Goal: Transaction & Acquisition: Purchase product/service

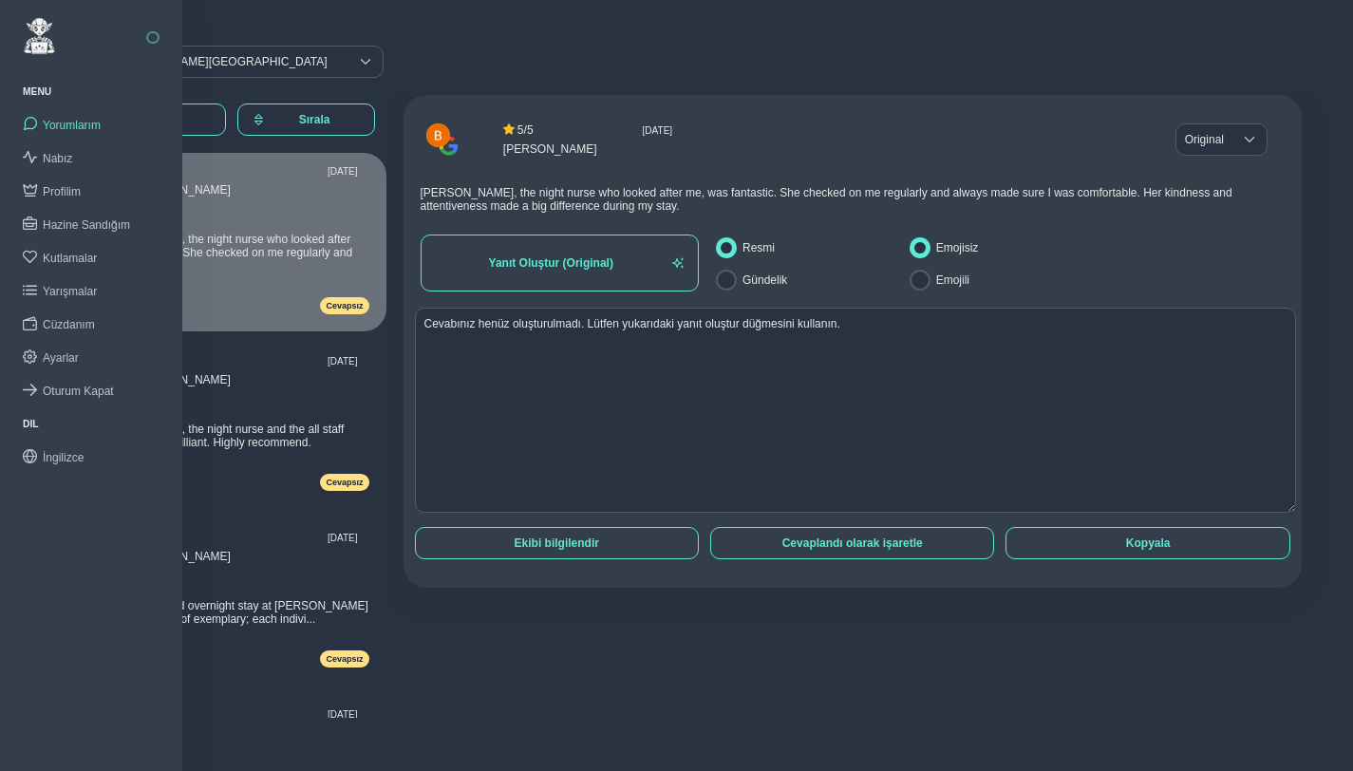
click at [157, 34] on button "button" at bounding box center [152, 37] width 13 height 13
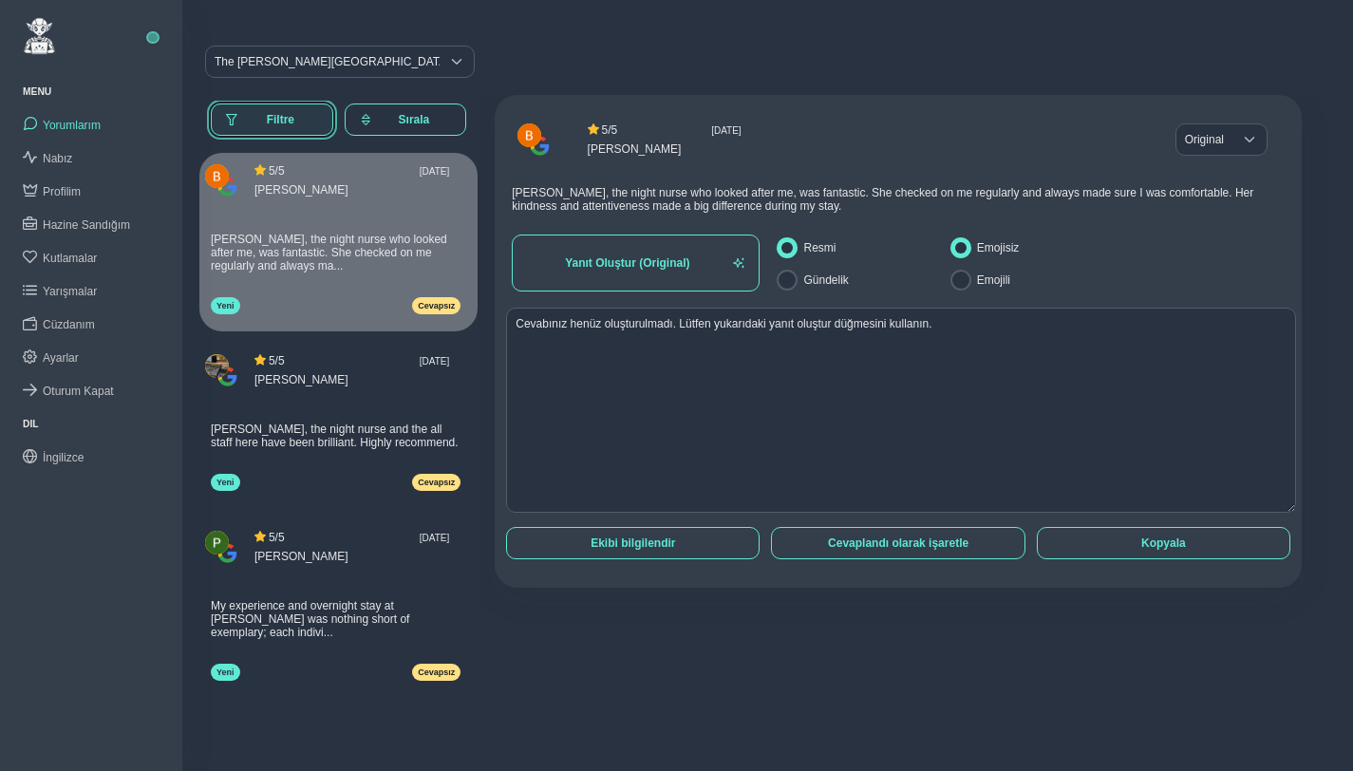
click at [276, 125] on span "Filtre" at bounding box center [280, 119] width 75 height 13
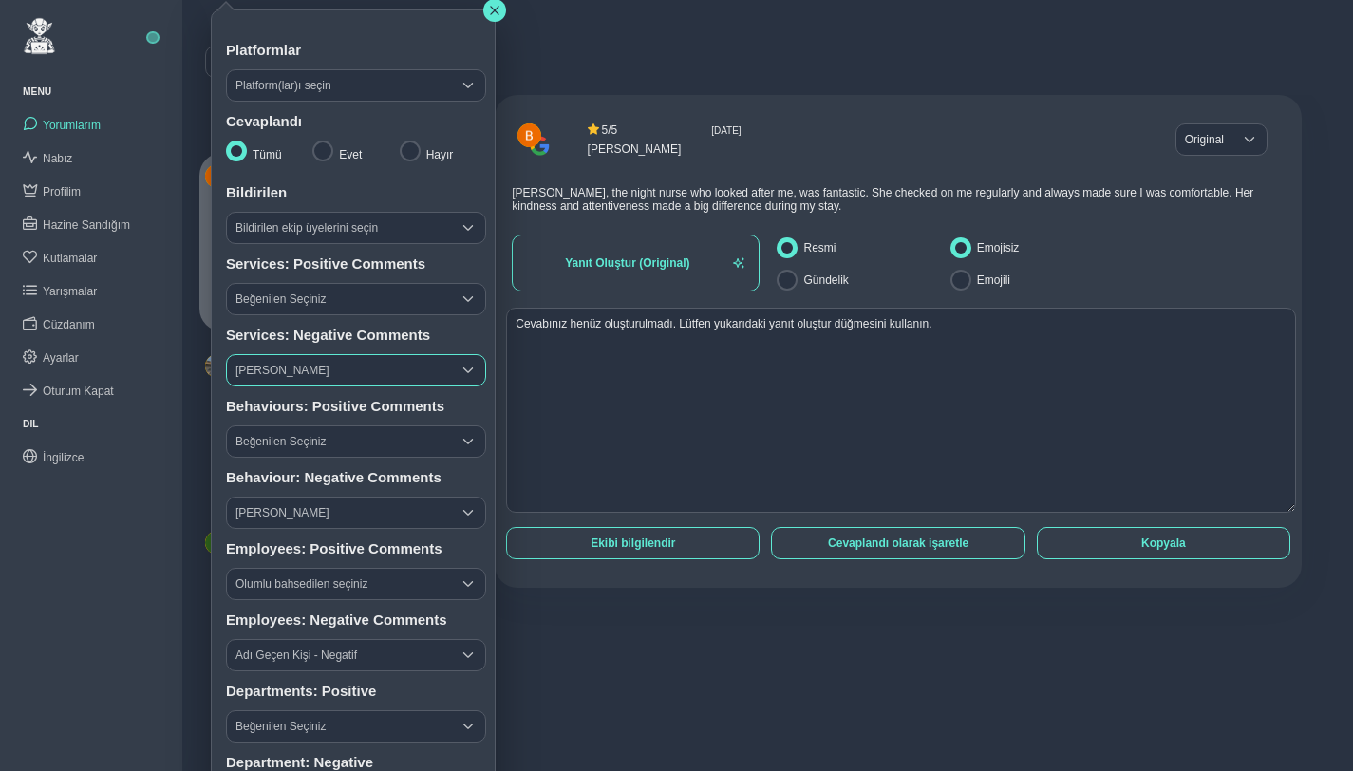
click at [328, 368] on span "Şikayet Seçiniz" at bounding box center [339, 370] width 224 height 30
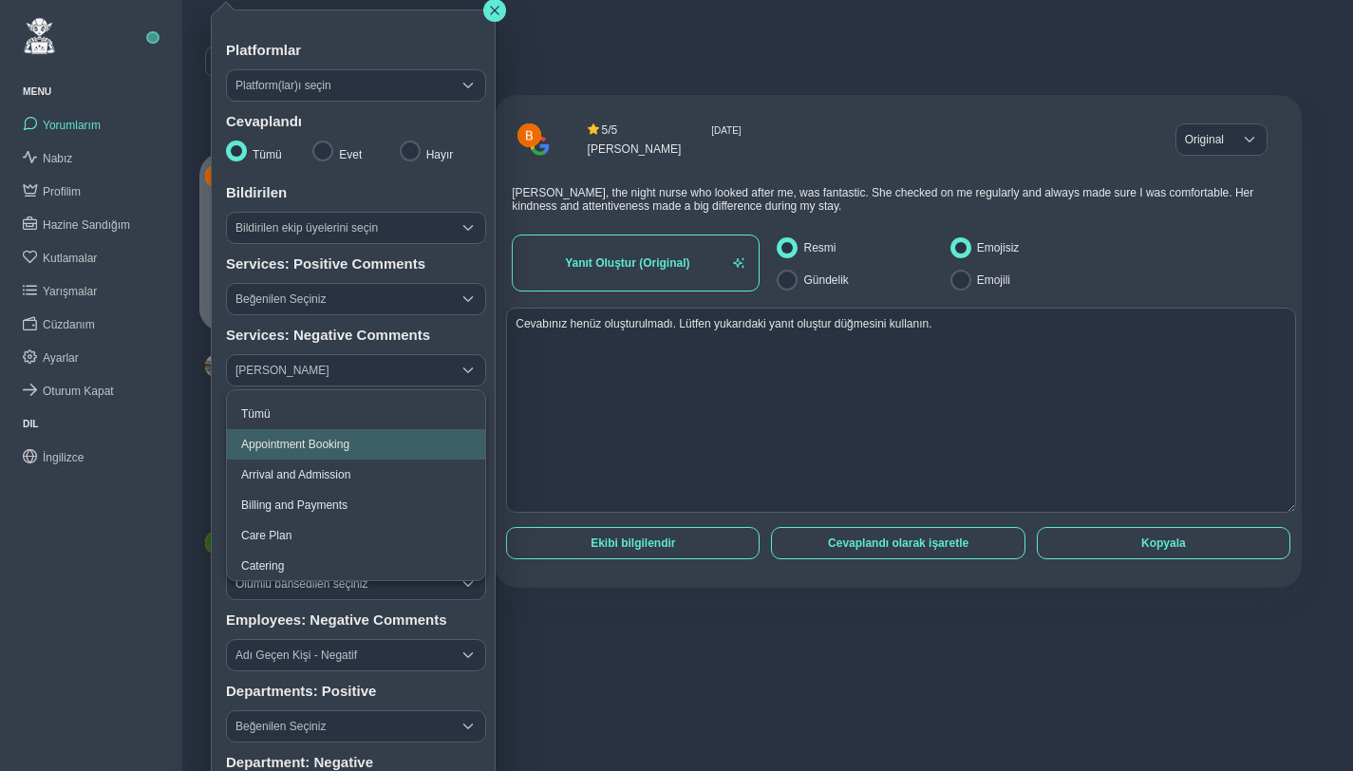
click at [349, 446] on span "Appointment Booking" at bounding box center [295, 444] width 108 height 13
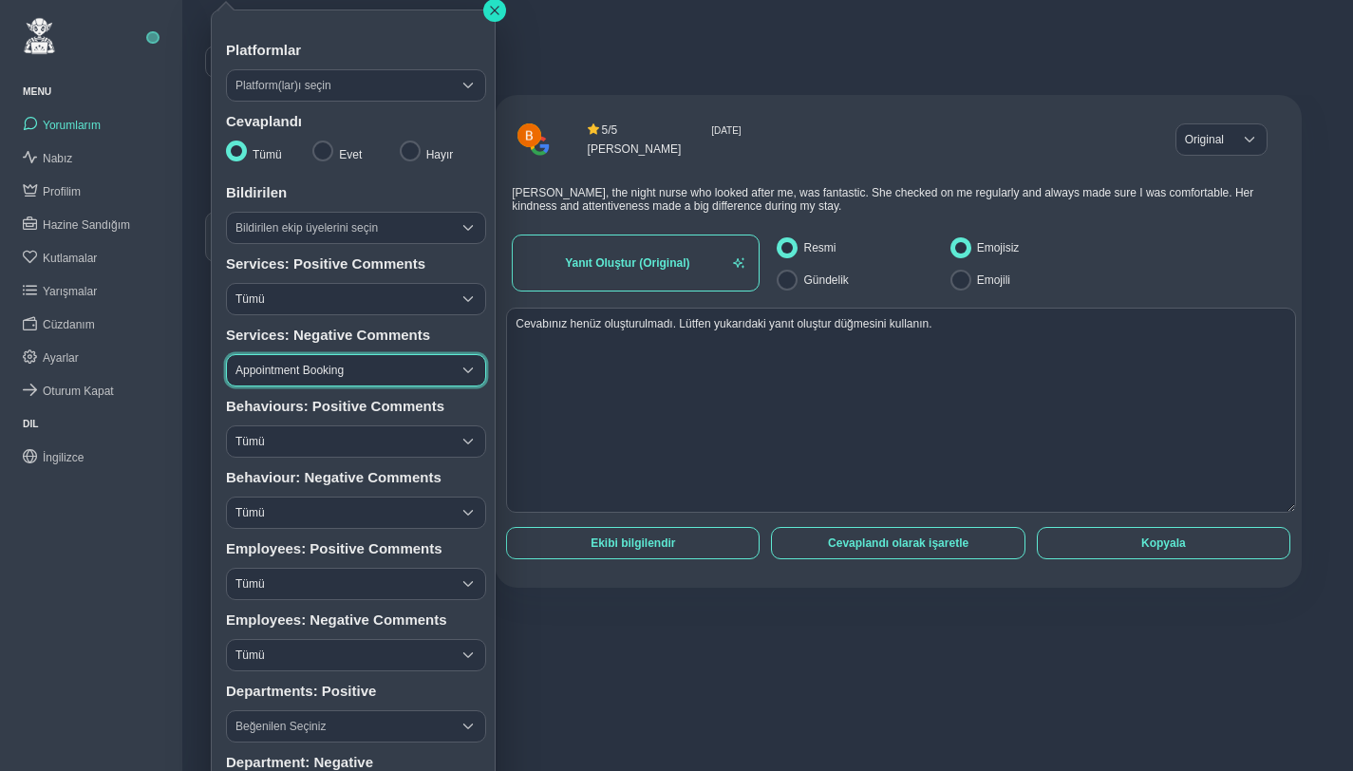
click at [494, 12] on icon "button" at bounding box center [494, 10] width 11 height 11
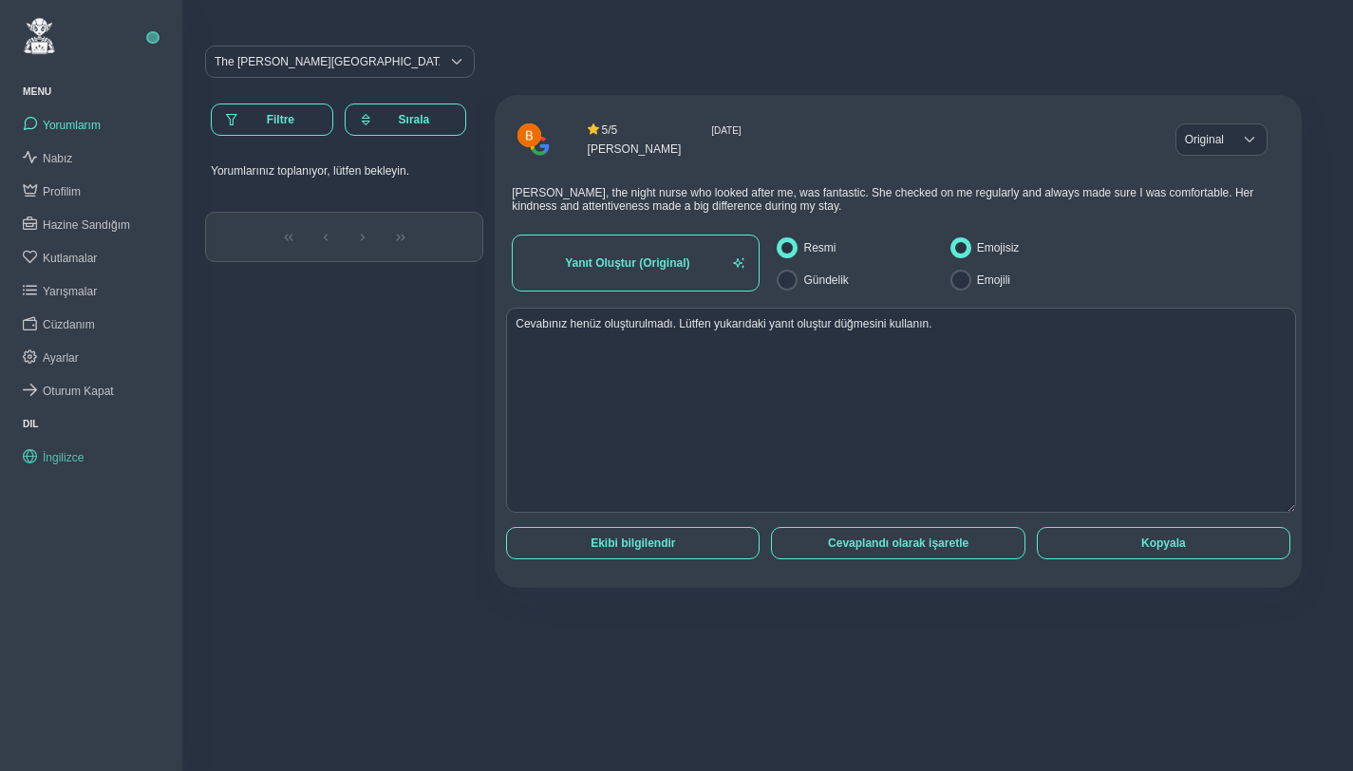
click at [51, 453] on span "İngilizce" at bounding box center [63, 457] width 41 height 13
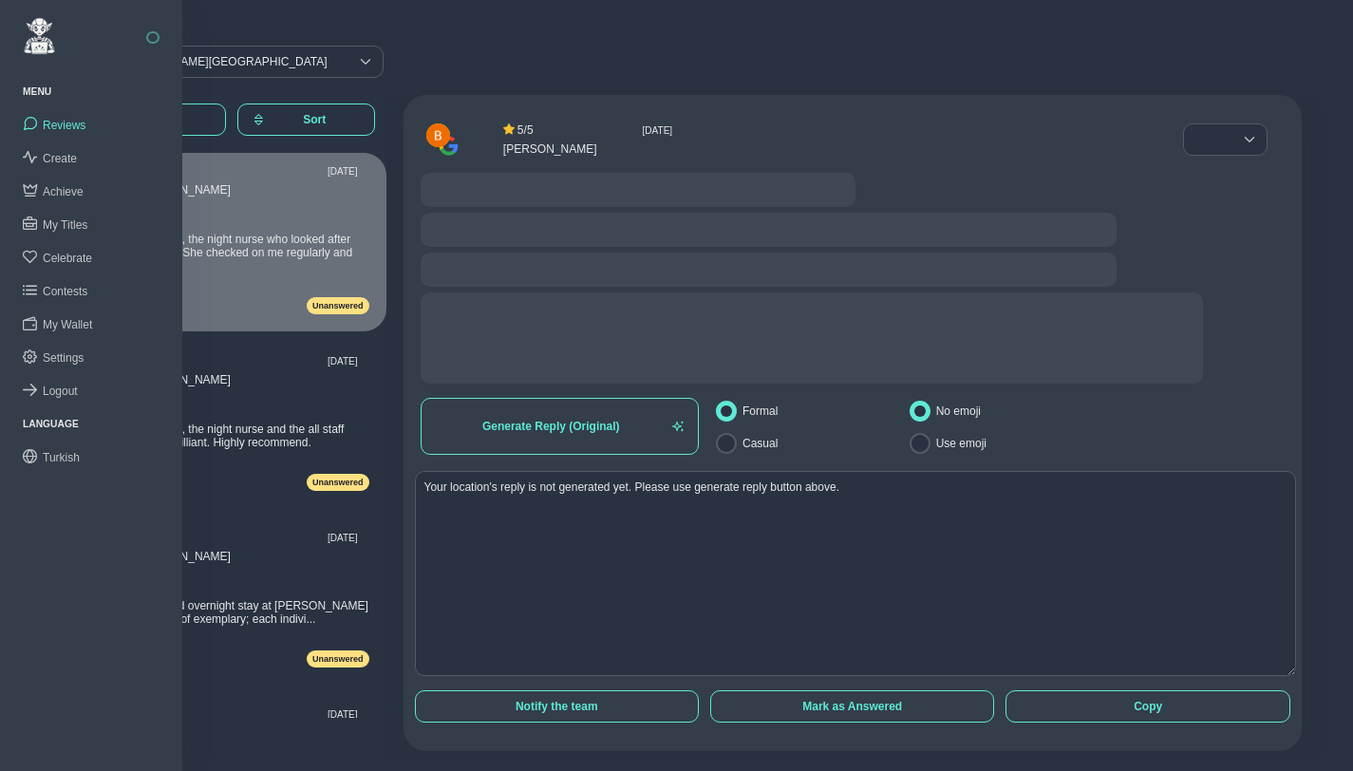
radio input "false"
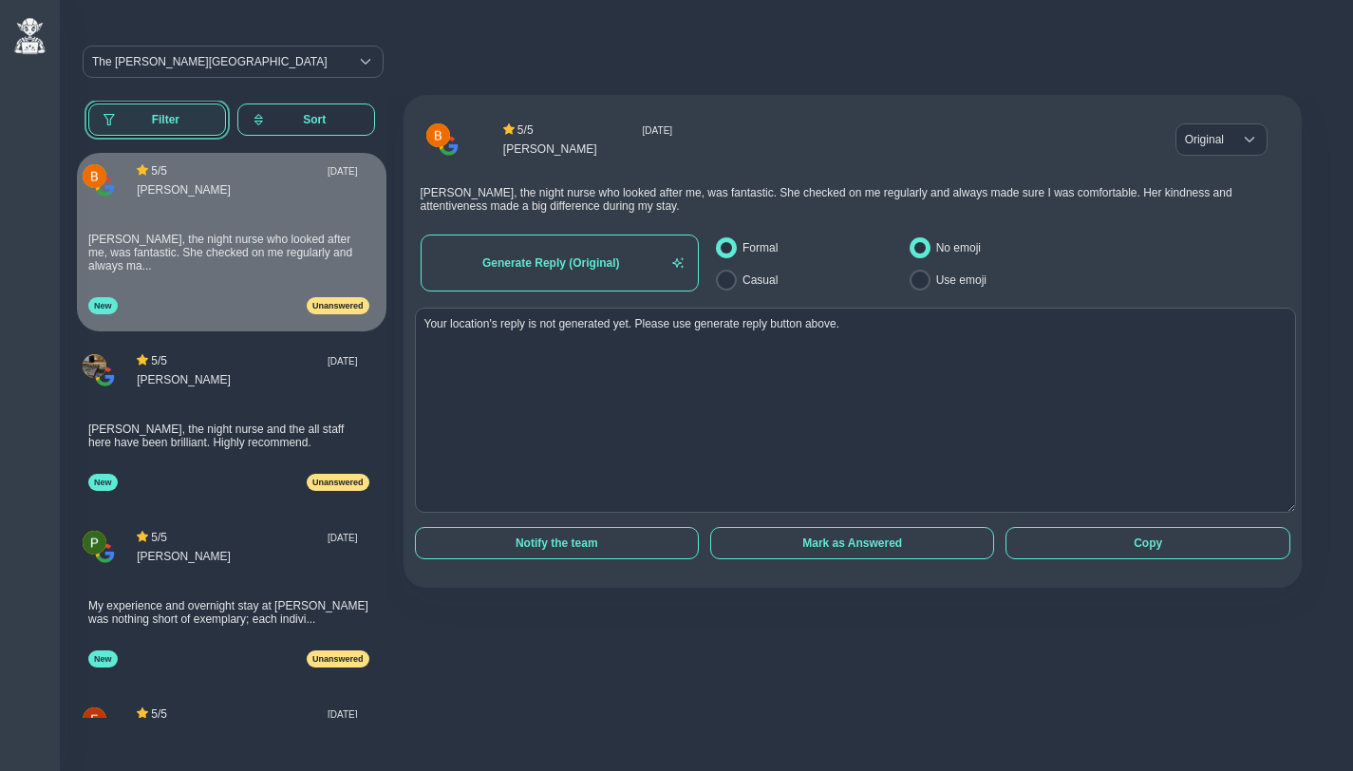
click at [173, 123] on span "Filter" at bounding box center [166, 119] width 90 height 13
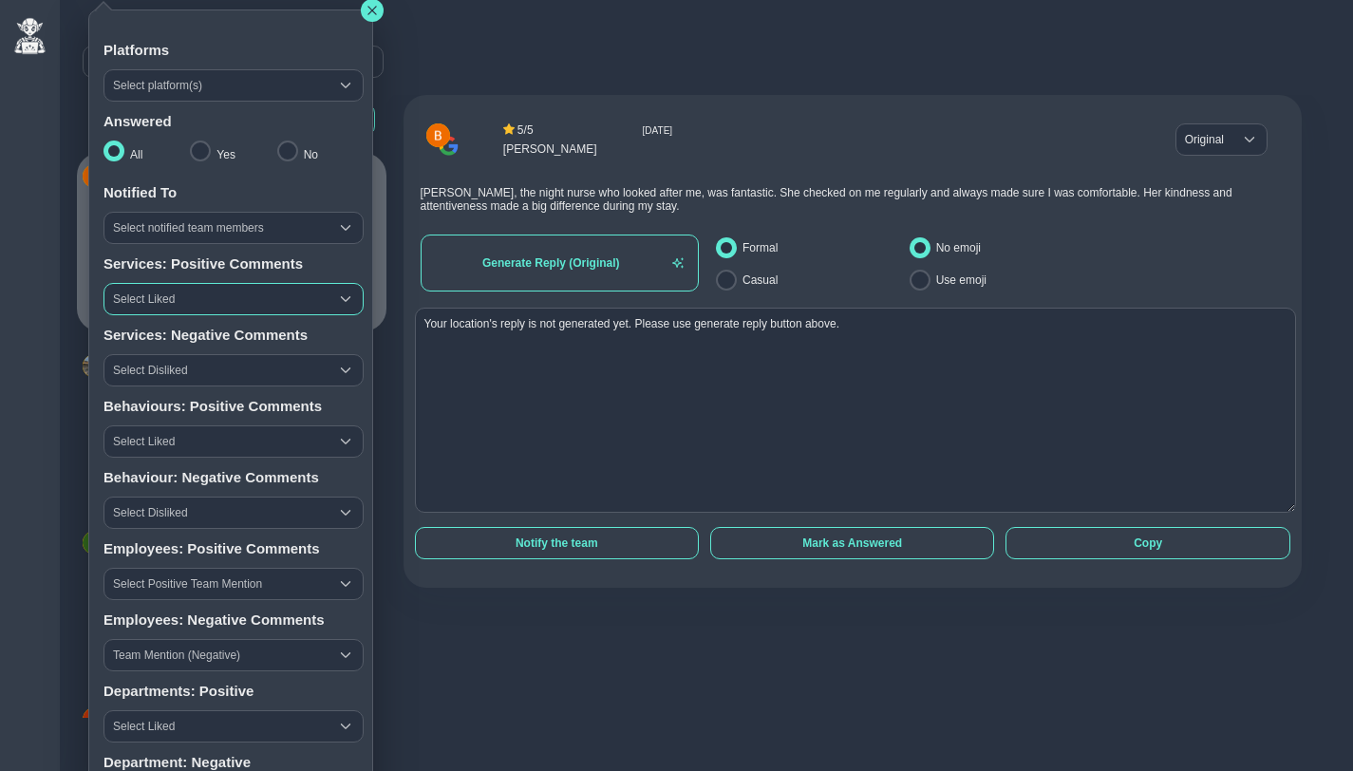
click at [178, 295] on span "Select Liked" at bounding box center [216, 299] width 224 height 30
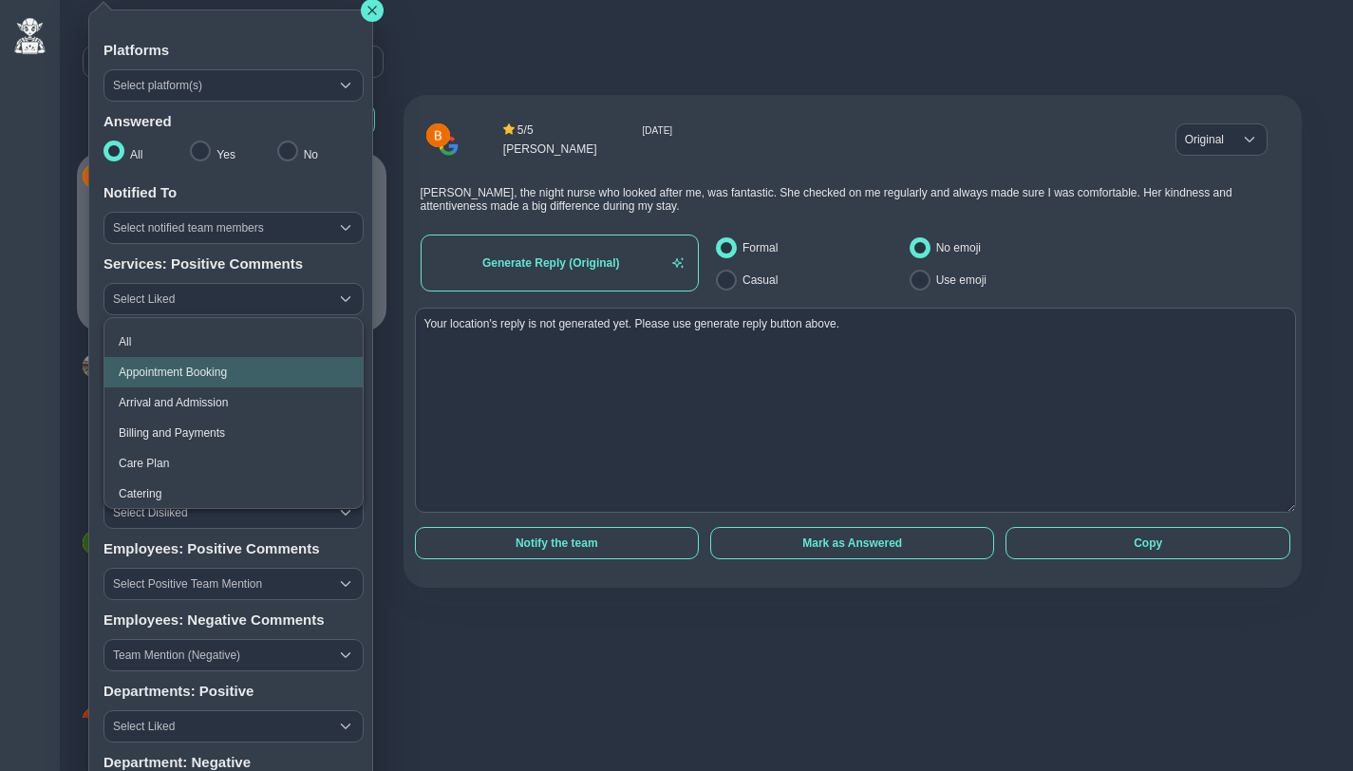
click at [177, 362] on li "Appointment Booking" at bounding box center [233, 372] width 258 height 30
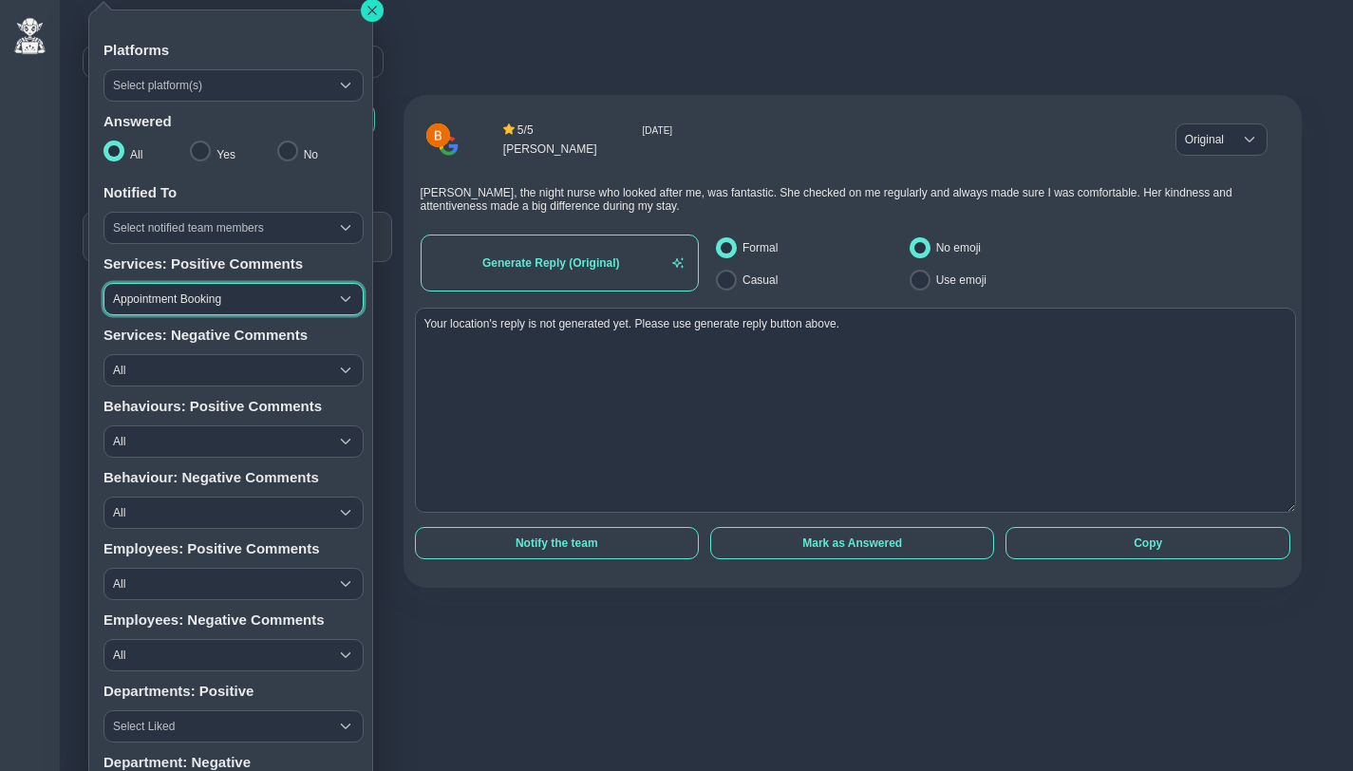
click at [372, 12] on icon "button" at bounding box center [372, 10] width 11 height 11
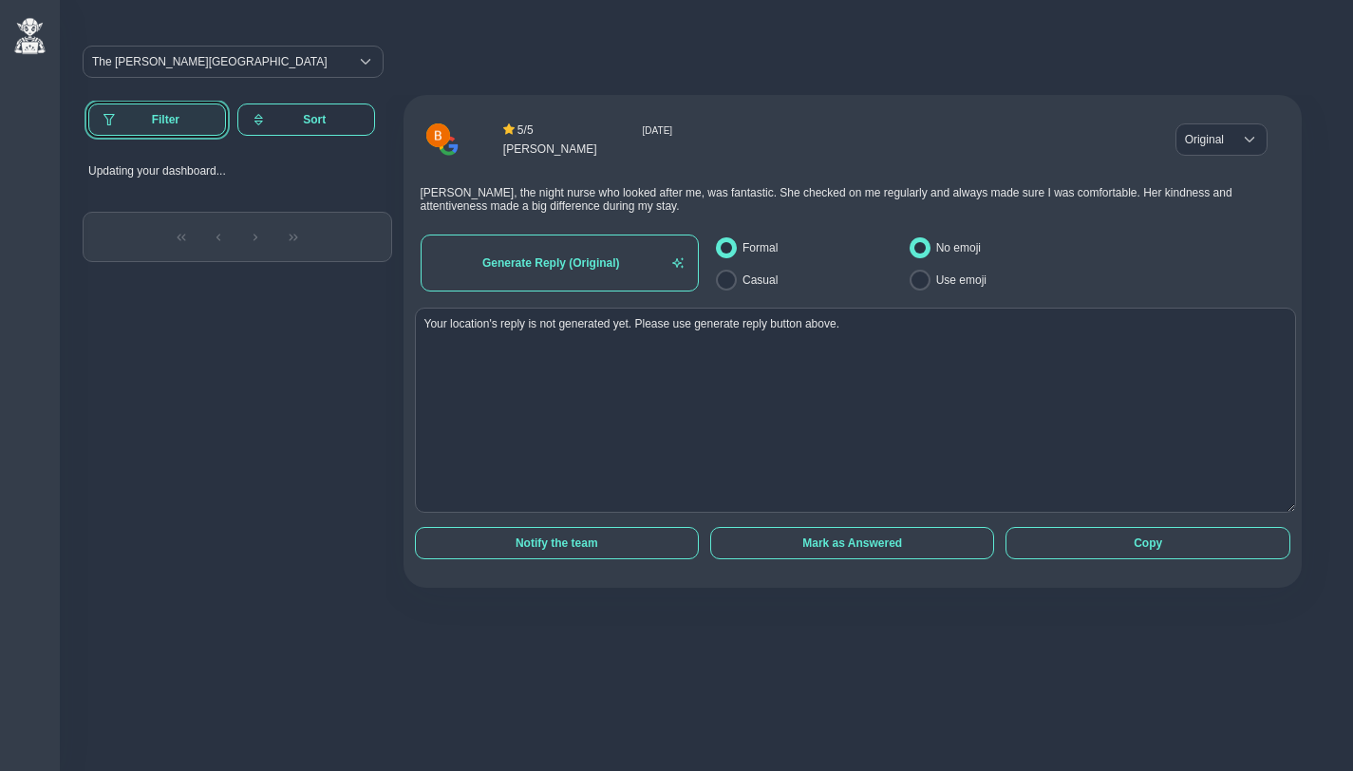
click at [162, 115] on span "Filter" at bounding box center [166, 119] width 90 height 13
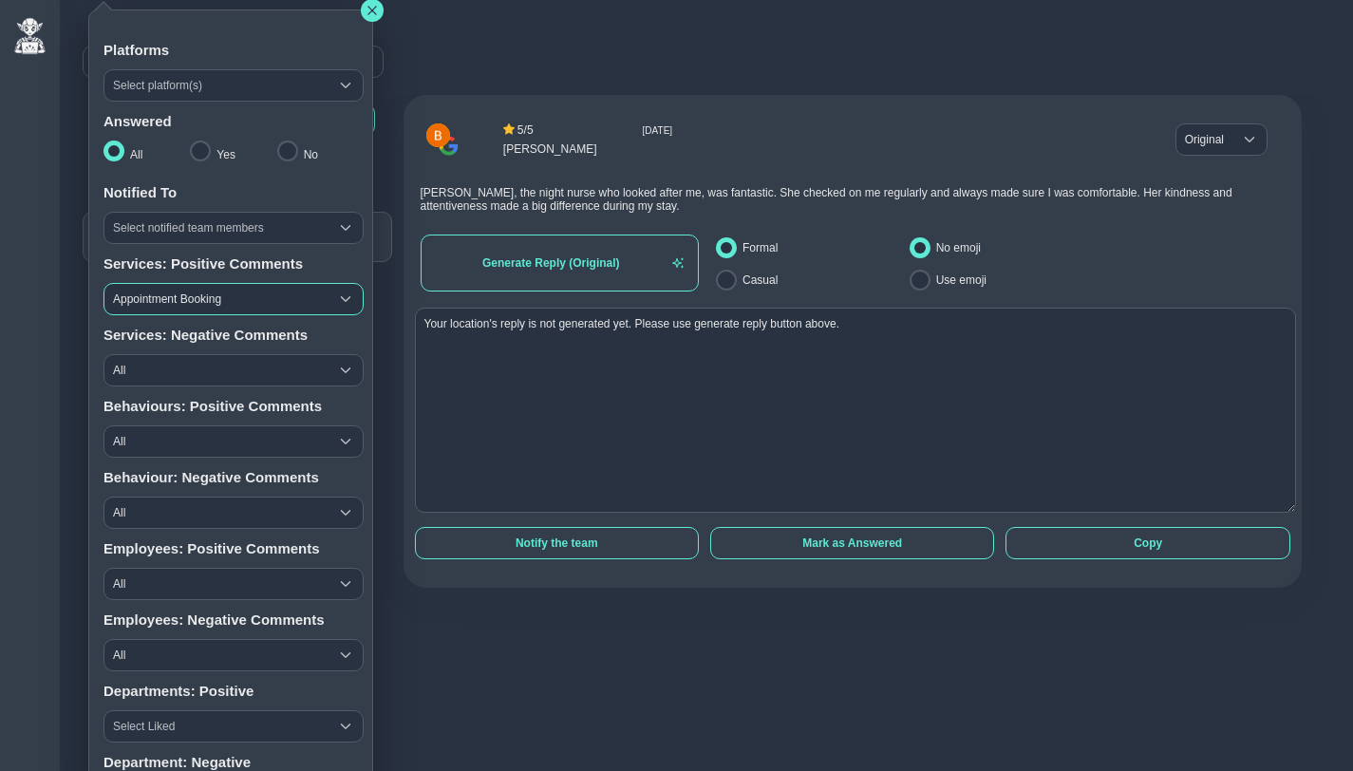
click at [203, 313] on span "Appointment Booking" at bounding box center [216, 299] width 224 height 30
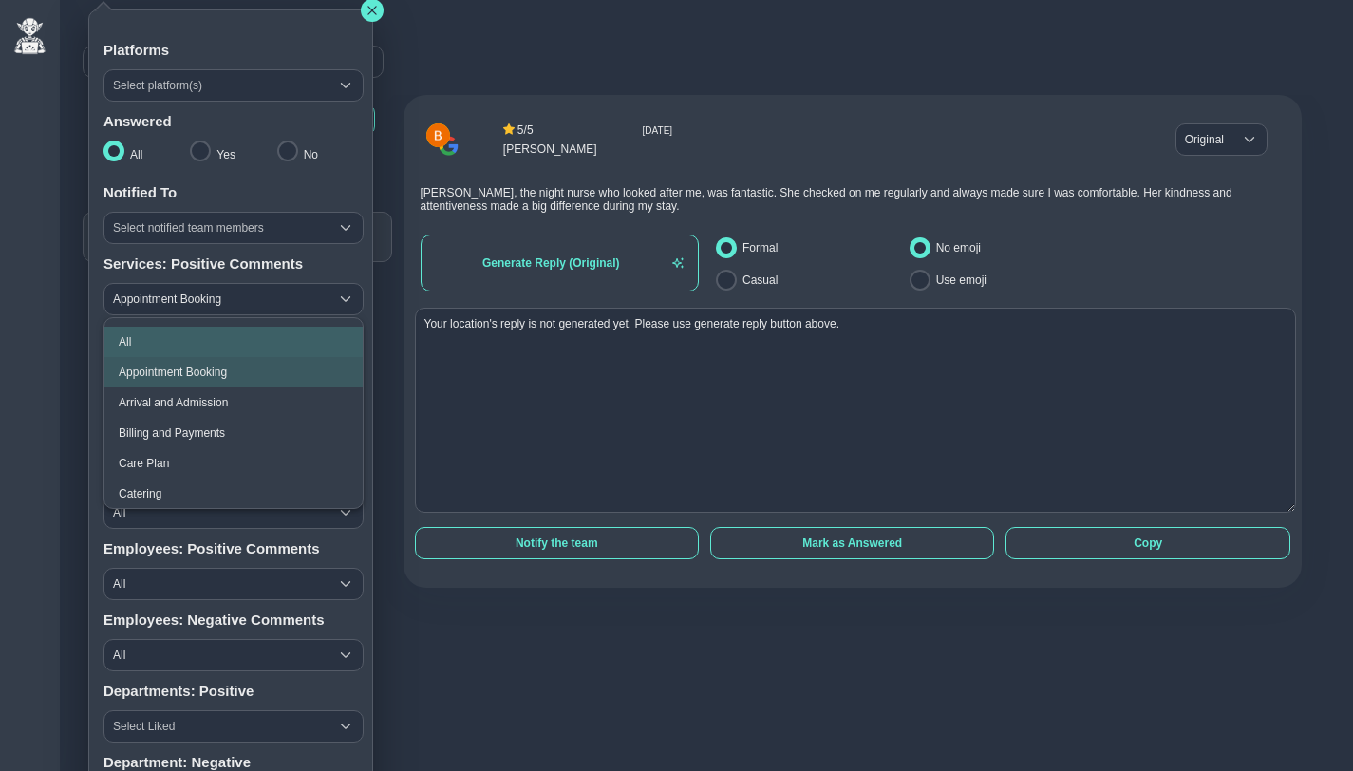
click at [194, 344] on li "All" at bounding box center [233, 342] width 258 height 30
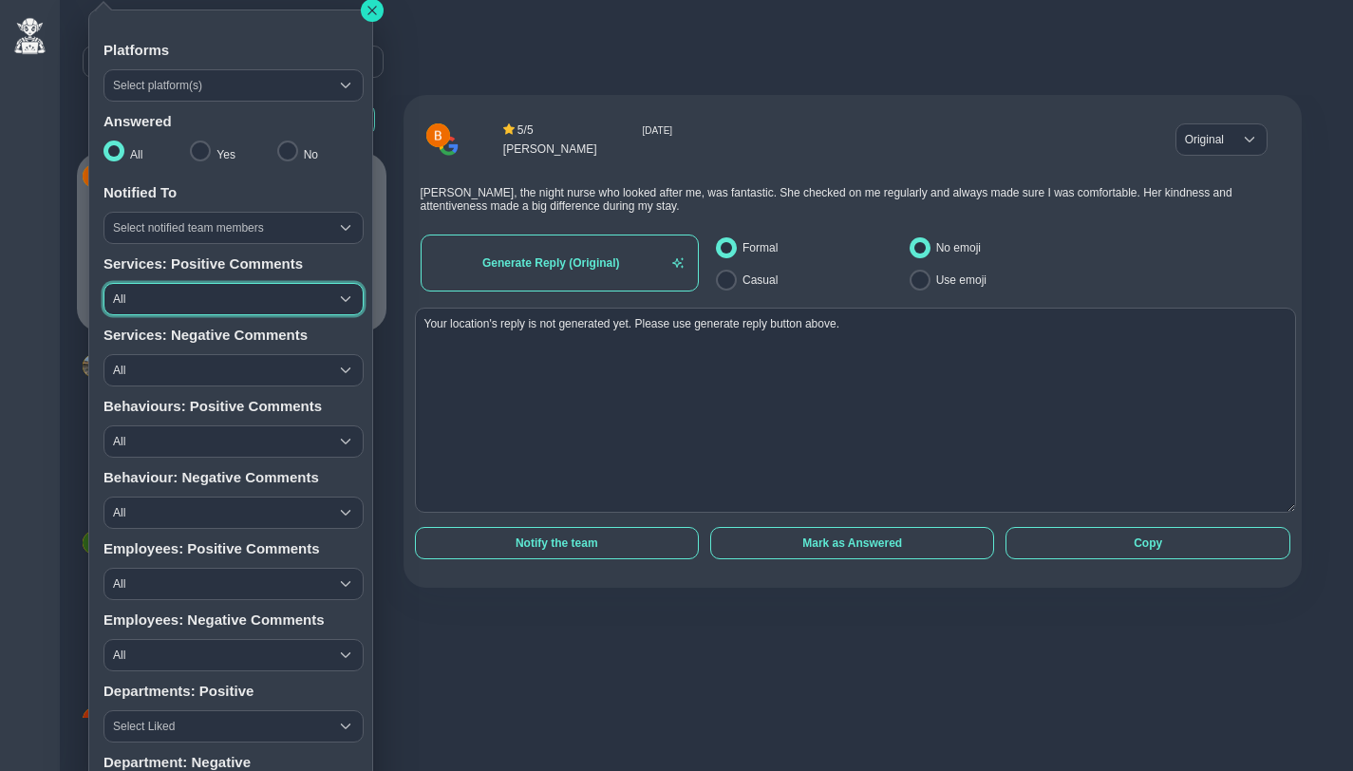
click at [373, 11] on icon "button" at bounding box center [372, 10] width 9 height 9
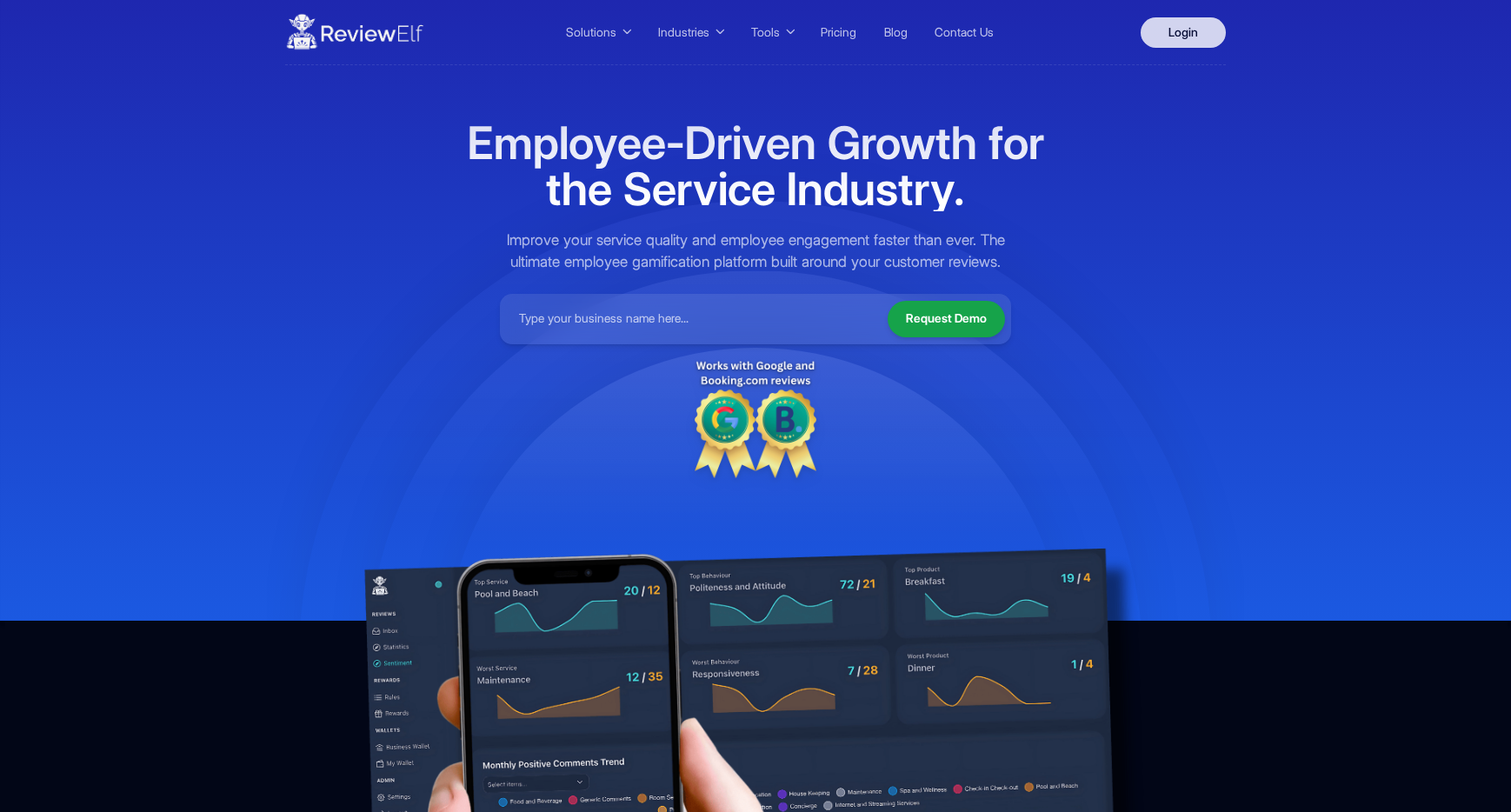
click at [1190, 32] on link "Login" at bounding box center [1183, 32] width 85 height 30
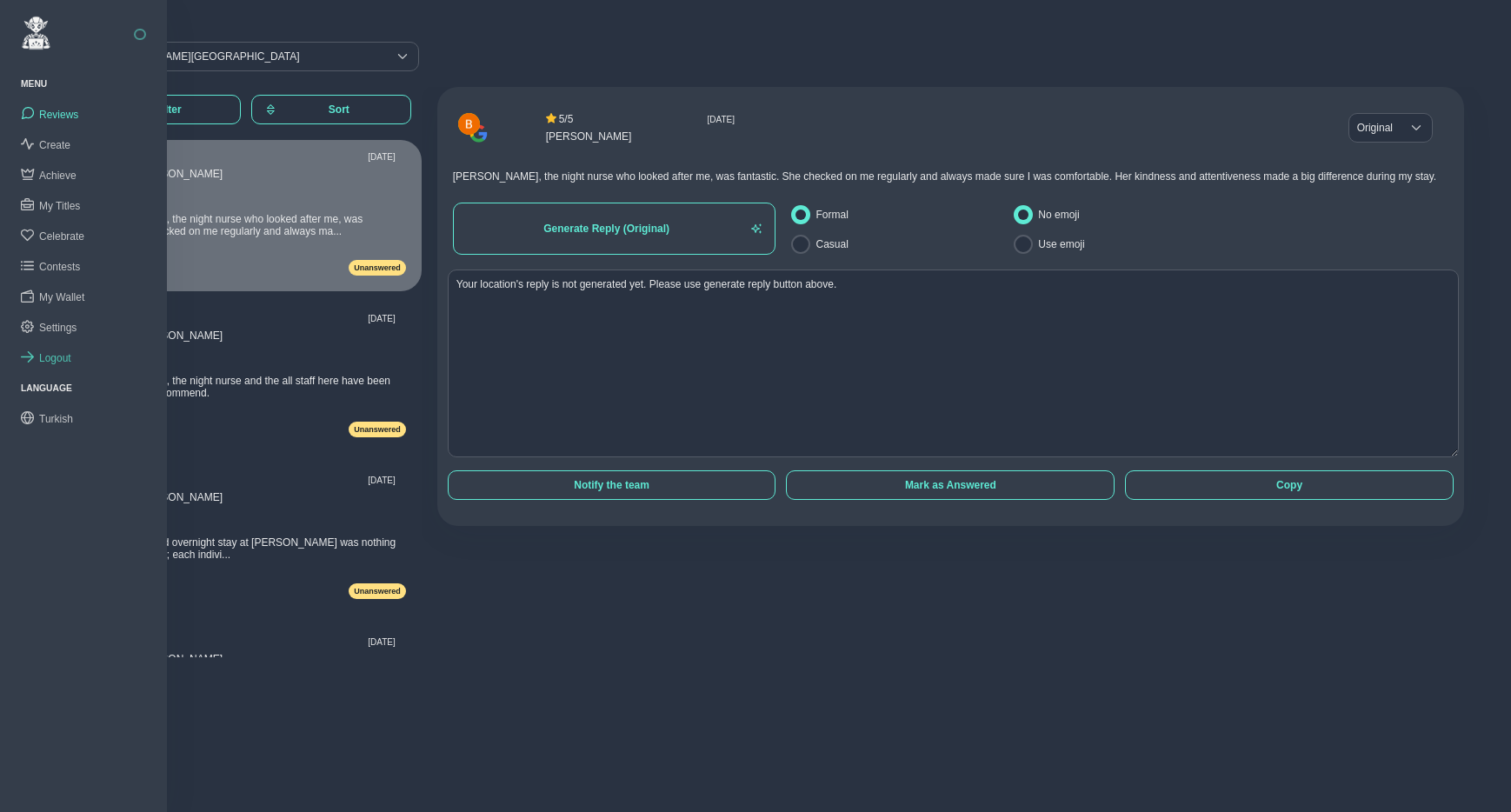
click at [55, 353] on span "Logout" at bounding box center [55, 358] width 32 height 12
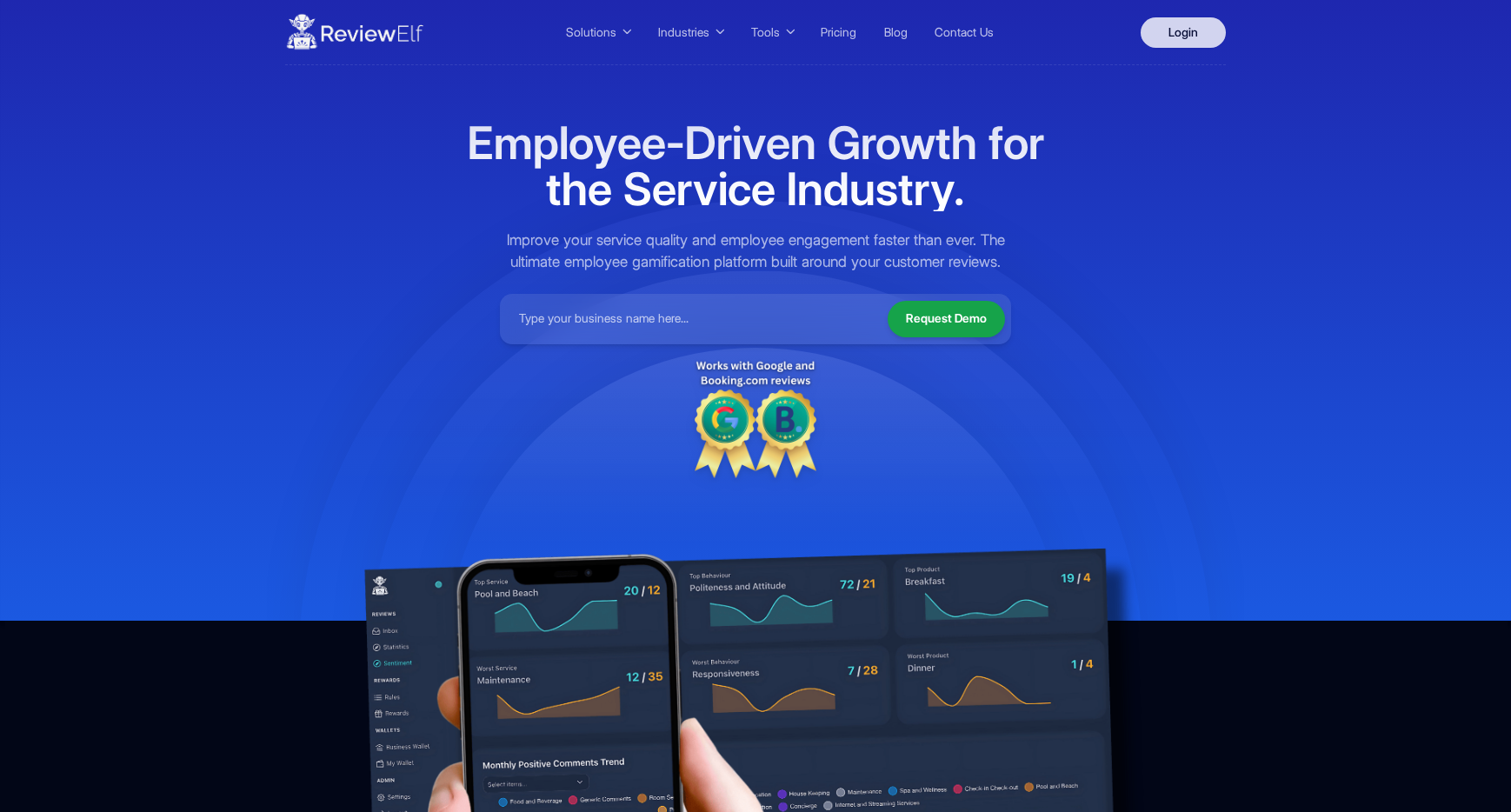
click at [1194, 27] on link "Login" at bounding box center [1183, 32] width 85 height 30
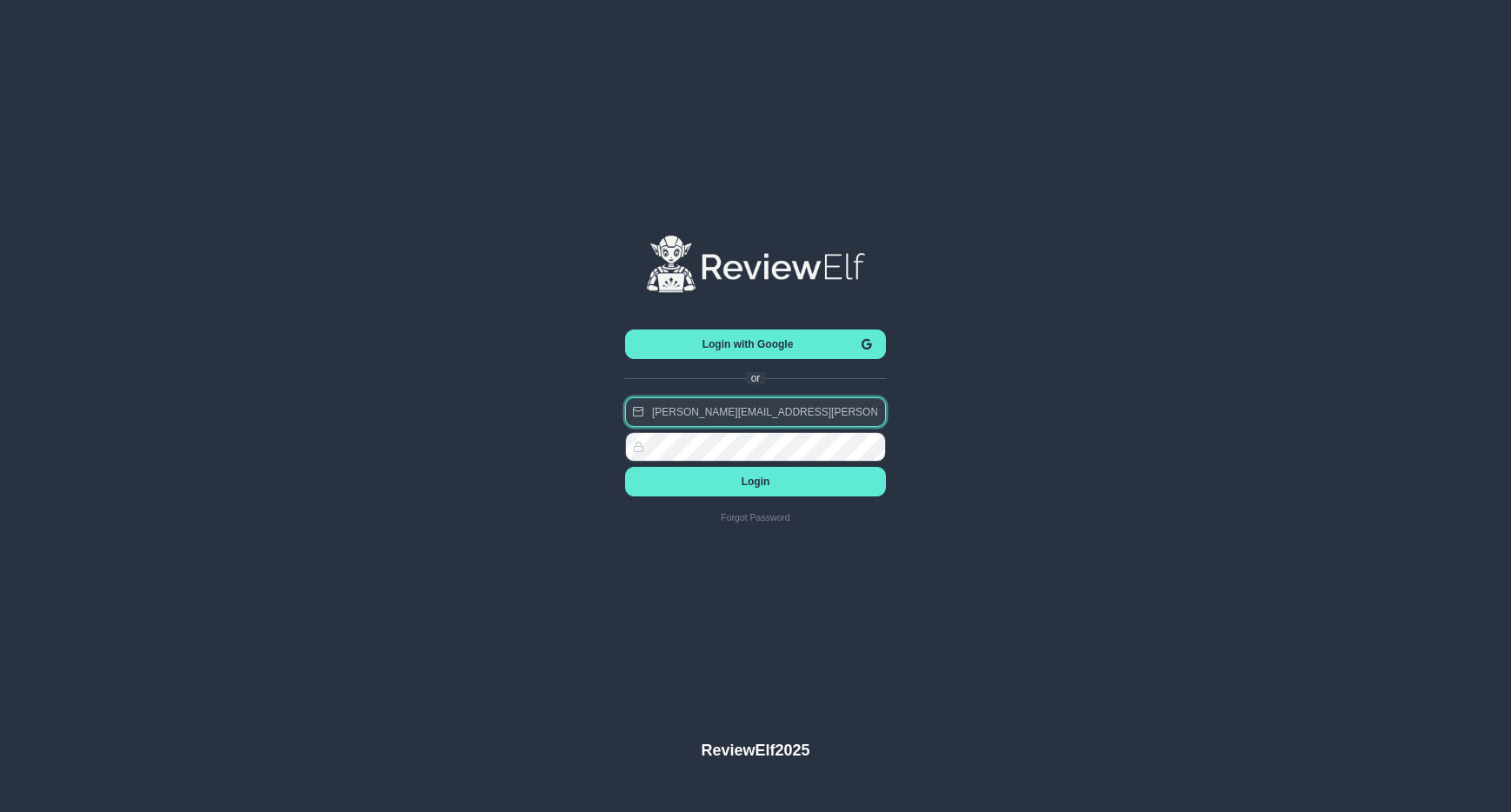
click at [791, 415] on input "[PERSON_NAME][EMAIL_ADDRESS][PERSON_NAME][DOMAIN_NAME]" at bounding box center [756, 412] width 261 height 29
type input "[PERSON_NAME][EMAIL_ADDRESS][PERSON_NAME][DOMAIN_NAME]"
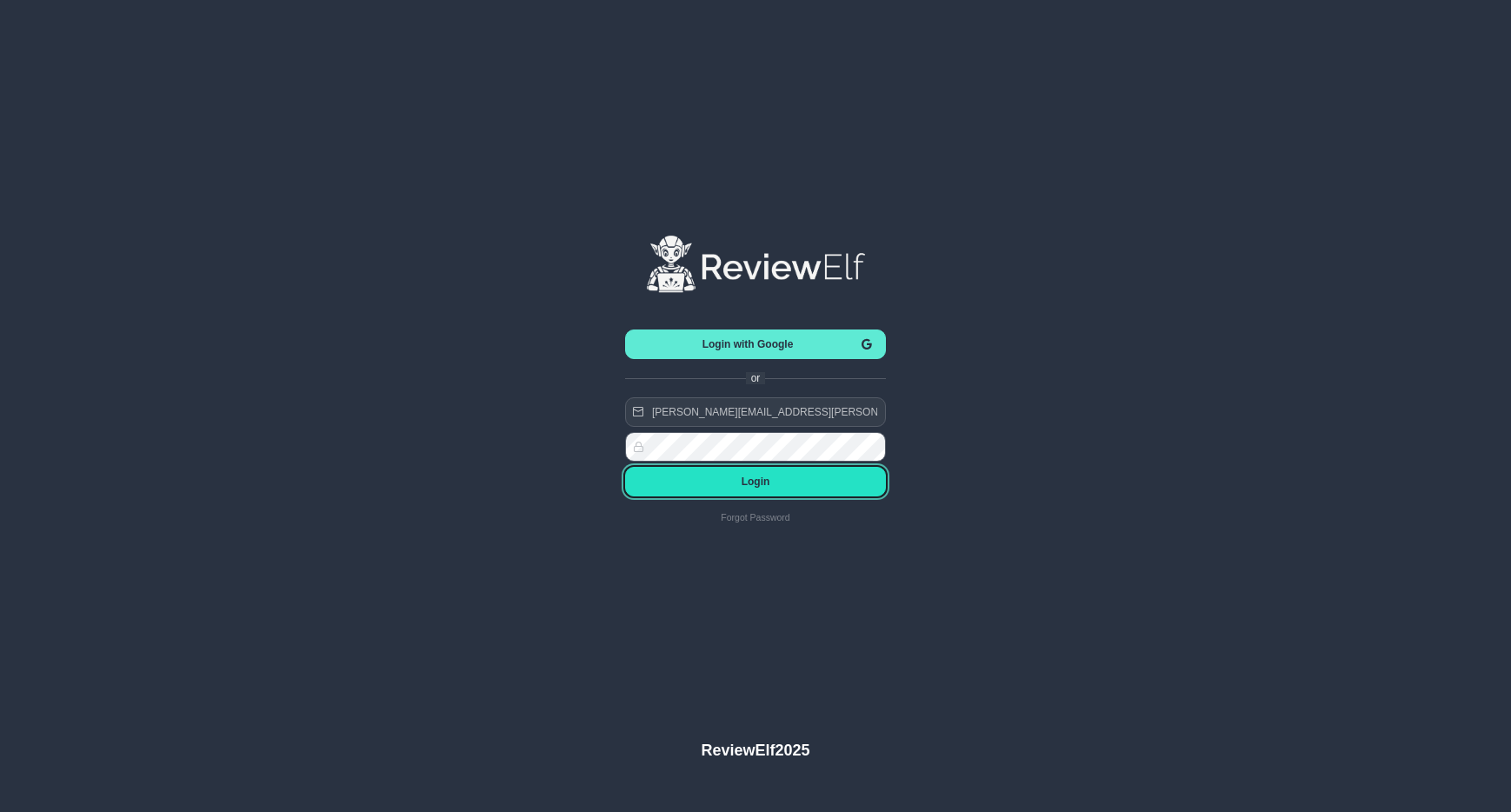
click at [757, 478] on span "Login" at bounding box center [756, 481] width 234 height 12
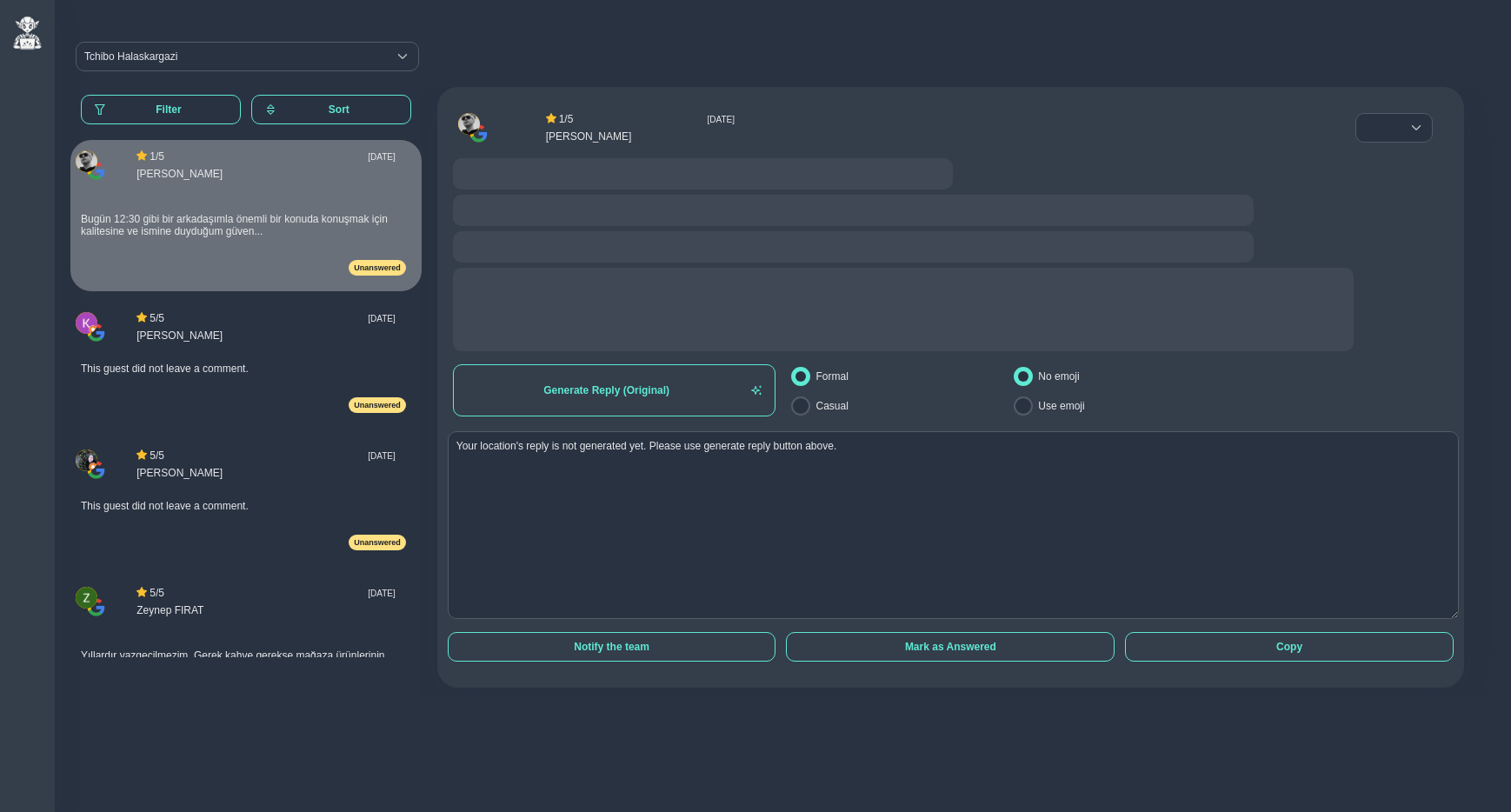
radio input "false"
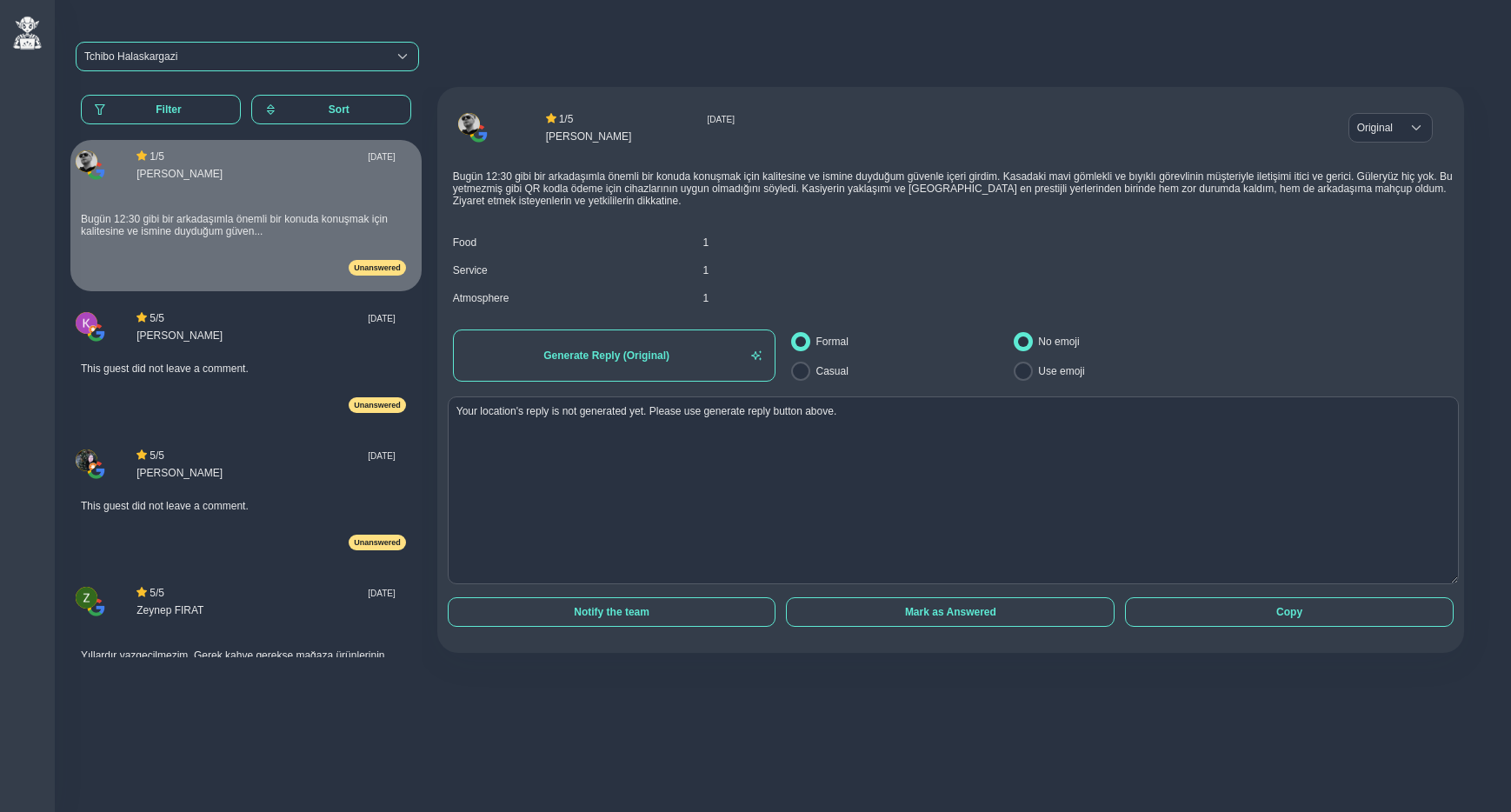
click at [136, 60] on div "Tchibo Halaskargazi" at bounding box center [131, 56] width 93 height 12
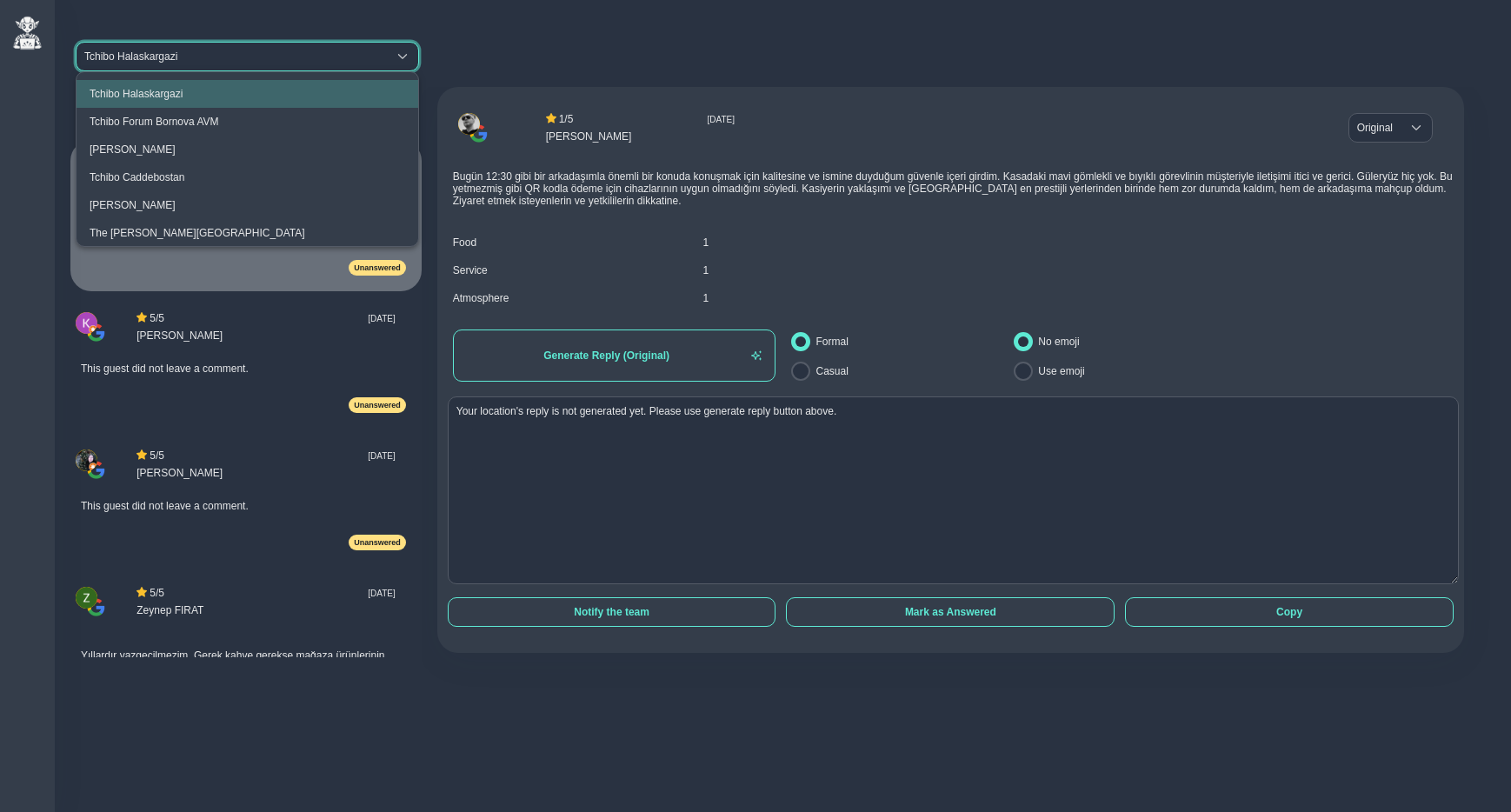
click at [166, 53] on div "Tchibo Halaskargazi" at bounding box center [131, 56] width 93 height 12
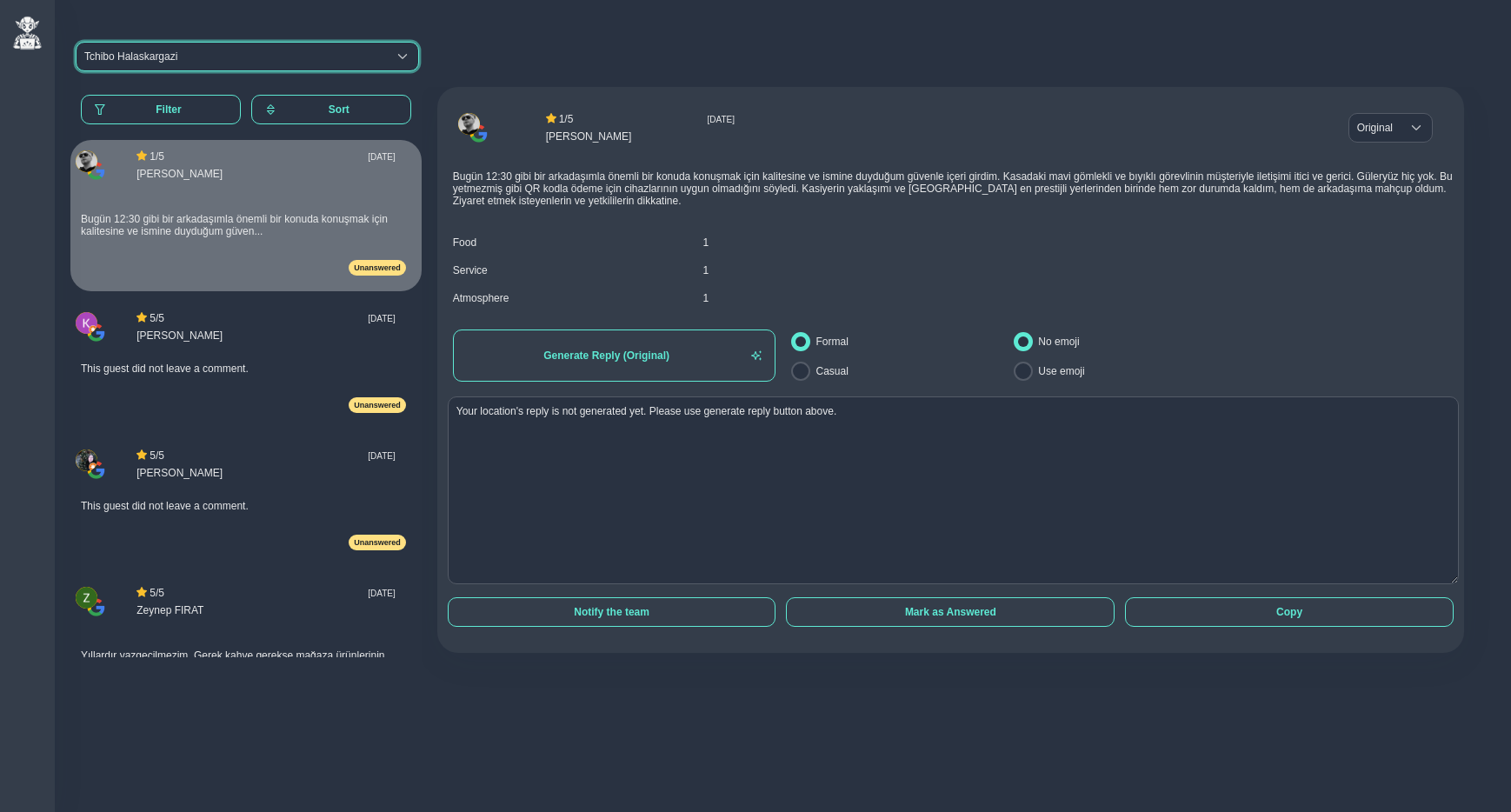
click at [233, 47] on span "Tchibo Halaskargazi" at bounding box center [232, 57] width 310 height 27
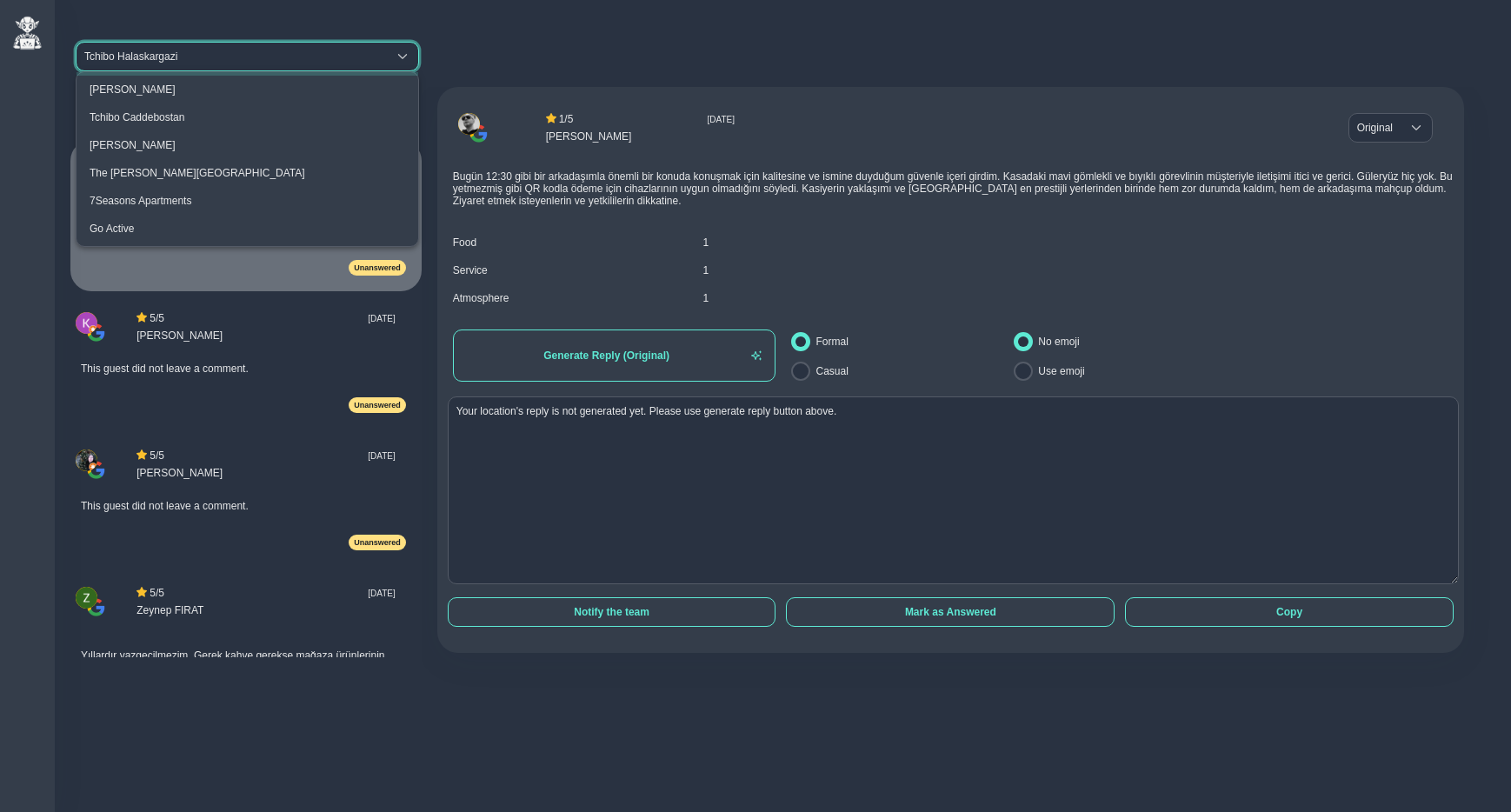
scroll to position [64, 0]
click at [225, 166] on div "The Clementine Churchill Hospital" at bounding box center [198, 168] width 216 height 12
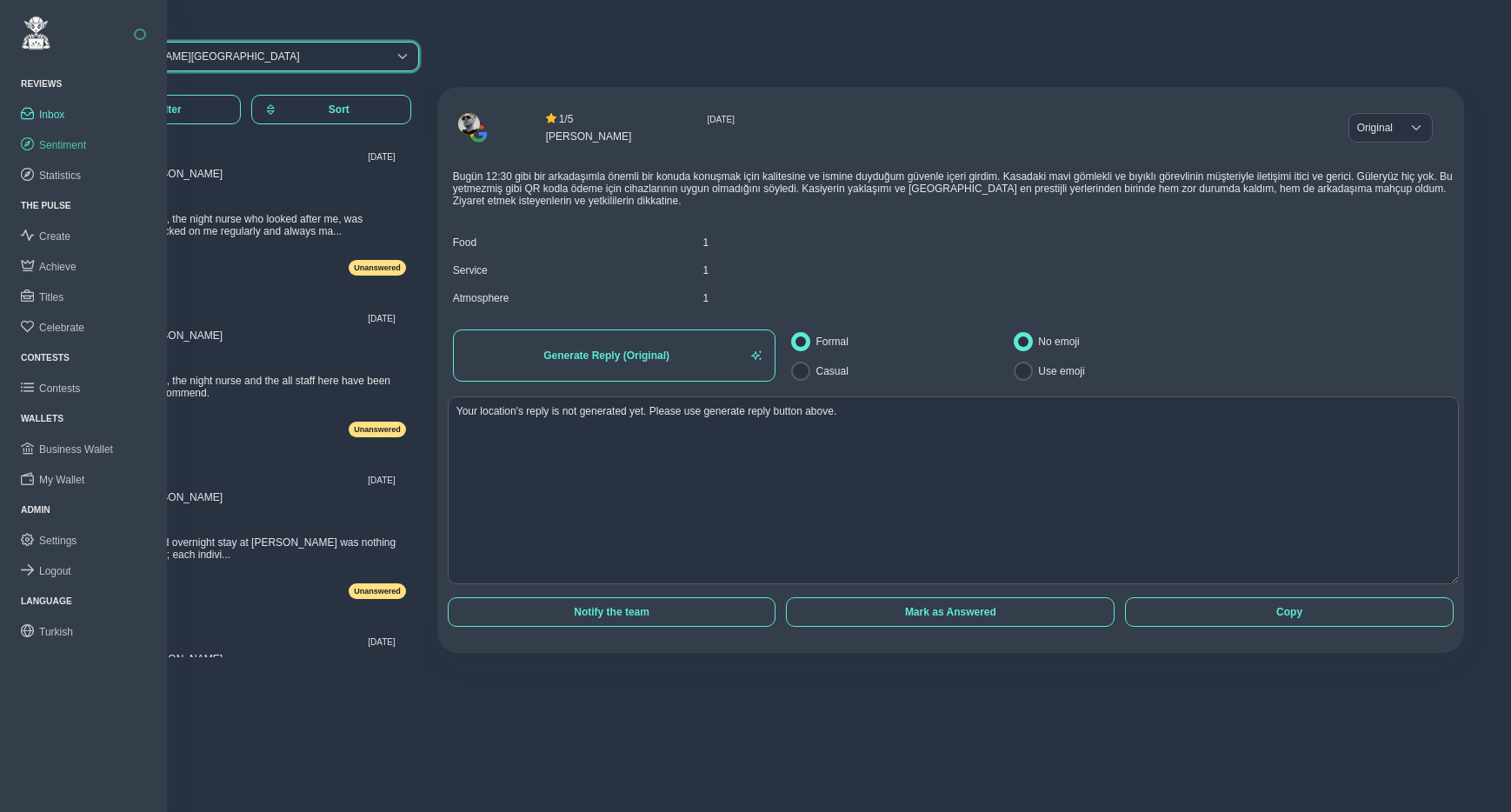
click at [66, 144] on span "Sentiment" at bounding box center [62, 145] width 47 height 12
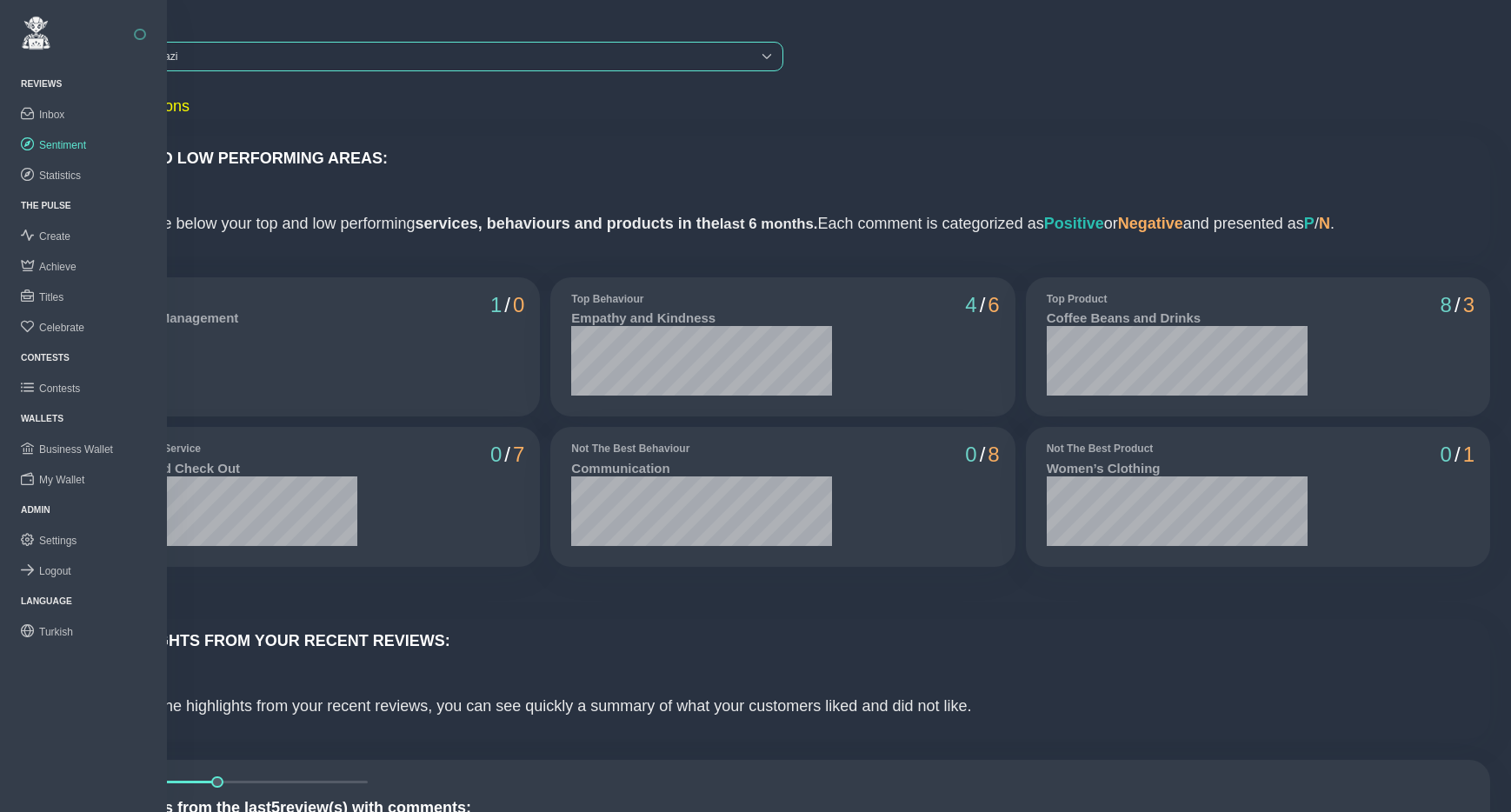
click at [204, 54] on div "Tchibo Halaskargazi" at bounding box center [414, 57] width 675 height 27
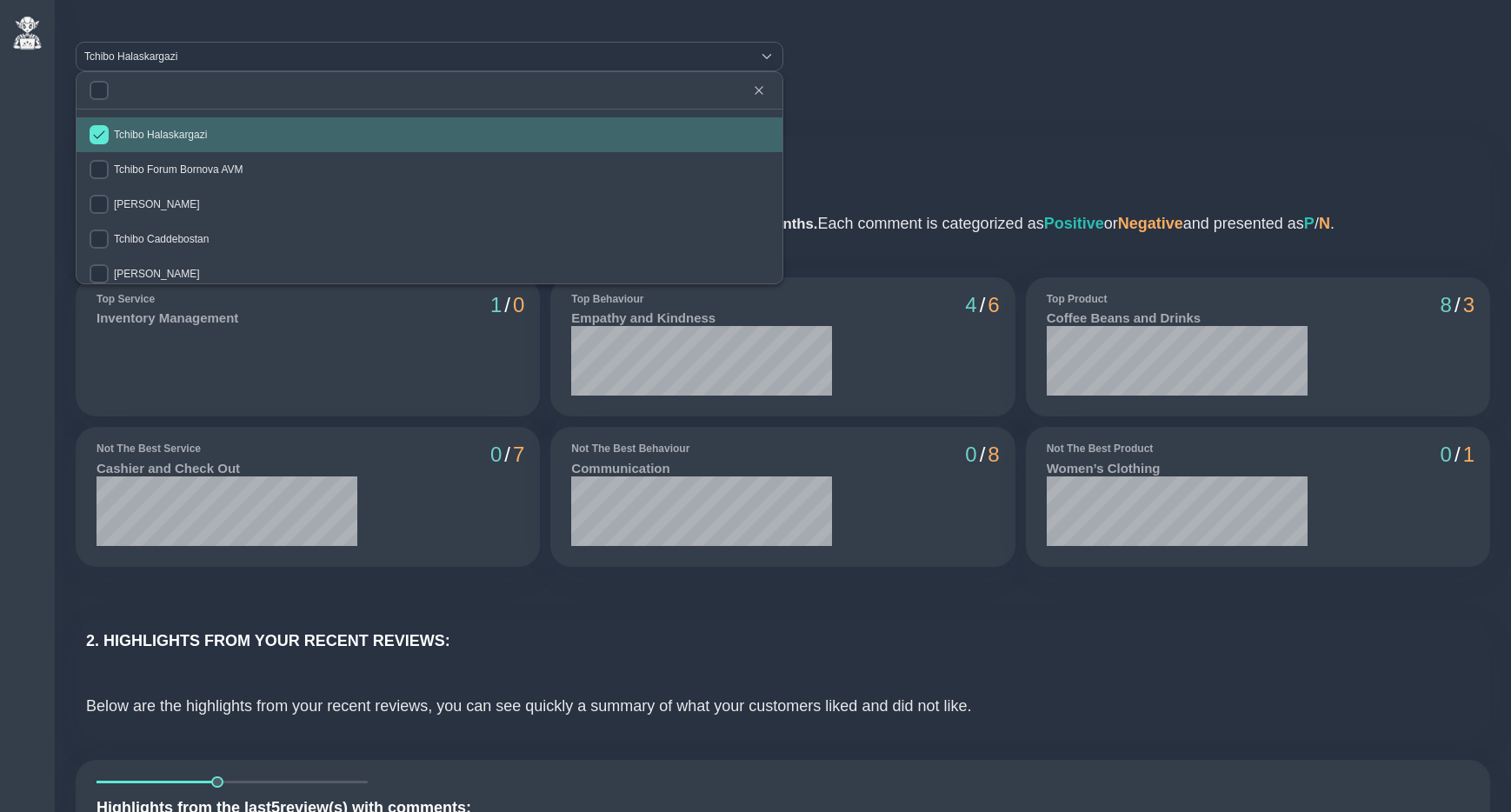
click at [167, 133] on span "Tchibo Halaskargazi" at bounding box center [160, 135] width 93 height 12
checkbox input "false"
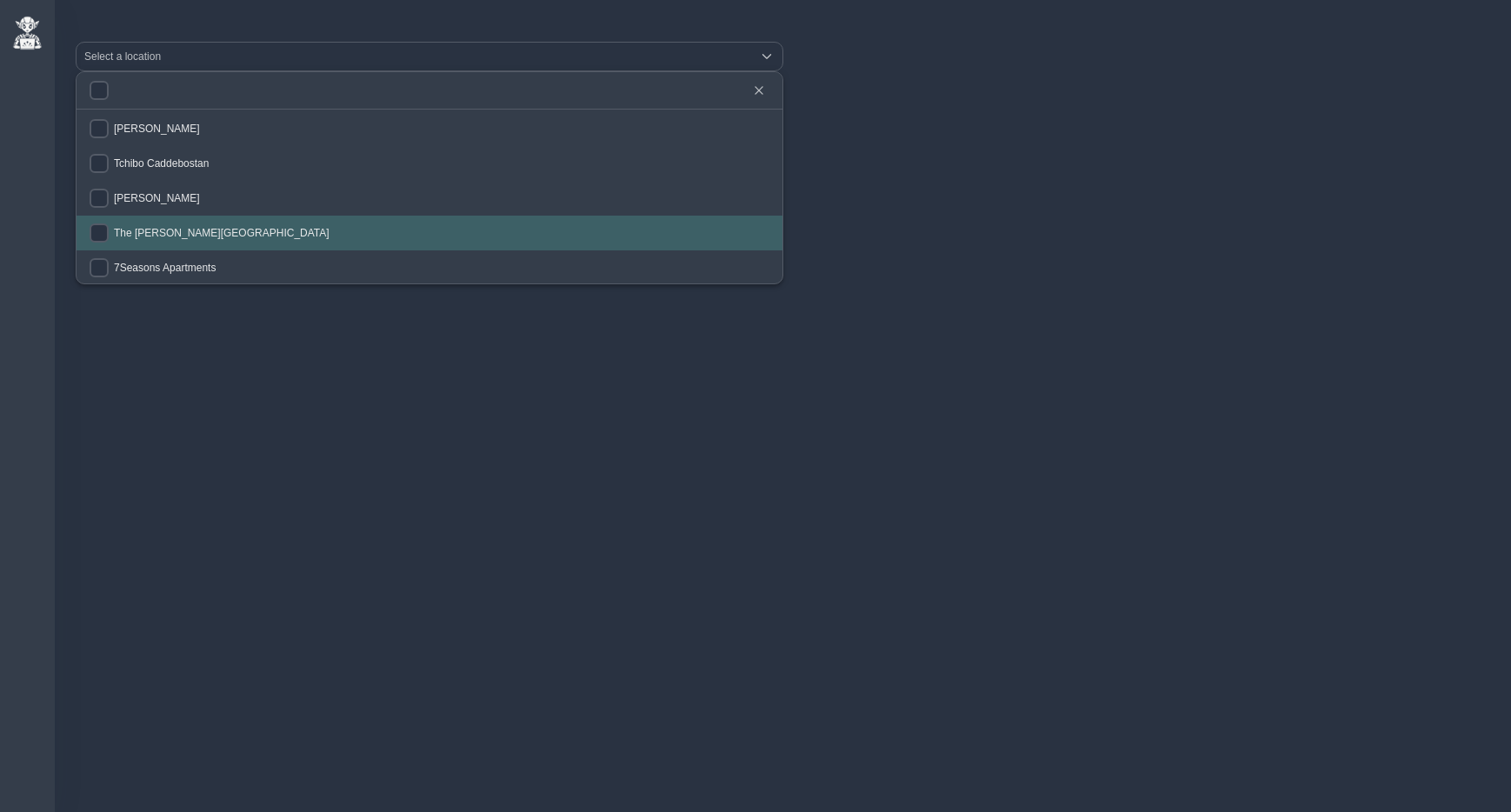
click at [210, 233] on span "The [PERSON_NAME][GEOGRAPHIC_DATA]" at bounding box center [222, 233] width 216 height 12
checkbox input "true"
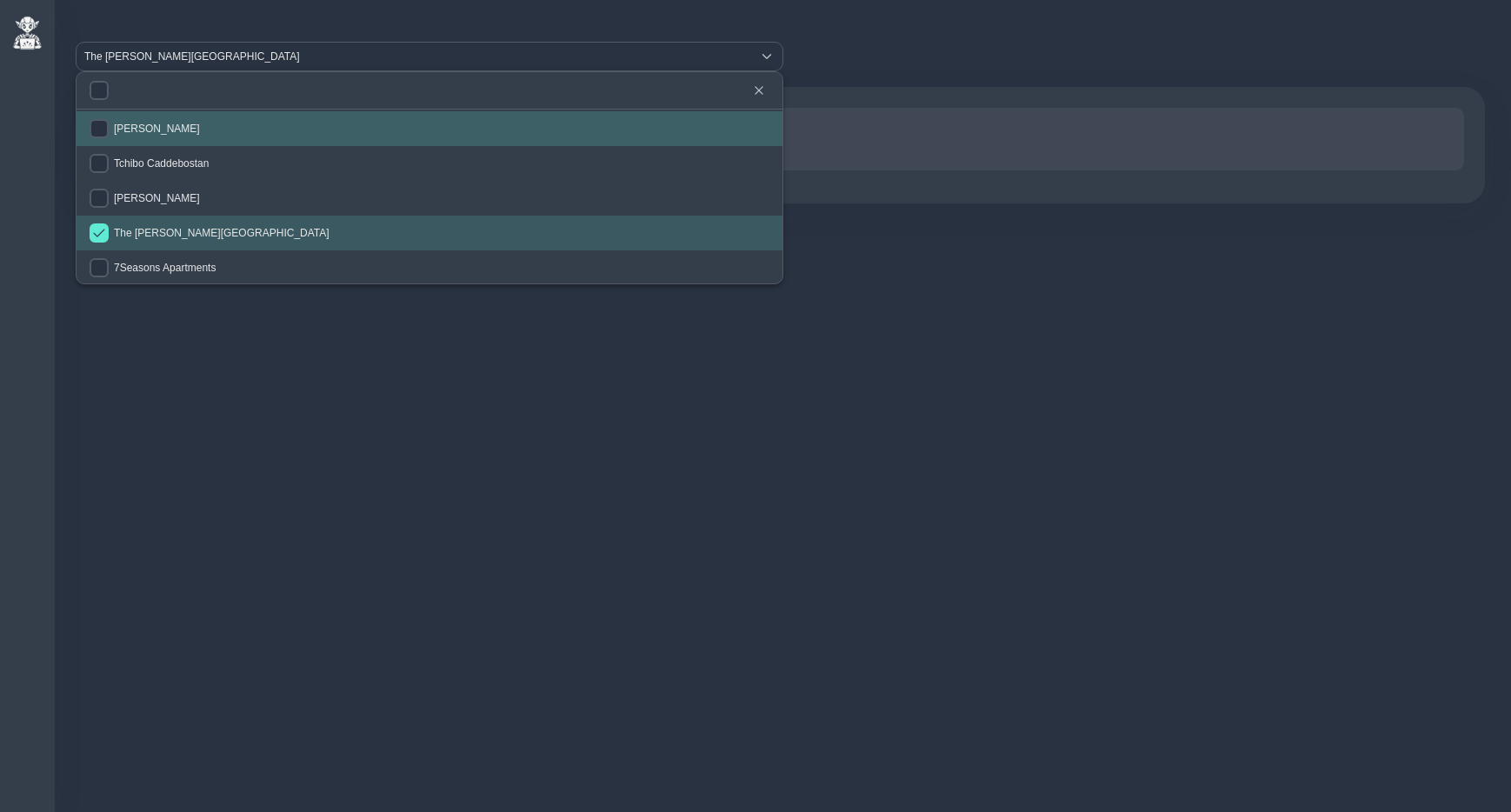
scroll to position [43, 0]
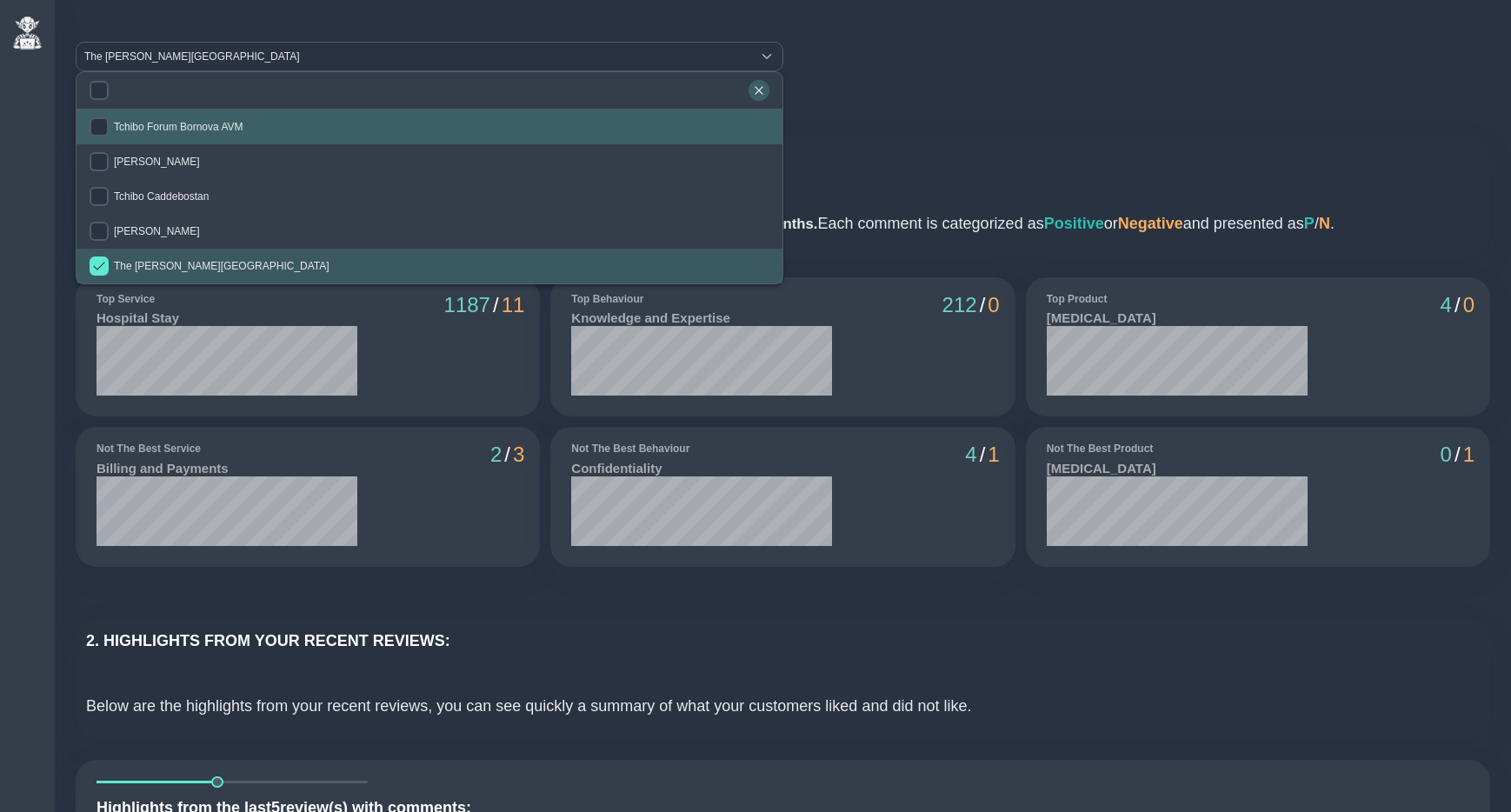
click at [758, 90] on icon "button" at bounding box center [758, 90] width 8 height 8
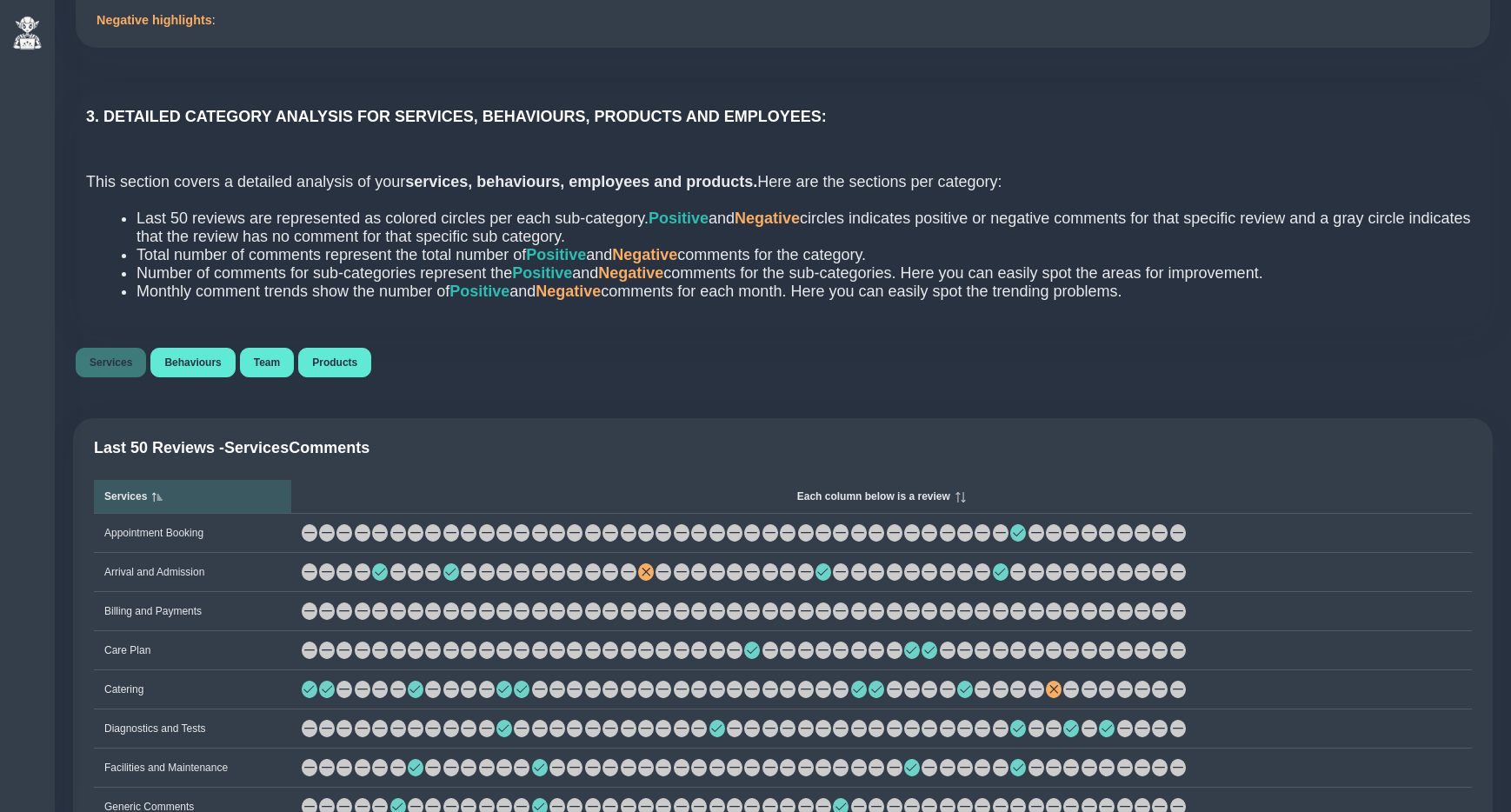
scroll to position [0, 0]
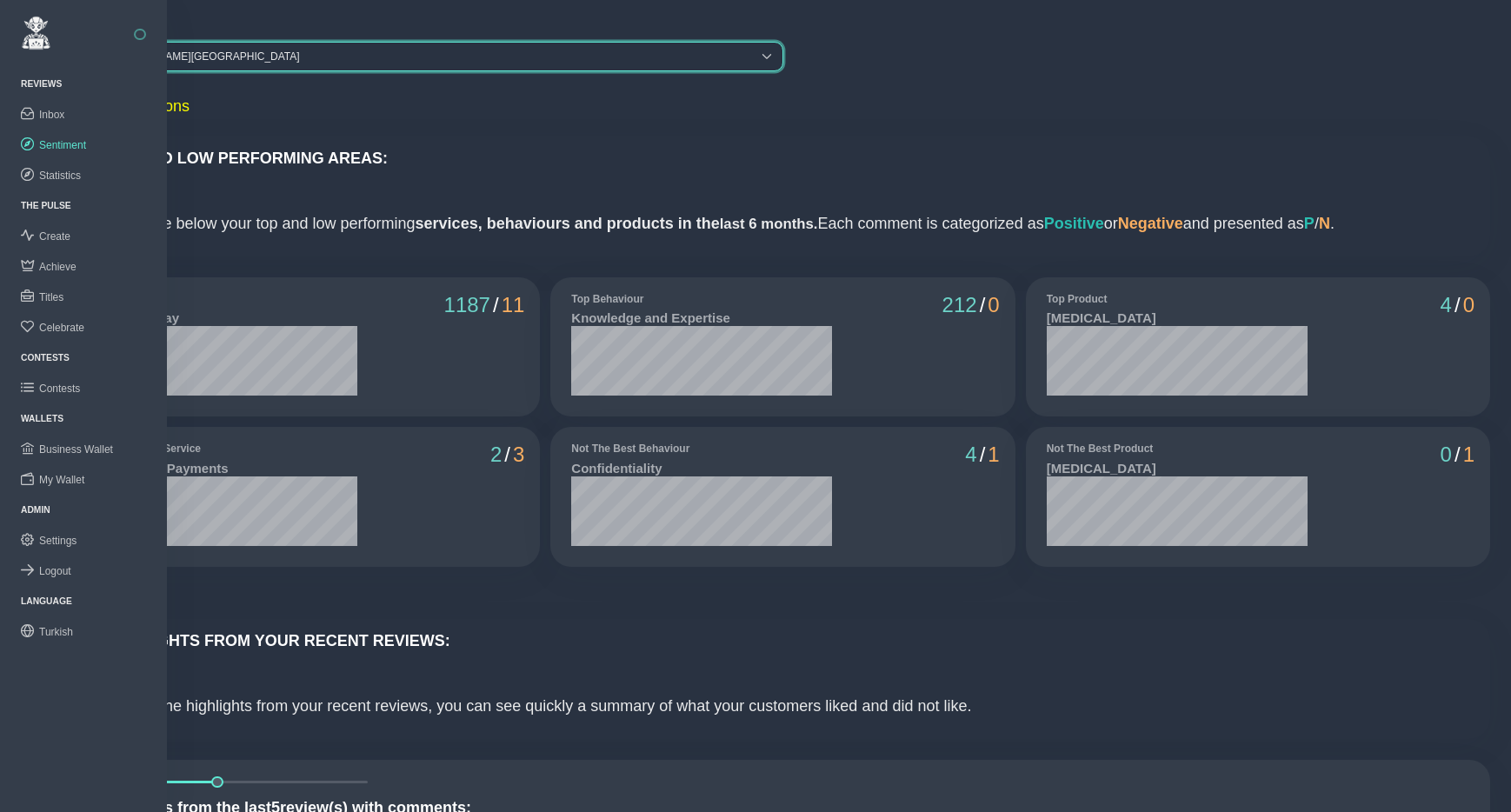
click at [140, 32] on button "button" at bounding box center [139, 34] width 12 height 12
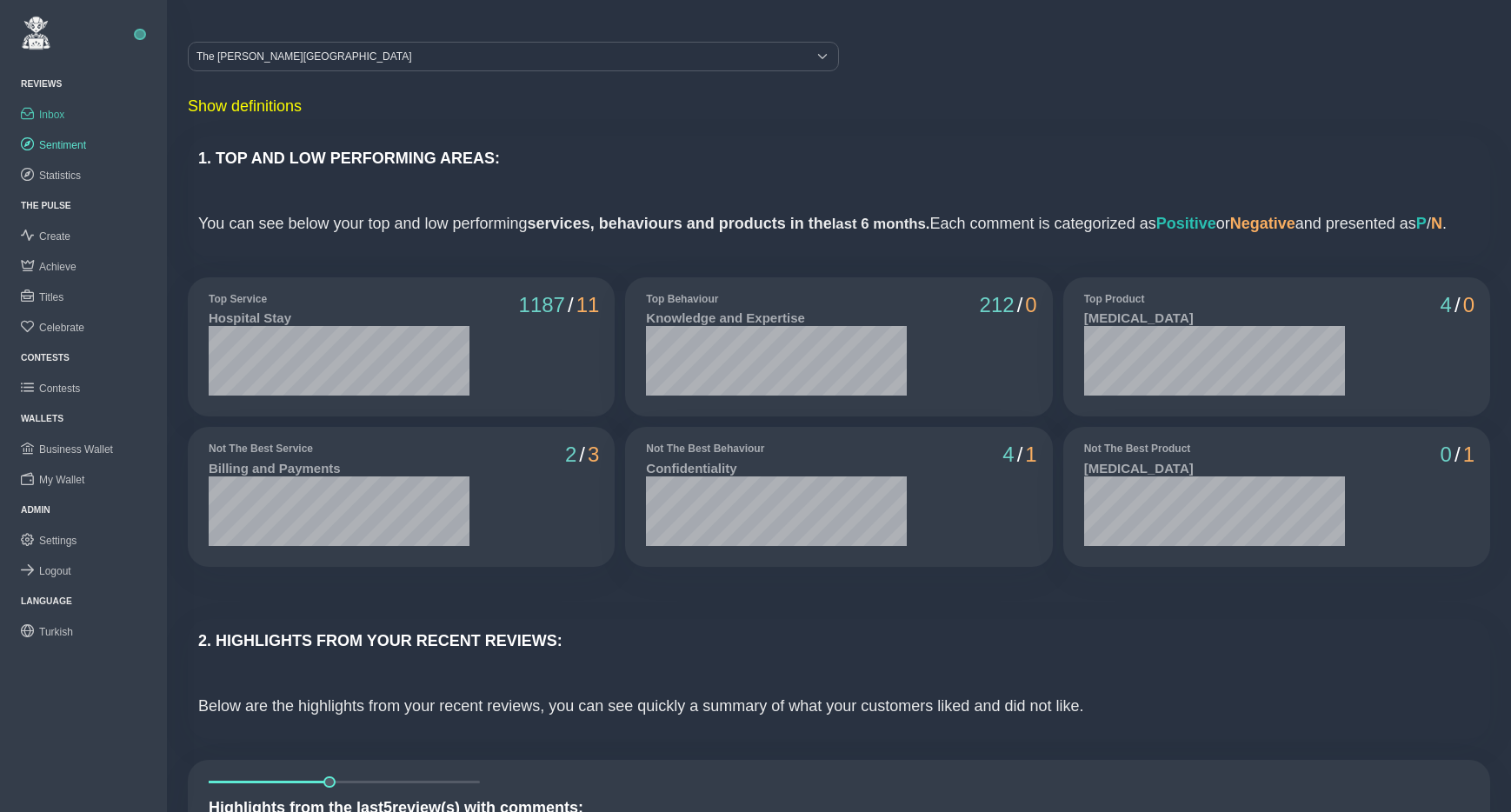
click at [60, 113] on span "Inbox" at bounding box center [52, 114] width 26 height 12
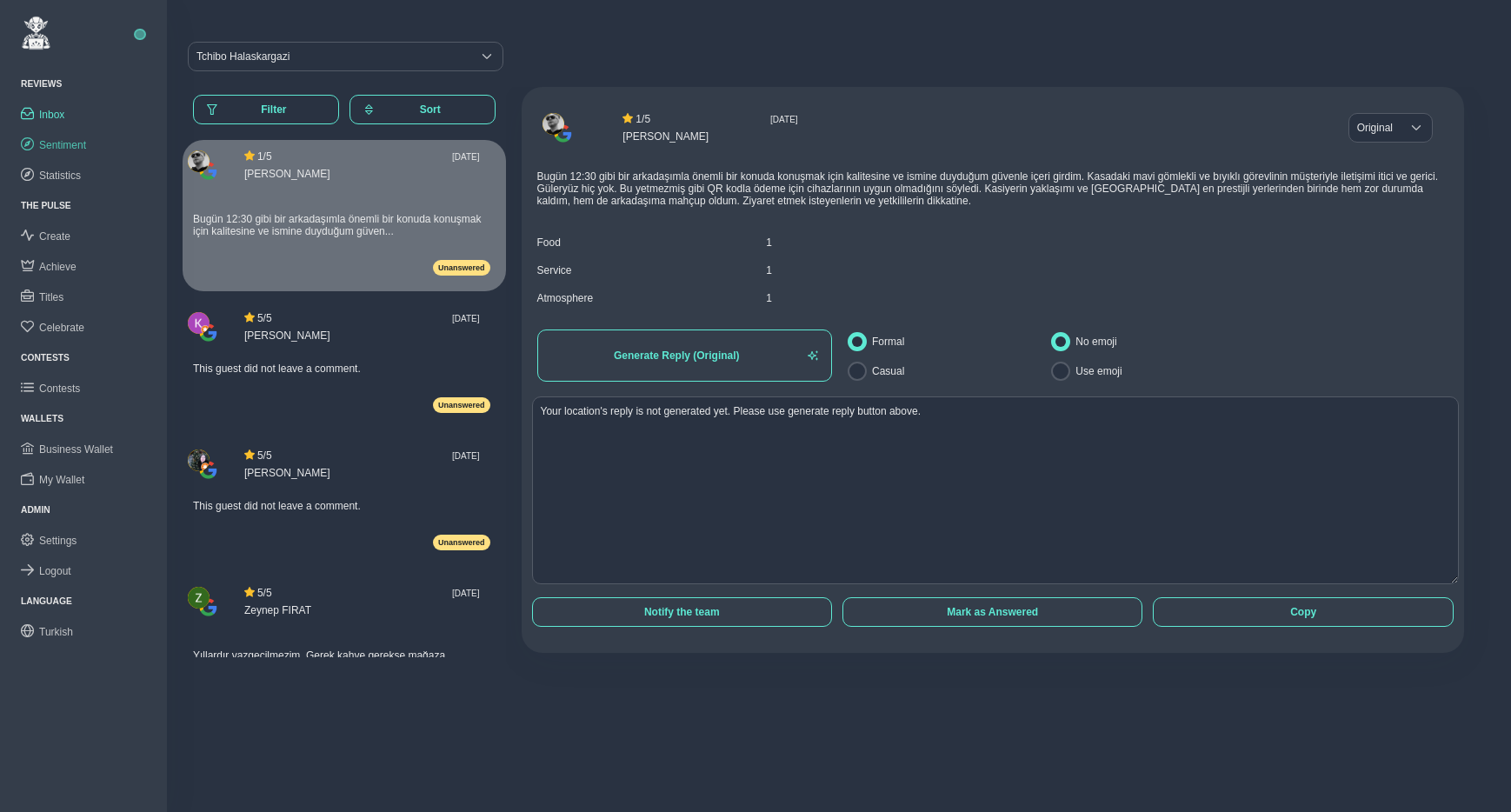
click at [60, 144] on span "Sentiment" at bounding box center [62, 145] width 47 height 12
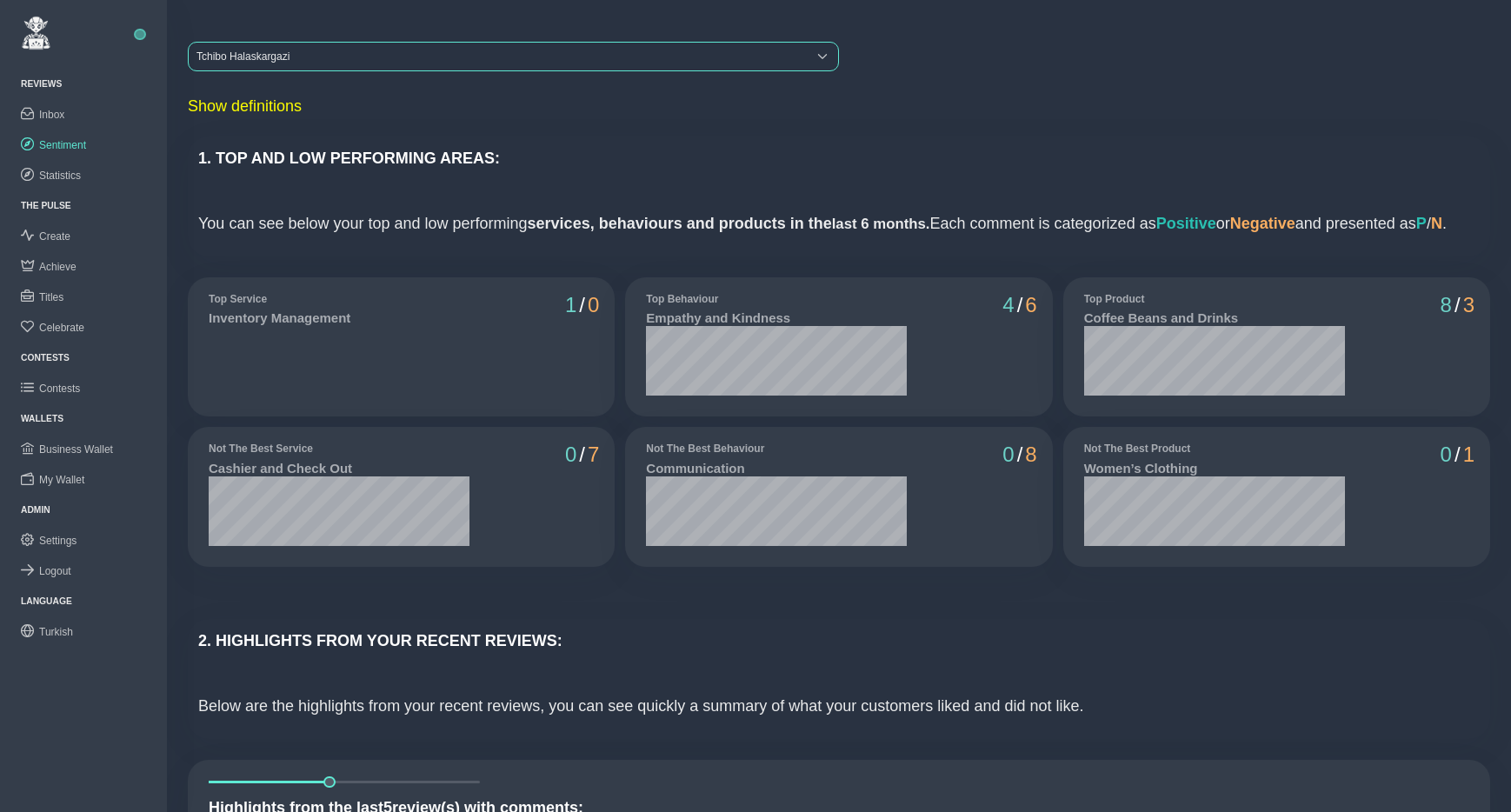
click at [295, 58] on div "Tchibo Halaskargazi" at bounding box center [497, 57] width 618 height 27
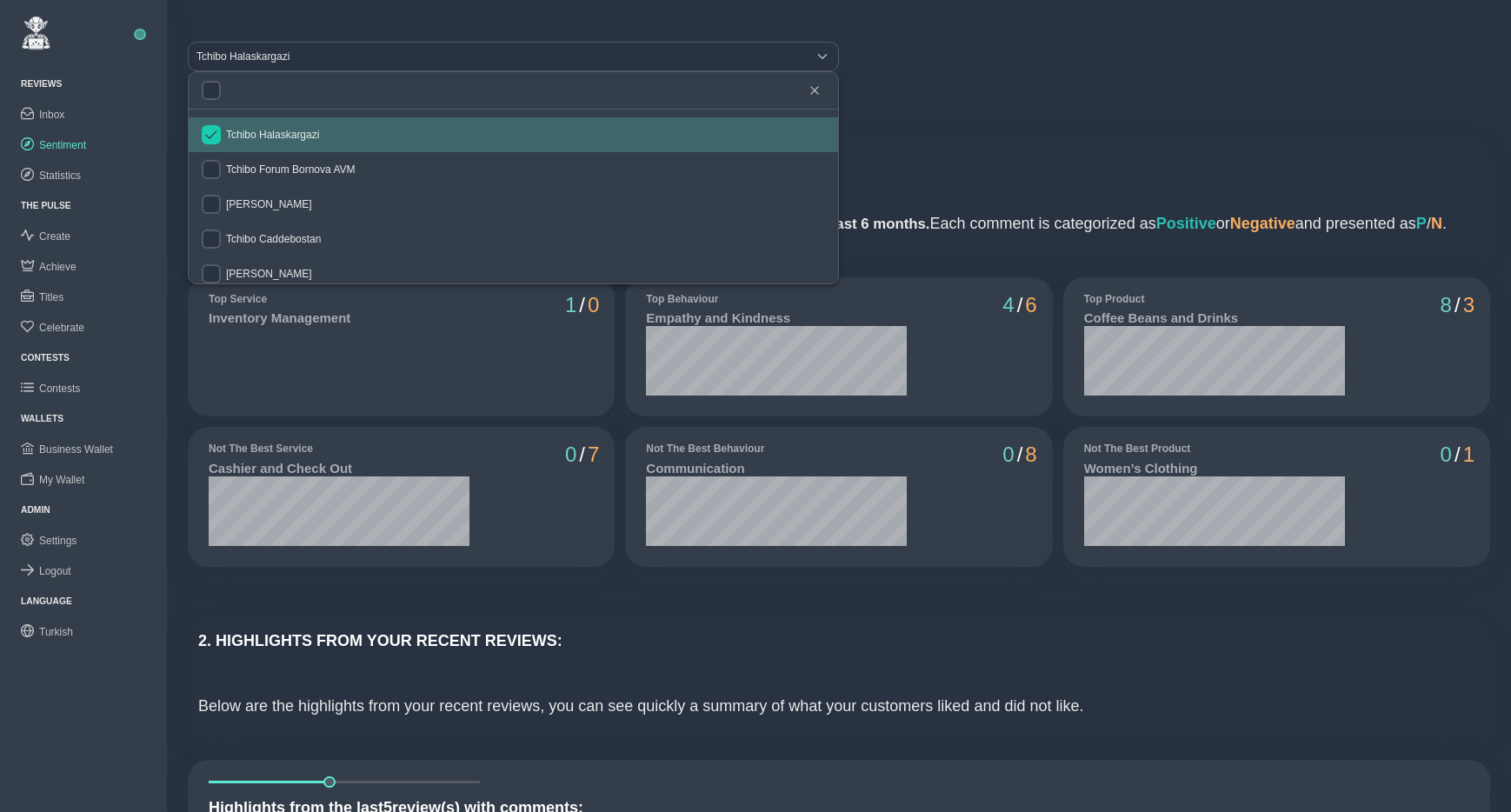
click at [209, 137] on input "checkbox" at bounding box center [211, 135] width 19 height 19
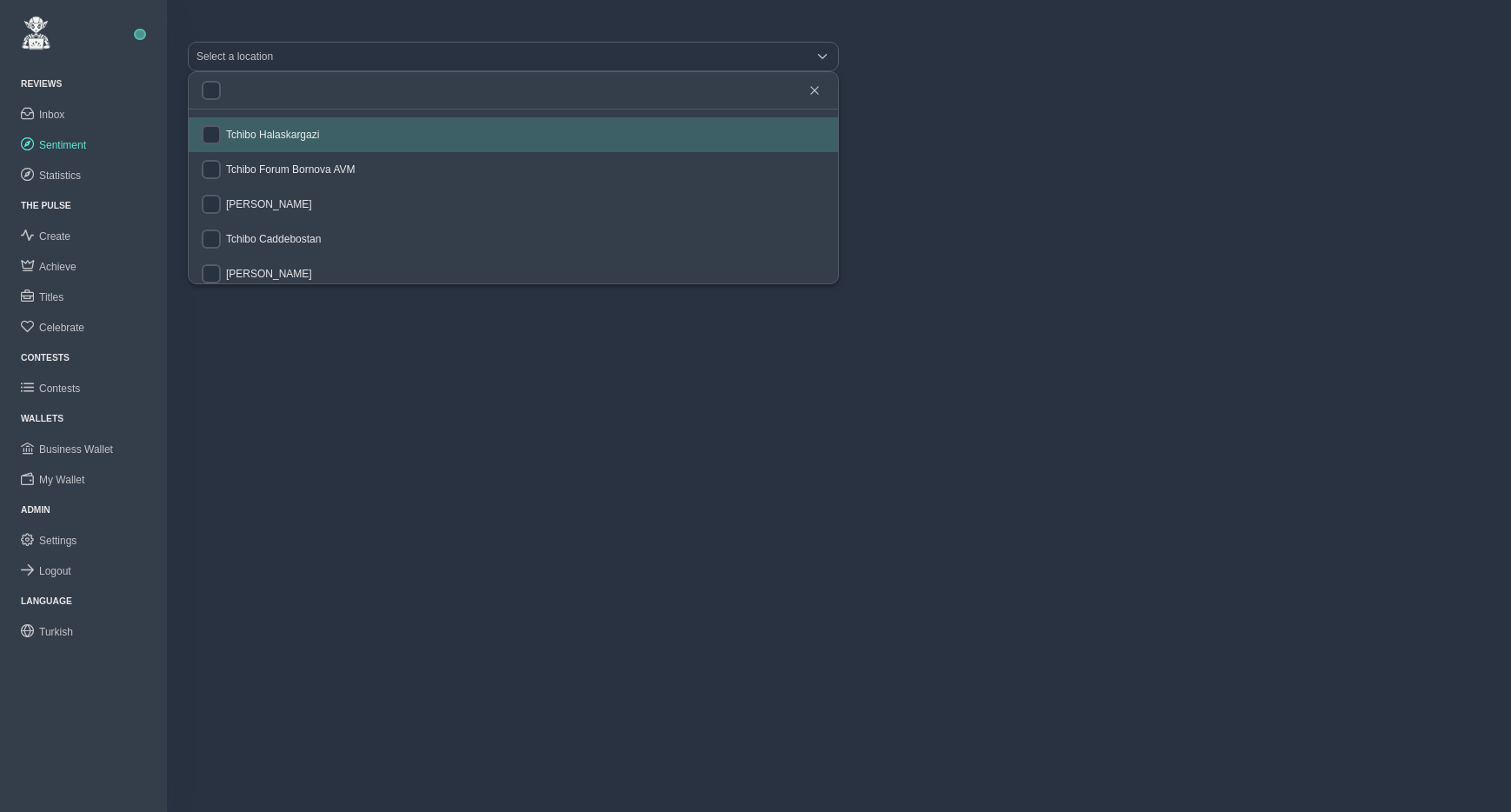
checkbox input "false"
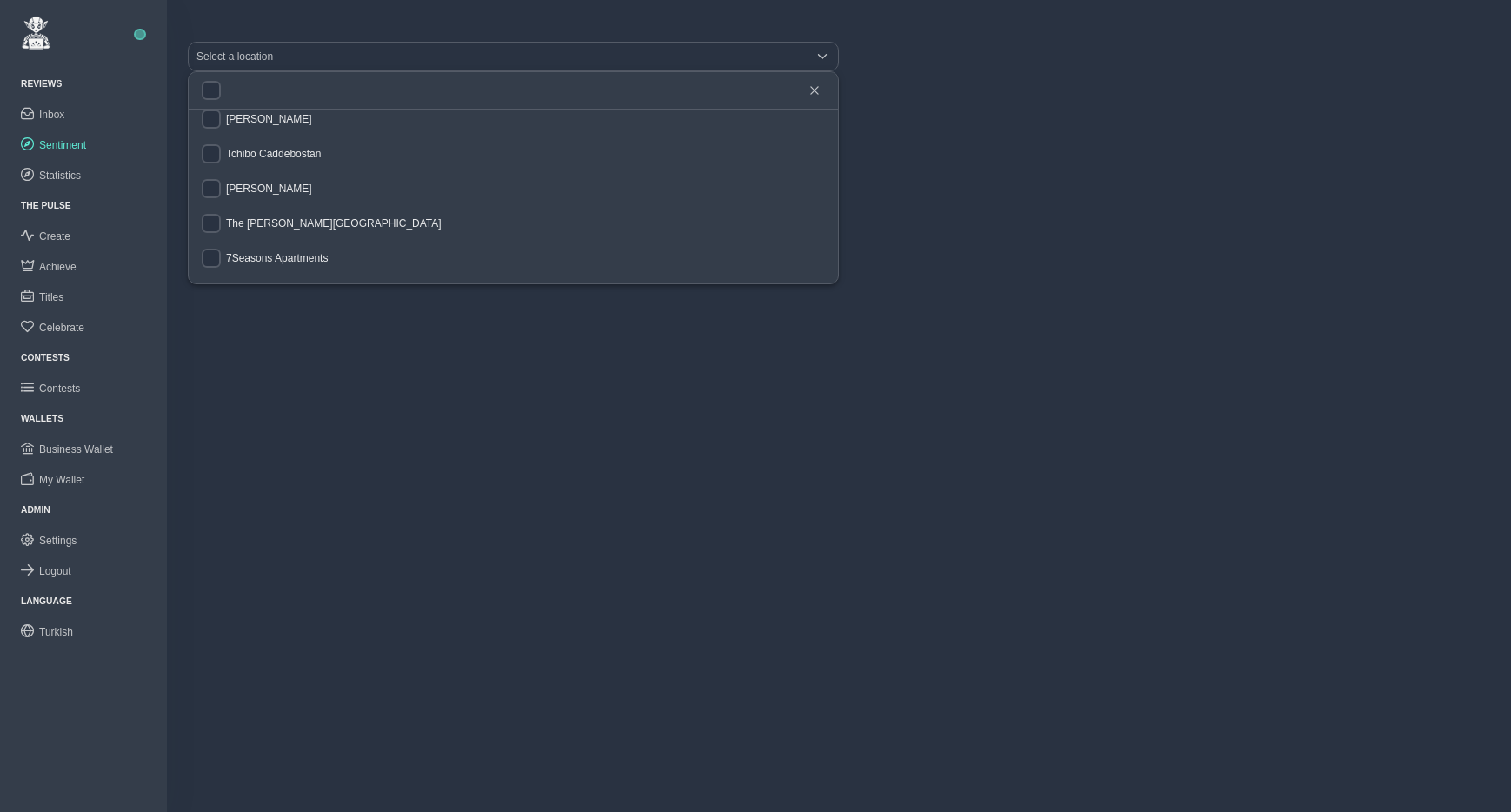
scroll to position [89, 0]
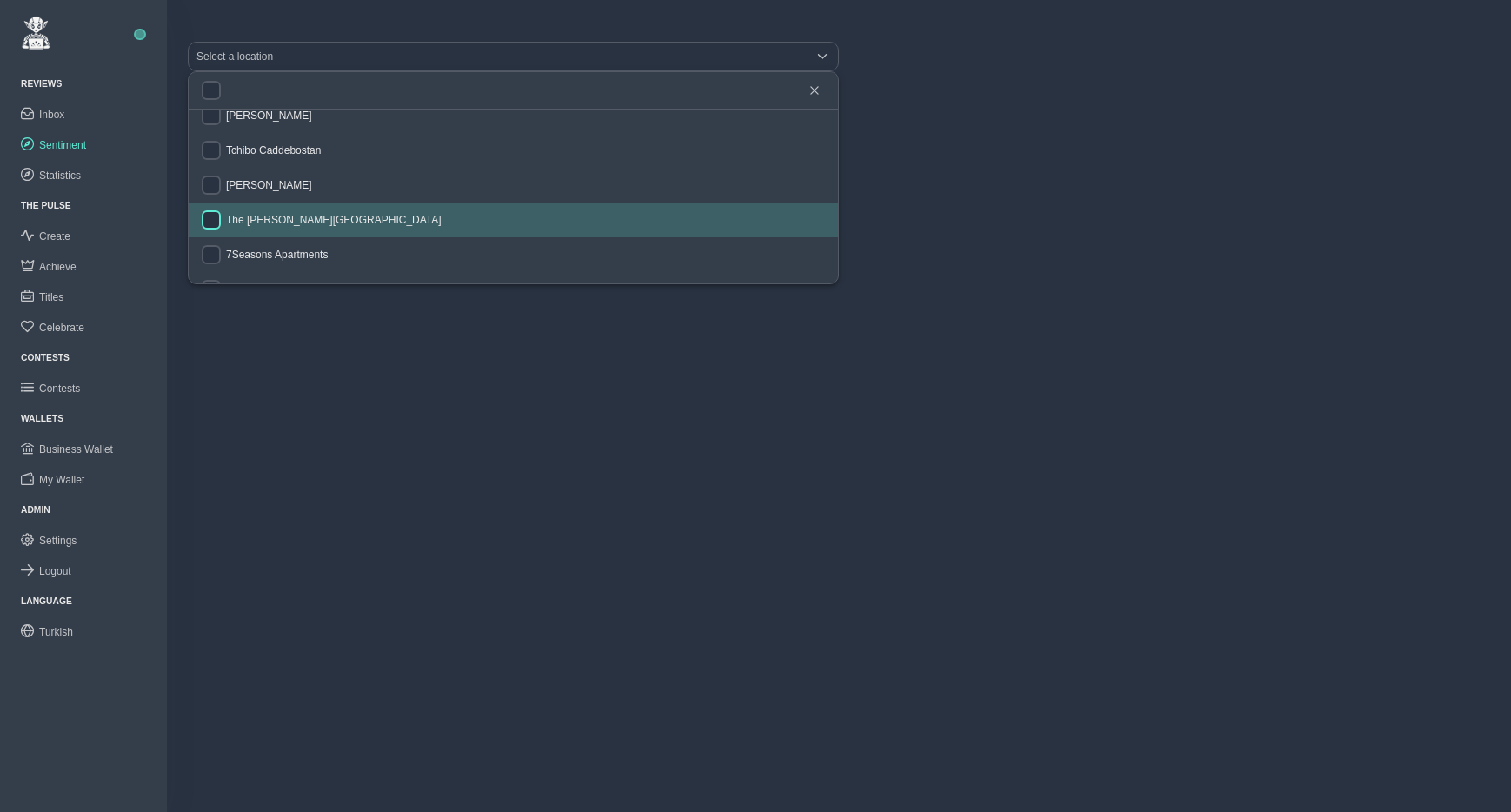
click at [208, 218] on input "checkbox" at bounding box center [211, 220] width 19 height 19
checkbox input "true"
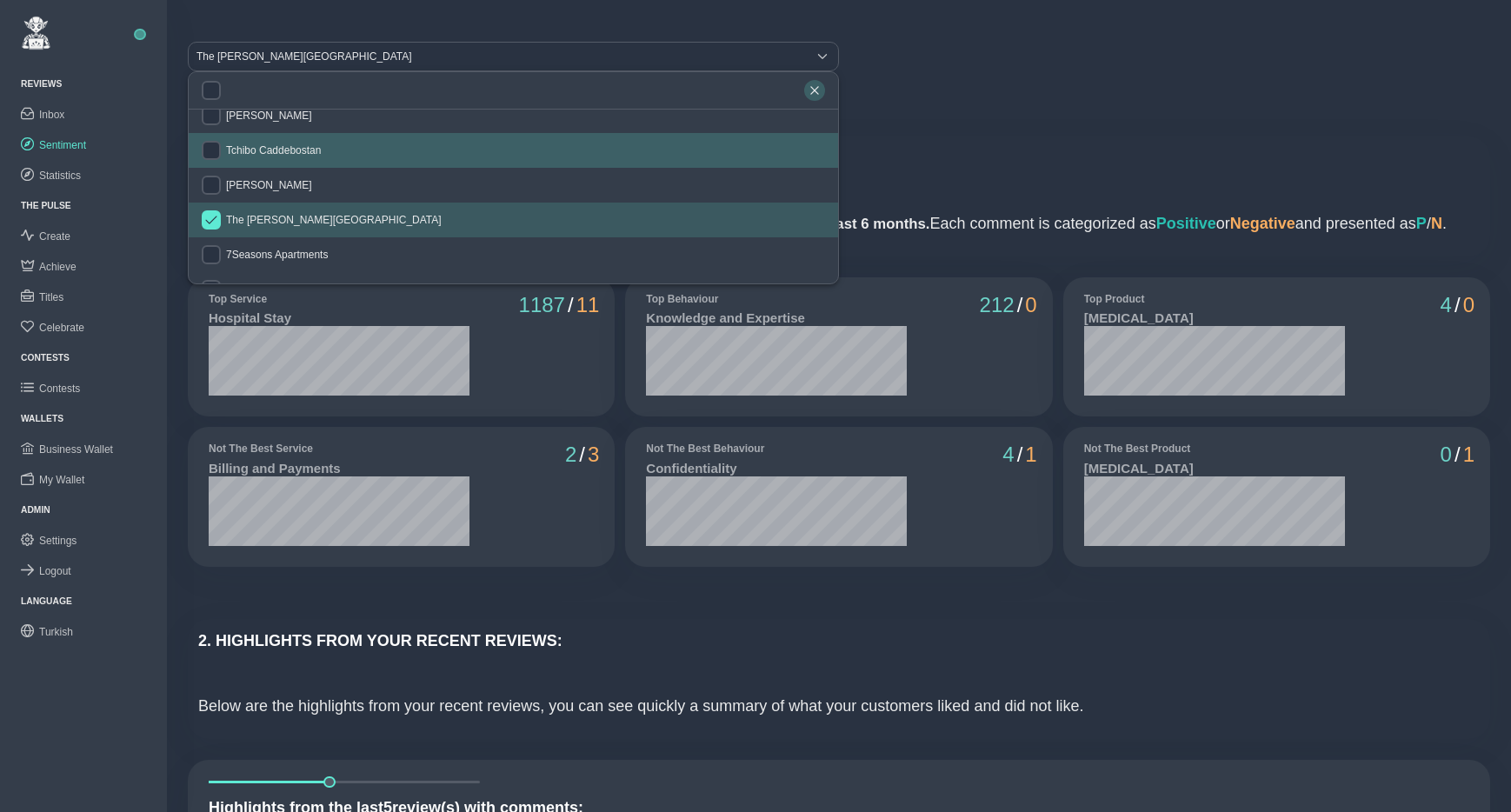
click at [816, 92] on icon "button" at bounding box center [814, 90] width 8 height 8
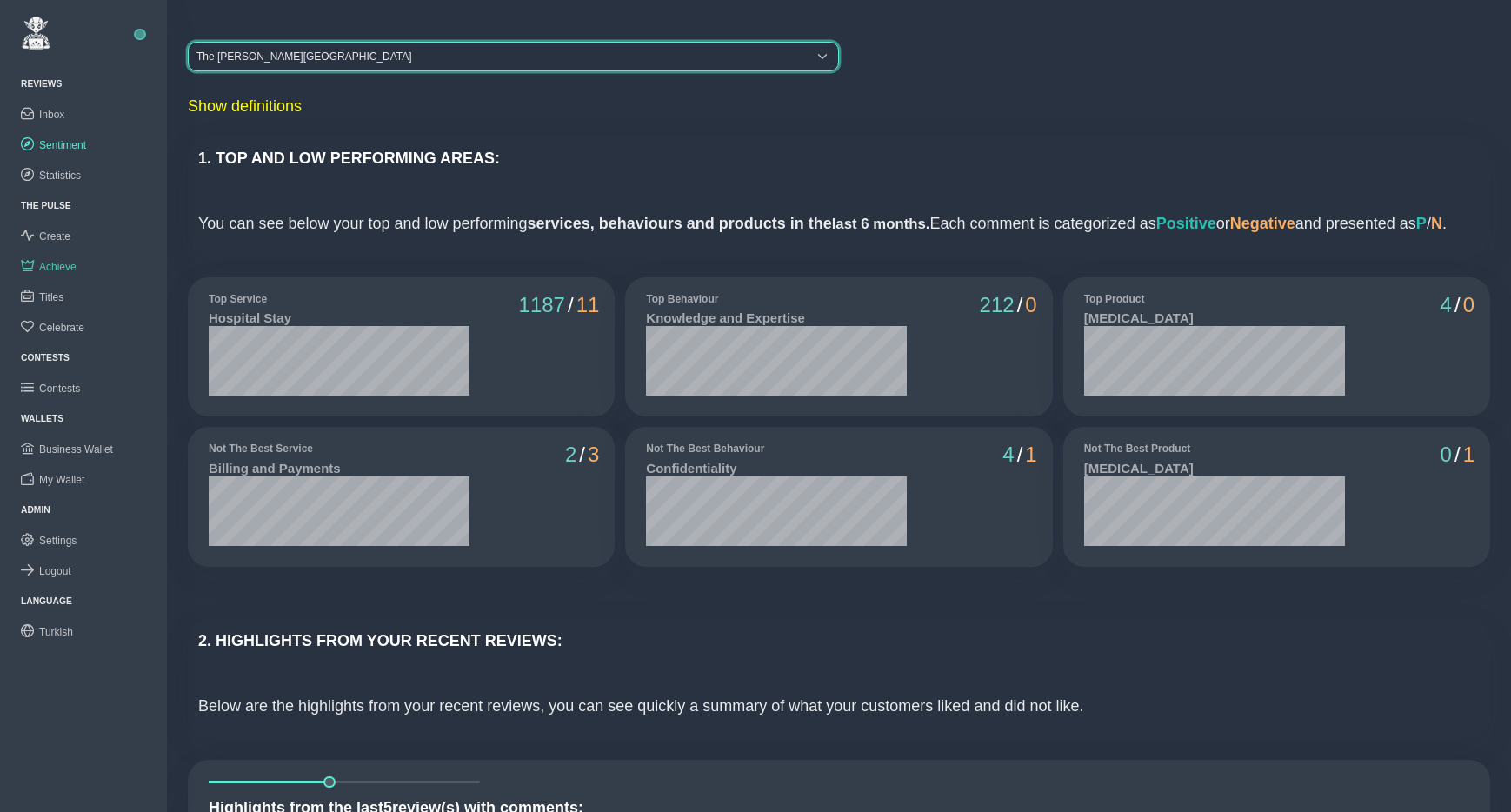
click at [58, 268] on span "Achieve" at bounding box center [58, 266] width 38 height 12
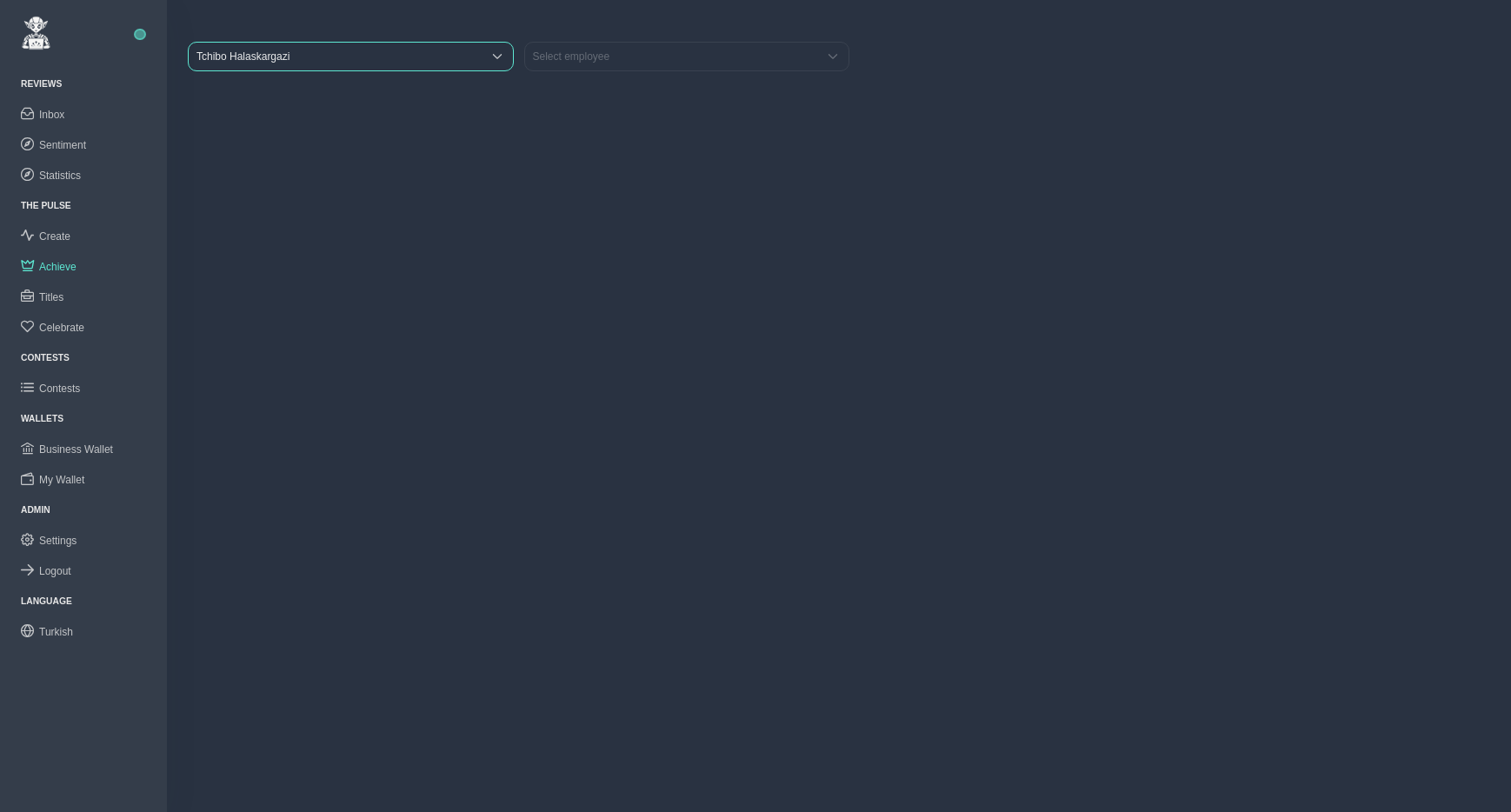
click at [285, 51] on span "Tchibo Halaskargazi" at bounding box center [335, 57] width 293 height 27
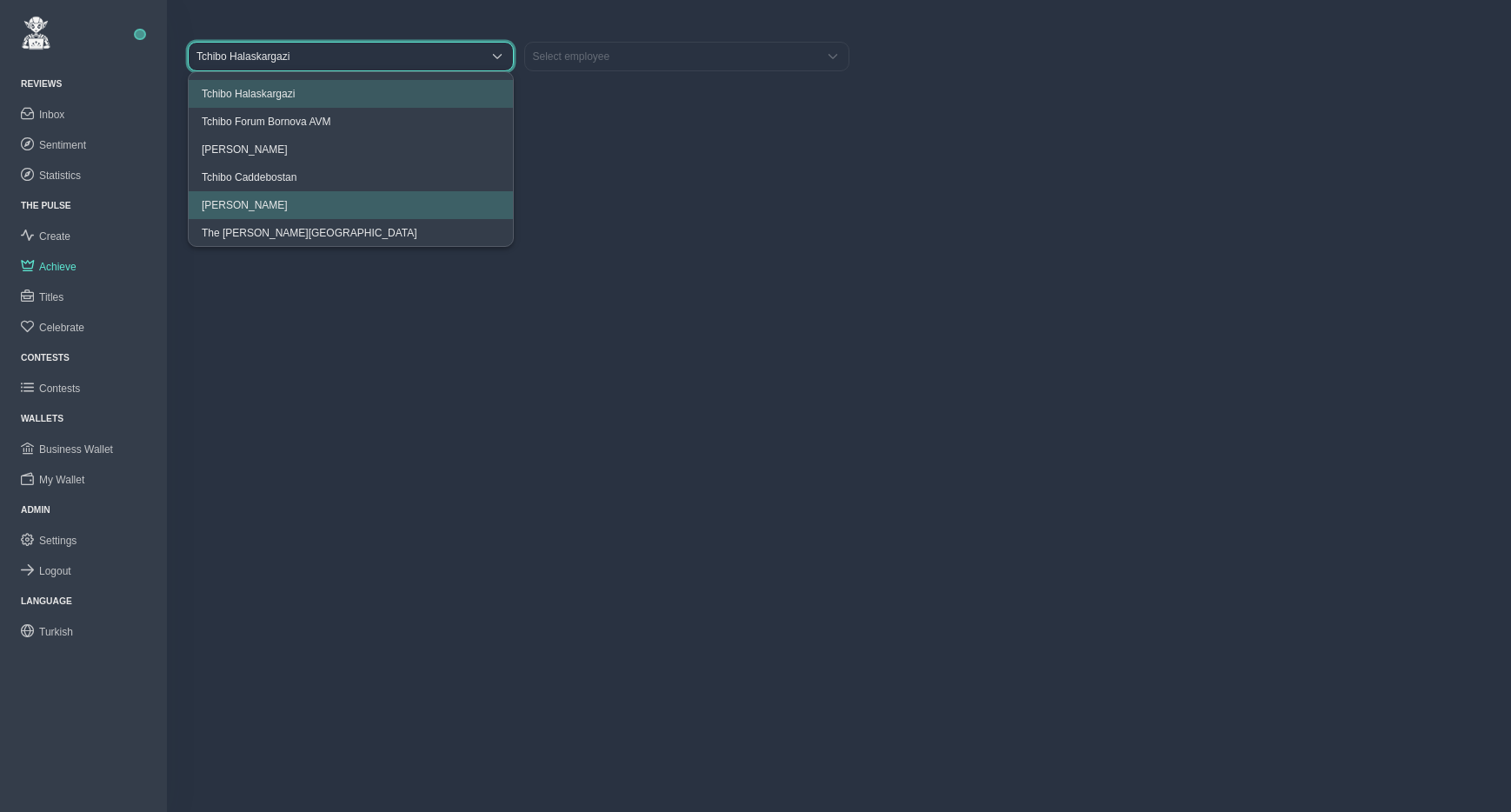
scroll to position [1, 0]
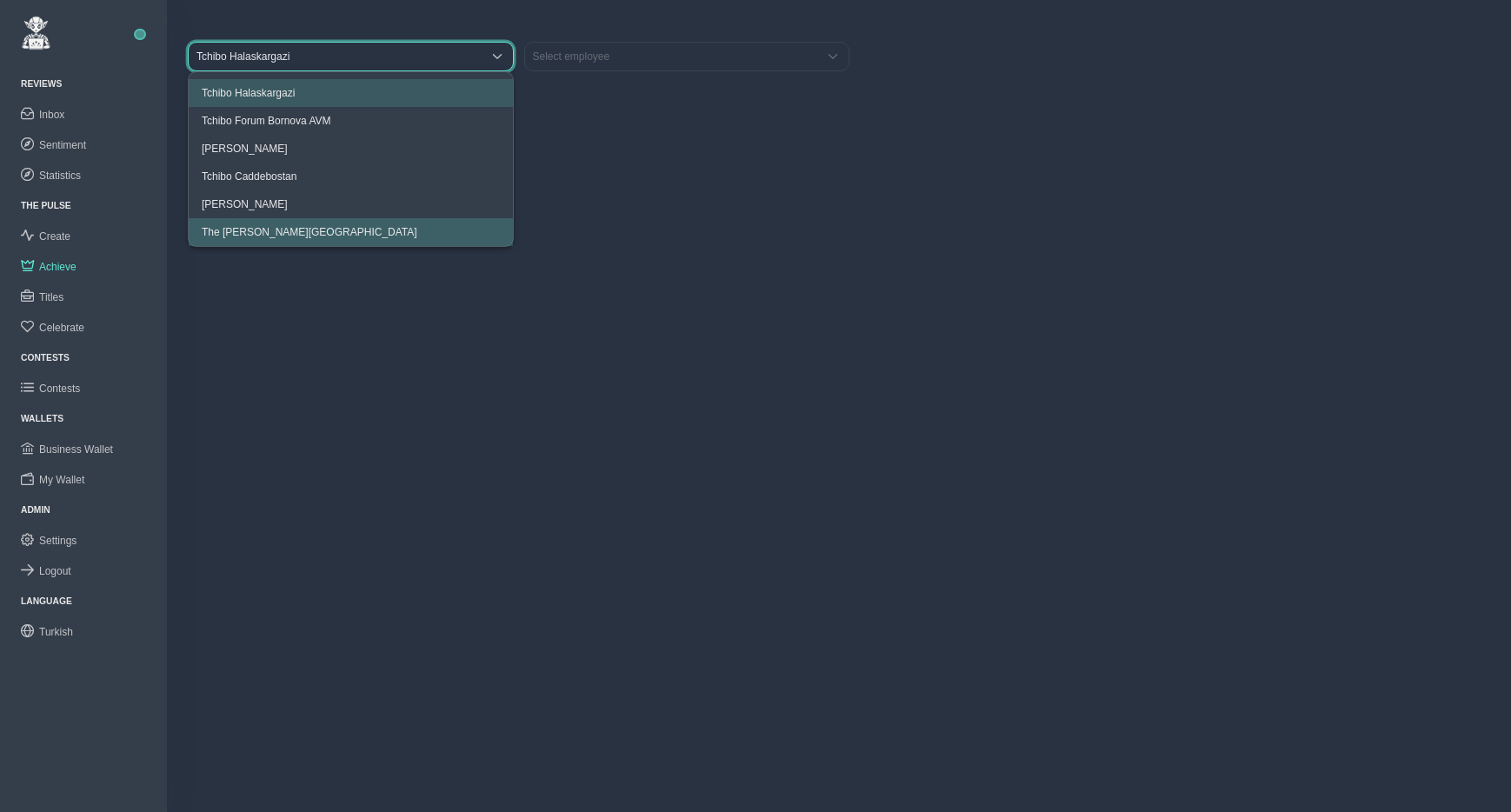
click at [310, 237] on span "The [PERSON_NAME][GEOGRAPHIC_DATA]" at bounding box center [310, 232] width 216 height 12
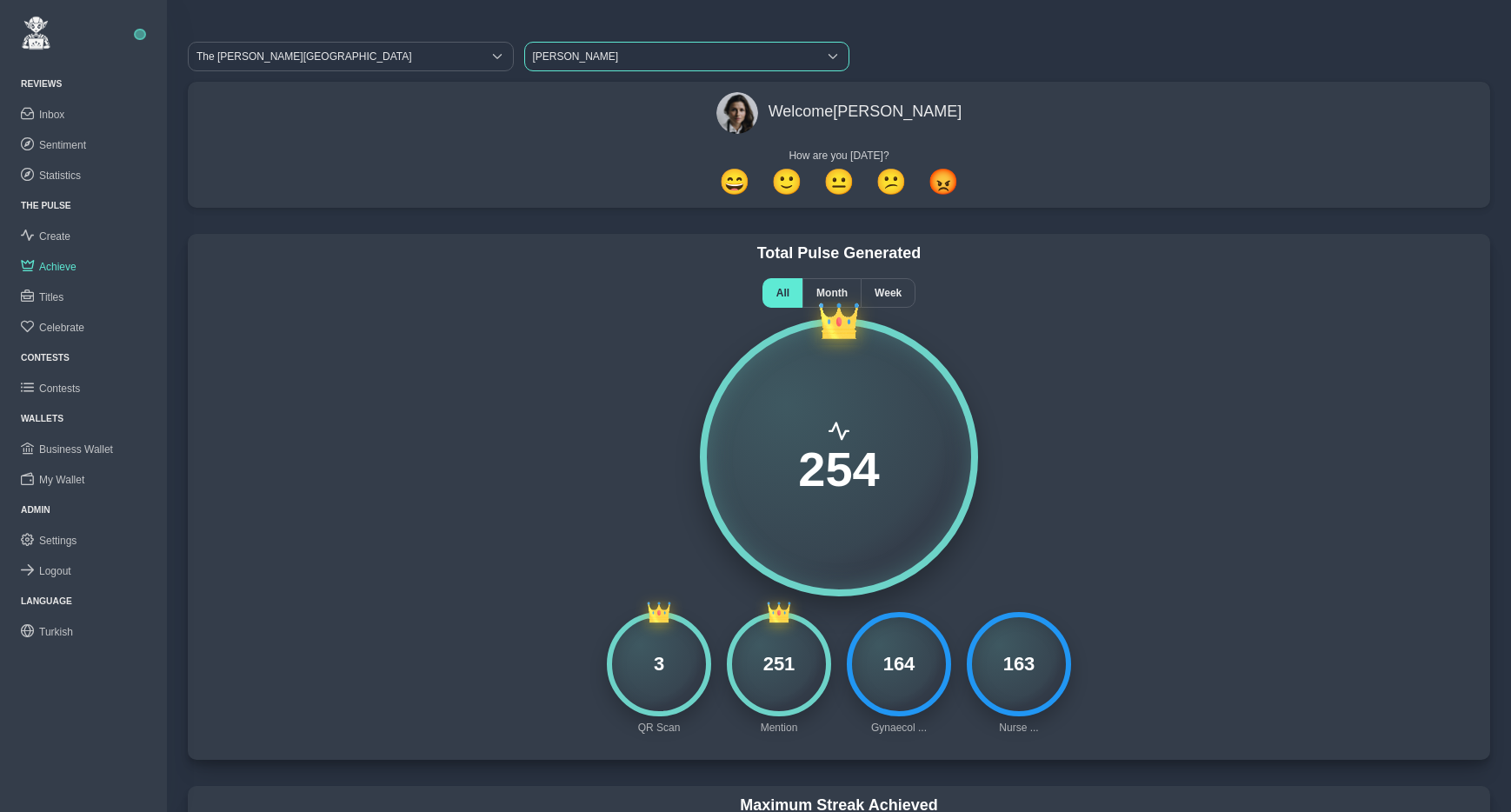
click at [618, 60] on span "[PERSON_NAME]" at bounding box center [672, 57] width 293 height 27
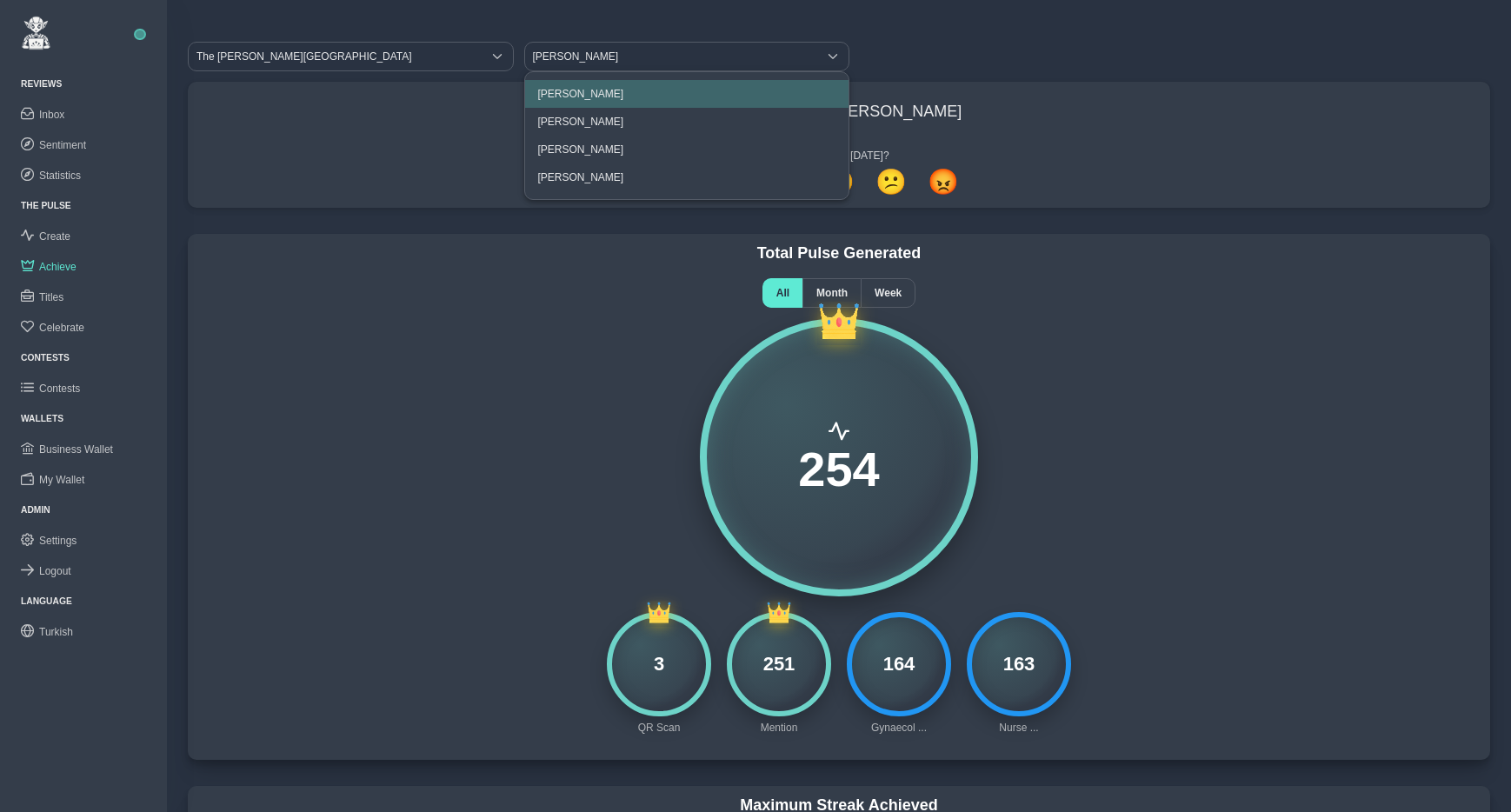
click at [593, 94] on span "[PERSON_NAME]" at bounding box center [582, 93] width 86 height 12
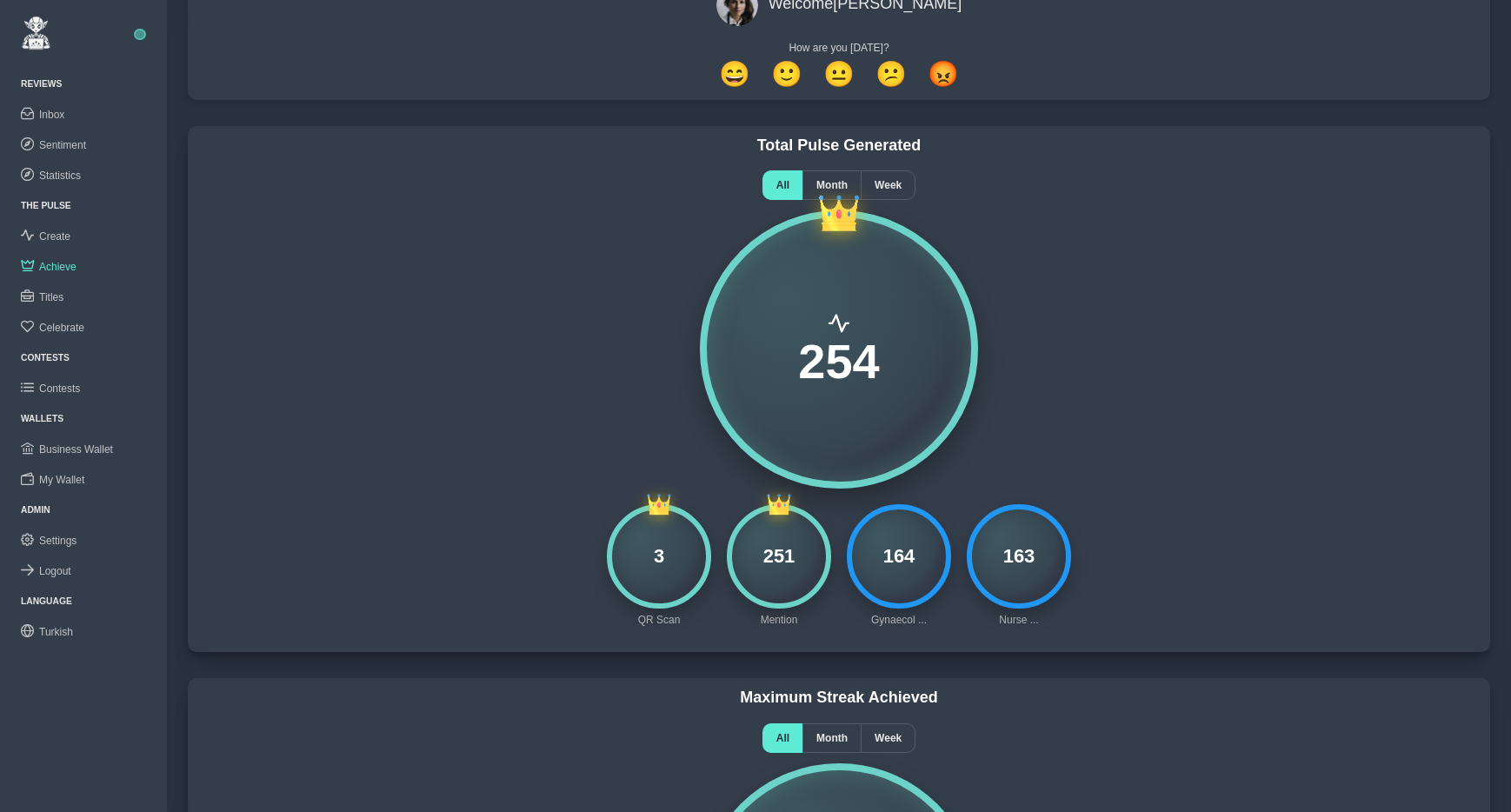
scroll to position [0, 0]
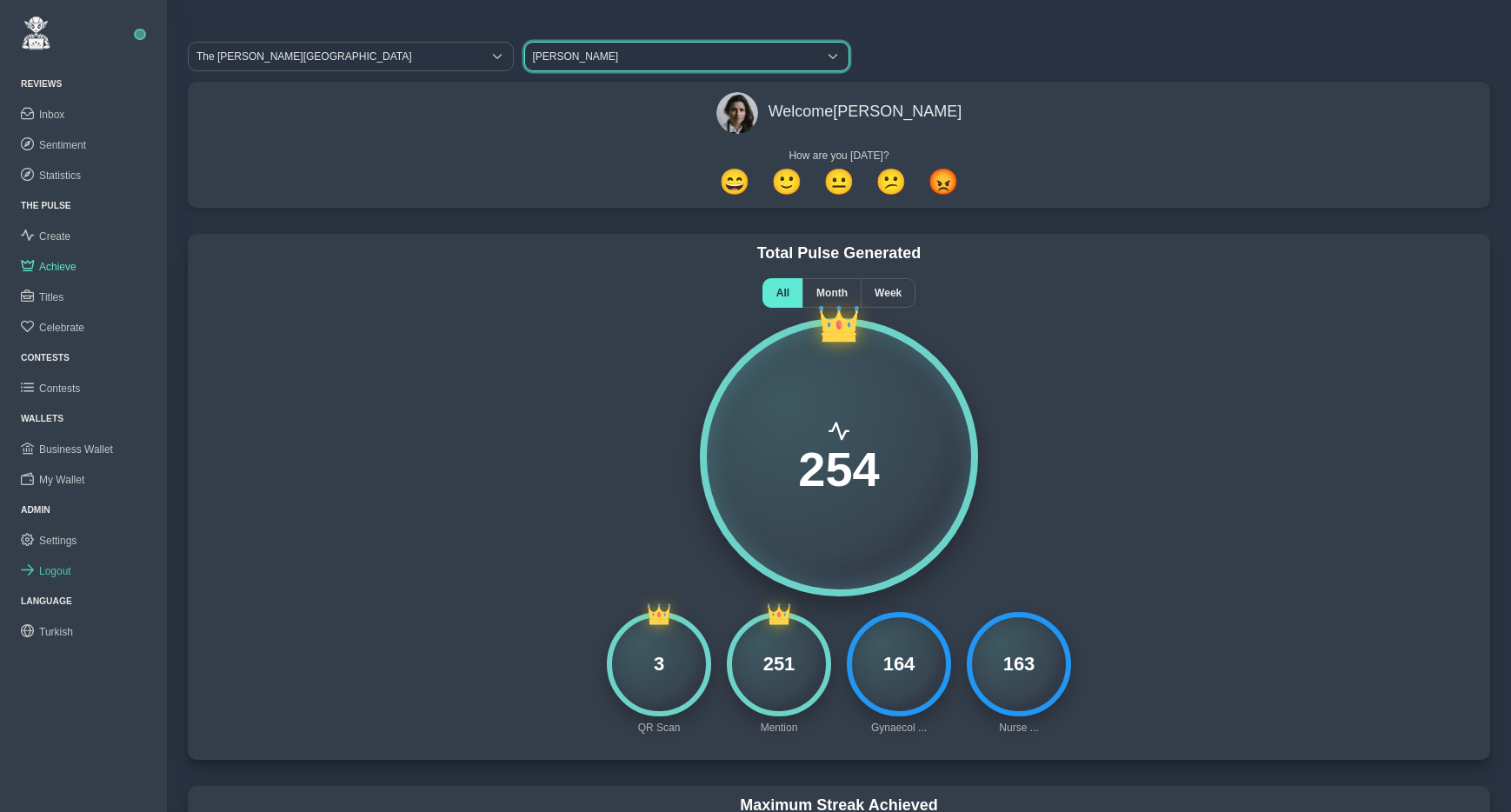
click at [65, 578] on link "Logout" at bounding box center [83, 570] width 167 height 30
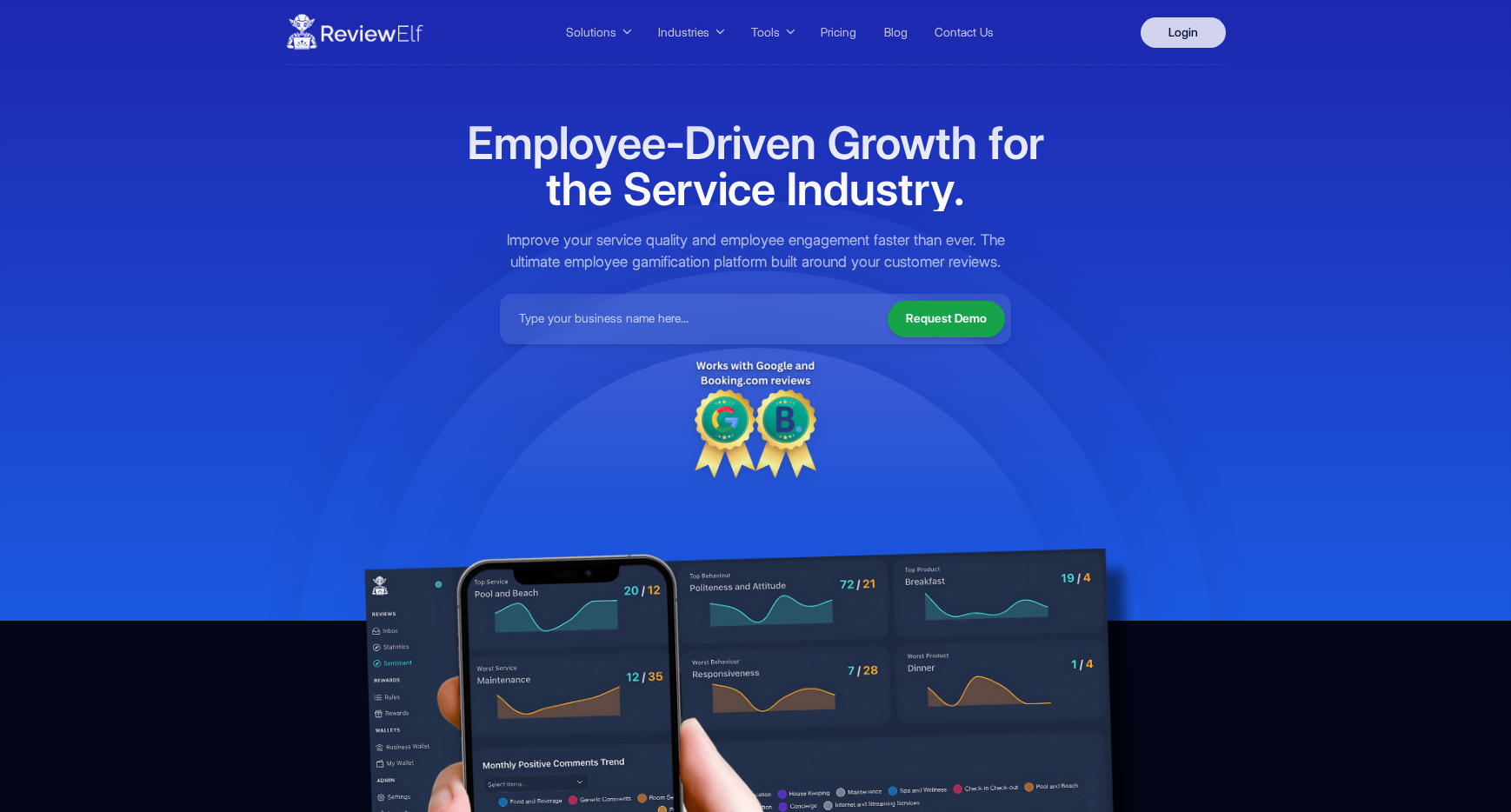
click at [1191, 34] on link "Login" at bounding box center [1183, 32] width 85 height 30
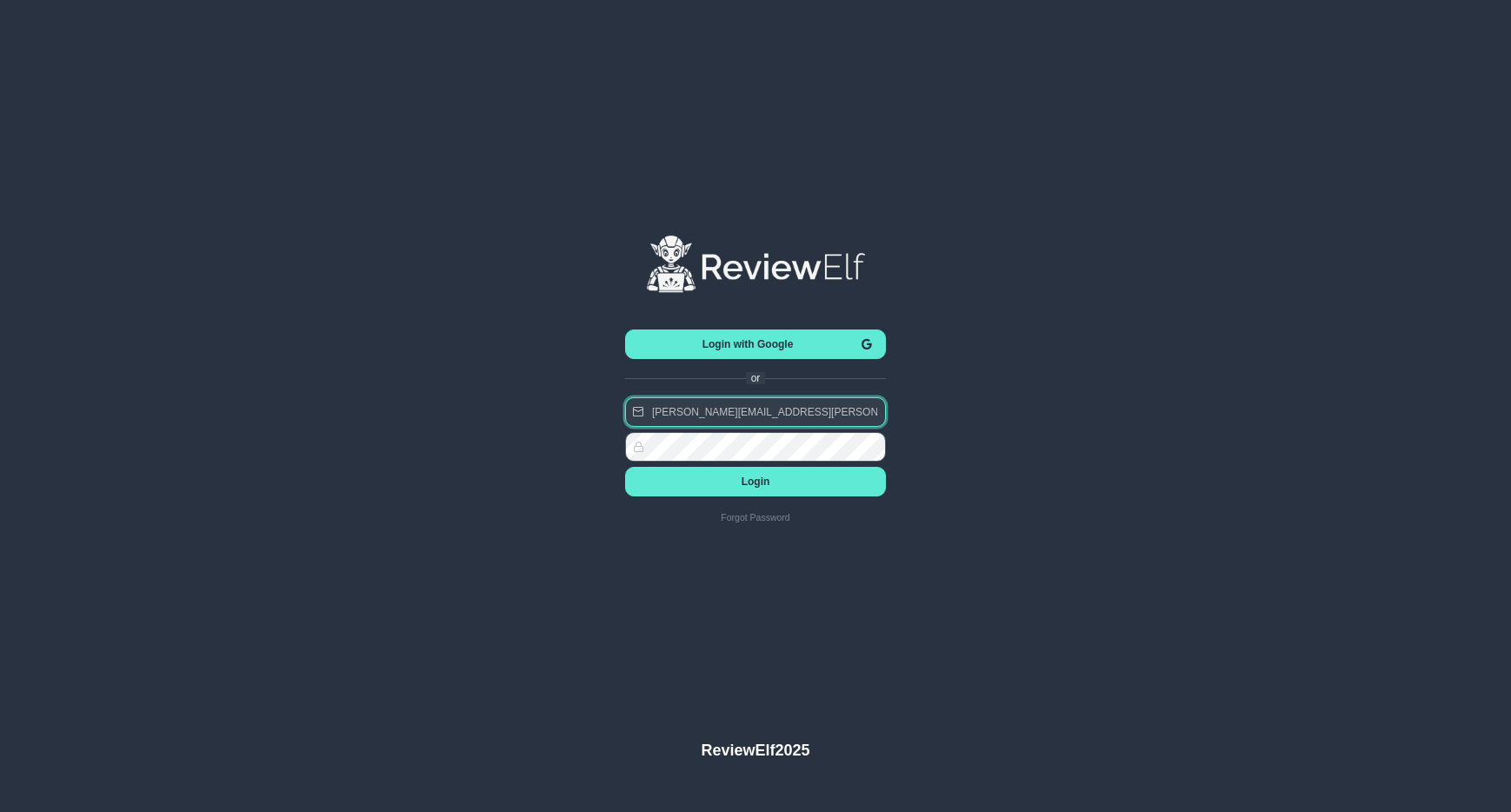
click at [760, 422] on input "[PERSON_NAME][EMAIL_ADDRESS][PERSON_NAME][DOMAIN_NAME]" at bounding box center [756, 412] width 261 height 29
type input "[EMAIL_ADDRESS][DOMAIN_NAME]"
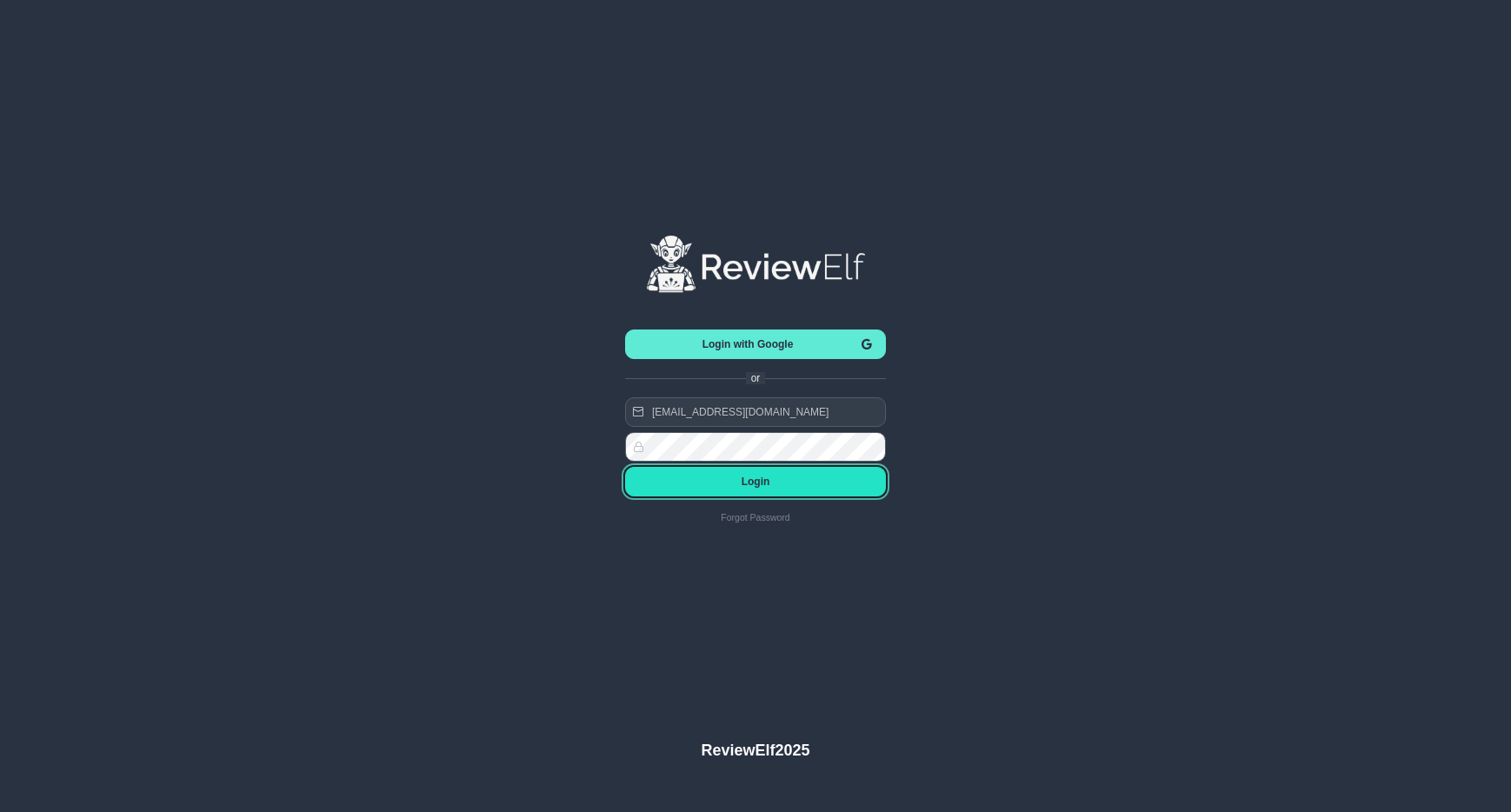
click at [765, 474] on button "Login" at bounding box center [756, 482] width 261 height 29
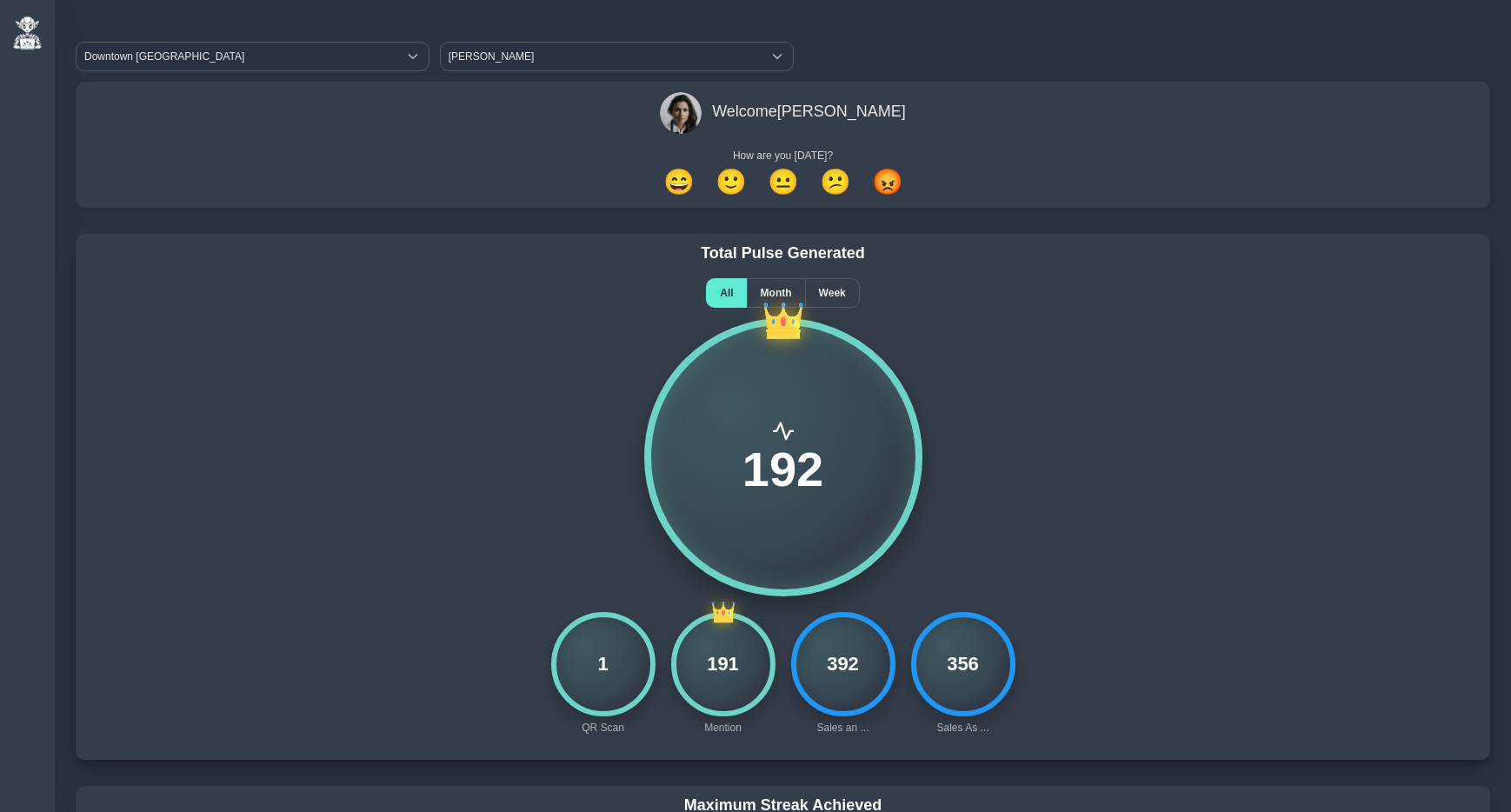
click at [441, 169] on div "😄 🙂 😐 😕 😡" at bounding box center [783, 181] width 1394 height 30
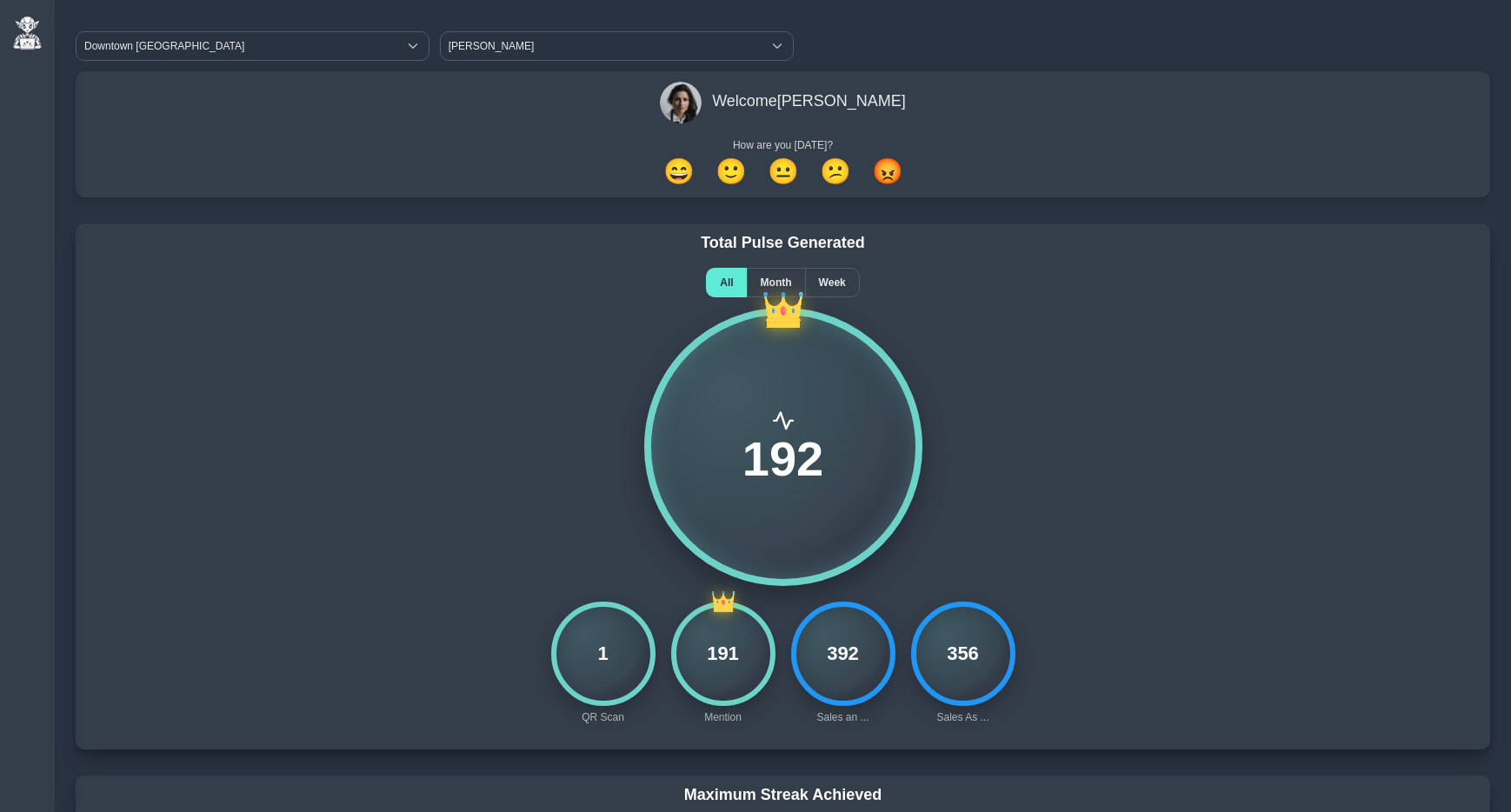
scroll to position [24, 0]
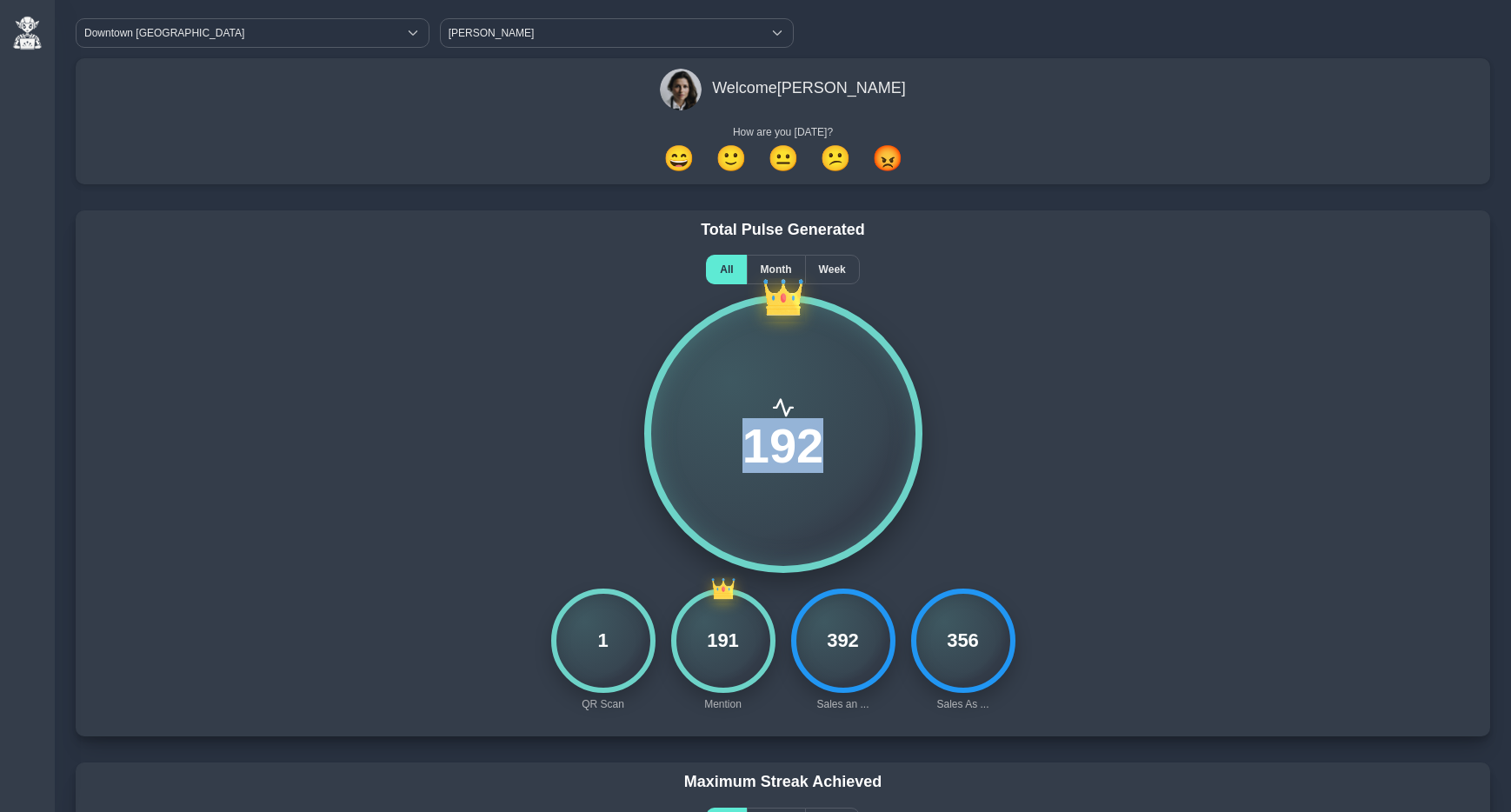
drag, startPoint x: 745, startPoint y: 448, endPoint x: 821, endPoint y: 444, distance: 76.1
click at [821, 444] on span "192" at bounding box center [783, 446] width 81 height 49
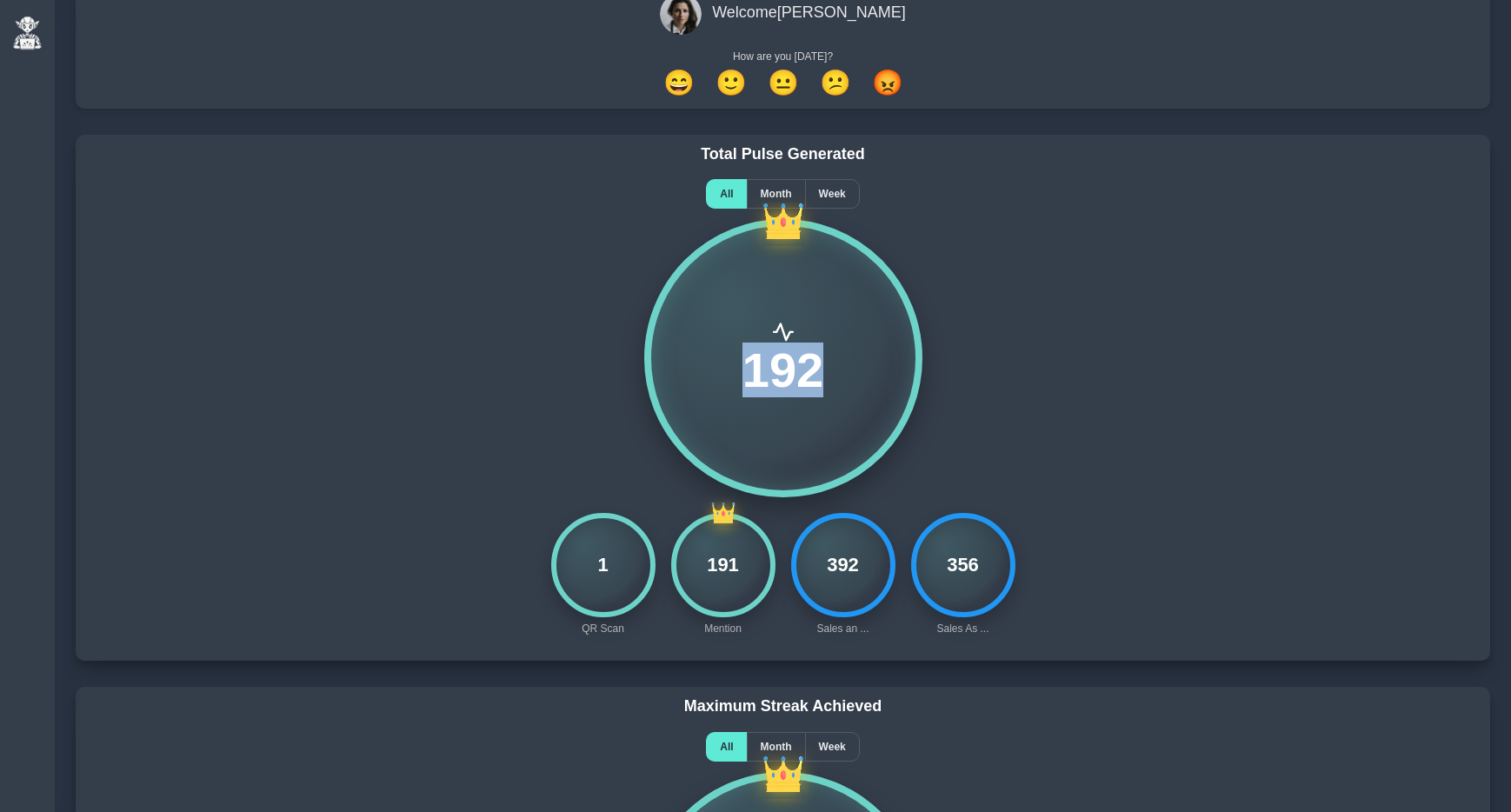
scroll to position [100, 0]
drag, startPoint x: 826, startPoint y: 564, endPoint x: 864, endPoint y: 563, distance: 38.0
click at [864, 563] on div "392" at bounding box center [843, 564] width 104 height 104
click at [823, 566] on div "392" at bounding box center [843, 564] width 104 height 104
drag, startPoint x: 825, startPoint y: 567, endPoint x: 864, endPoint y: 564, distance: 39.1
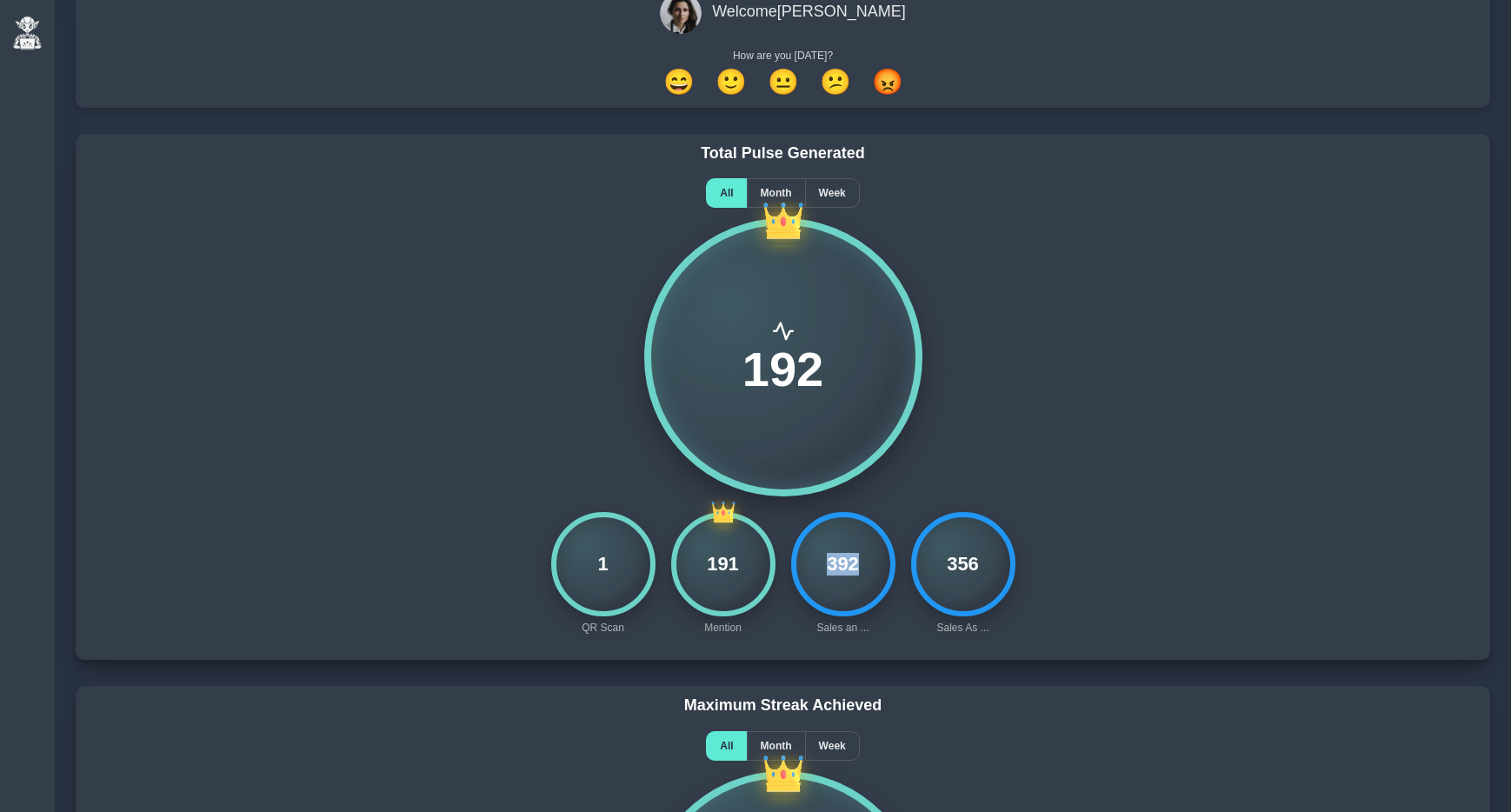
click at [864, 564] on div "392" at bounding box center [843, 564] width 104 height 104
drag, startPoint x: 945, startPoint y: 566, endPoint x: 980, endPoint y: 563, distance: 35.1
click at [980, 563] on div "356" at bounding box center [963, 564] width 104 height 104
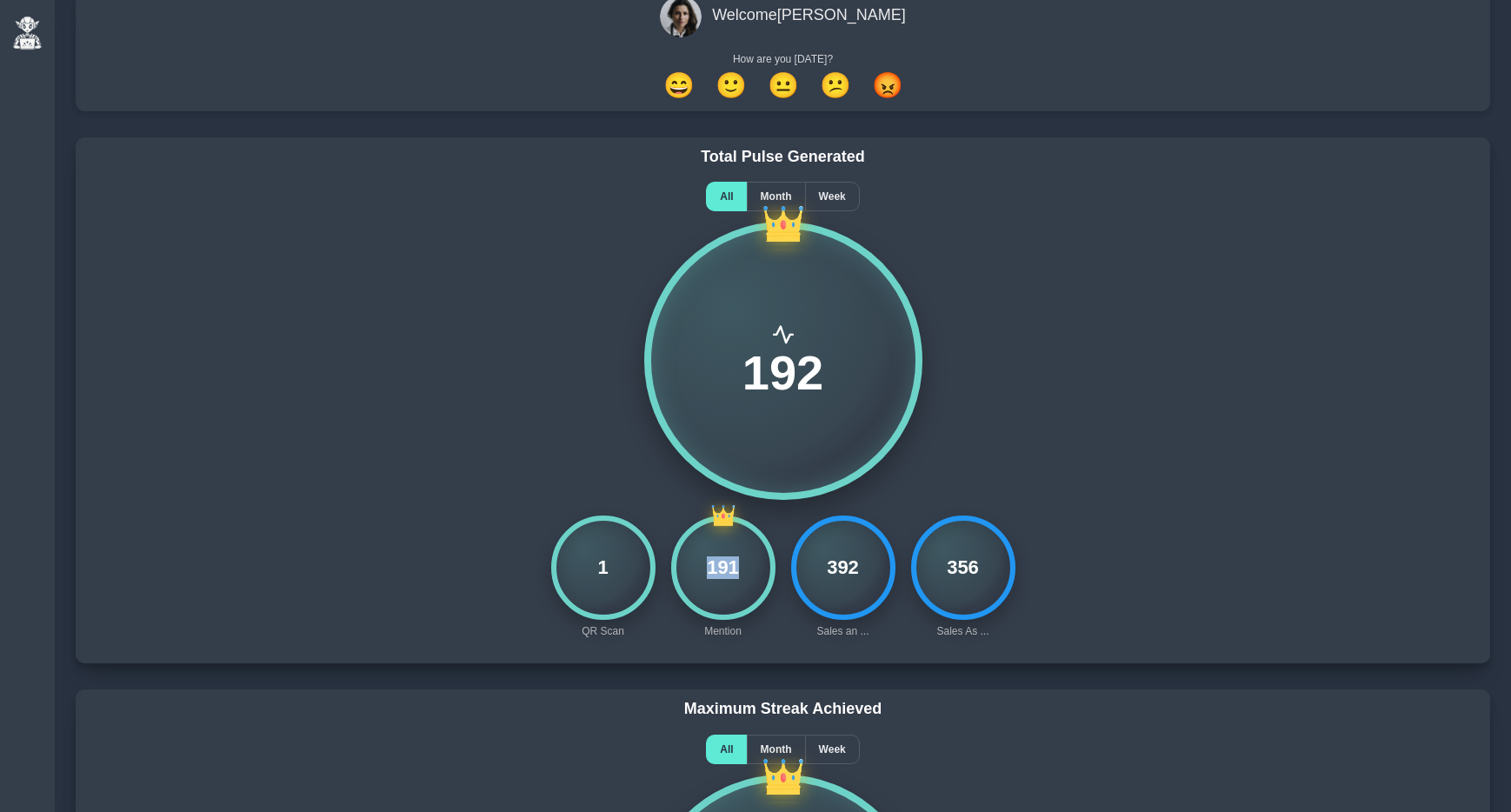
drag, startPoint x: 708, startPoint y: 573, endPoint x: 736, endPoint y: 569, distance: 28.3
click at [736, 569] on div "191" at bounding box center [723, 568] width 104 height 104
drag, startPoint x: 946, startPoint y: 567, endPoint x: 979, endPoint y: 566, distance: 33.0
click at [979, 566] on div "356" at bounding box center [963, 568] width 104 height 104
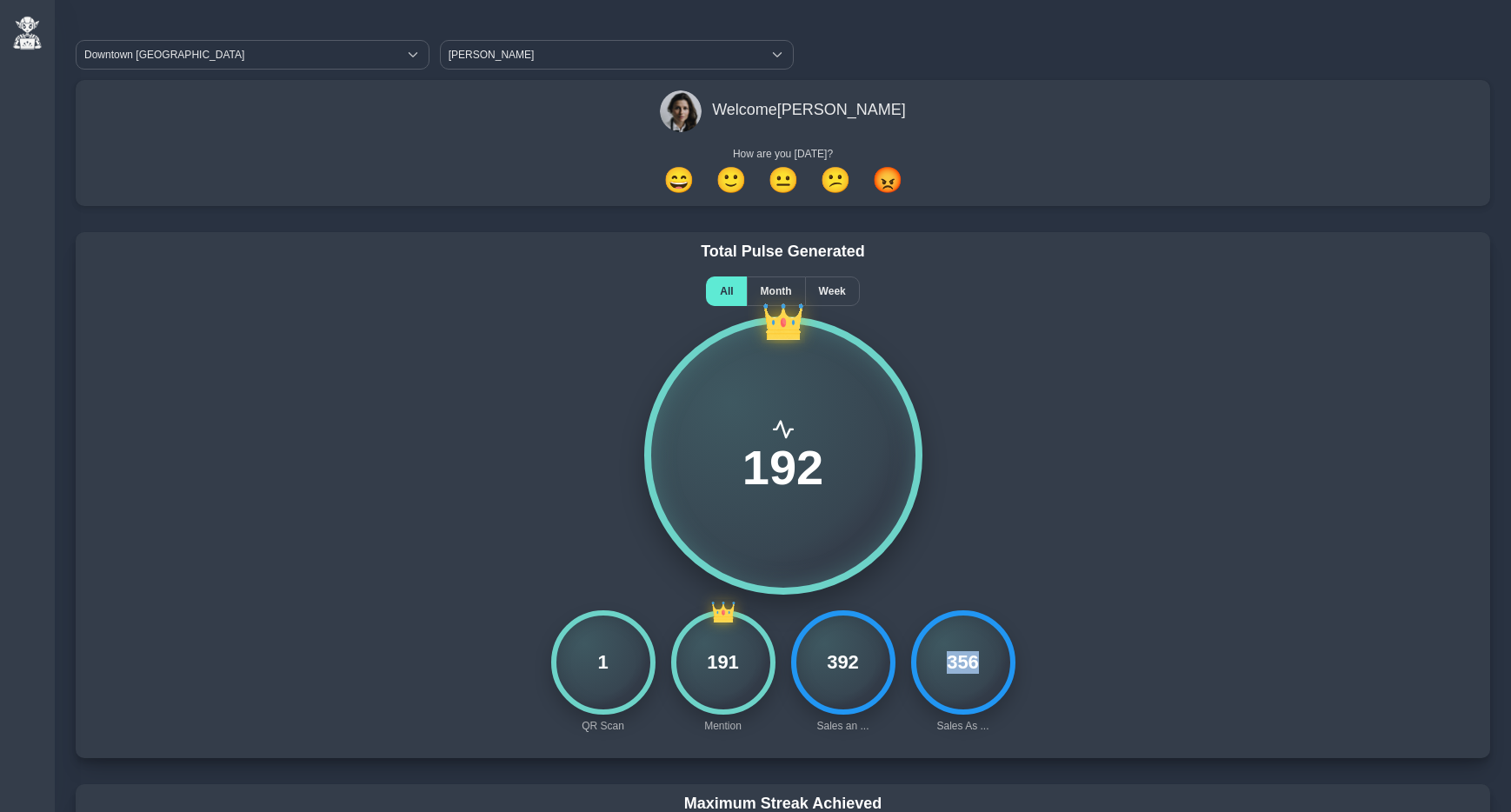
scroll to position [0, 0]
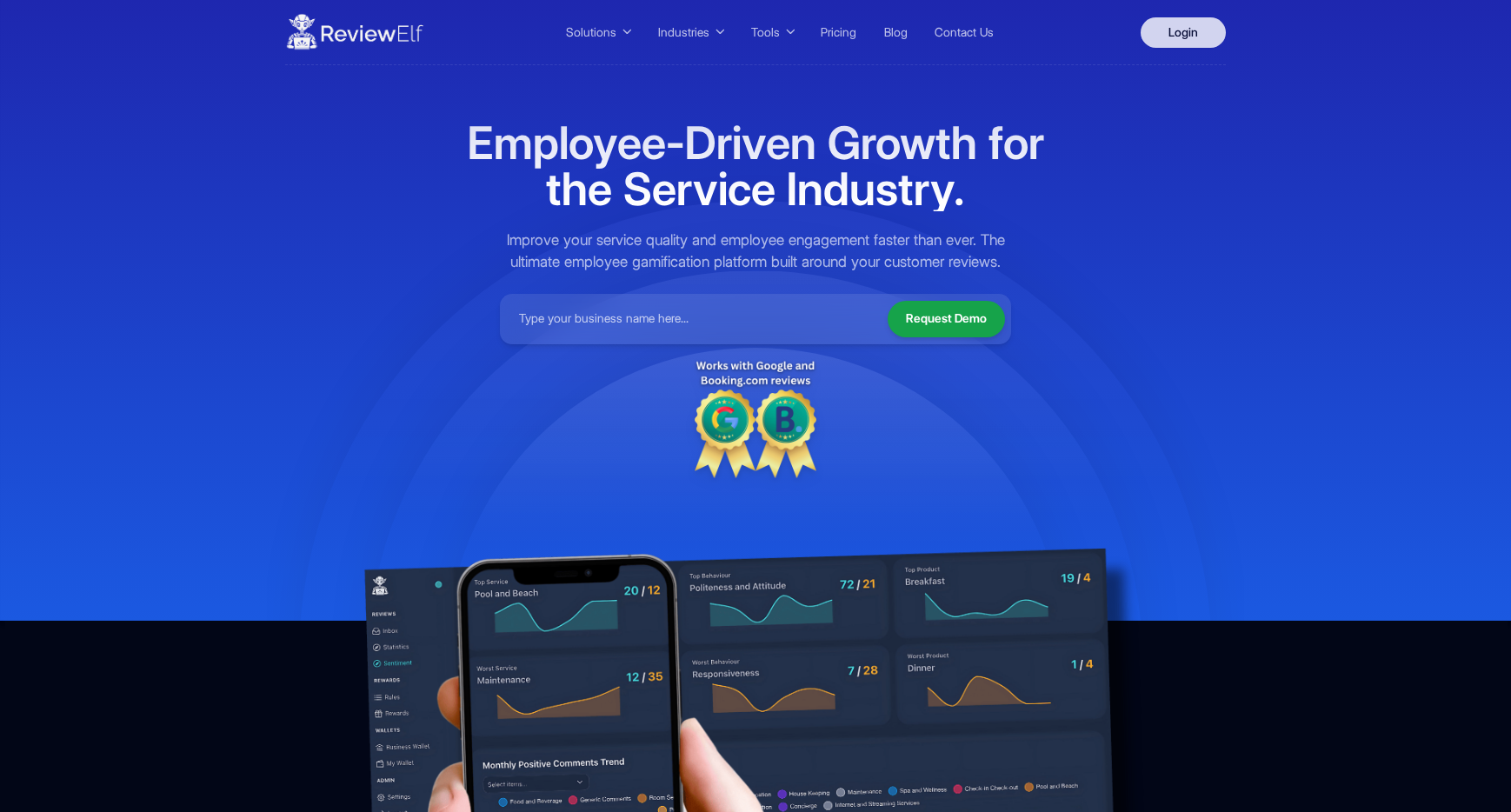
click at [1186, 30] on link "Login" at bounding box center [1183, 32] width 85 height 30
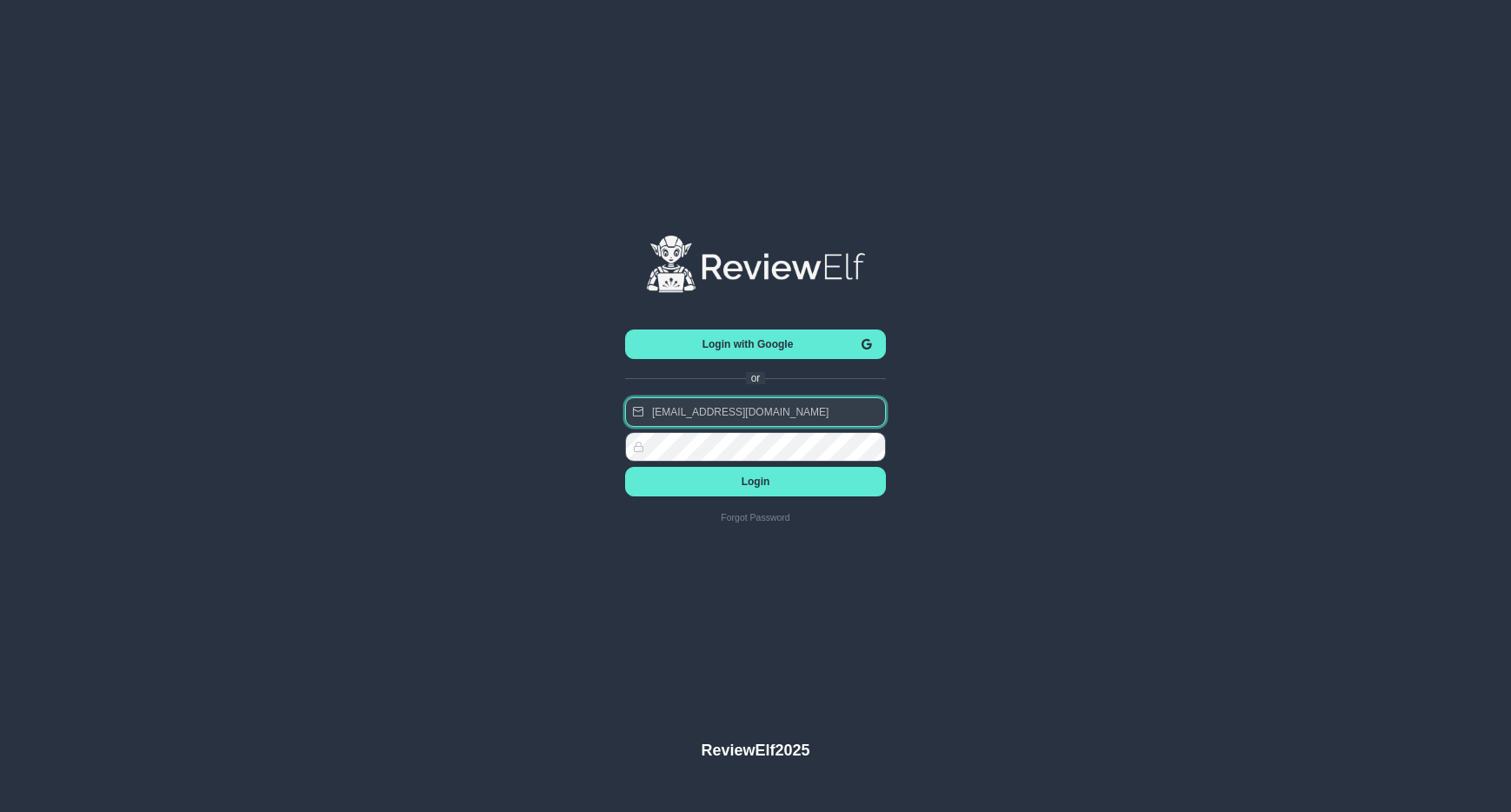
click at [743, 414] on input "[EMAIL_ADDRESS][DOMAIN_NAME]" at bounding box center [756, 412] width 261 height 29
type input "[PERSON_NAME][EMAIL_ADDRESS][PERSON_NAME][DOMAIN_NAME]"
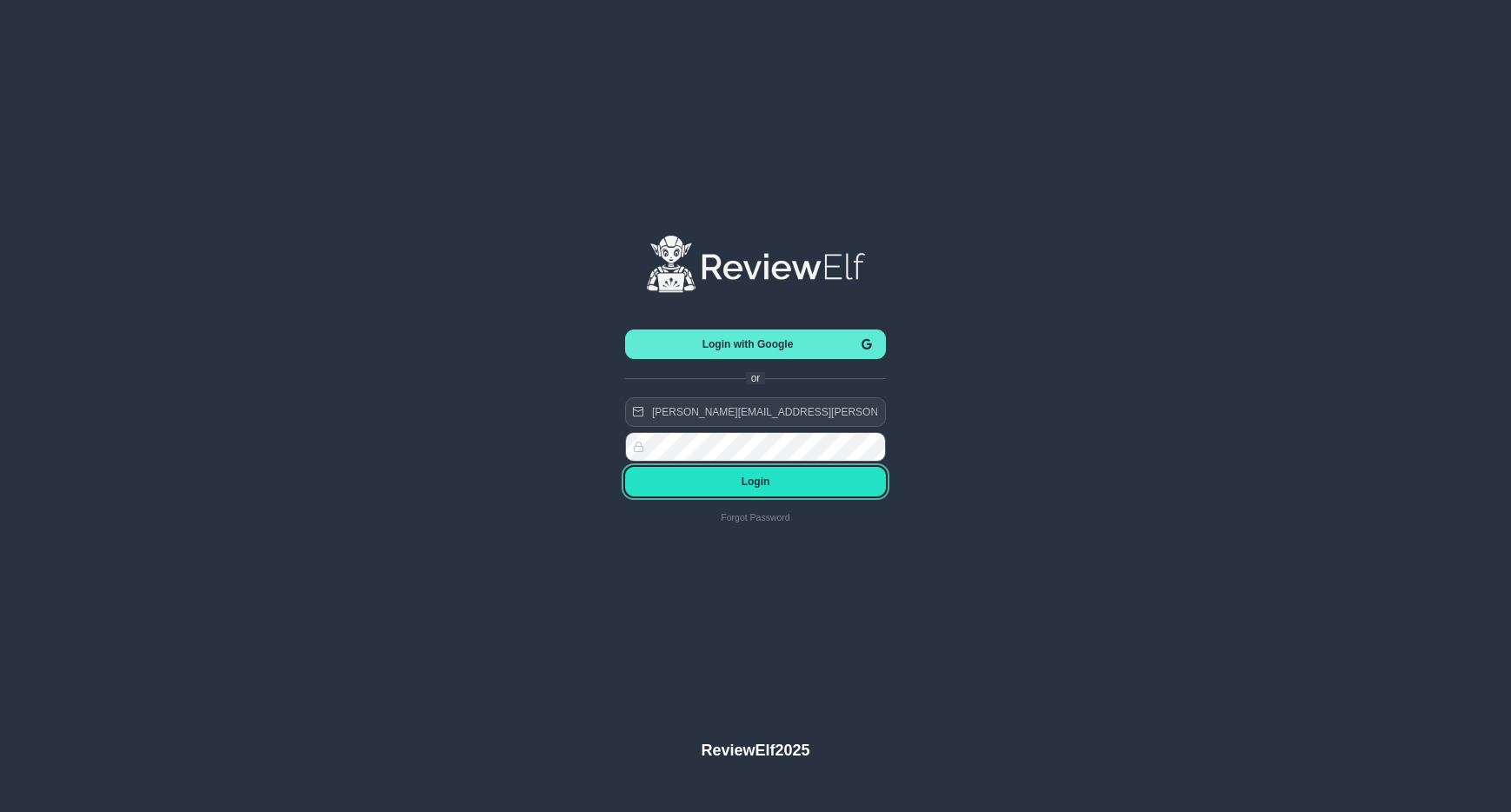
click at [737, 493] on button "Login" at bounding box center [756, 482] width 261 height 29
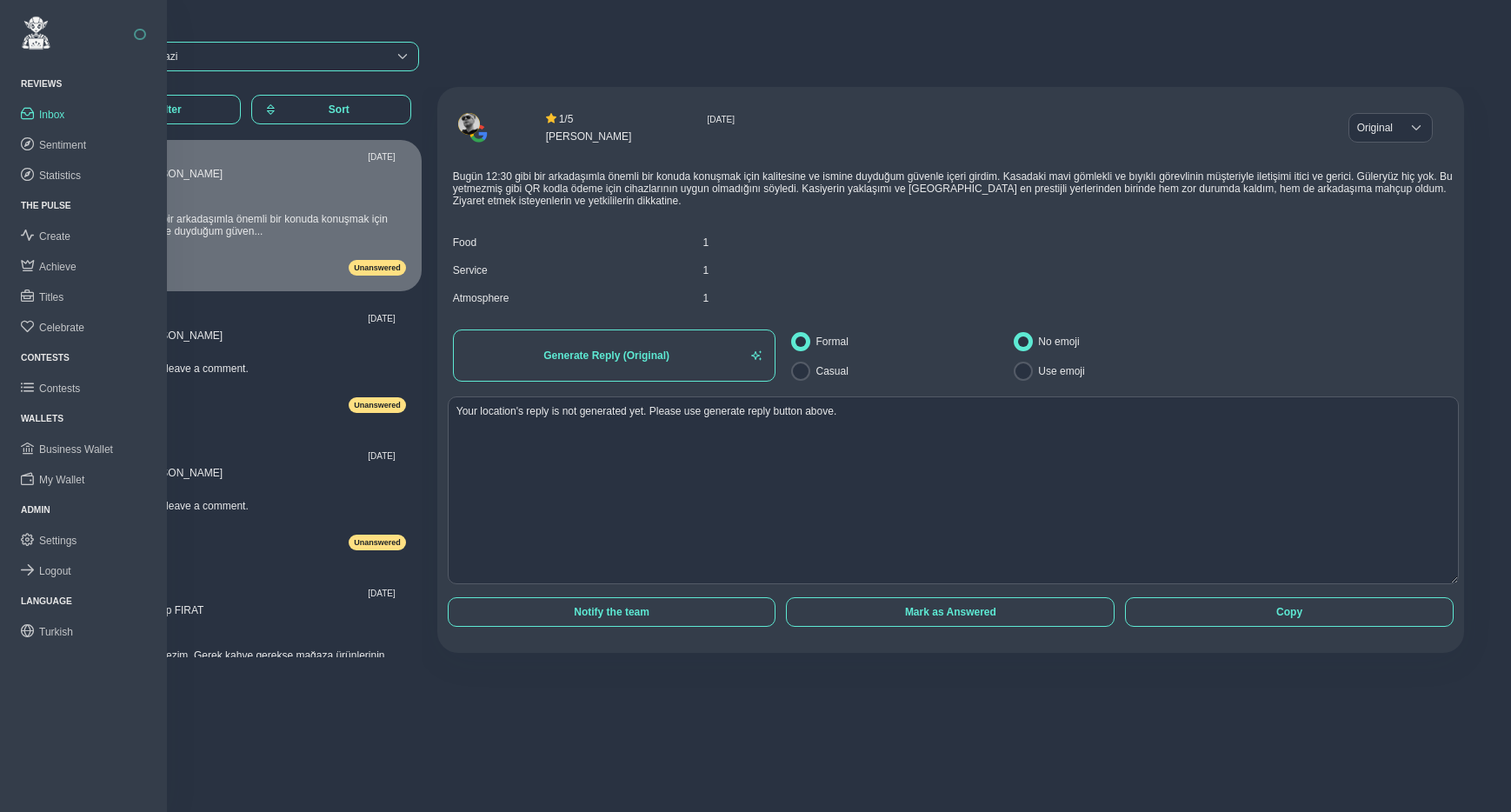
click at [231, 55] on div "Tchibo Halaskargazi" at bounding box center [232, 56] width 295 height 12
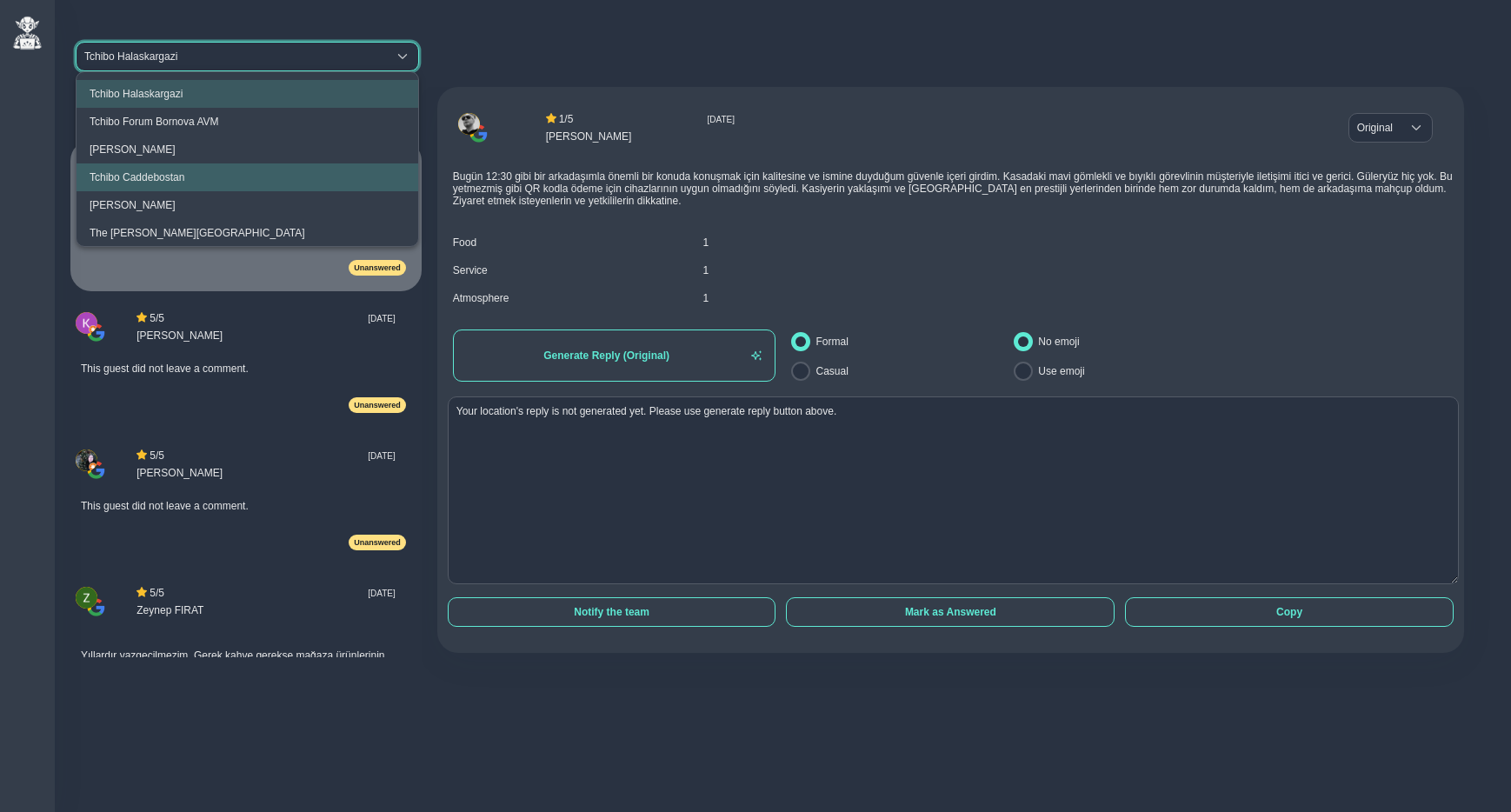
scroll to position [4, 0]
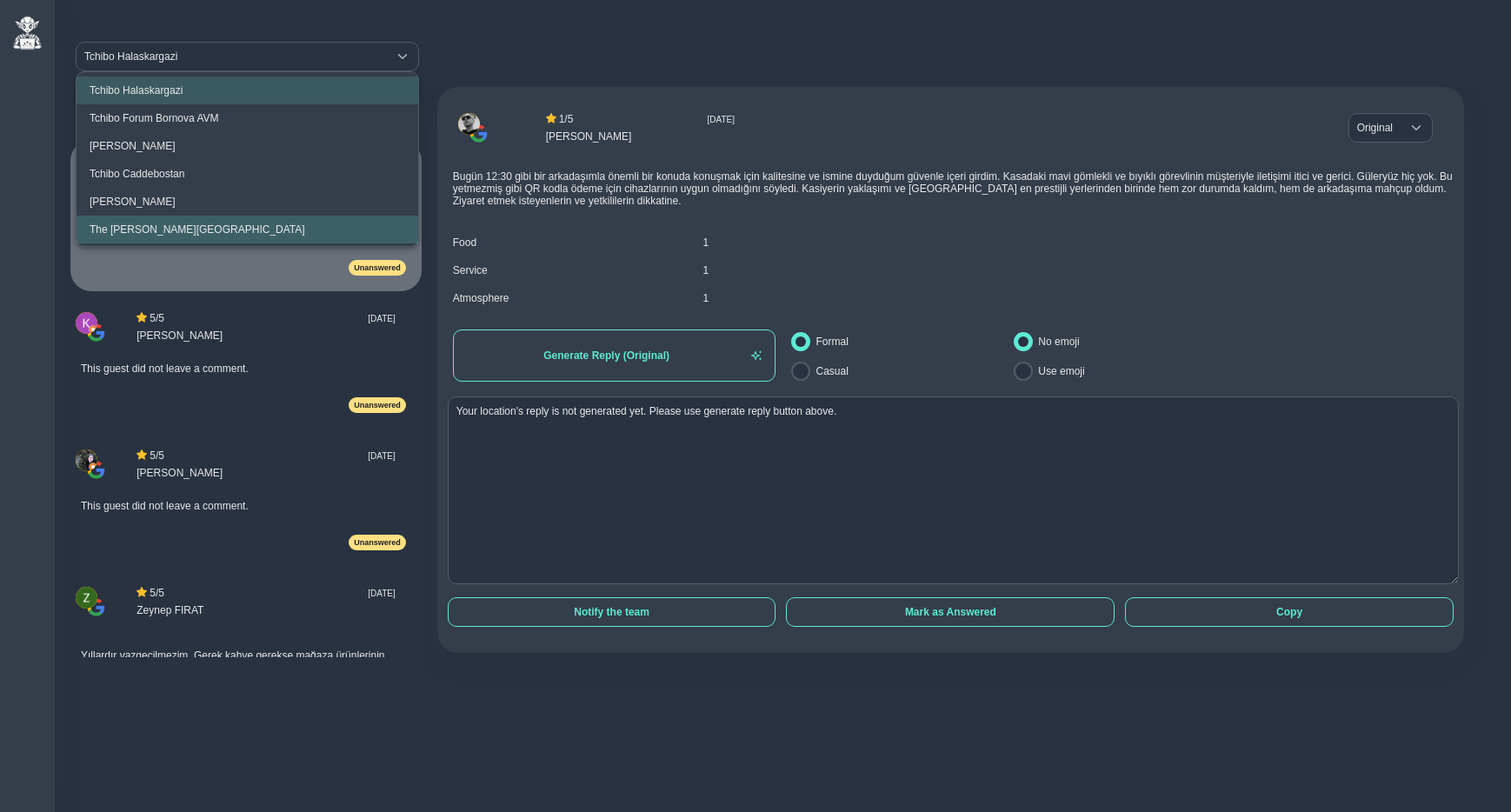
click at [162, 226] on div "The [PERSON_NAME][GEOGRAPHIC_DATA]" at bounding box center [198, 229] width 216 height 12
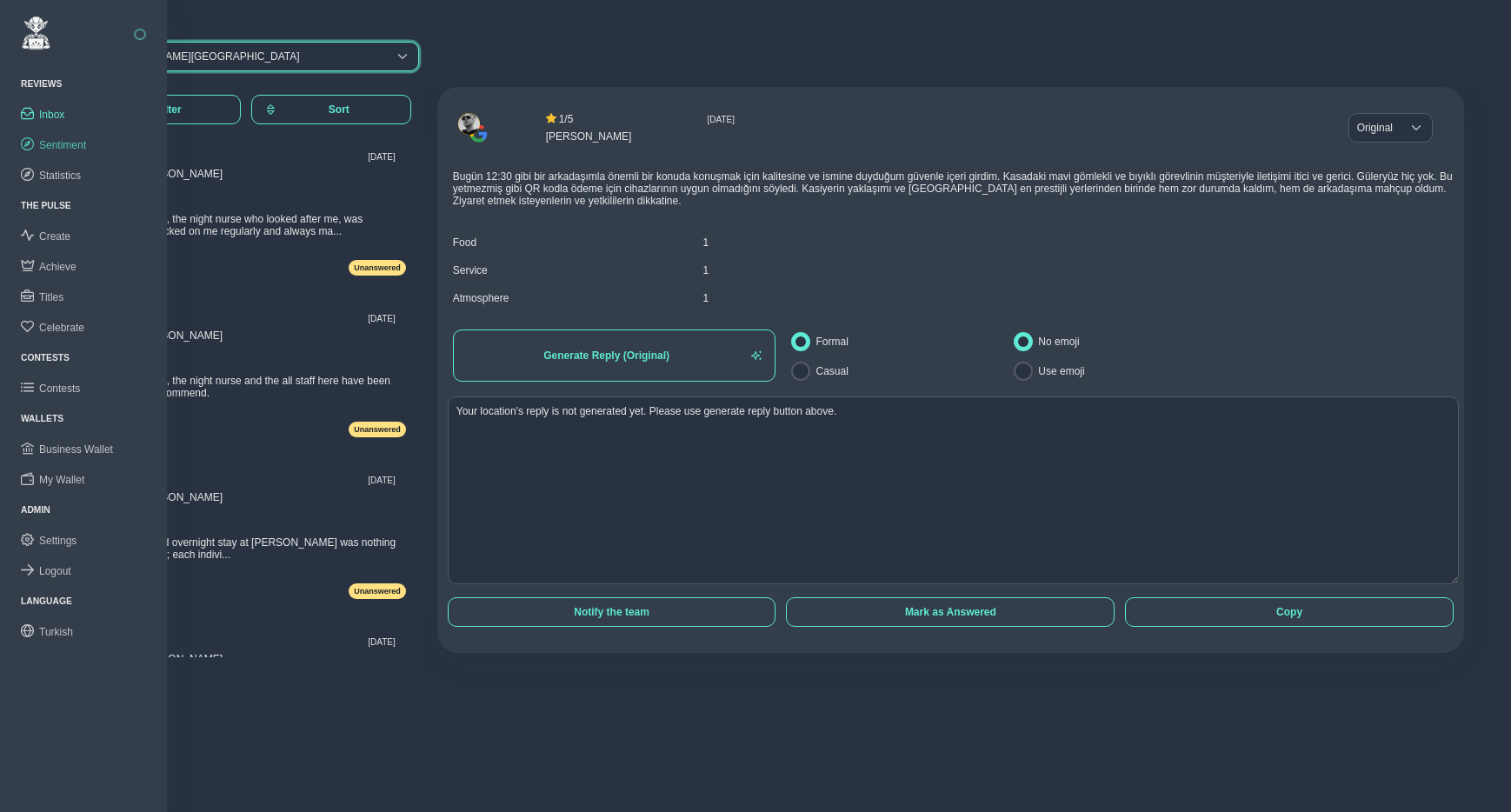
click at [55, 149] on span "Sentiment" at bounding box center [62, 145] width 47 height 12
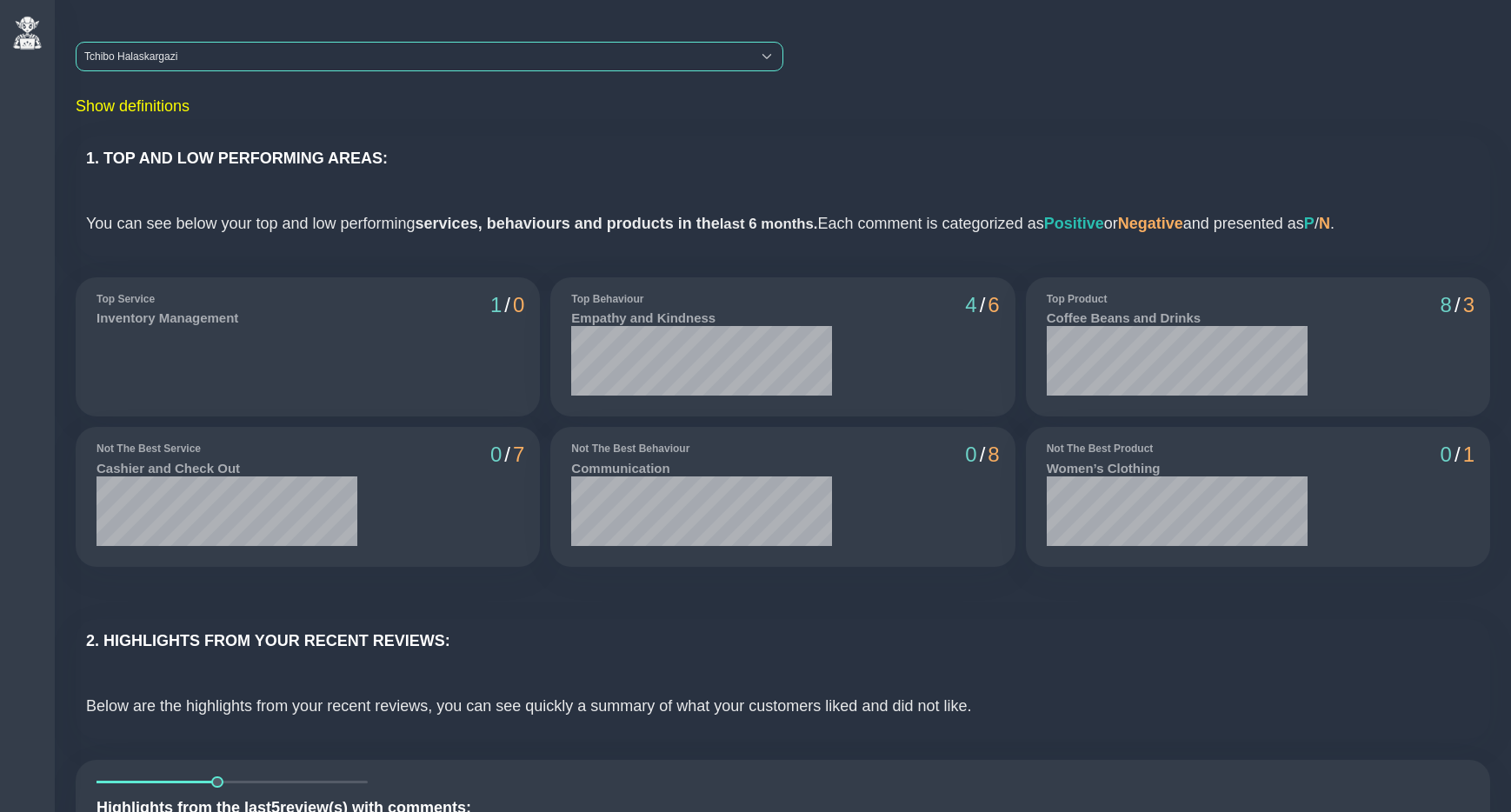
click at [212, 45] on div "Tchibo Halaskargazi" at bounding box center [414, 57] width 675 height 27
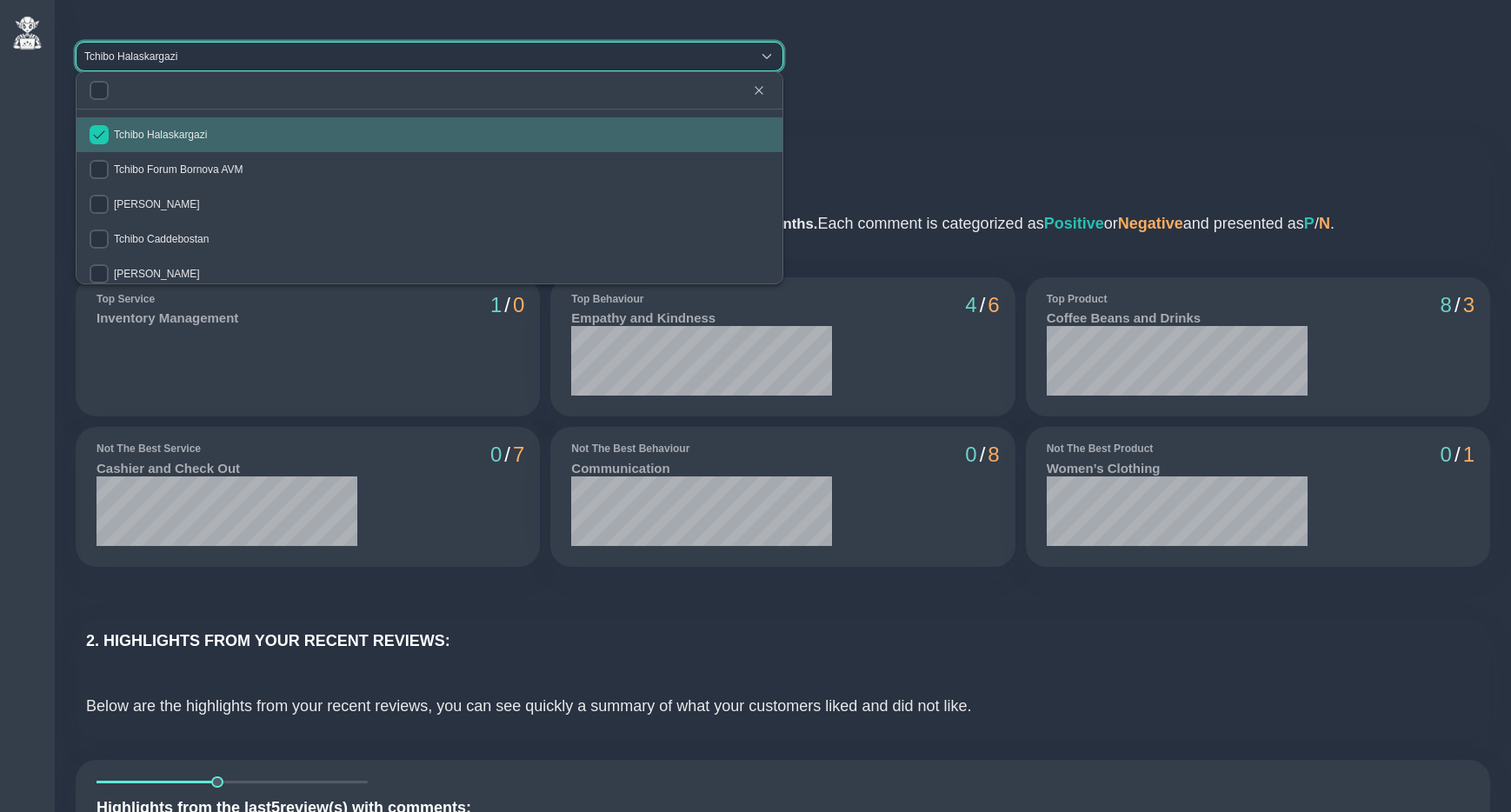
click at [102, 141] on input "checkbox" at bounding box center [99, 135] width 19 height 19
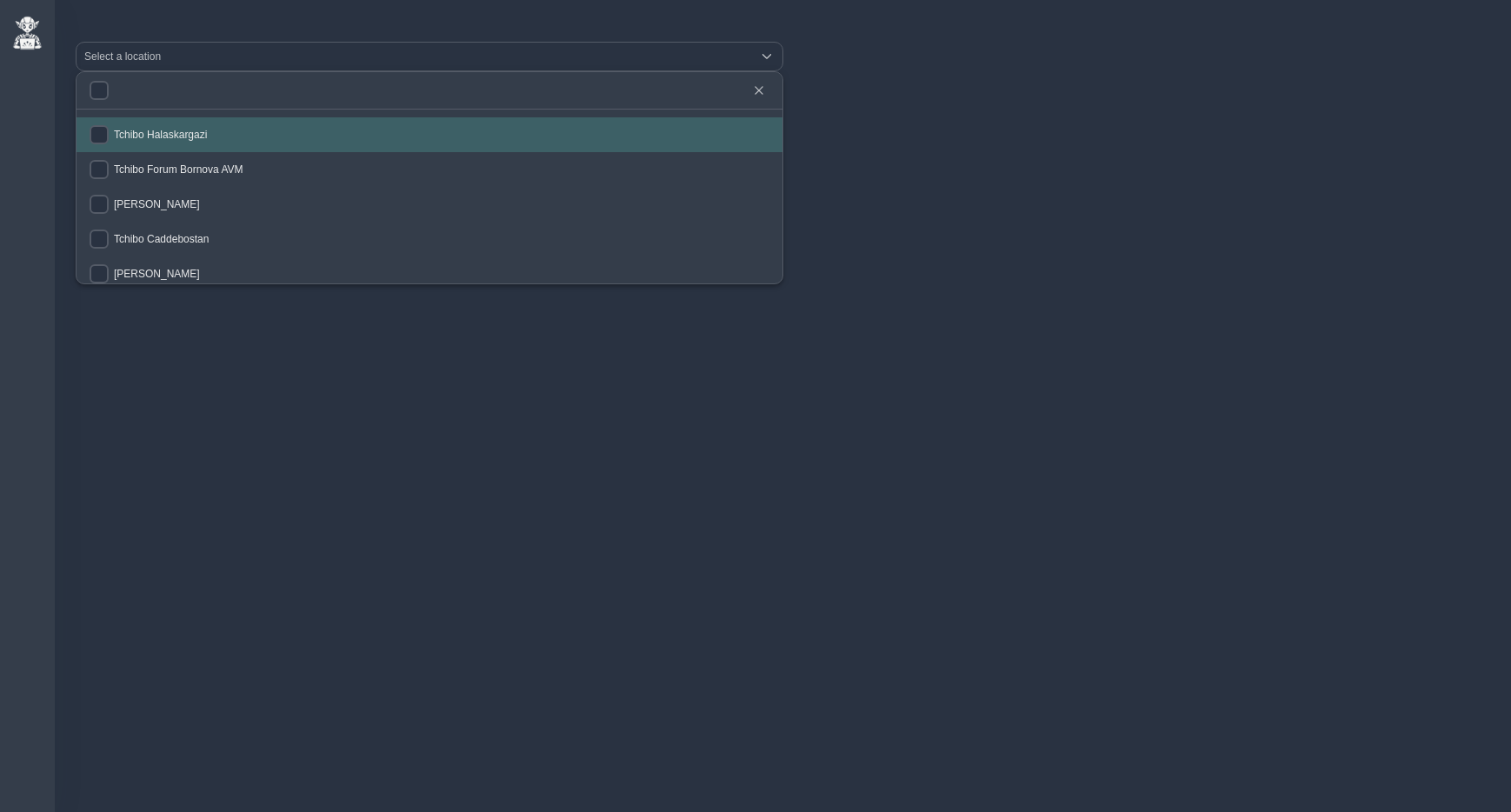
checkbox input "false"
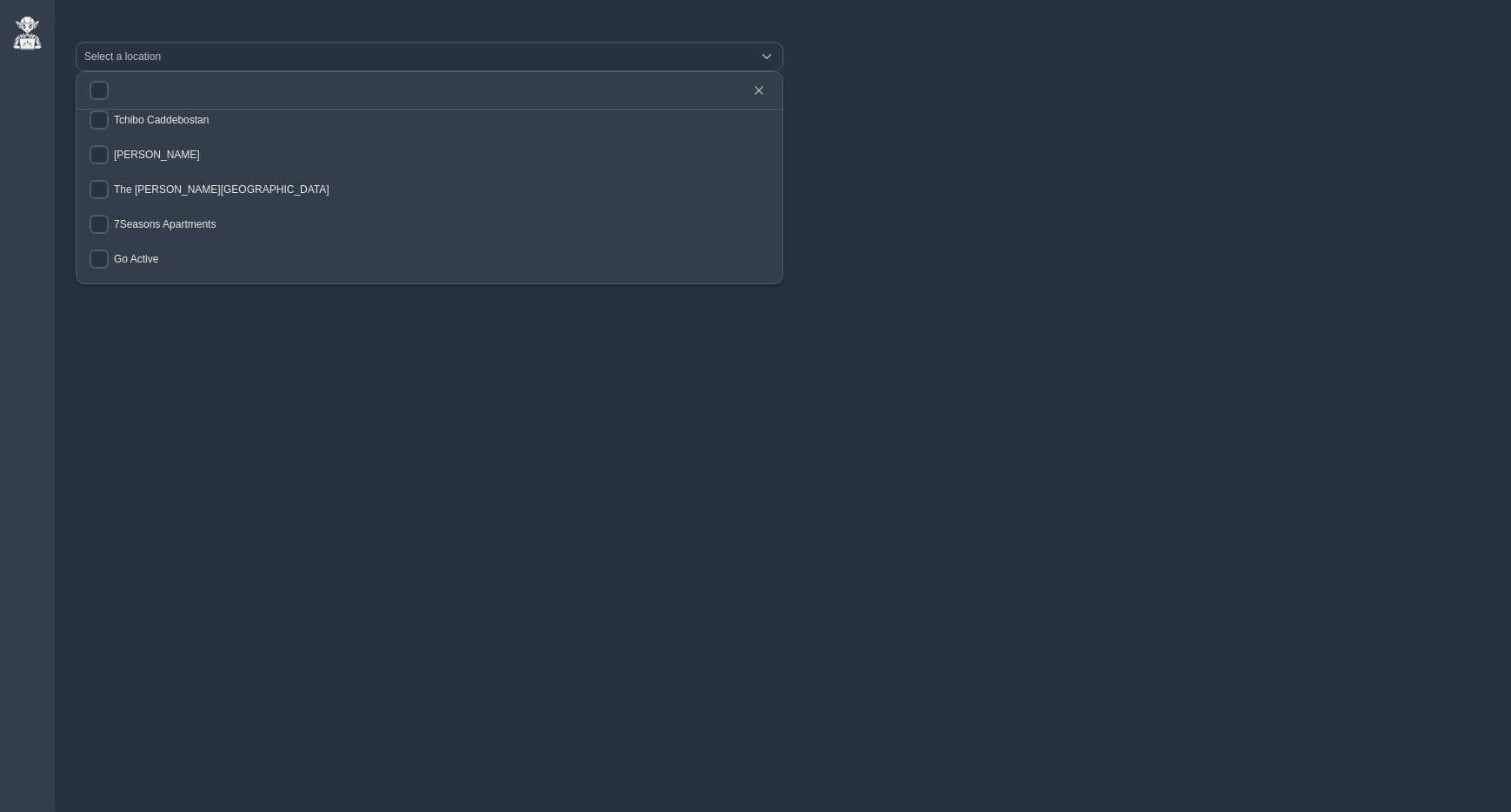
scroll to position [120, 0]
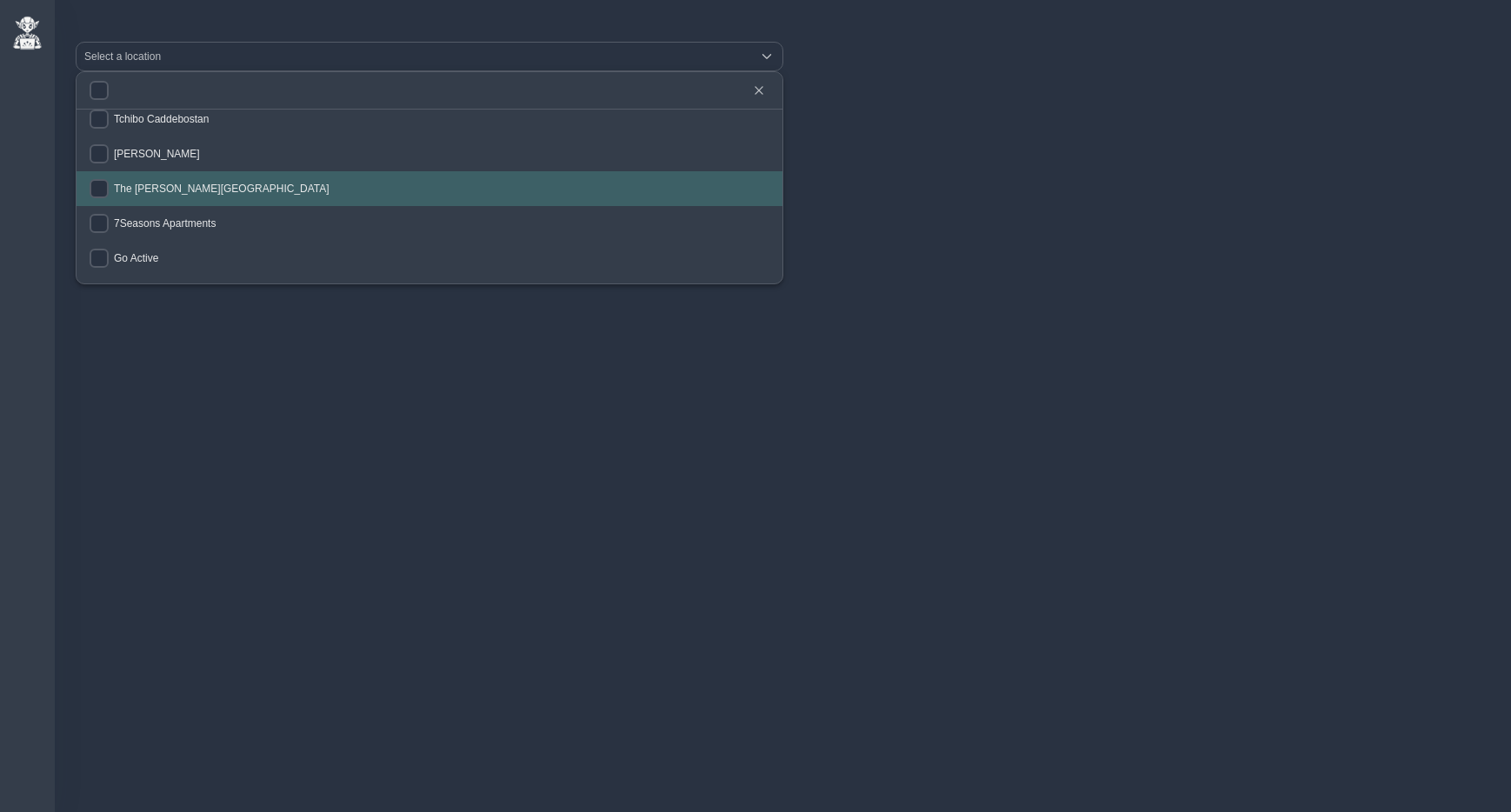
click at [171, 199] on li "The [PERSON_NAME][GEOGRAPHIC_DATA]" at bounding box center [429, 189] width 706 height 35
checkbox input "true"
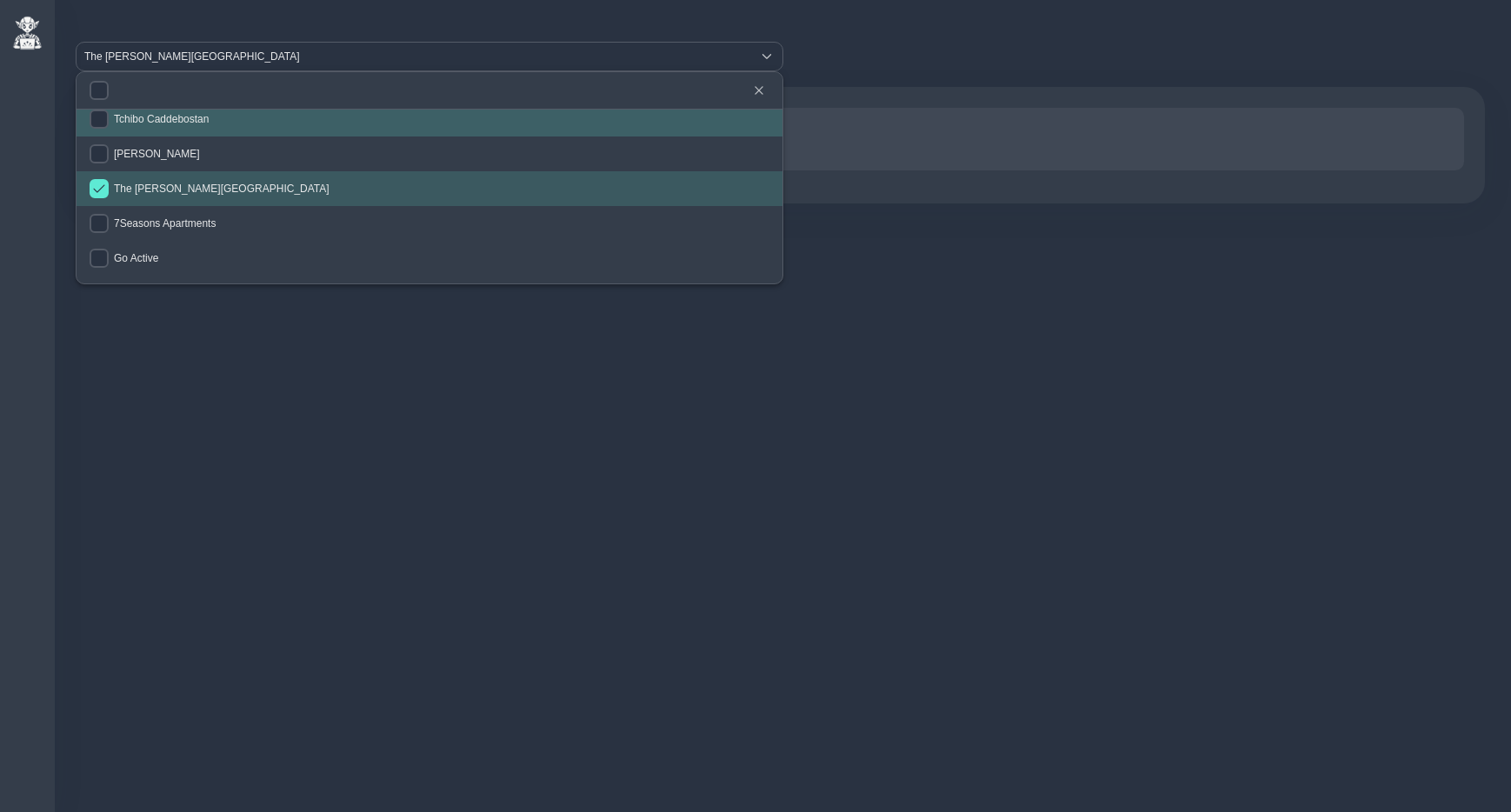
scroll to position [113, 0]
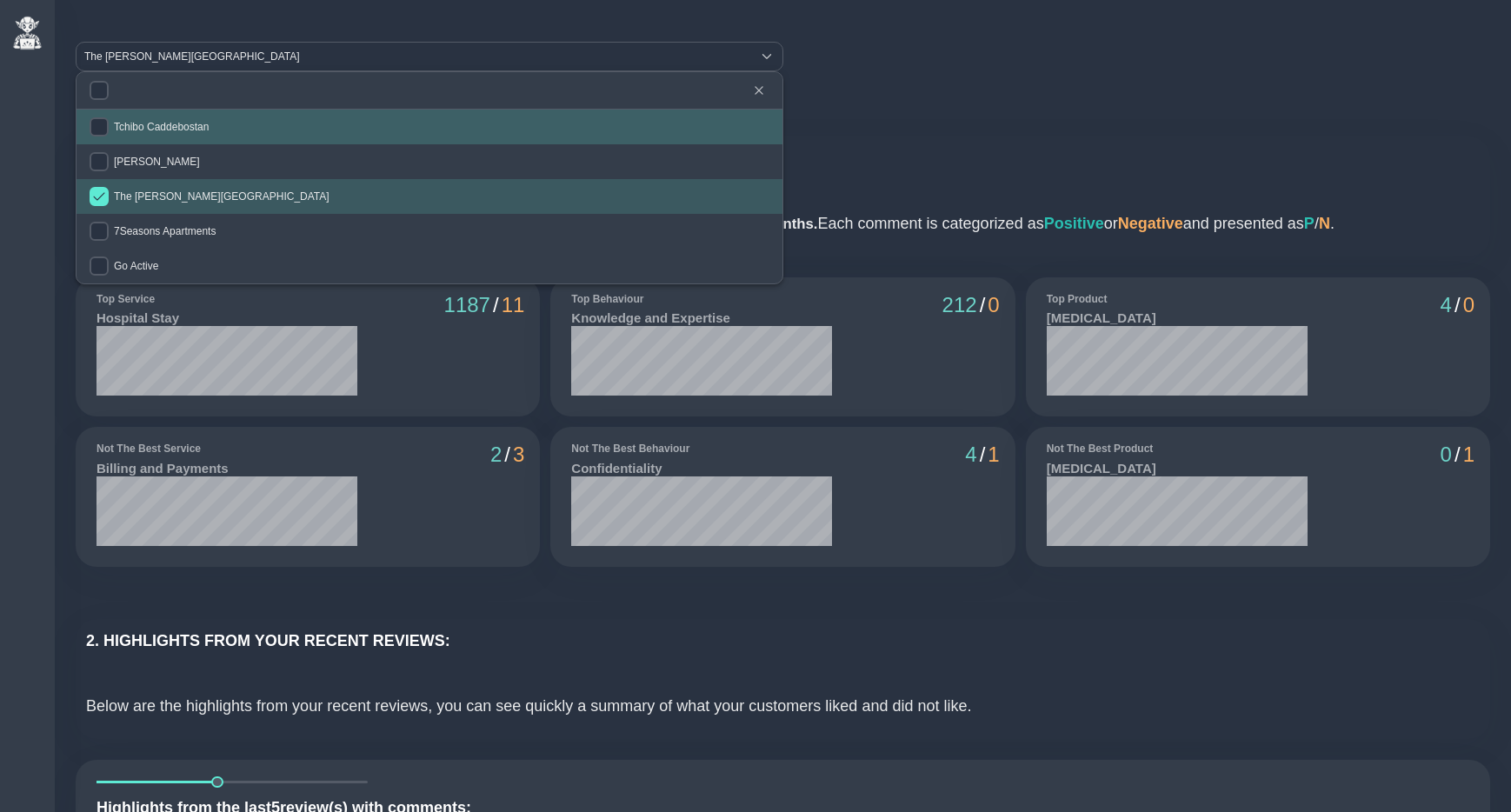
click at [758, 87] on icon "button" at bounding box center [758, 90] width 10 height 10
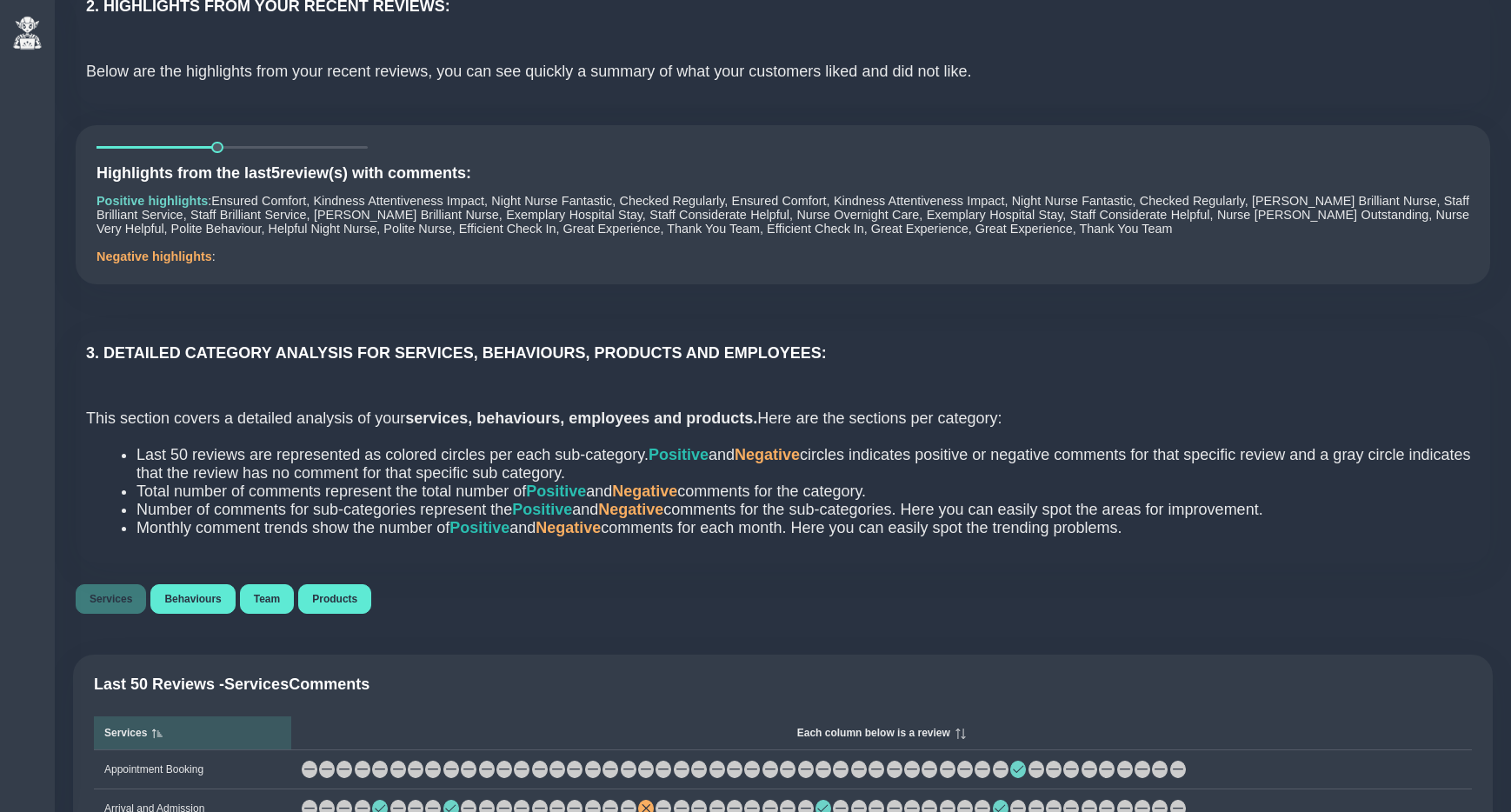
scroll to position [632, 0]
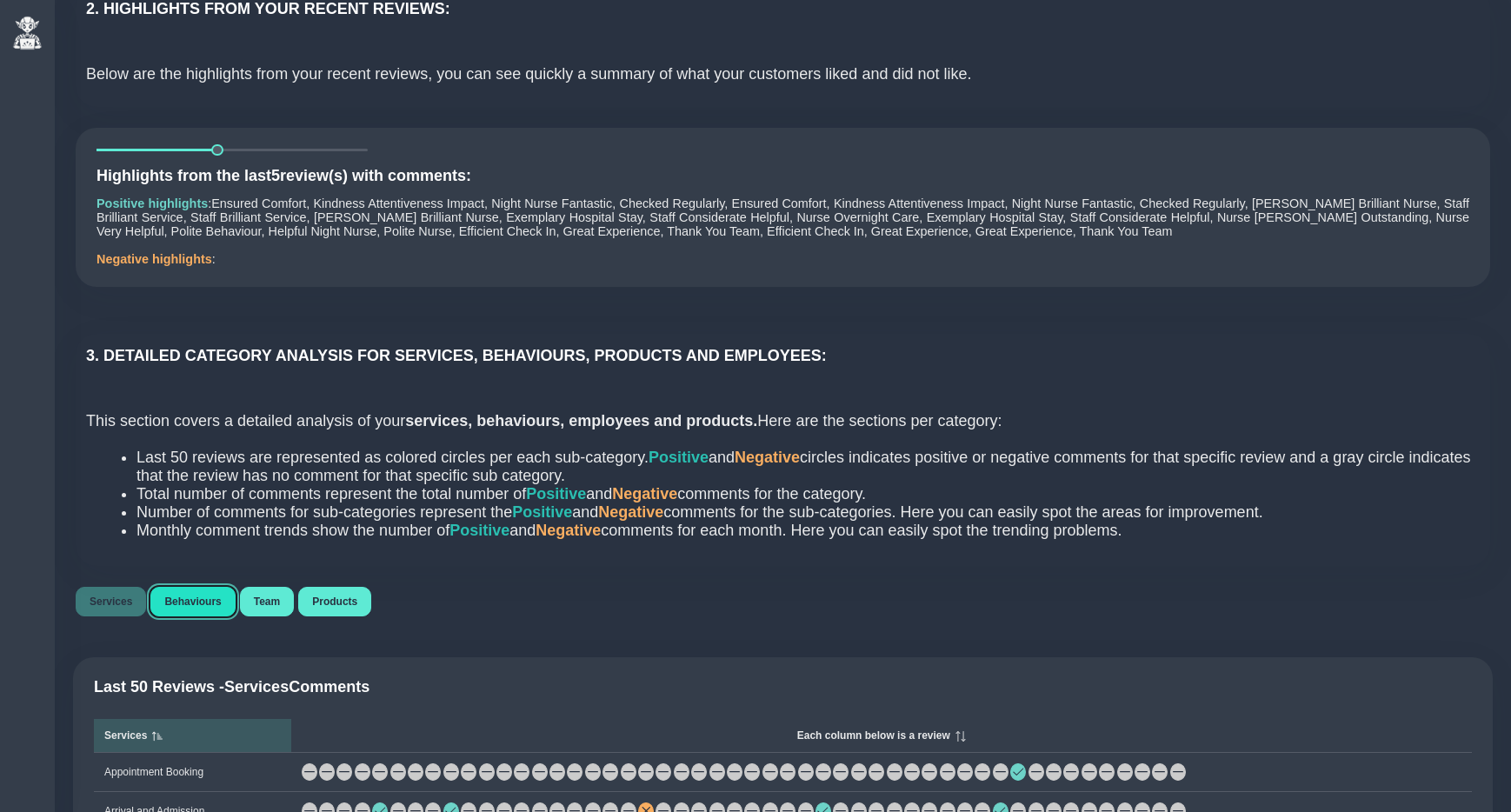
click at [200, 608] on span "Behaviours" at bounding box center [192, 601] width 57 height 12
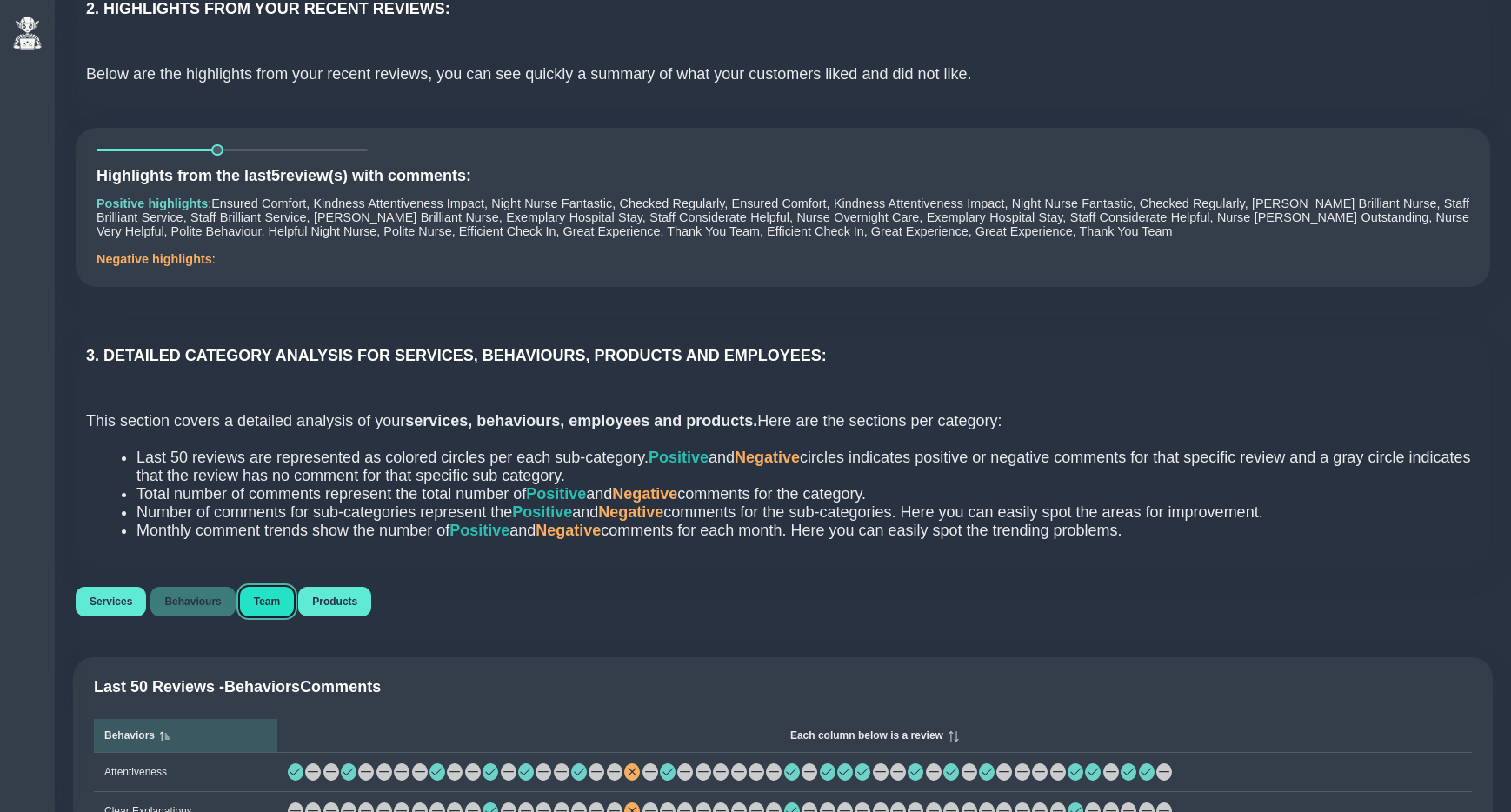
click at [280, 607] on span "Team" at bounding box center [266, 601] width 26 height 12
click at [352, 608] on span "Products" at bounding box center [334, 601] width 45 height 12
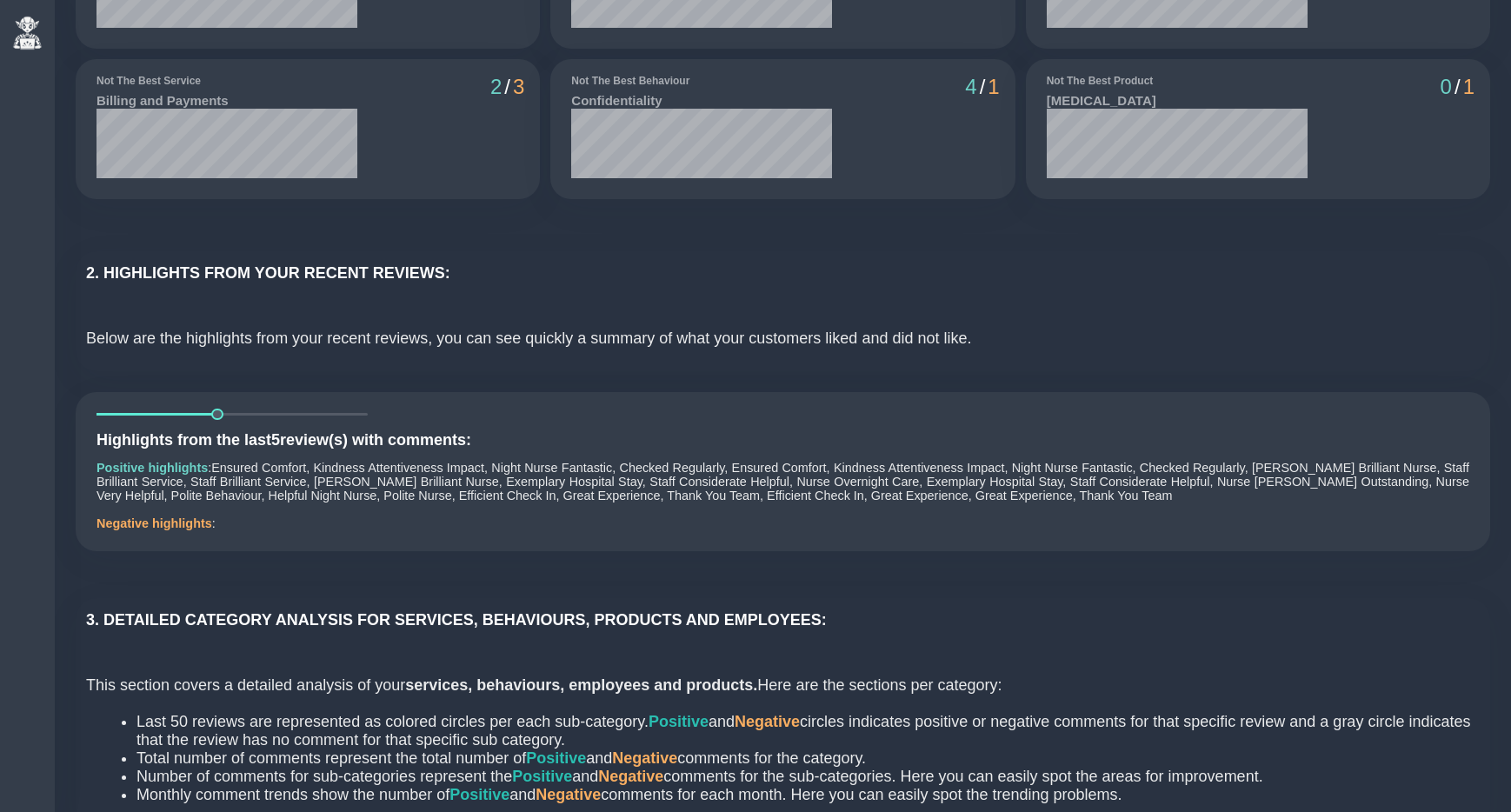
scroll to position [0, 0]
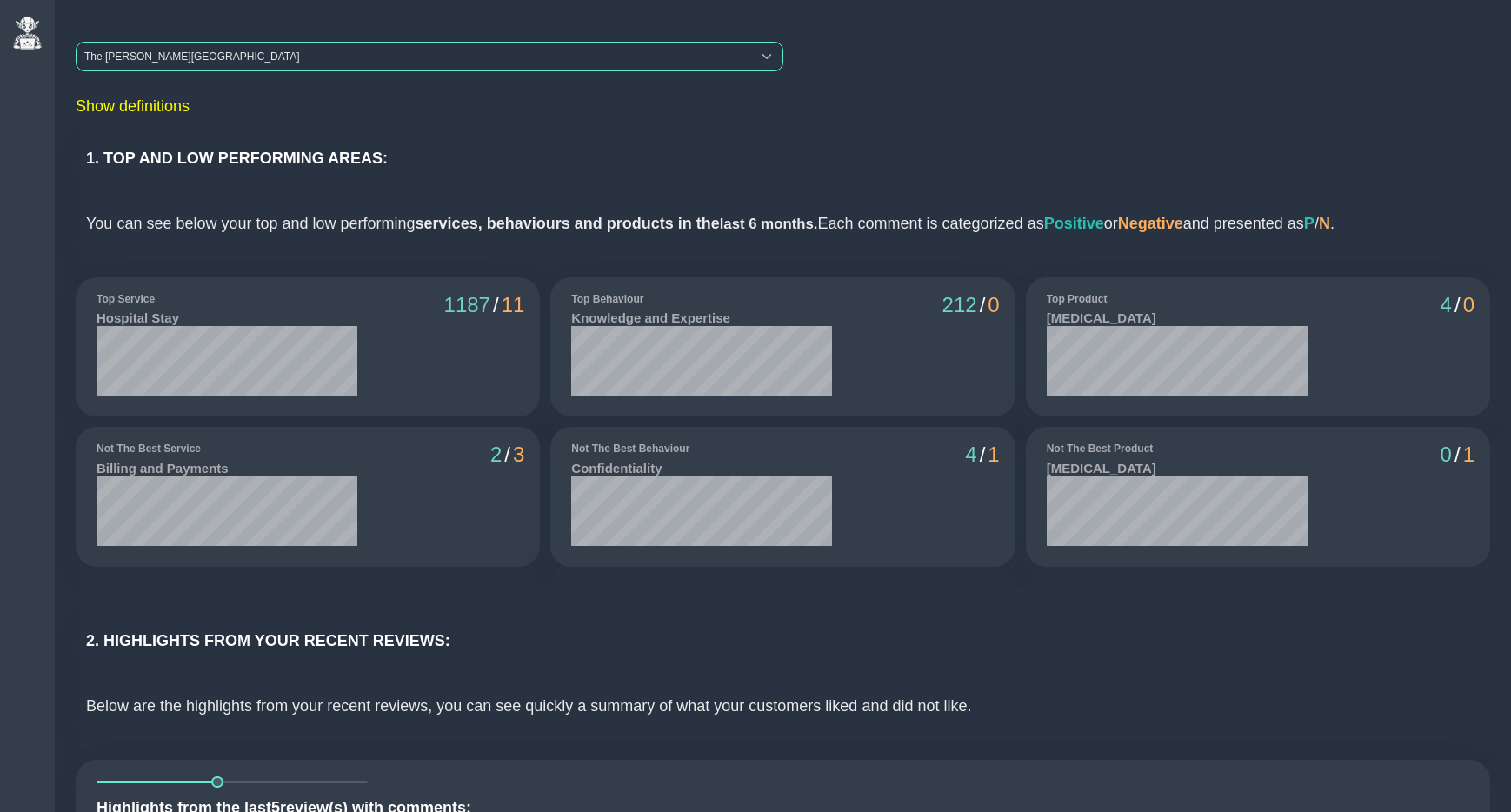
click at [132, 63] on div "The Clementine Churchill Hospital" at bounding box center [414, 57] width 675 height 27
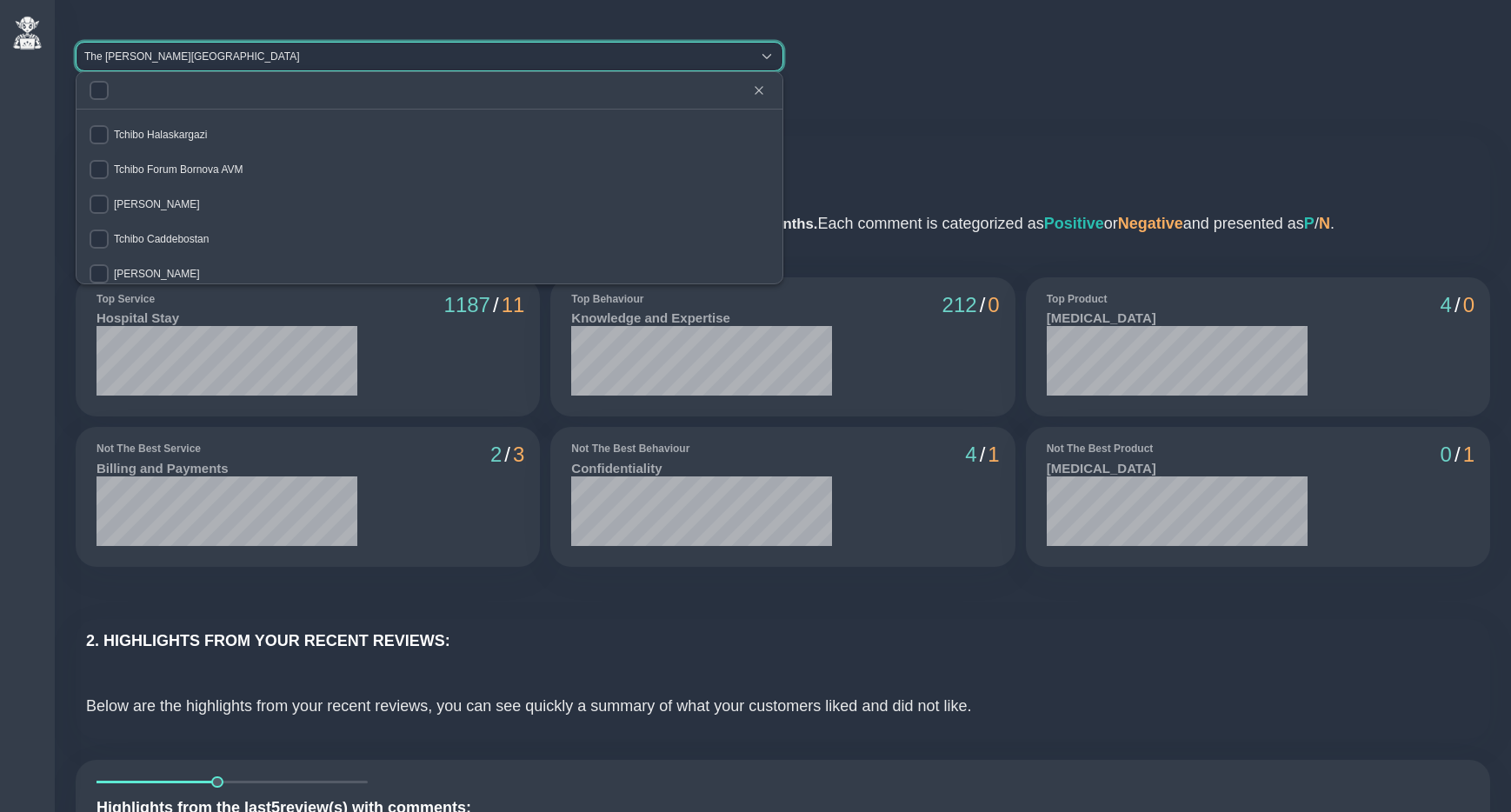
scroll to position [43, 0]
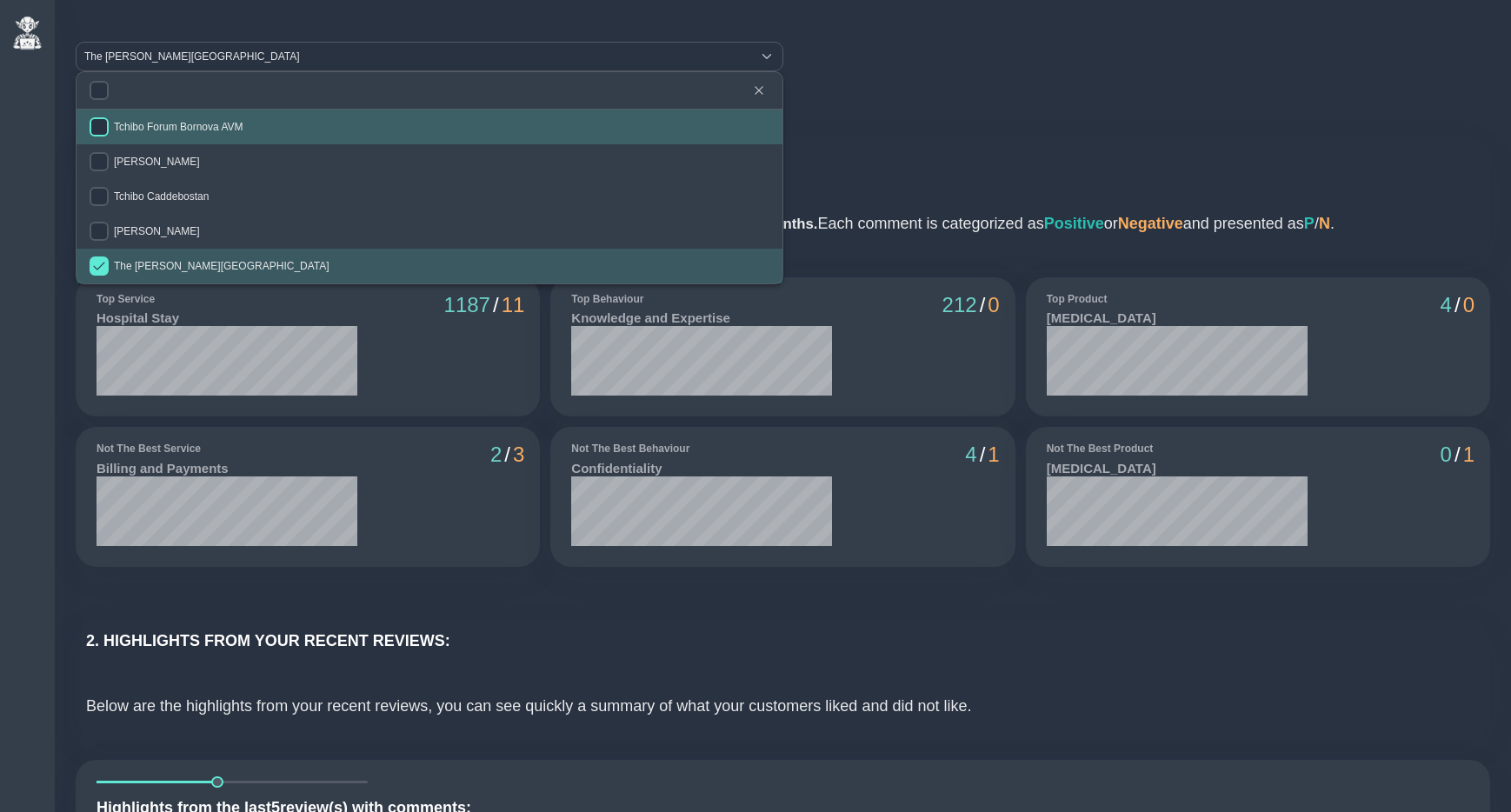
click at [103, 125] on input "checkbox" at bounding box center [99, 126] width 19 height 19
checkbox input "true"
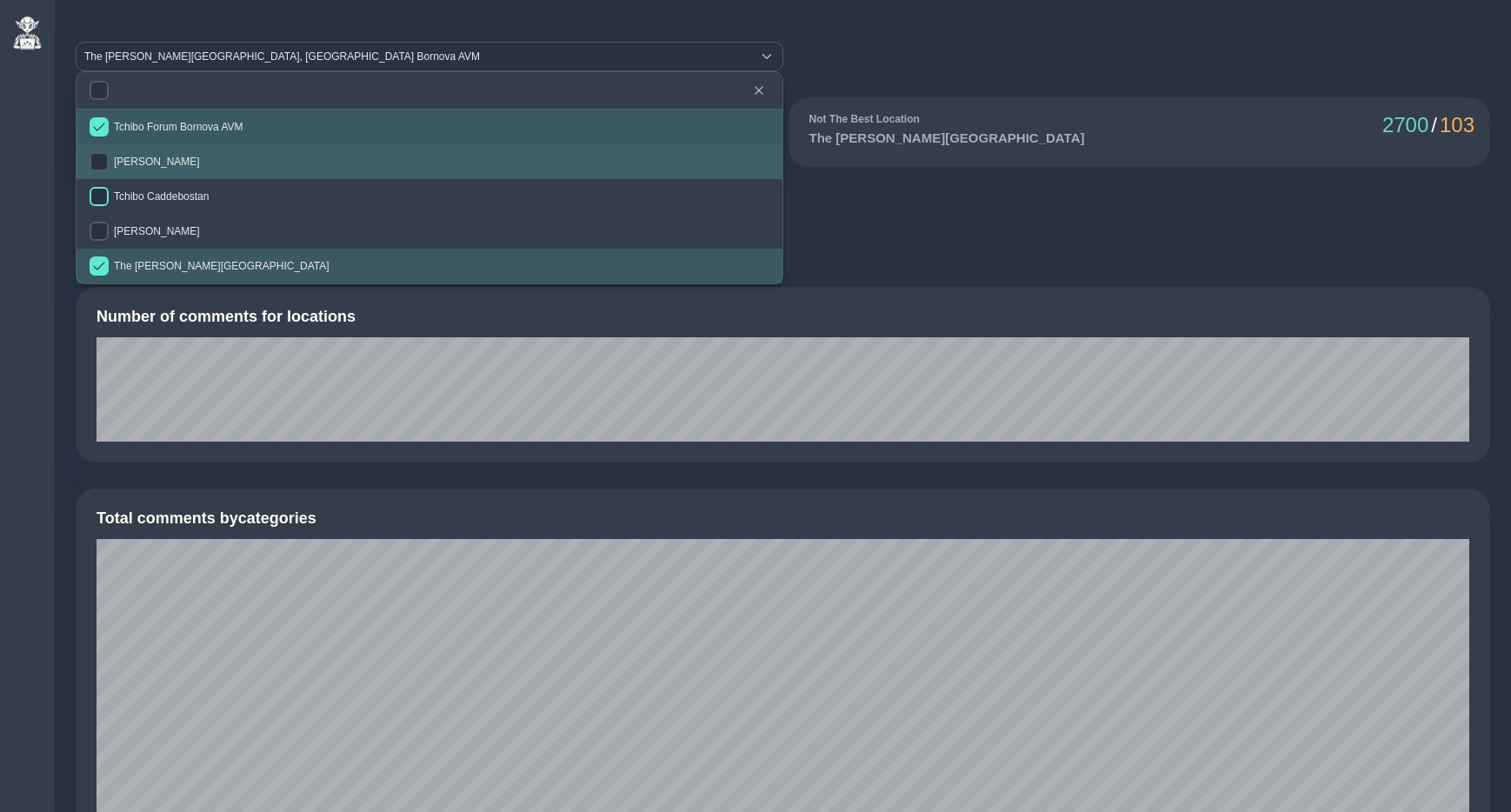
click at [100, 166] on input "checkbox" at bounding box center [99, 161] width 19 height 19
checkbox input "true"
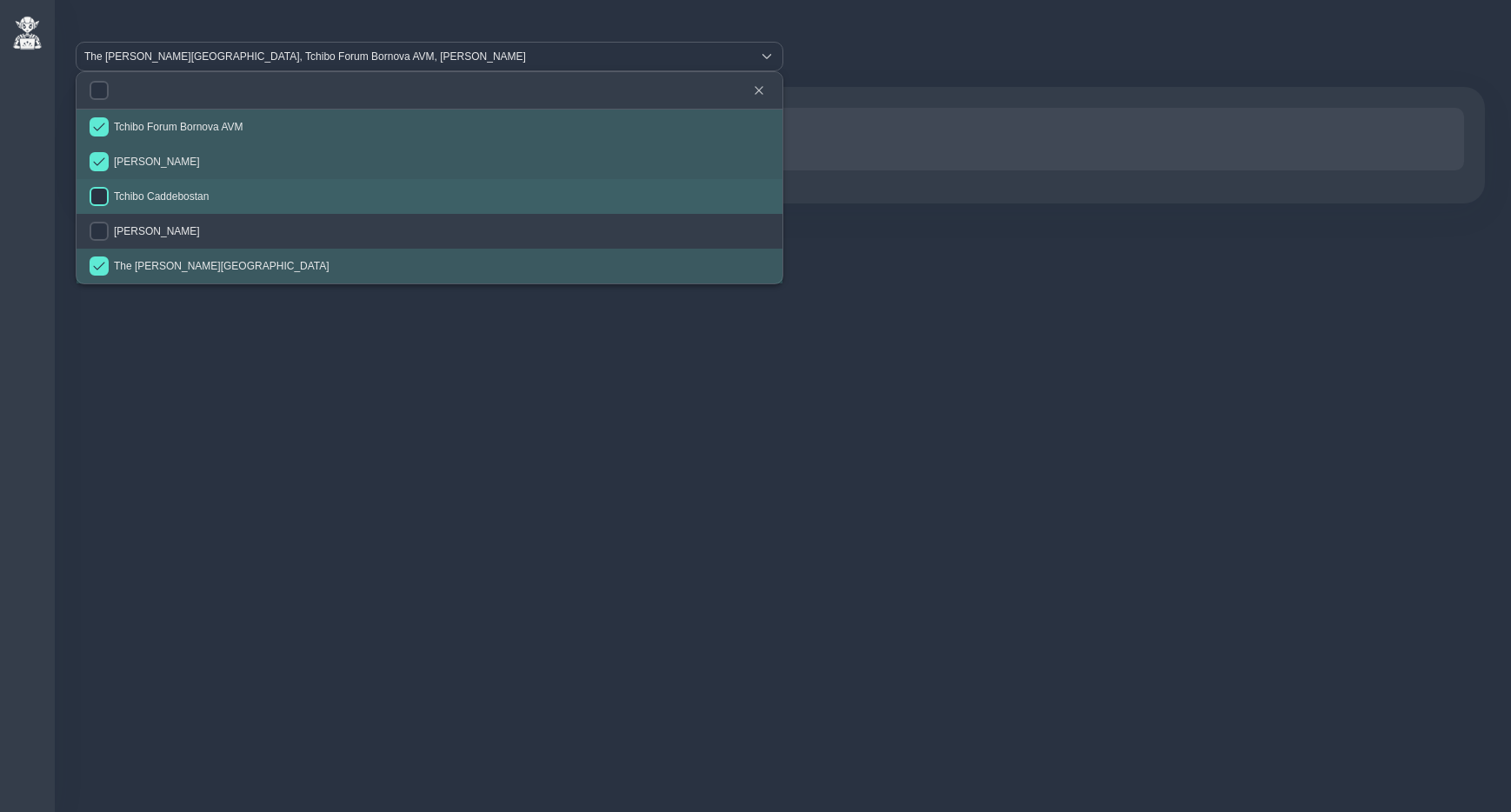
click at [100, 190] on input "checkbox" at bounding box center [99, 196] width 19 height 19
checkbox input "true"
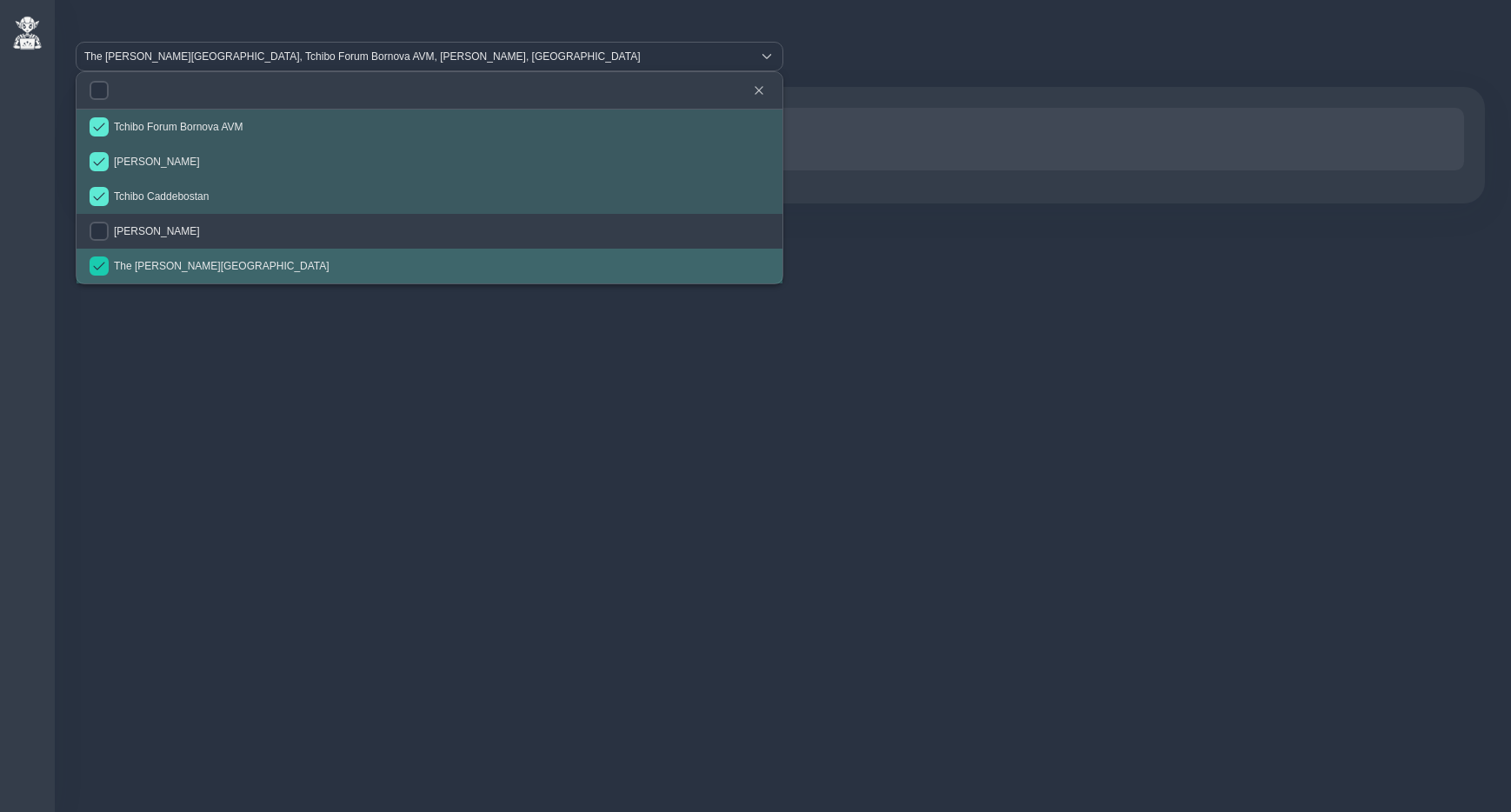
click at [93, 268] on input "checkbox" at bounding box center [99, 265] width 19 height 19
checkbox input "false"
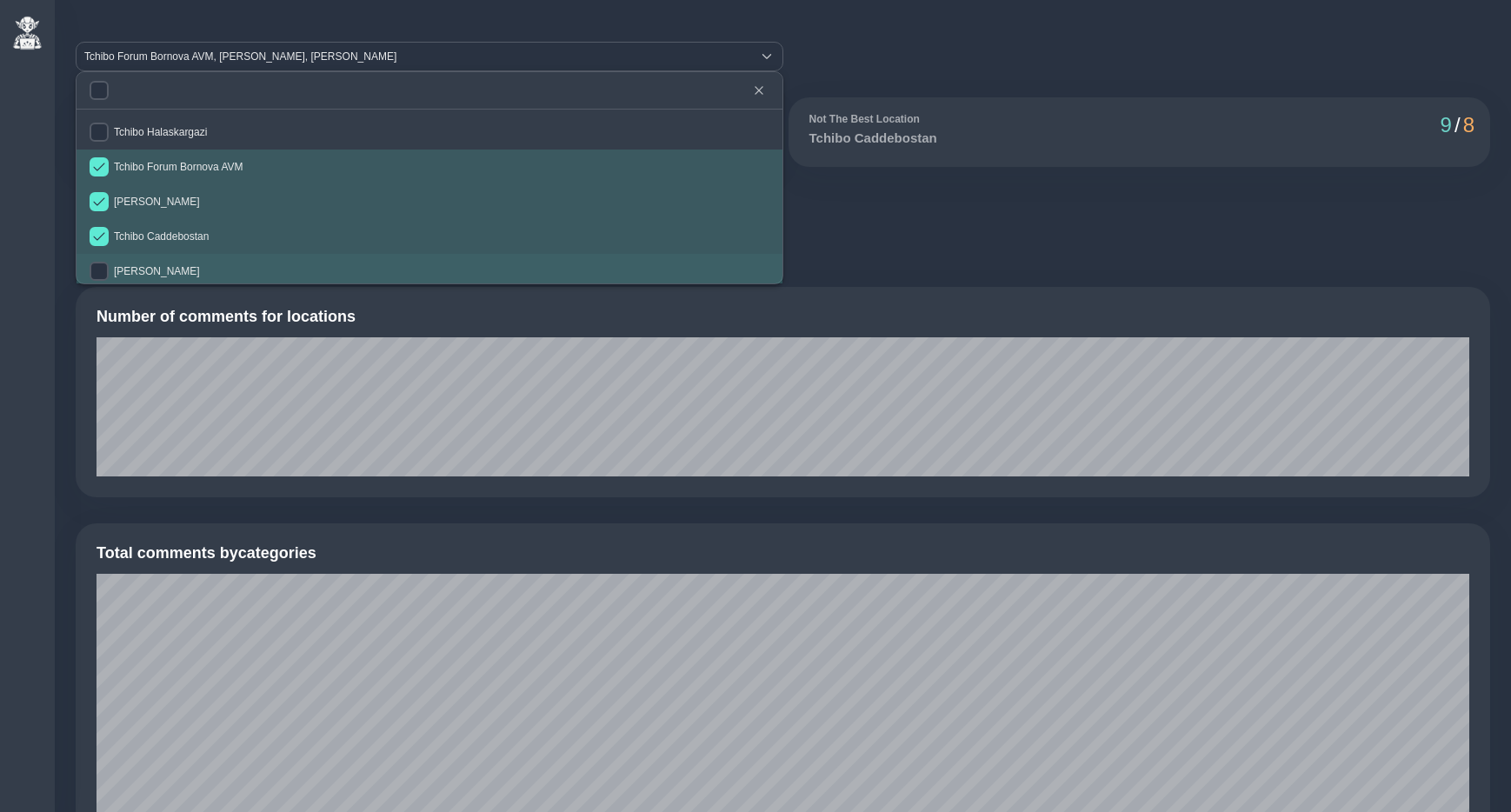
scroll to position [0, 0]
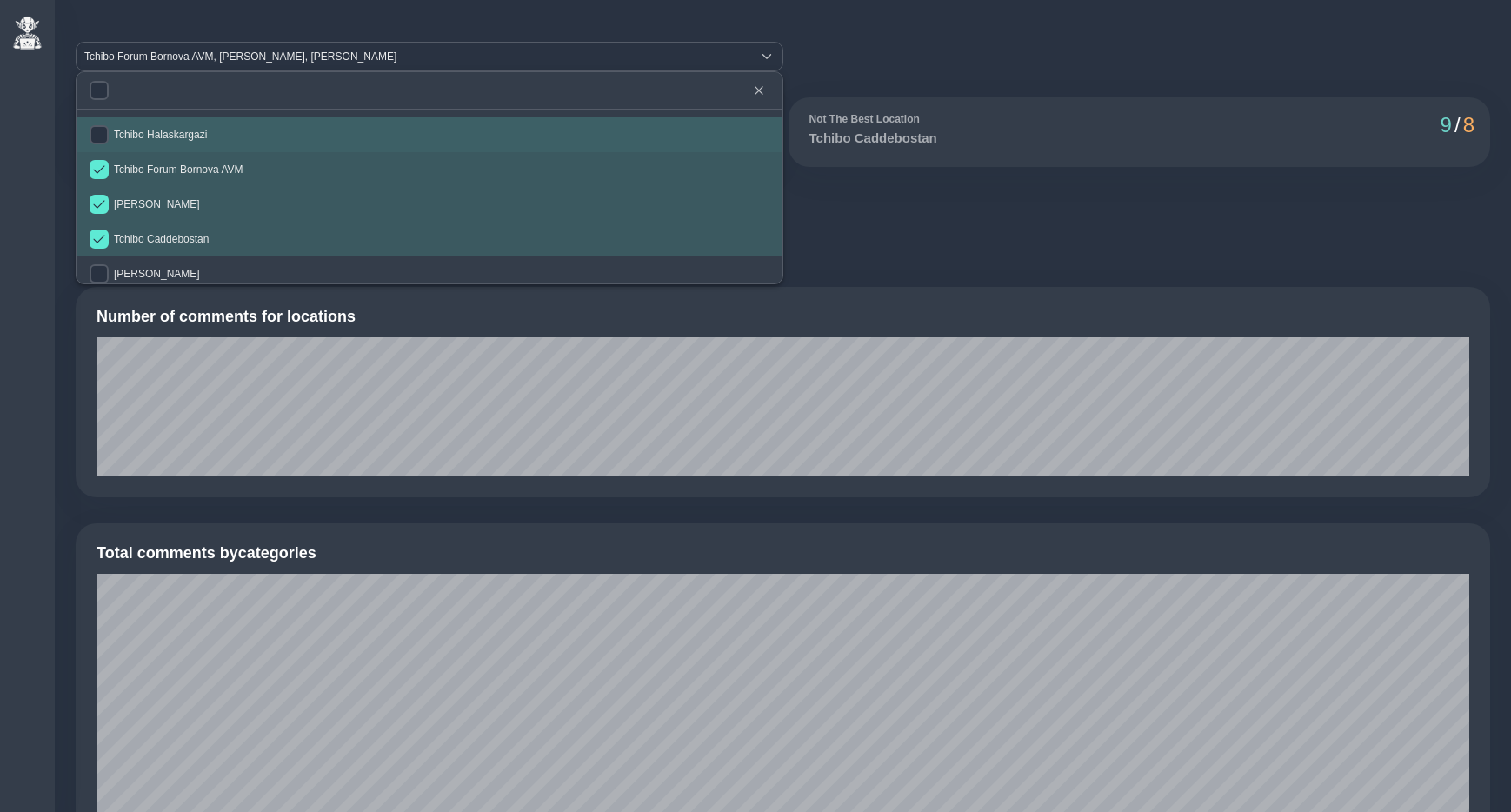
click at [172, 132] on span "Tchibo Halaskargazi" at bounding box center [160, 135] width 93 height 12
checkbox input "true"
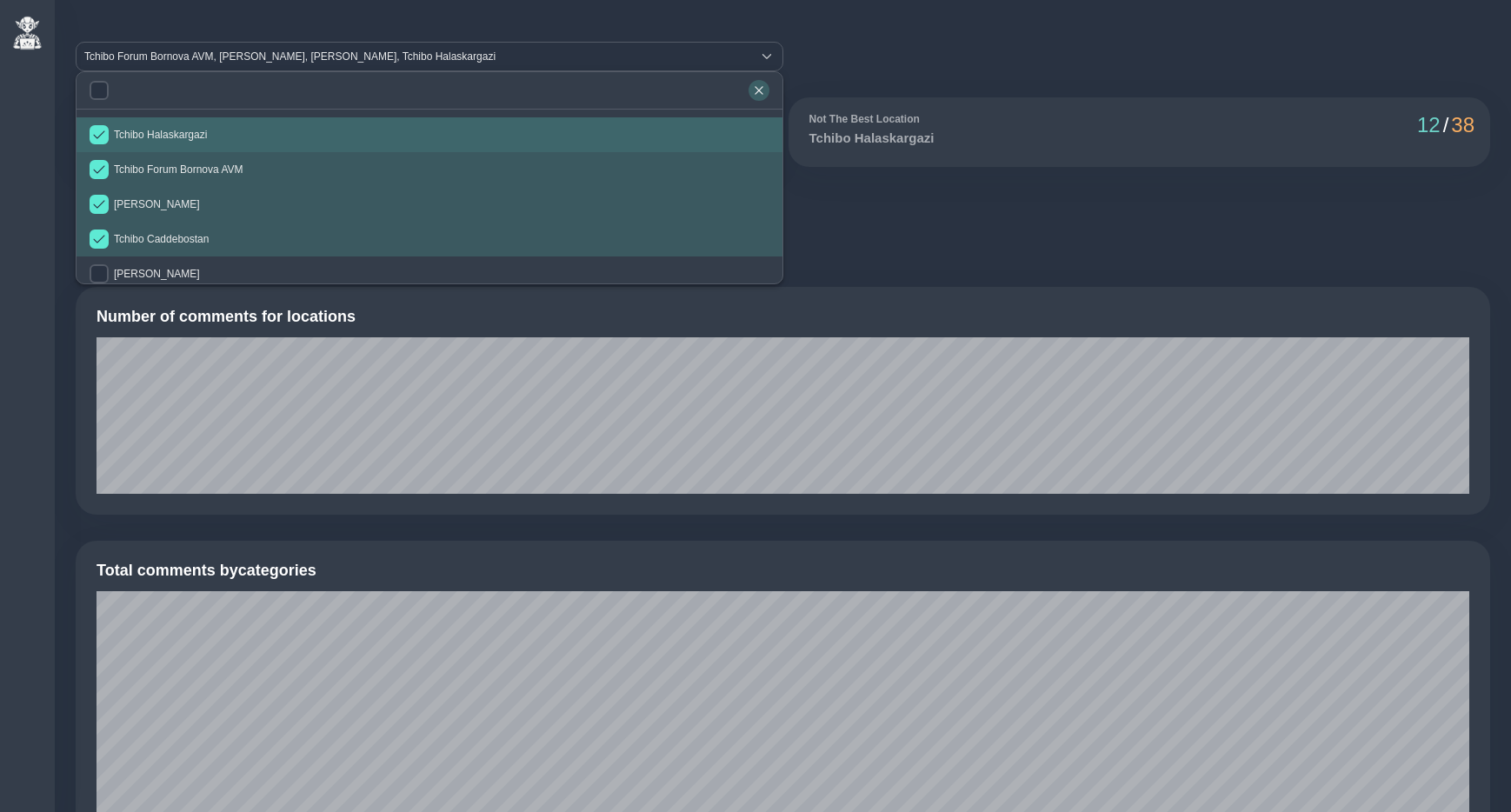
click at [757, 91] on icon "button" at bounding box center [758, 90] width 8 height 8
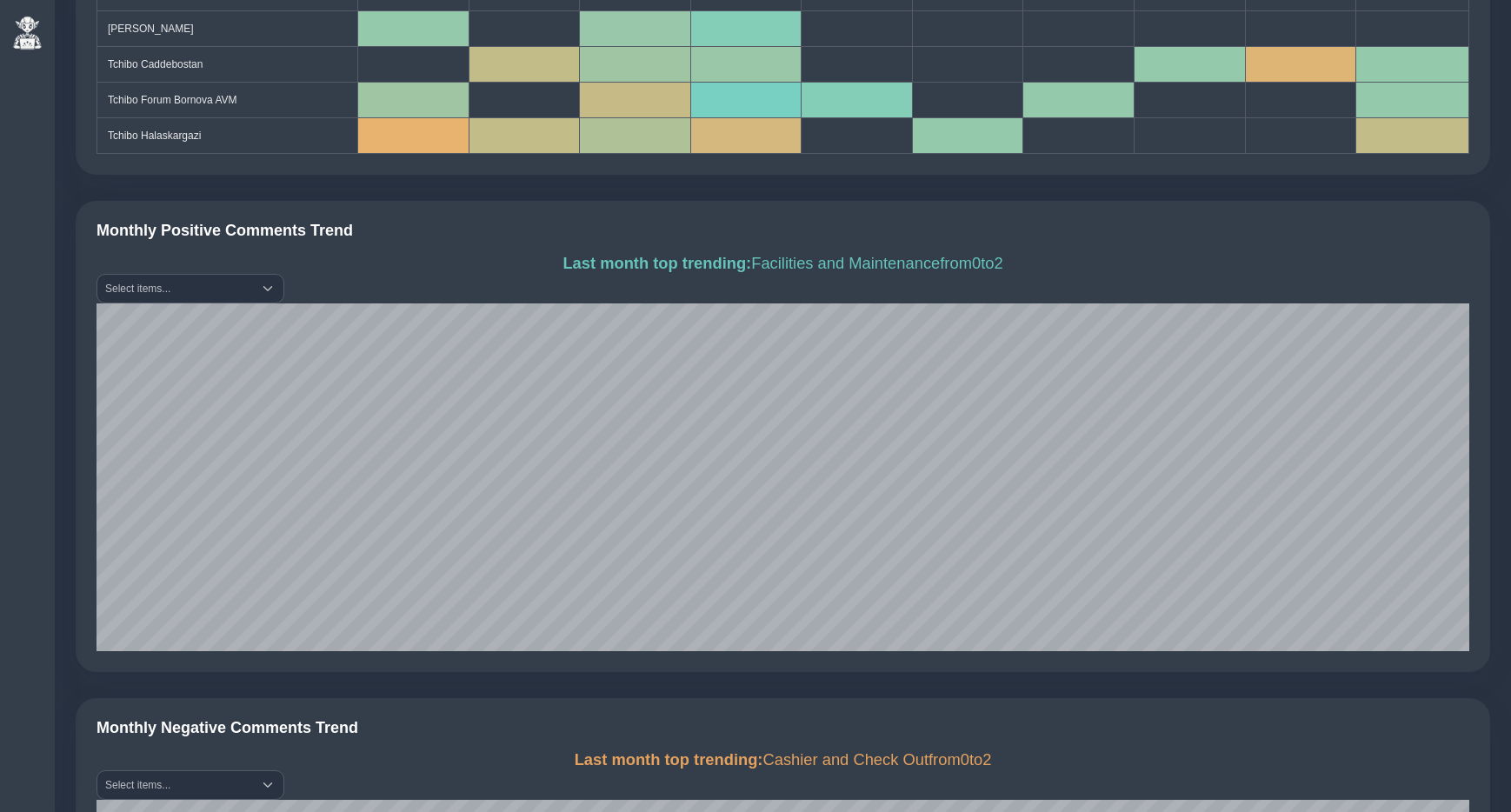
scroll to position [1579, 0]
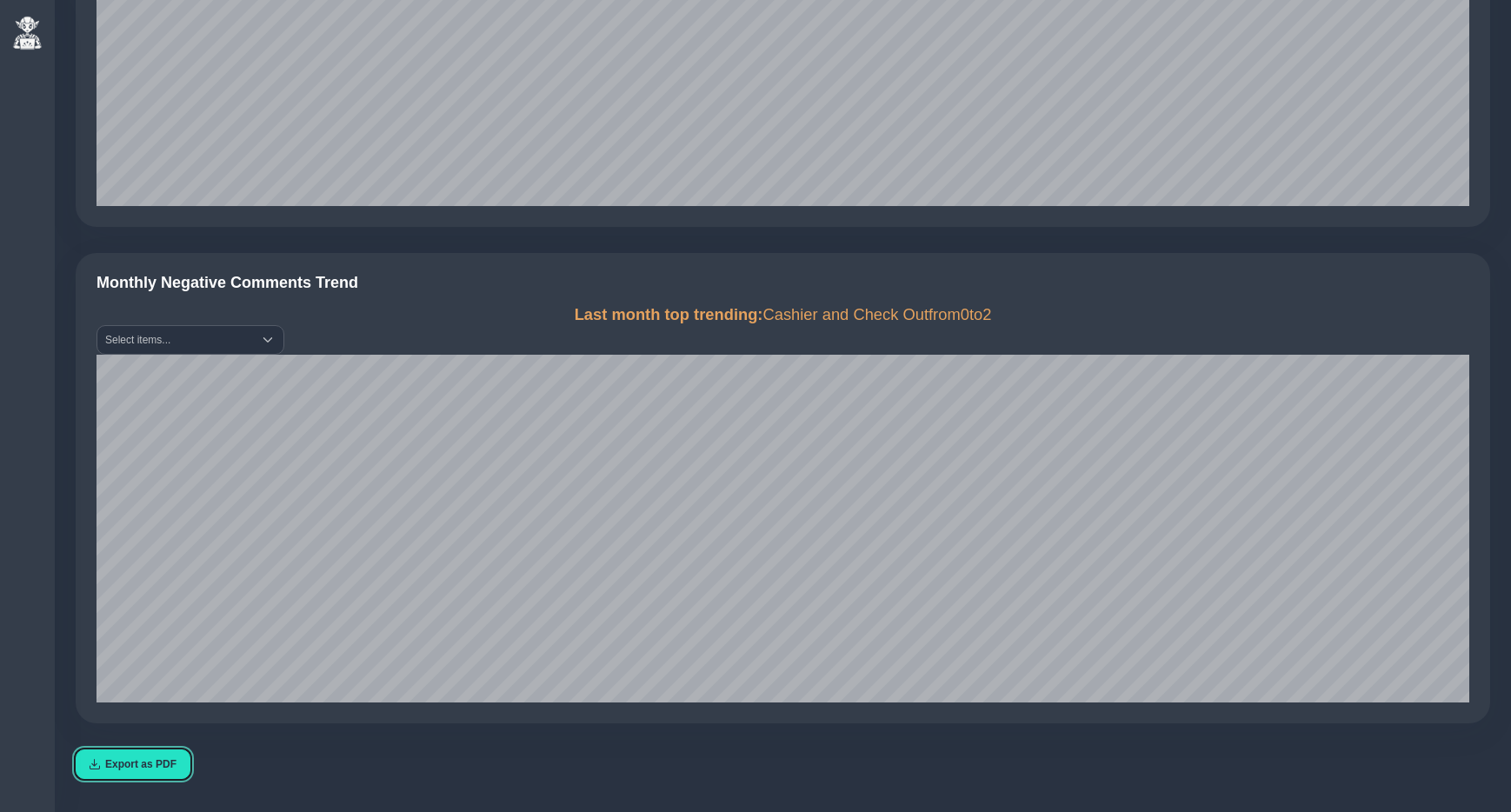
click at [147, 765] on span "Export as PDF" at bounding box center [141, 763] width 71 height 12
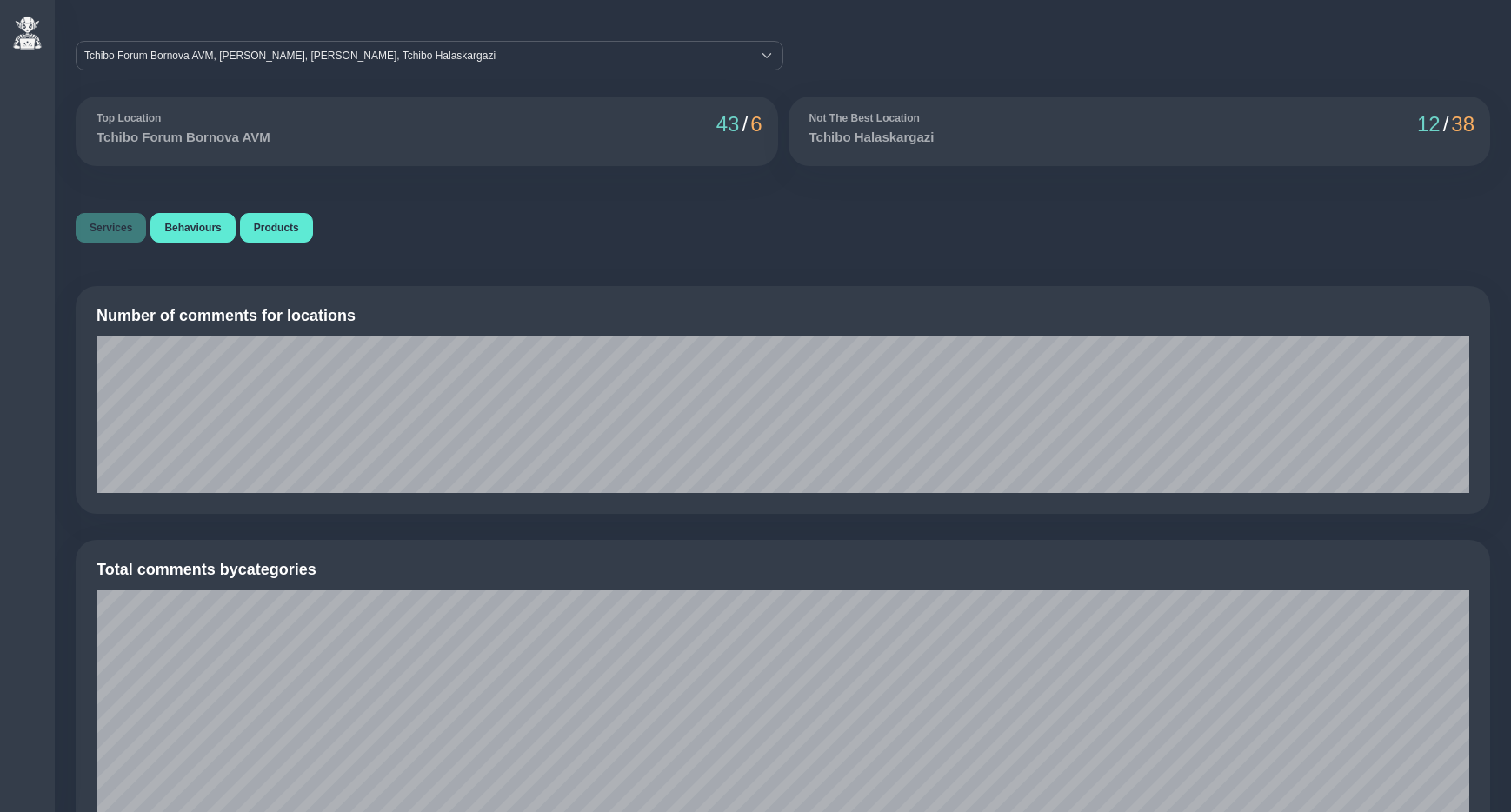
scroll to position [0, 0]
click at [243, 51] on div "Tchibo Forum Bornova AVM, Tchibo Alsancak, Tchibo Caddebostan, Tchibo Halaskarg…" at bounding box center [414, 57] width 675 height 27
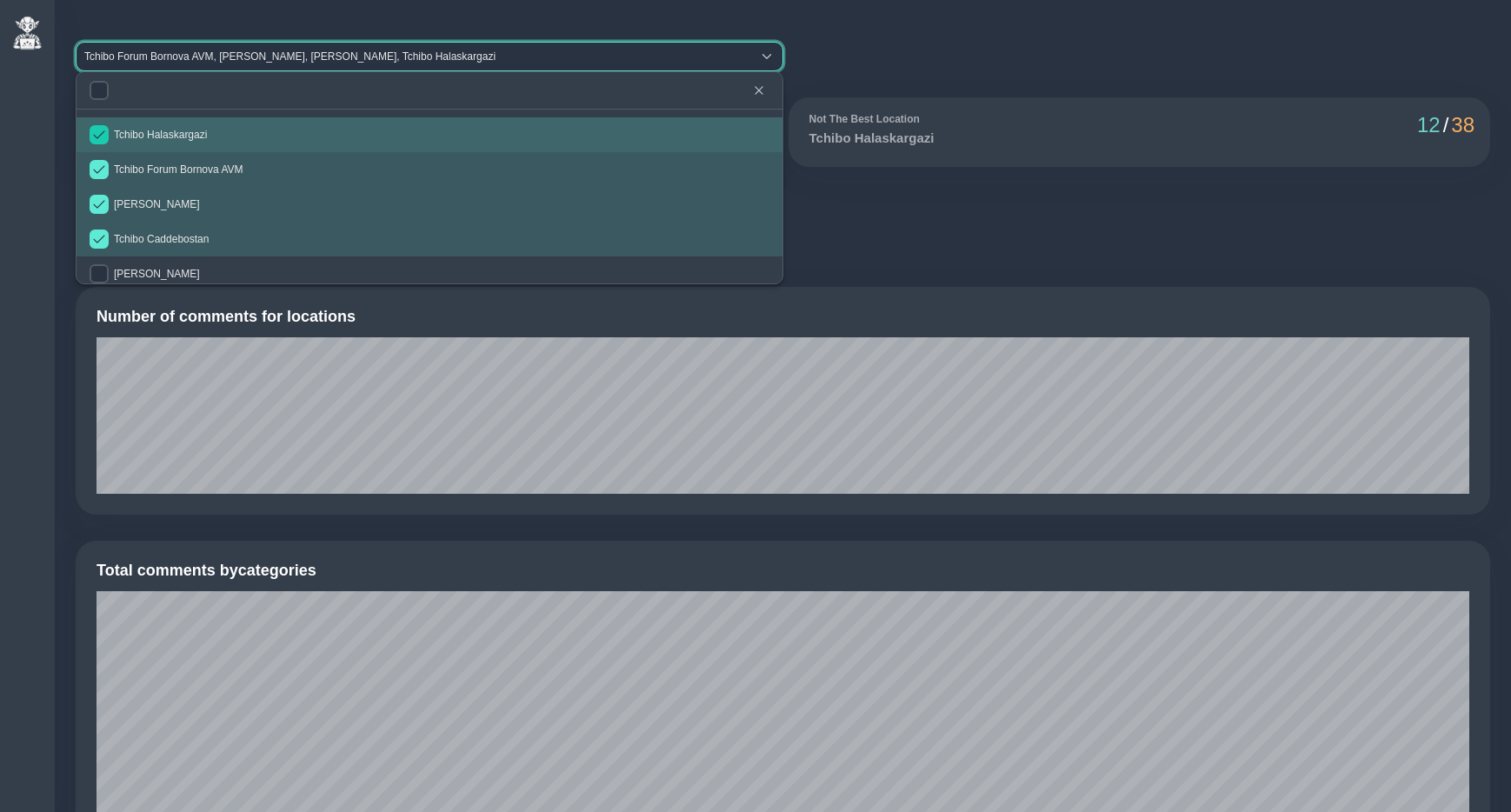
click at [103, 126] on input "checkbox" at bounding box center [99, 135] width 19 height 19
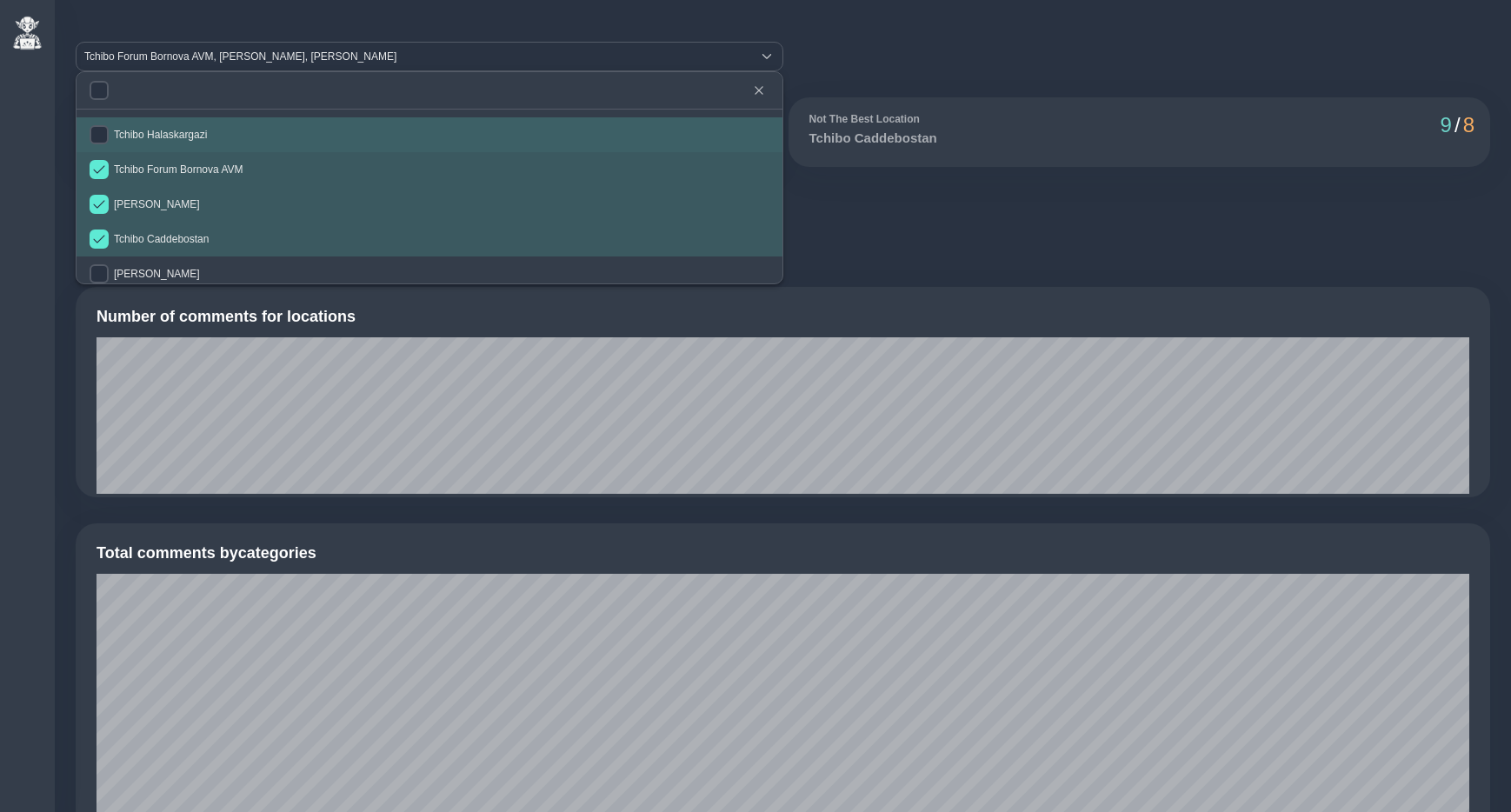
checkbox input "false"
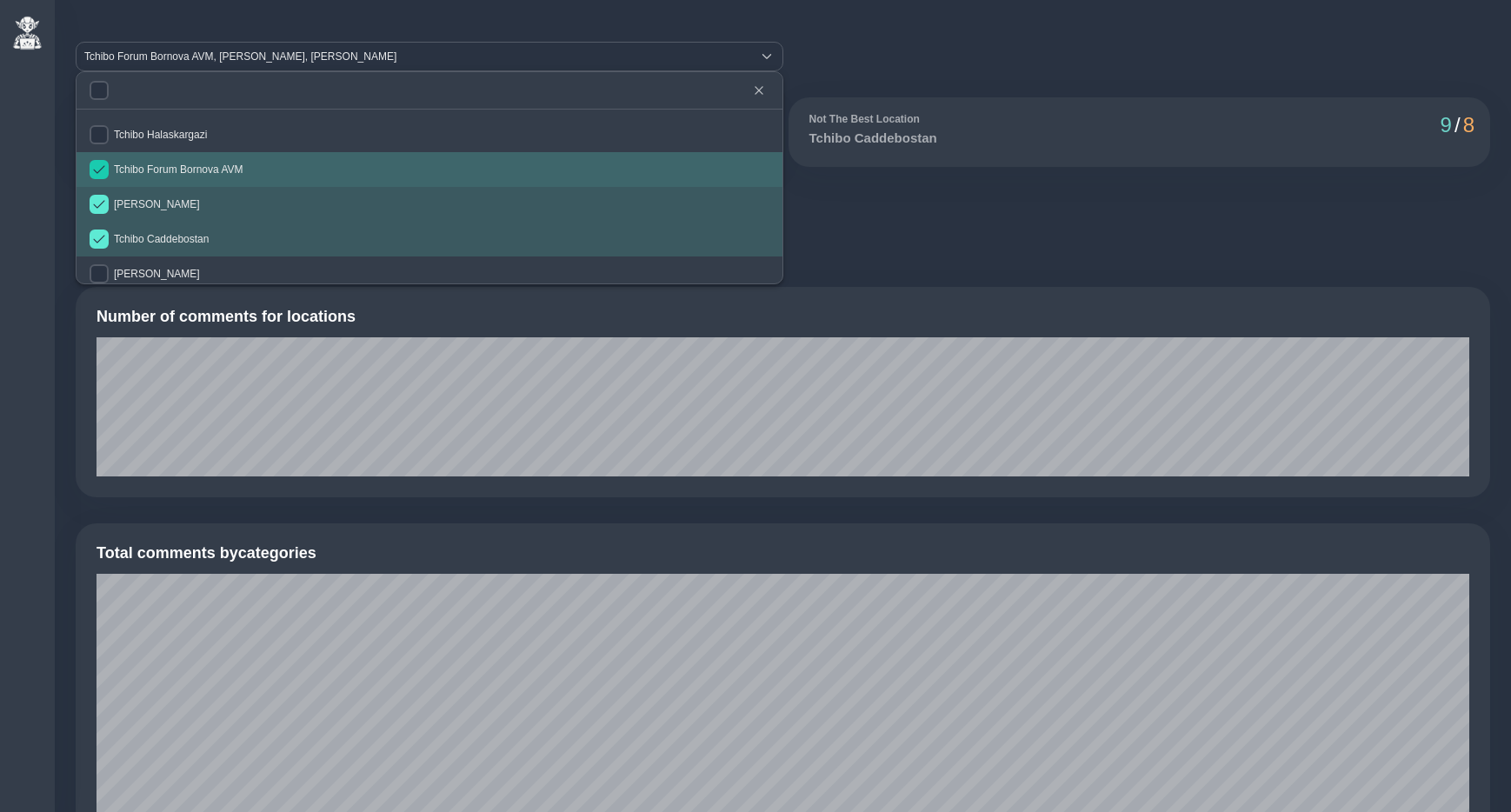
click at [100, 165] on input "checkbox" at bounding box center [99, 169] width 19 height 19
checkbox input "false"
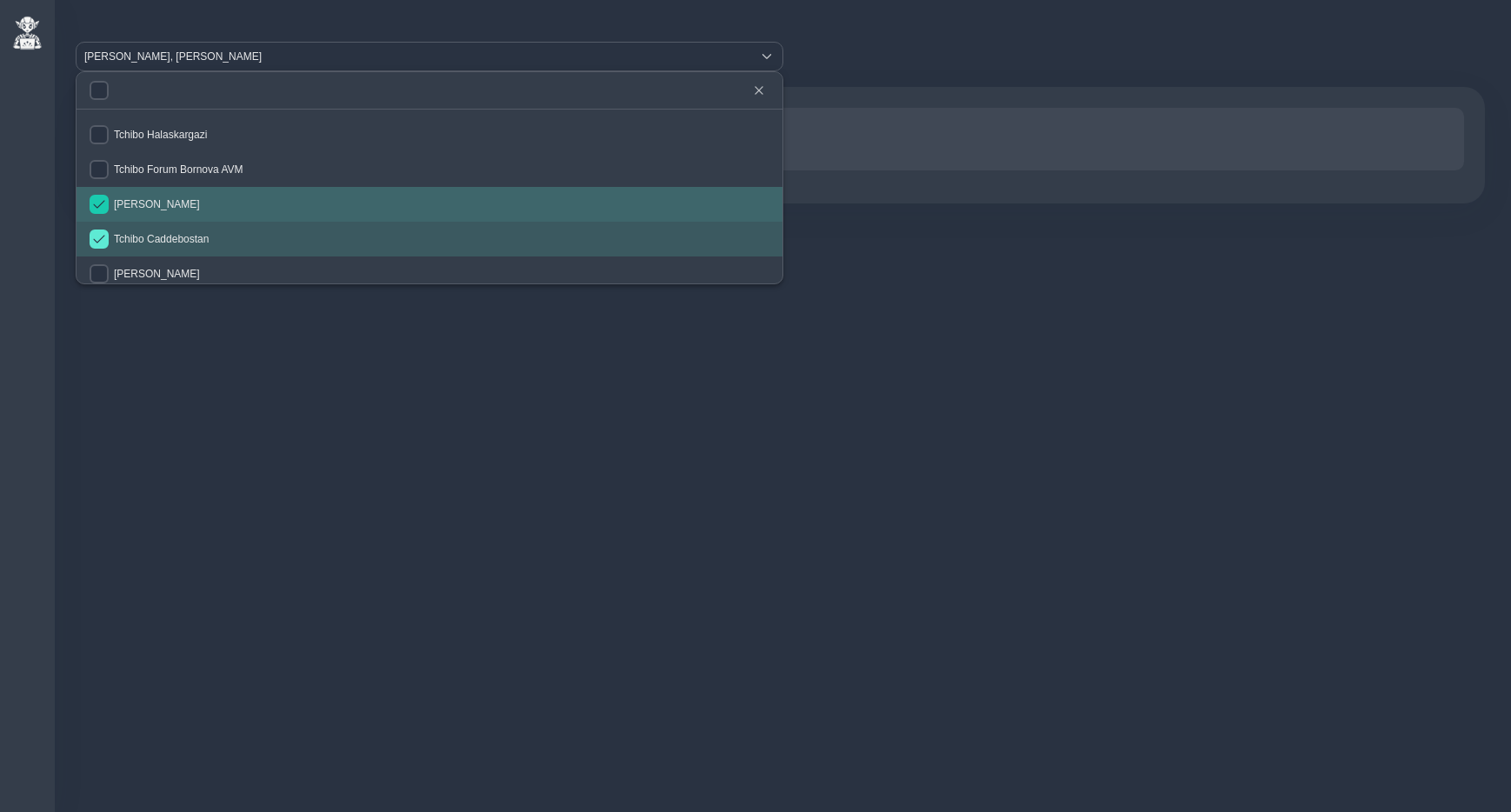
click at [104, 205] on input "checkbox" at bounding box center [99, 204] width 19 height 19
checkbox input "false"
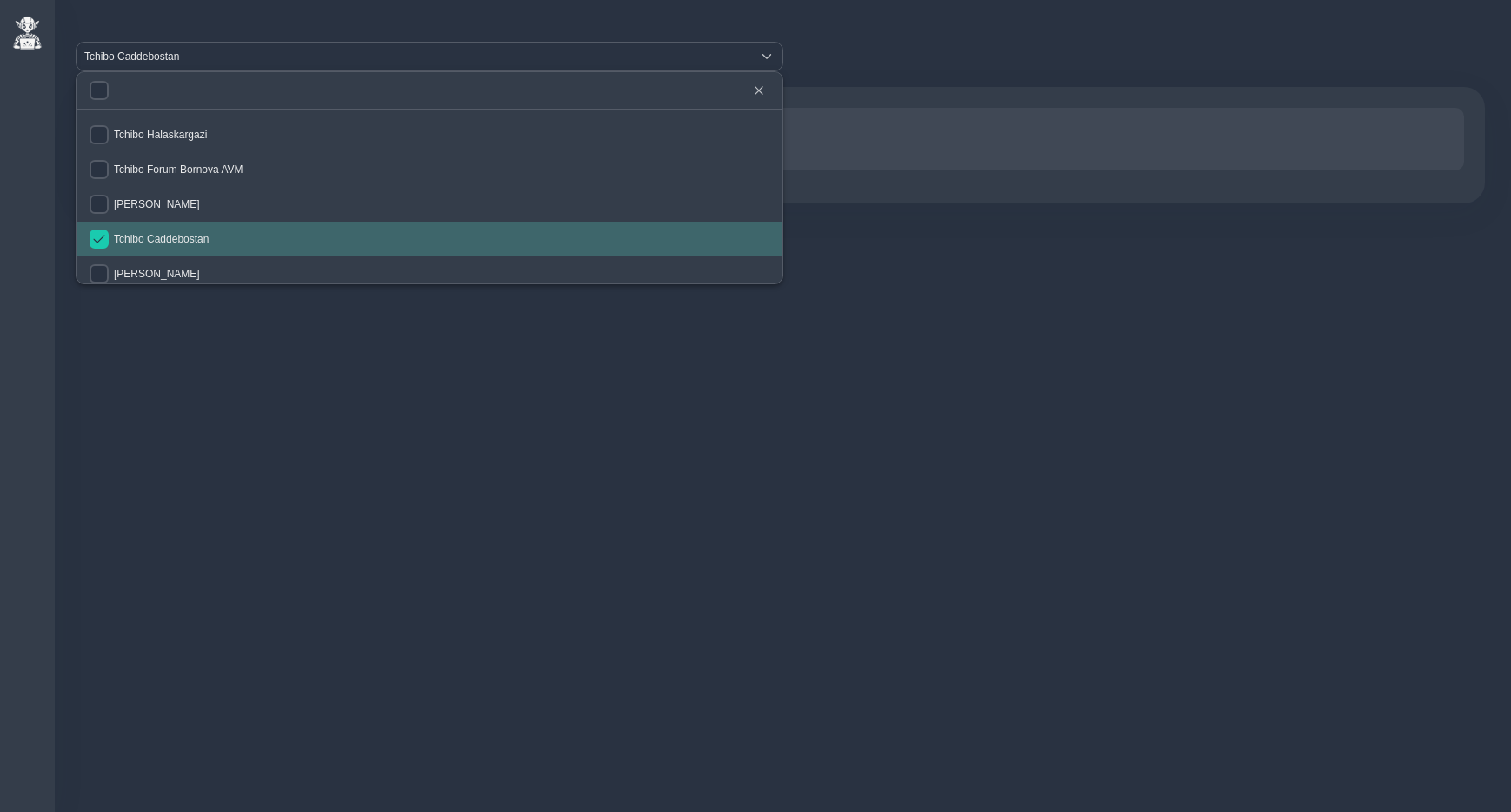
click at [102, 241] on input "checkbox" at bounding box center [99, 239] width 19 height 19
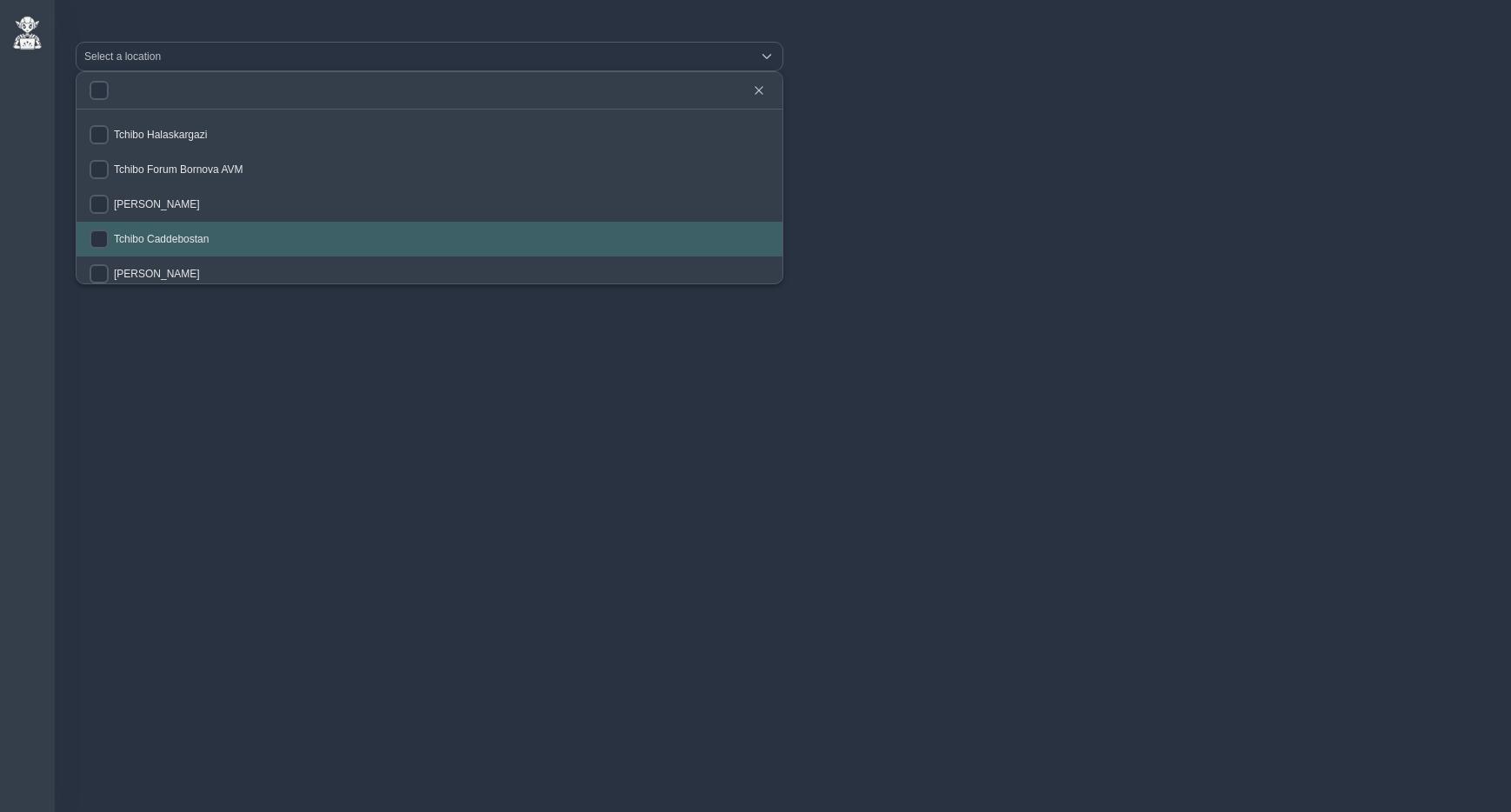
checkbox input "false"
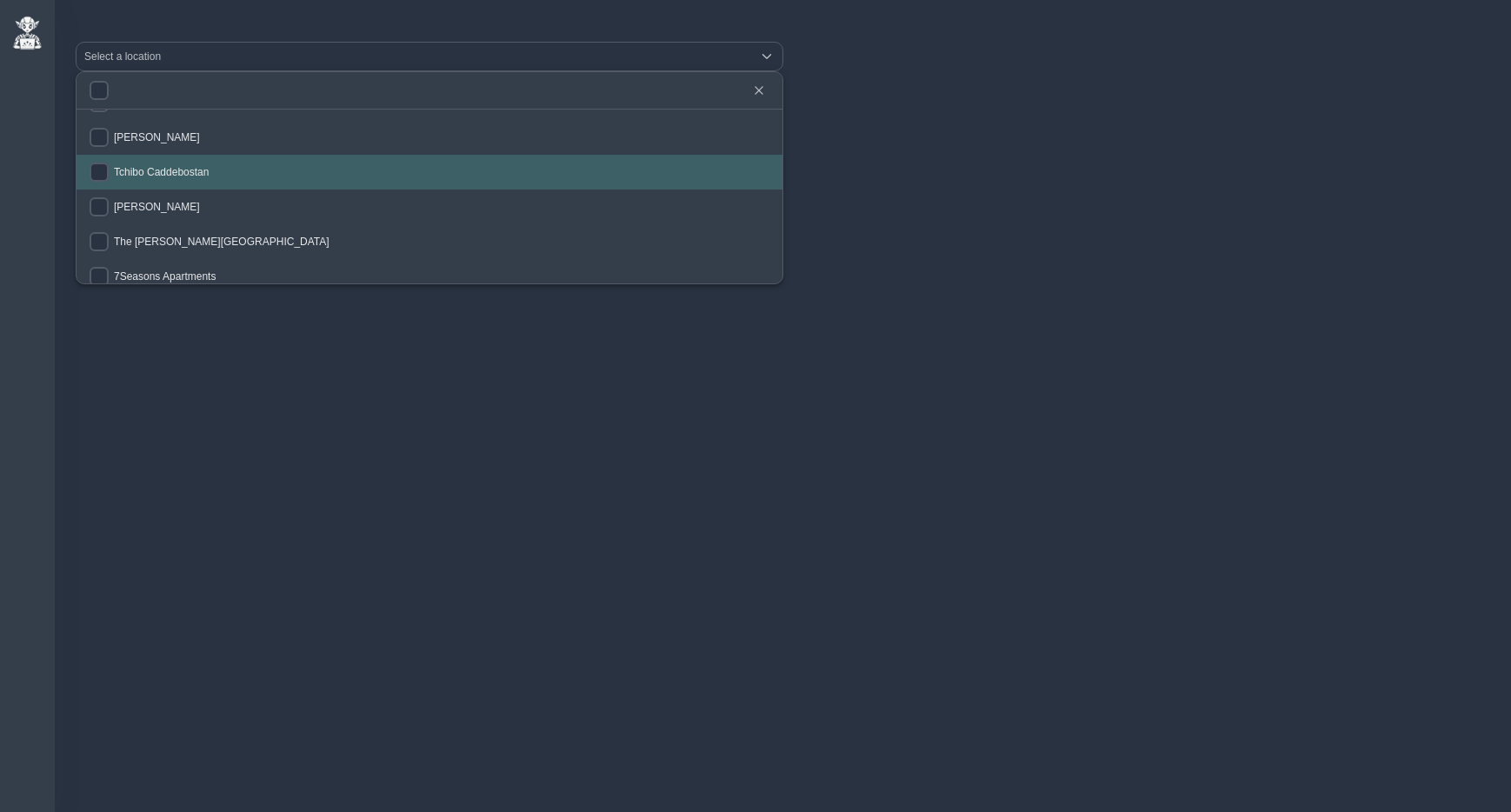
scroll to position [98, 0]
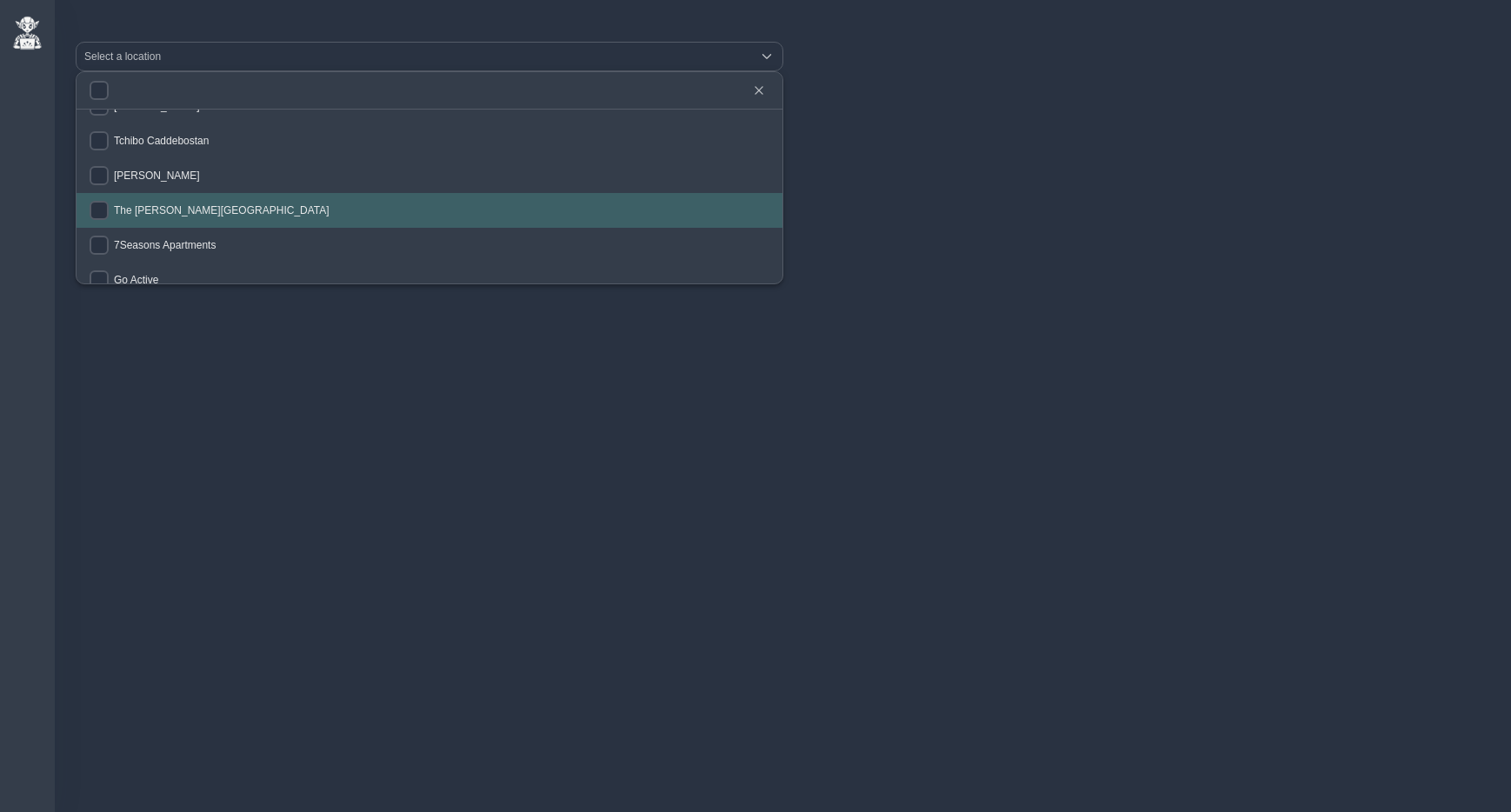
click at [145, 209] on span "The Clementine Churchill Hospital" at bounding box center [222, 210] width 216 height 12
checkbox input "true"
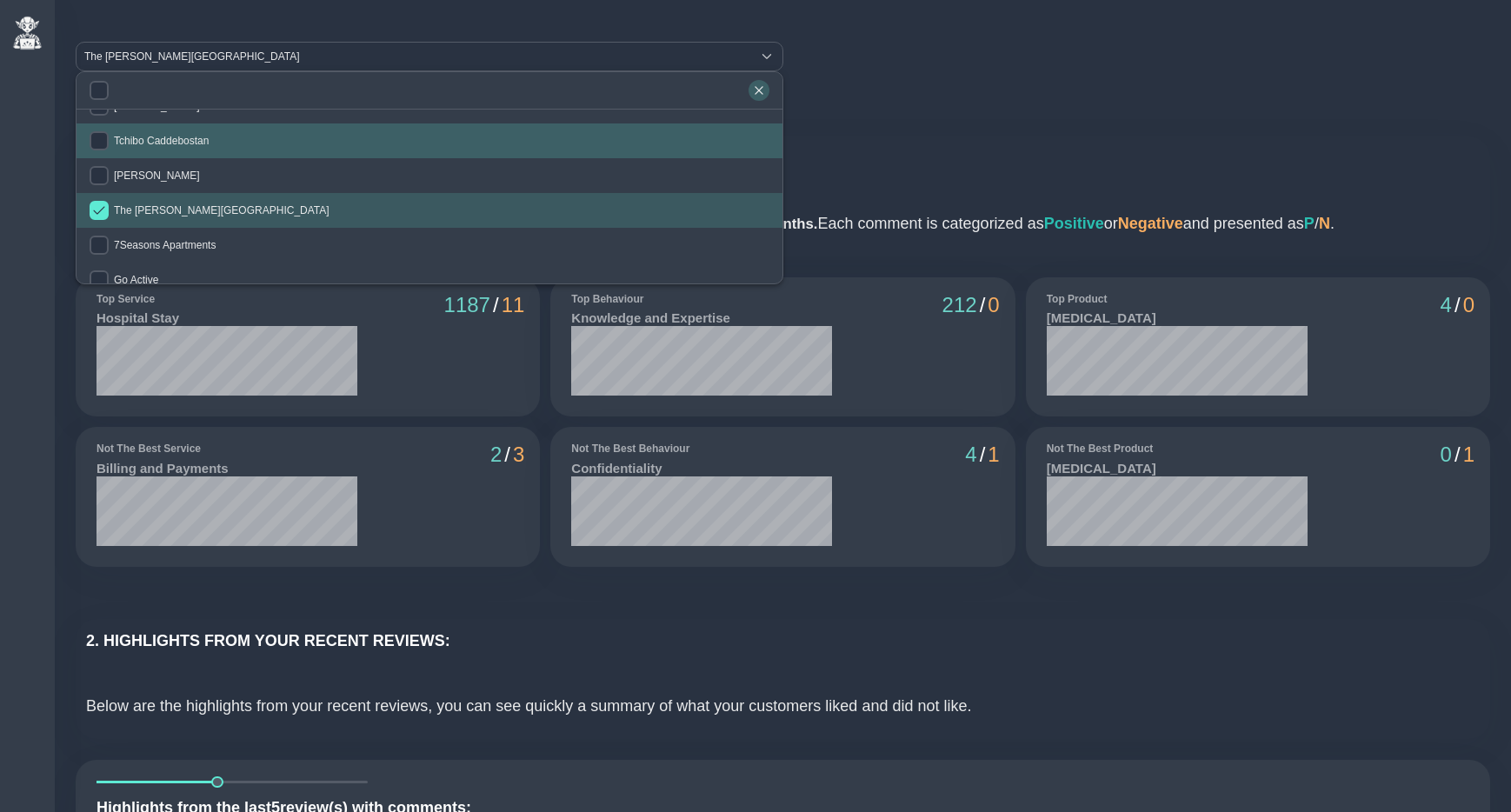
click at [754, 85] on icon "button" at bounding box center [758, 90] width 10 height 10
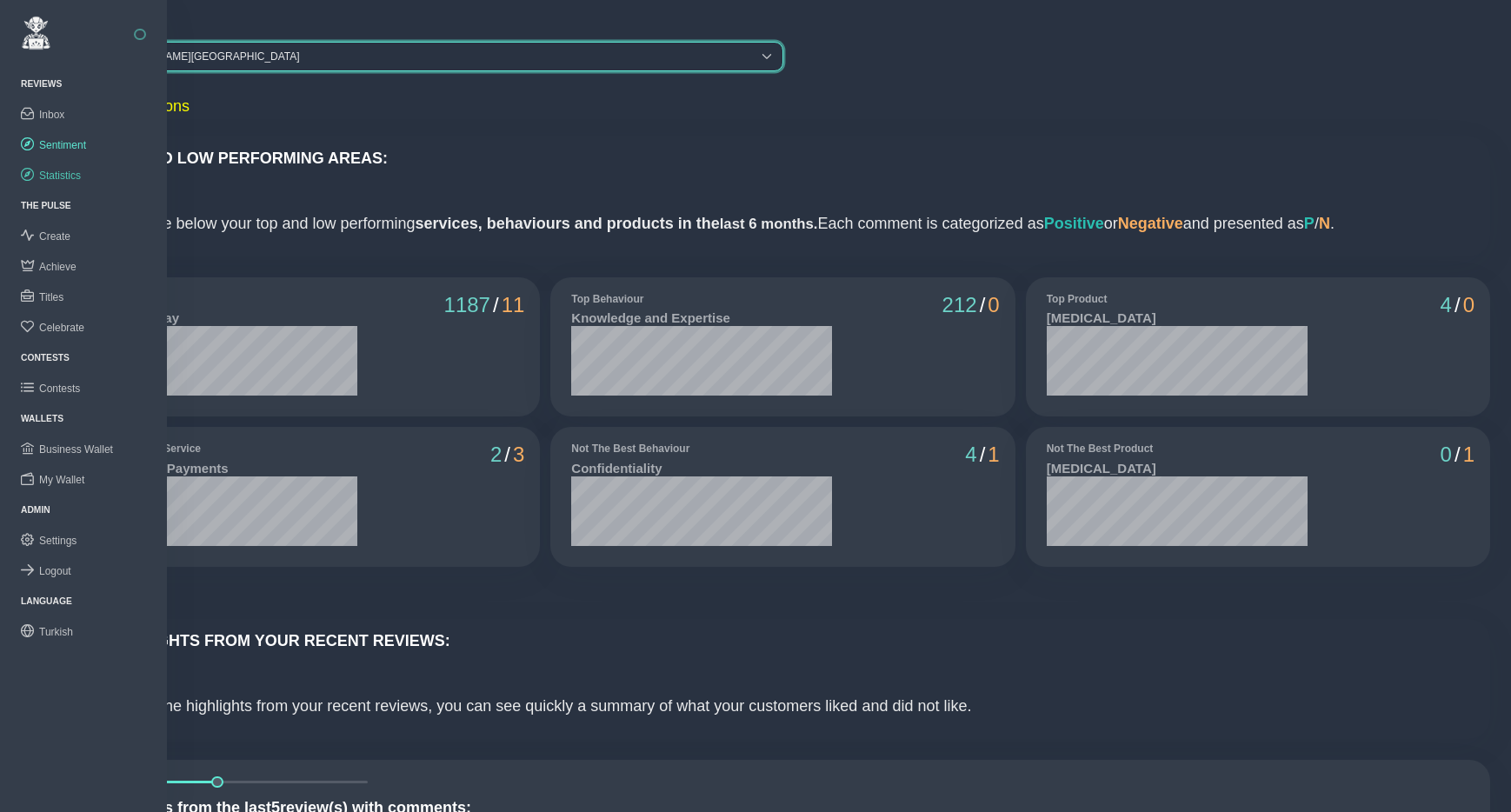
click at [62, 174] on span "Statistics" at bounding box center [60, 175] width 42 height 12
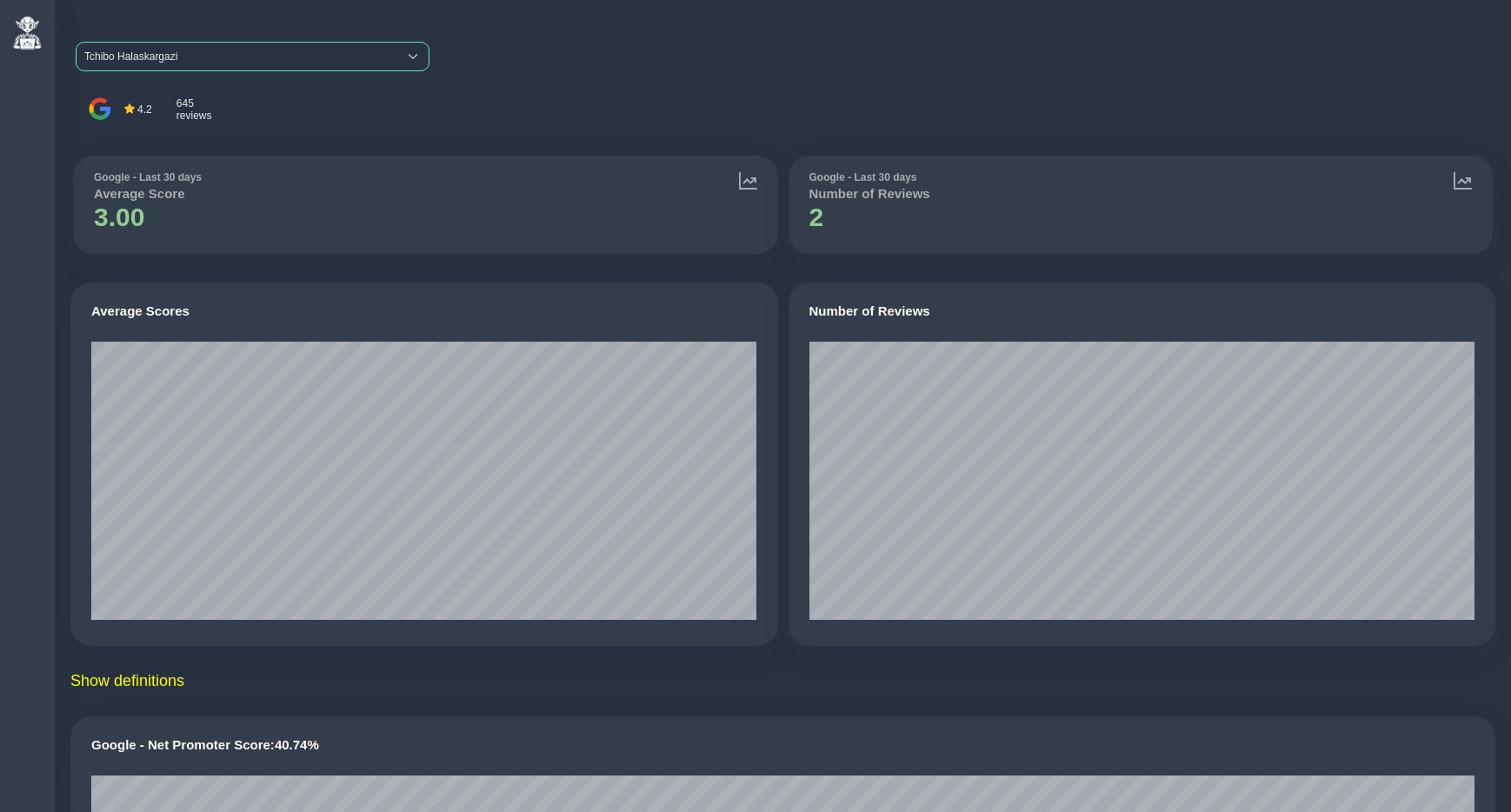
click at [149, 50] on span "Tchibo Halaskargazi" at bounding box center [237, 57] width 321 height 27
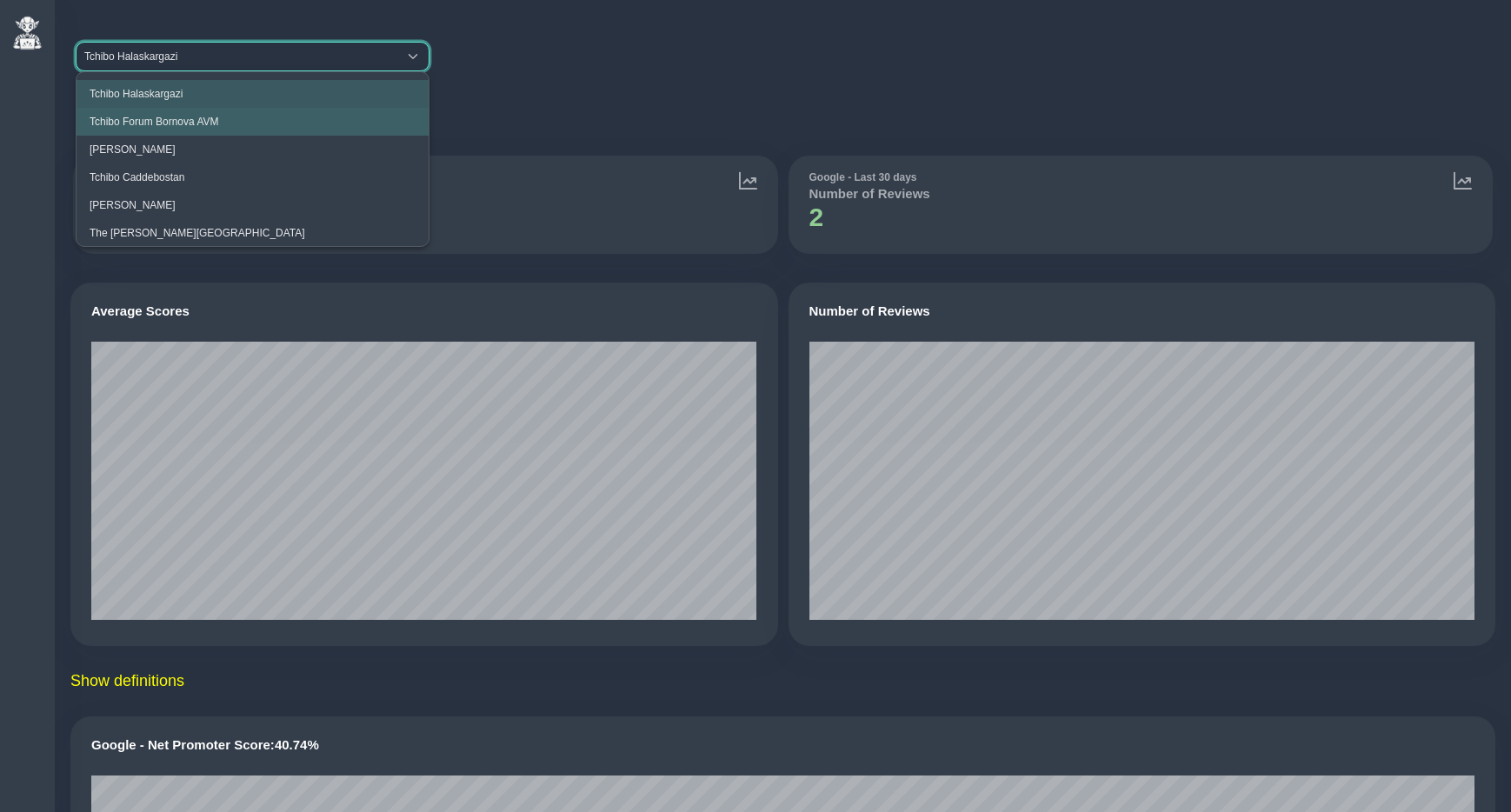
click at [147, 114] on li "Tchibo Forum Bornova AVM" at bounding box center [253, 122] width 353 height 27
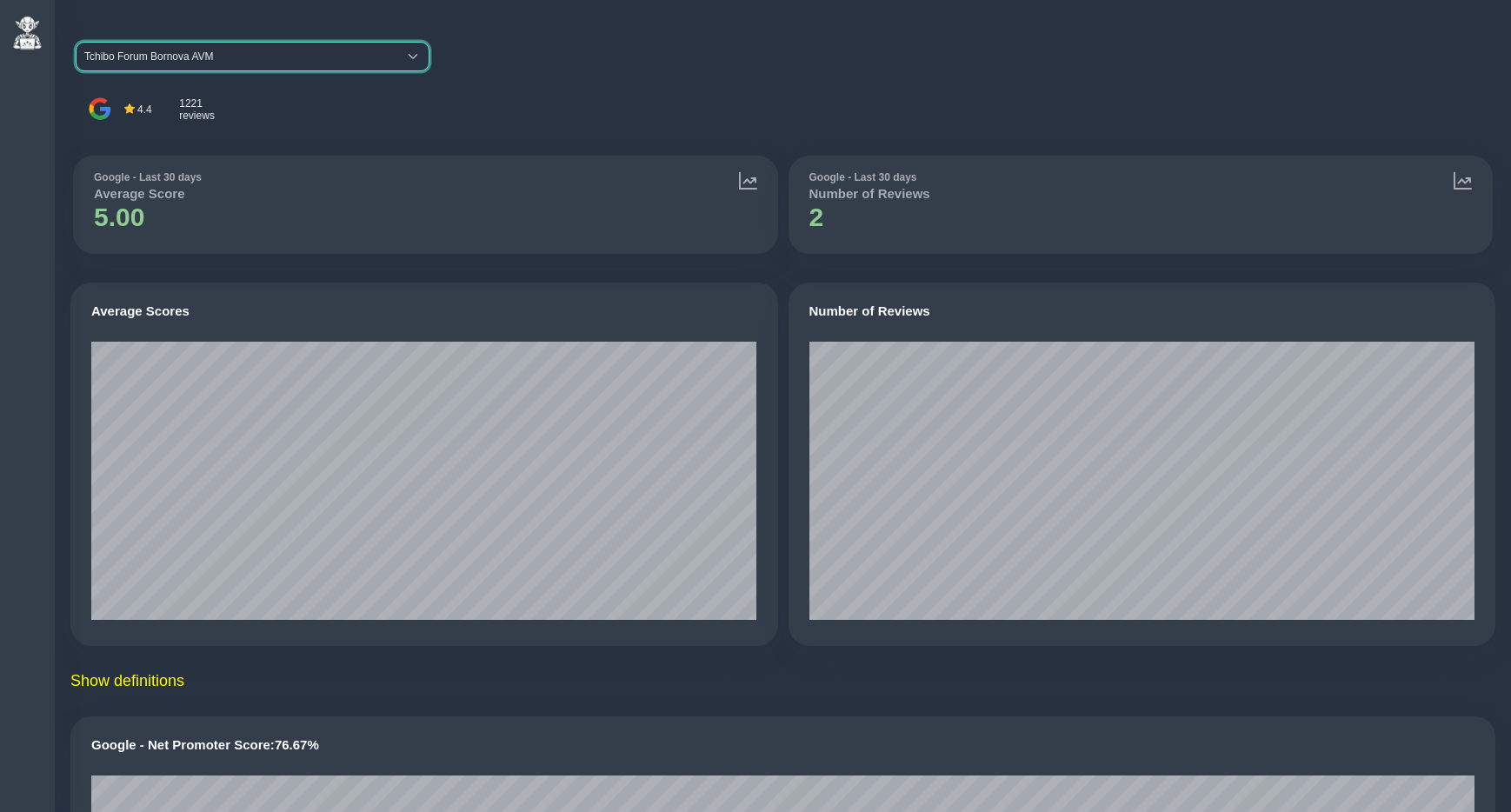
click at [181, 58] on span "Tchibo Forum Bornova AVM" at bounding box center [237, 57] width 321 height 27
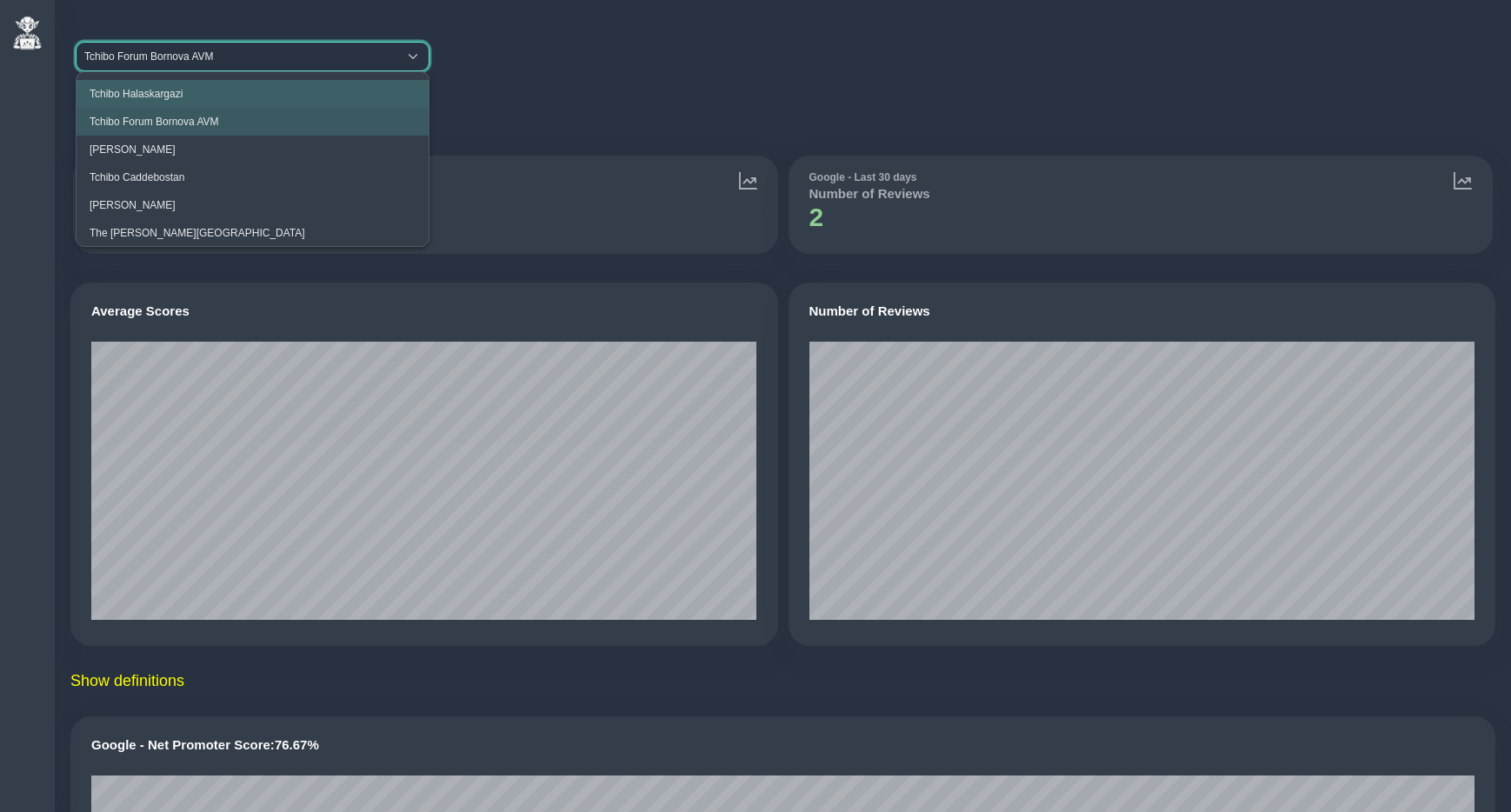
scroll to position [1, 0]
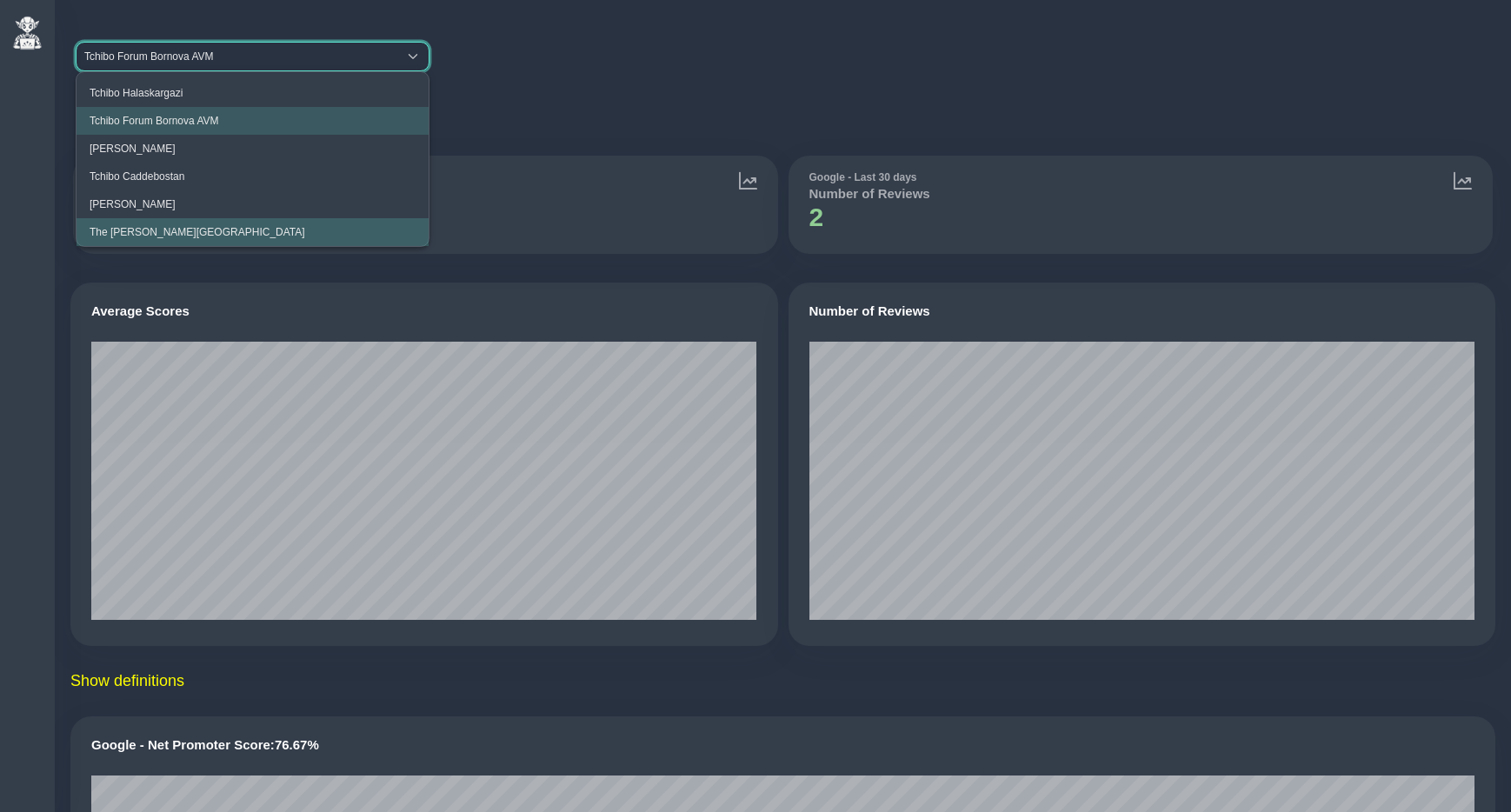
click at [557, 107] on div "4.4 1221 reviews" at bounding box center [783, 110] width 1425 height 35
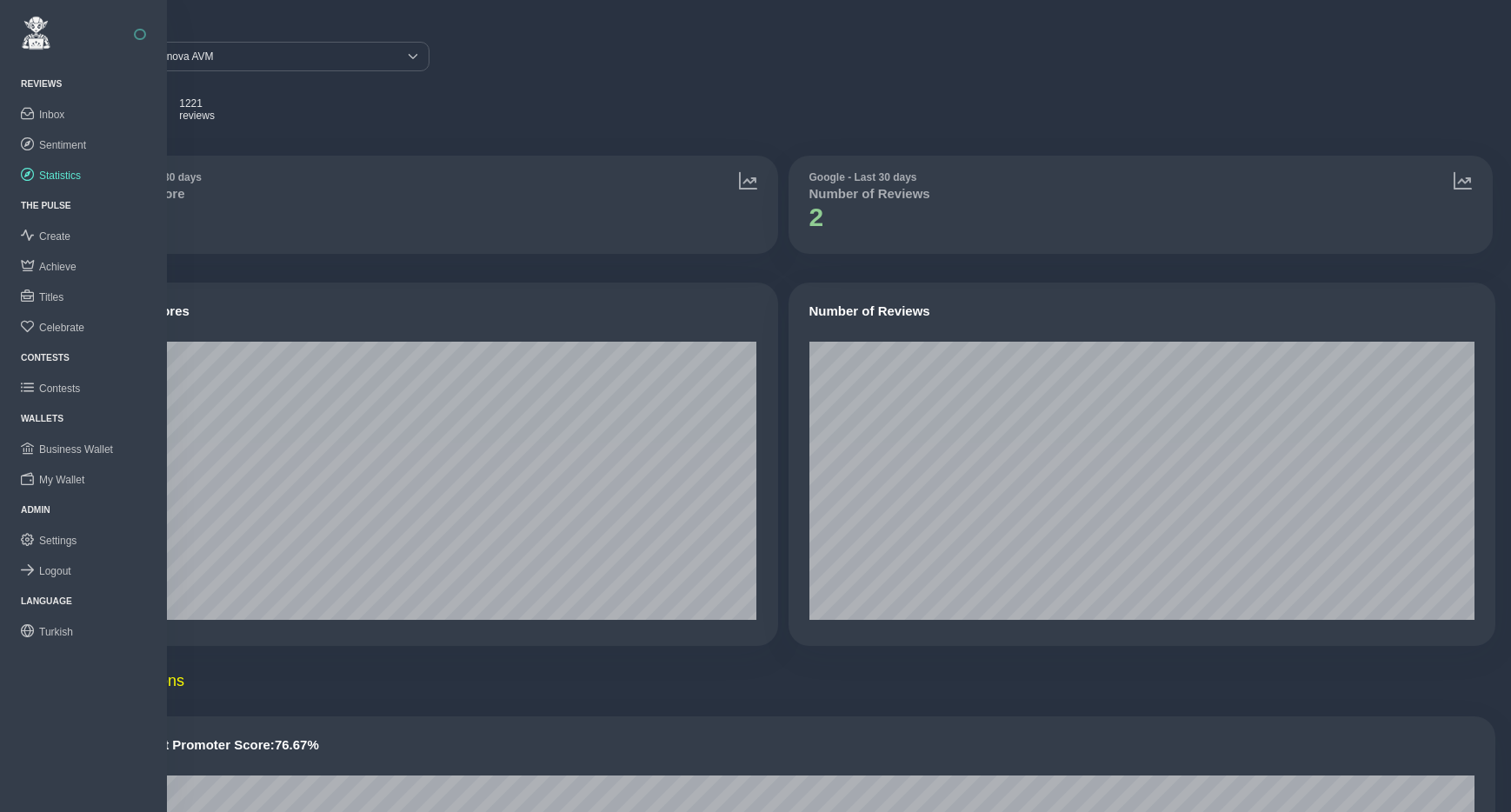
click at [147, 51] on div at bounding box center [83, 34] width 167 height 69
click at [234, 58] on span "Tchibo Forum Bornova AVM" at bounding box center [237, 57] width 321 height 27
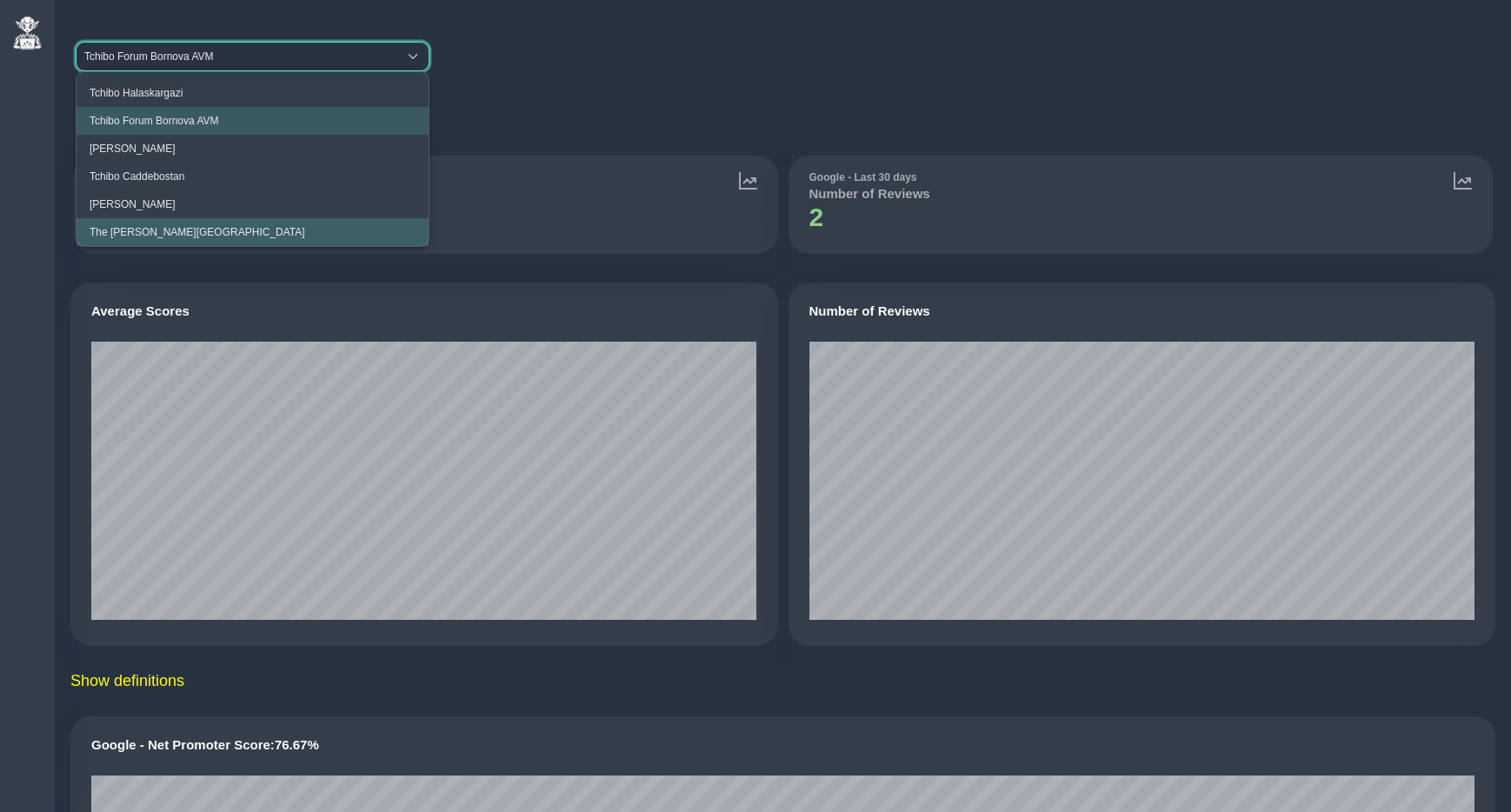
click at [191, 230] on span "The Clementine Churchill Hospital" at bounding box center [198, 232] width 216 height 12
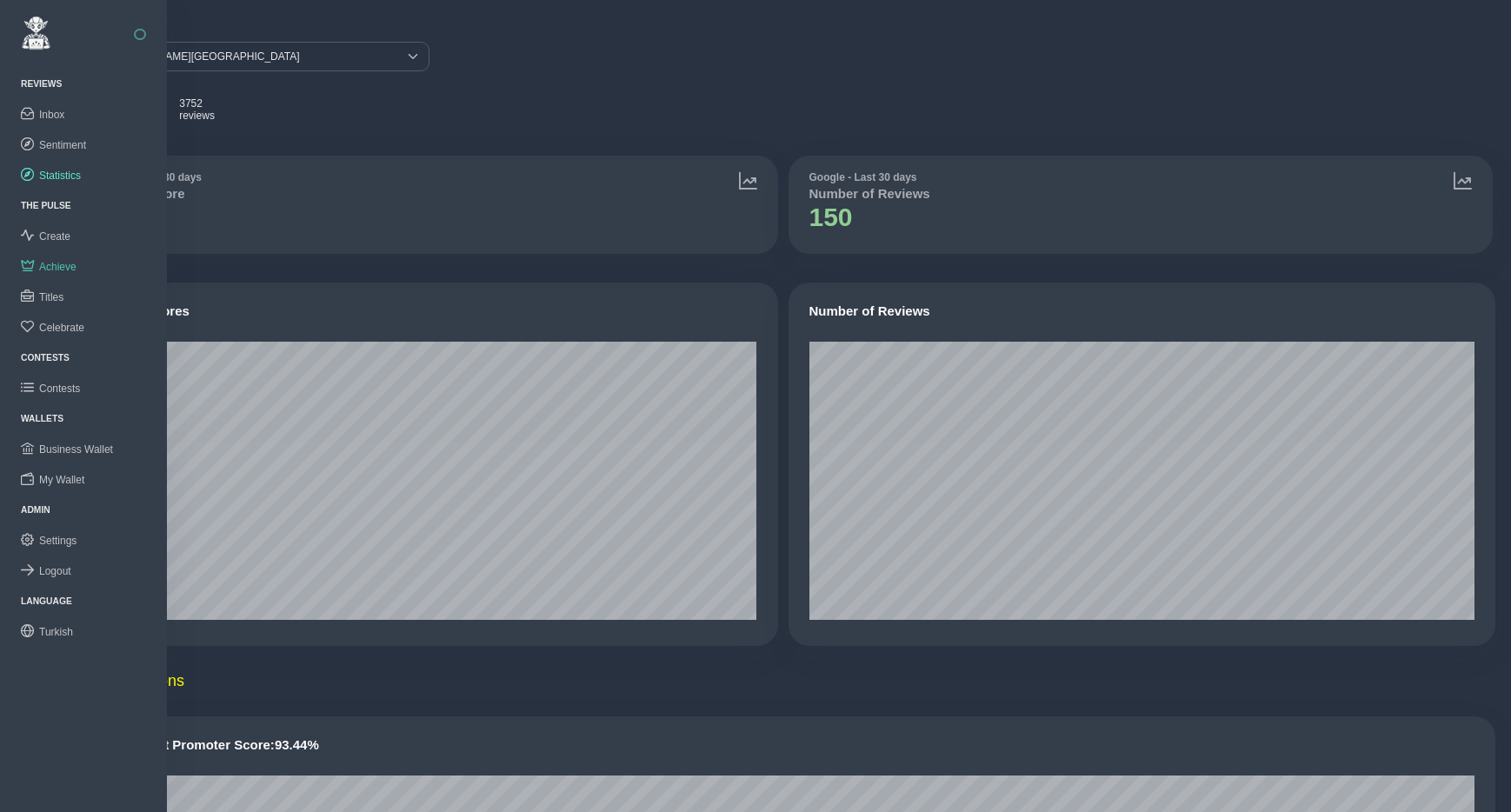
click at [61, 266] on span "Achieve" at bounding box center [58, 266] width 38 height 12
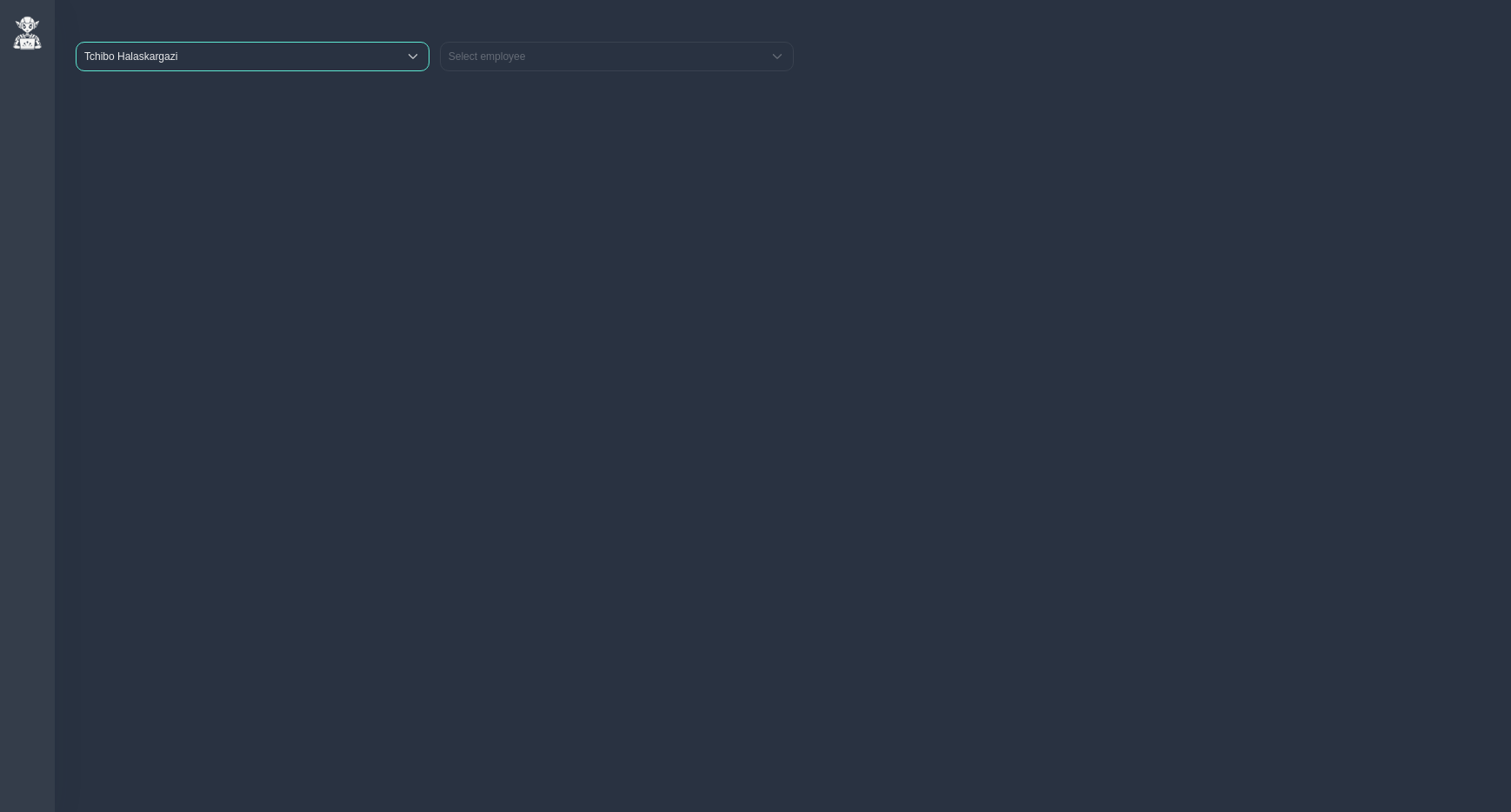
click at [288, 60] on span "Tchibo Halaskargazi" at bounding box center [237, 57] width 321 height 27
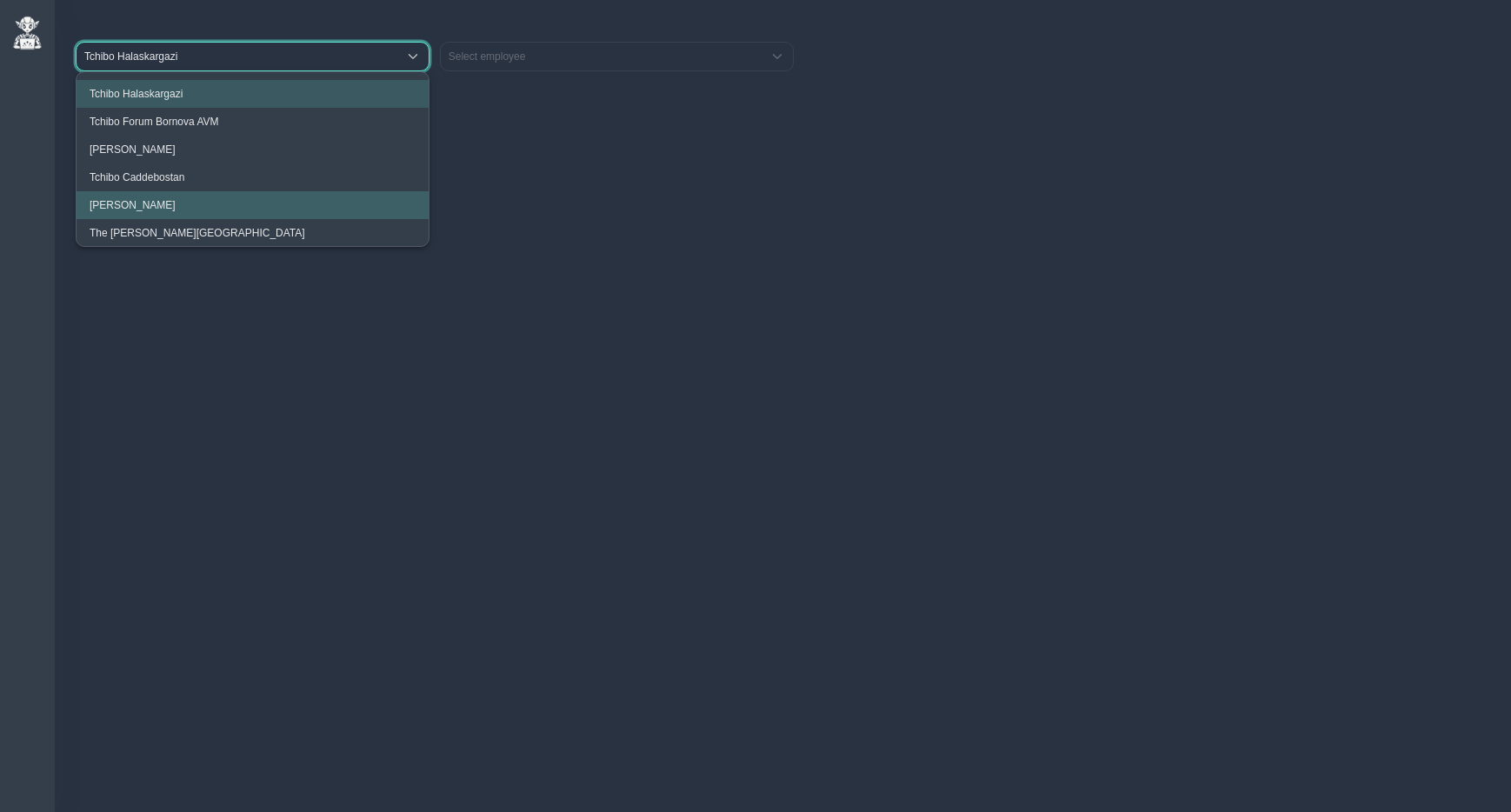
scroll to position [1, 0]
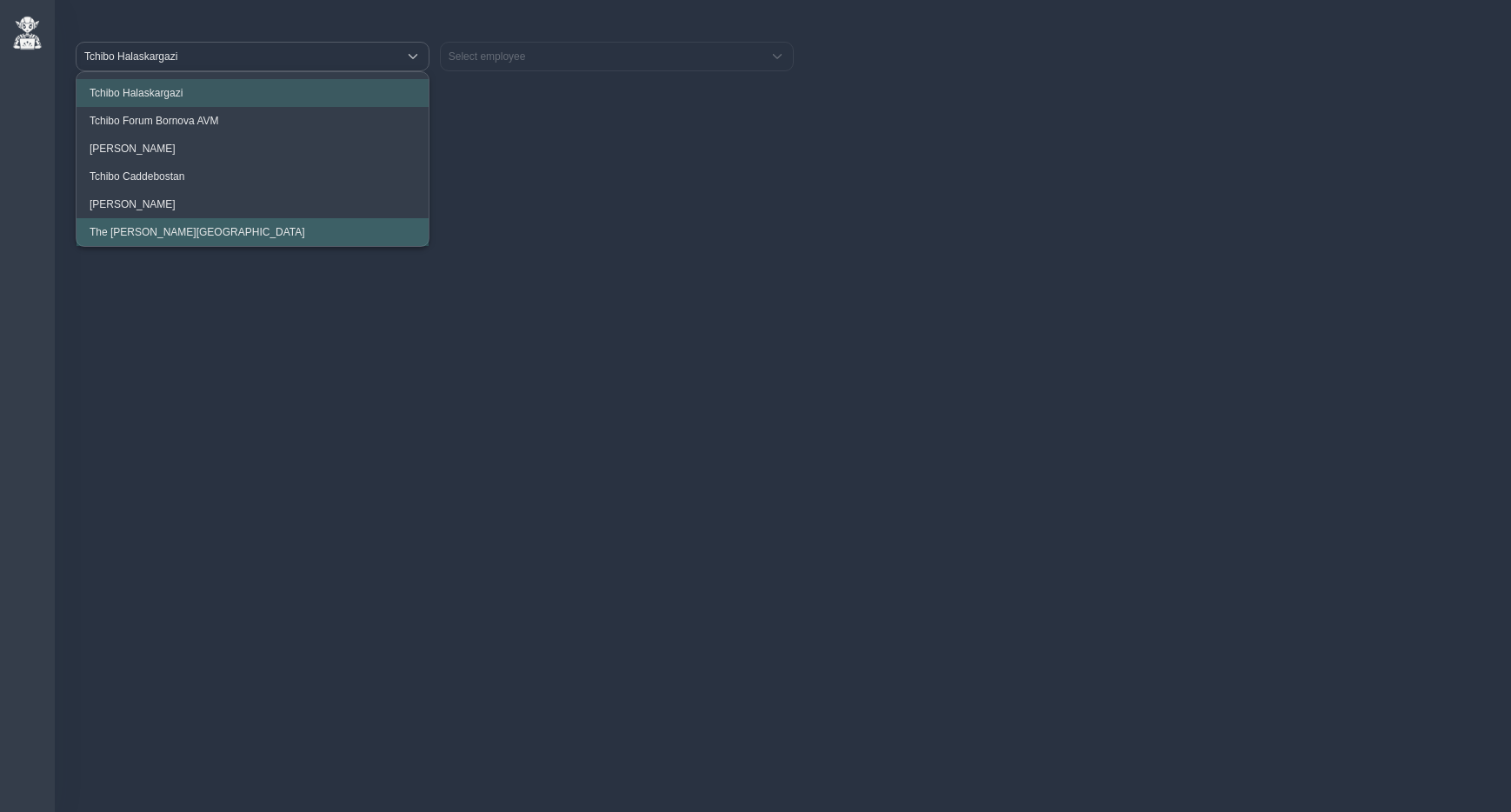
click at [207, 224] on li "The Clementine Churchill Hospital" at bounding box center [253, 232] width 353 height 27
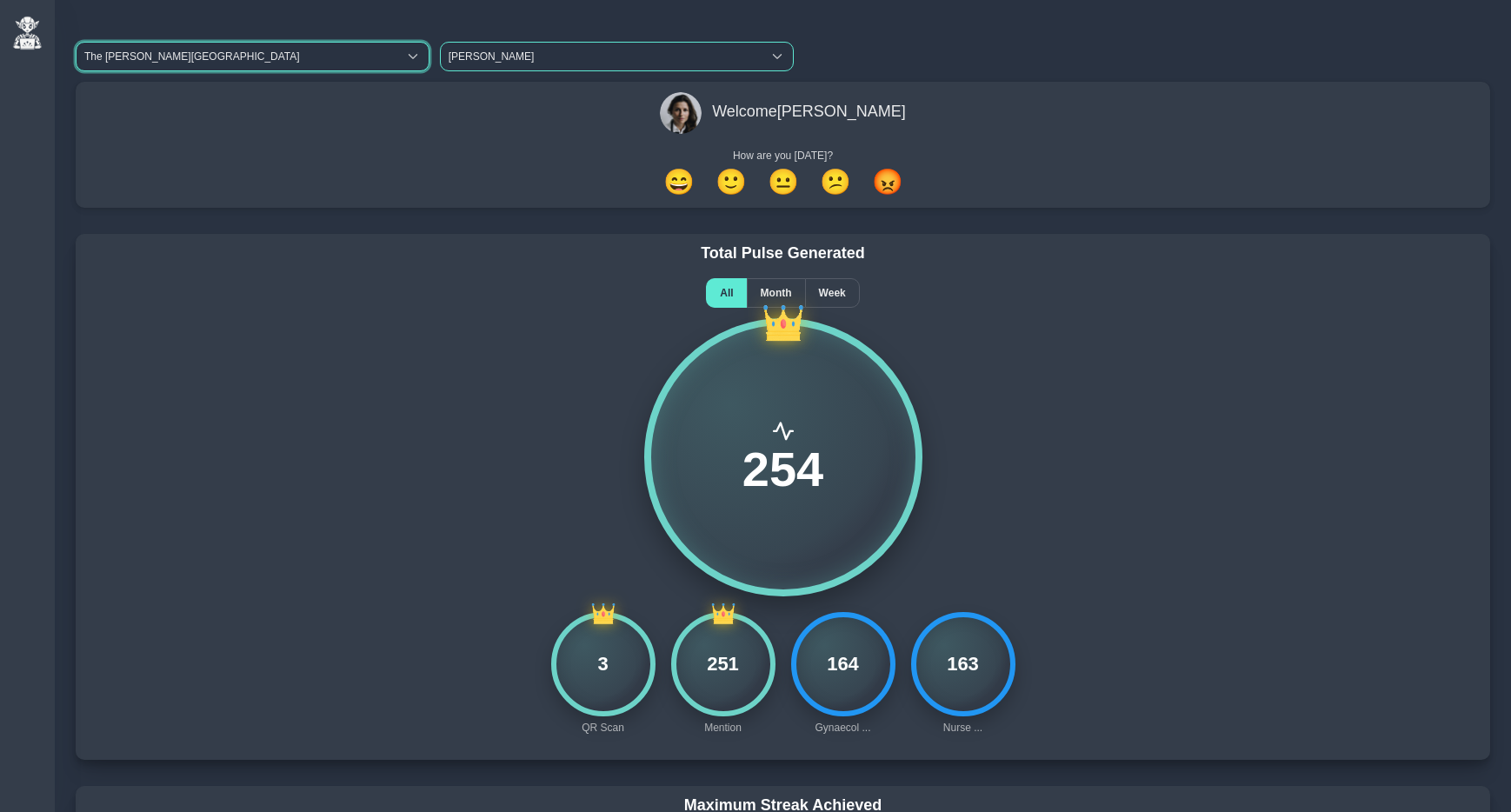
click at [529, 53] on span "Dianne Doe" at bounding box center [601, 57] width 321 height 27
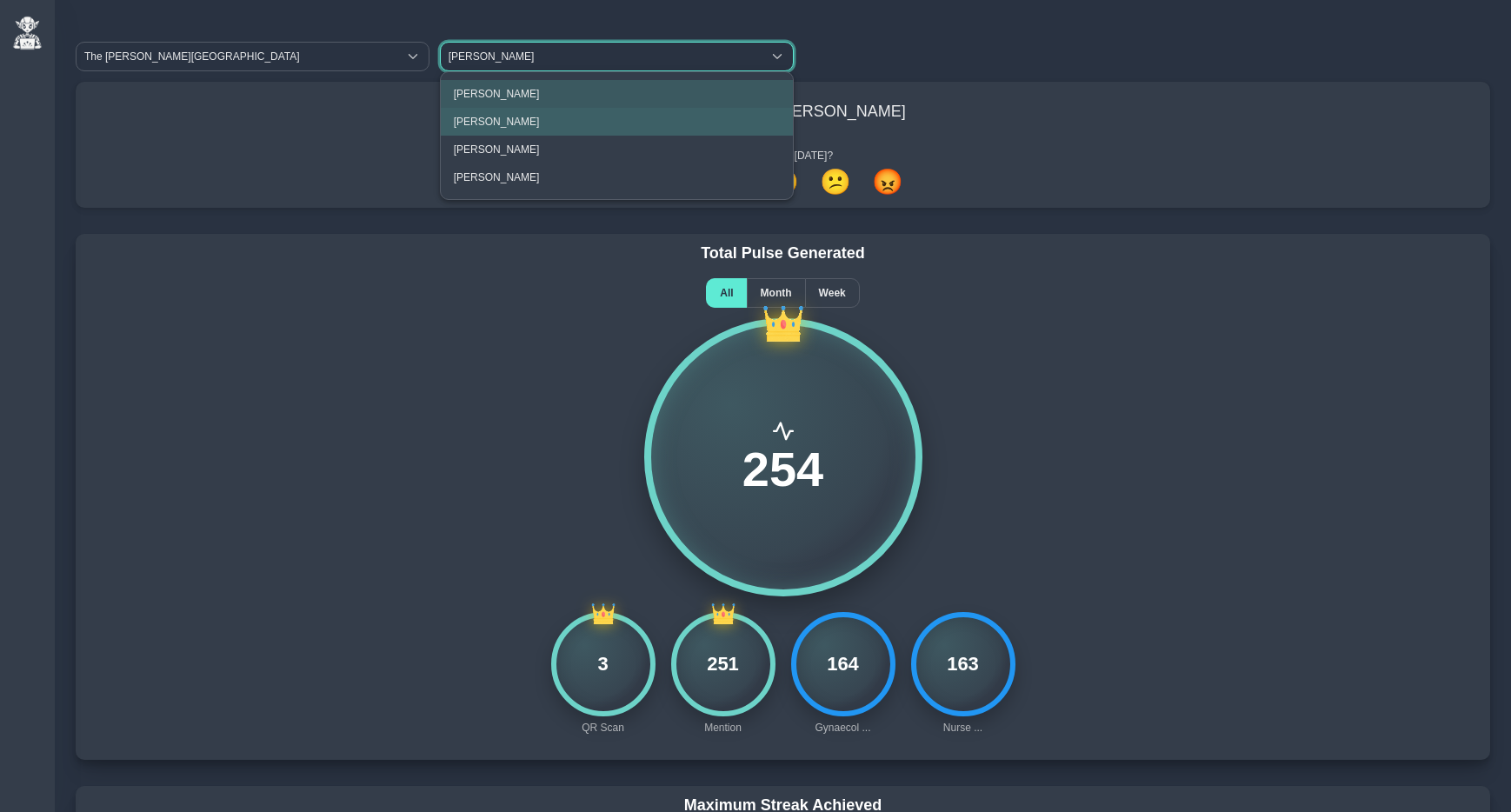
click at [531, 116] on li "Manisha Doe" at bounding box center [616, 122] width 353 height 27
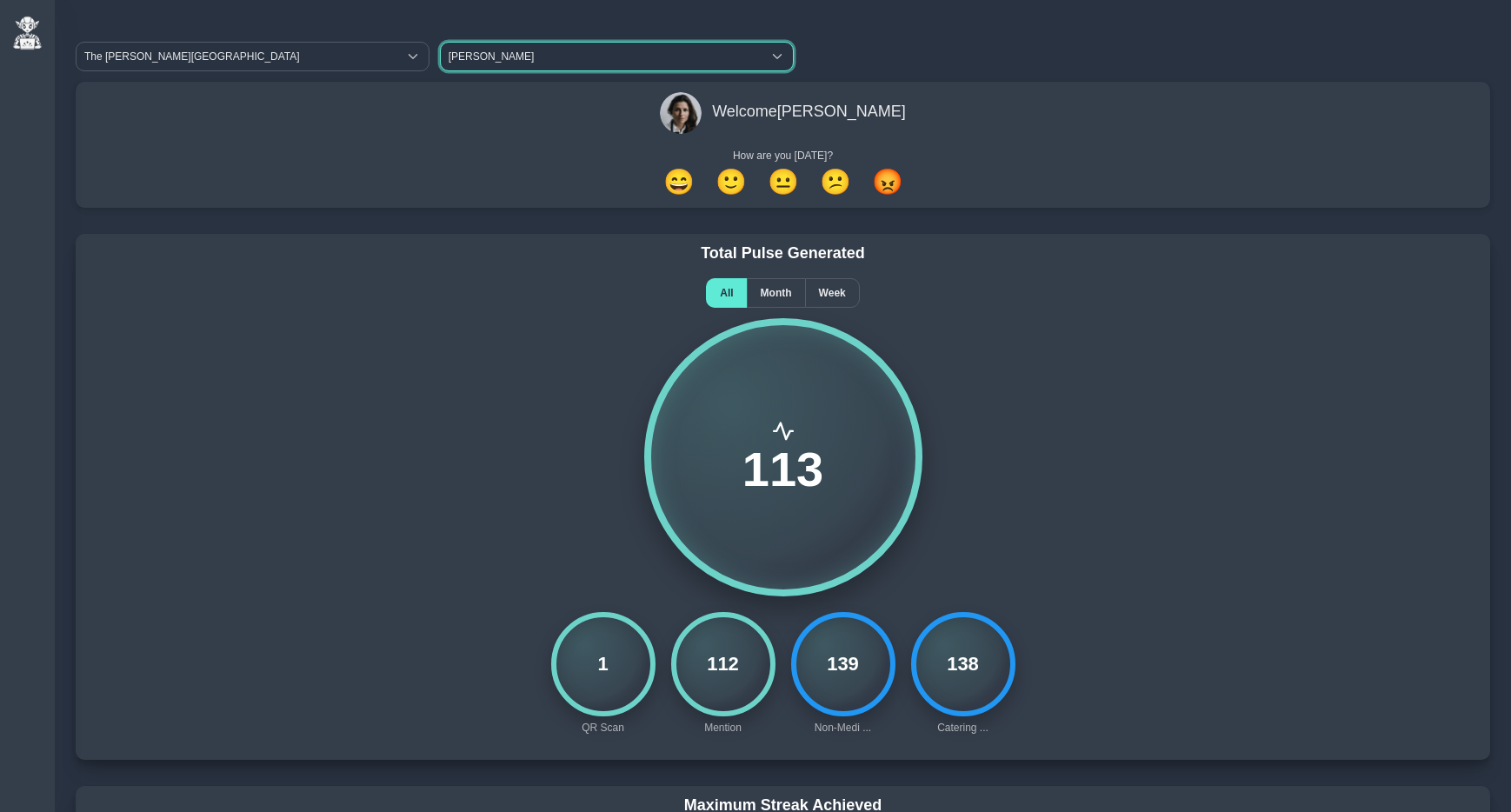
click at [509, 59] on span "Manisha Doe" at bounding box center [601, 57] width 321 height 27
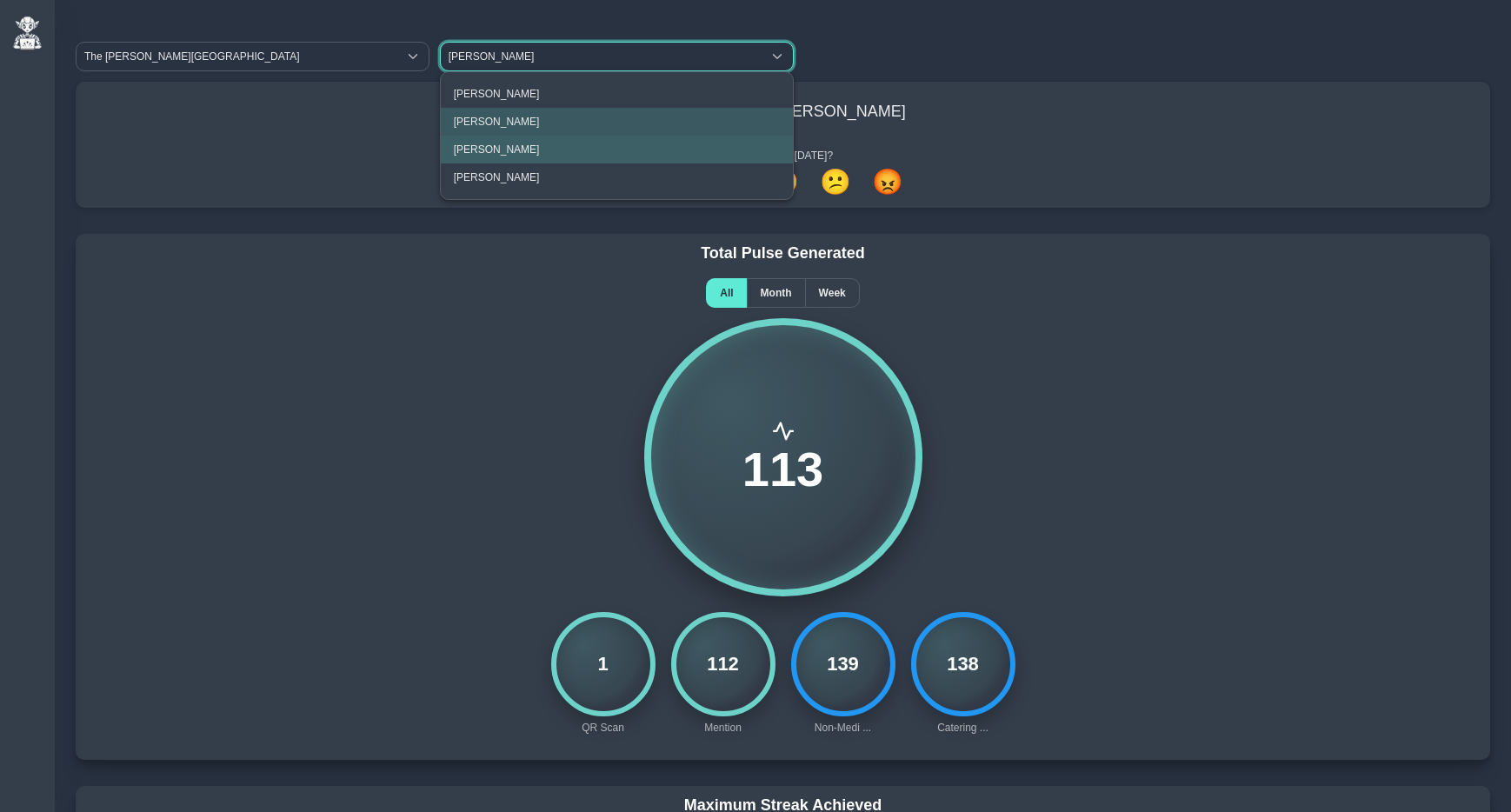
click at [505, 146] on span "Margaret Doe" at bounding box center [497, 149] width 86 height 12
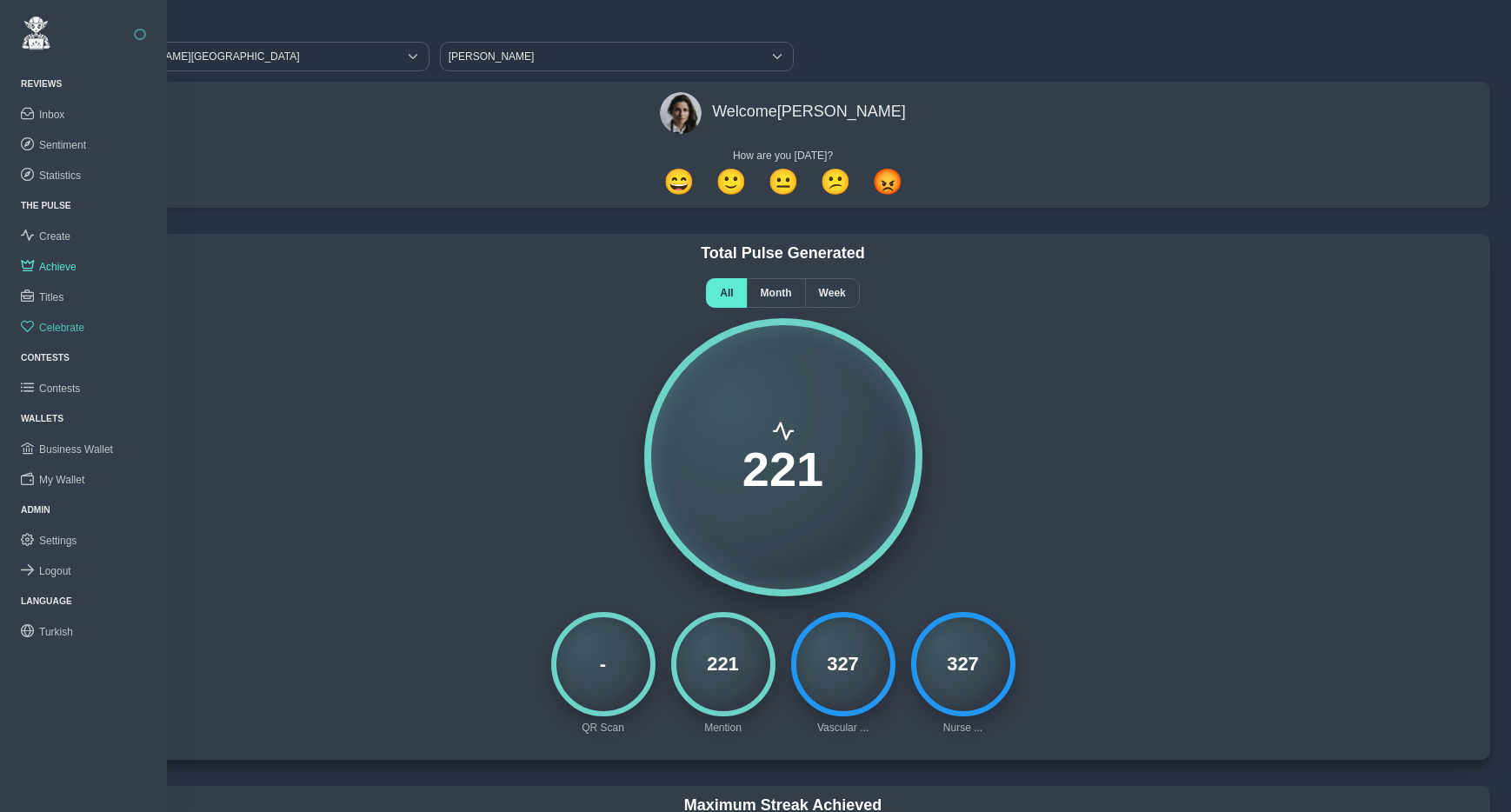
click at [60, 321] on span "Celebrate" at bounding box center [61, 327] width 45 height 12
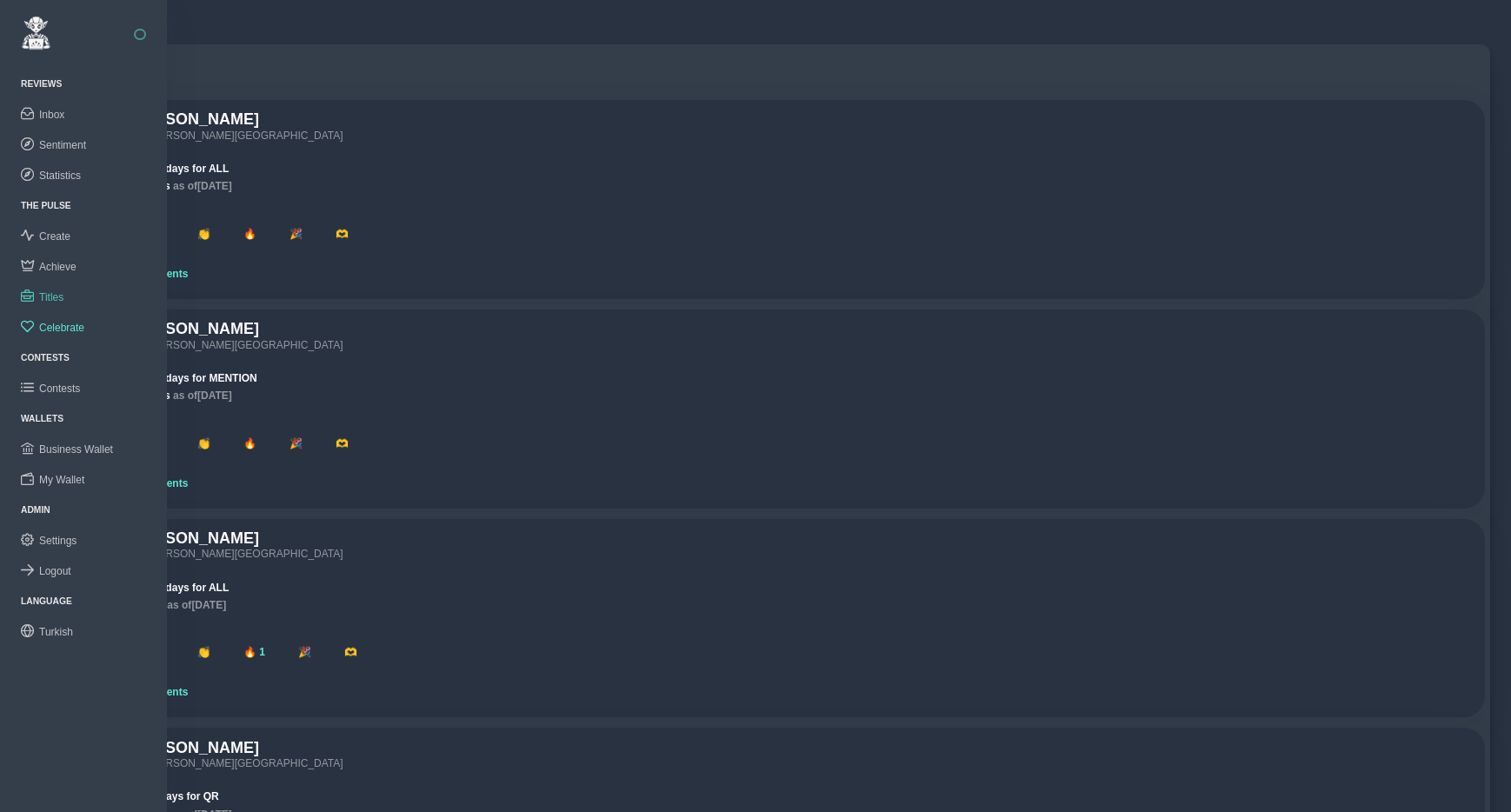
click at [60, 291] on span "Titles" at bounding box center [51, 297] width 25 height 12
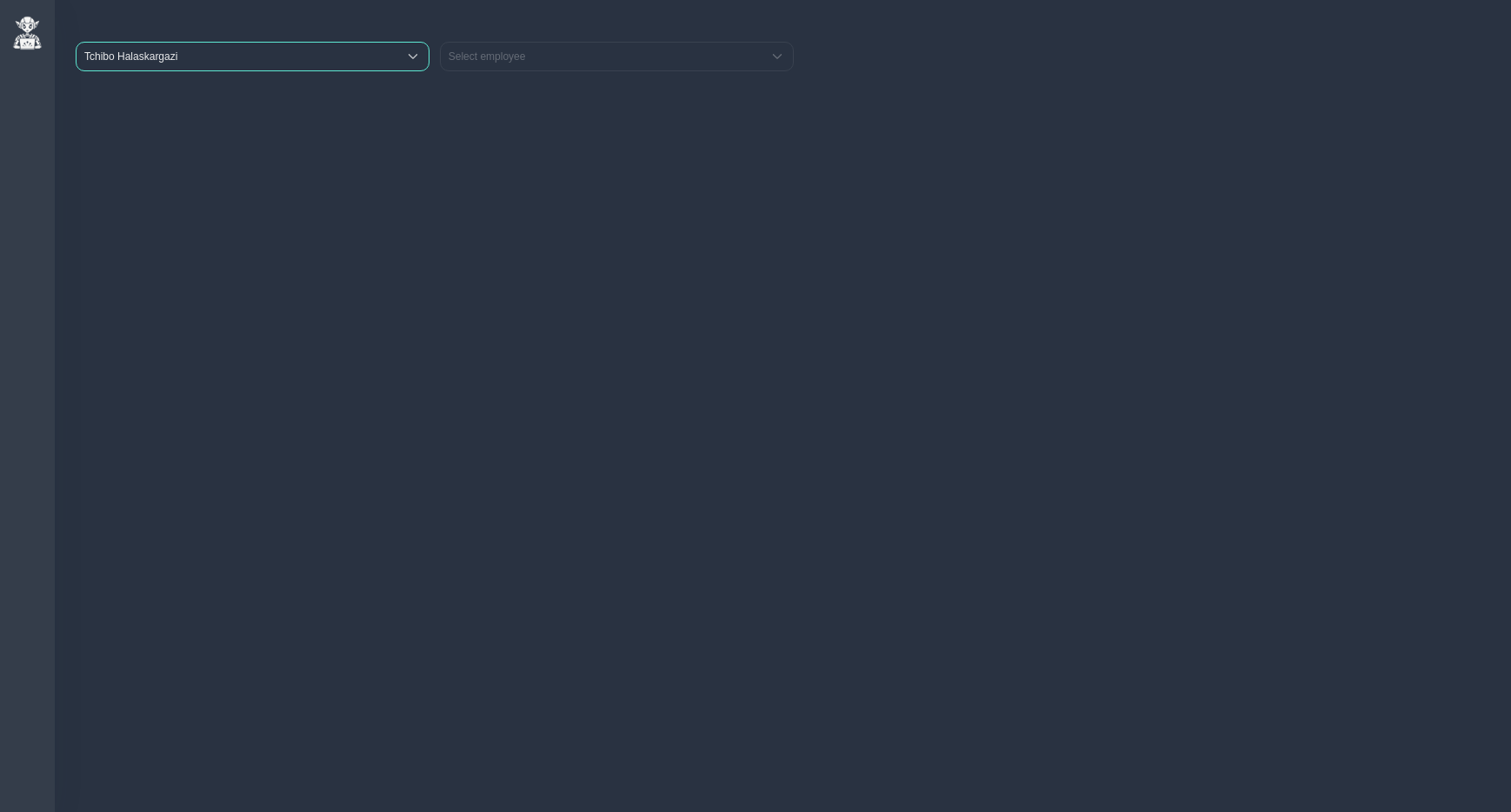
click at [246, 60] on span "Tchibo Halaskargazi" at bounding box center [237, 57] width 321 height 27
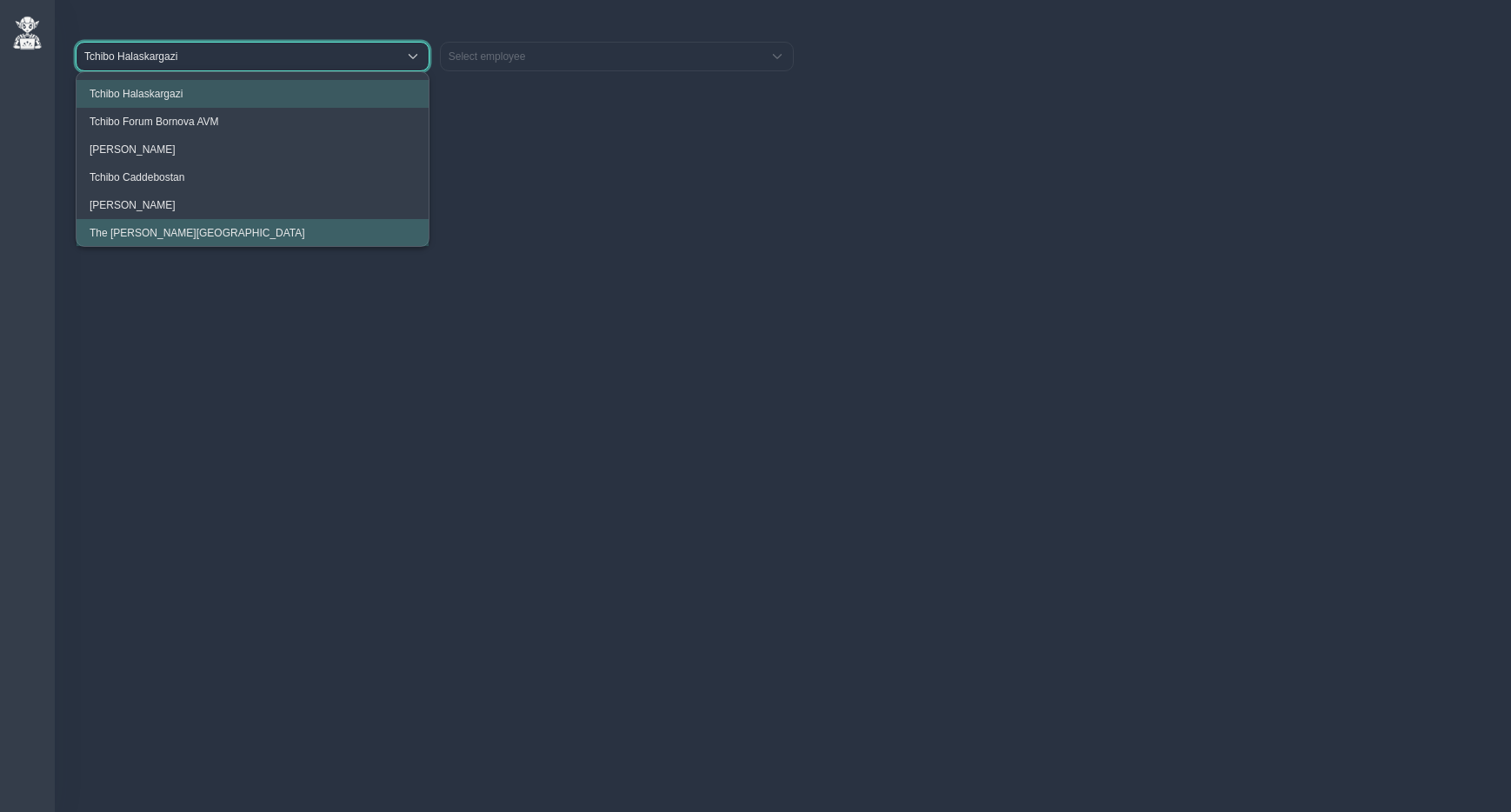
scroll to position [1, 0]
click at [161, 234] on span "The Clementine Churchill Hospital" at bounding box center [198, 232] width 216 height 12
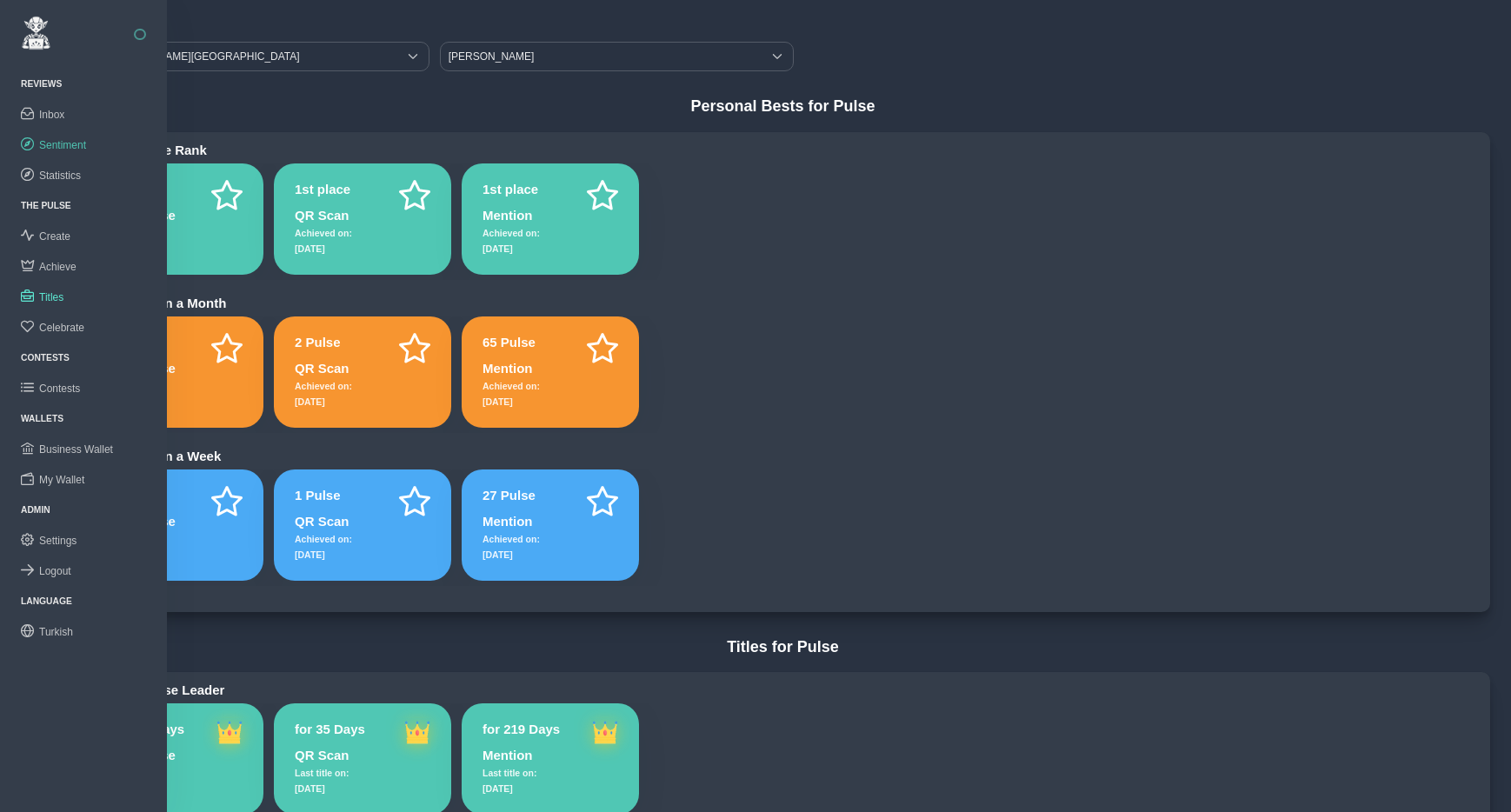
click at [74, 142] on span "Sentiment" at bounding box center [62, 145] width 47 height 12
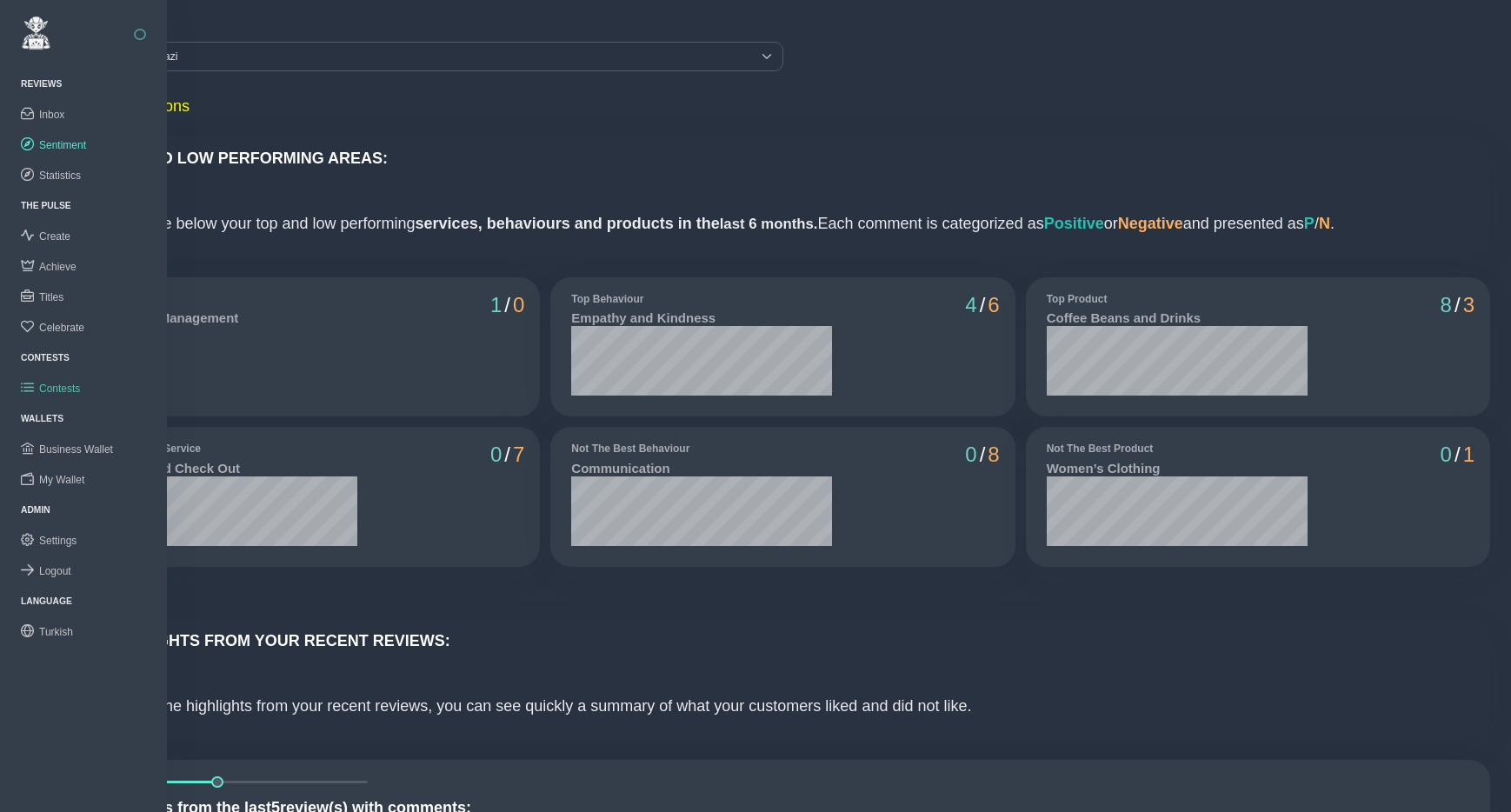
click at [71, 388] on span "Contests" at bounding box center [60, 388] width 41 height 12
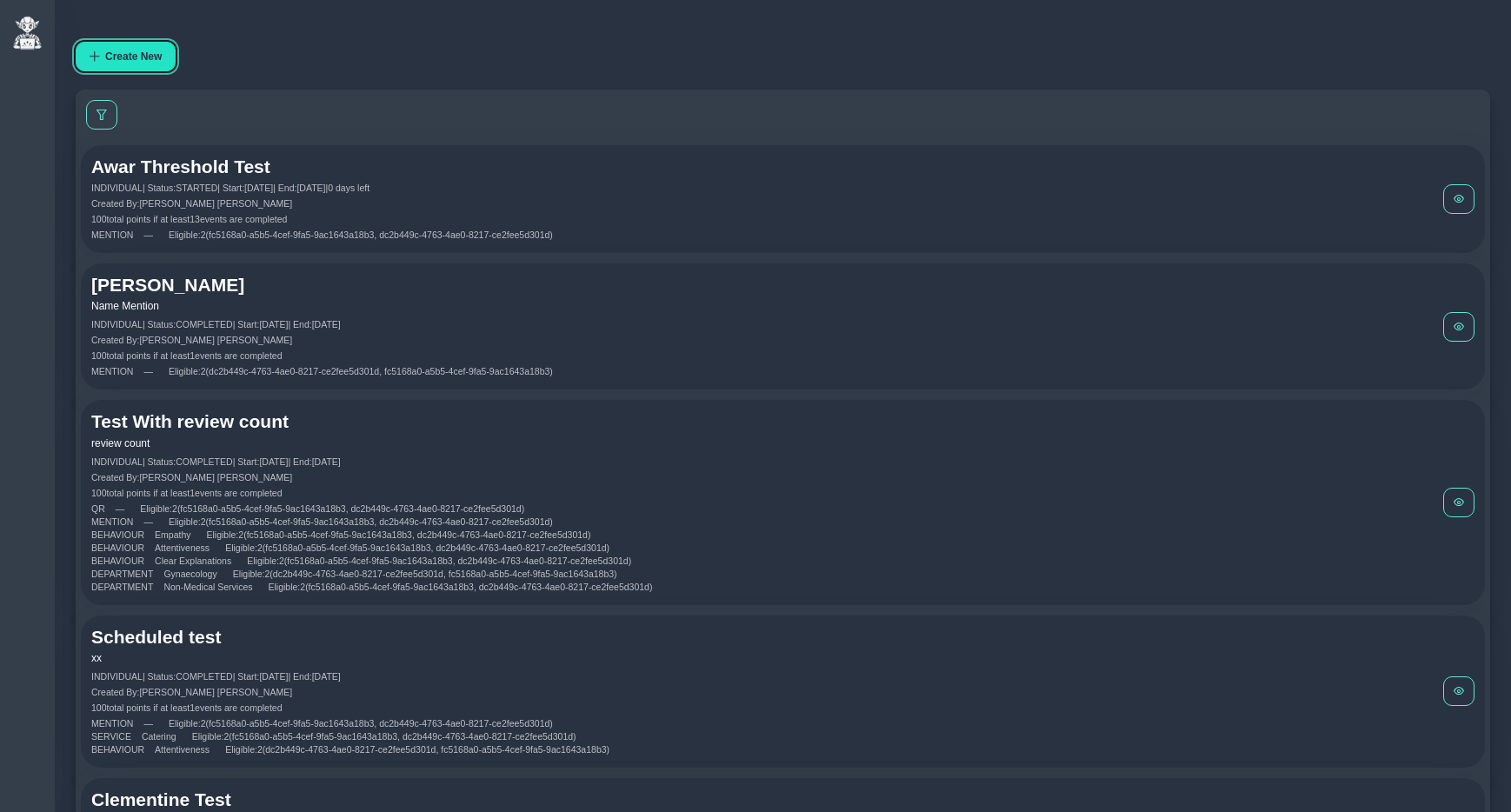
click at [136, 60] on span "Create New" at bounding box center [134, 56] width 57 height 12
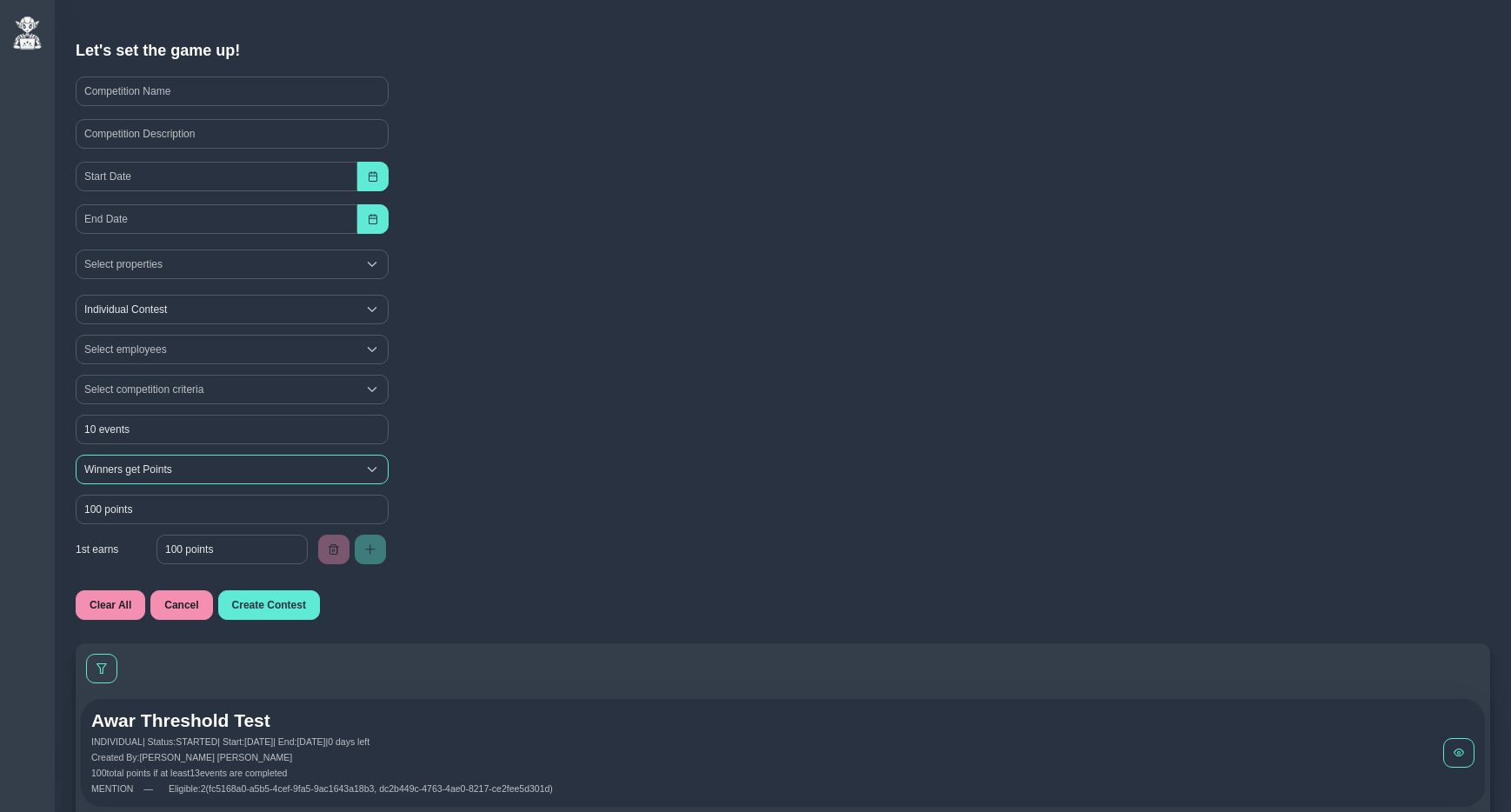
click at [171, 470] on span "Winners get Points" at bounding box center [217, 470] width 280 height 27
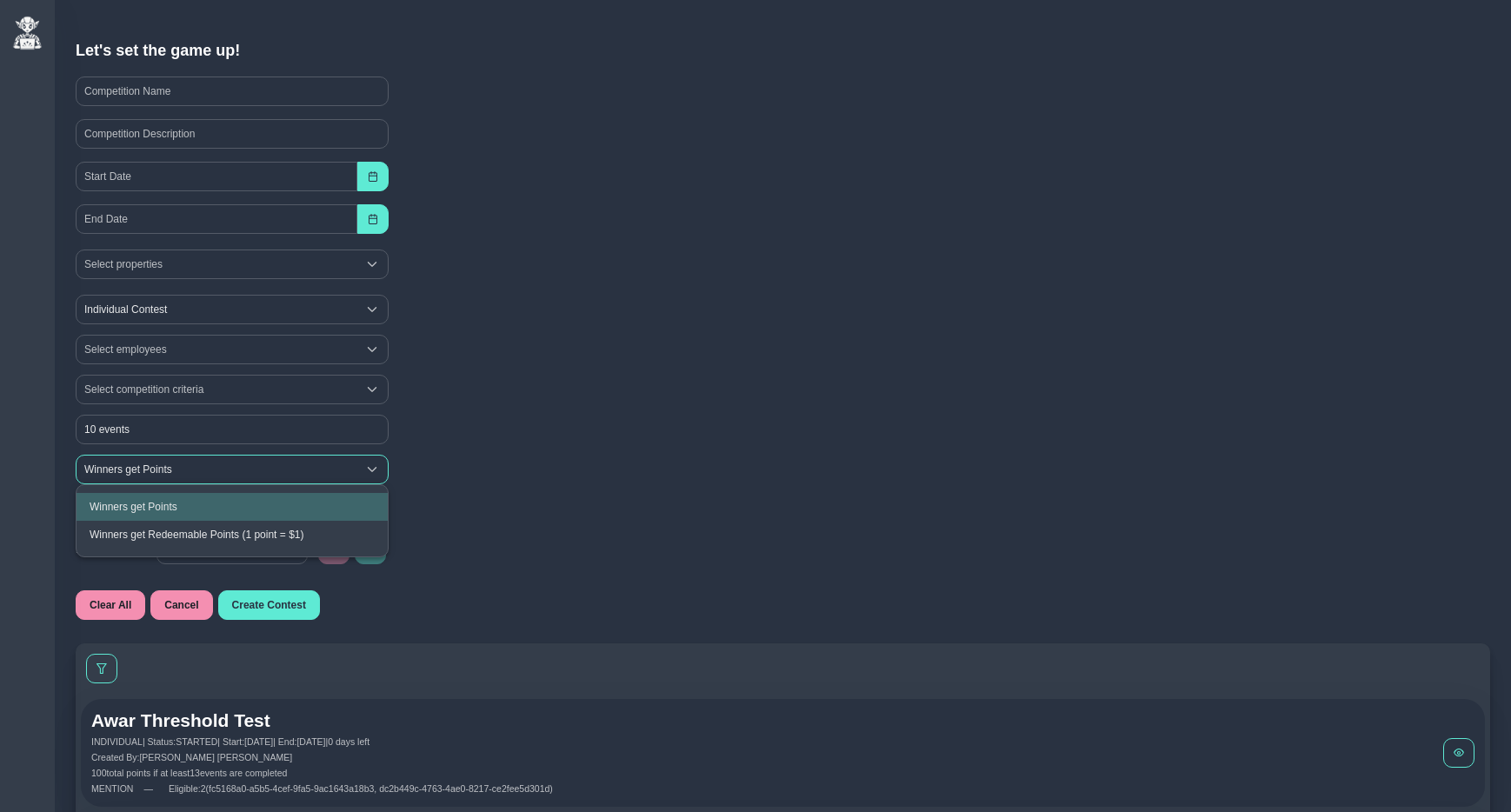
click at [189, 467] on span "Winners get Points" at bounding box center [217, 470] width 280 height 27
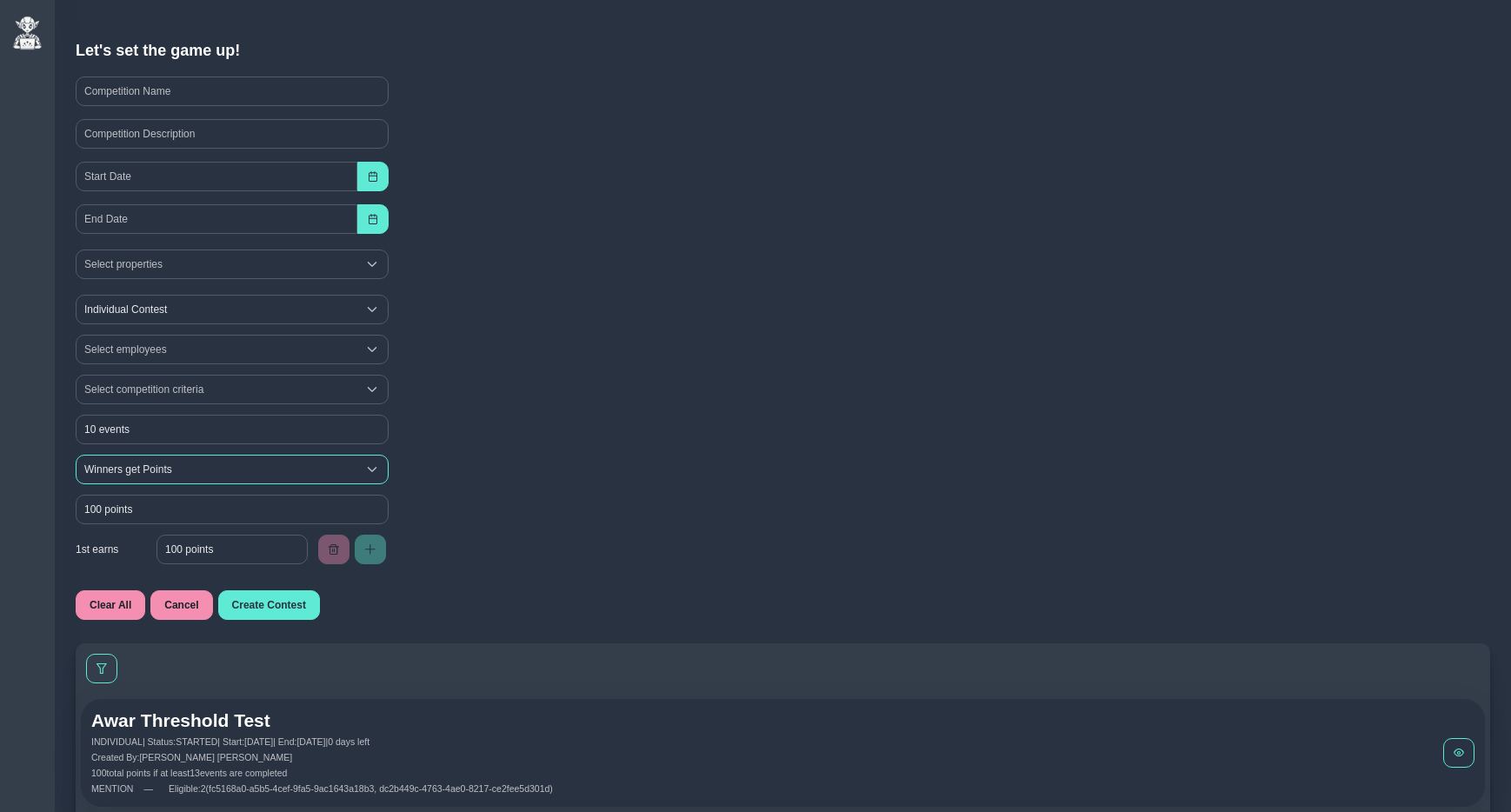
click at [190, 468] on span "Winners get Points" at bounding box center [217, 470] width 280 height 27
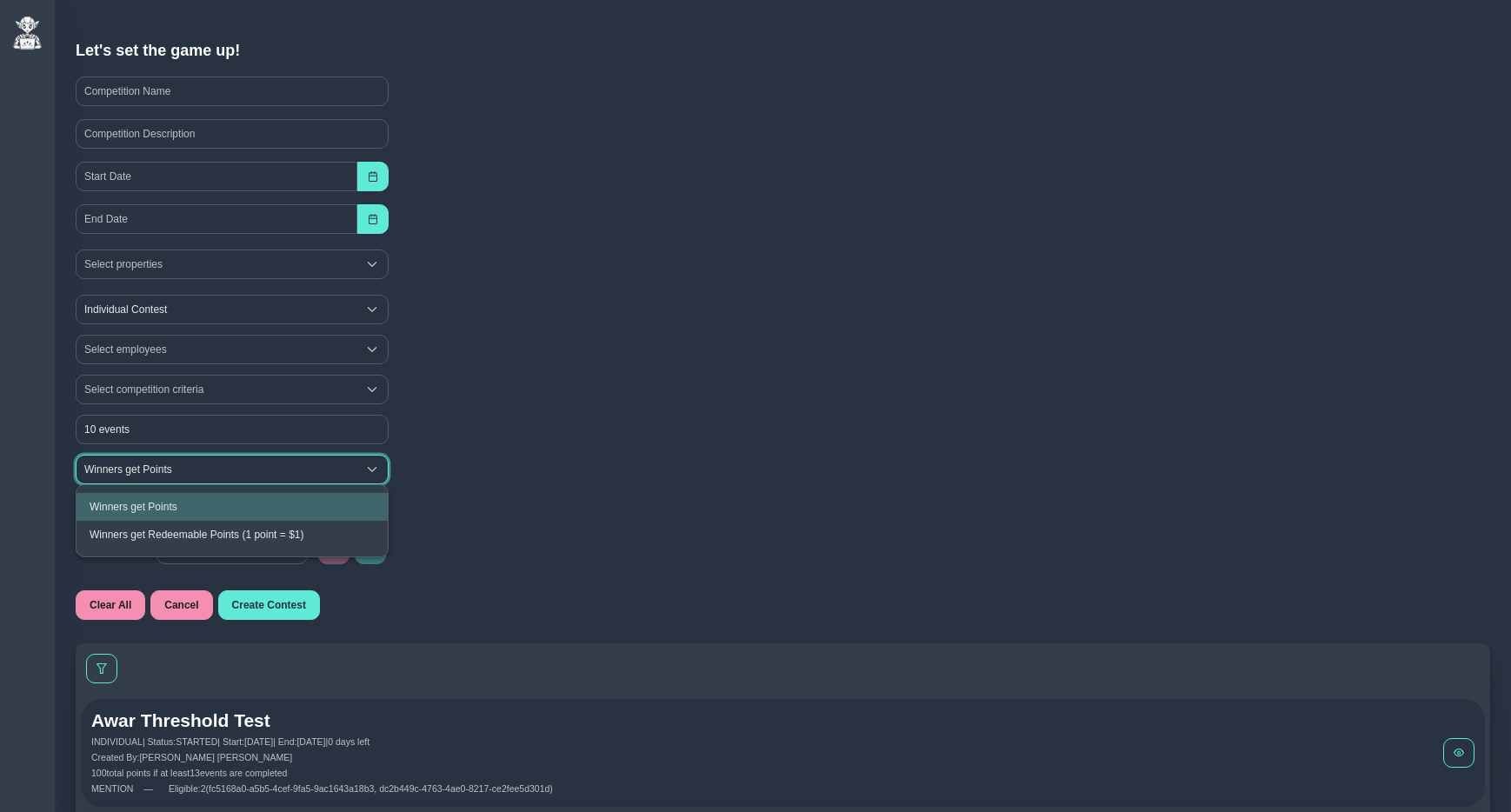
click at [458, 381] on div "Select competition criteria" at bounding box center [783, 390] width 1425 height 40
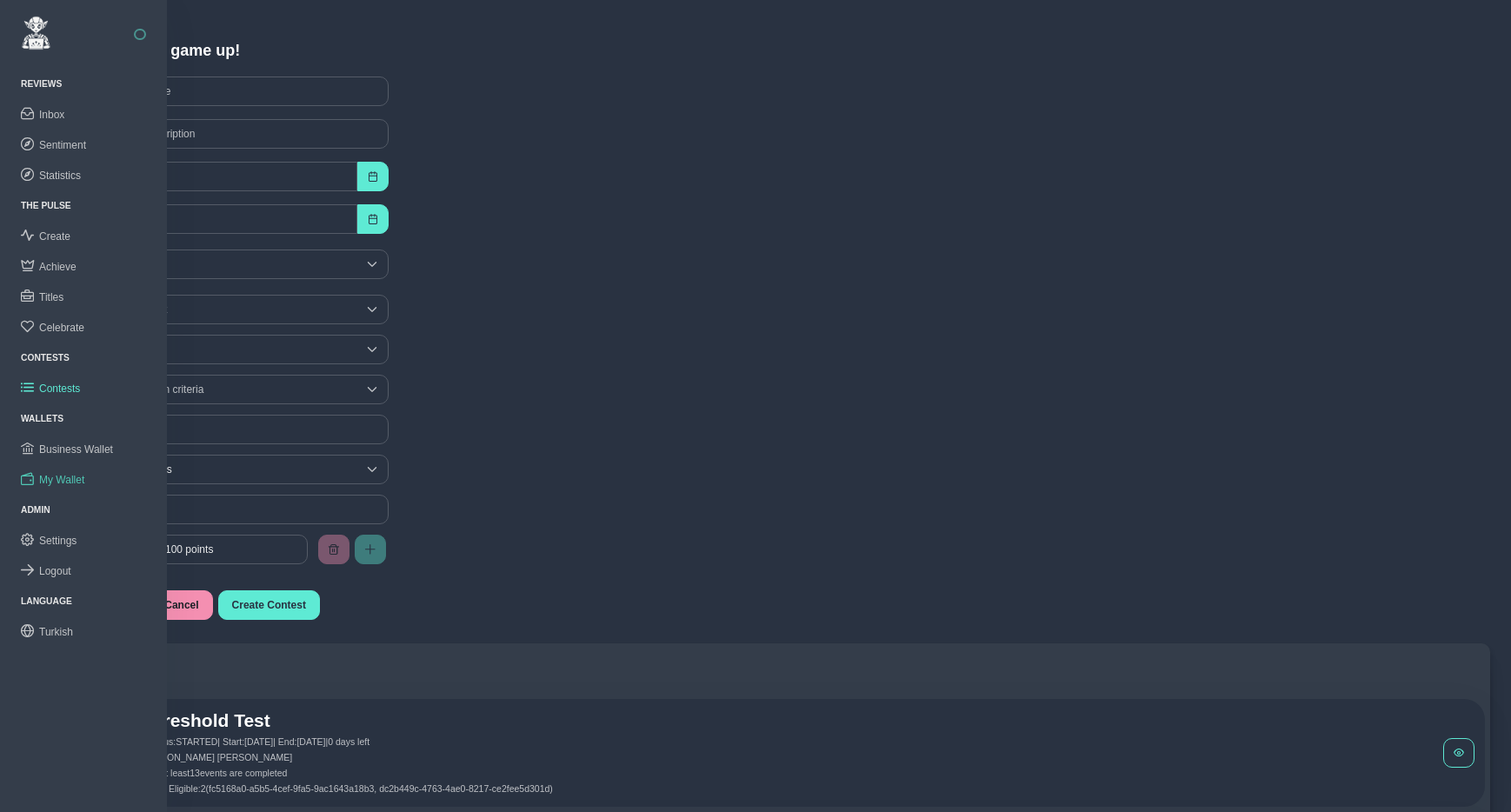
click at [77, 474] on span "My Wallet" at bounding box center [61, 480] width 45 height 12
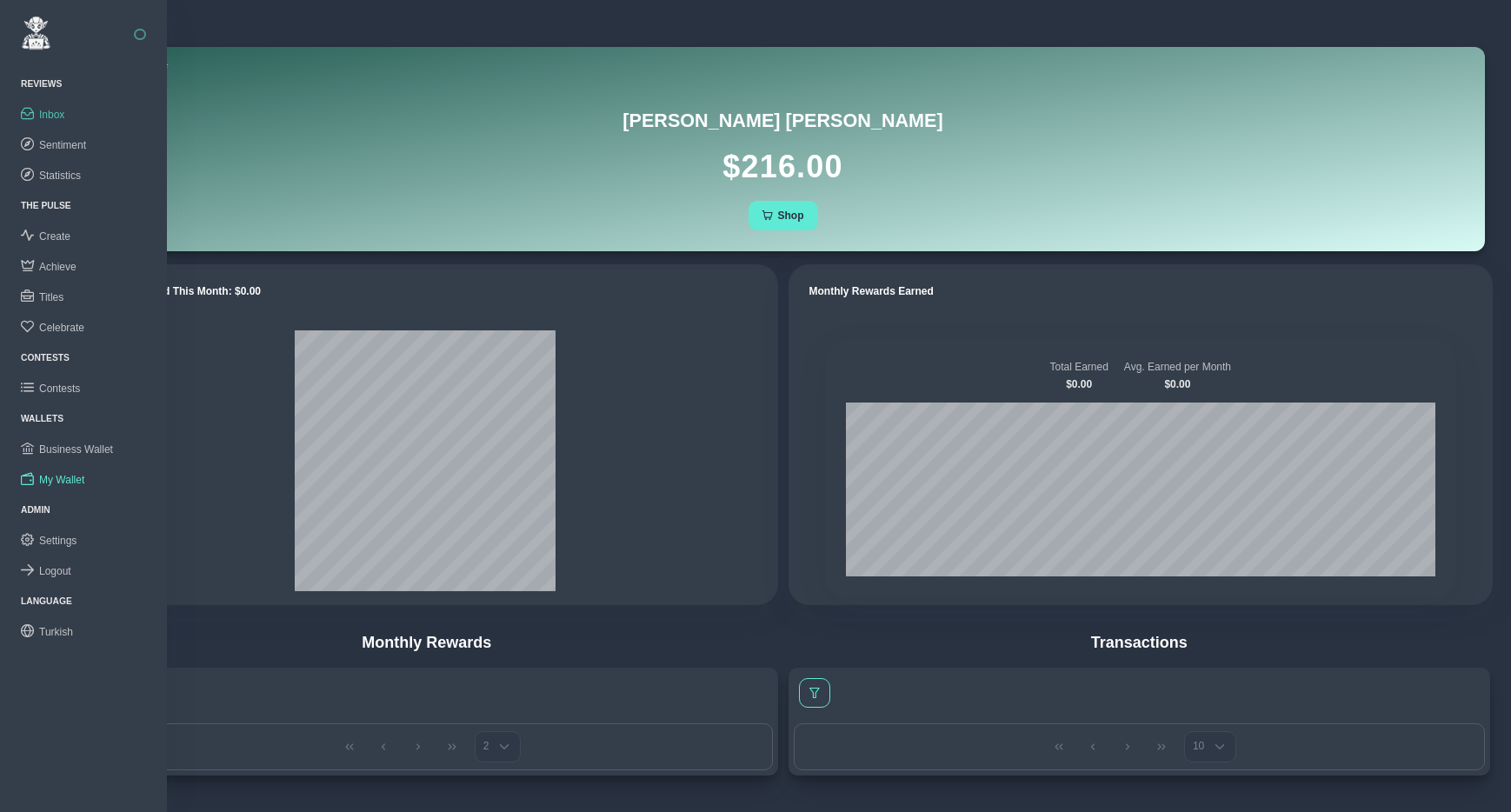
click at [52, 114] on span "Inbox" at bounding box center [52, 114] width 26 height 12
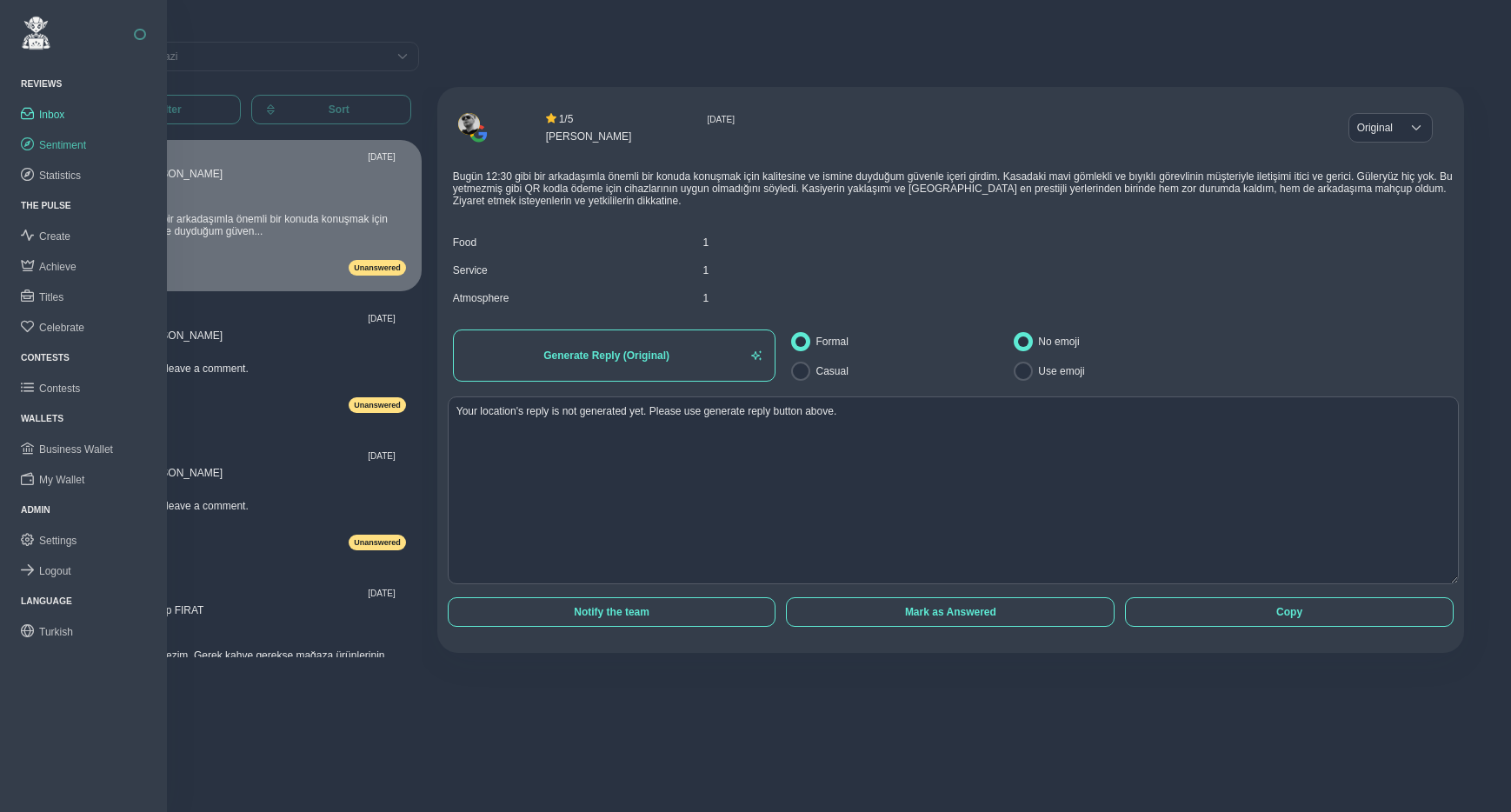
click at [60, 146] on span "Sentiment" at bounding box center [62, 145] width 47 height 12
click at [62, 167] on link "Statistics" at bounding box center [83, 175] width 167 height 30
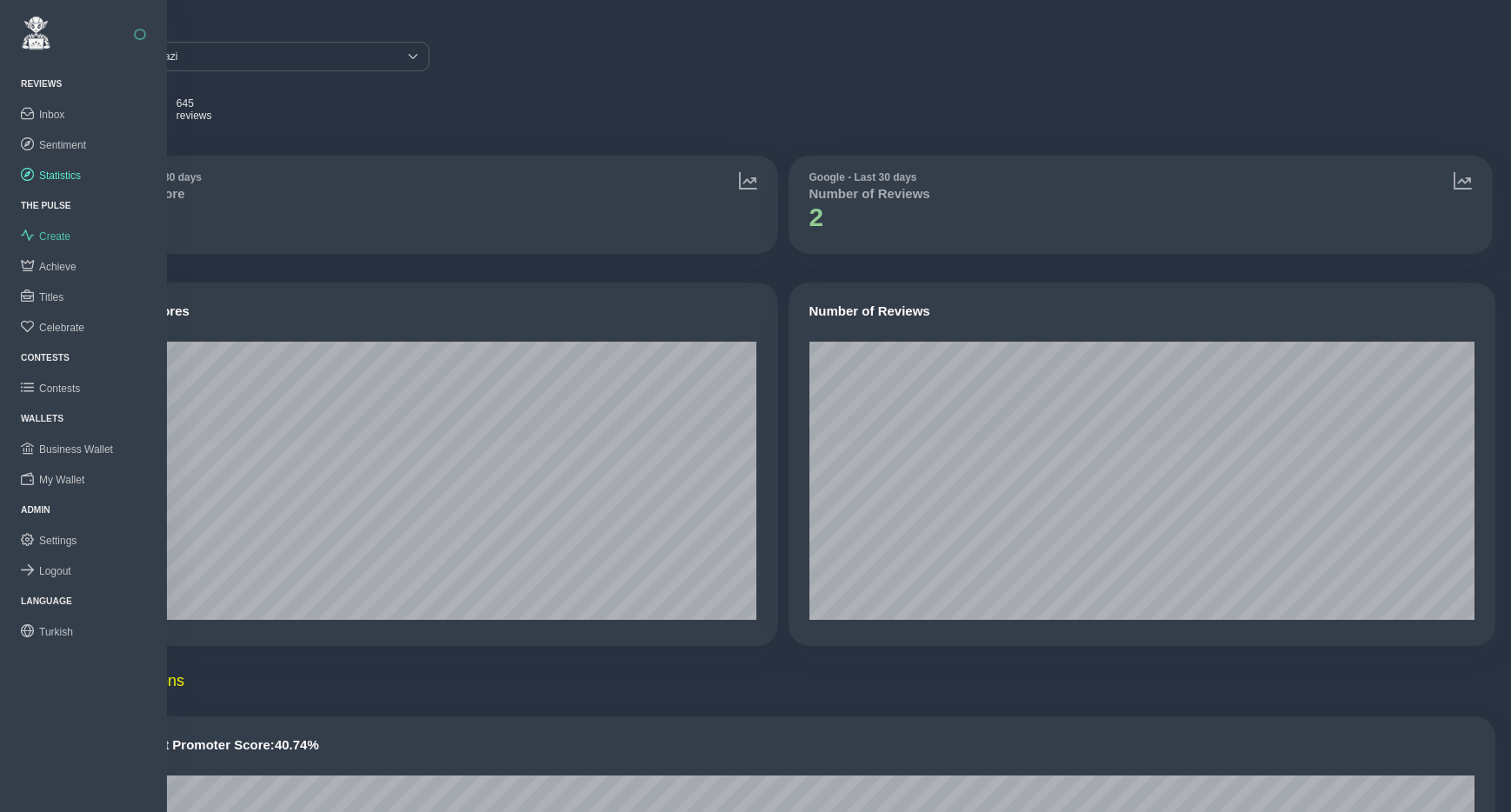
click at [64, 233] on span "Create" at bounding box center [55, 236] width 31 height 12
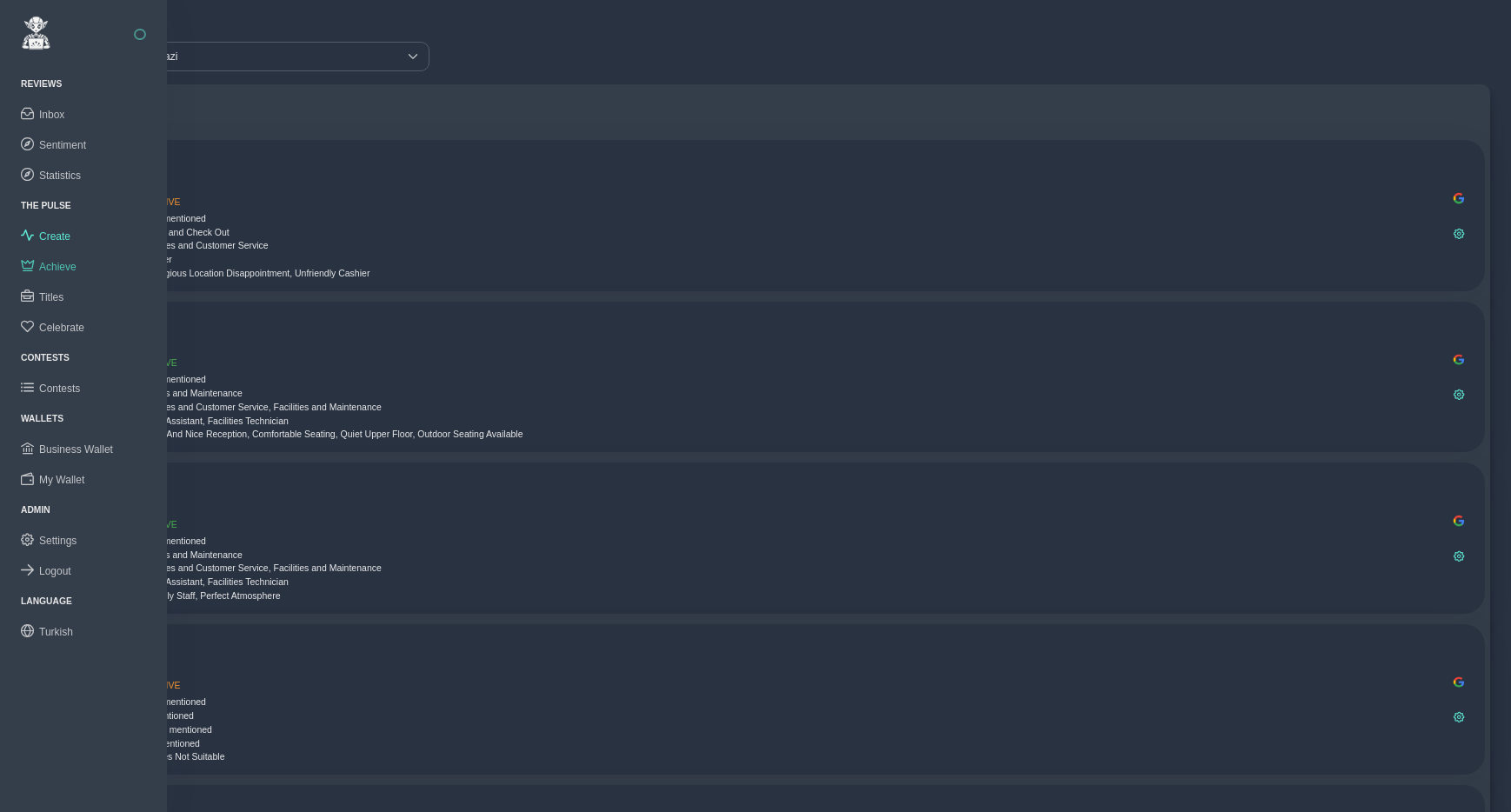
click at [65, 269] on span "Achieve" at bounding box center [58, 266] width 38 height 12
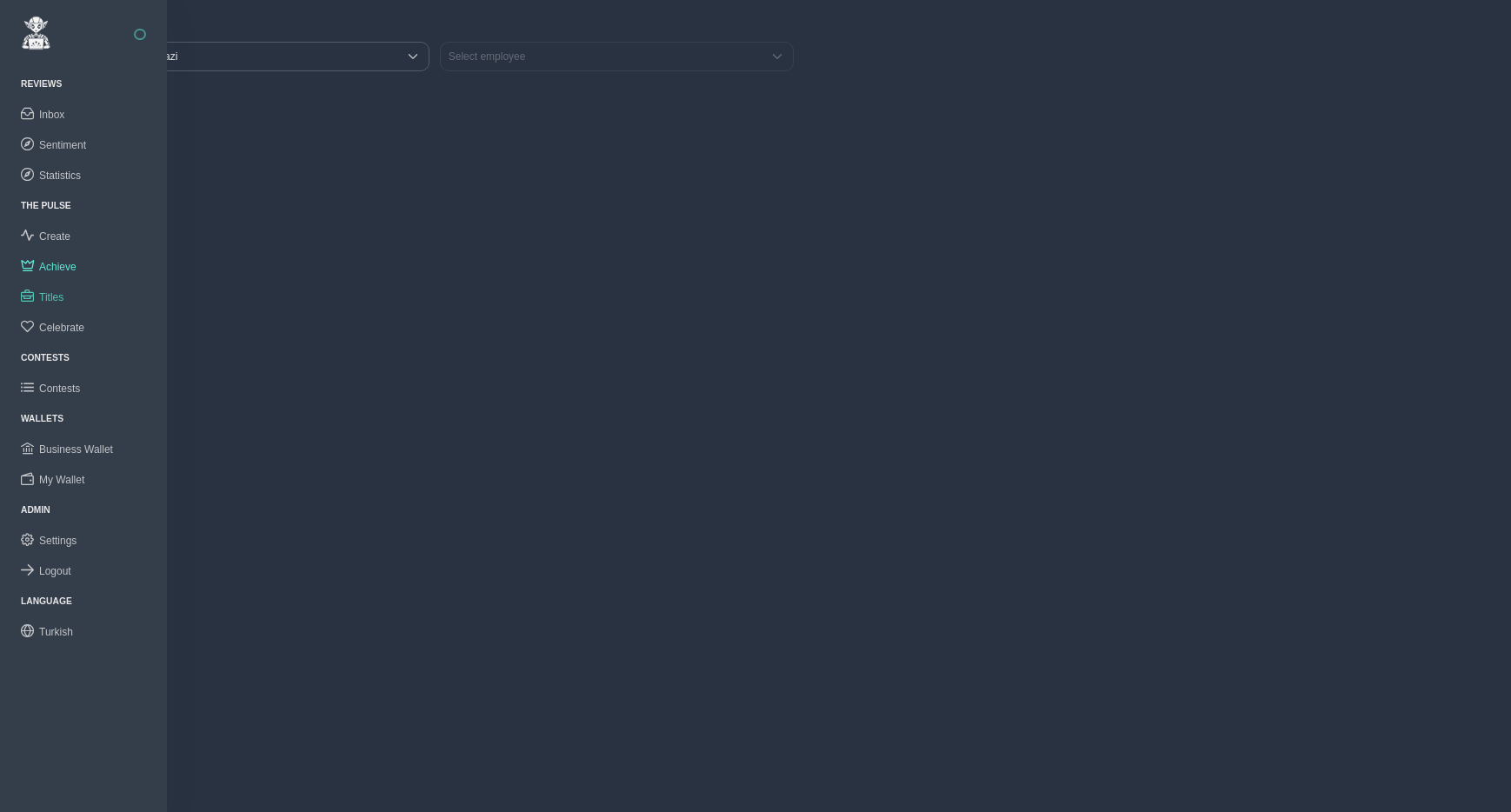
click at [63, 291] on span "Titles" at bounding box center [51, 297] width 25 height 12
click at [187, 58] on span "Tchibo Halaskargazi" at bounding box center [237, 57] width 321 height 27
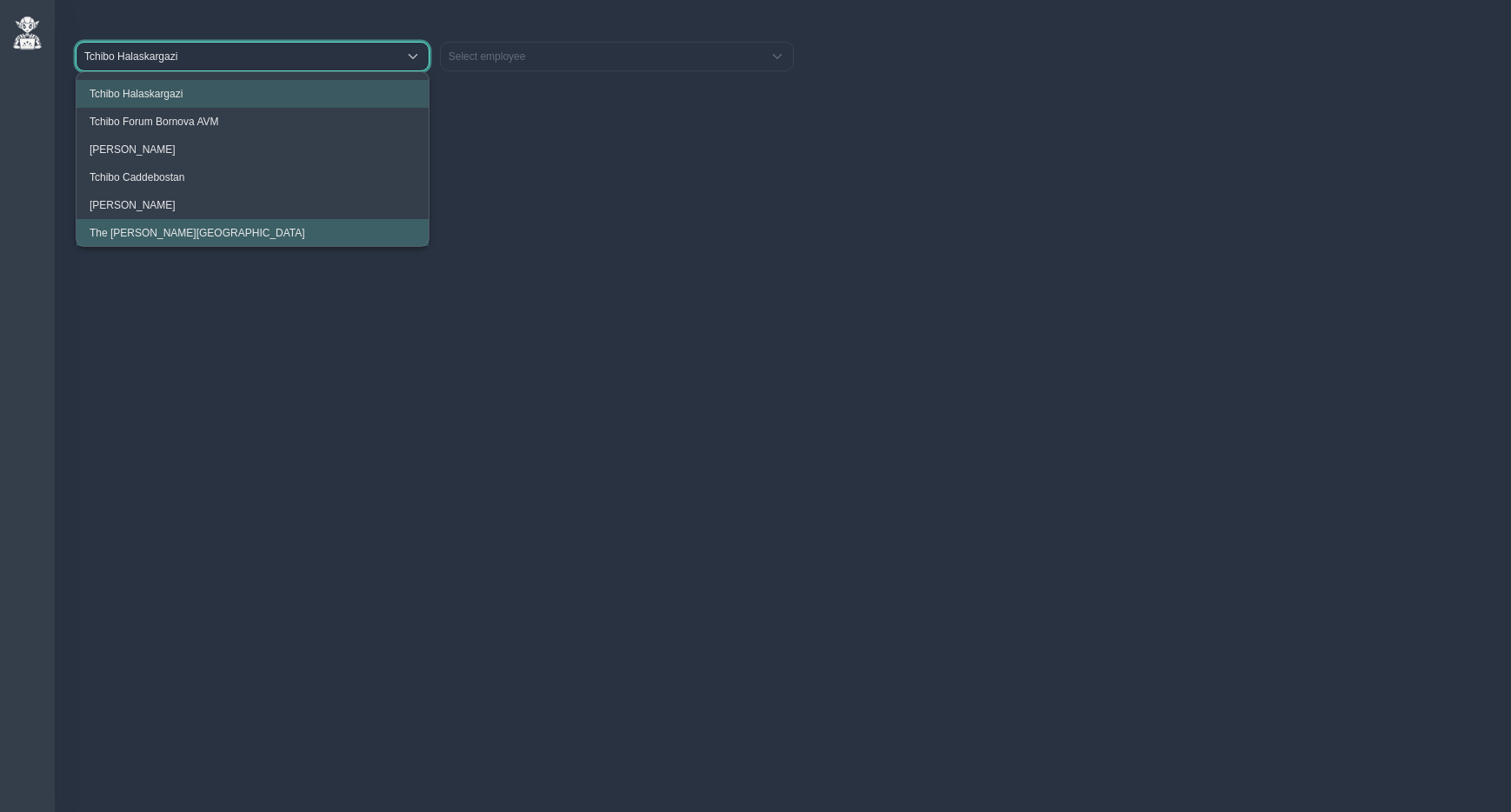
scroll to position [1, 0]
click at [178, 220] on li "The Clementine Churchill Hospital" at bounding box center [253, 232] width 353 height 27
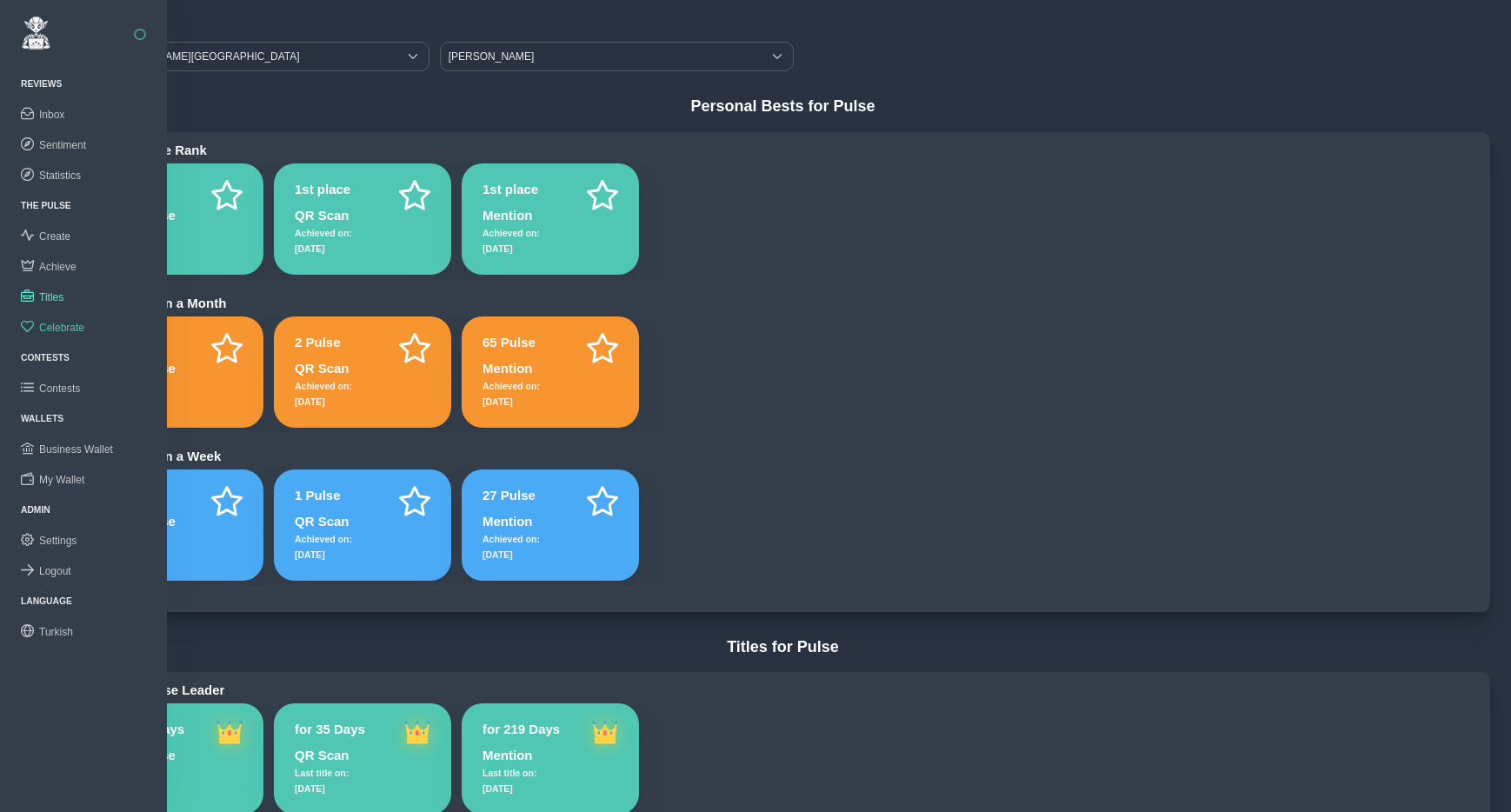
click at [63, 326] on span "Celebrate" at bounding box center [61, 327] width 45 height 12
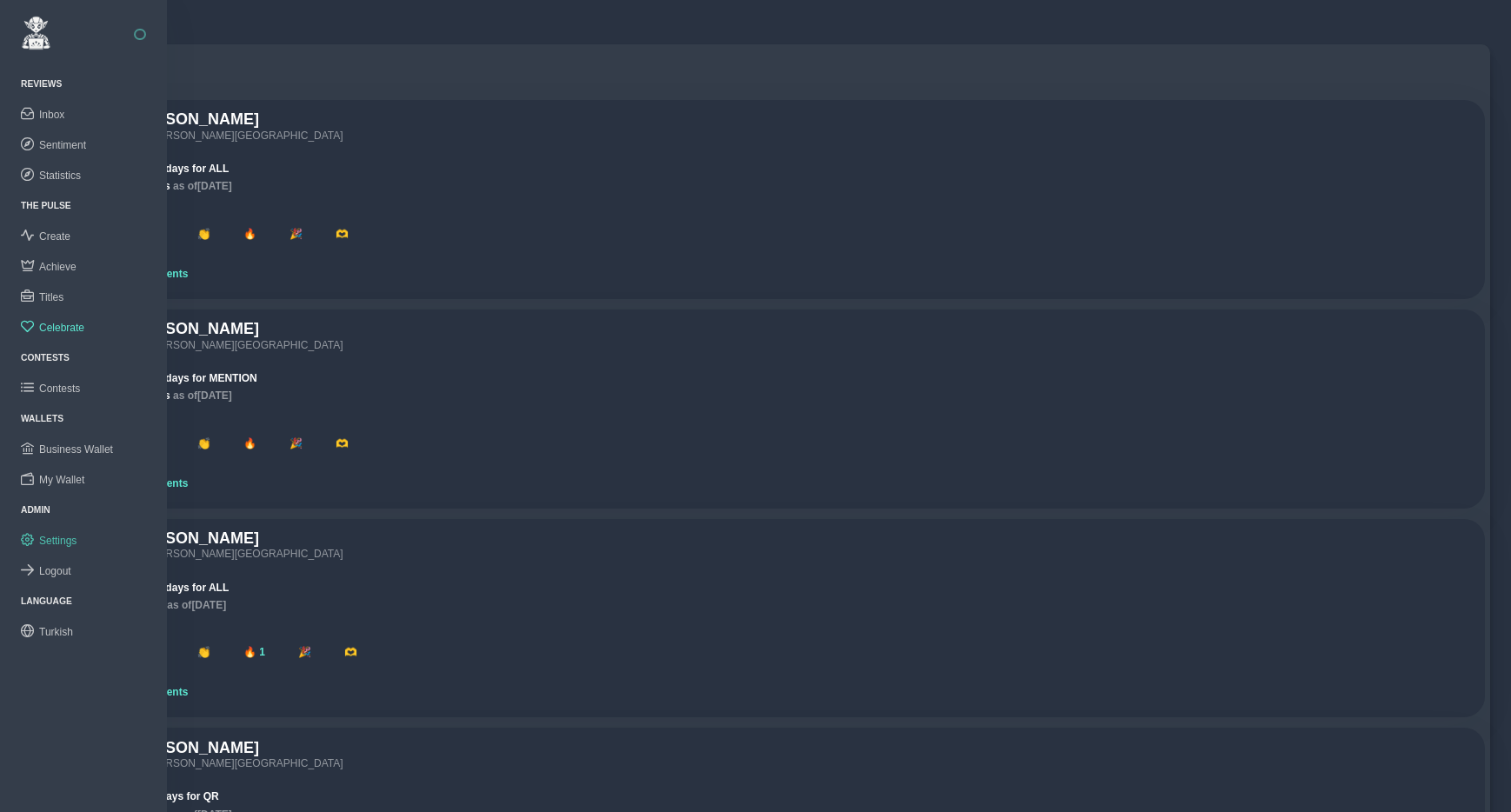
click at [71, 532] on link "Settings" at bounding box center [83, 540] width 167 height 30
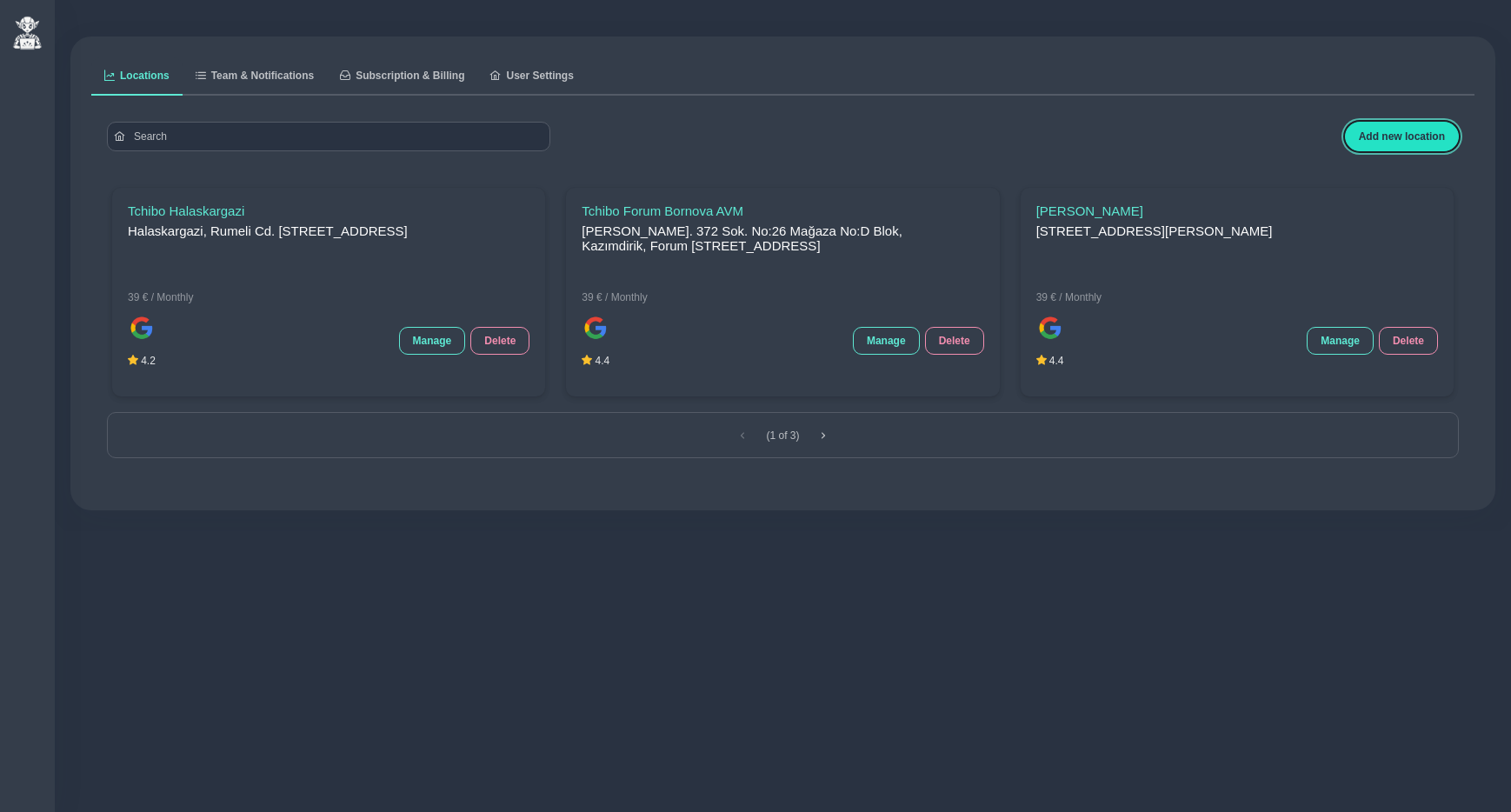
click at [1396, 140] on span "Add new location" at bounding box center [1402, 135] width 86 height 12
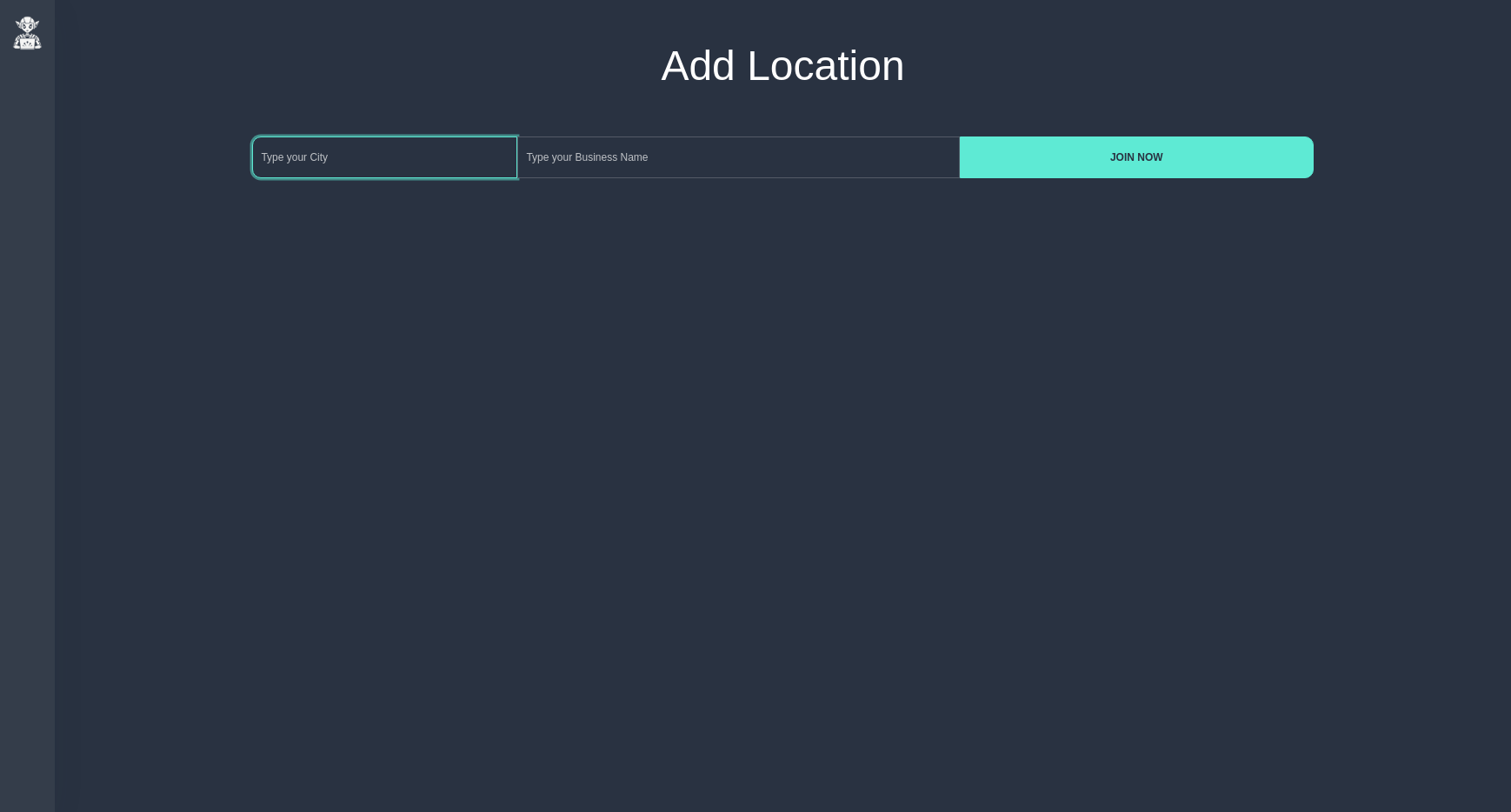
click at [391, 163] on input at bounding box center [385, 157] width 266 height 42
type input "istanbul"
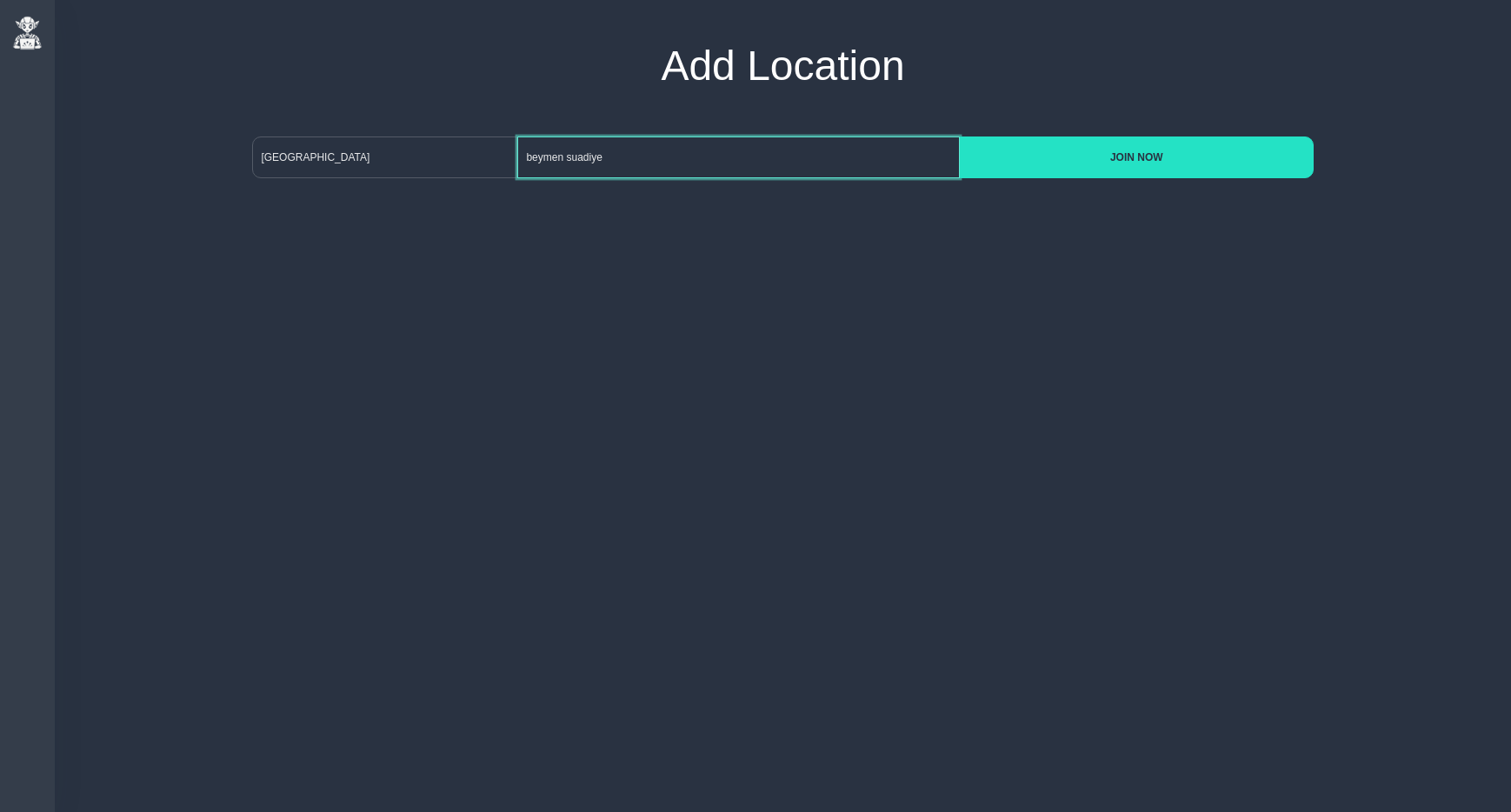
type input "beymen suadiye"
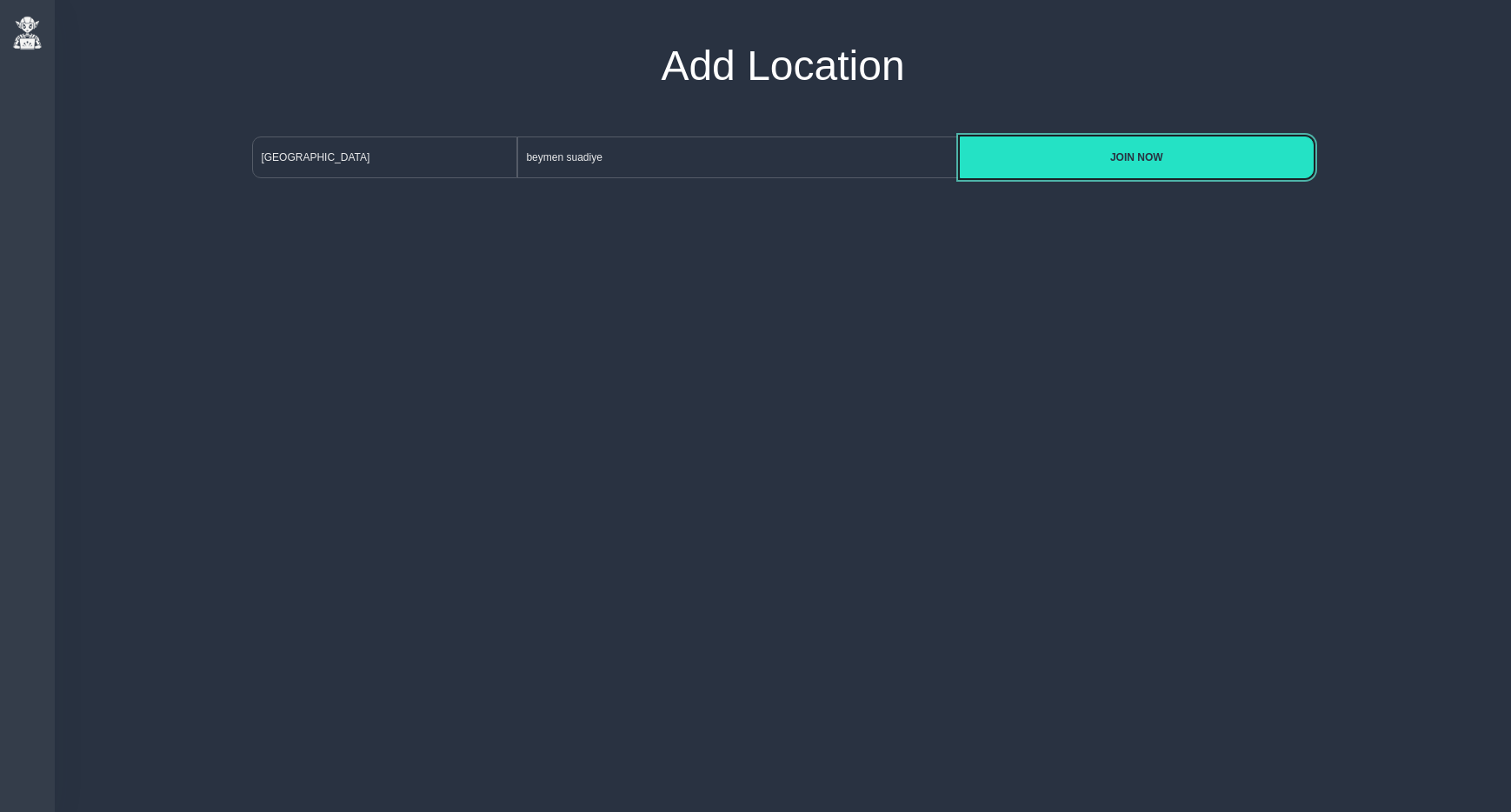
click at [1154, 166] on button "JOIN NOW" at bounding box center [1136, 157] width 354 height 42
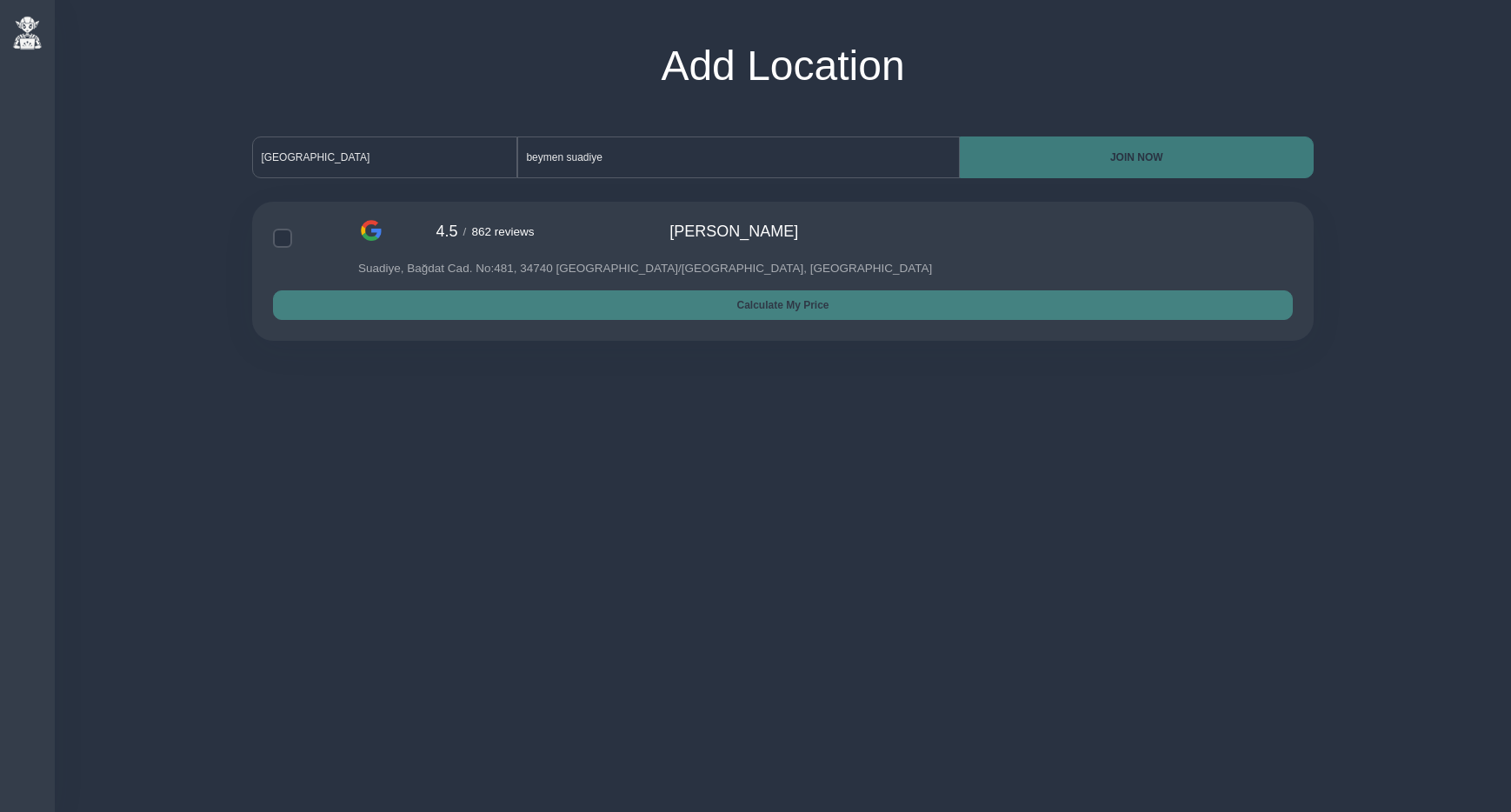
click at [437, 248] on div "4.5 / 862 reviews Beymen Suadiye Suadiye, Bağdat Cad. No:481, 34740 Kadıköy/İst…" at bounding box center [825, 238] width 935 height 73
checkbox input "true"
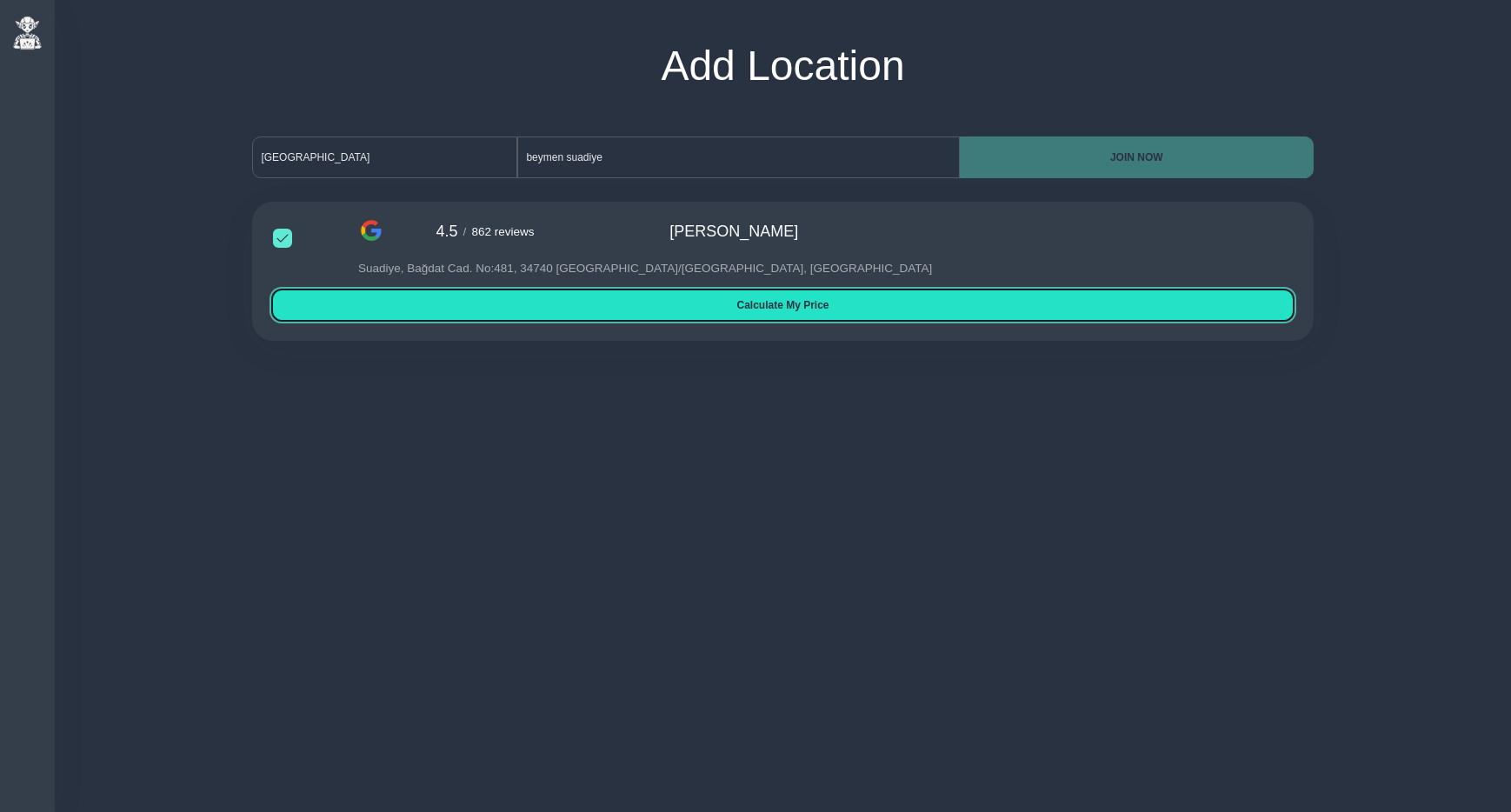
click at [818, 309] on span "Calculate My Price" at bounding box center [782, 305] width 992 height 12
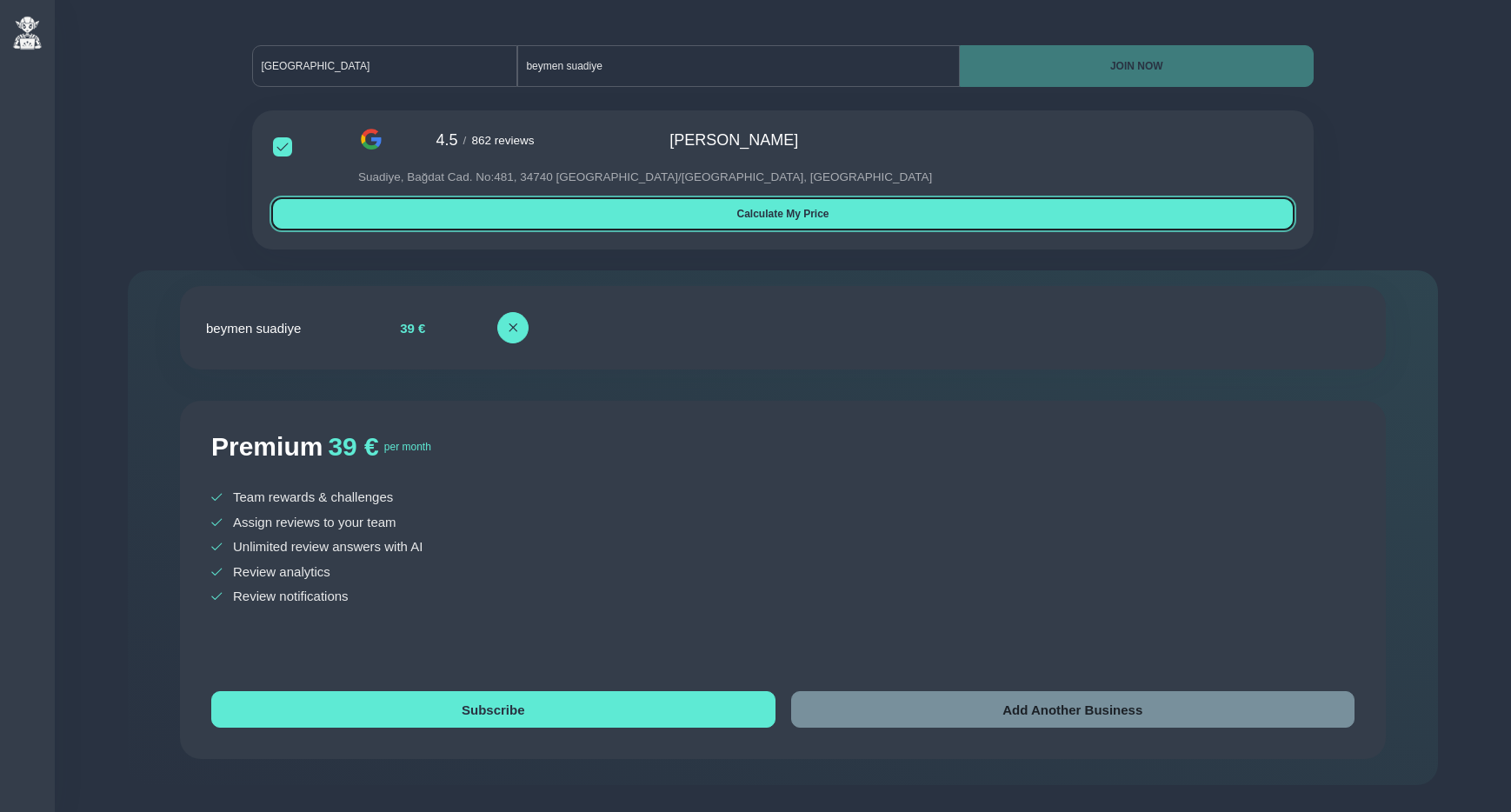
scroll to position [106, 0]
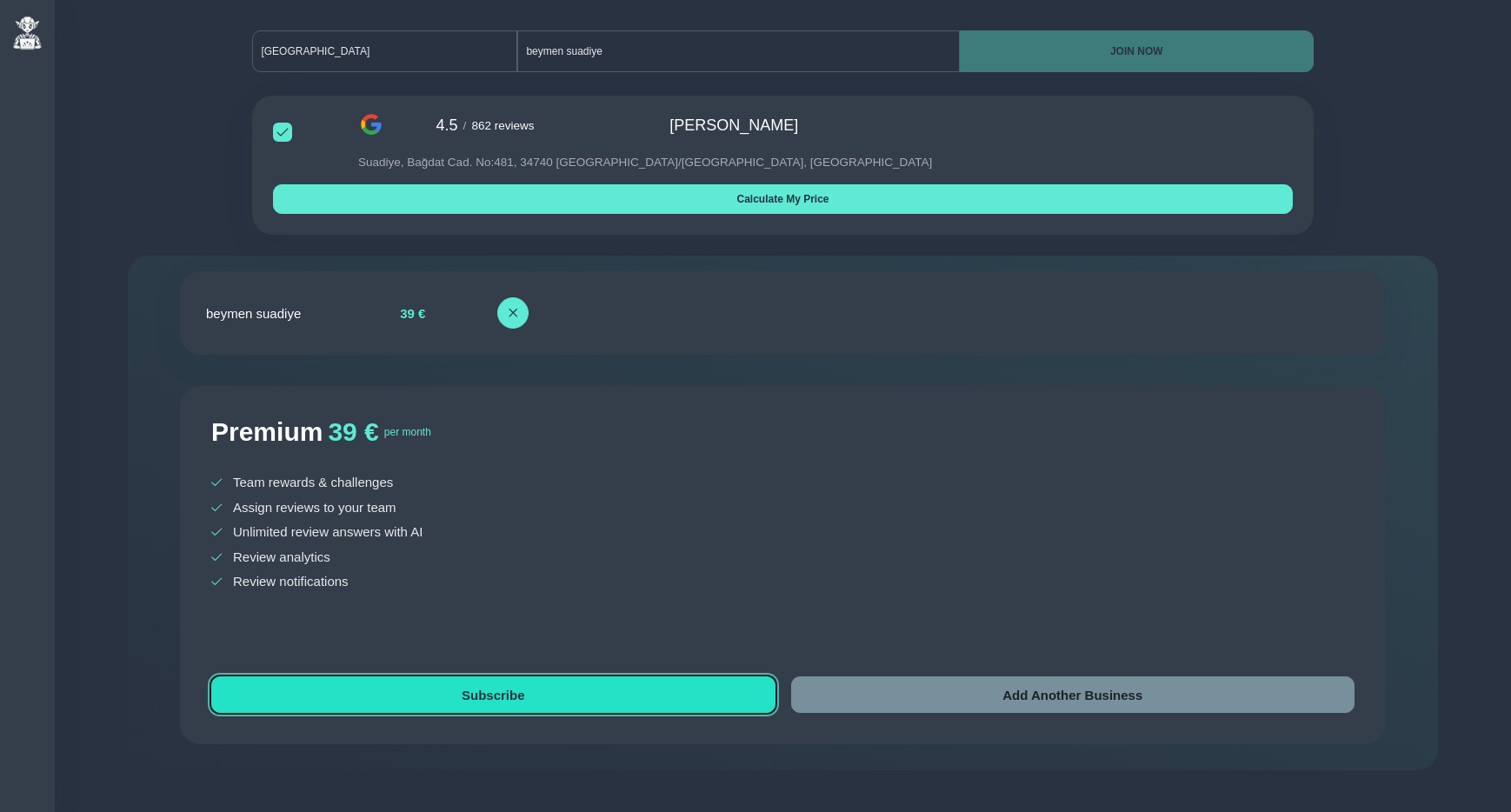
click at [522, 700] on span "Subscribe" at bounding box center [493, 695] width 552 height 15
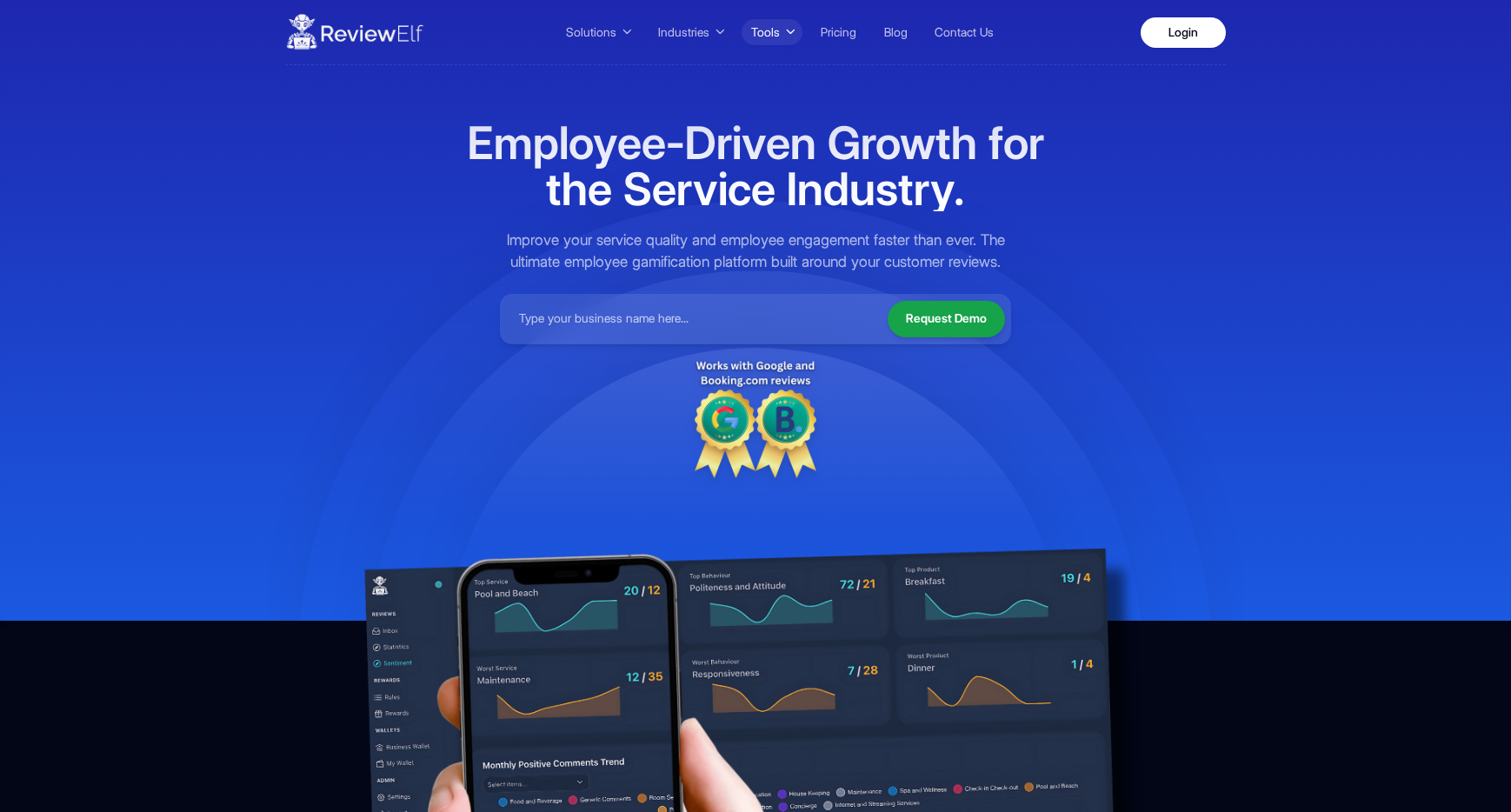
click at [783, 38] on button "Tools" at bounding box center [772, 32] width 61 height 26
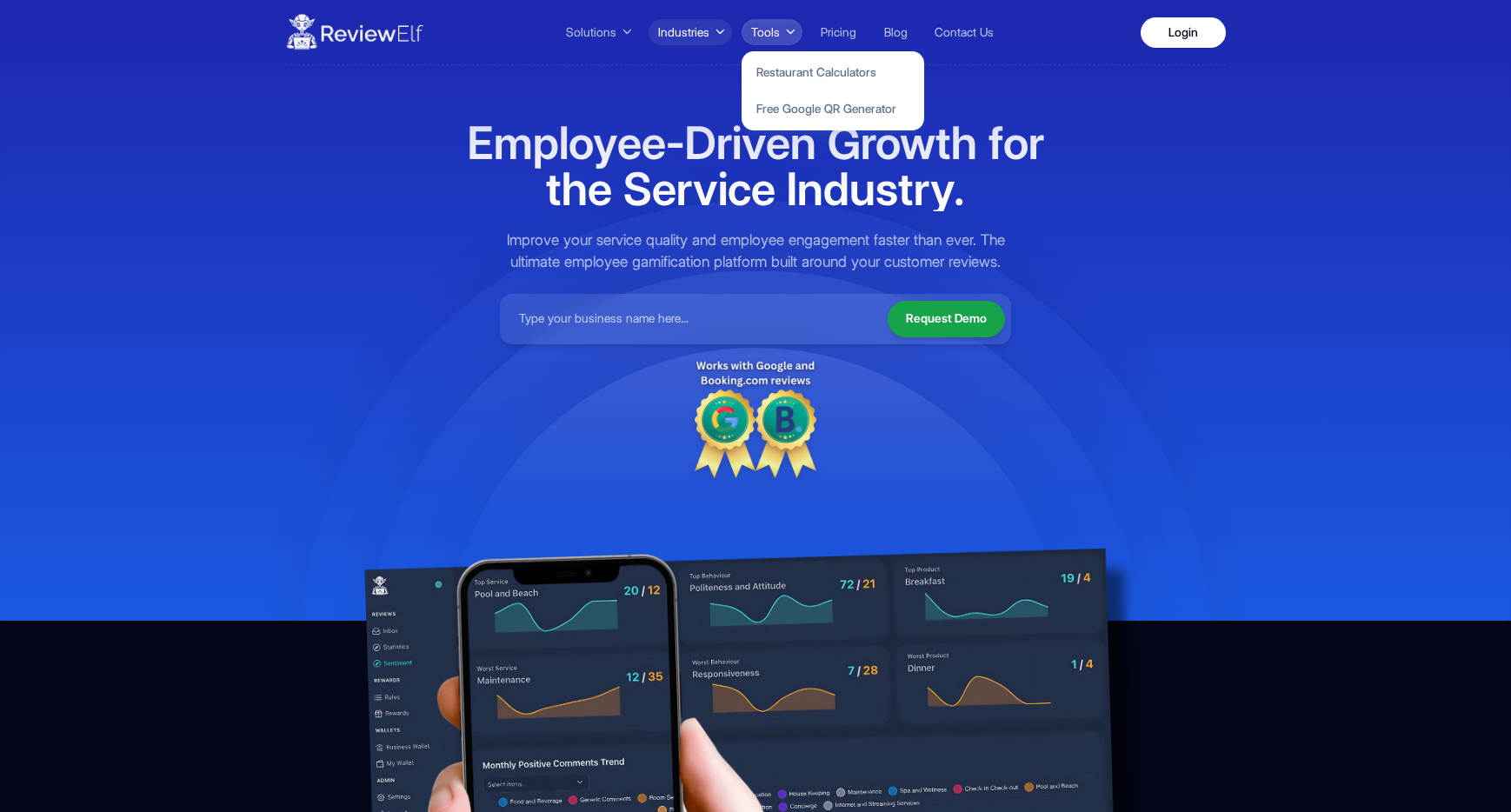
click at [709, 31] on button "Industries" at bounding box center [690, 32] width 84 height 26
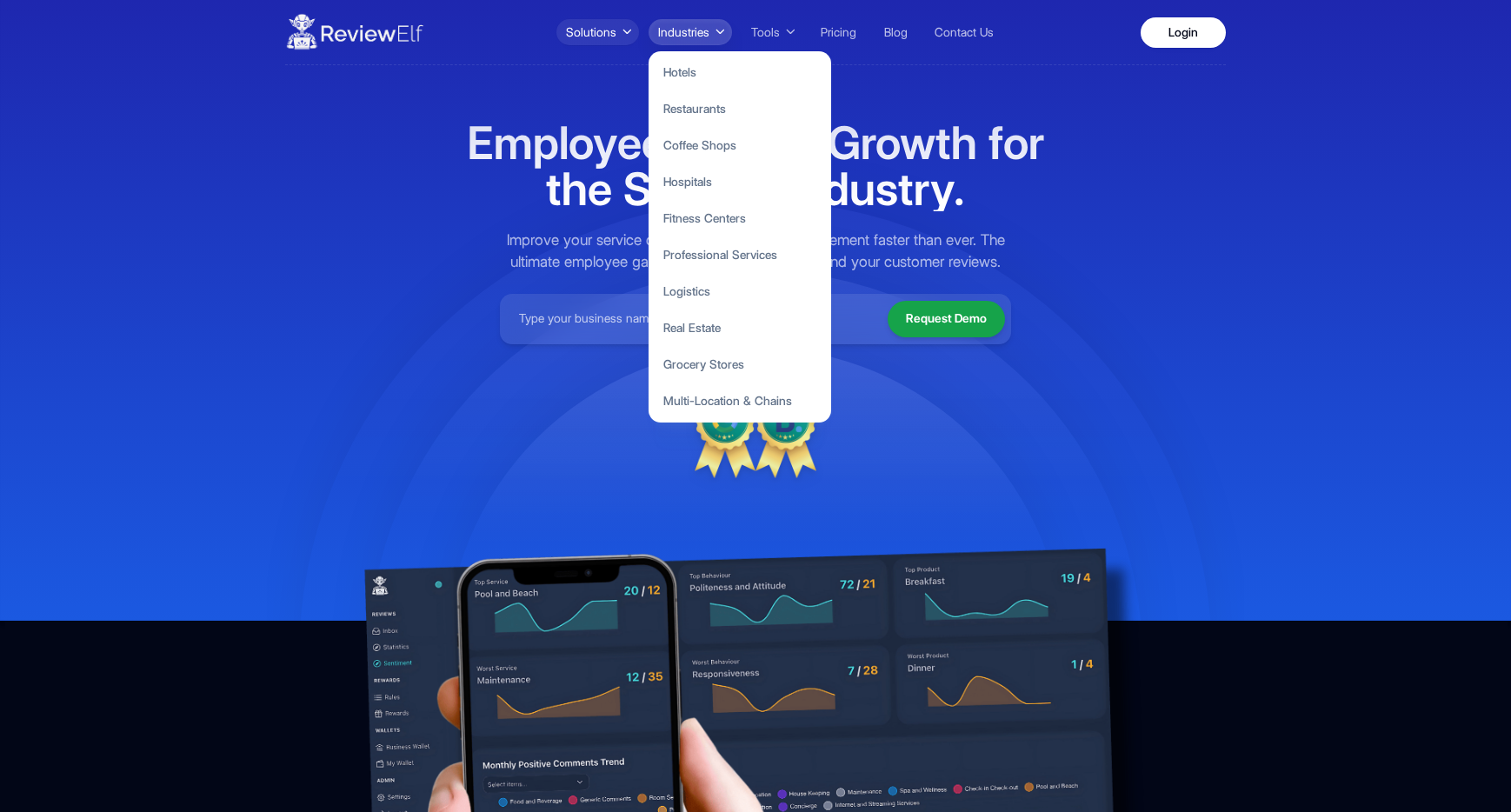
click at [608, 37] on span "Solutions" at bounding box center [591, 33] width 50 height 18
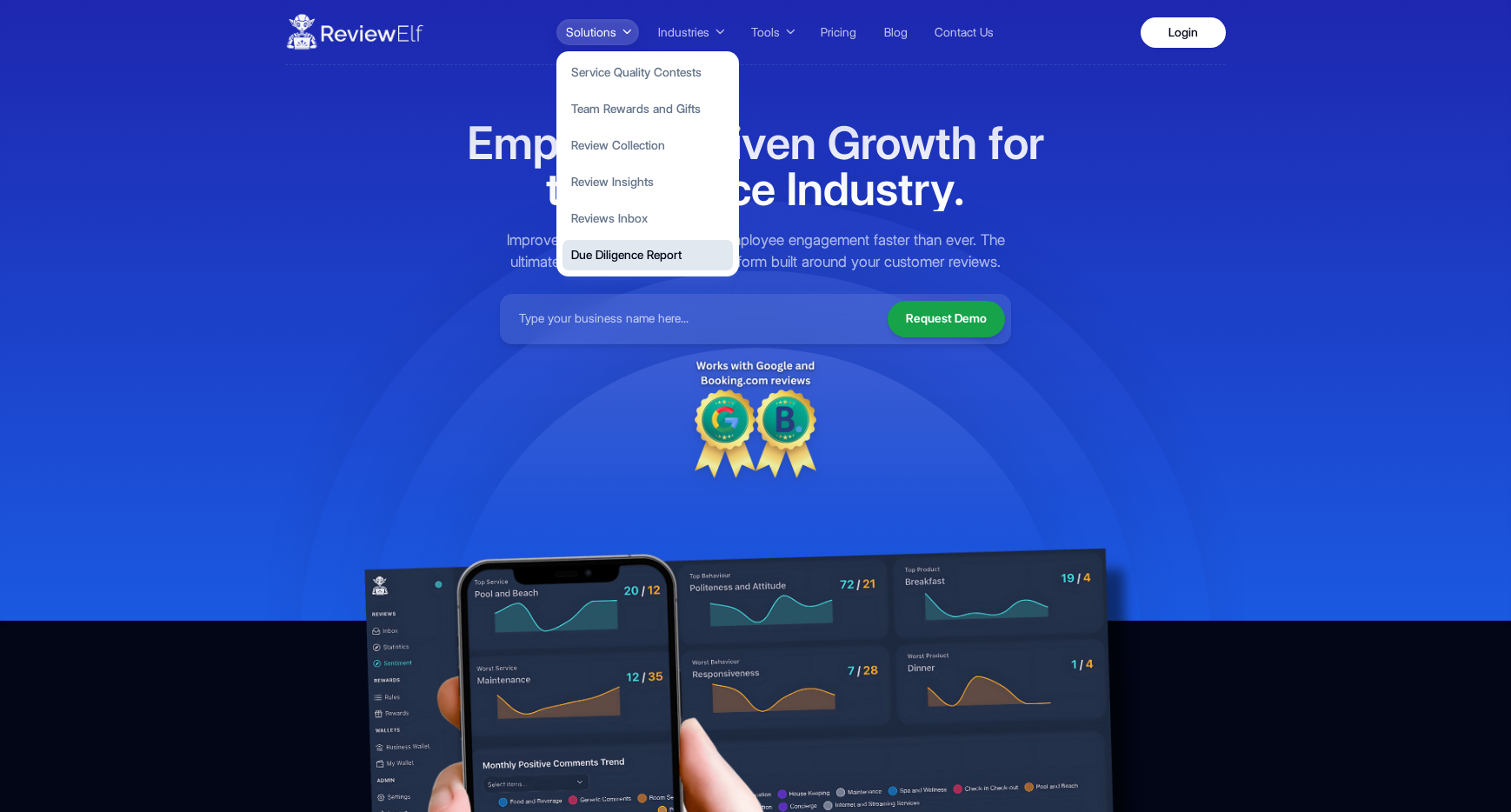
click at [645, 254] on button "Due Diligence Report" at bounding box center [647, 254] width 170 height 30
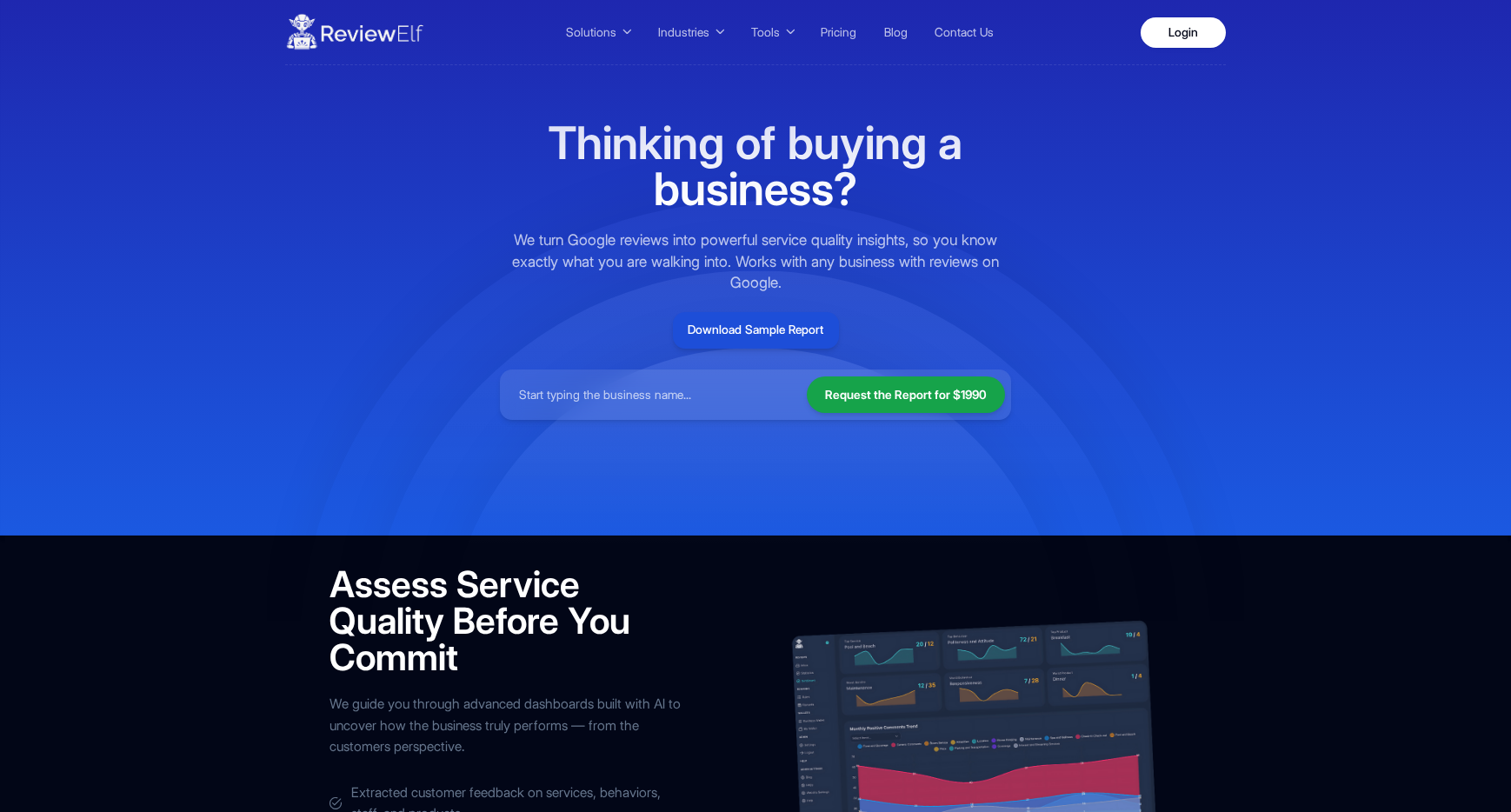
click at [771, 328] on link "Download Sample Report" at bounding box center [756, 330] width 166 height 37
click at [624, 402] on input at bounding box center [650, 395] width 288 height 38
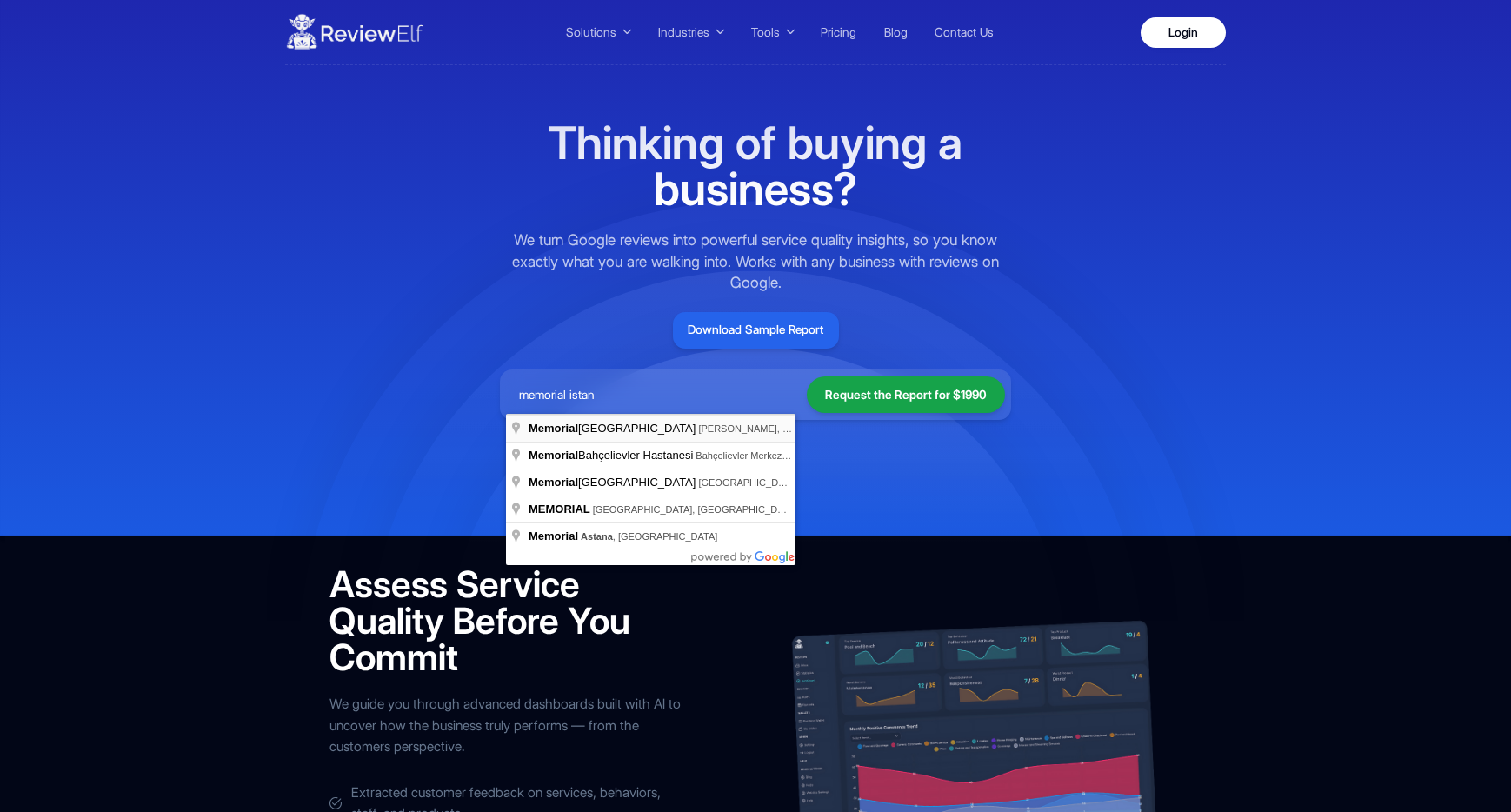
type input "[GEOGRAPHIC_DATA], [PERSON_NAME], Okmeydanı Cd., [GEOGRAPHIC_DATA]/[GEOGRAPHIC_…"
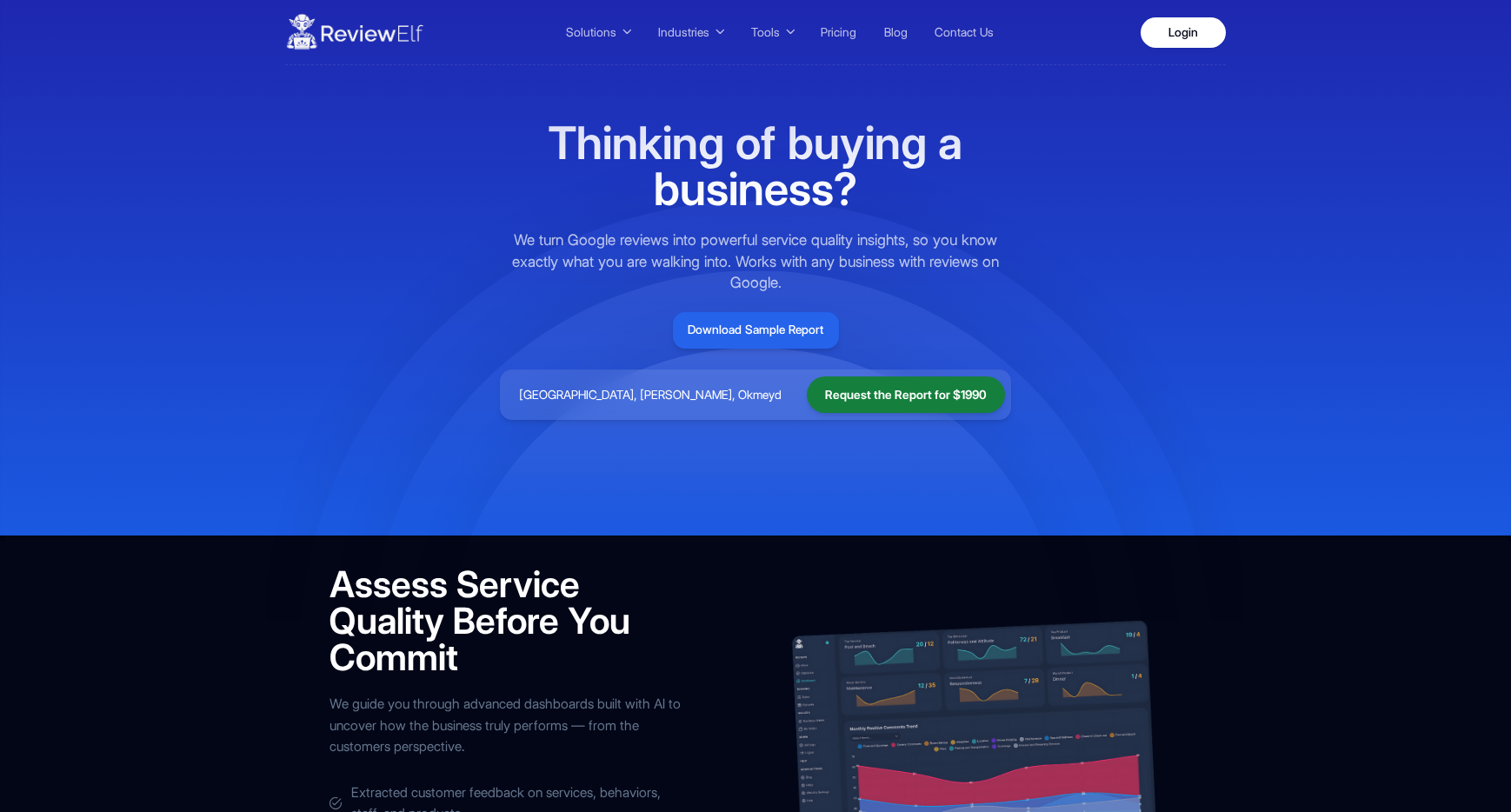
click at [915, 404] on button "Request the Report for $1990" at bounding box center [906, 395] width 199 height 37
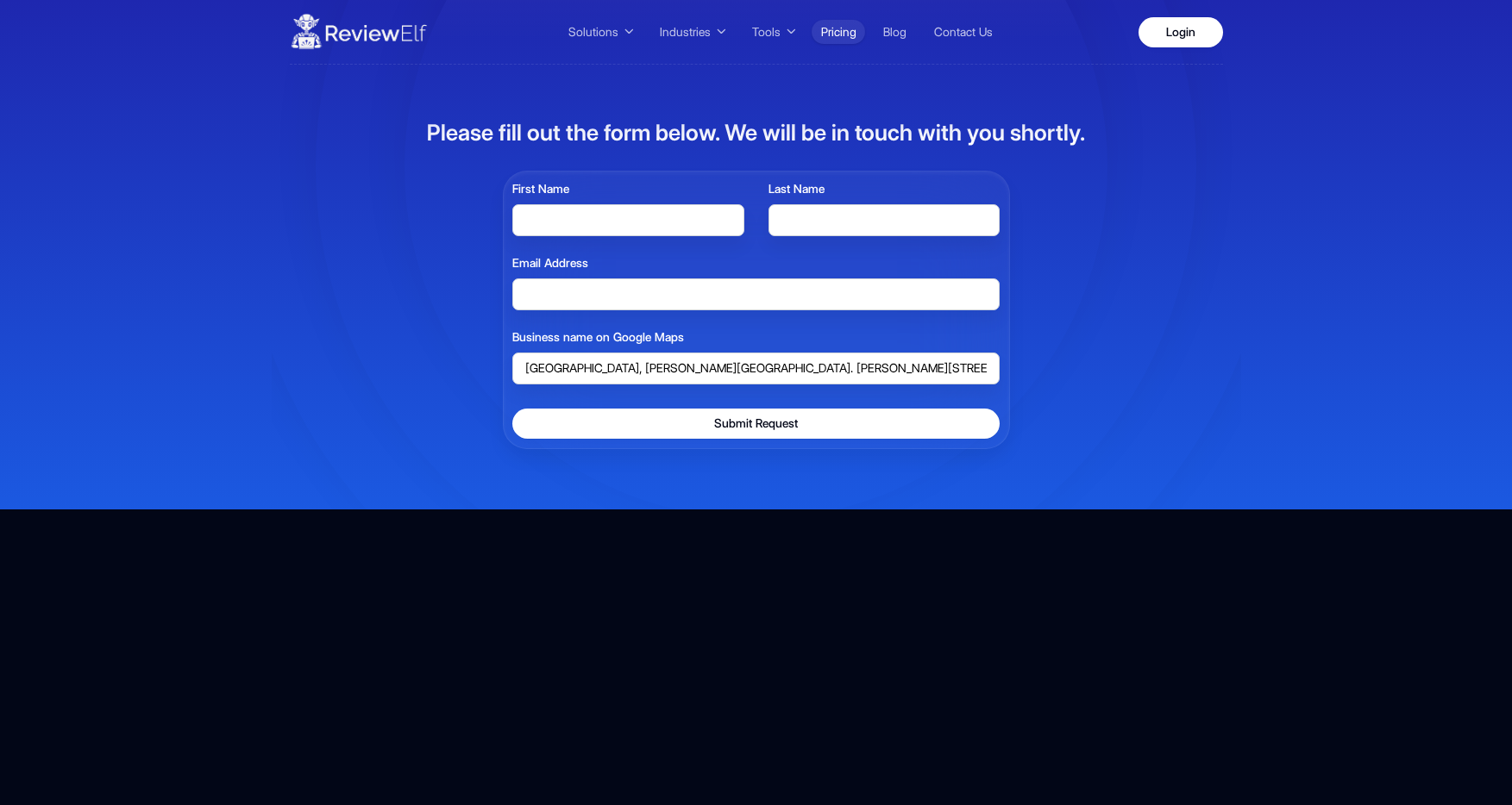
click at [844, 35] on link "Pricing" at bounding box center [838, 32] width 54 height 25
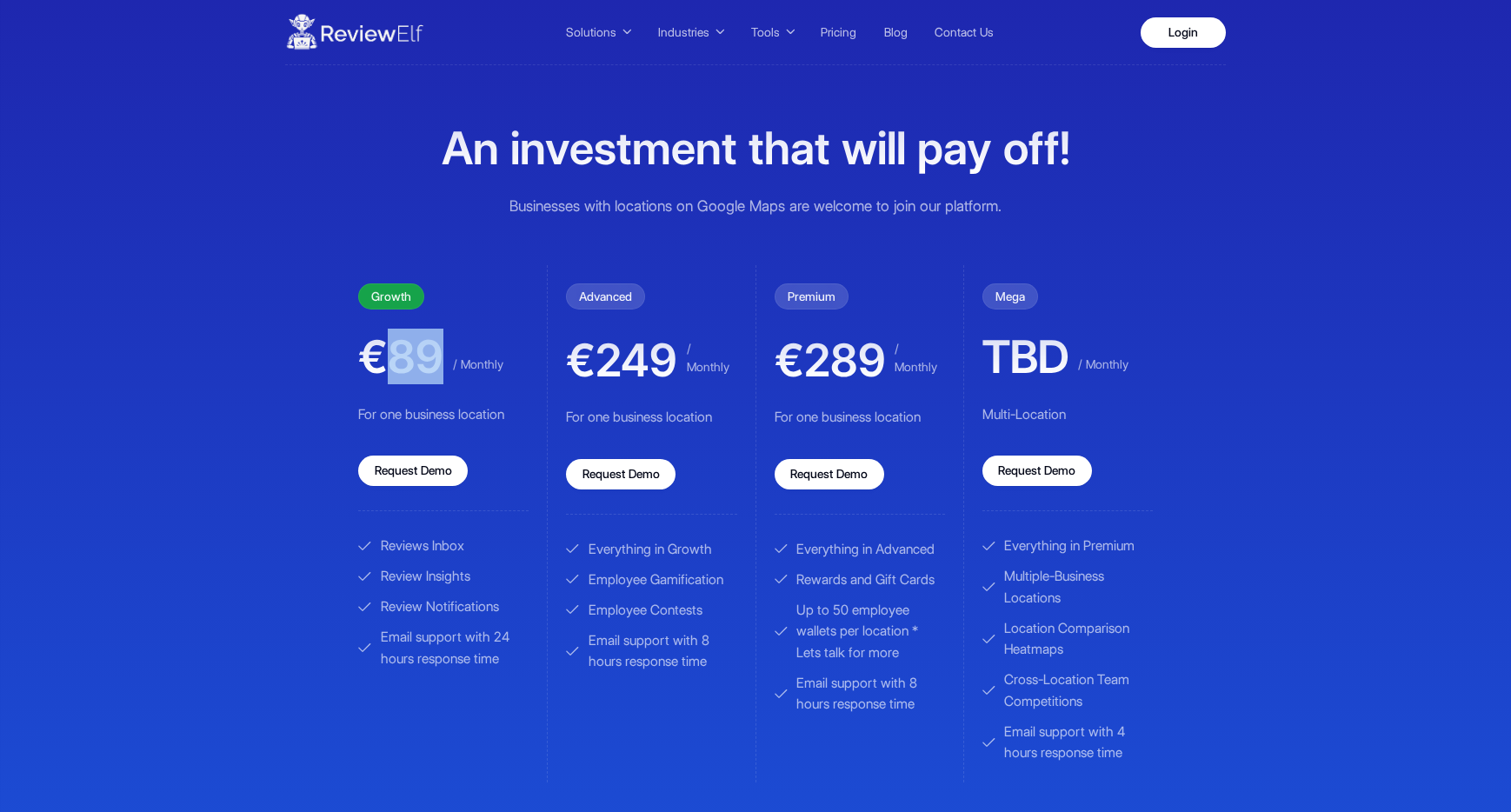
drag, startPoint x: 384, startPoint y: 355, endPoint x: 434, endPoint y: 360, distance: 50.2
click at [434, 360] on span "€89" at bounding box center [400, 357] width 85 height 46
click at [378, 547] on div "Reviews Inbox" at bounding box center [443, 547] width 170 height 22
drag, startPoint x: 603, startPoint y: 359, endPoint x: 671, endPoint y: 363, distance: 68.1
click at [671, 363] on span "€249" at bounding box center [622, 360] width 112 height 46
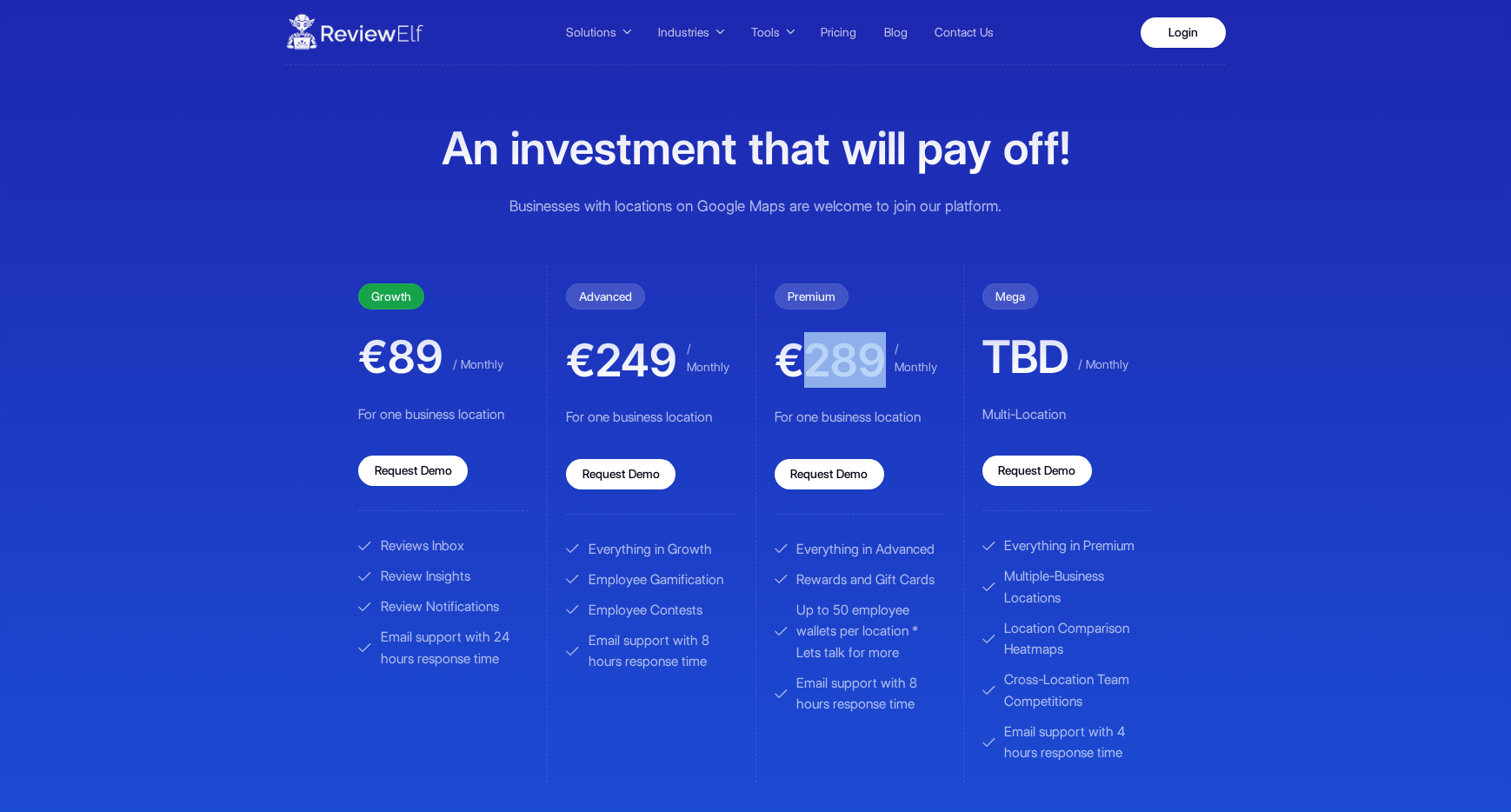
drag, startPoint x: 808, startPoint y: 364, endPoint x: 877, endPoint y: 363, distance: 69.0
click at [877, 363] on span "€289" at bounding box center [831, 360] width 112 height 46
click at [644, 359] on span "€249" at bounding box center [622, 360] width 112 height 46
drag, startPoint x: 596, startPoint y: 358, endPoint x: 665, endPoint y: 356, distance: 69.0
click at [665, 356] on span "€249" at bounding box center [622, 360] width 112 height 46
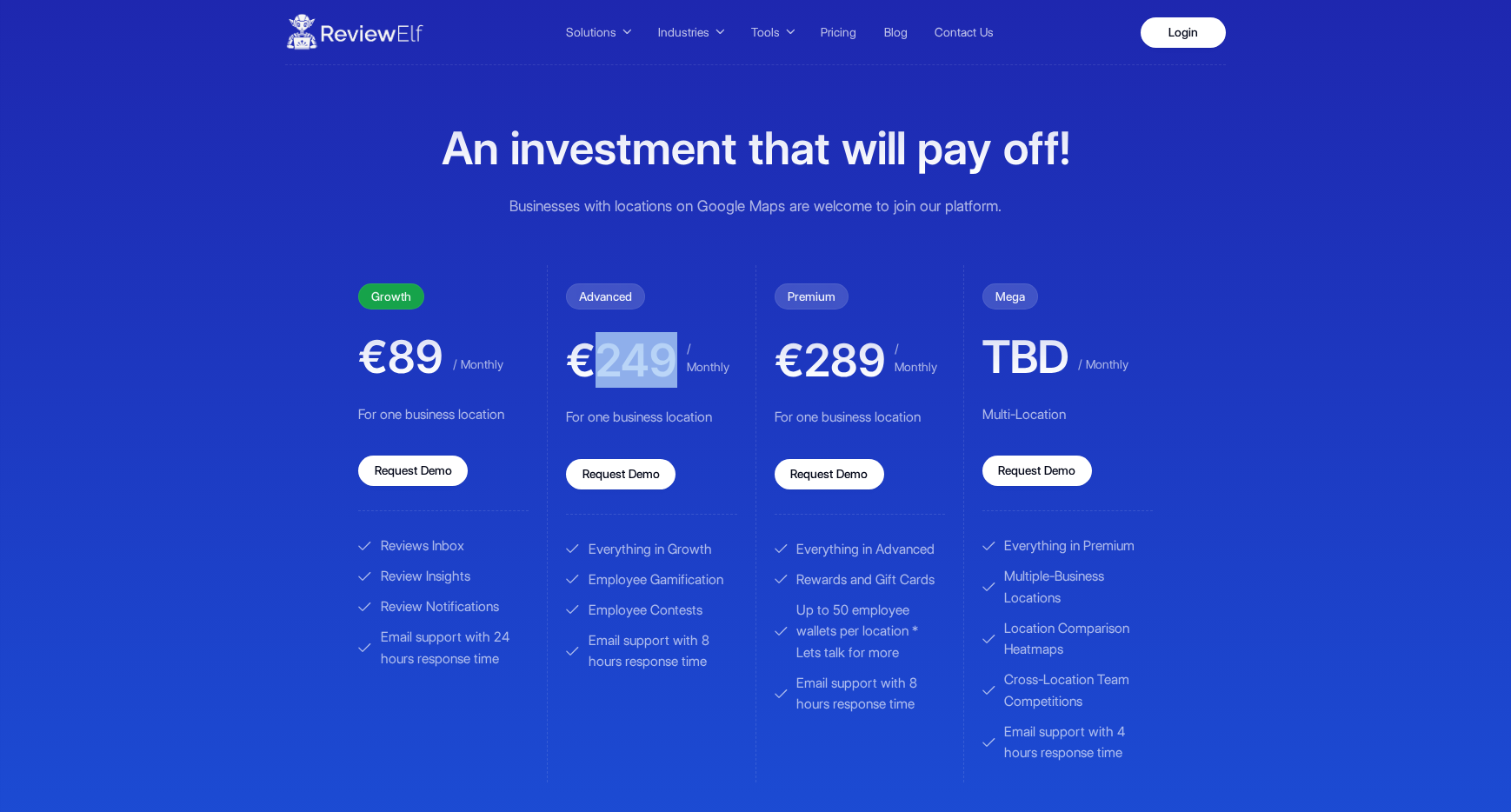
click at [665, 356] on span "€249" at bounding box center [622, 360] width 112 height 46
drag, startPoint x: 679, startPoint y: 355, endPoint x: 597, endPoint y: 361, distance: 82.2
click at [597, 361] on div "€249 / Monthly" at bounding box center [651, 358] width 170 height 49
click at [643, 359] on span "€249" at bounding box center [622, 360] width 112 height 46
drag, startPoint x: 601, startPoint y: 363, endPoint x: 670, endPoint y: 357, distance: 69.3
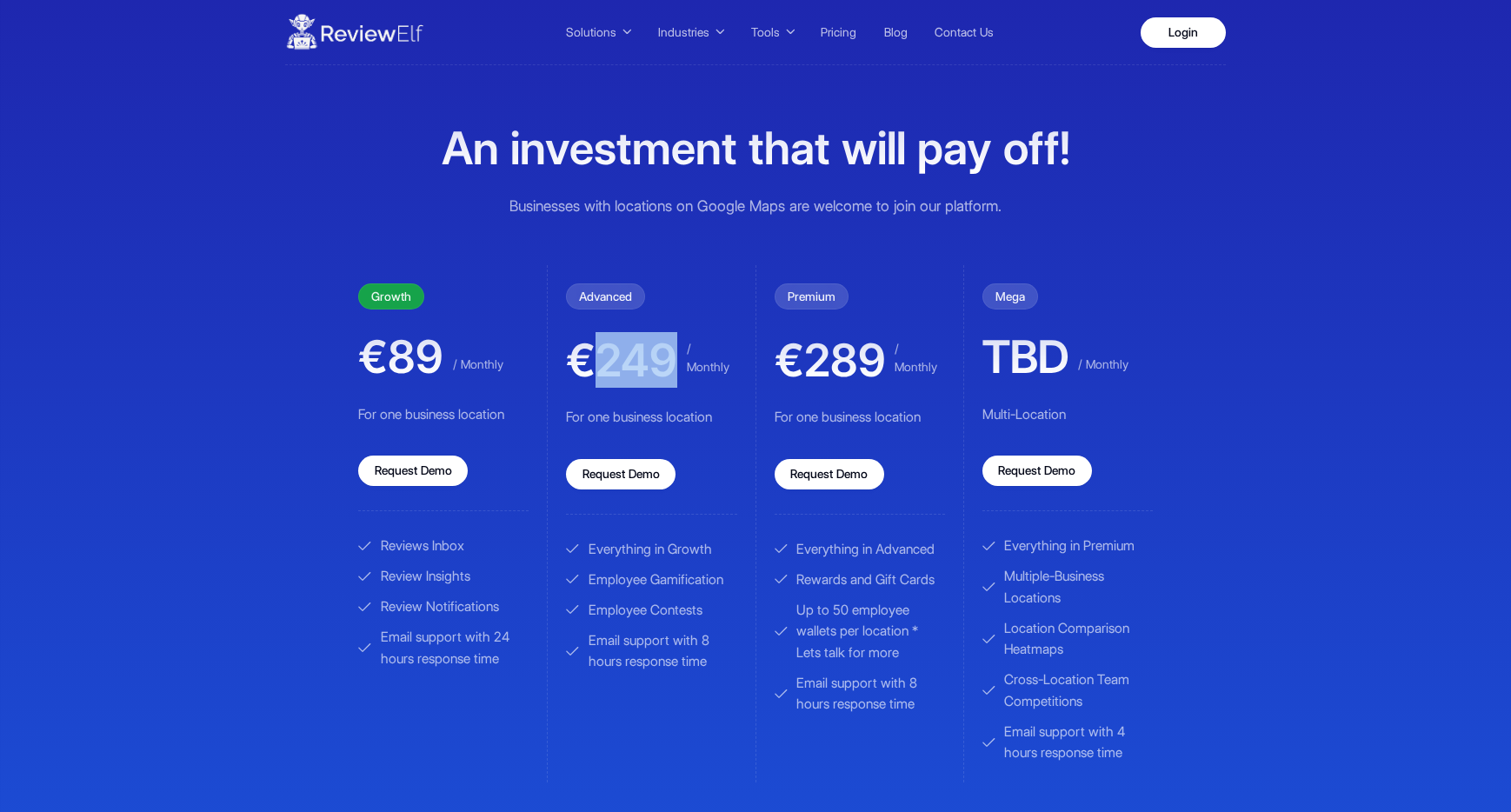
click at [670, 357] on span "€249" at bounding box center [622, 360] width 112 height 46
click at [673, 362] on span "€249" at bounding box center [622, 360] width 112 height 46
drag, startPoint x: 675, startPoint y: 360, endPoint x: 599, endPoint y: 363, distance: 76.1
click at [599, 363] on span "€249" at bounding box center [622, 360] width 112 height 46
click at [613, 364] on span "€249" at bounding box center [622, 360] width 112 height 46
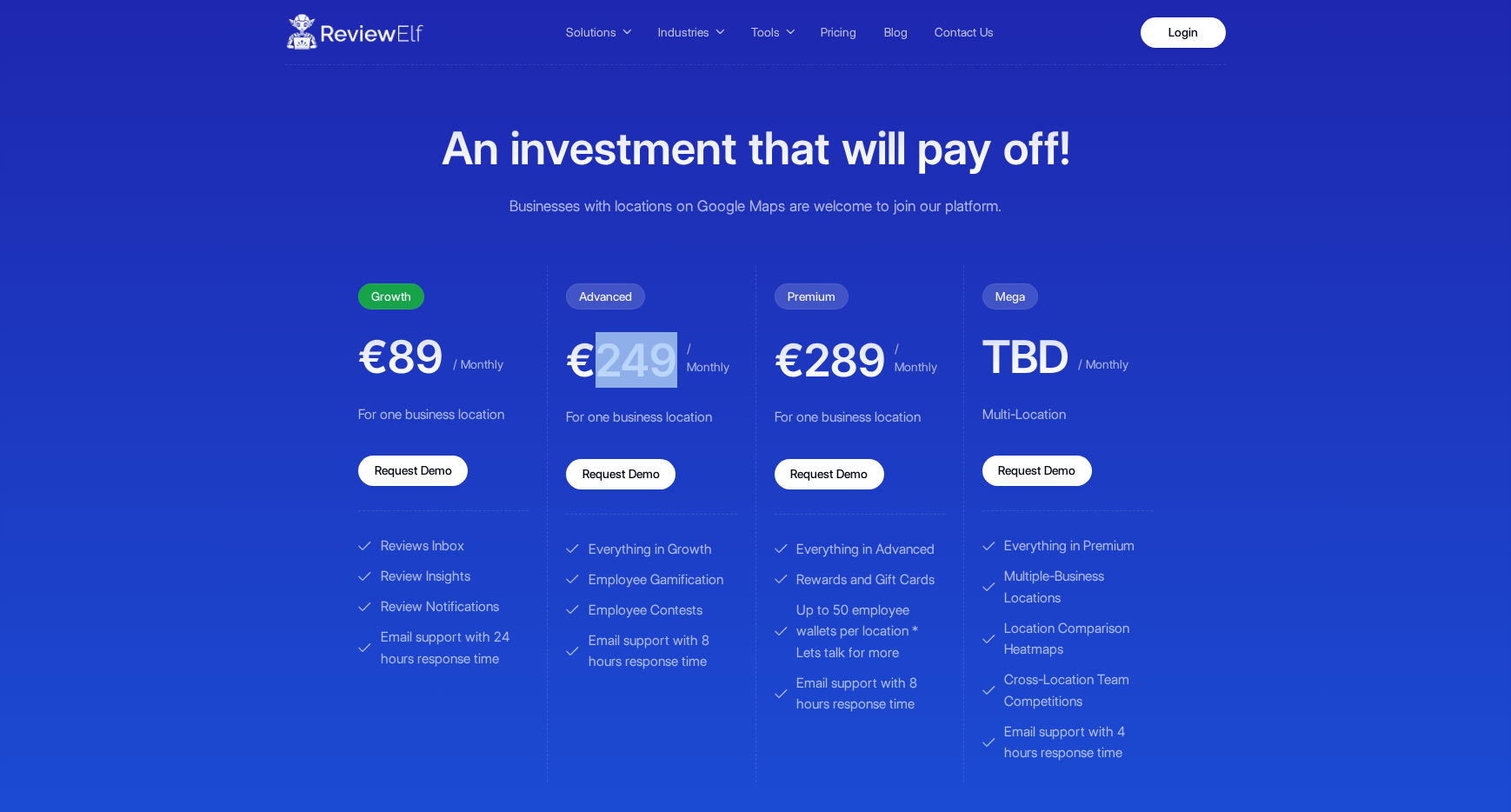
drag, startPoint x: 599, startPoint y: 362, endPoint x: 669, endPoint y: 356, distance: 70.3
click at [669, 356] on span "€249" at bounding box center [622, 360] width 112 height 46
click at [674, 354] on span "€249" at bounding box center [622, 360] width 112 height 46
drag, startPoint x: 990, startPoint y: 356, endPoint x: 1062, endPoint y: 351, distance: 72.2
click at [1062, 351] on span "TBD" at bounding box center [1026, 357] width 87 height 46
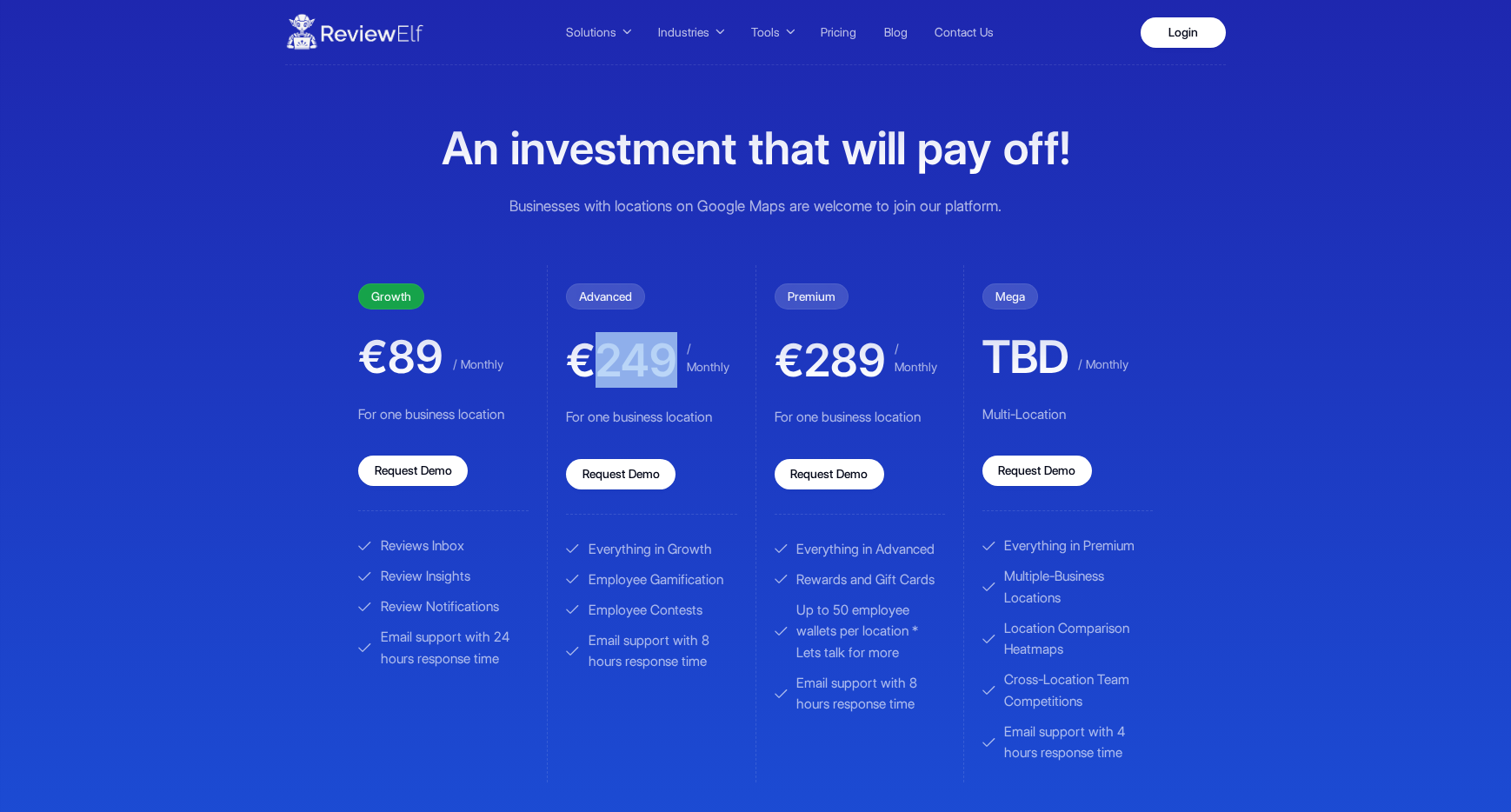
drag, startPoint x: 605, startPoint y: 359, endPoint x: 668, endPoint y: 354, distance: 63.2
click at [668, 354] on span "€249" at bounding box center [622, 360] width 112 height 46
drag, startPoint x: 603, startPoint y: 363, endPoint x: 673, endPoint y: 358, distance: 70.2
click at [673, 358] on span "€249" at bounding box center [622, 360] width 112 height 46
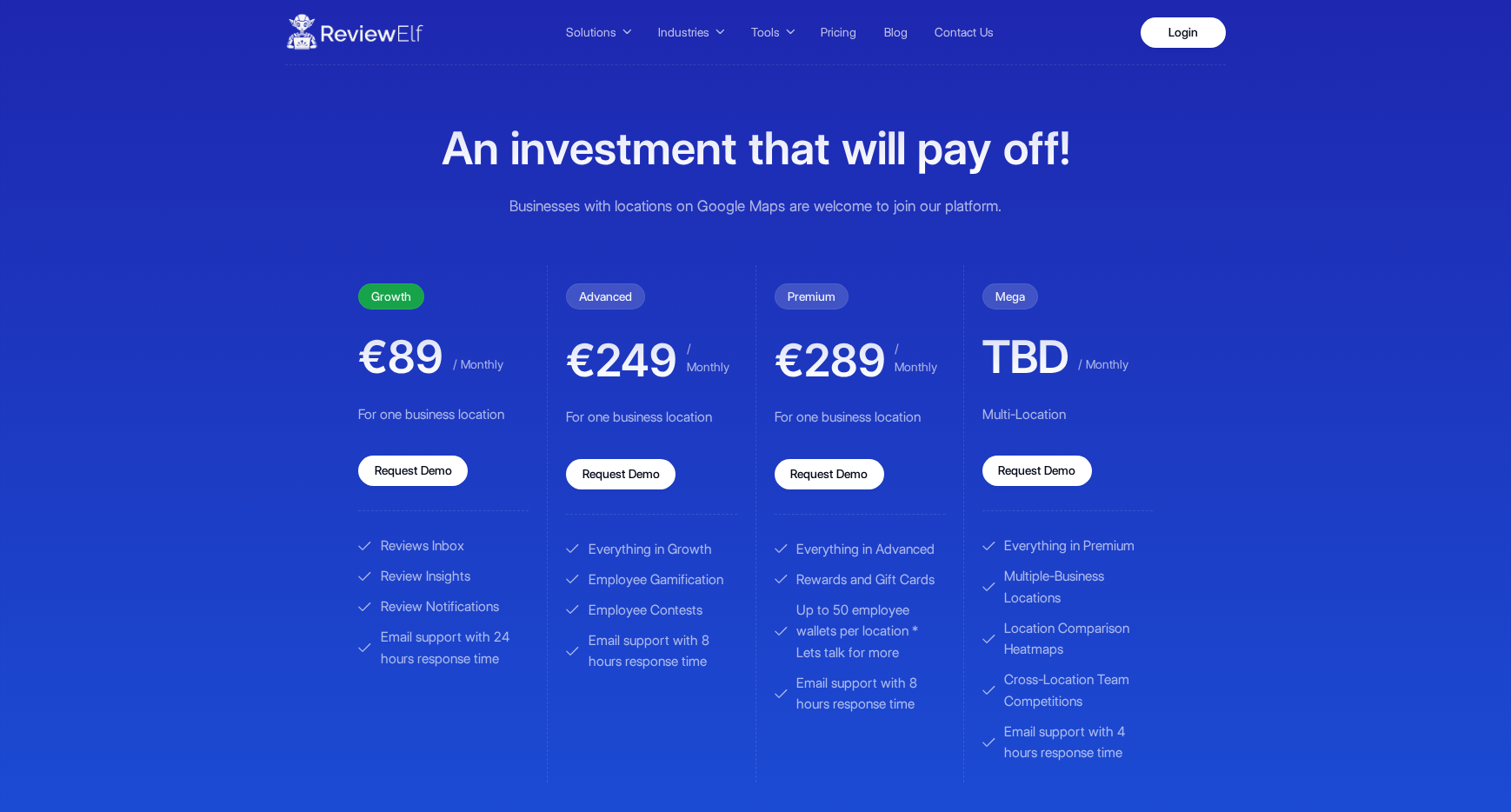
click at [1015, 378] on span "TBD" at bounding box center [1026, 357] width 87 height 46
drag, startPoint x: 987, startPoint y: 351, endPoint x: 1066, endPoint y: 352, distance: 79.0
click at [1066, 352] on span "TBD" at bounding box center [1026, 357] width 87 height 46
click at [756, 399] on div "Premium €289 / Monthly For one business location Request Demo Everything in Adv…" at bounding box center [859, 524] width 208 height 517
click at [1062, 390] on div "Mega TBD / Monthly Multi-Location Request Demo" at bounding box center [1068, 397] width 170 height 228
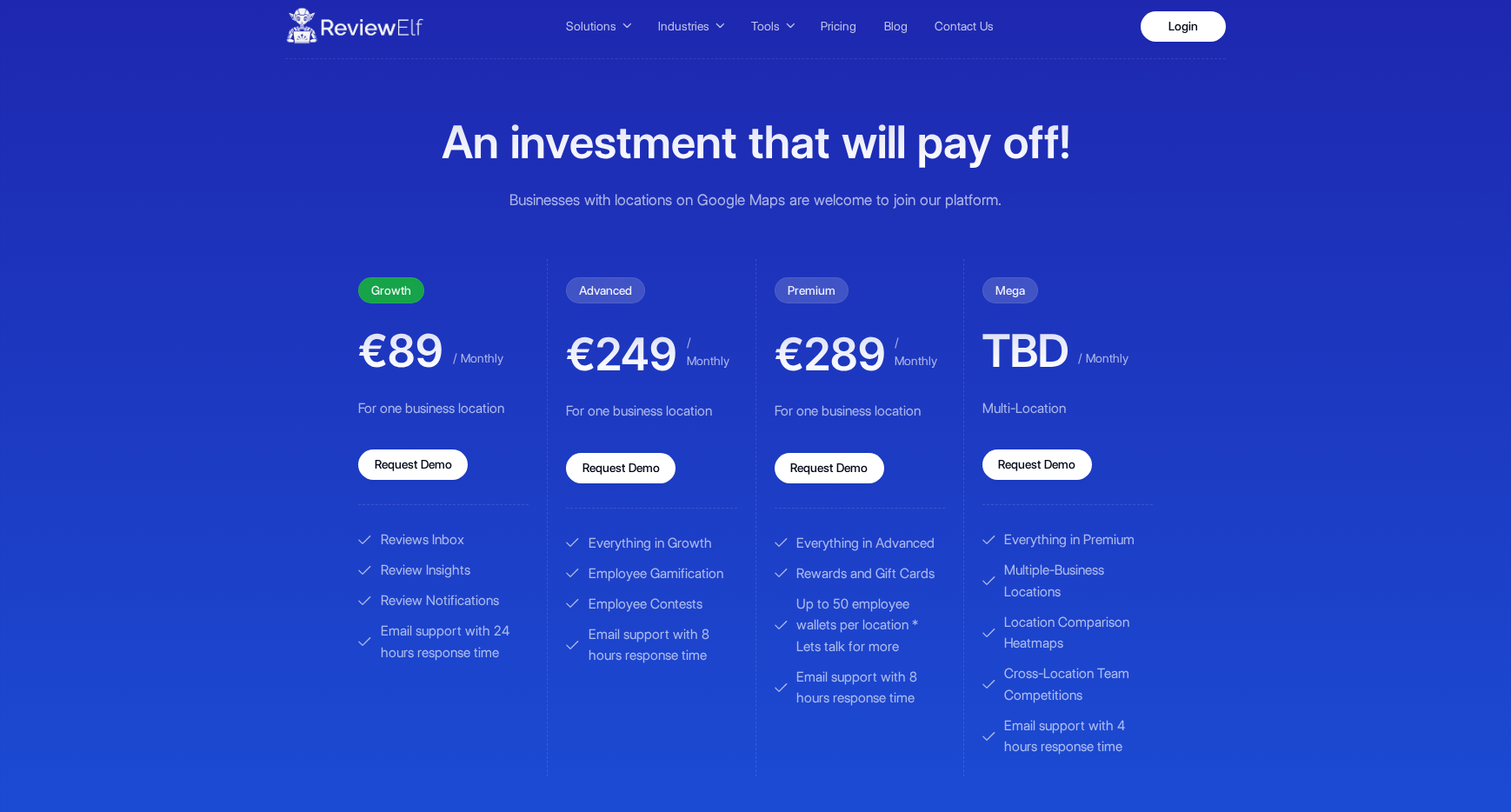
scroll to position [7, 0]
drag, startPoint x: 990, startPoint y: 345, endPoint x: 1056, endPoint y: 341, distance: 66.1
click at [1056, 341] on span "TBD" at bounding box center [1026, 350] width 87 height 46
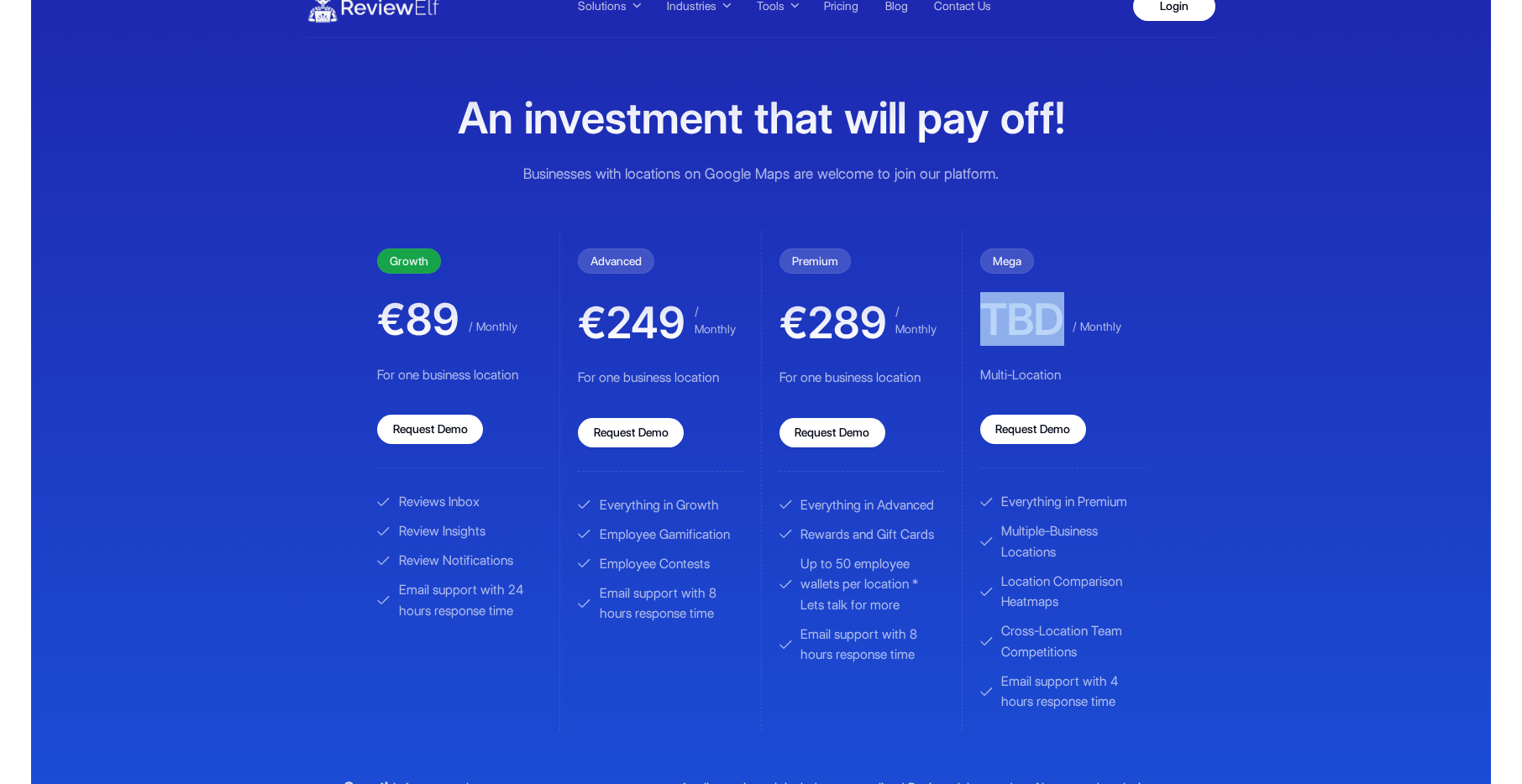
scroll to position [27, 0]
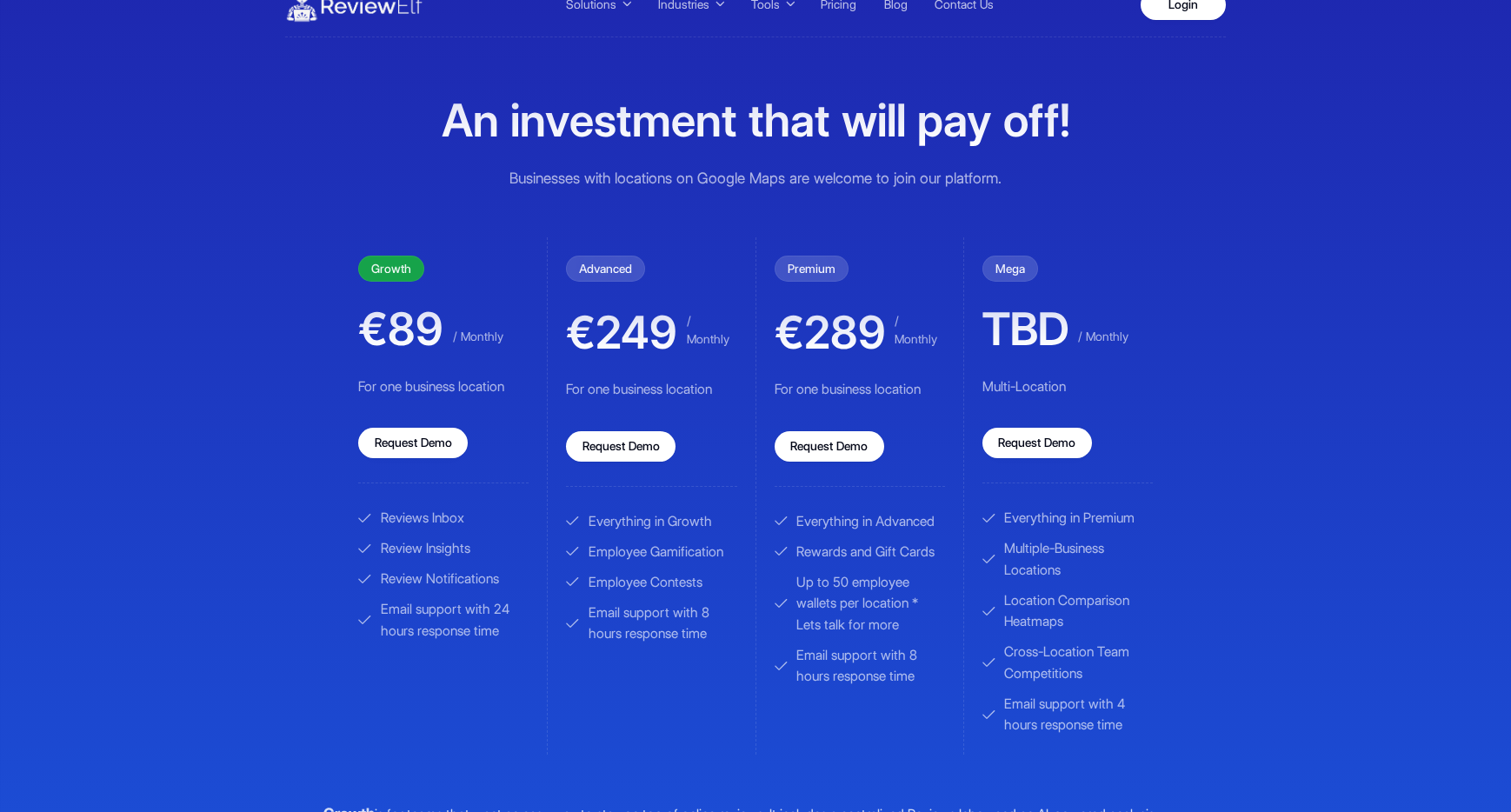
click at [1148, 106] on h1 "An investment that will pay off!" at bounding box center [756, 121] width 977 height 58
click at [1190, 278] on div "An investment that will pay off! Businesses with locations on Google Maps are w…" at bounding box center [756, 600] width 977 height 1014
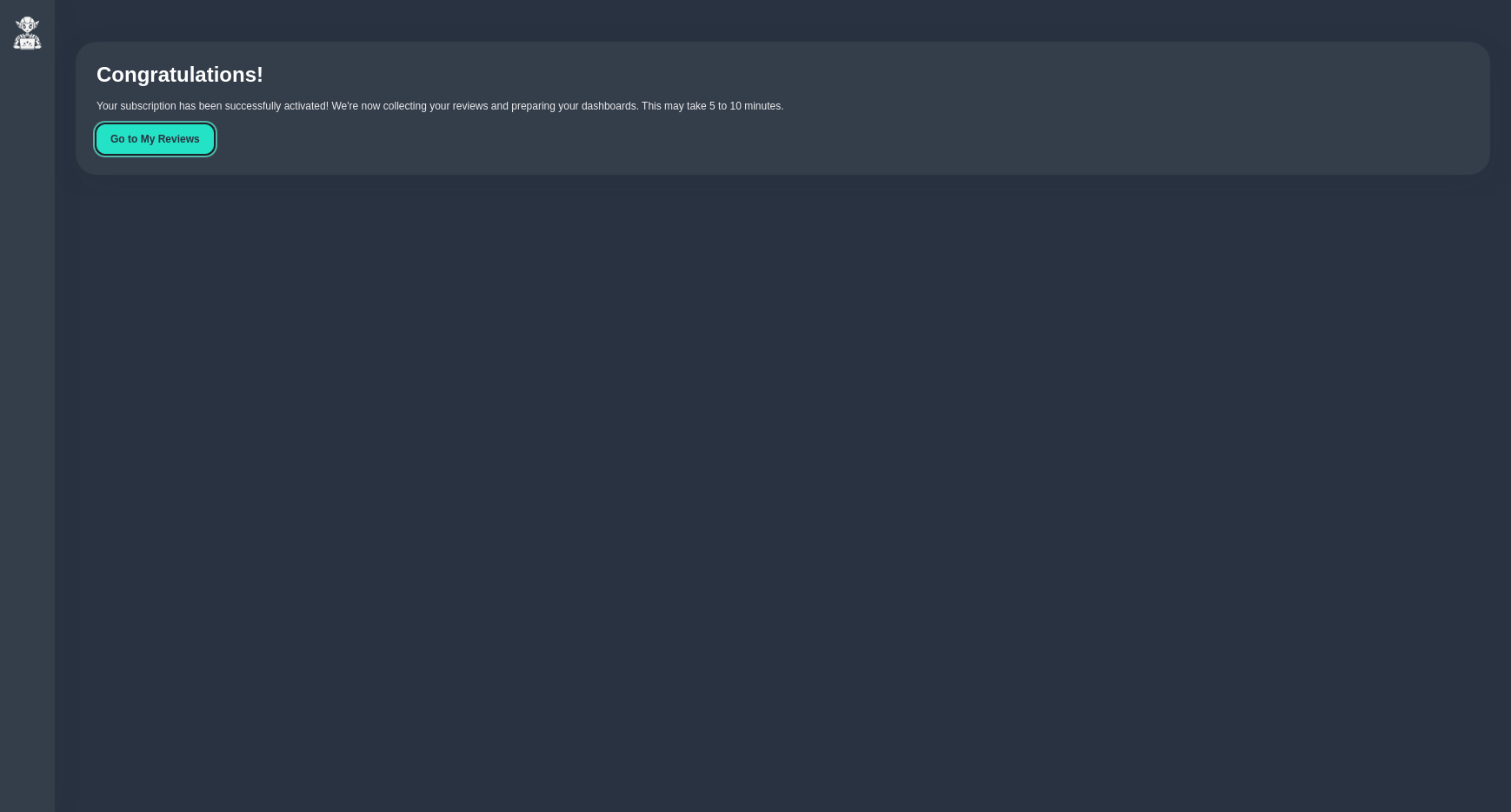
click at [143, 146] on button "Go to My Reviews" at bounding box center [155, 139] width 117 height 29
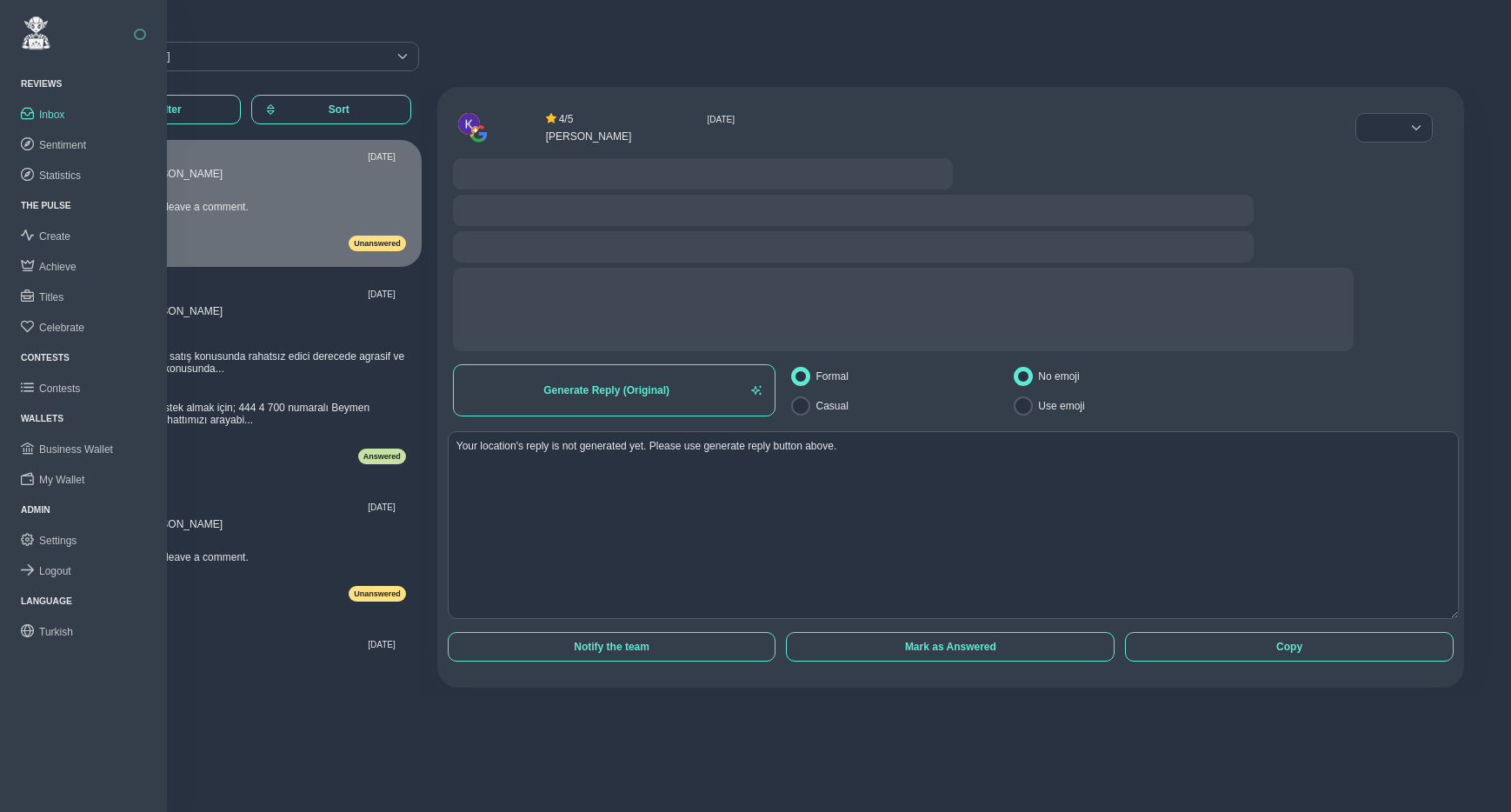
radio input "false"
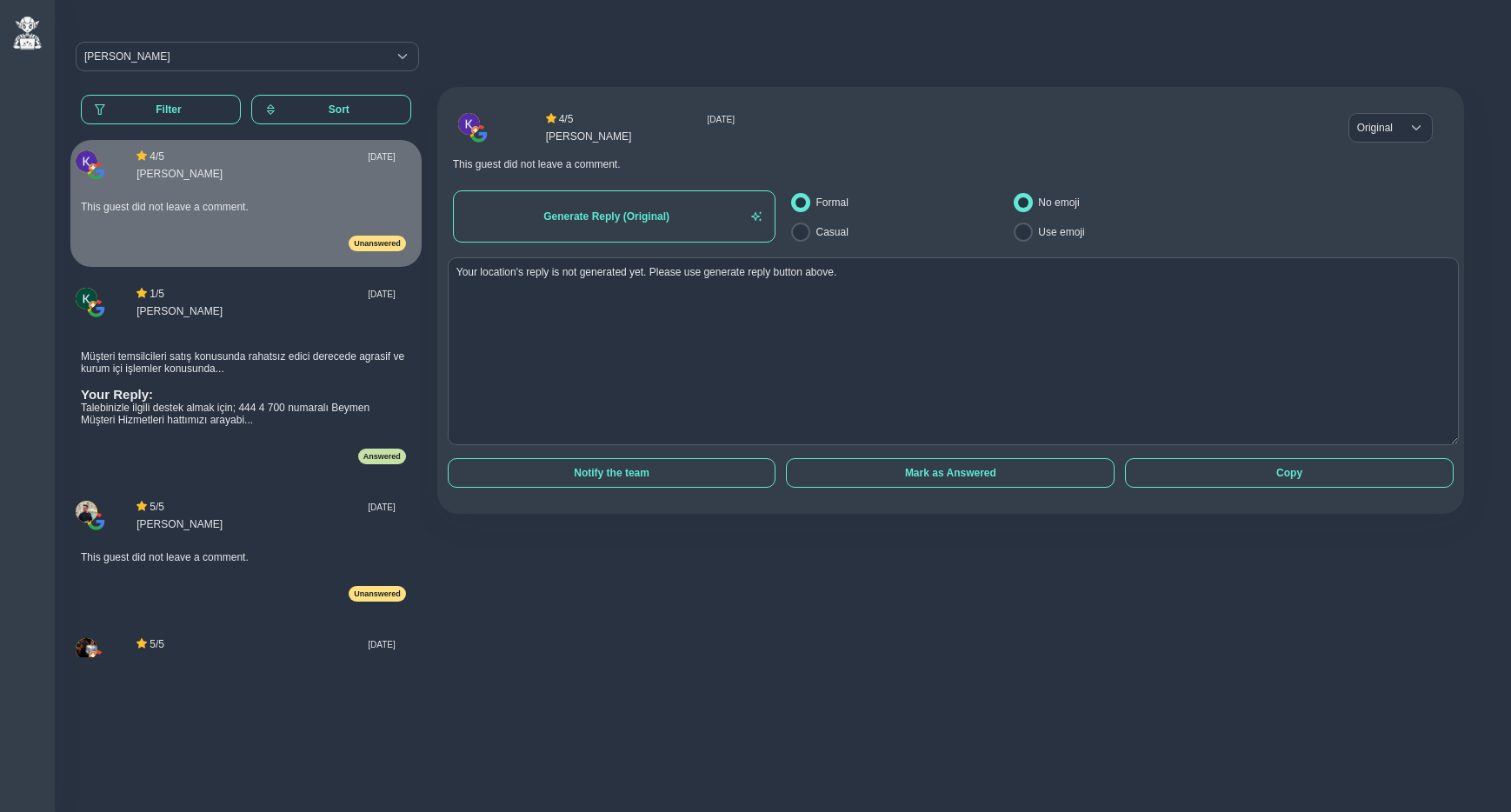
click at [1441, 443] on div "Your location's reply is not generated yet. Please use generate reply button ab…" at bounding box center [951, 355] width 1016 height 196
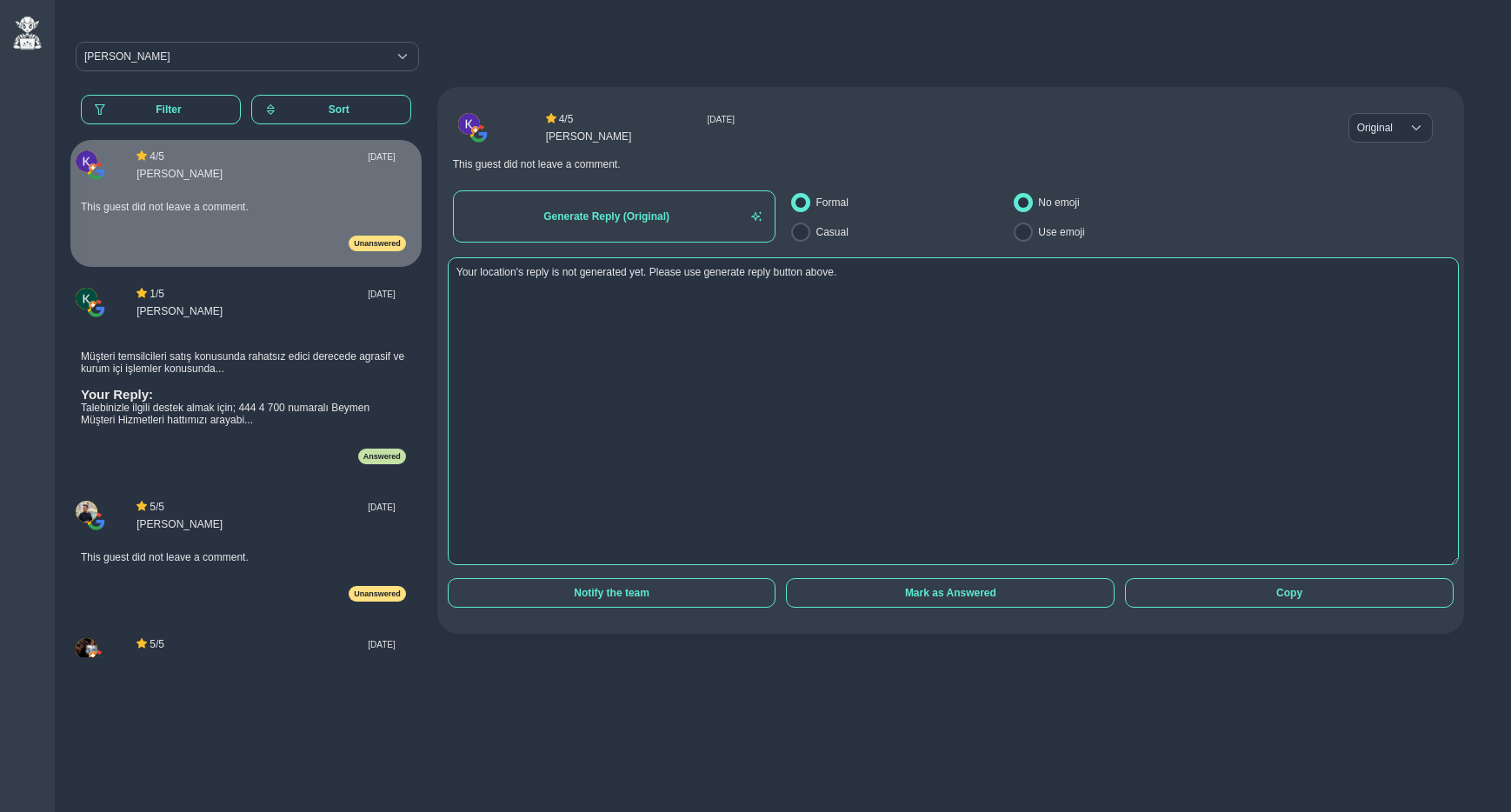
drag, startPoint x: 1442, startPoint y: 441, endPoint x: 1438, endPoint y: 561, distance: 120.1
click at [1438, 561] on textarea "Your location's reply is not generated yet. Please use generate reply button ab…" at bounding box center [953, 411] width 1011 height 308
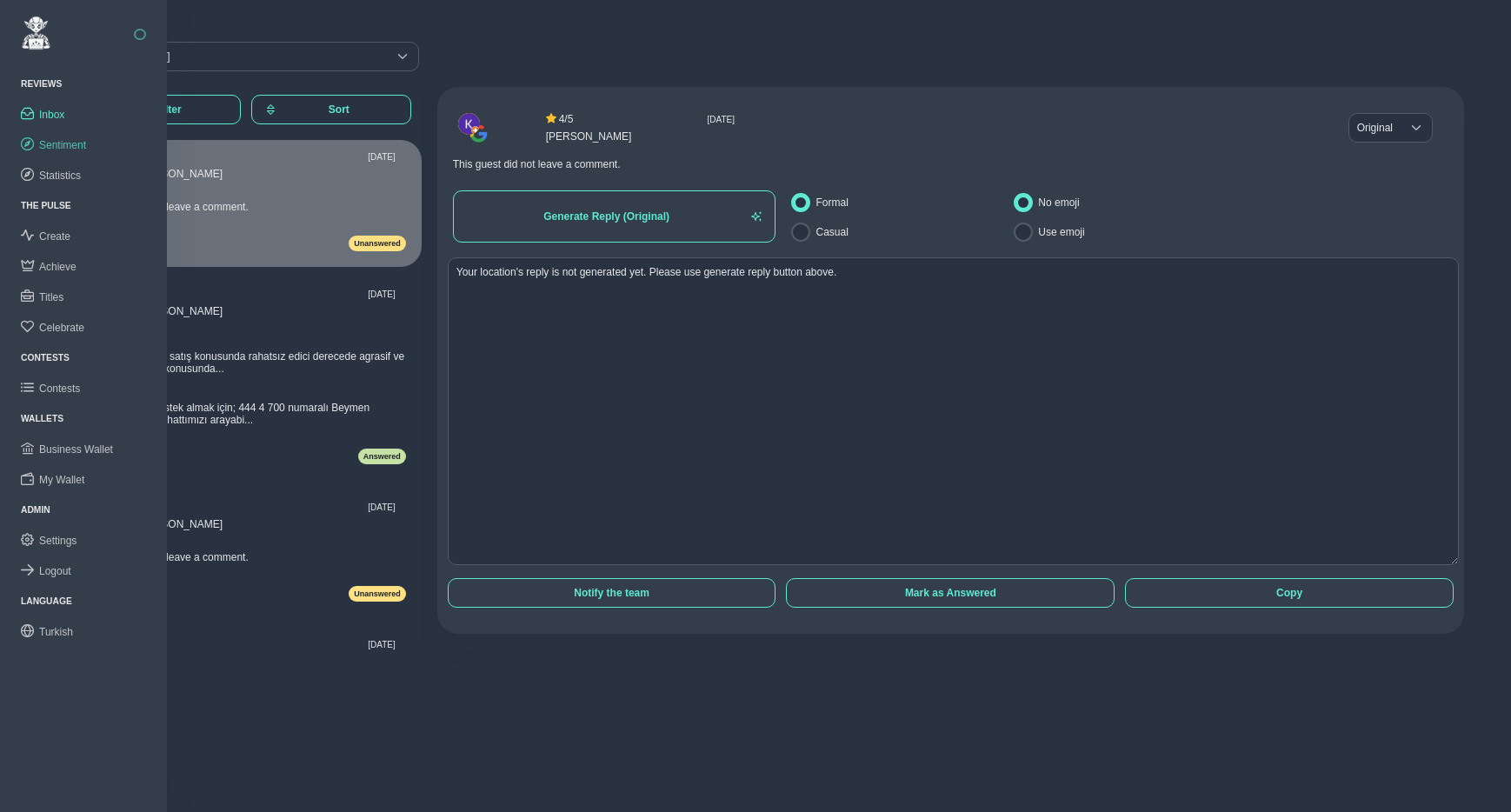
click at [58, 142] on span "Sentiment" at bounding box center [62, 145] width 47 height 12
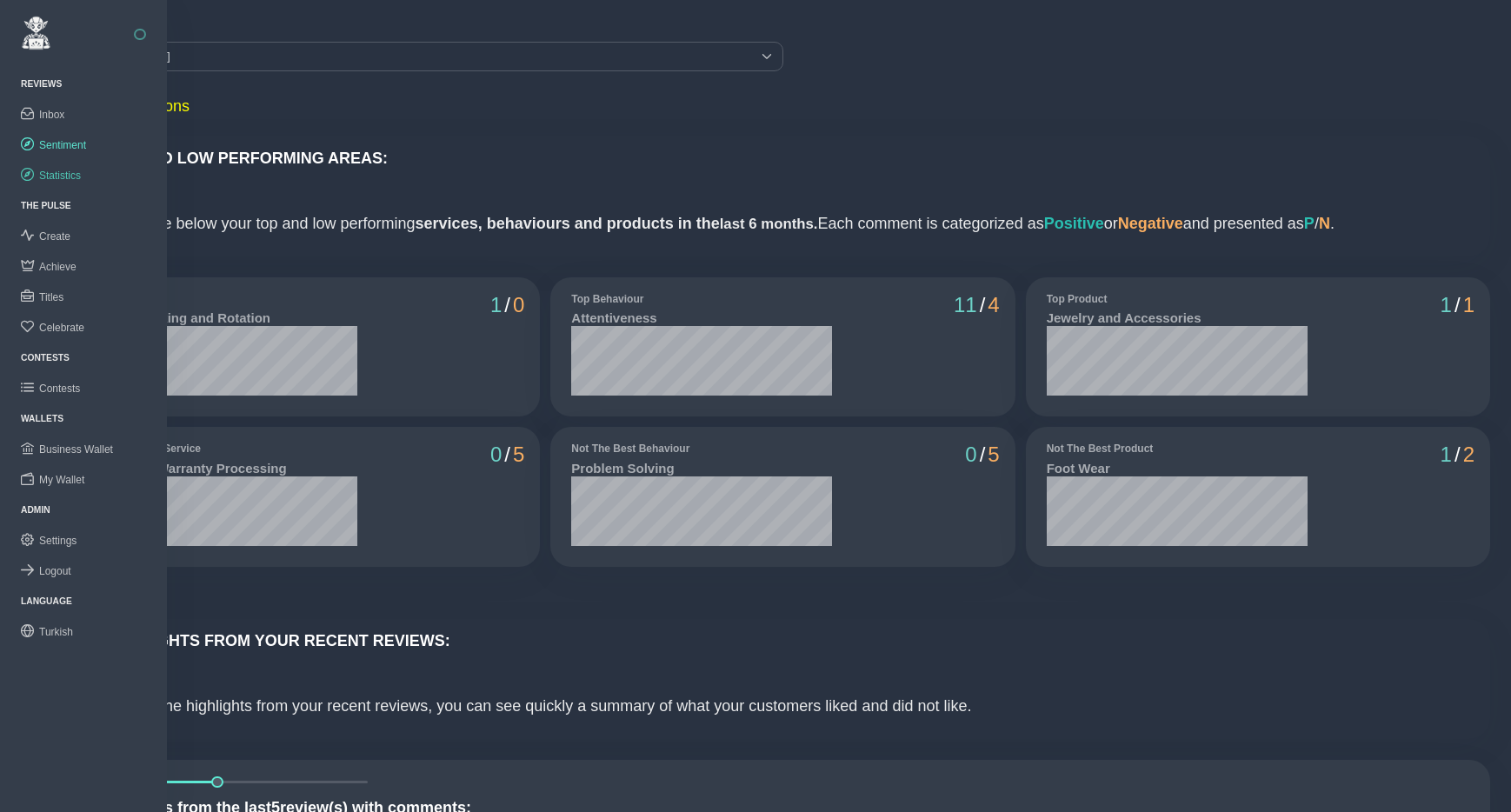
click at [74, 169] on span "Statistics" at bounding box center [60, 175] width 42 height 12
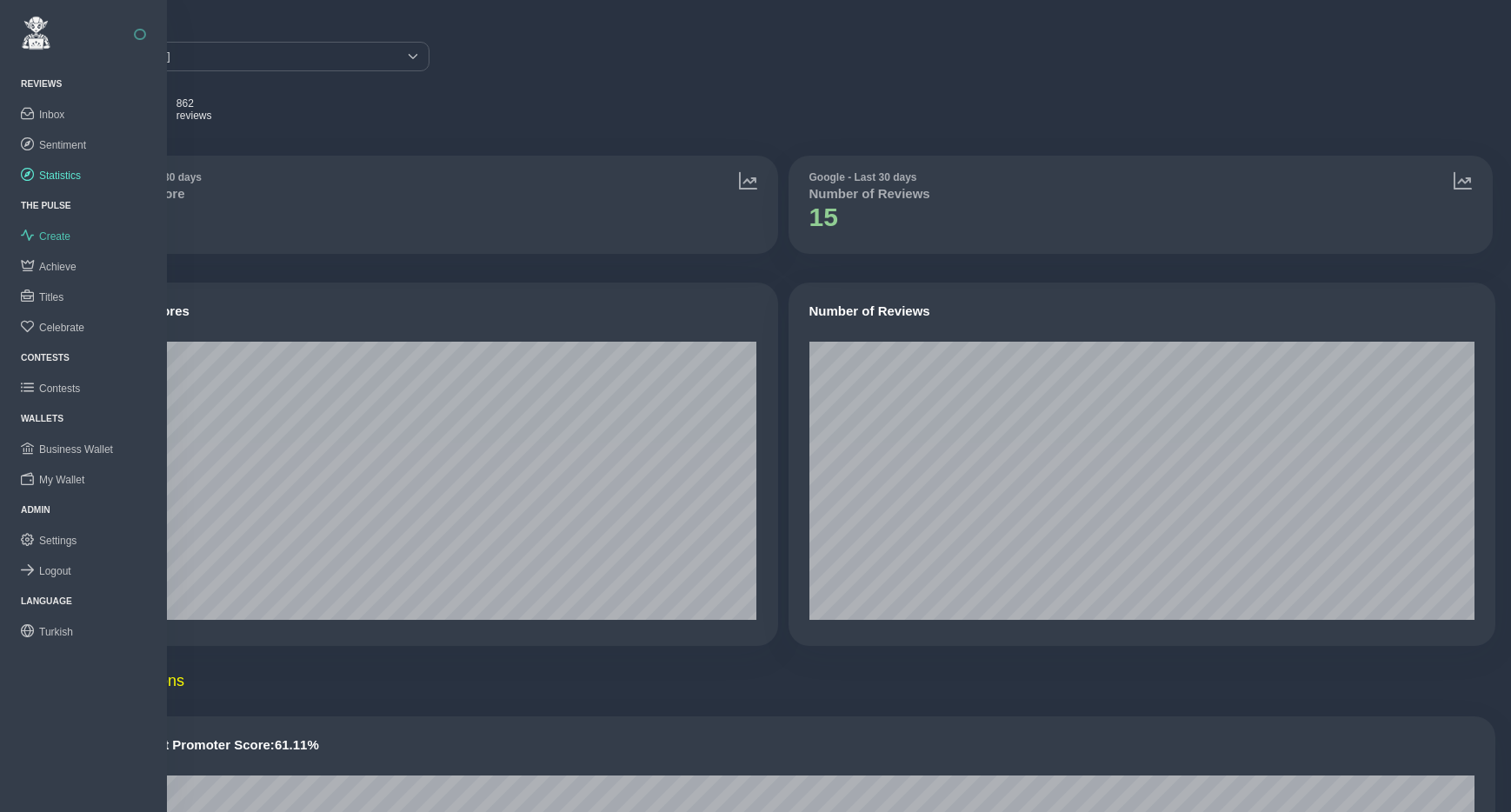
click at [56, 236] on span "Create" at bounding box center [55, 236] width 31 height 12
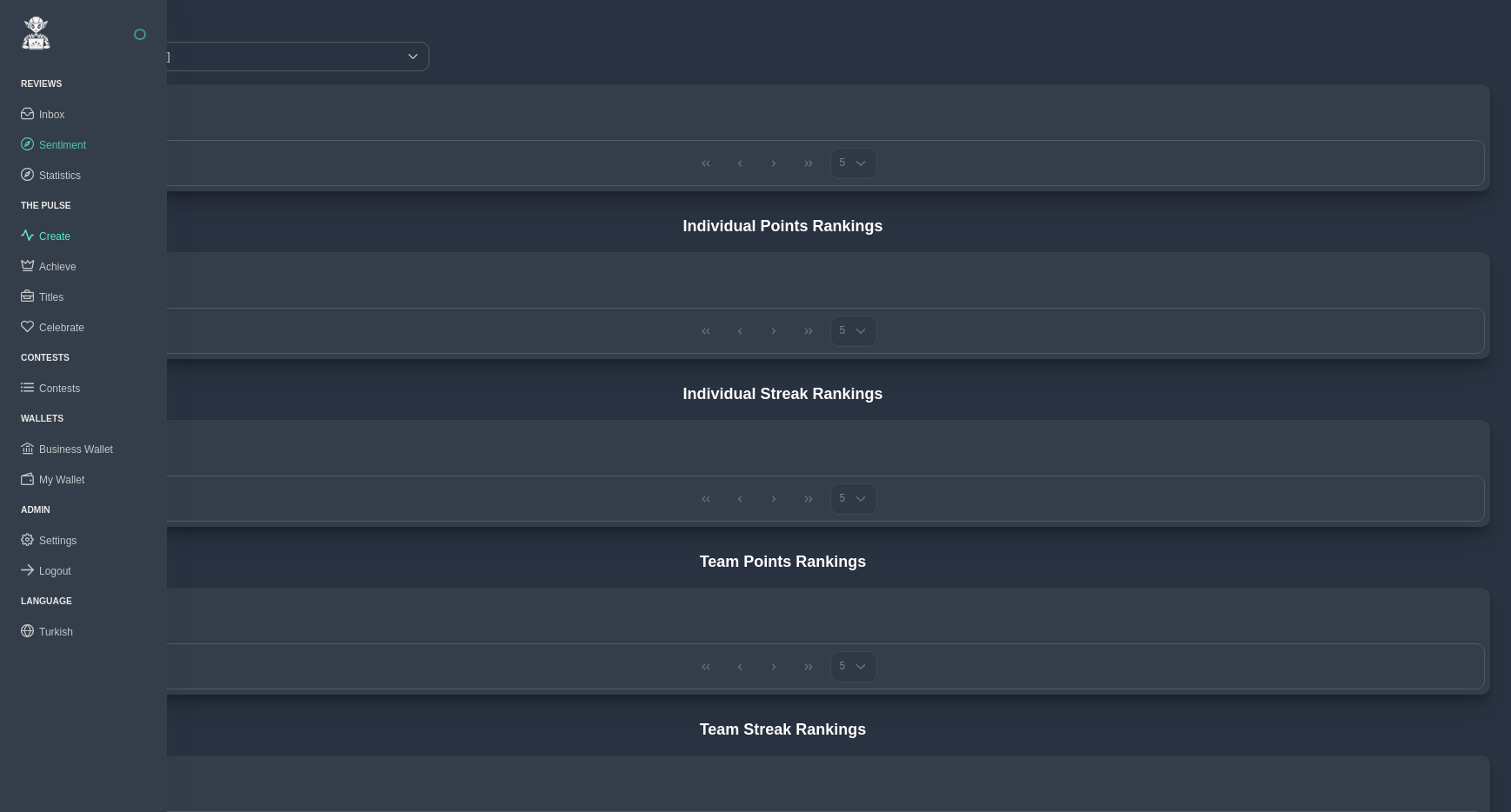
click at [51, 141] on span "Sentiment" at bounding box center [62, 145] width 47 height 12
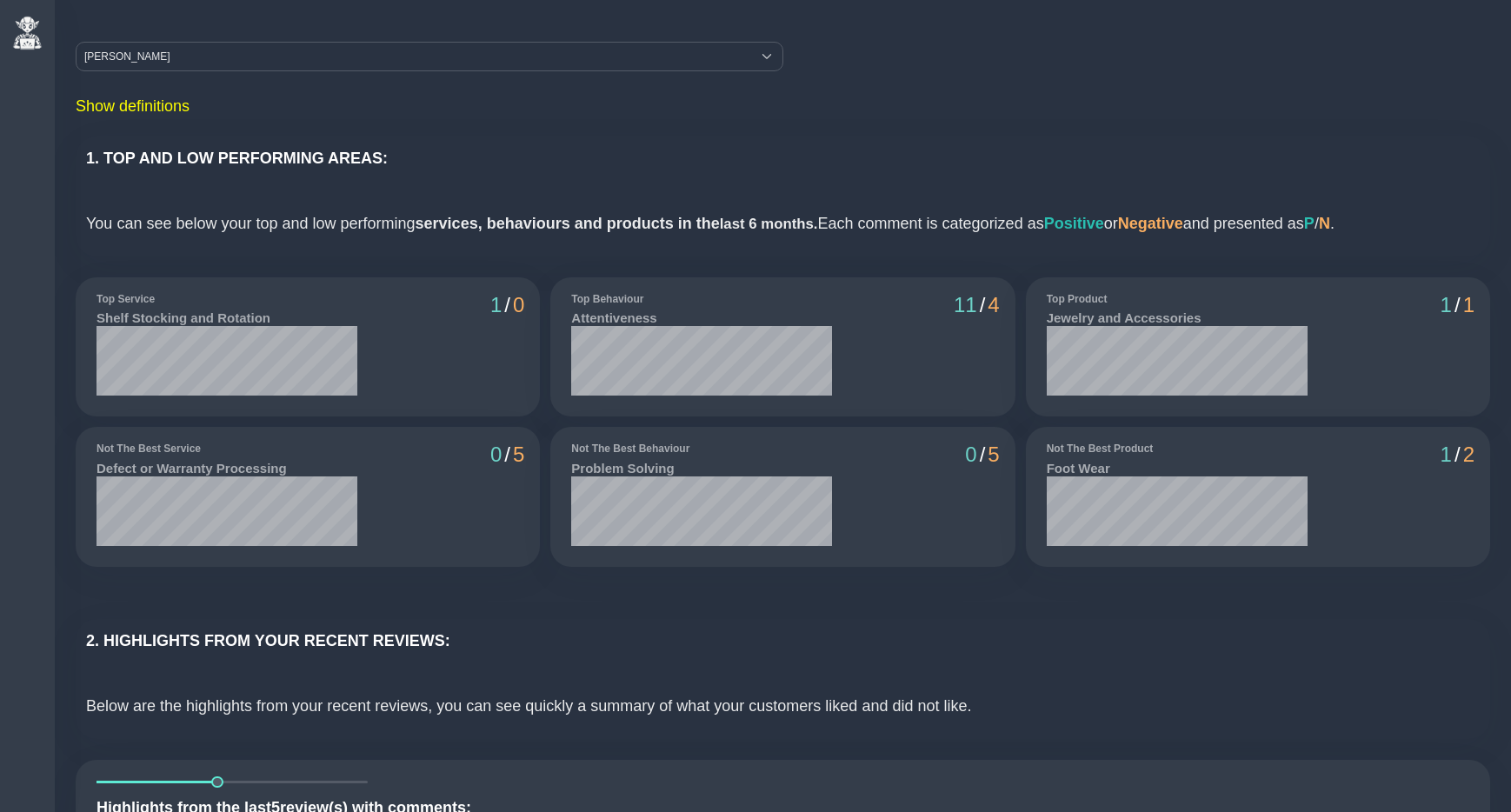
click at [472, 180] on div "1. TOP AND LOW PERFORMING AREAS: You can see below your top and low performing …" at bounding box center [783, 196] width 1415 height 120
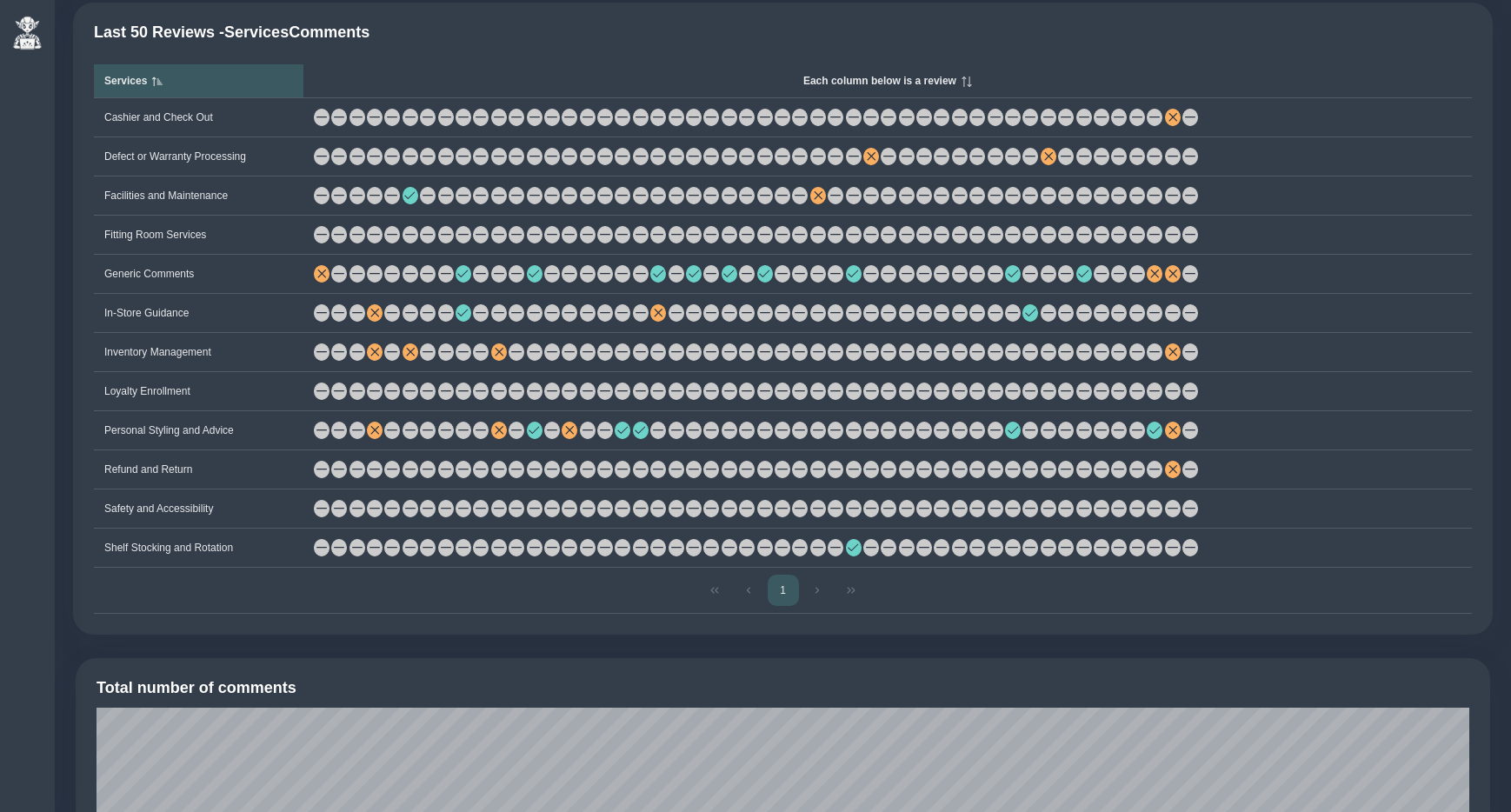
scroll to position [1261, 0]
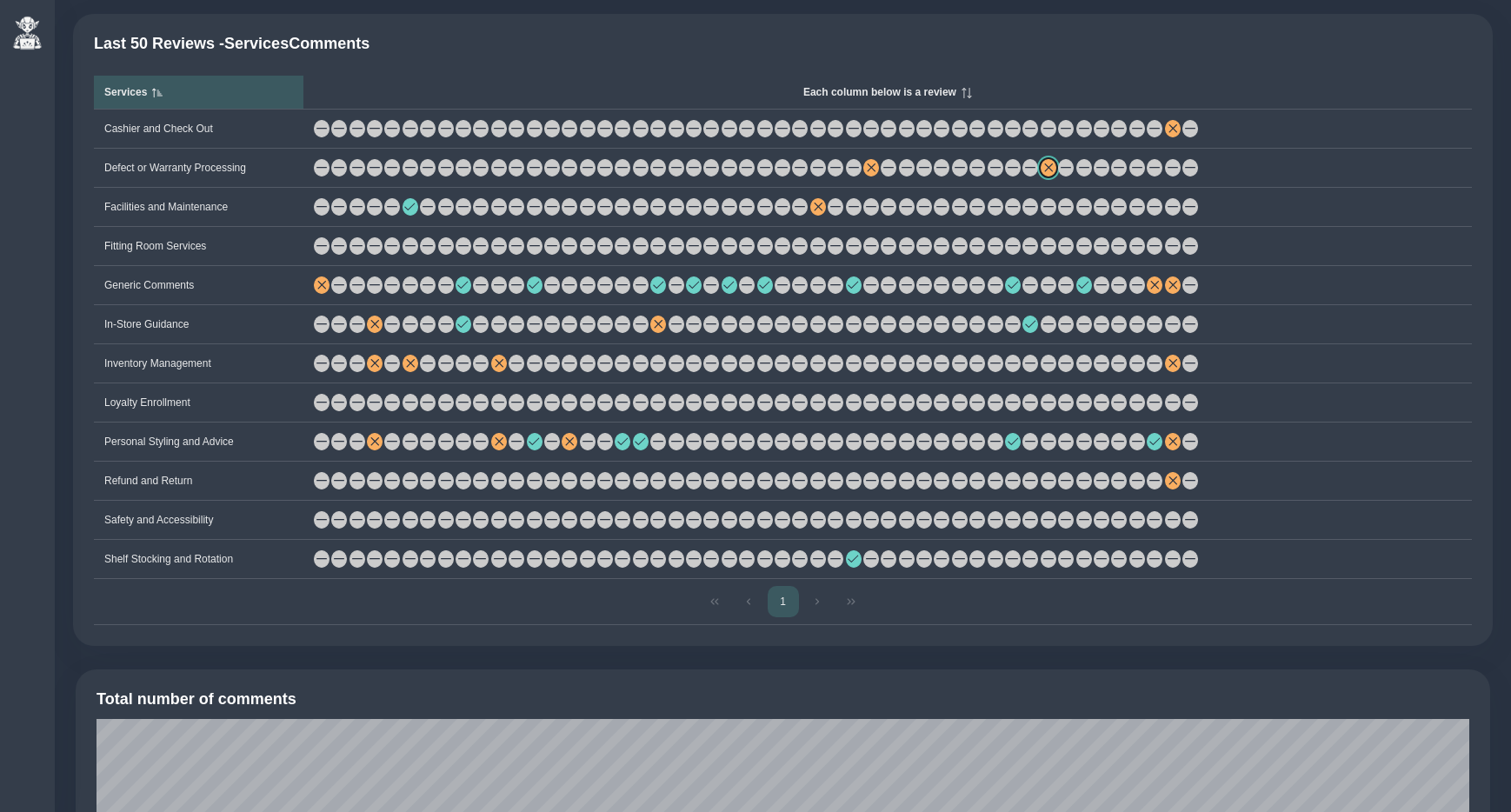
click at [1054, 172] on span at bounding box center [1049, 168] width 10 height 10
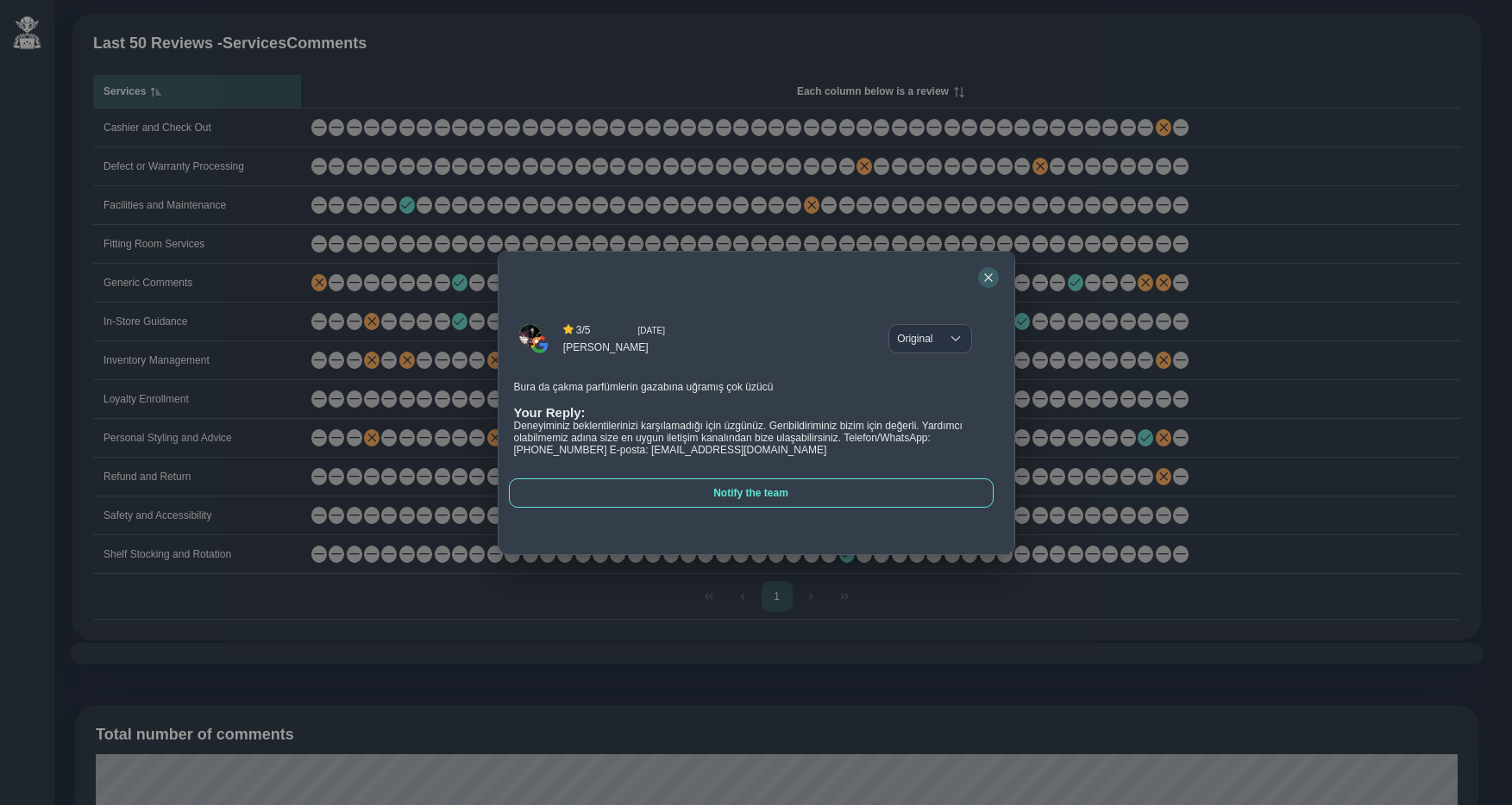
click at [988, 273] on icon "button" at bounding box center [988, 277] width 10 height 10
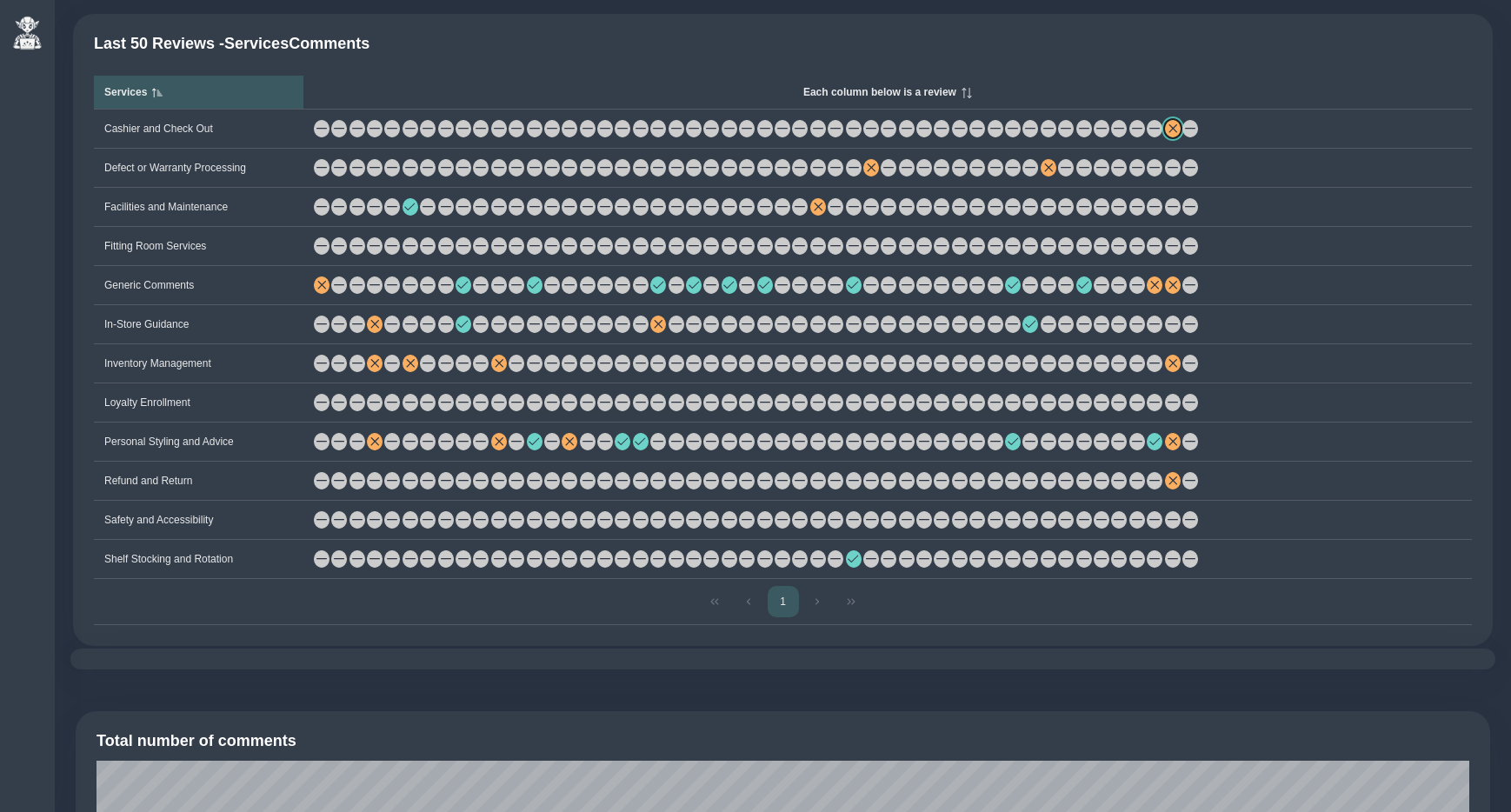
click at [1179, 134] on span at bounding box center [1172, 128] width 10 height 10
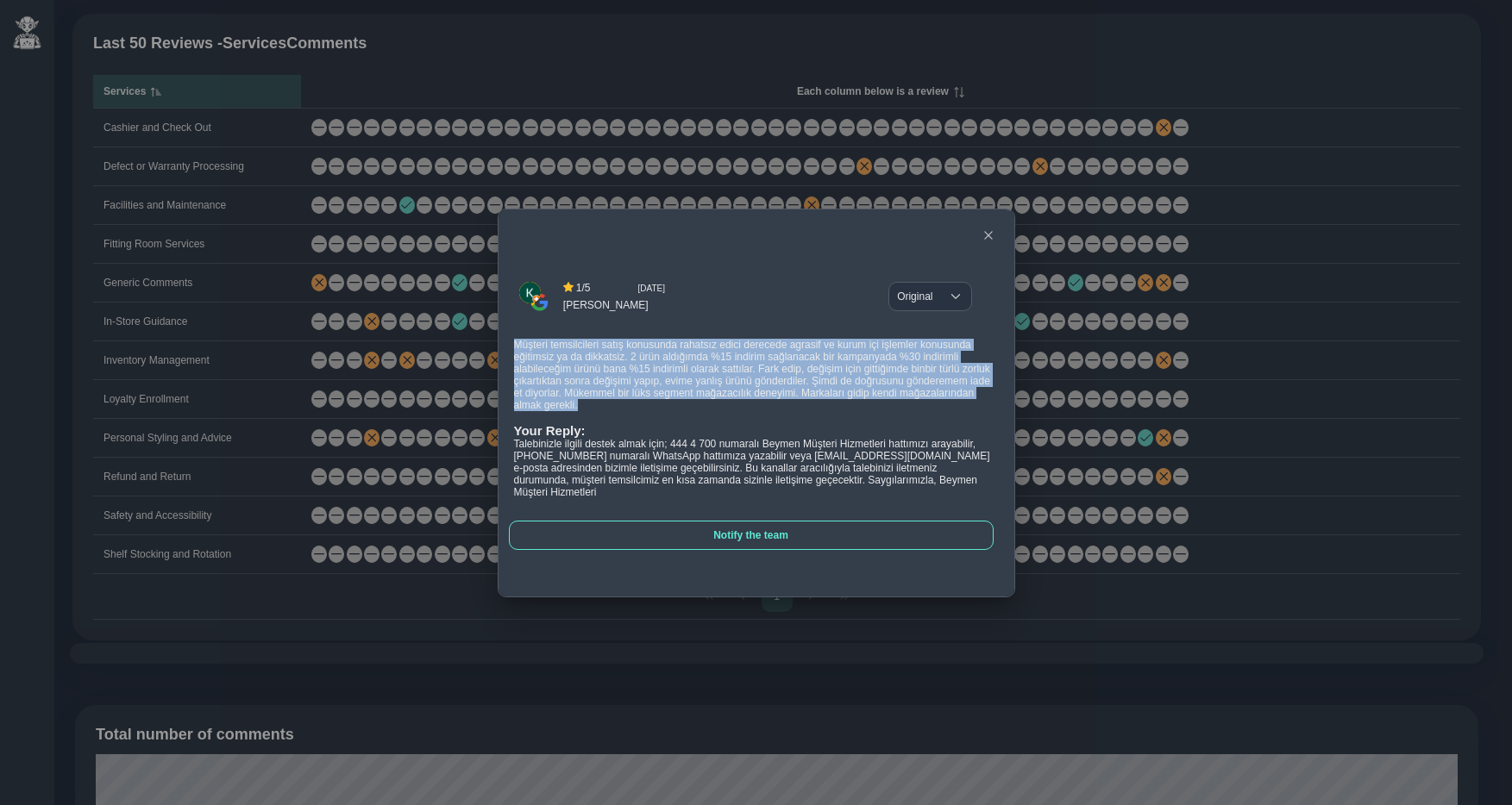
drag, startPoint x: 514, startPoint y: 351, endPoint x: 869, endPoint y: 410, distance: 359.9
click at [869, 410] on div "Müşteri temsilcileri satış konusunda rahatsız edici derecede agrasif ve kurum i…" at bounding box center [754, 418] width 479 height 183
click at [984, 231] on icon "button" at bounding box center [988, 235] width 10 height 10
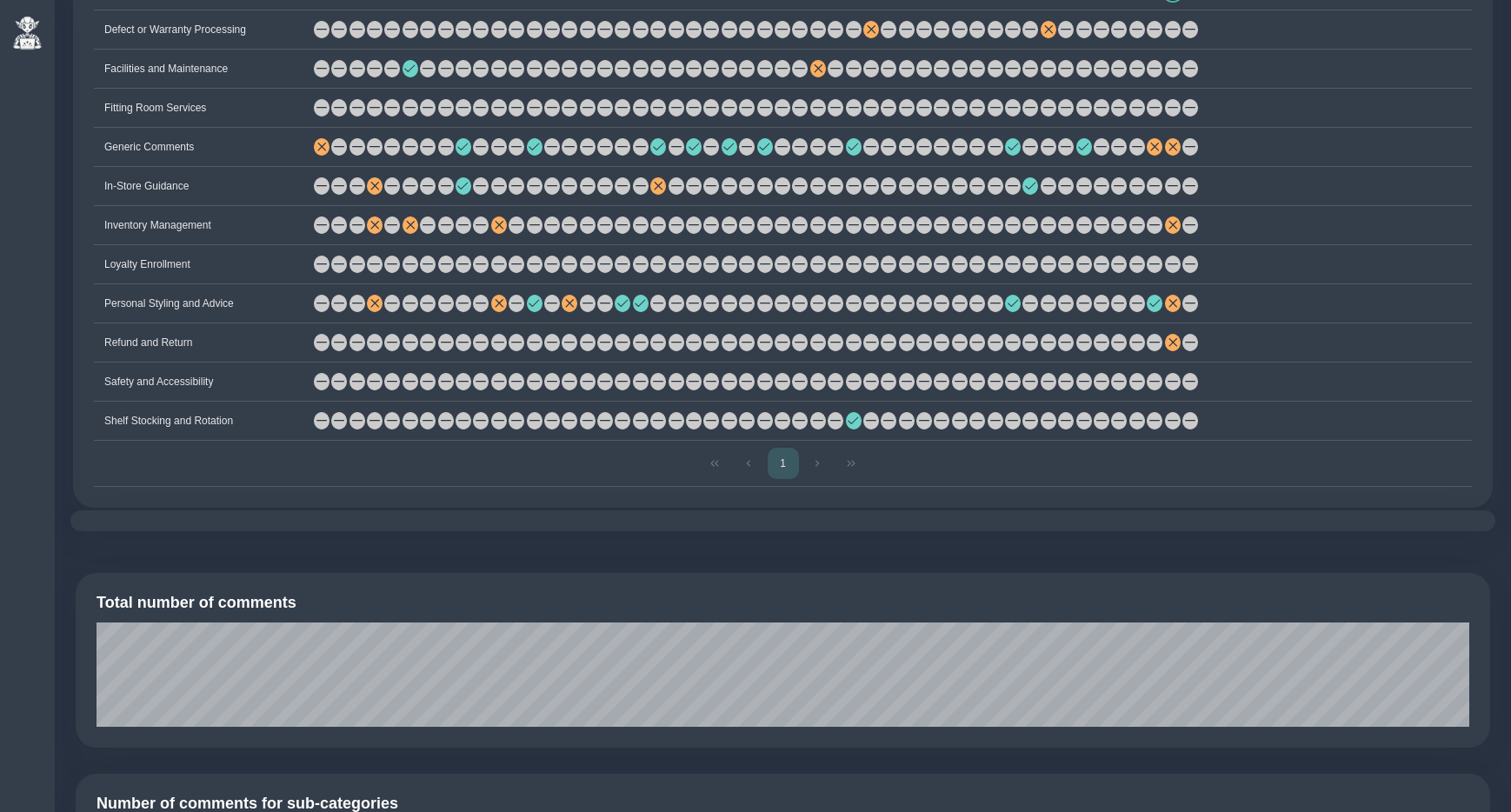
scroll to position [1043, 0]
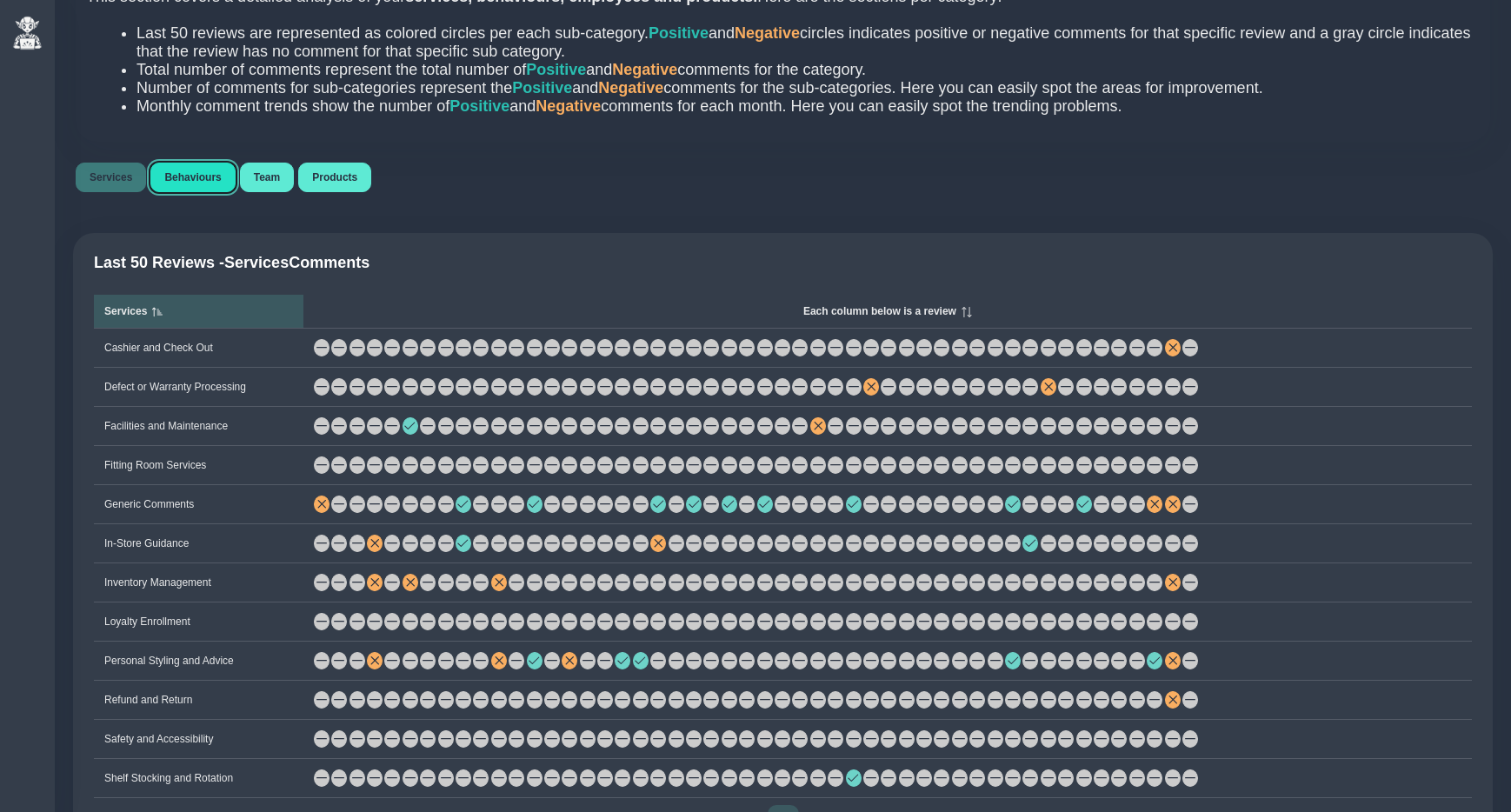
click at [190, 178] on span "Behaviours" at bounding box center [192, 177] width 57 height 12
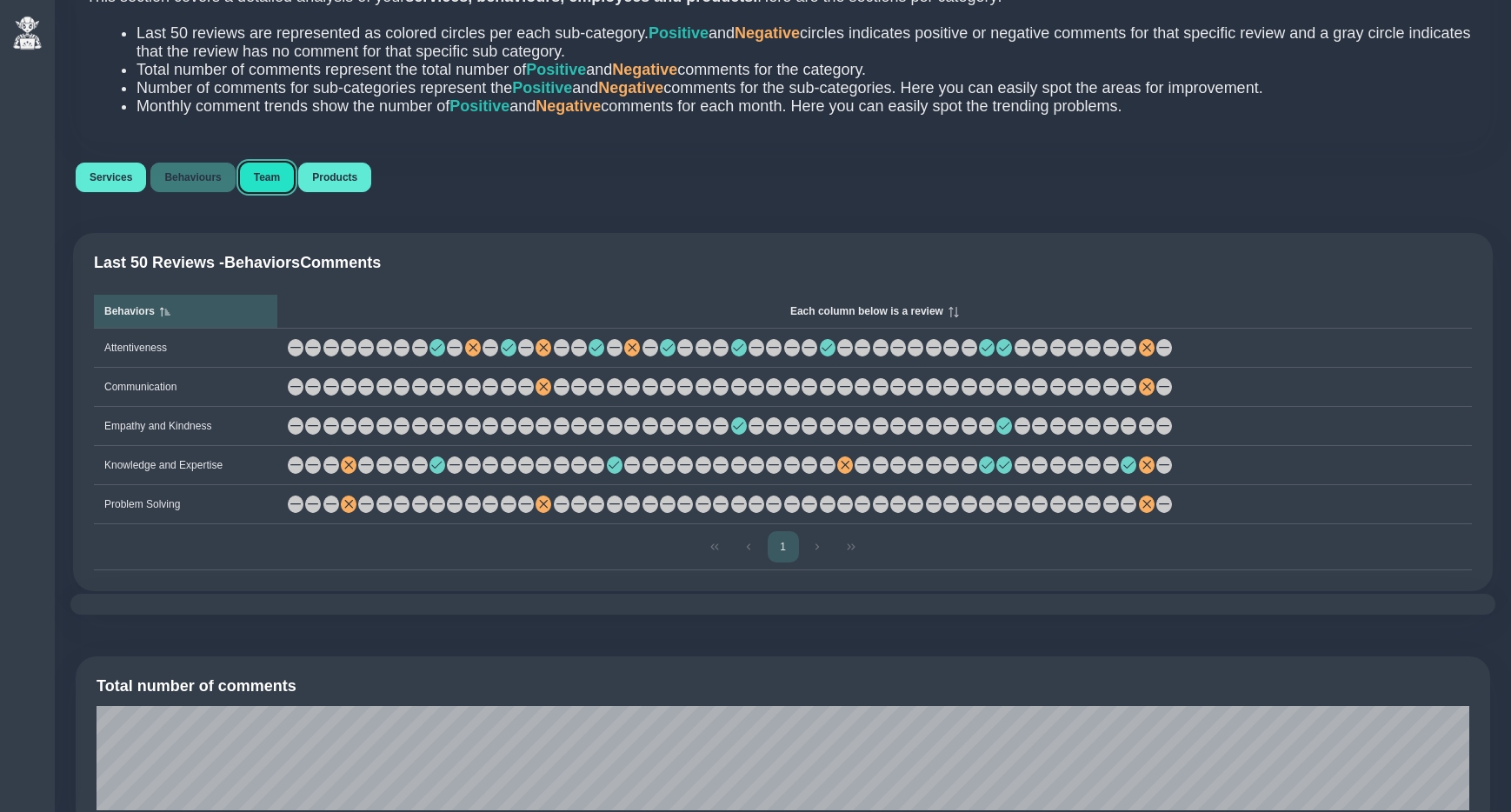
click at [276, 182] on span "Team" at bounding box center [266, 177] width 26 height 12
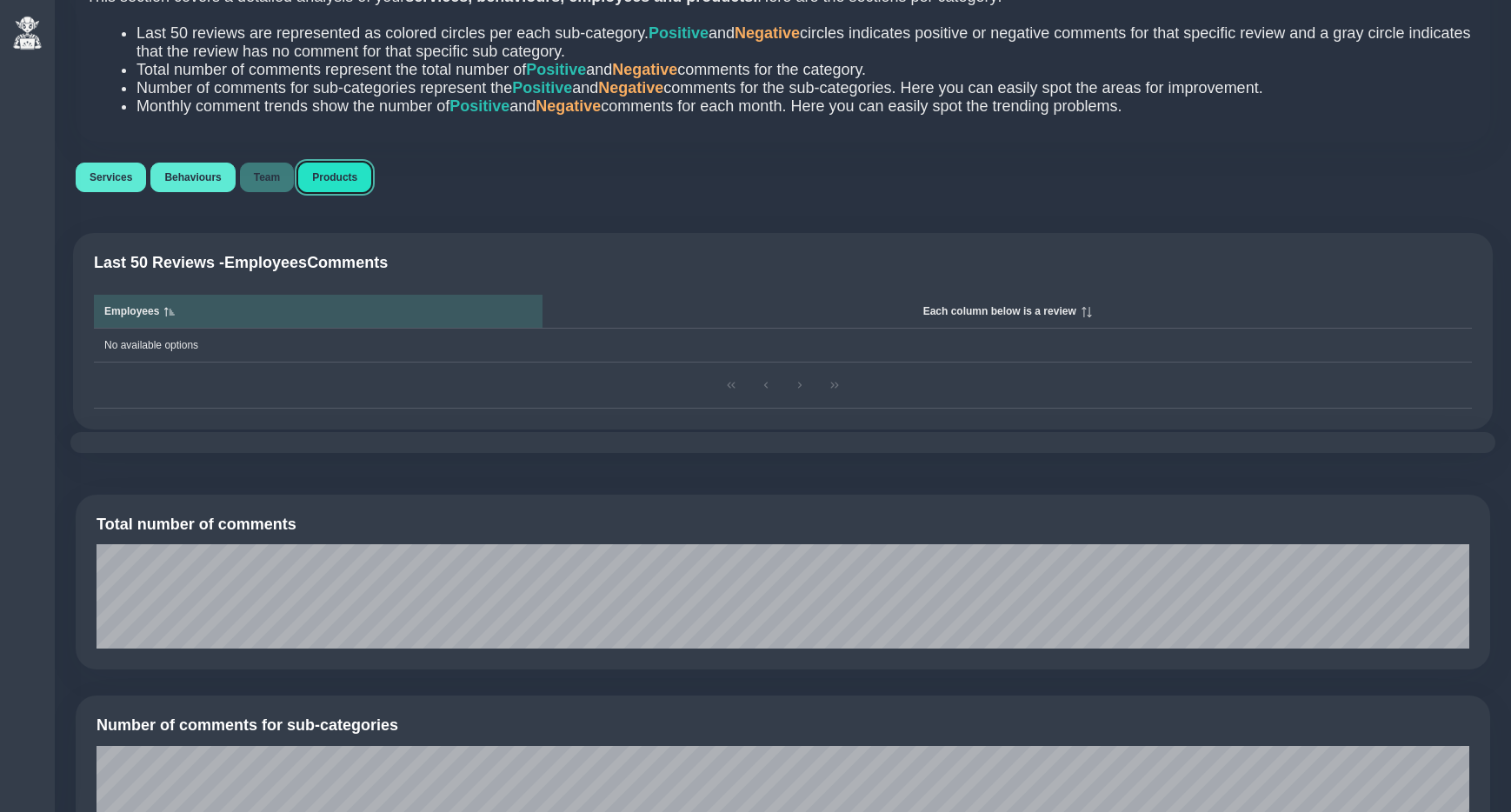
click at [335, 181] on span "Products" at bounding box center [334, 177] width 45 height 12
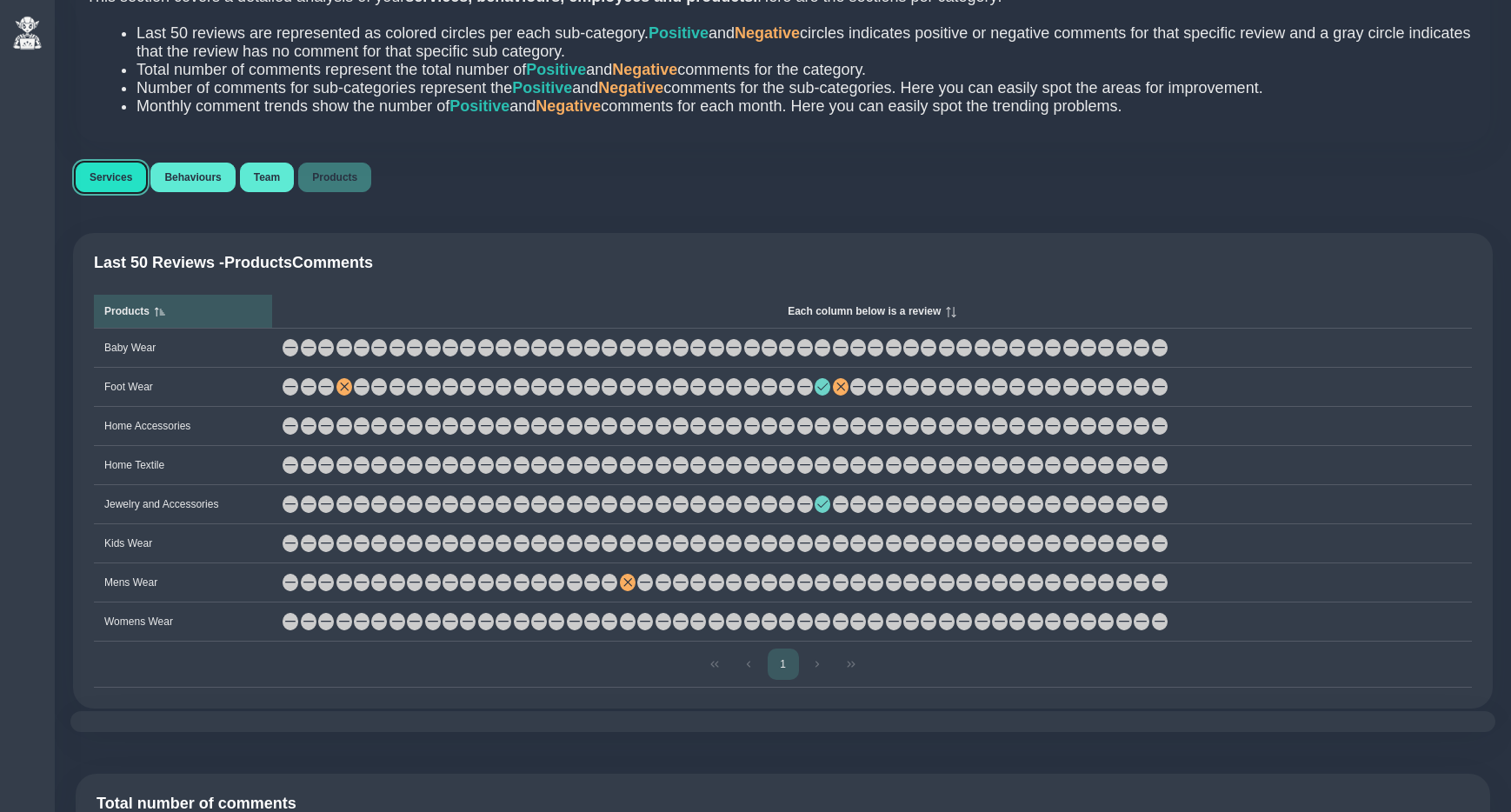
click at [118, 182] on span "Services" at bounding box center [111, 177] width 43 height 12
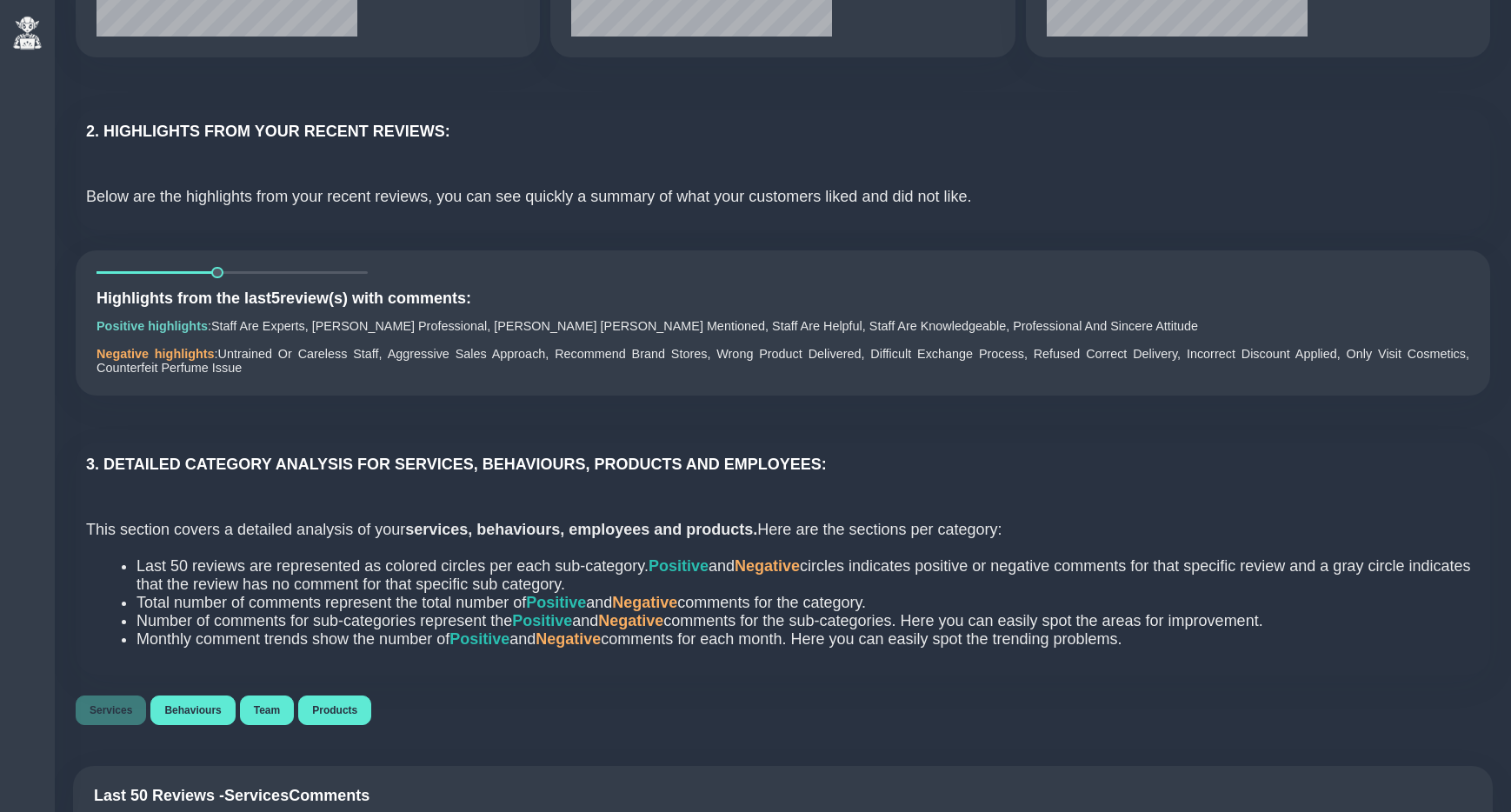
scroll to position [0, 0]
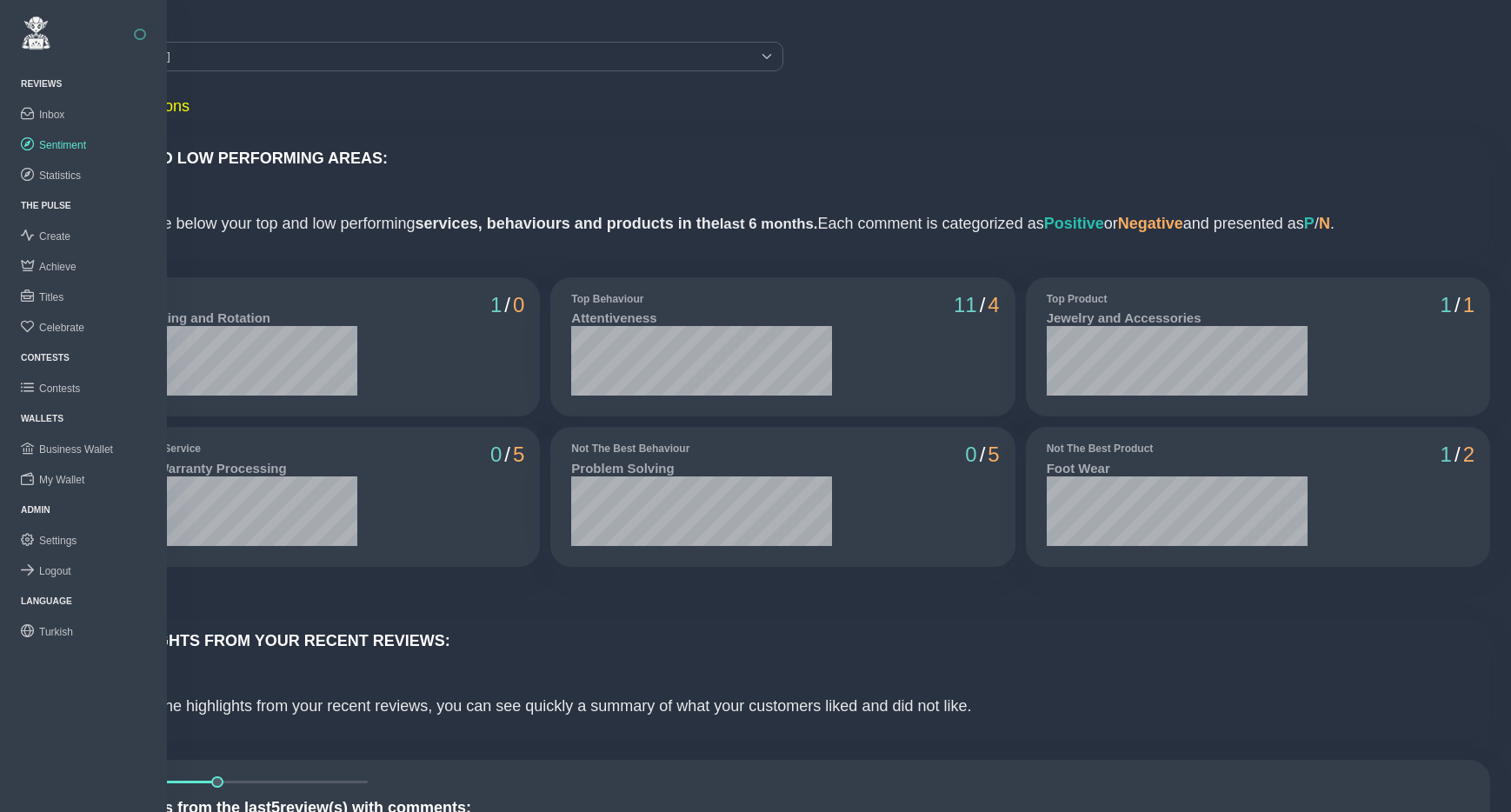
click at [141, 33] on button "button" at bounding box center [139, 34] width 12 height 12
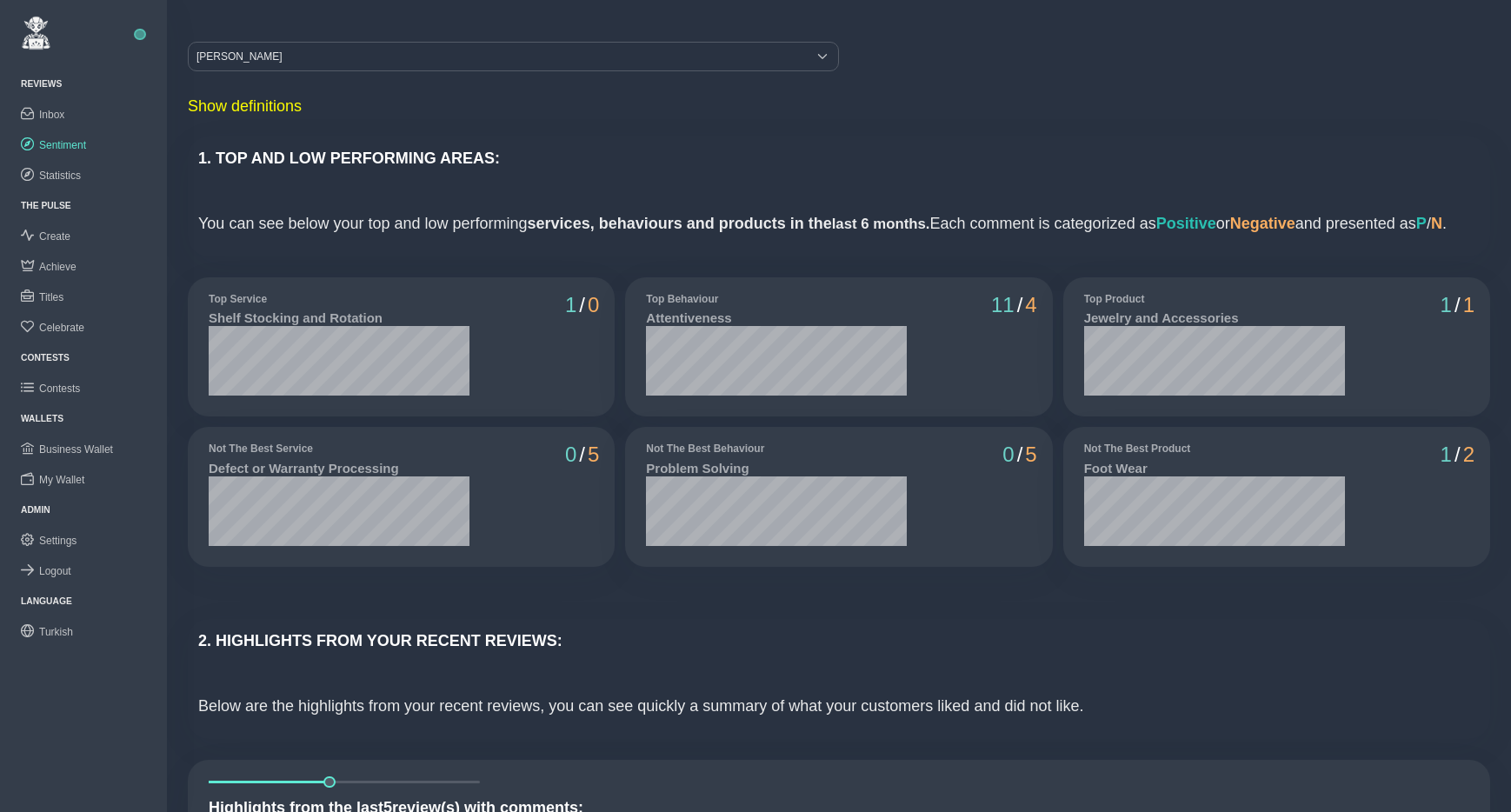
click at [605, 144] on div "1. TOP AND LOW PERFORMING AREAS: You can see below your top and low performing …" at bounding box center [839, 196] width 1303 height 120
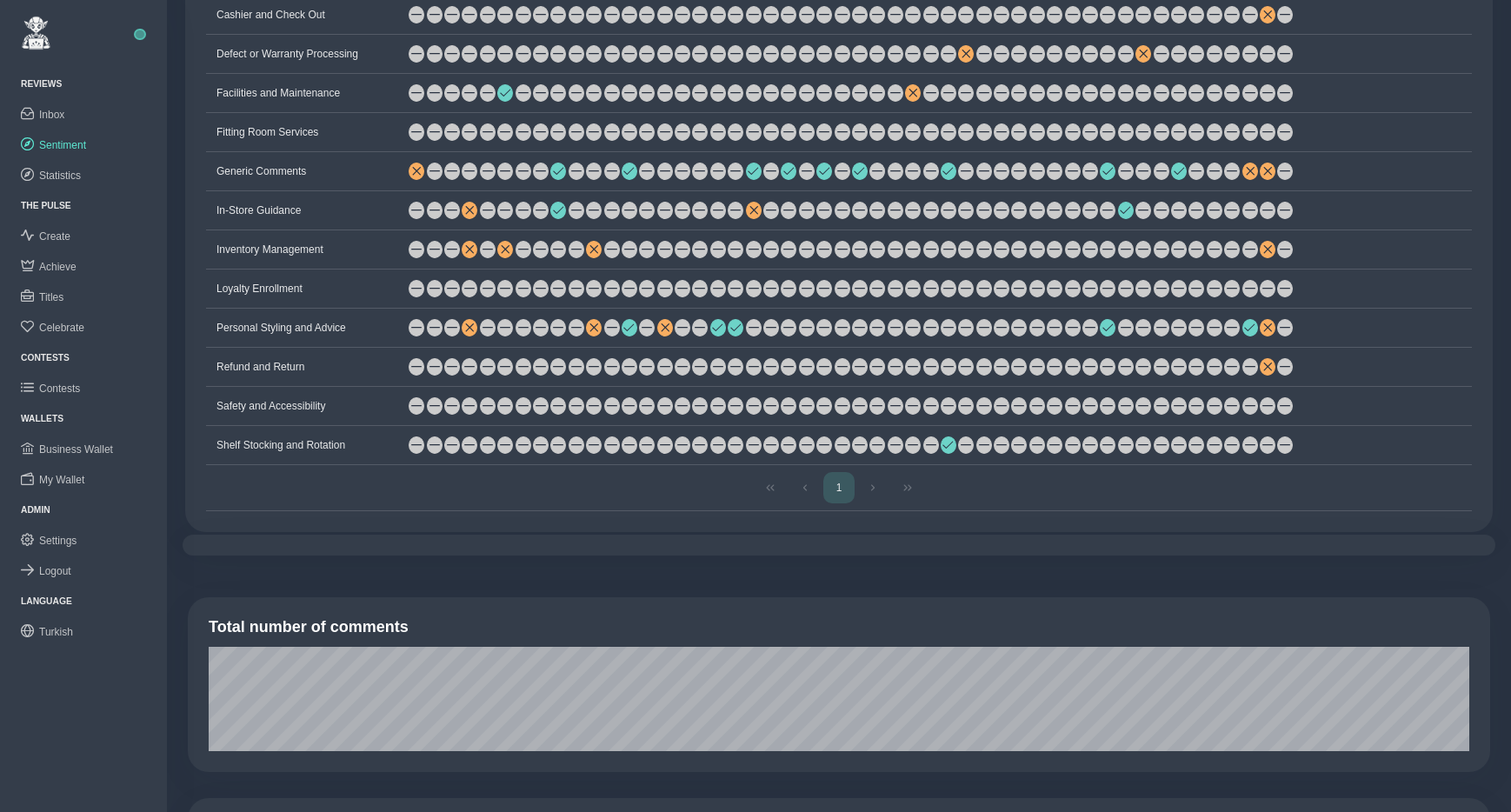
scroll to position [774, 0]
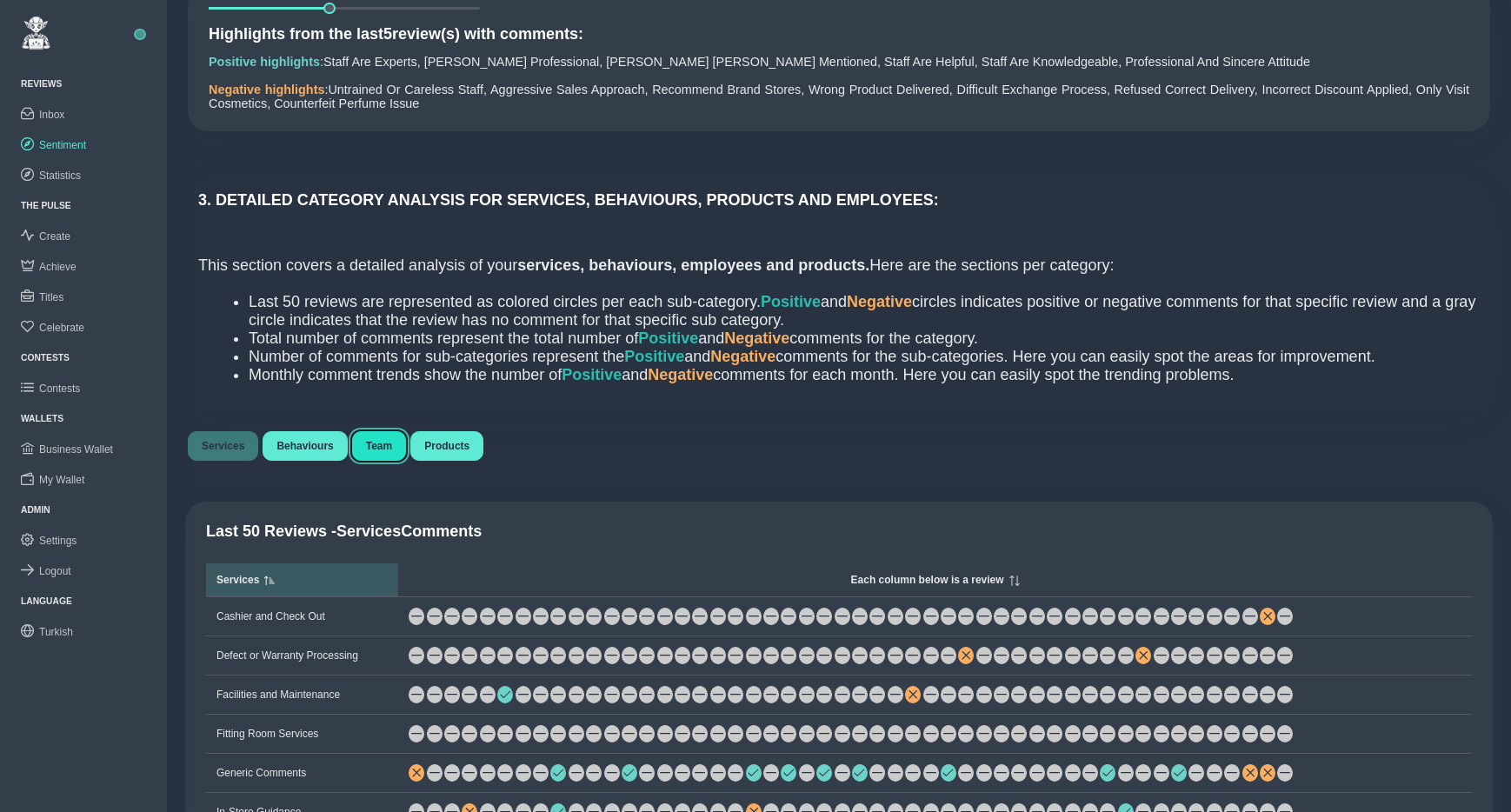
click at [386, 452] on span "Team" at bounding box center [379, 446] width 26 height 12
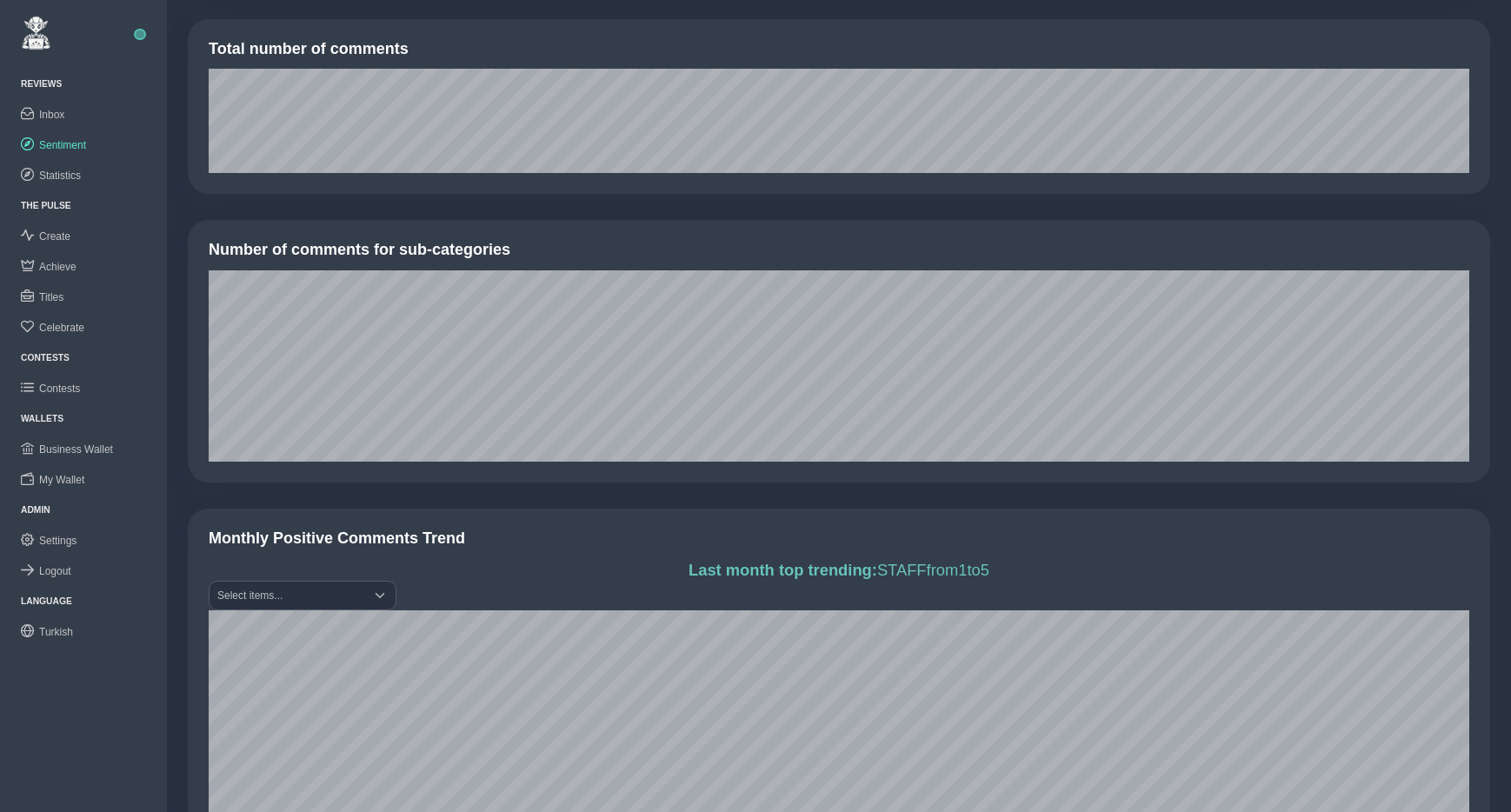
scroll to position [1517, 0]
click at [71, 179] on span "Statistics" at bounding box center [60, 175] width 42 height 12
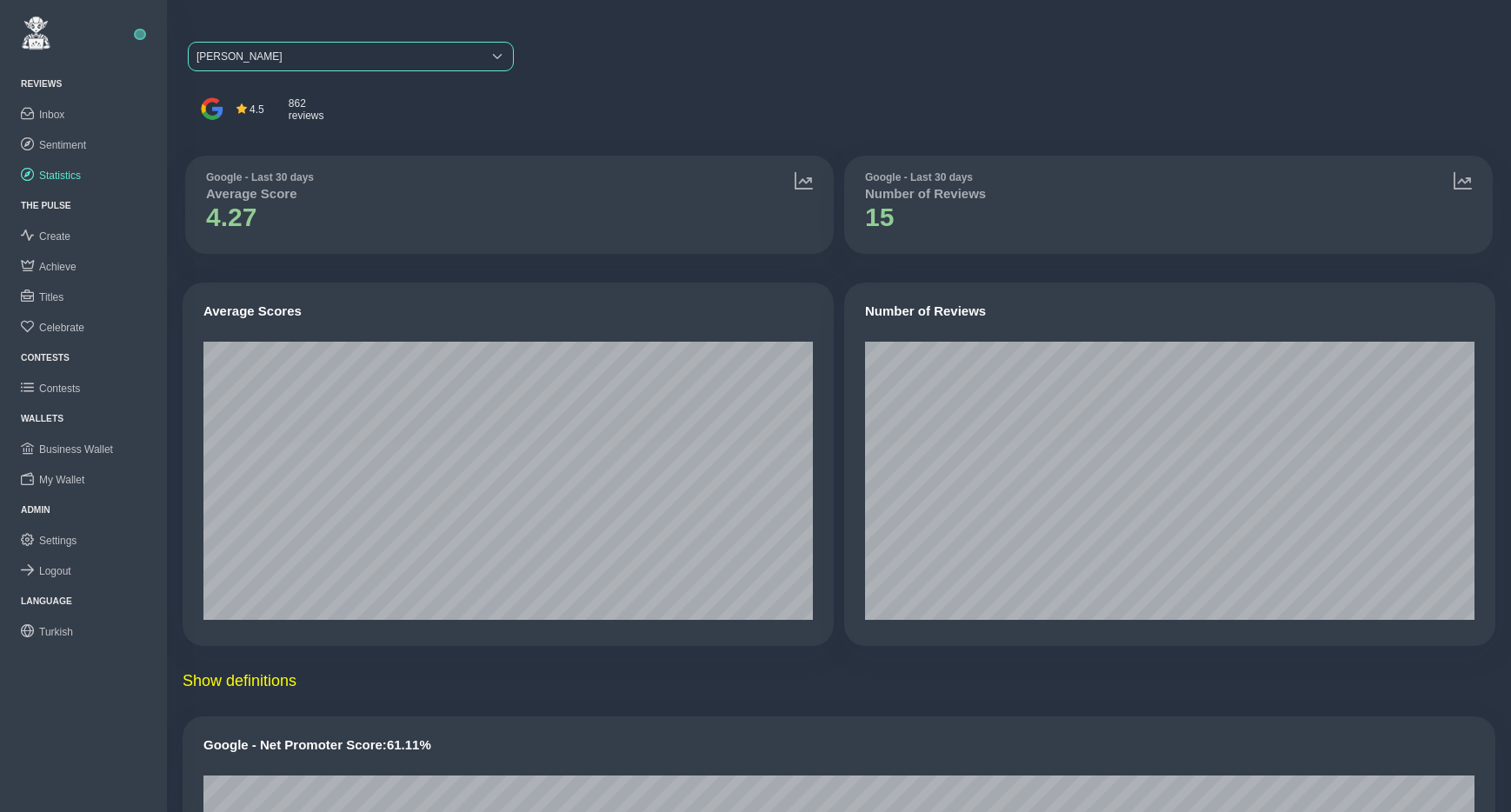
click at [280, 57] on span "Beymen Suadiye" at bounding box center [335, 57] width 293 height 27
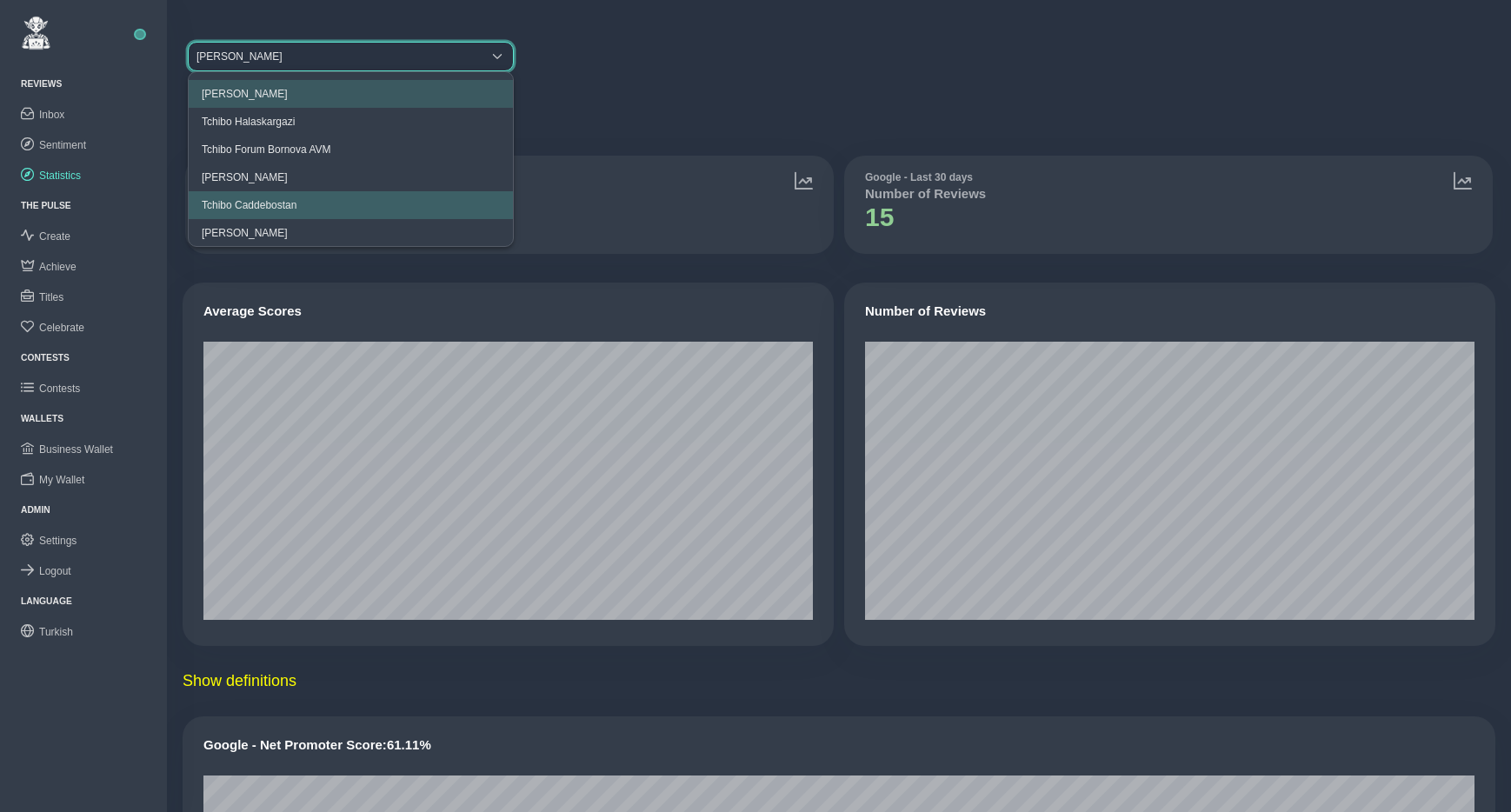
click at [310, 204] on li "Tchibo Caddebostan" at bounding box center [351, 205] width 324 height 27
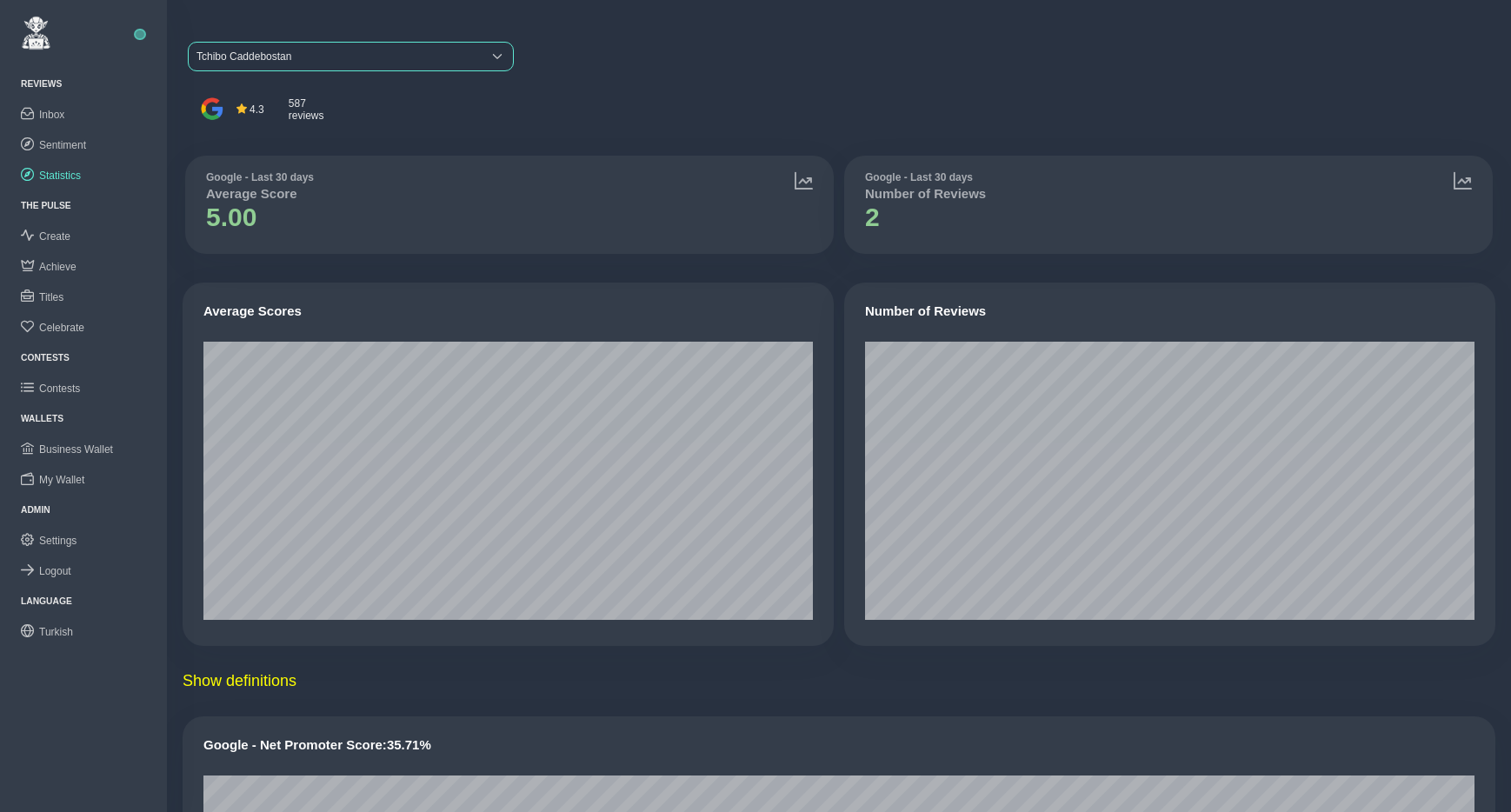
click at [305, 60] on span "Tchibo Caddebostan" at bounding box center [335, 57] width 293 height 27
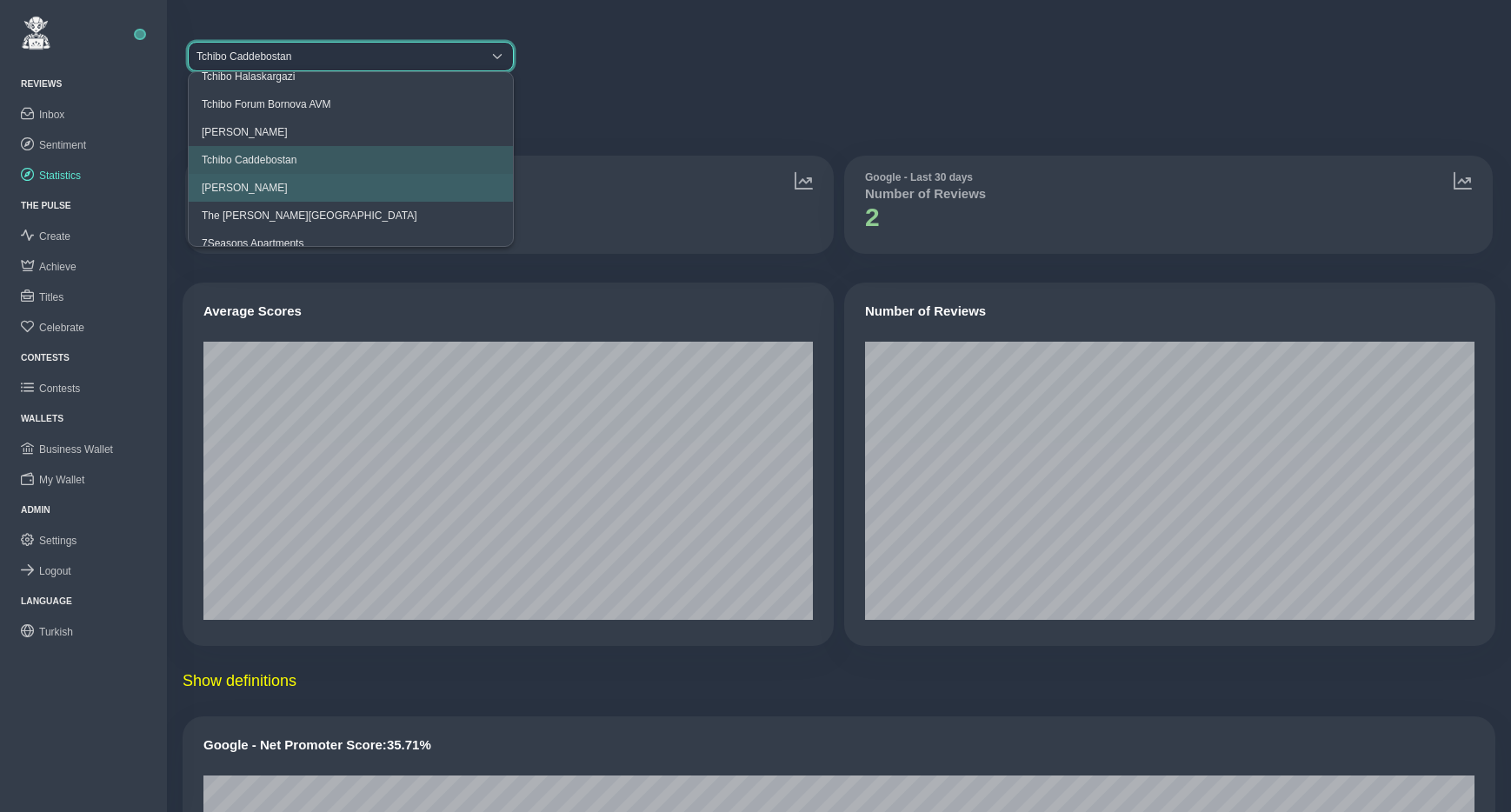
scroll to position [45, 0]
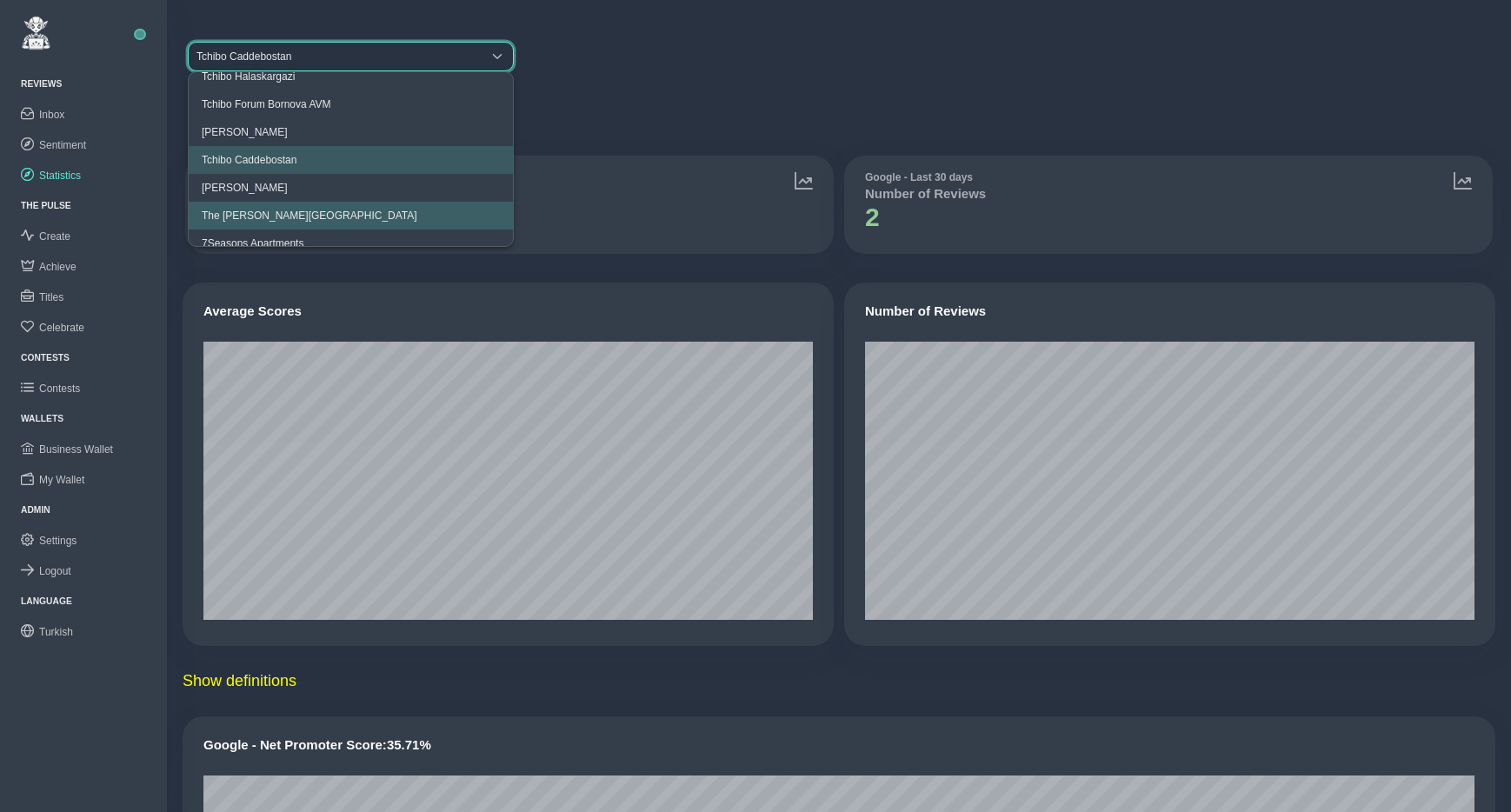
click at [313, 211] on span "The Clementine Churchill Hospital" at bounding box center [310, 215] width 216 height 12
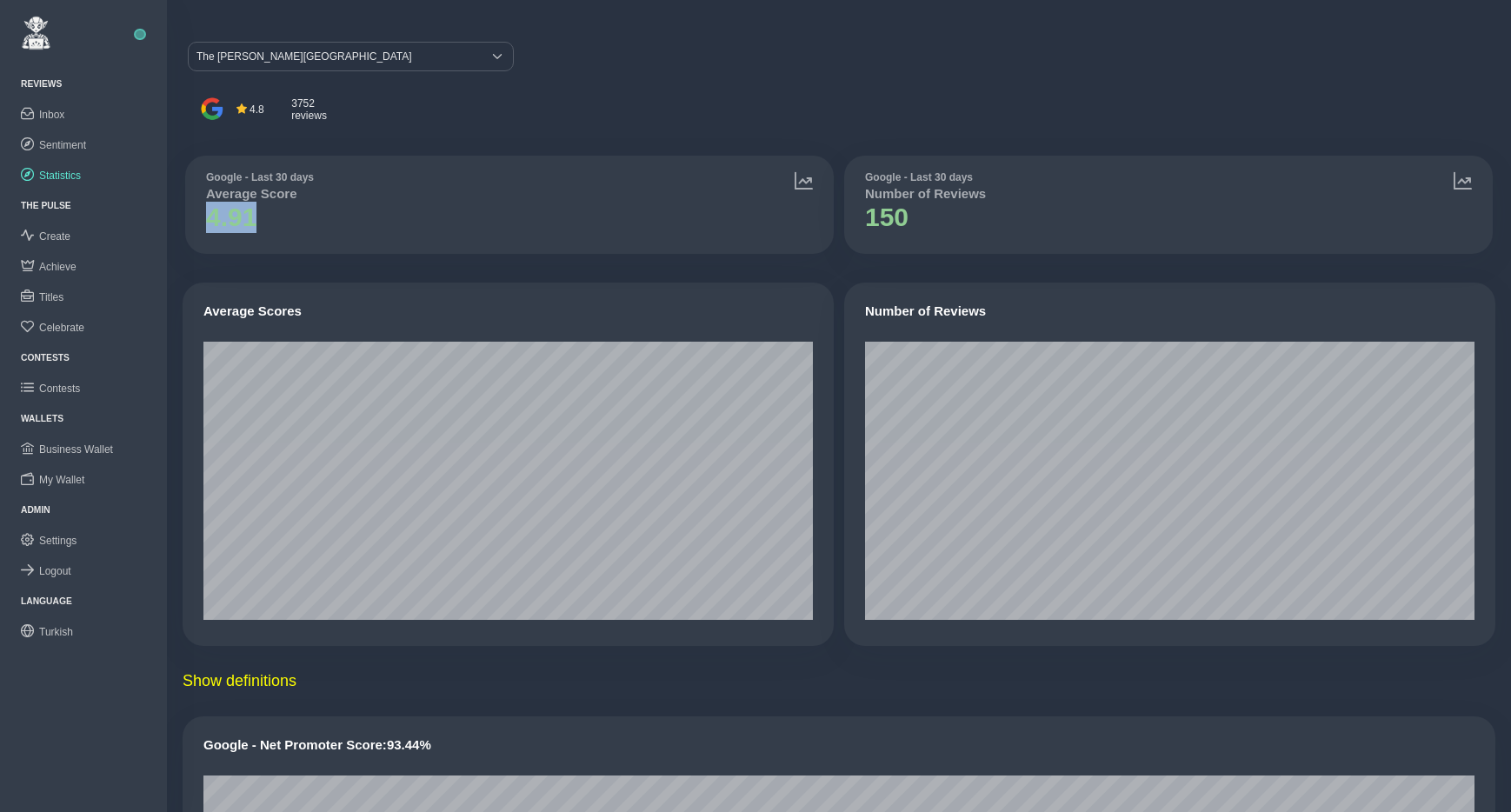
drag, startPoint x: 210, startPoint y: 220, endPoint x: 260, endPoint y: 219, distance: 50.0
click at [260, 219] on h1 "4.91" at bounding box center [260, 217] width 108 height 31
drag, startPoint x: 250, startPoint y: 111, endPoint x: 328, endPoint y: 104, distance: 78.3
click at [328, 104] on div "4.8 3752 reviews" at bounding box center [287, 110] width 110 height 35
drag, startPoint x: 211, startPoint y: 222, endPoint x: 269, endPoint y: 217, distance: 58.2
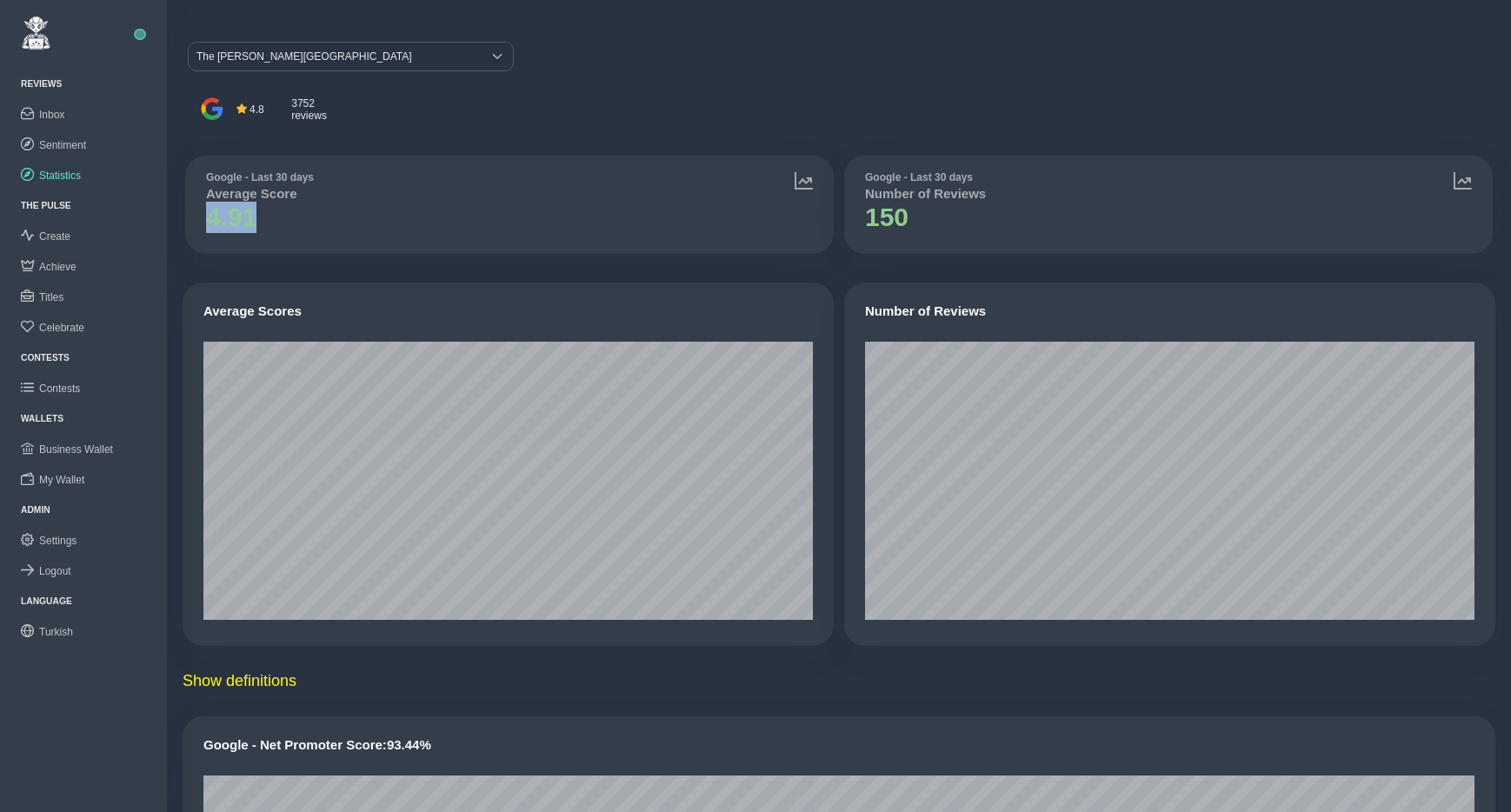
click at [269, 217] on h1 "4.91" at bounding box center [260, 217] width 108 height 31
click at [302, 230] on h1 "4.91" at bounding box center [260, 217] width 108 height 31
click at [212, 219] on h1 "4.91" at bounding box center [260, 217] width 108 height 31
drag, startPoint x: 252, startPoint y: 108, endPoint x: 267, endPoint y: 109, distance: 15.0
click at [267, 109] on span "4.8" at bounding box center [259, 109] width 55 height 23
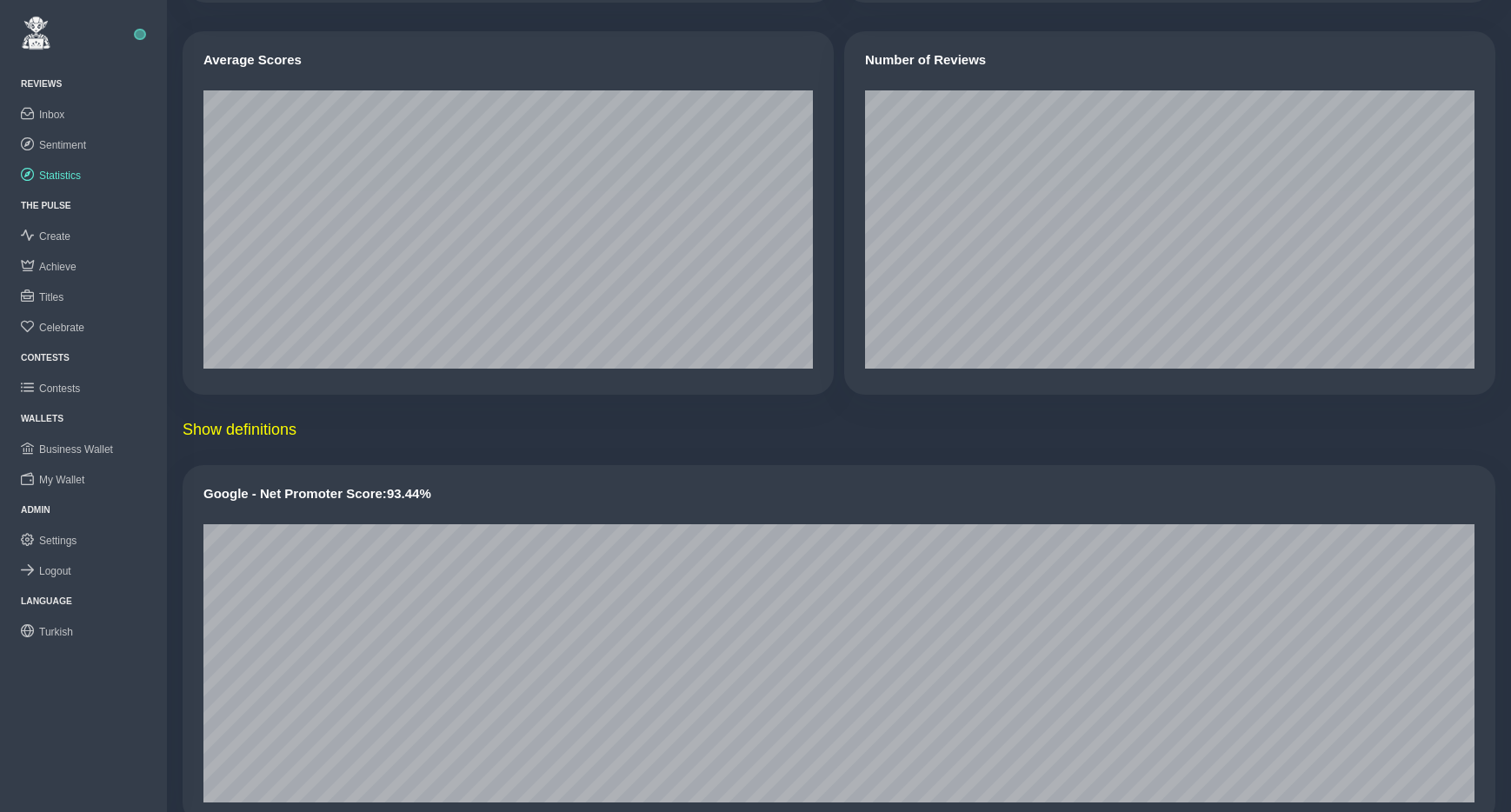
scroll to position [0, 0]
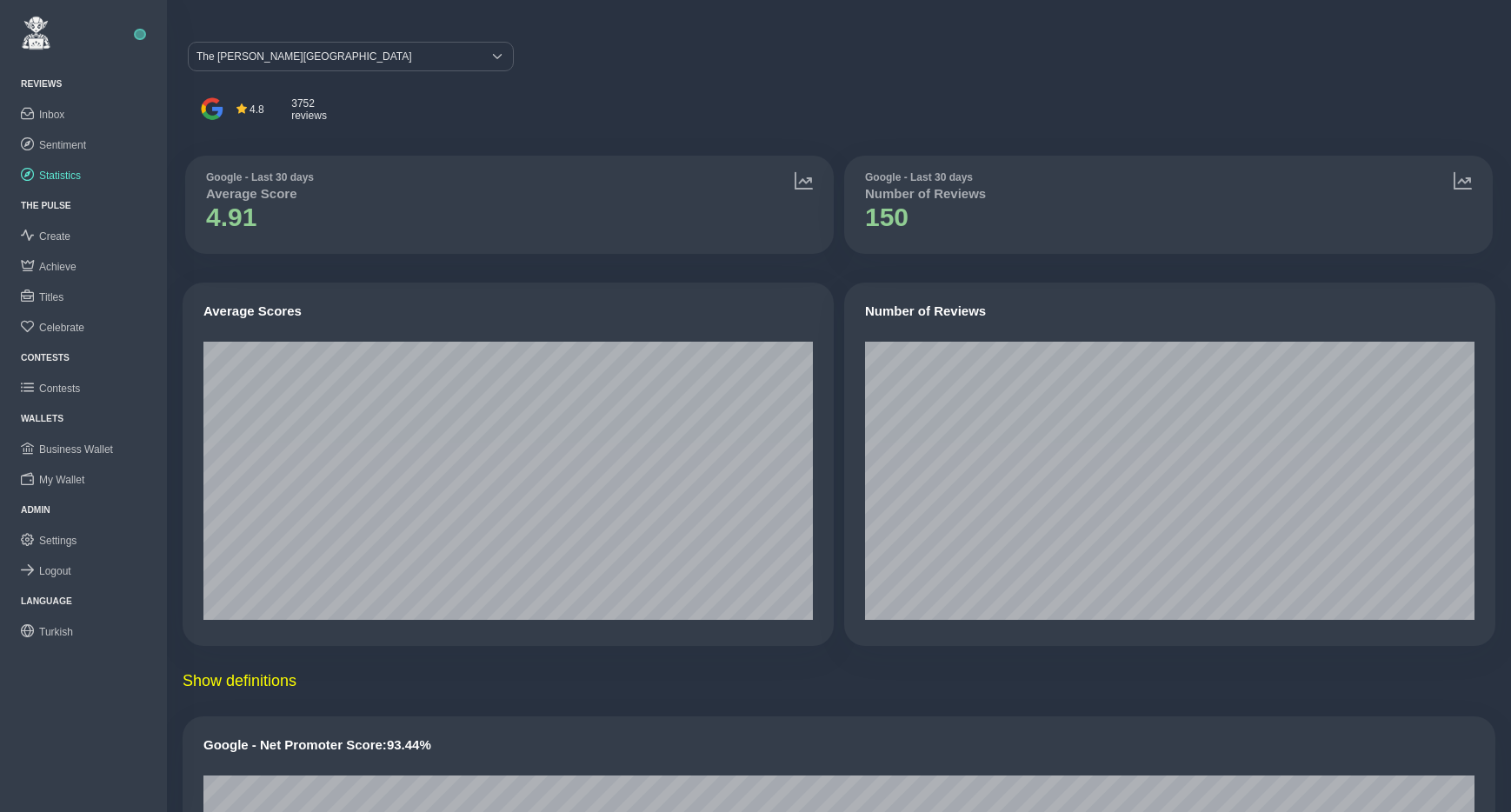
click at [515, 257] on div "Google - Last 30 days Average Score 4.91" at bounding box center [510, 204] width 659 height 109
click at [620, 124] on div "4.8 3752 reviews" at bounding box center [839, 110] width 1313 height 35
click at [60, 266] on span "Achieve" at bounding box center [58, 266] width 38 height 12
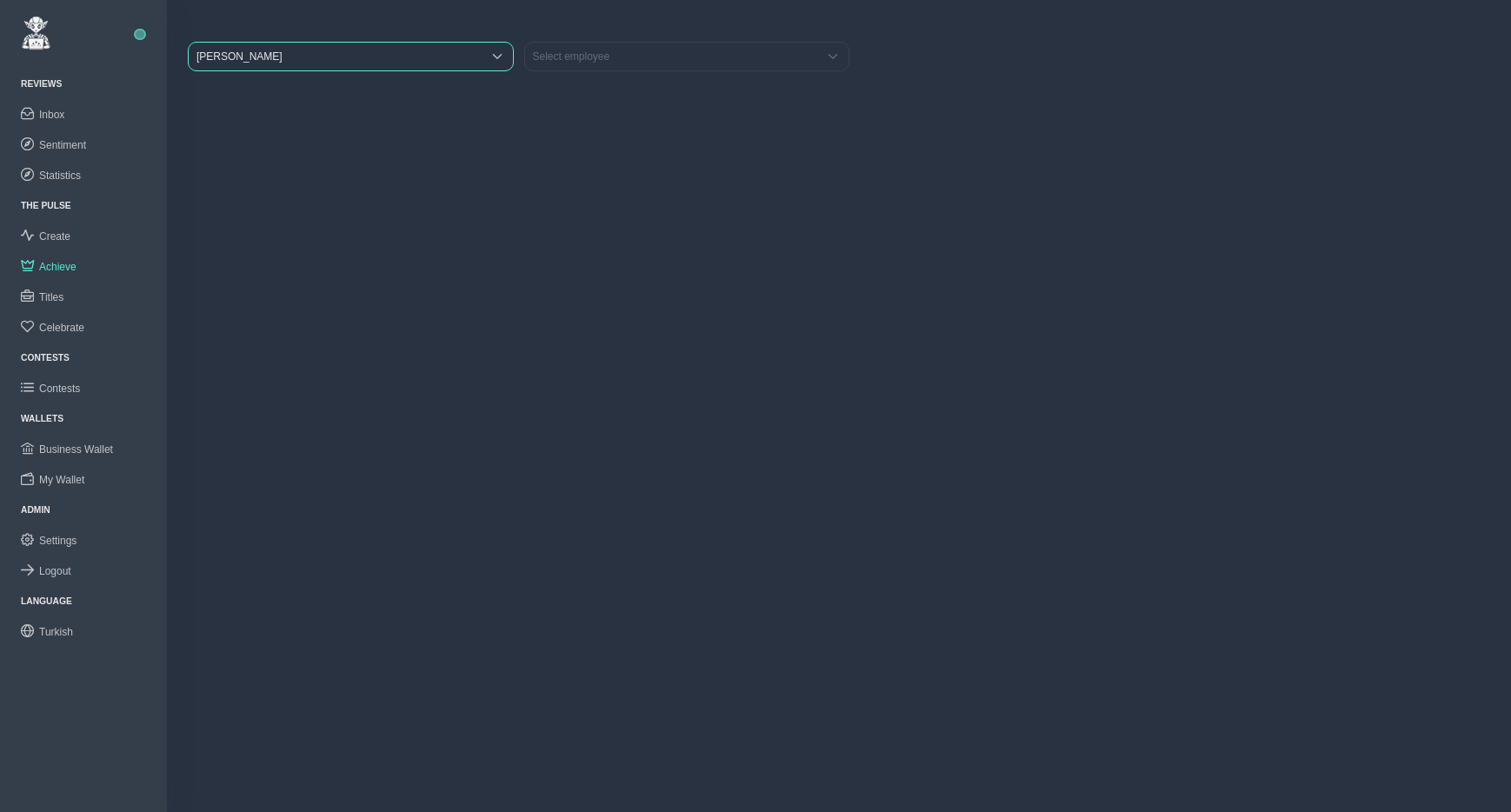
click at [279, 57] on span "Beymen Suadiye" at bounding box center [335, 57] width 293 height 27
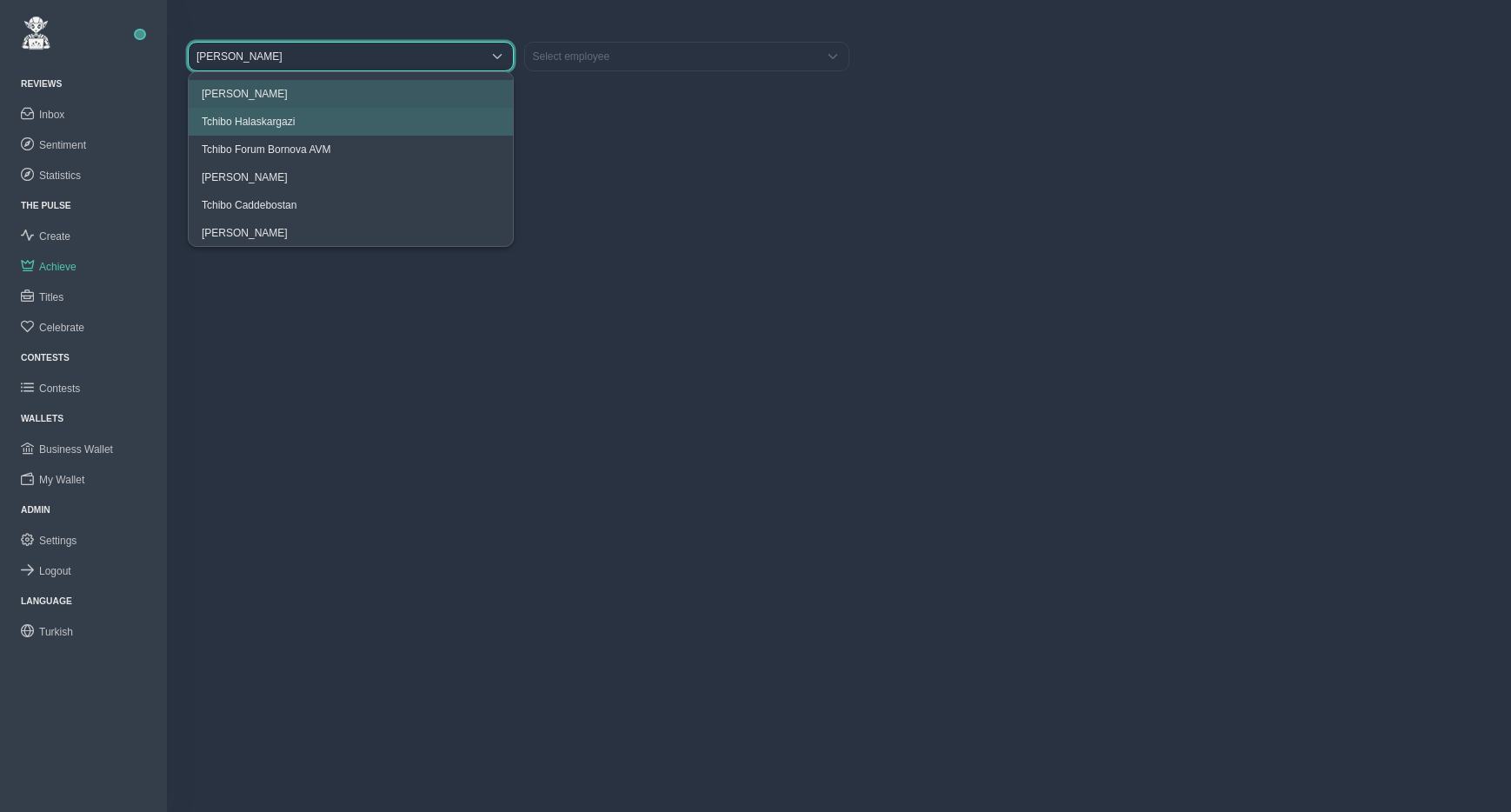
click at [60, 262] on span "Achieve" at bounding box center [58, 266] width 38 height 12
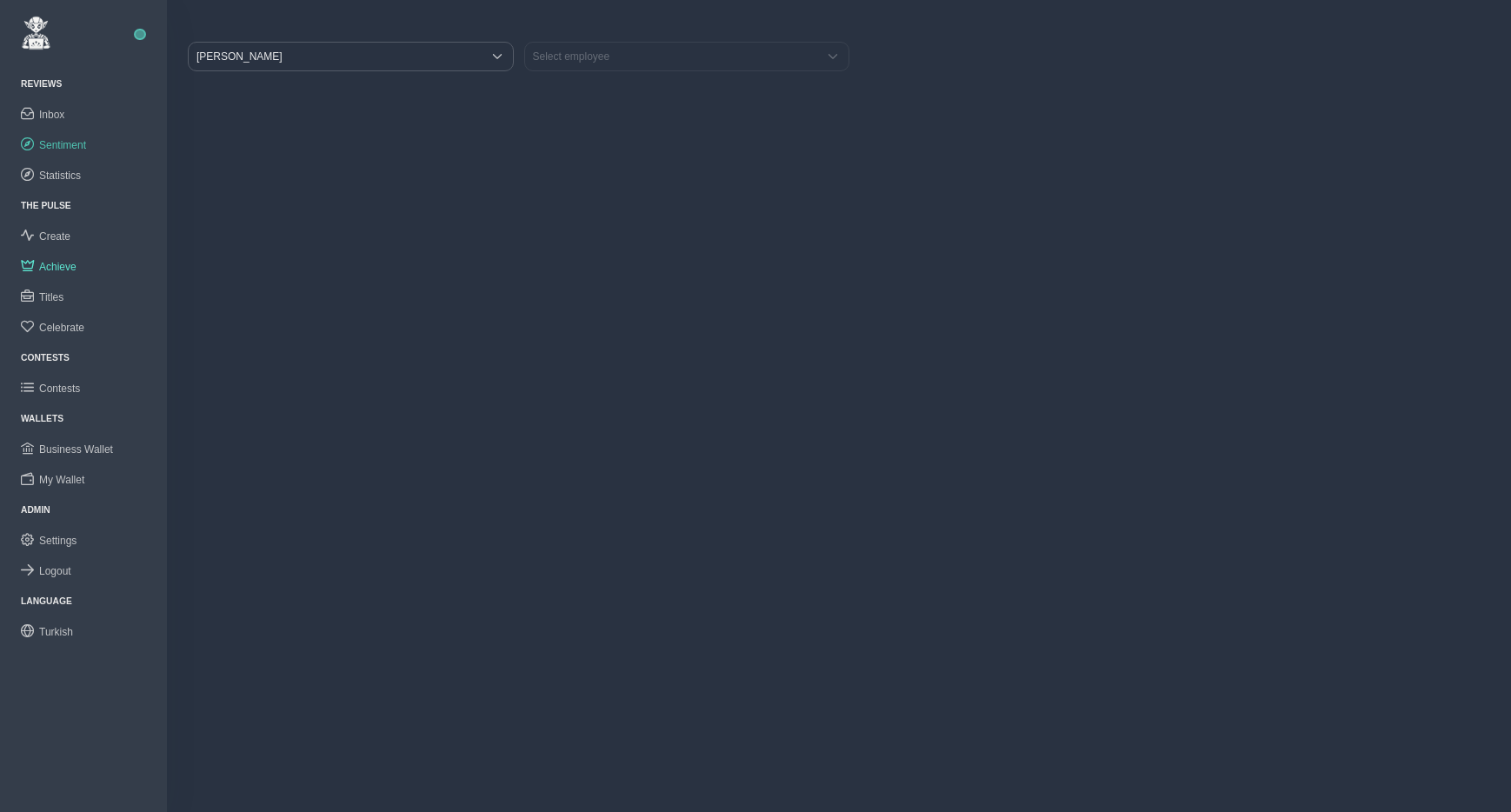
click at [65, 150] on link "Sentiment" at bounding box center [83, 144] width 167 height 30
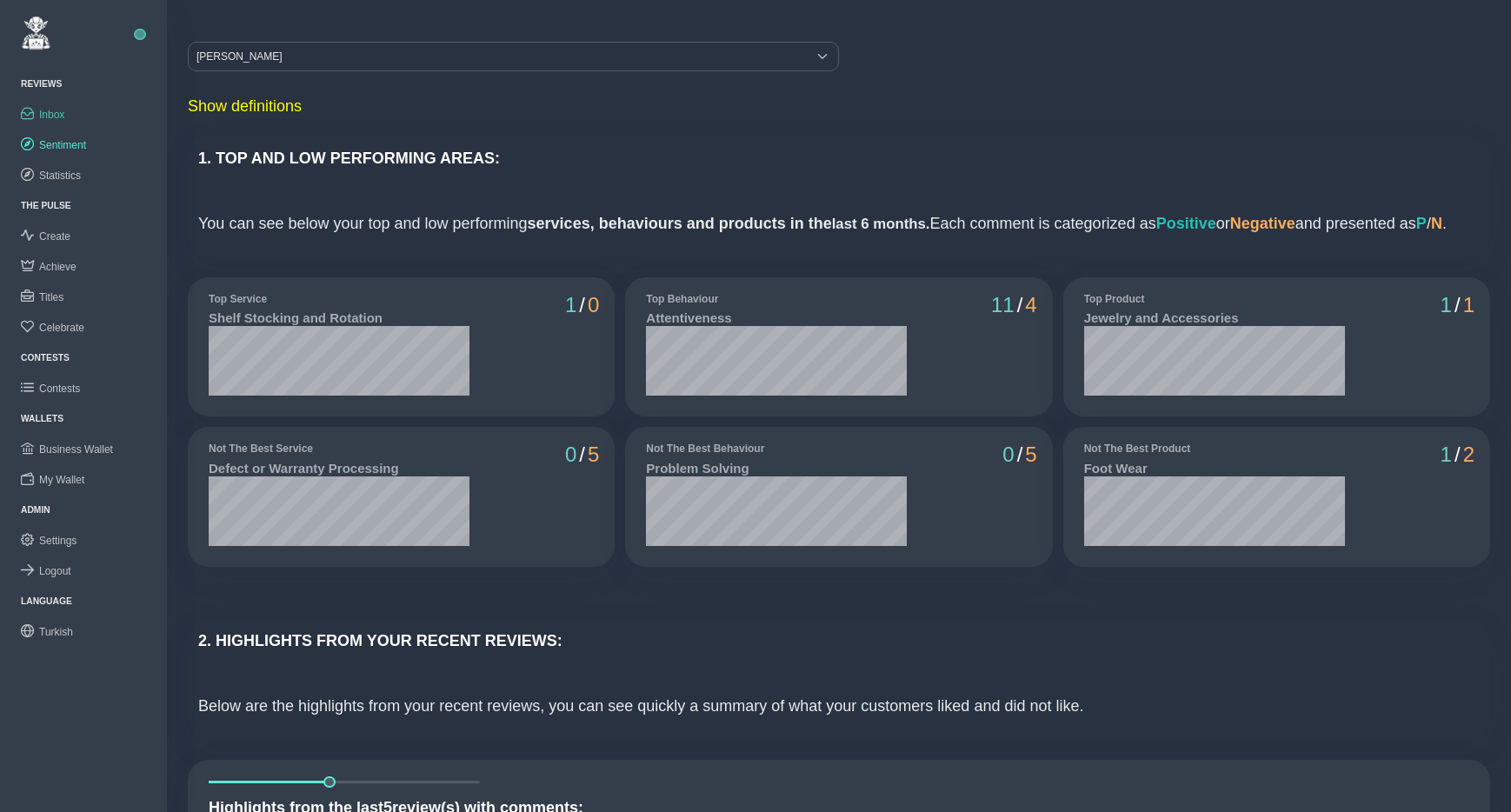
click at [50, 109] on span "Inbox" at bounding box center [52, 114] width 26 height 12
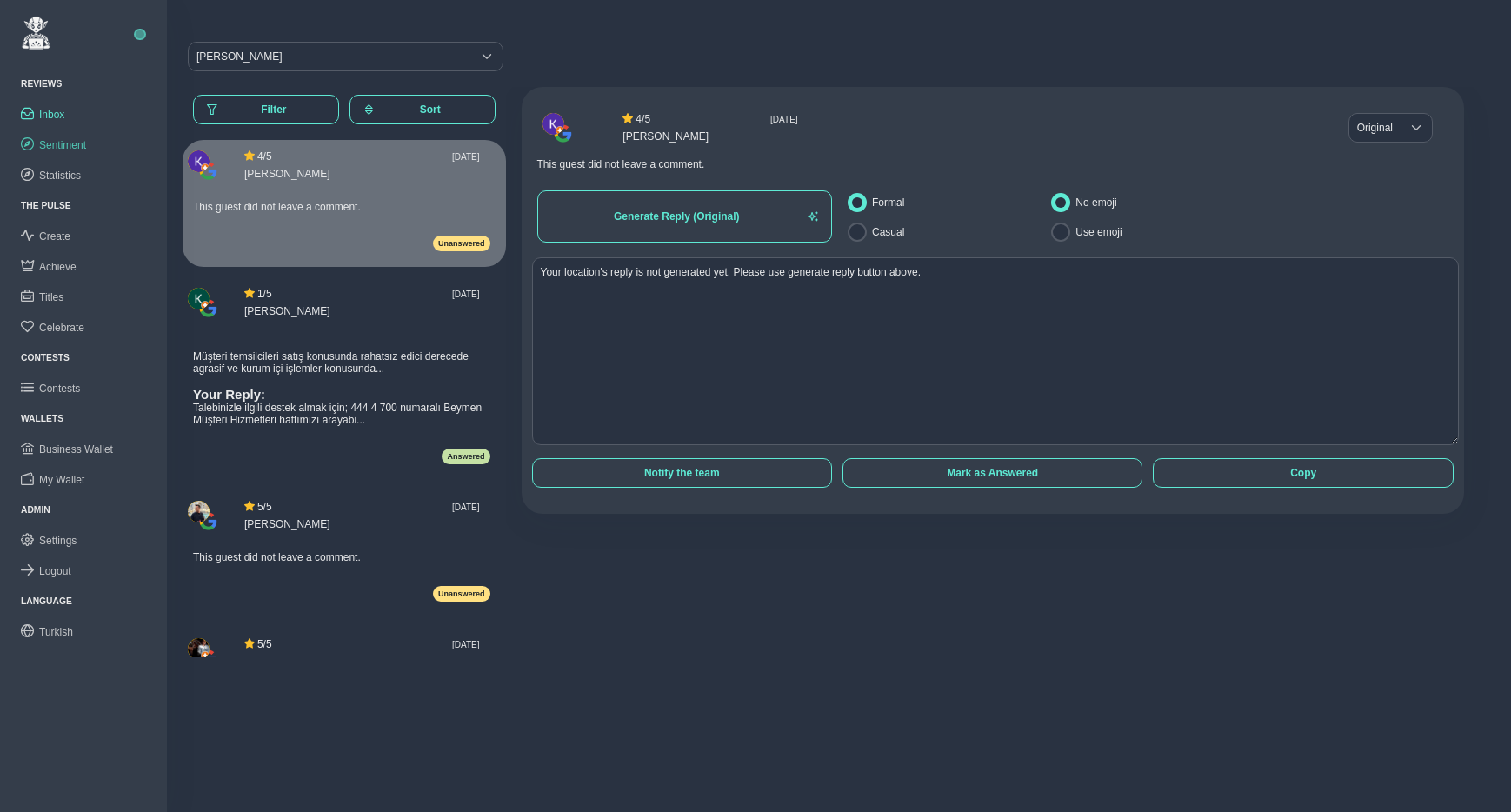
click at [60, 146] on span "Sentiment" at bounding box center [62, 145] width 47 height 12
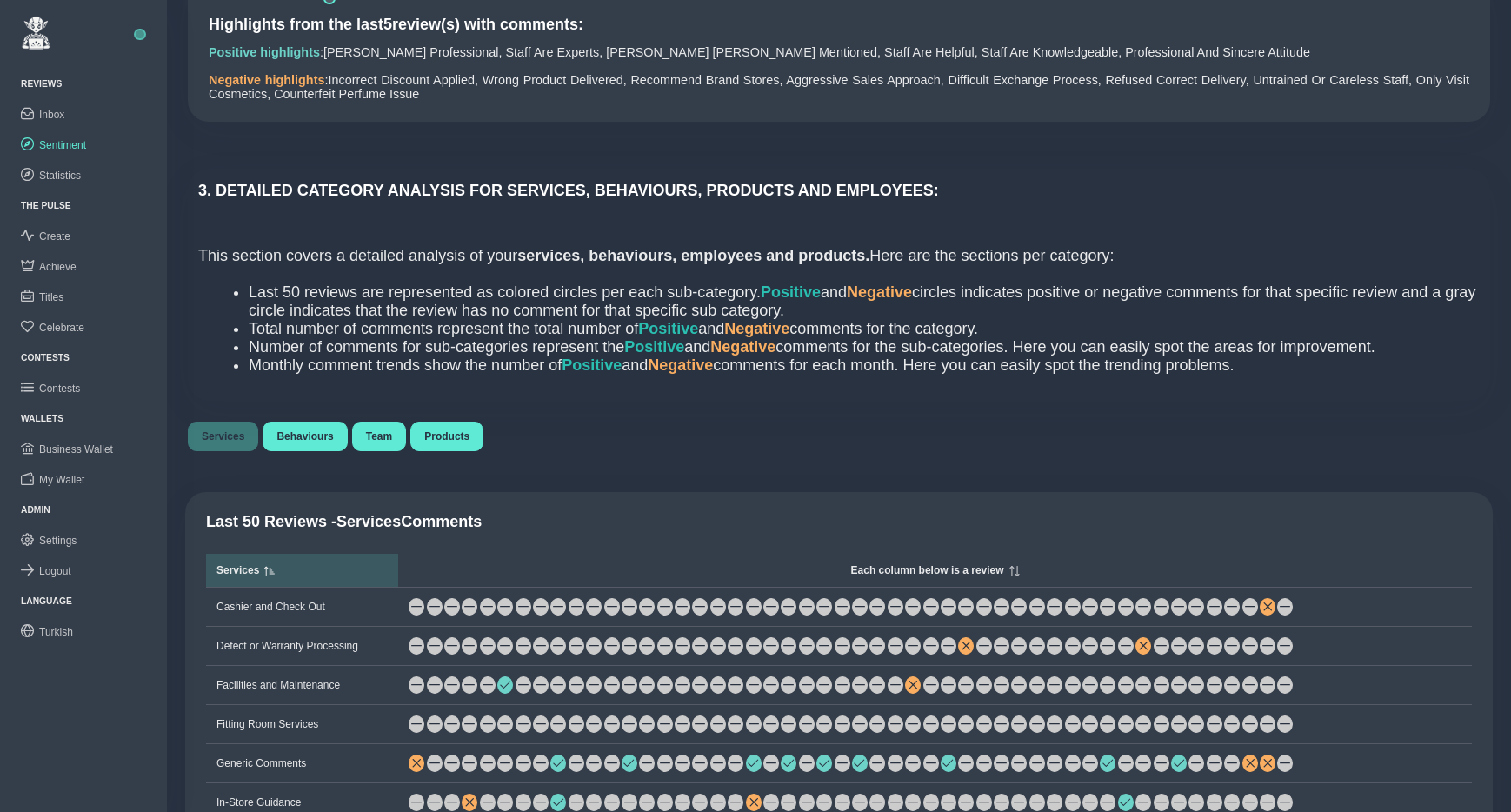
scroll to position [789, 0]
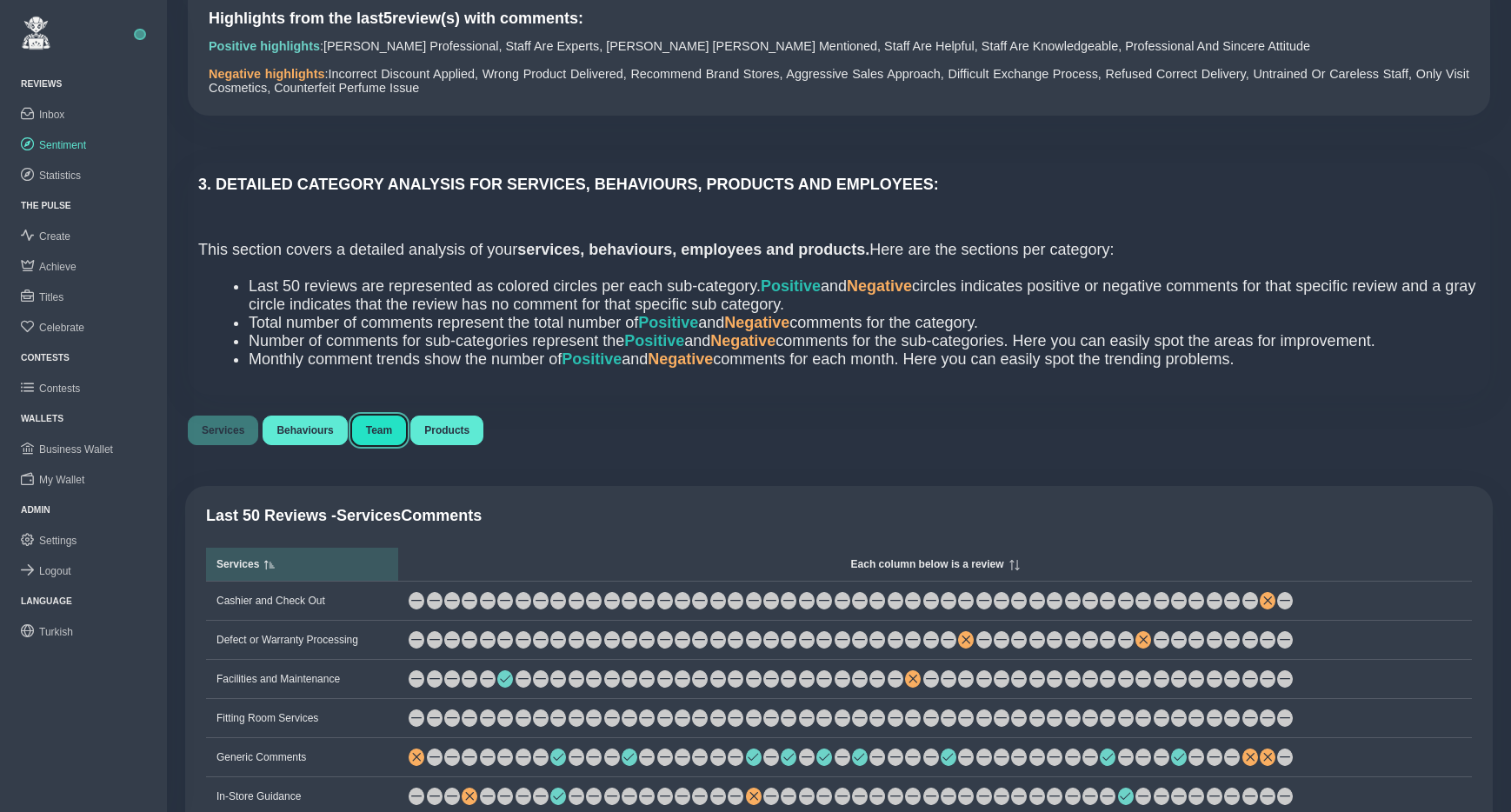
click at [392, 437] on span "Team" at bounding box center [379, 429] width 26 height 12
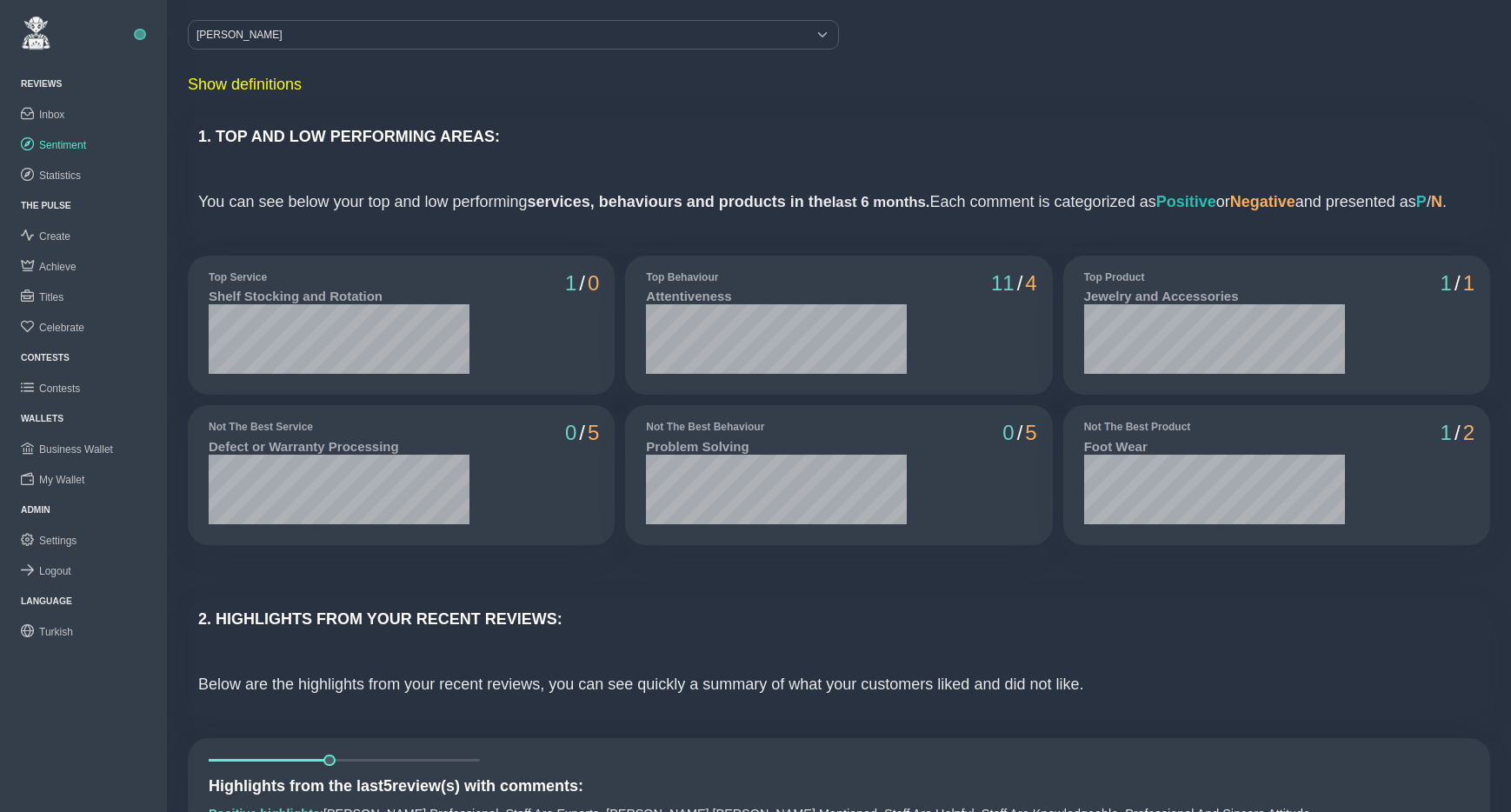
scroll to position [0, 0]
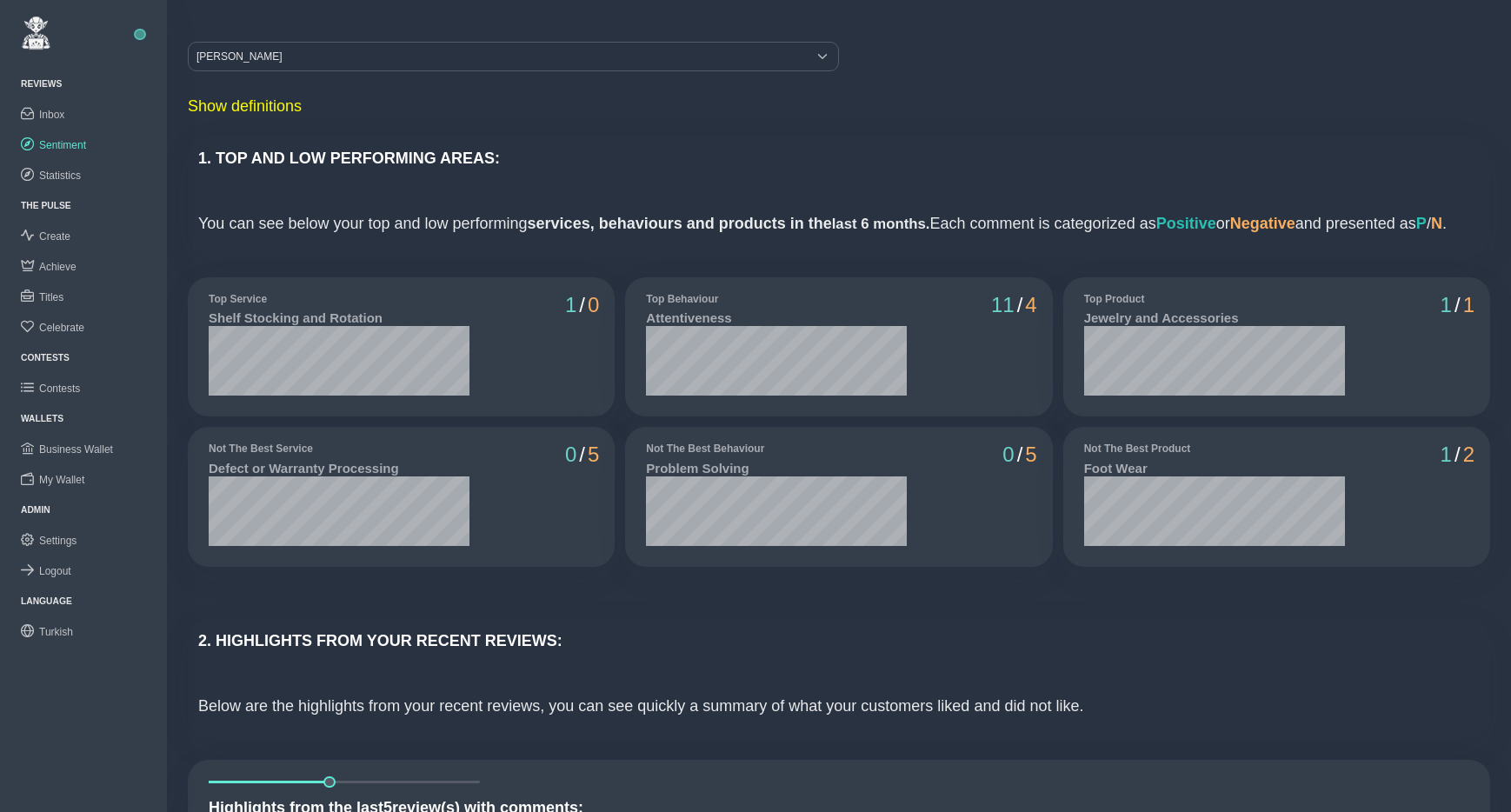
click at [885, 256] on div "1. TOP AND LOW PERFORMING AREAS: You can see below your top and low performing …" at bounding box center [839, 196] width 1303 height 120
click at [1054, 422] on div "Top Behaviour Attentiveness 11 / 4" at bounding box center [839, 346] width 438 height 149
click at [1062, 446] on div "Not The Best Product Foot Wear 1 / 2" at bounding box center [1277, 496] width 438 height 149
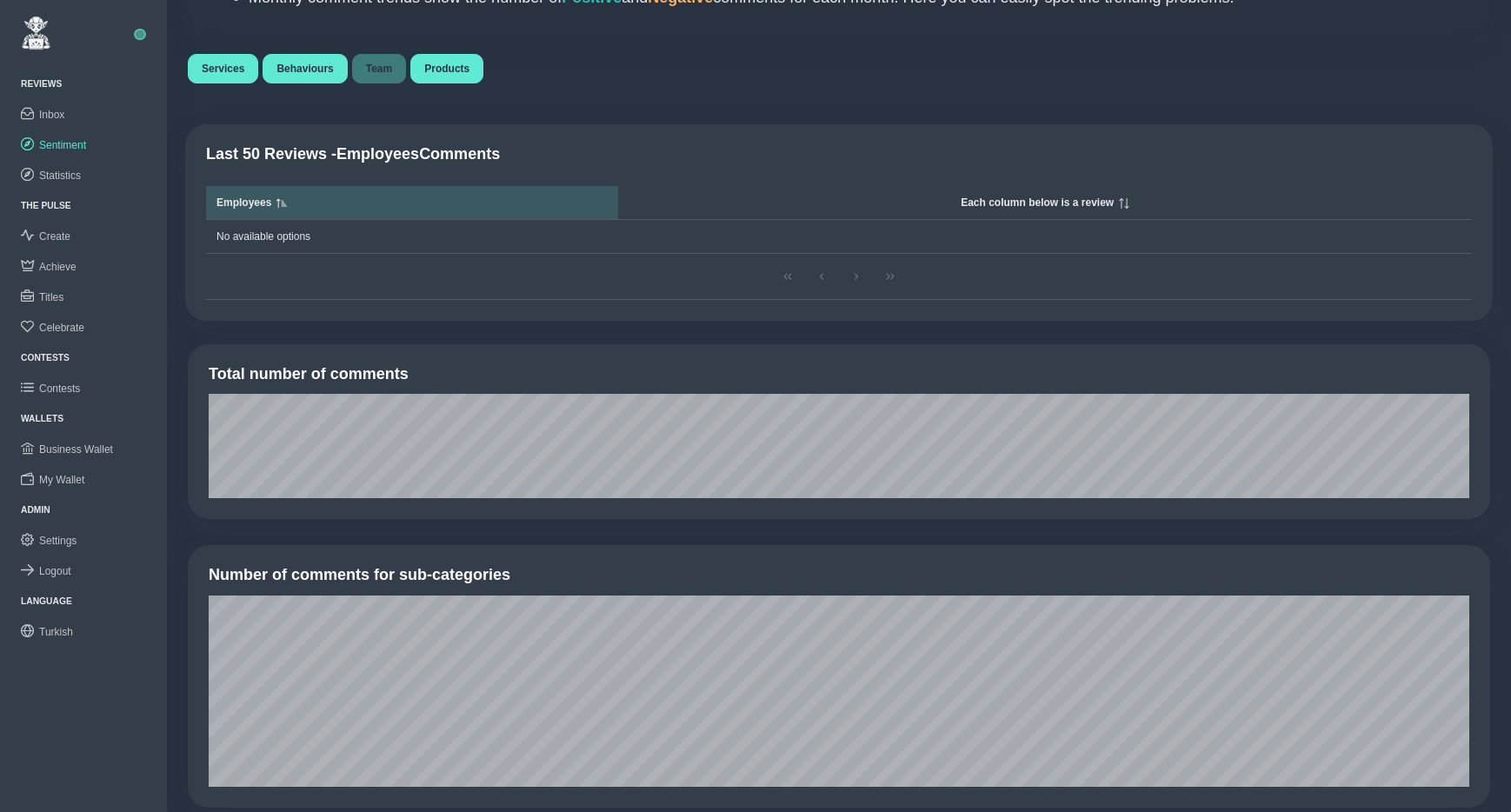
scroll to position [809, 0]
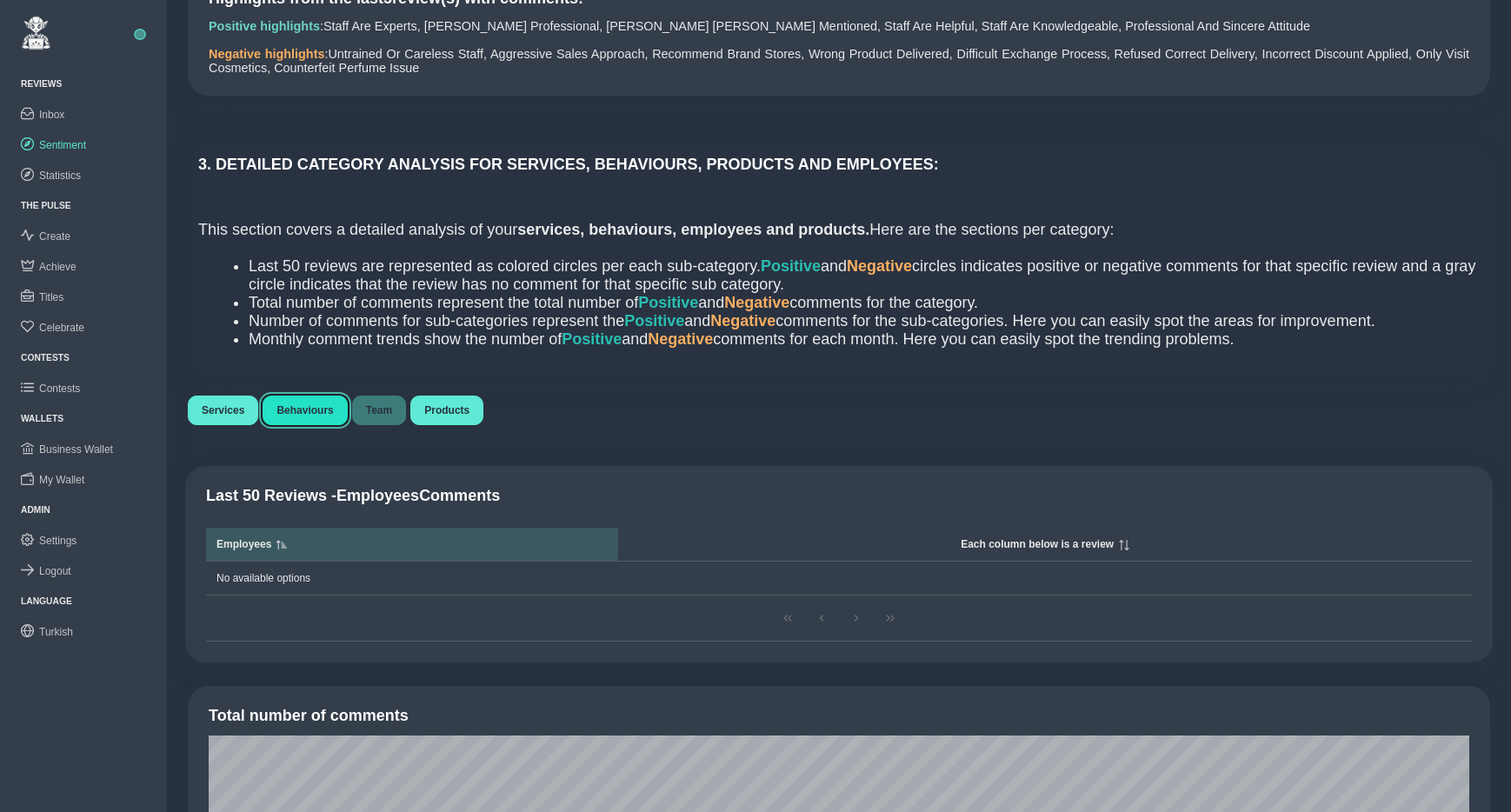
click at [317, 417] on span "Behaviours" at bounding box center [305, 410] width 57 height 12
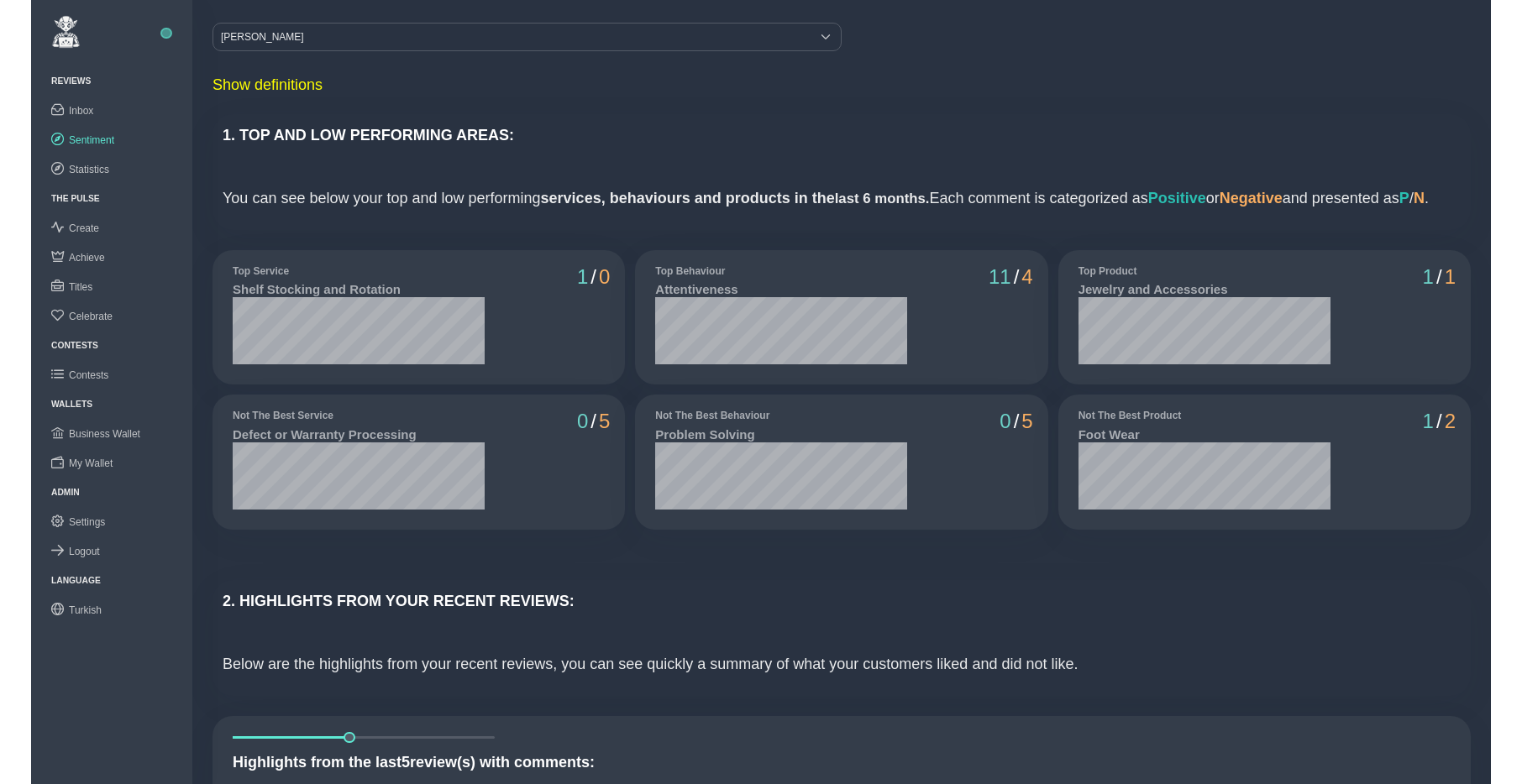
scroll to position [0, 0]
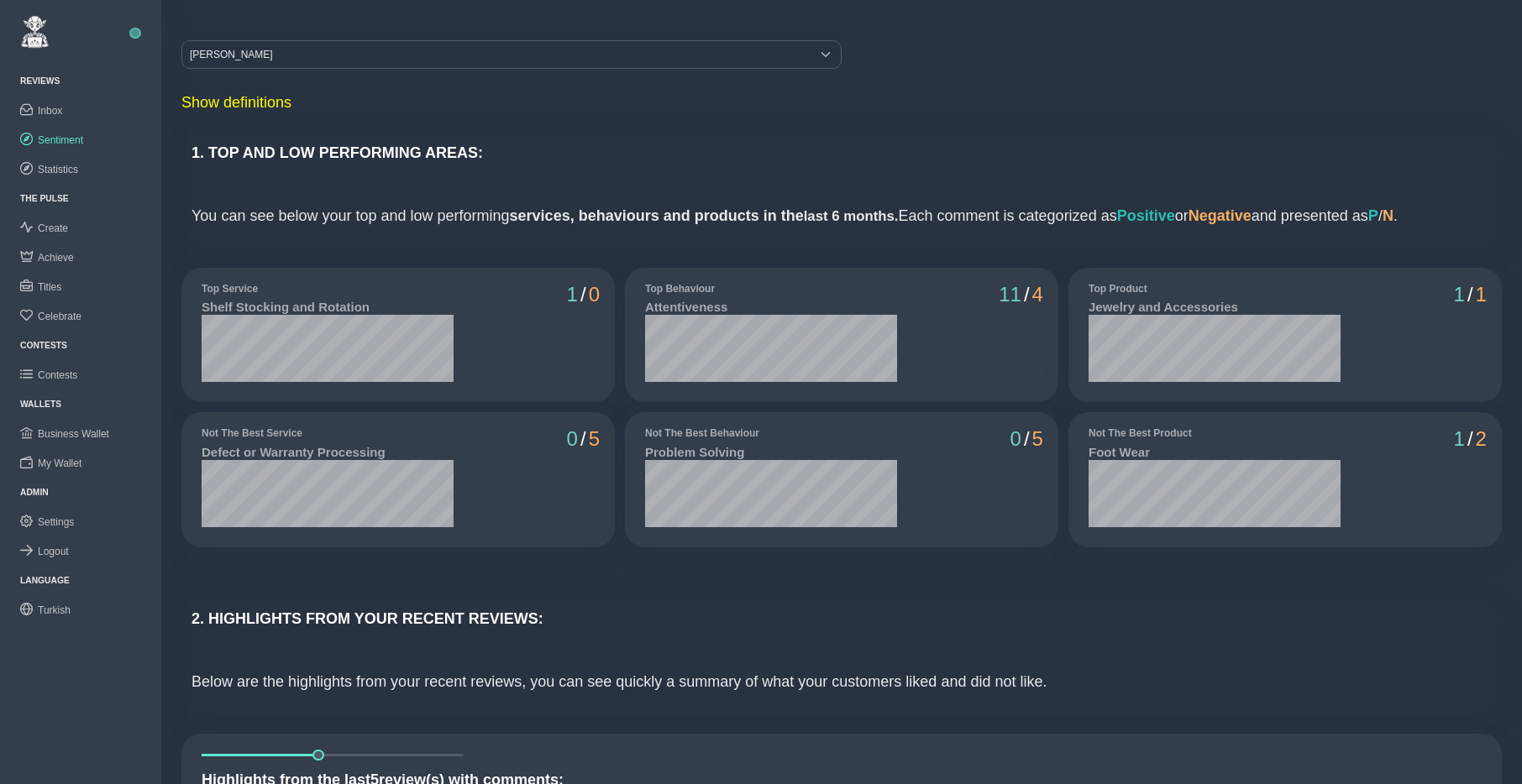
click at [1120, 160] on p "1. TOP AND LOW PERFORMING AREAS:" at bounding box center [842, 153] width 1300 height 23
click at [58, 523] on span "Settings" at bounding box center [56, 521] width 36 height 11
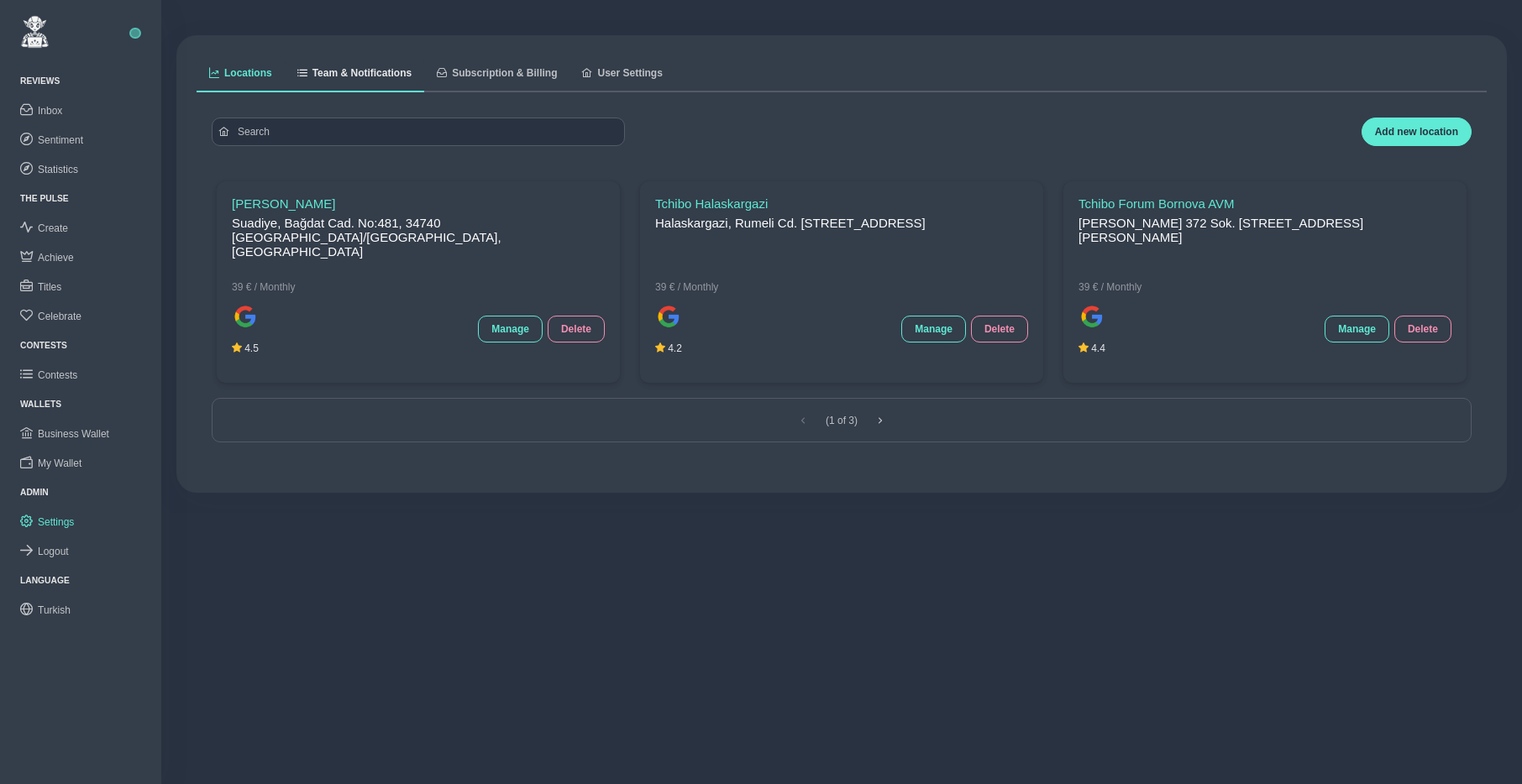
click at [383, 70] on span "Team & Notifications" at bounding box center [362, 72] width 99 height 10
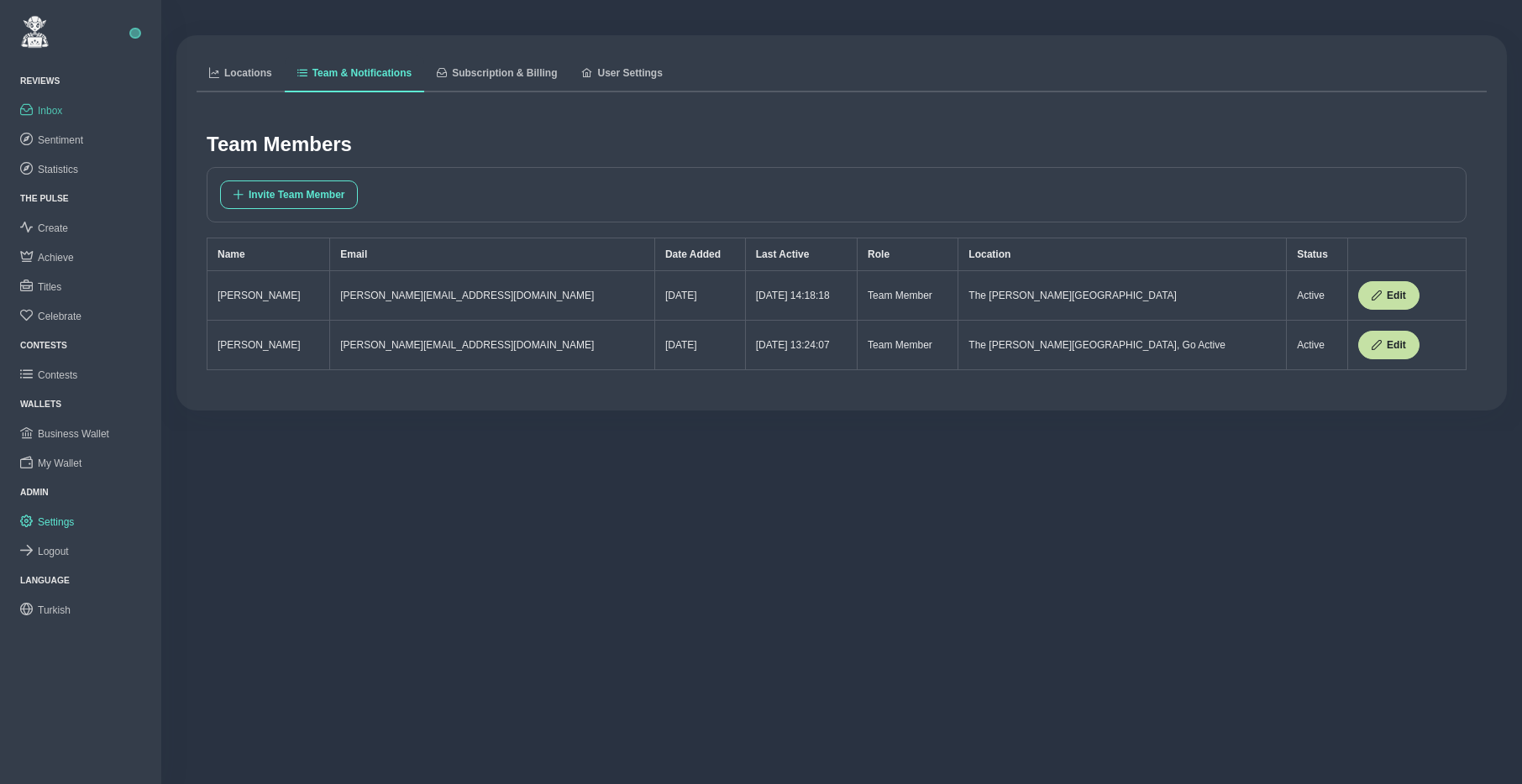
click at [62, 109] on span "Inbox" at bounding box center [50, 110] width 25 height 11
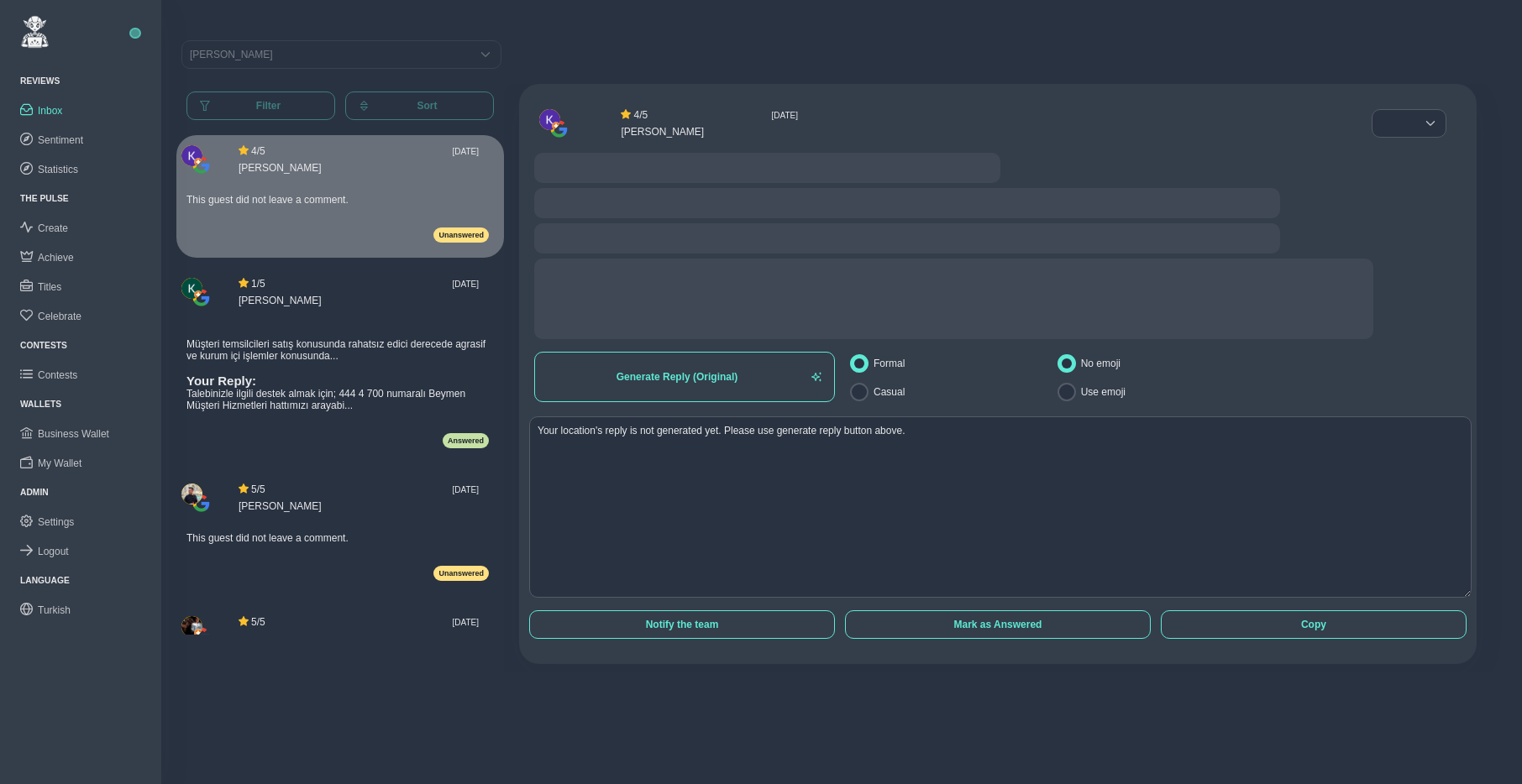
radio input "false"
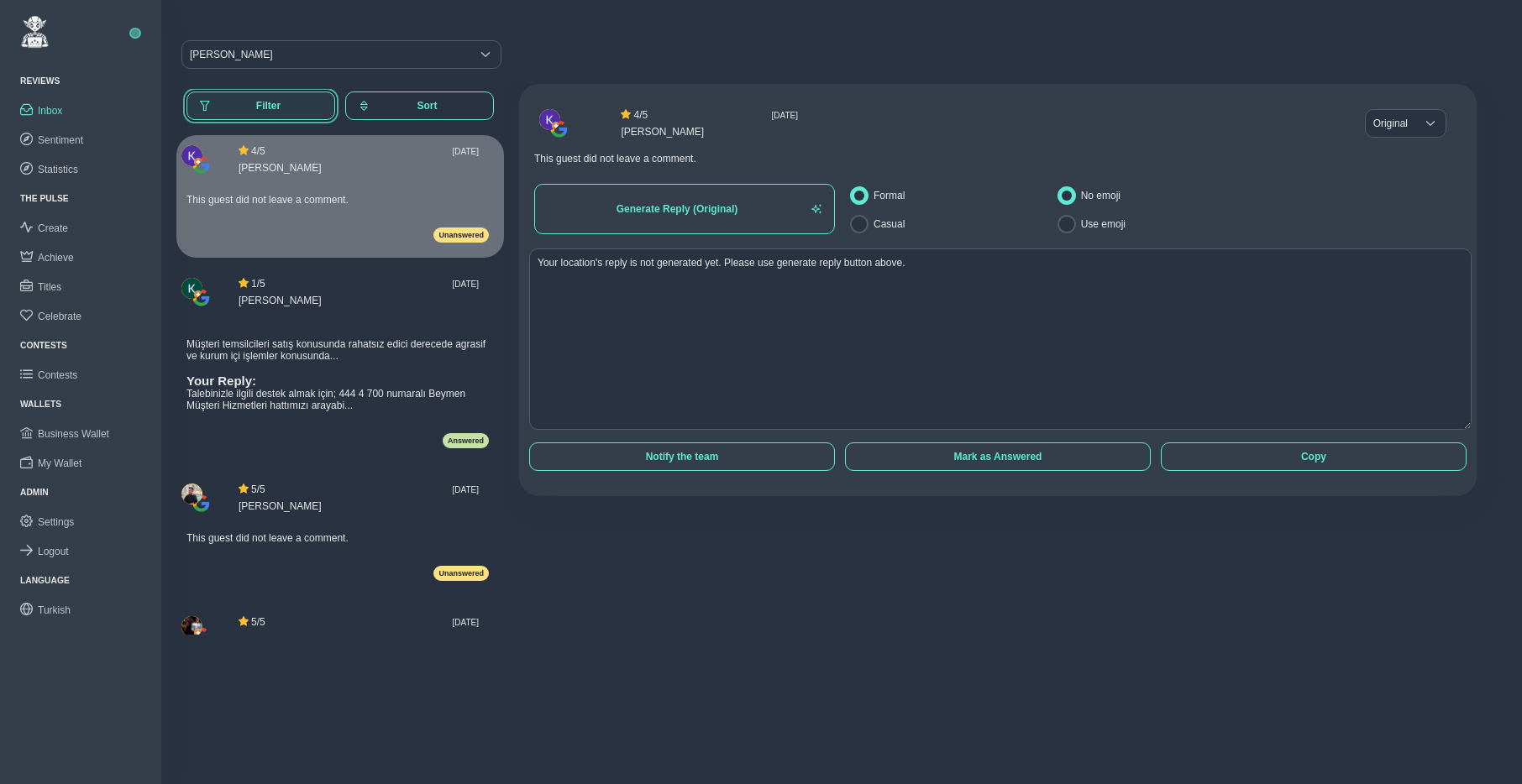
click at [275, 109] on span "Filter" at bounding box center [268, 105] width 107 height 11
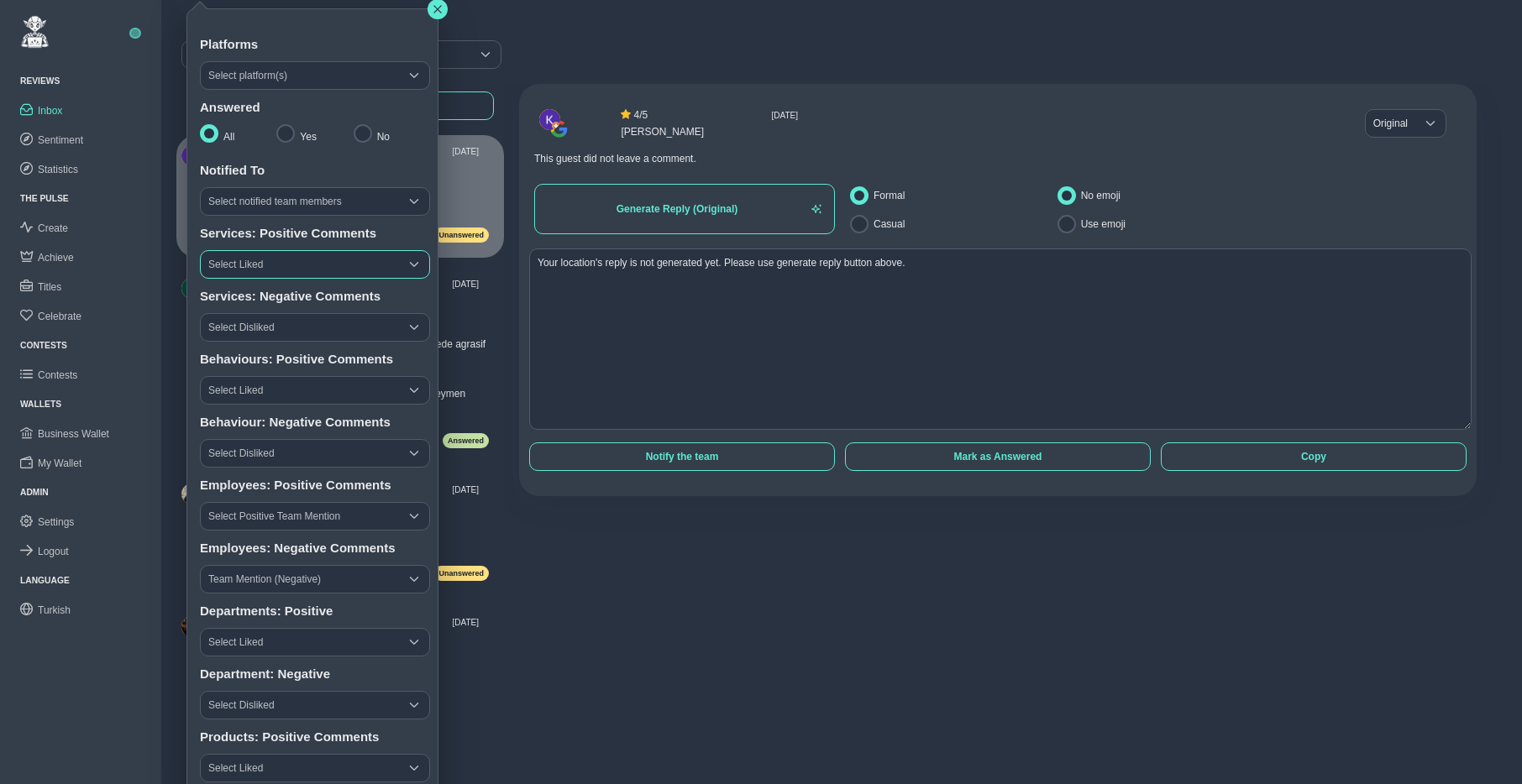
click at [312, 266] on span "Select Liked" at bounding box center [300, 264] width 198 height 27
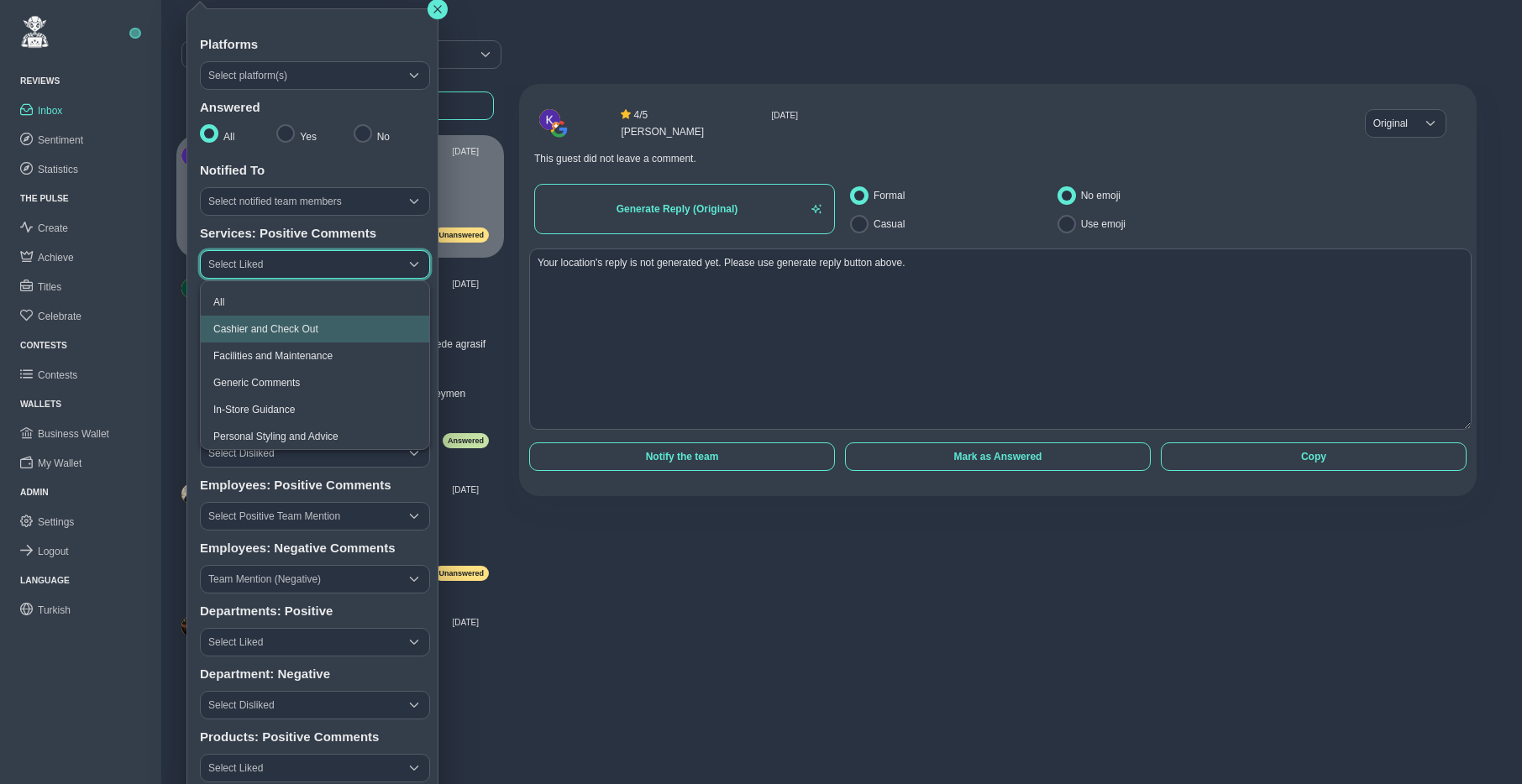
click at [286, 325] on span "Cashier and Check Out" at bounding box center [265, 329] width 105 height 11
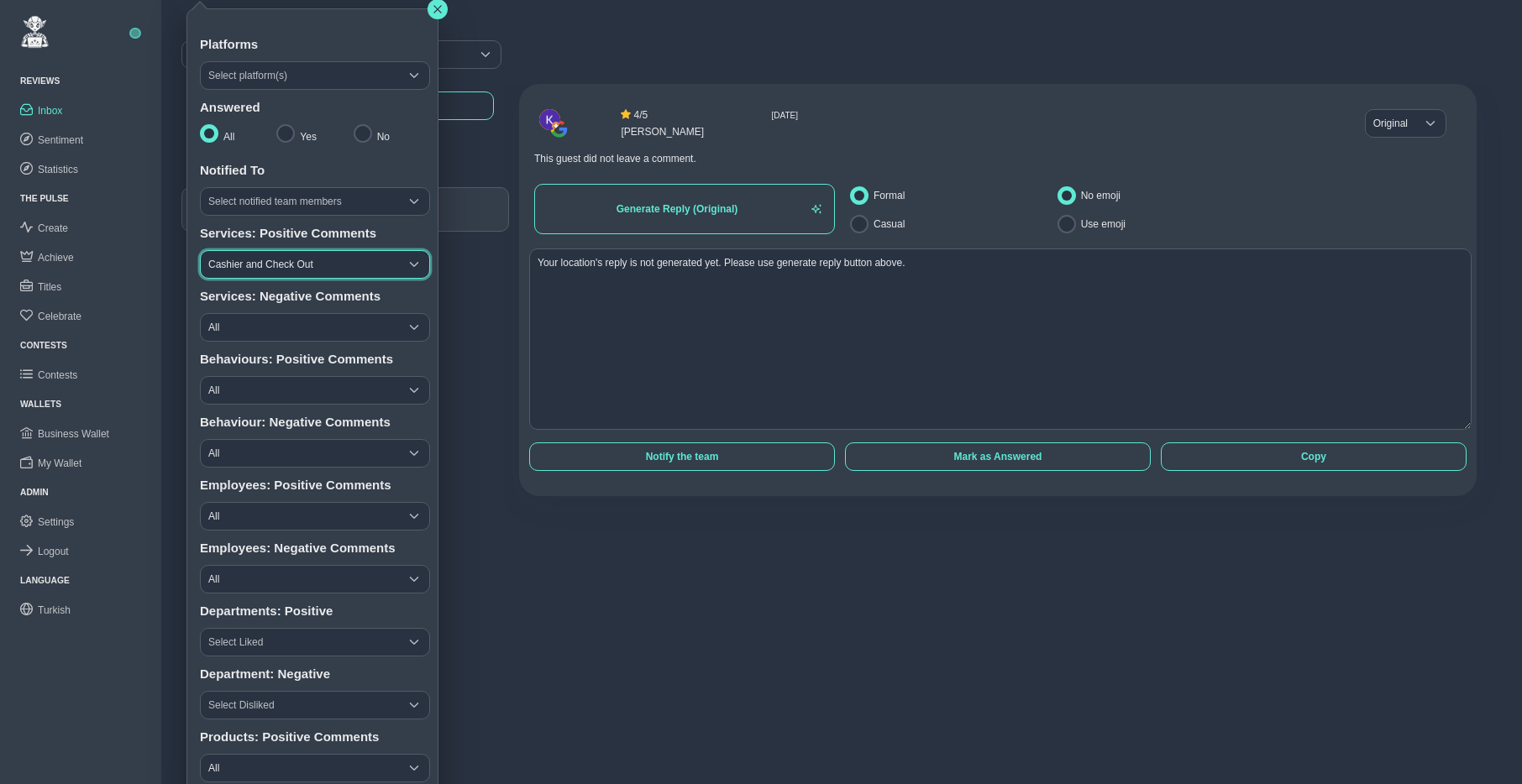
click at [285, 263] on span "Cashier and Check Out" at bounding box center [300, 264] width 198 height 27
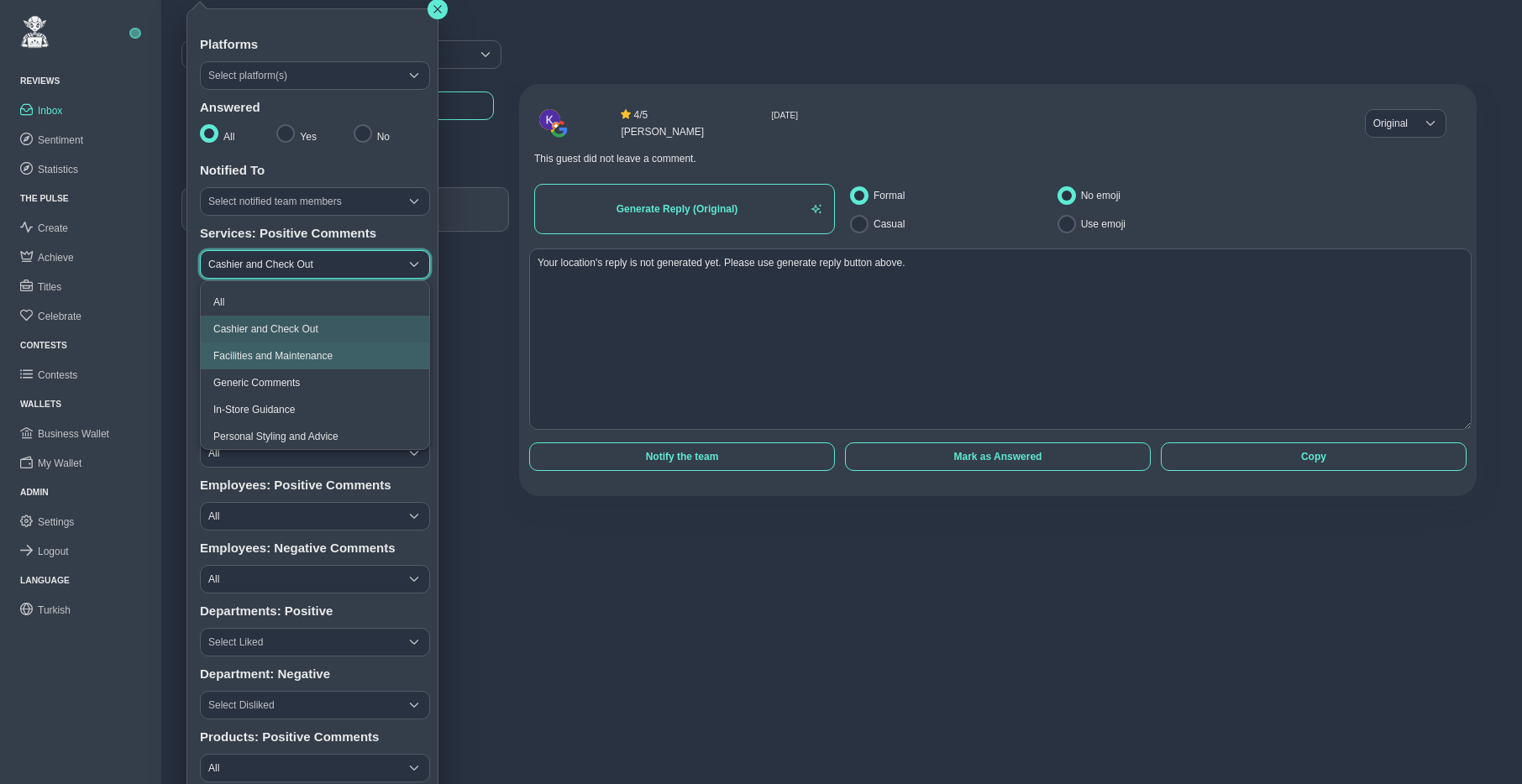
click at [279, 360] on span "Facilities and Maintenance" at bounding box center [272, 355] width 119 height 11
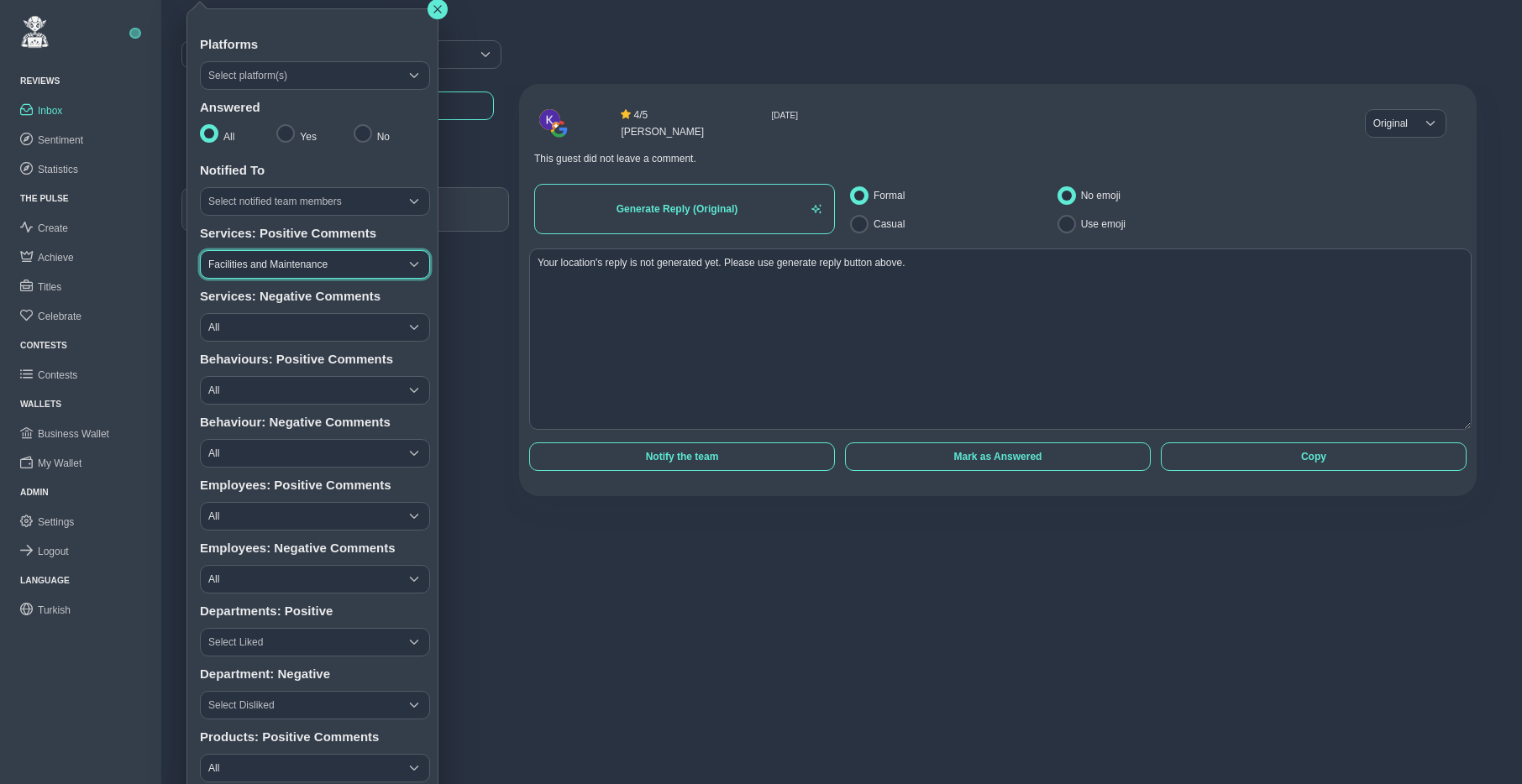
click at [273, 267] on span "Facilities and Maintenance" at bounding box center [300, 264] width 198 height 27
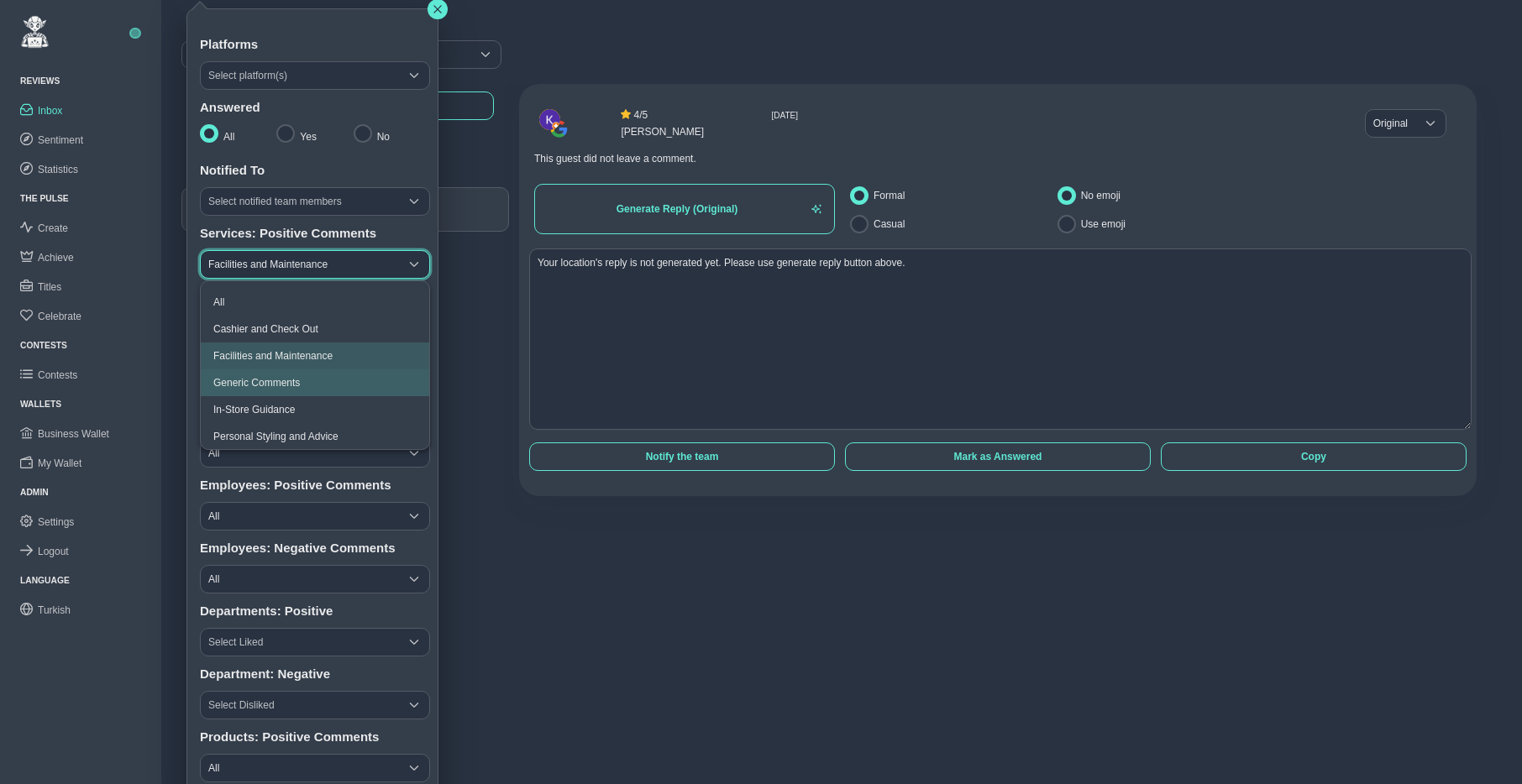
click at [269, 383] on span "Generic Comments" at bounding box center [256, 382] width 87 height 11
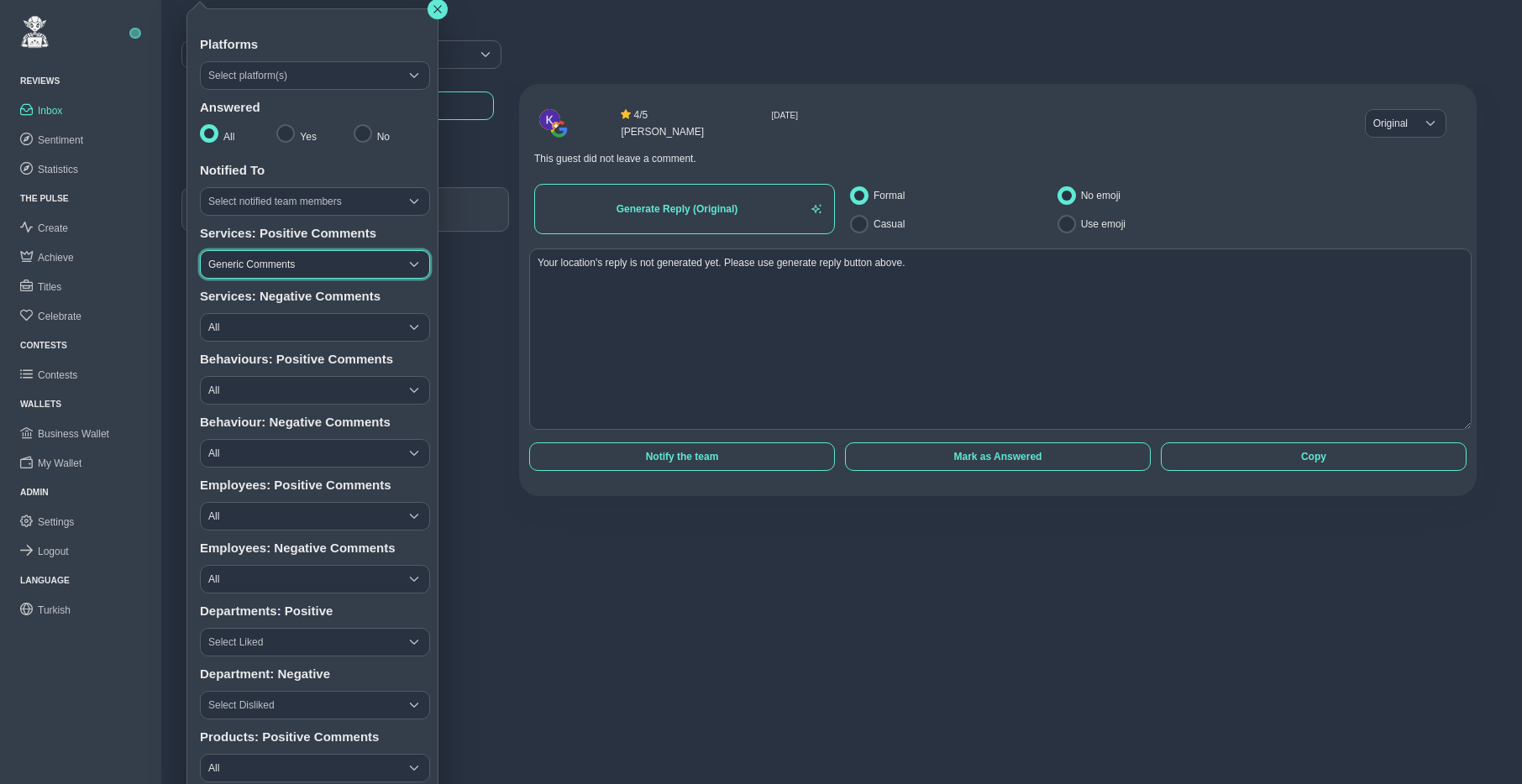
click at [268, 270] on span "Generic Comments" at bounding box center [300, 264] width 198 height 27
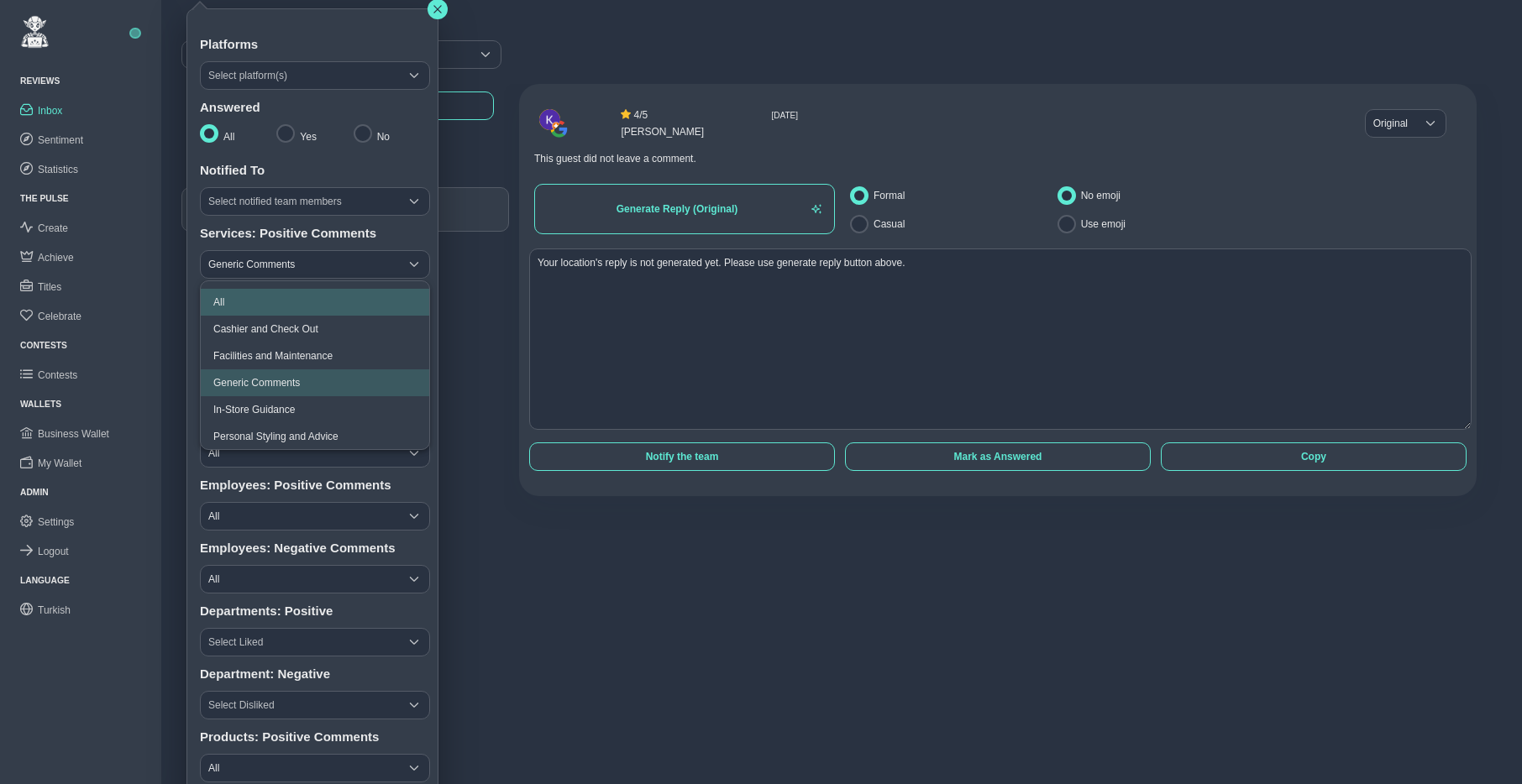
click at [249, 302] on li "All" at bounding box center [315, 302] width 228 height 27
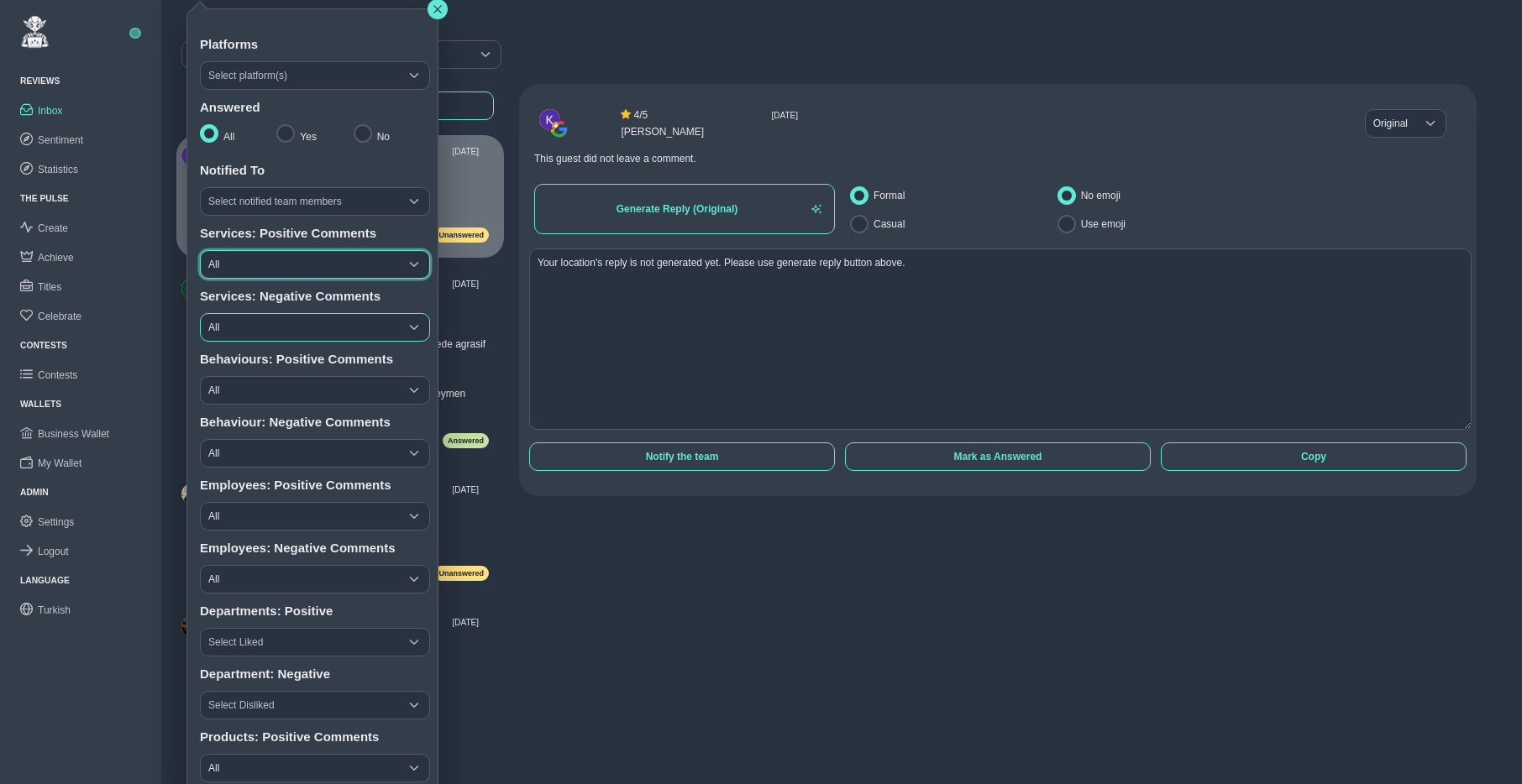
click at [290, 325] on span "All" at bounding box center [300, 327] width 198 height 27
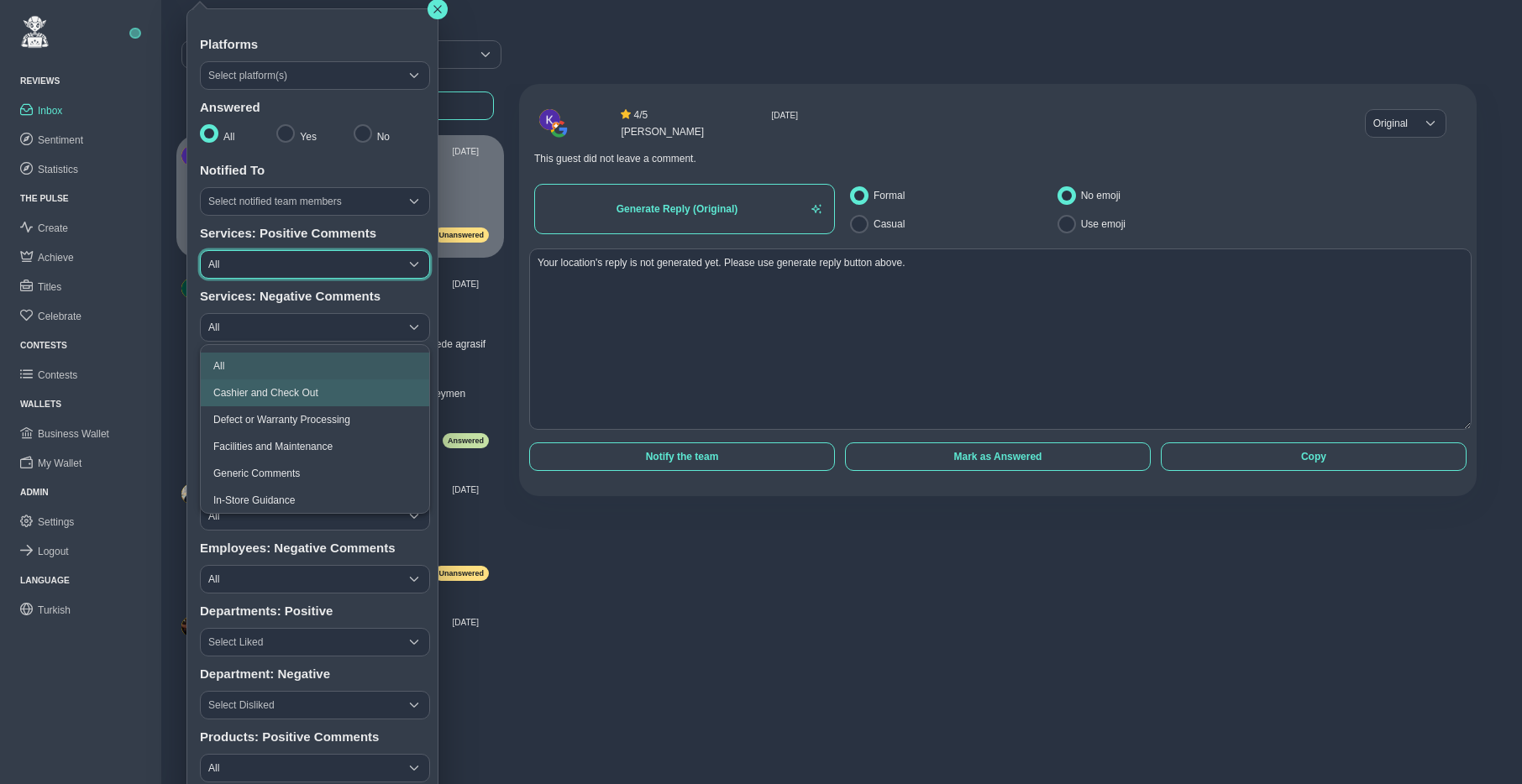
click at [273, 393] on span "Cashier and Check Out" at bounding box center [265, 392] width 105 height 11
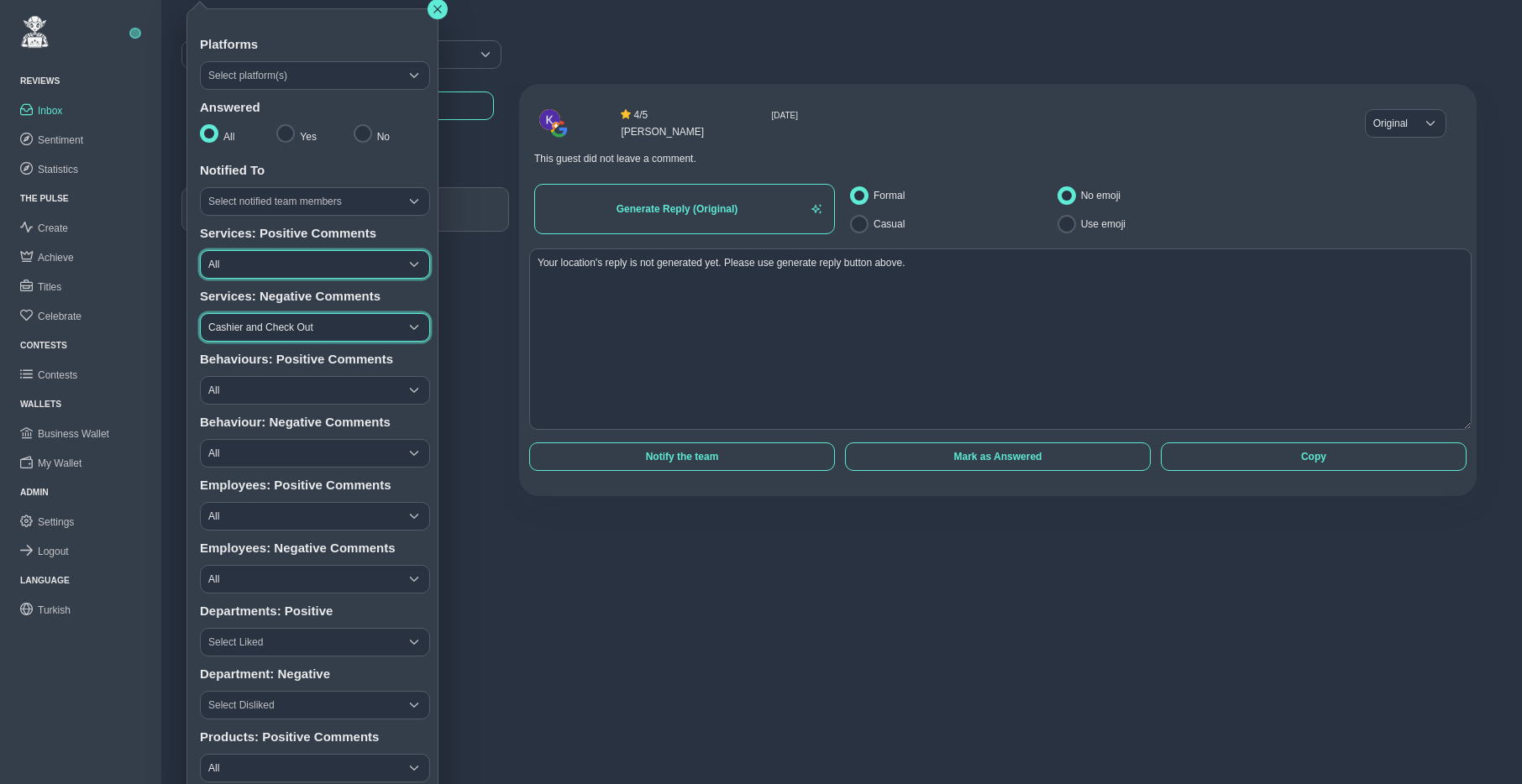
click at [266, 335] on span "Cashier and Check Out" at bounding box center [300, 327] width 198 height 27
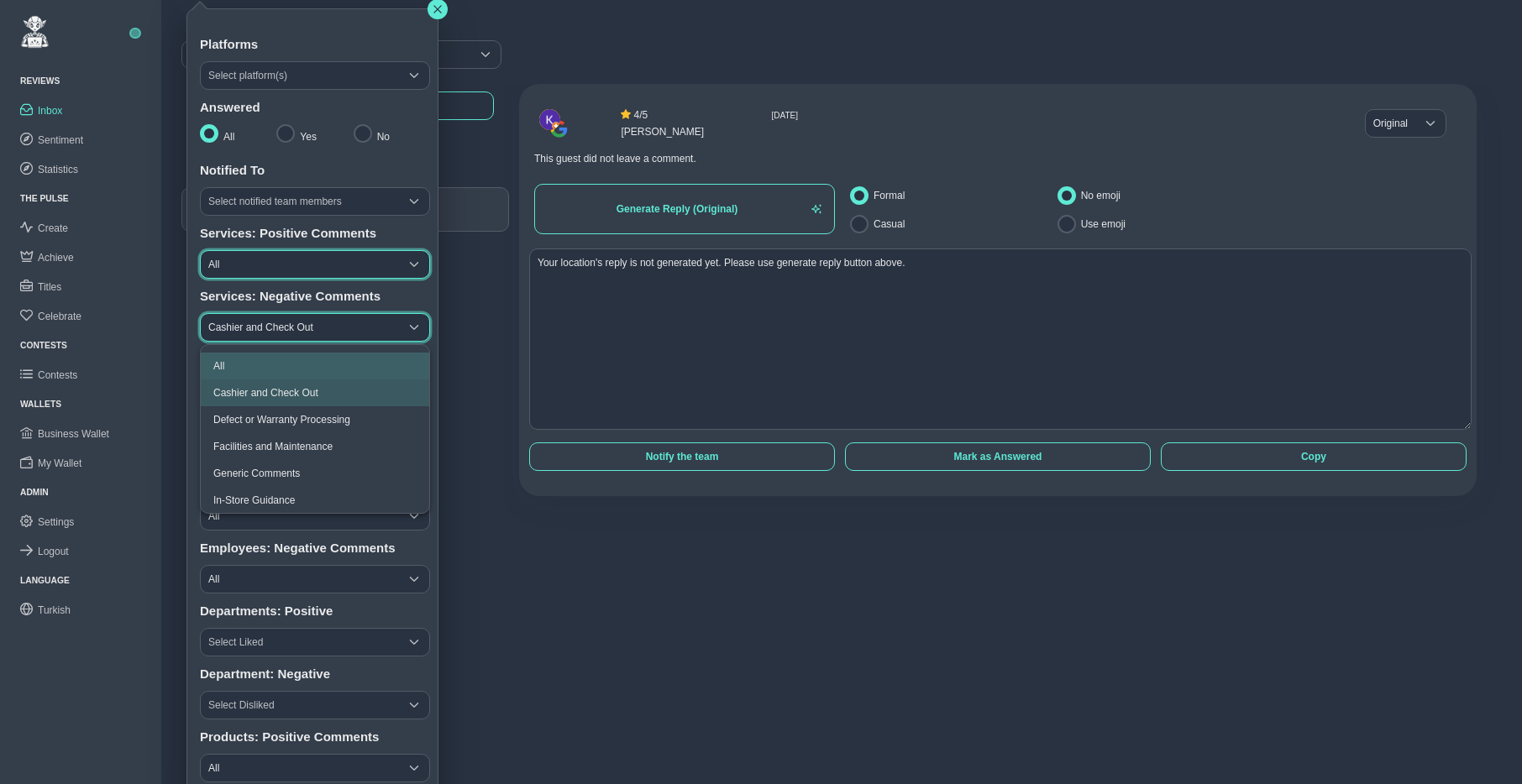
click at [265, 364] on li "All" at bounding box center [315, 366] width 228 height 27
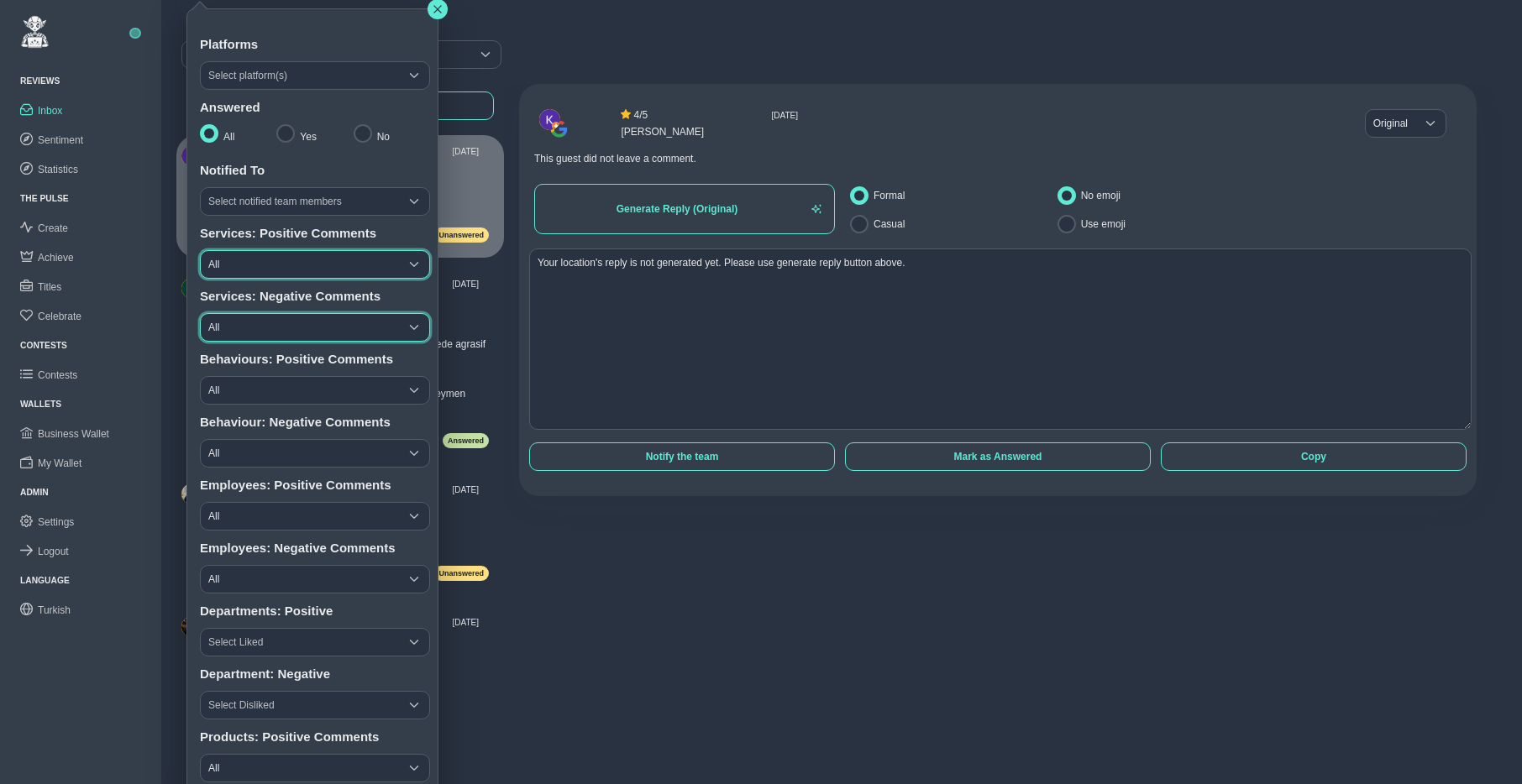
click at [320, 328] on span "All" at bounding box center [300, 327] width 198 height 27
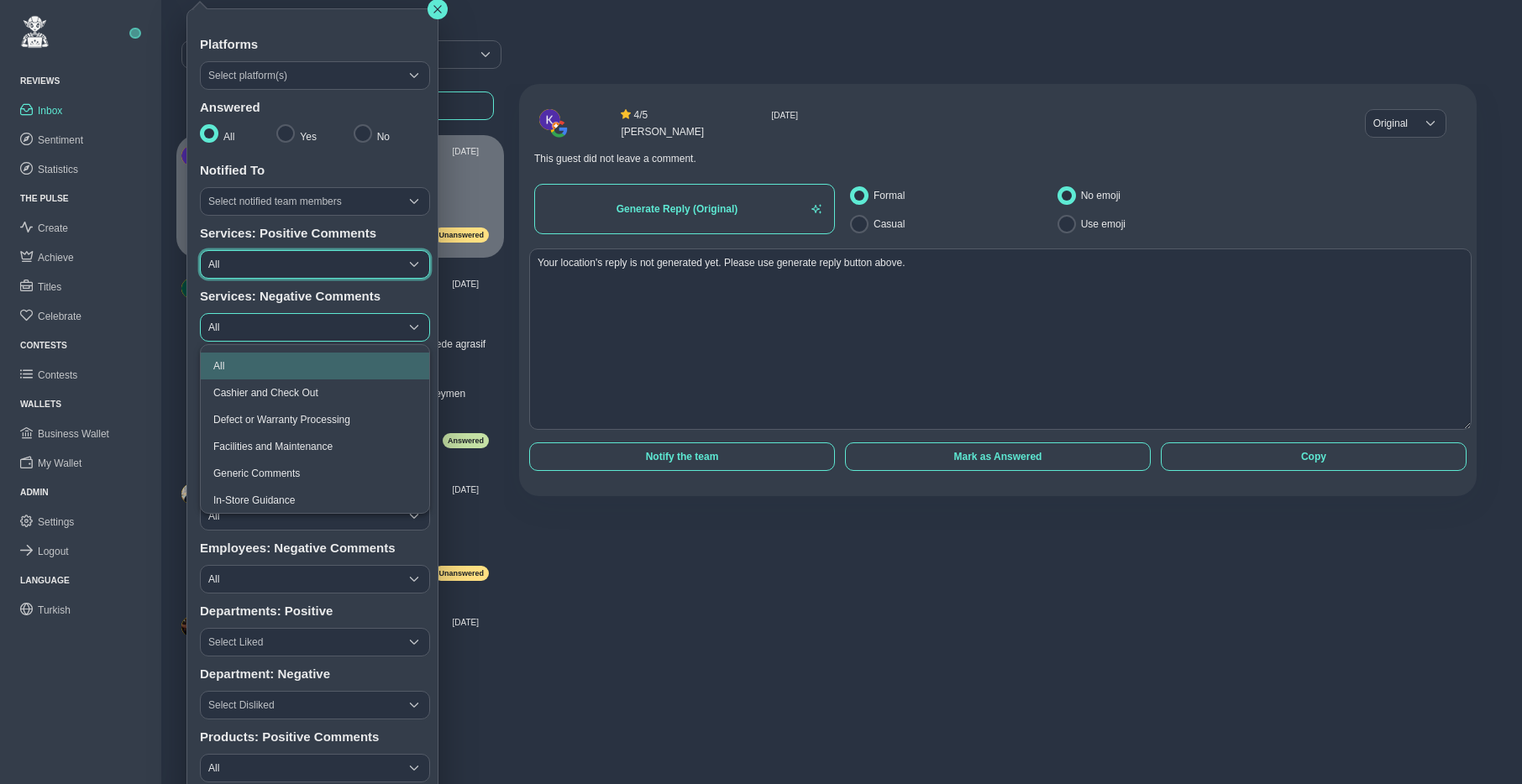
click at [271, 328] on span "All" at bounding box center [300, 327] width 198 height 27
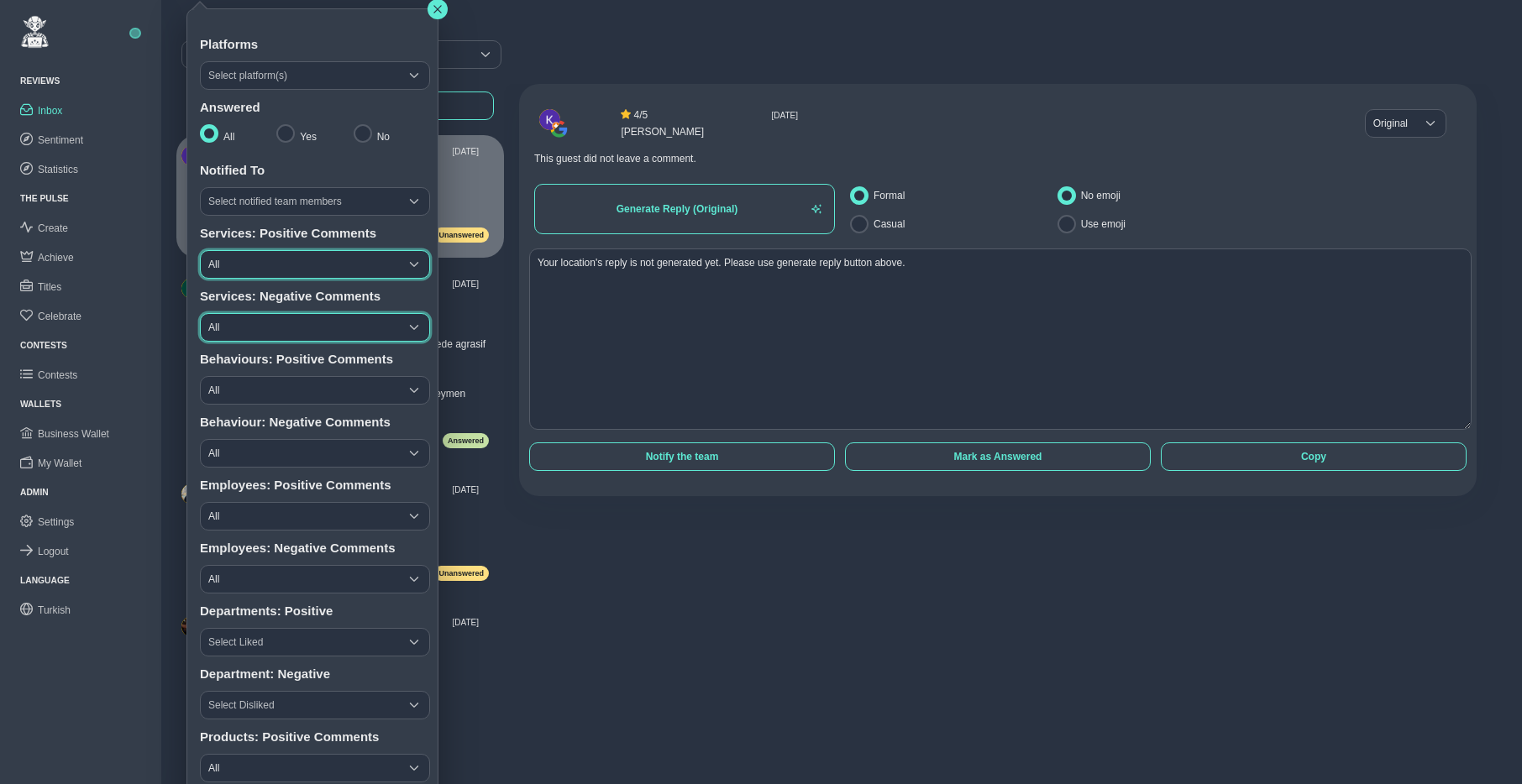
click at [267, 329] on span "All" at bounding box center [300, 327] width 198 height 27
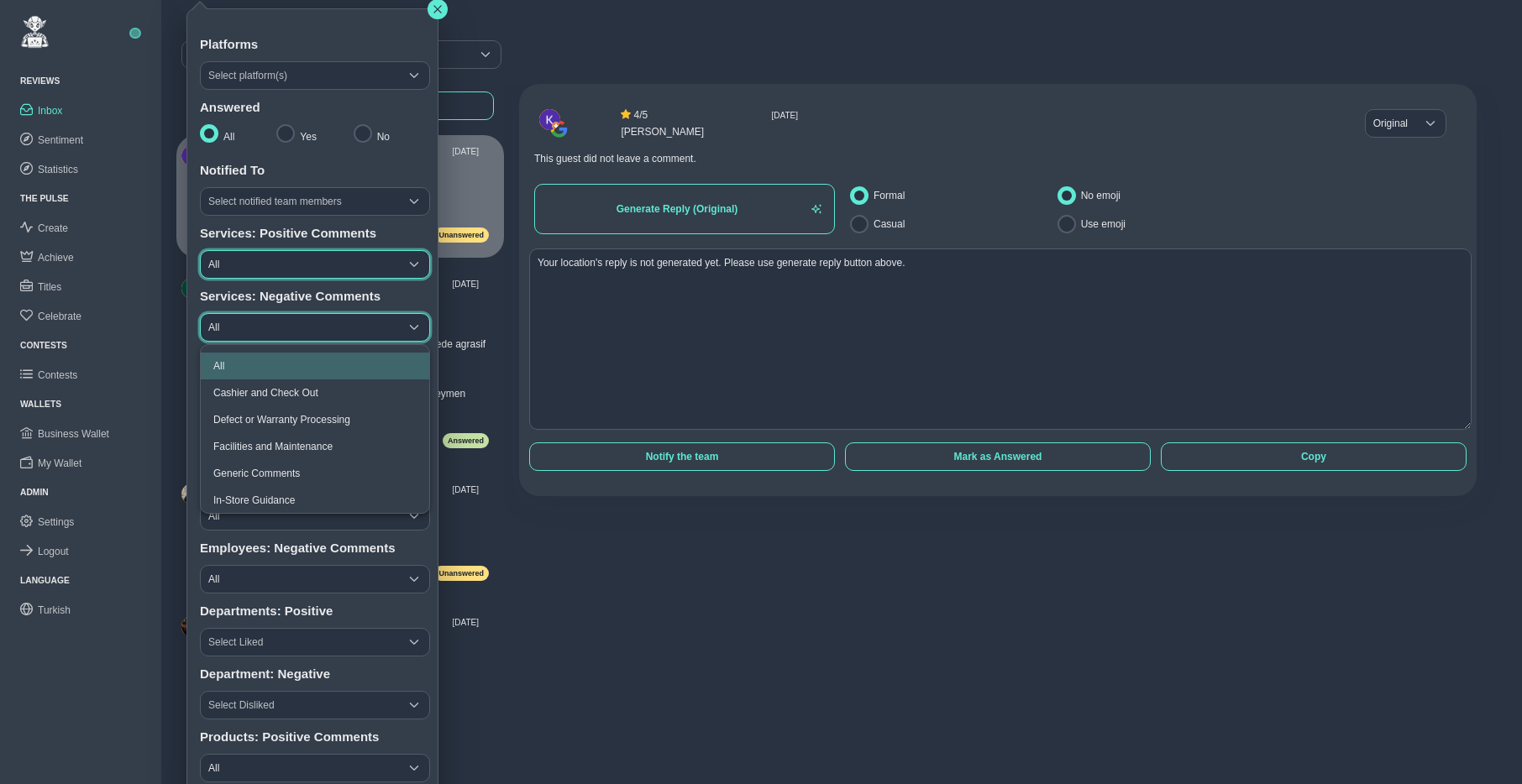
click at [267, 327] on span "All" at bounding box center [300, 327] width 198 height 27
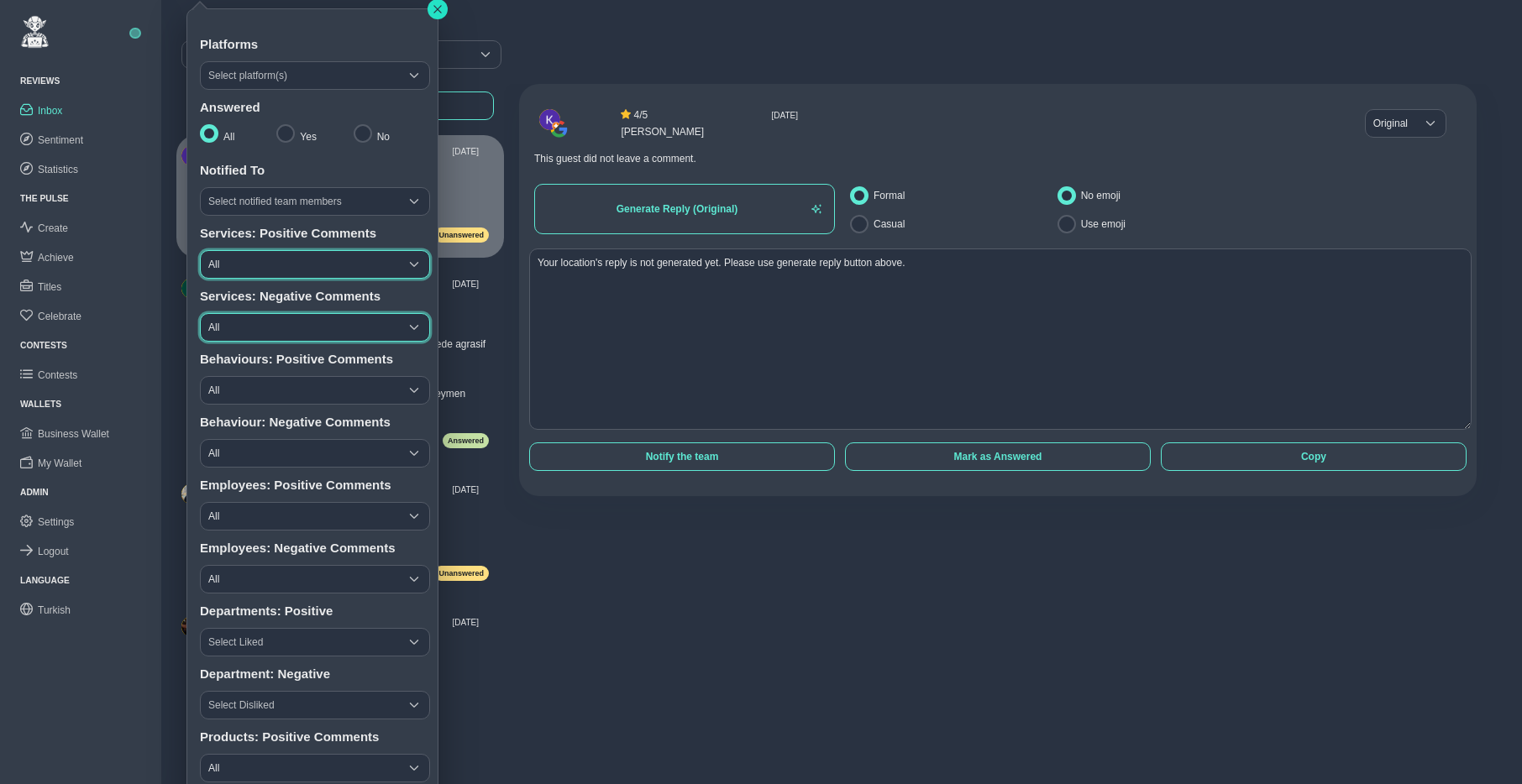
click at [440, 11] on icon "button" at bounding box center [437, 9] width 8 height 8
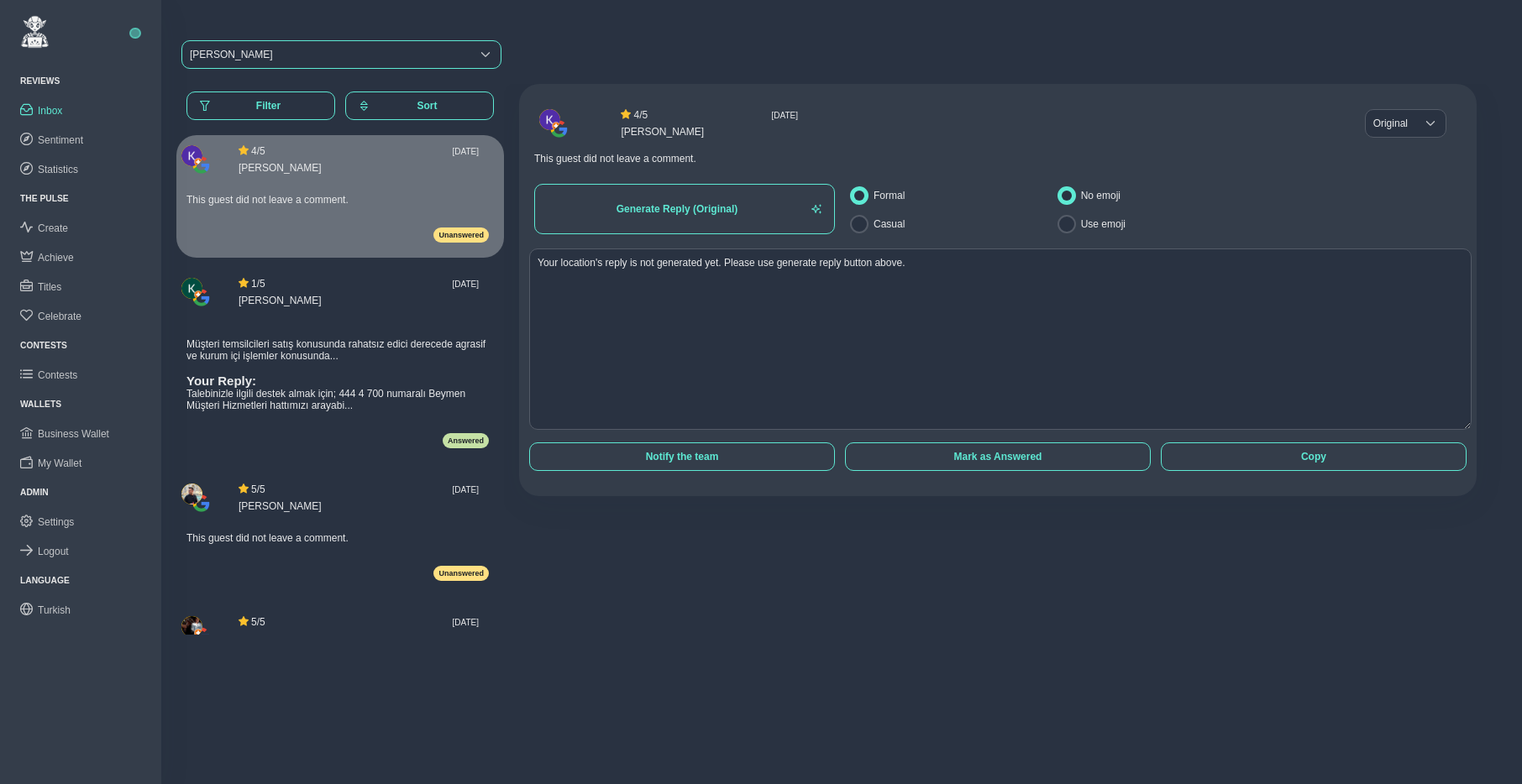
click at [293, 54] on div "Beymen Suadiye" at bounding box center [326, 54] width 273 height 11
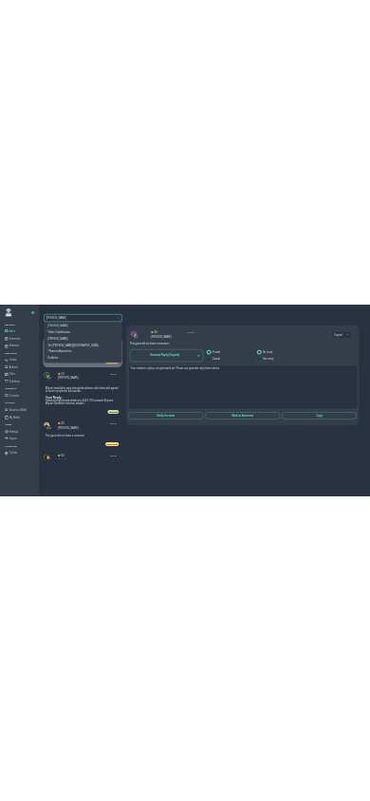
scroll to position [101, 0]
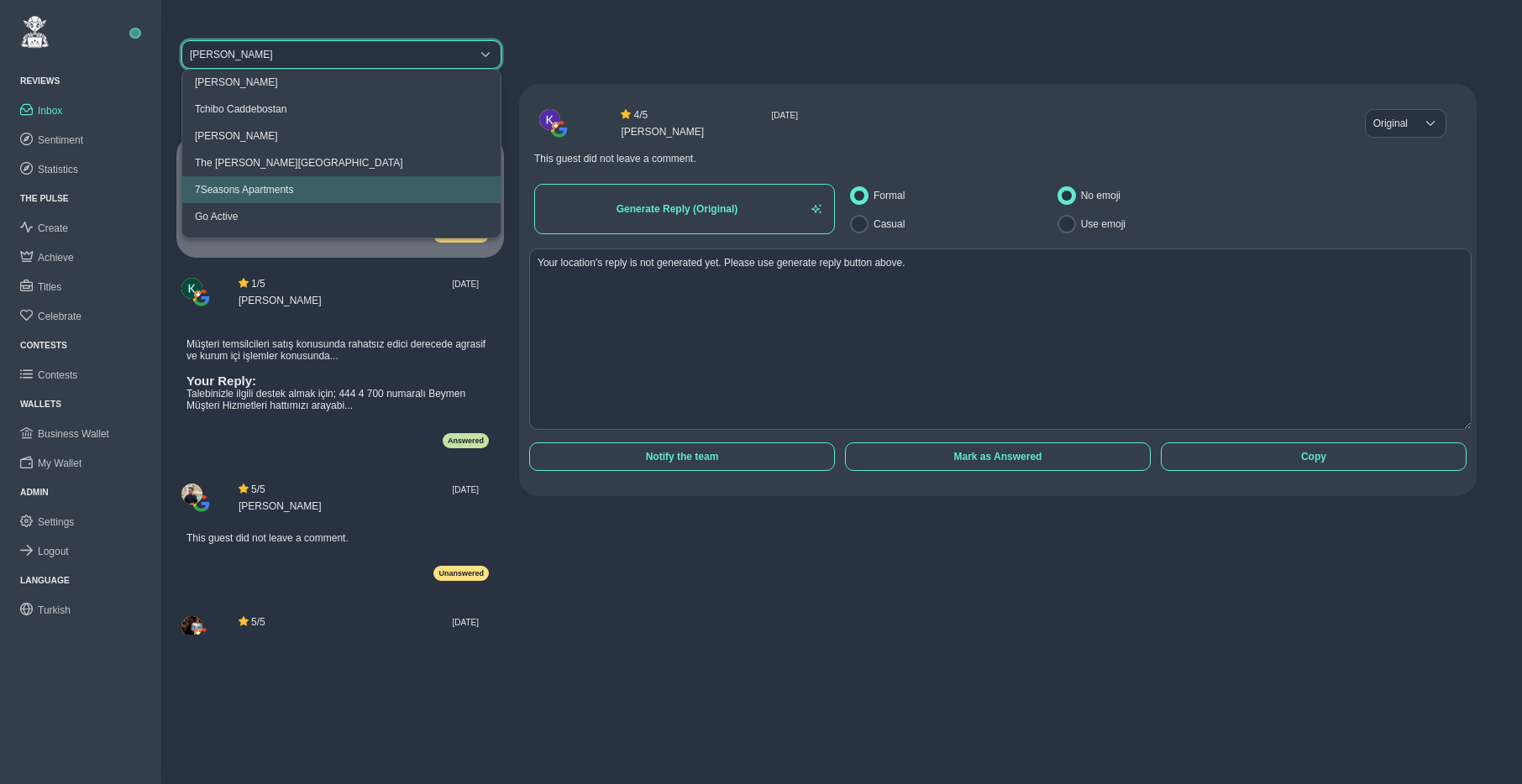
click at [267, 160] on div "The Clementine Churchill Hospital" at bounding box center [299, 163] width 209 height 11
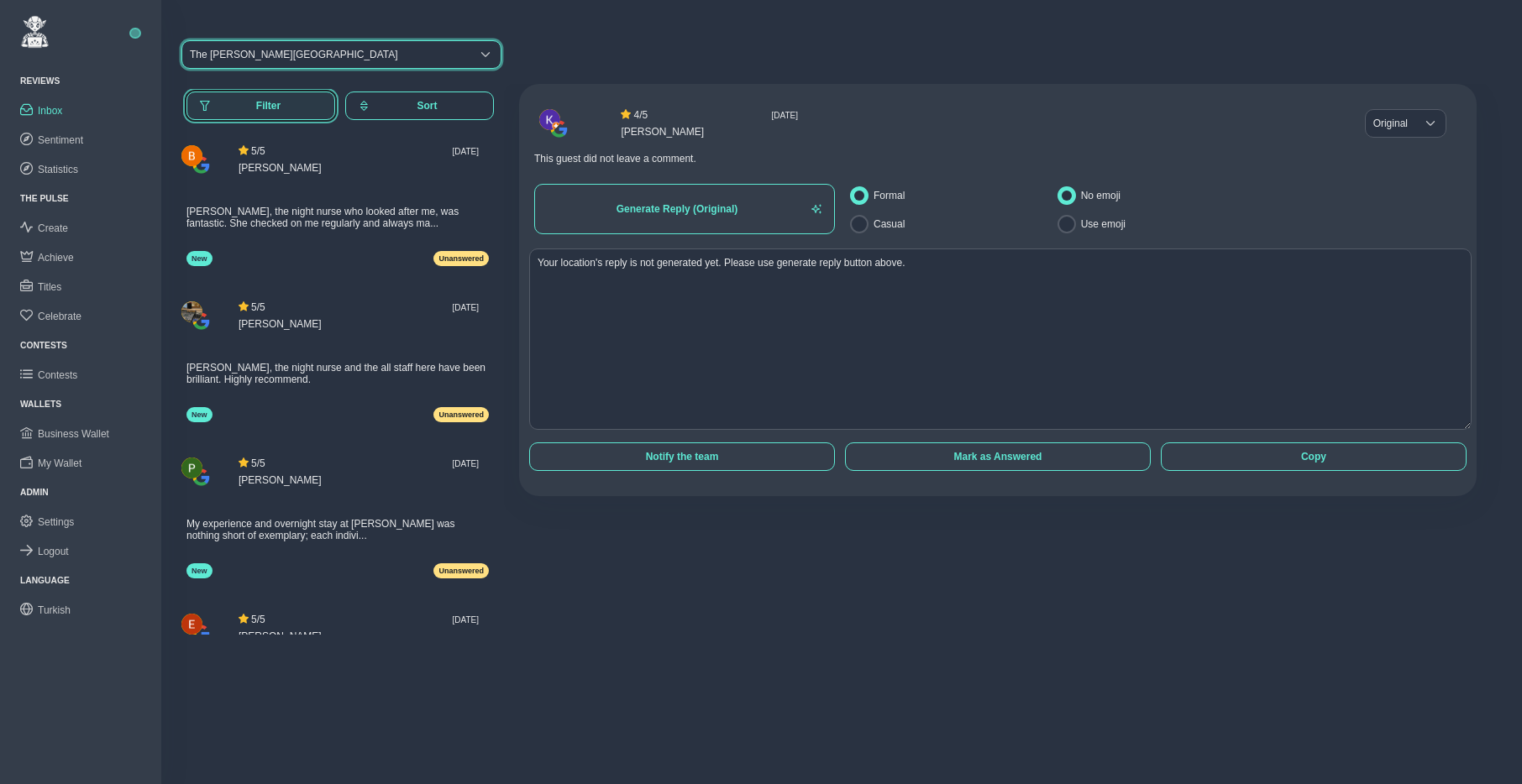
click at [265, 103] on span "Filter" at bounding box center [268, 105] width 107 height 11
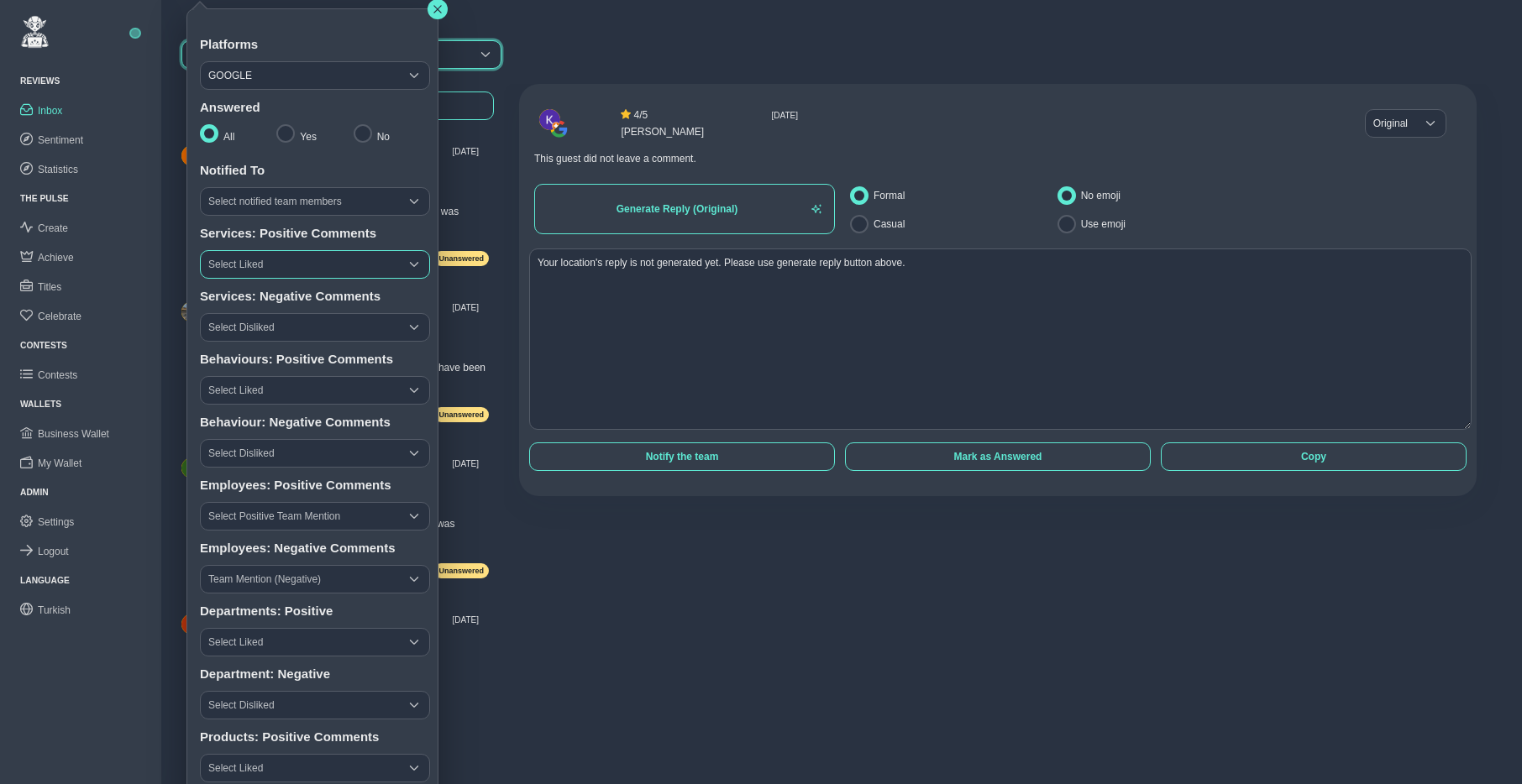
click at [271, 262] on span "Select Liked" at bounding box center [300, 264] width 198 height 27
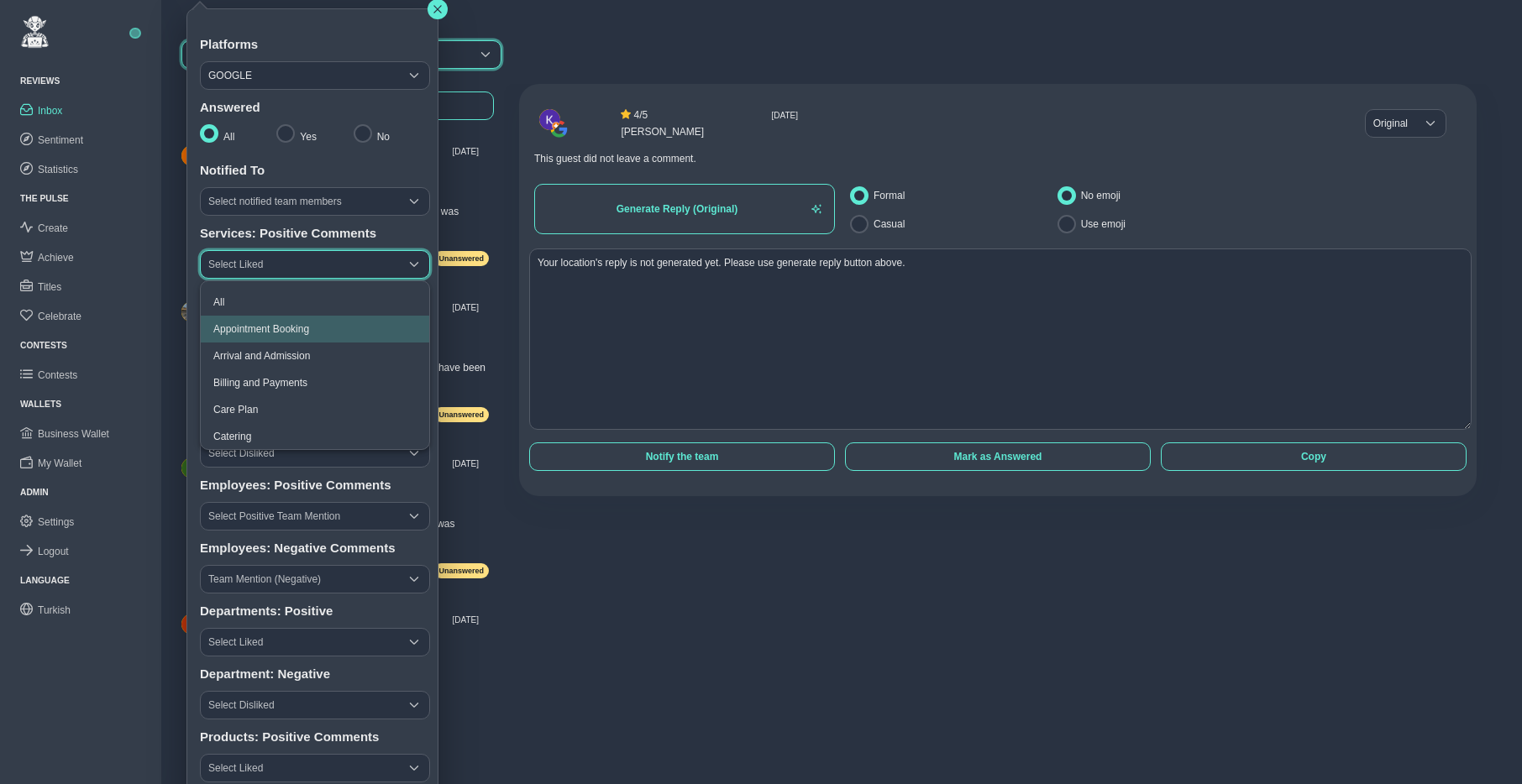
click at [265, 325] on span "Appointment Booking" at bounding box center [261, 329] width 96 height 11
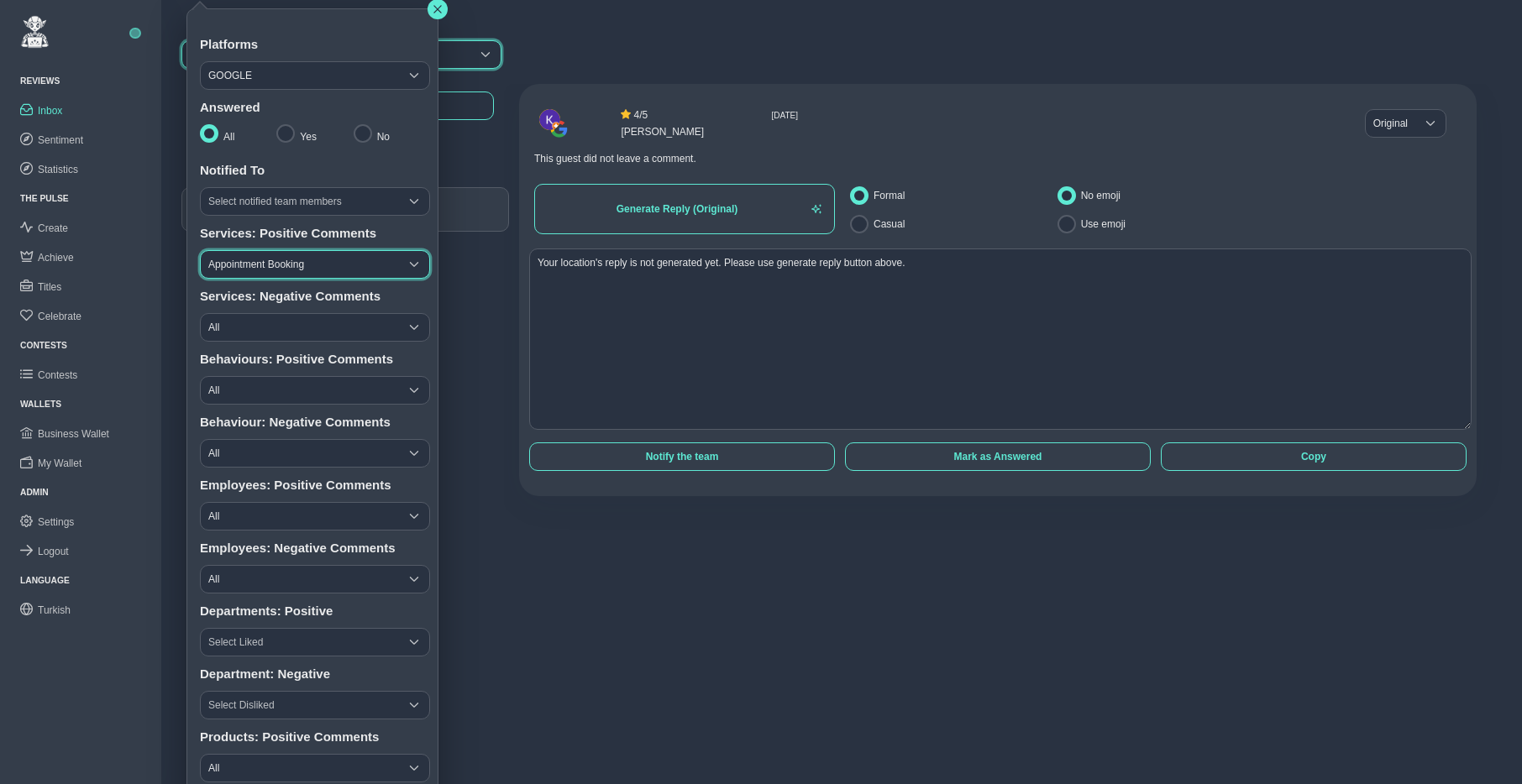
click at [299, 268] on span "Appointment Booking" at bounding box center [300, 264] width 198 height 27
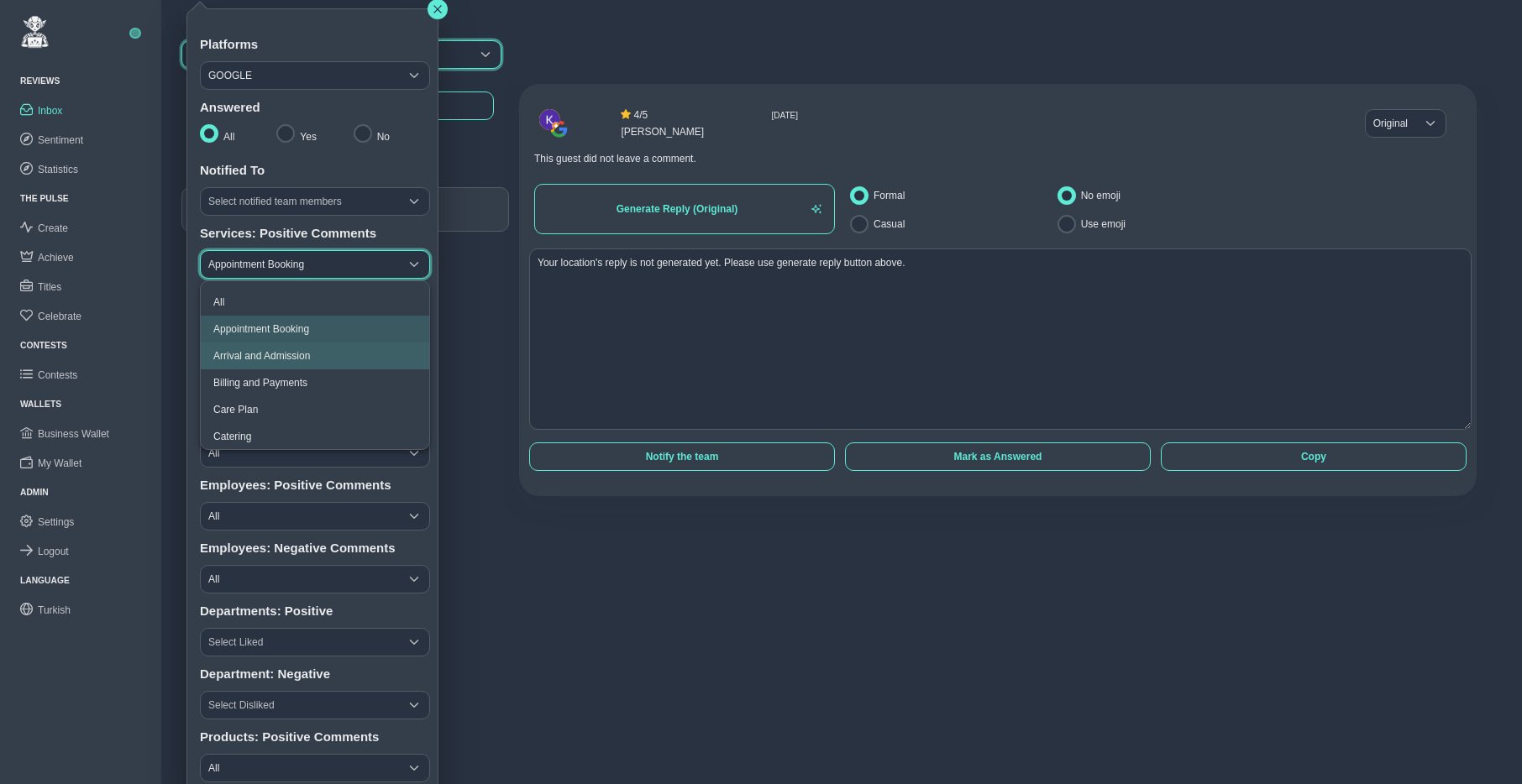
click at [242, 355] on span "Arrival and Admission" at bounding box center [261, 355] width 96 height 11
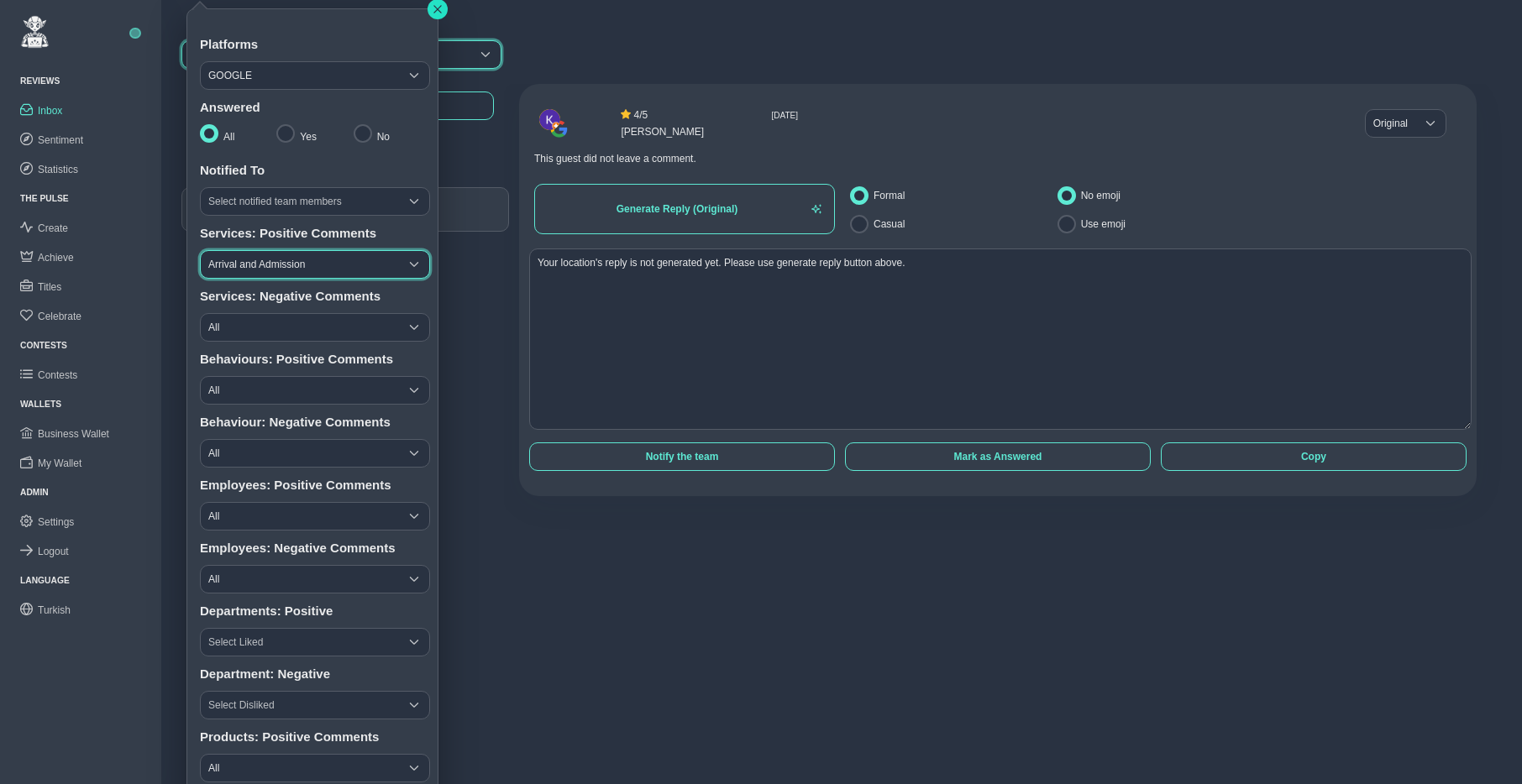
click at [435, 11] on icon "button" at bounding box center [437, 9] width 8 height 8
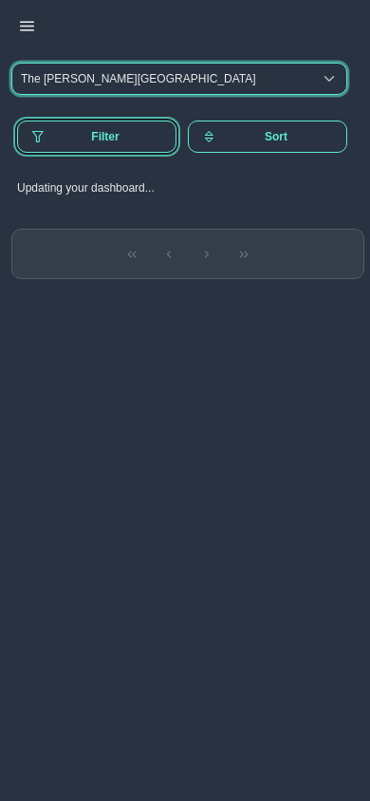
click at [122, 137] on span "Filter" at bounding box center [105, 136] width 112 height 13
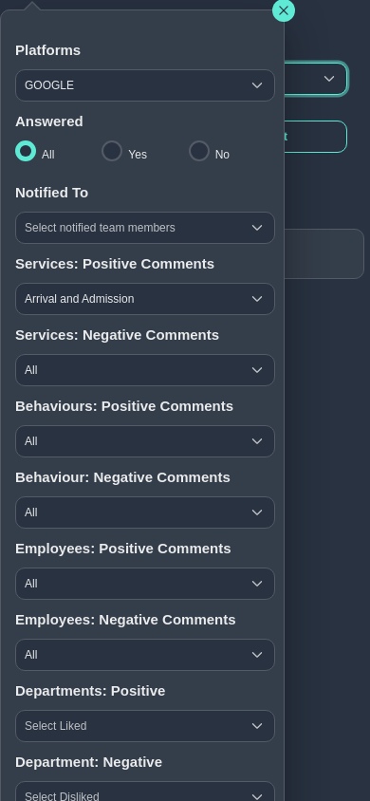
click at [86, 301] on span "Arrival and Admission" at bounding box center [128, 299] width 224 height 30
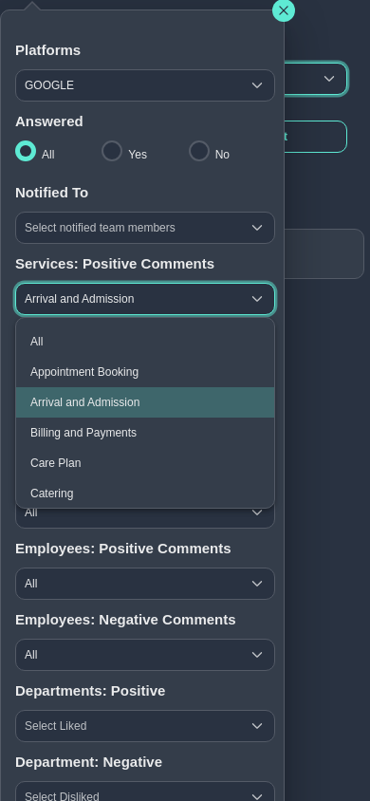
click at [95, 376] on span "Appointment Booking" at bounding box center [84, 372] width 108 height 13
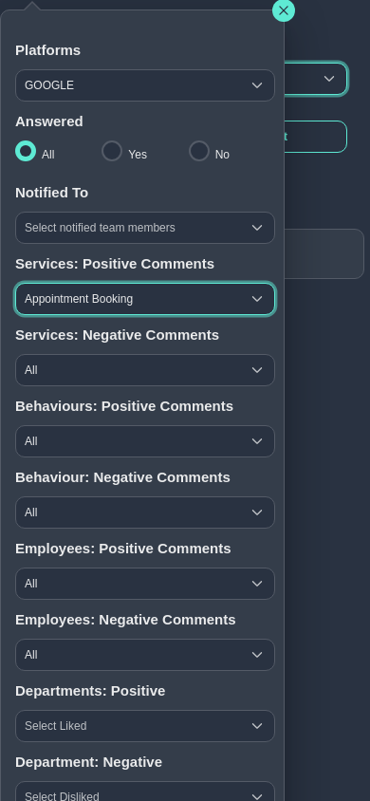
click at [285, 12] on icon "button" at bounding box center [283, 10] width 11 height 11
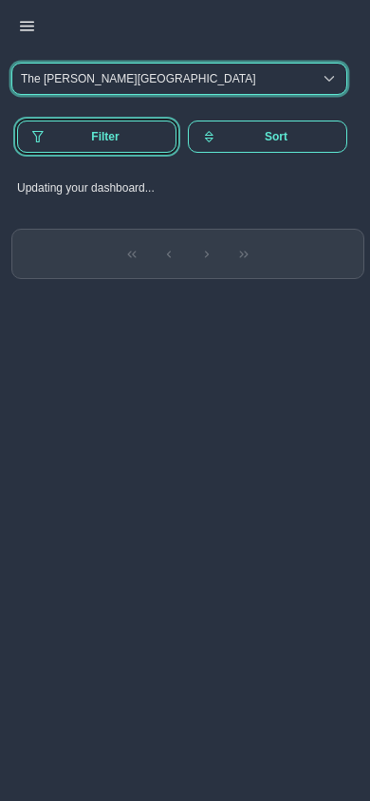
click at [102, 129] on button "Filter" at bounding box center [97, 137] width 160 height 32
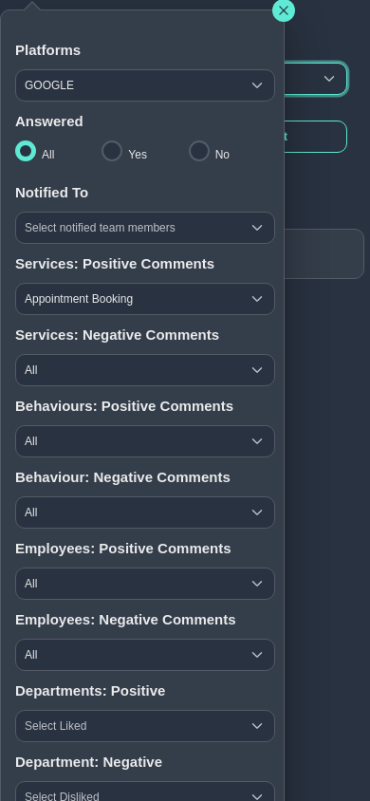
scroll to position [198, 0]
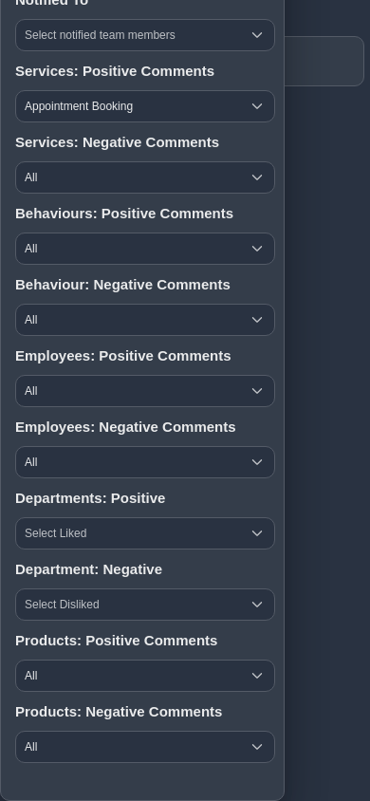
click at [86, 537] on span "Select Liked" at bounding box center [128, 534] width 224 height 30
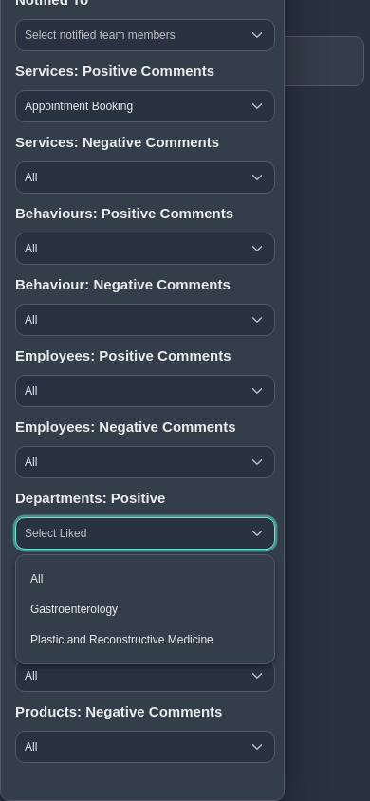
click at [86, 537] on span "Select Liked" at bounding box center [128, 534] width 224 height 30
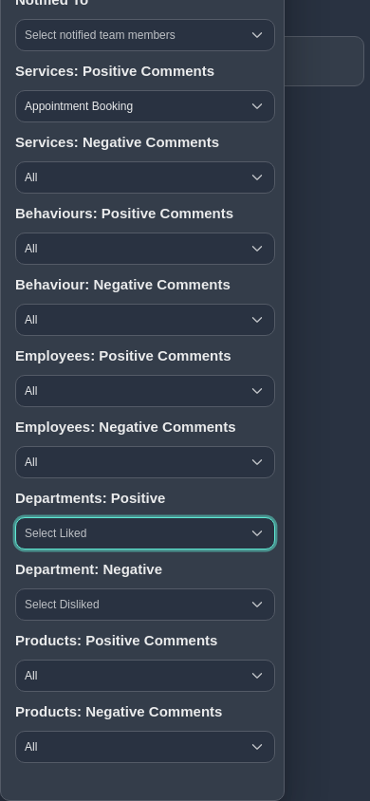
click at [70, 612] on span "Select Disliked" at bounding box center [128, 605] width 224 height 30
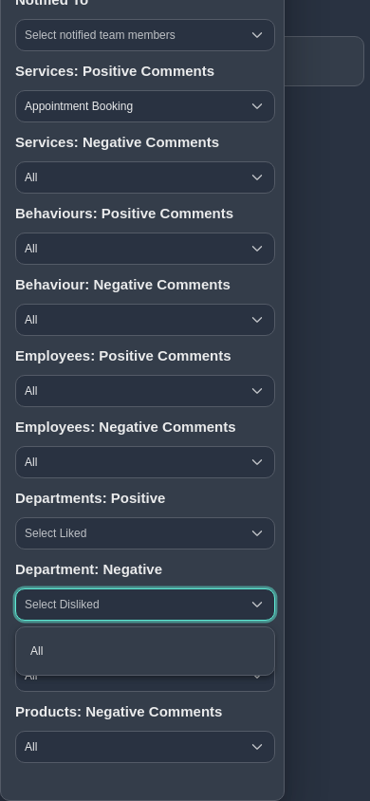
click at [71, 606] on span "Select Disliked" at bounding box center [128, 605] width 224 height 30
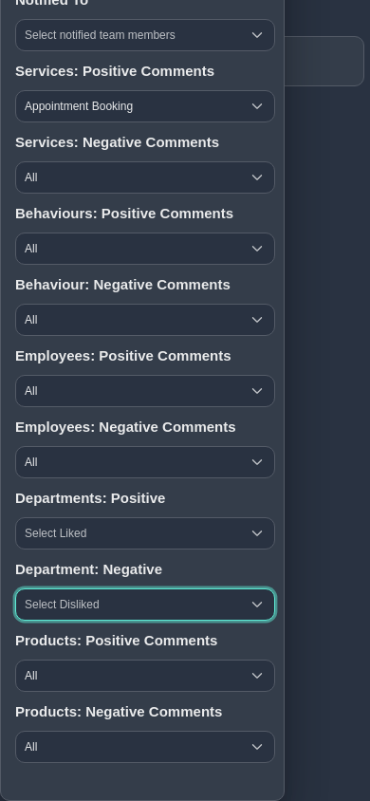
click at [79, 535] on span "Select Liked" at bounding box center [128, 534] width 224 height 30
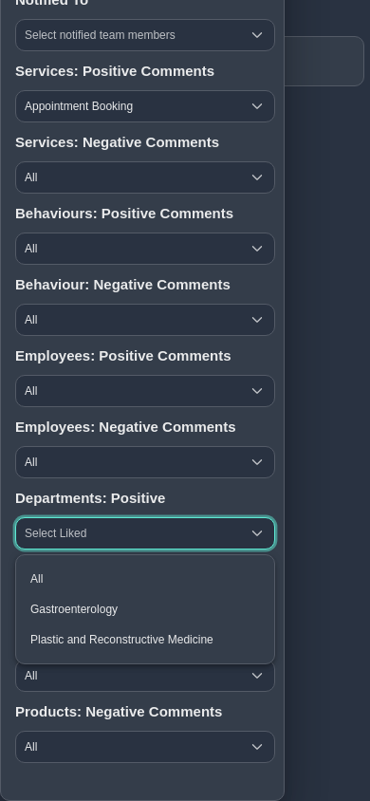
click at [81, 609] on span "Gastroenterology" at bounding box center [73, 609] width 87 height 13
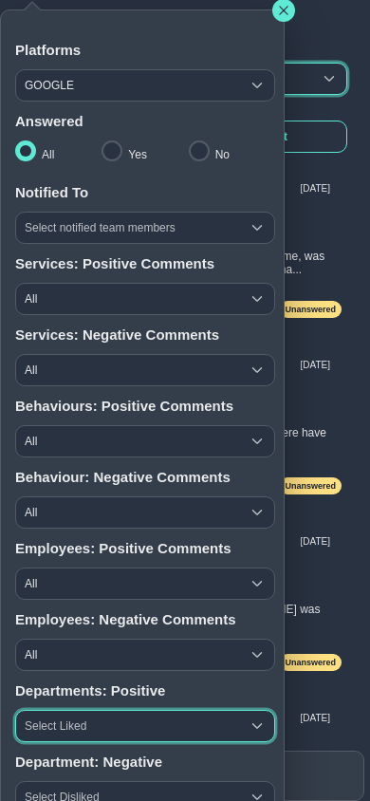
click at [285, 12] on icon "button" at bounding box center [283, 10] width 11 height 11
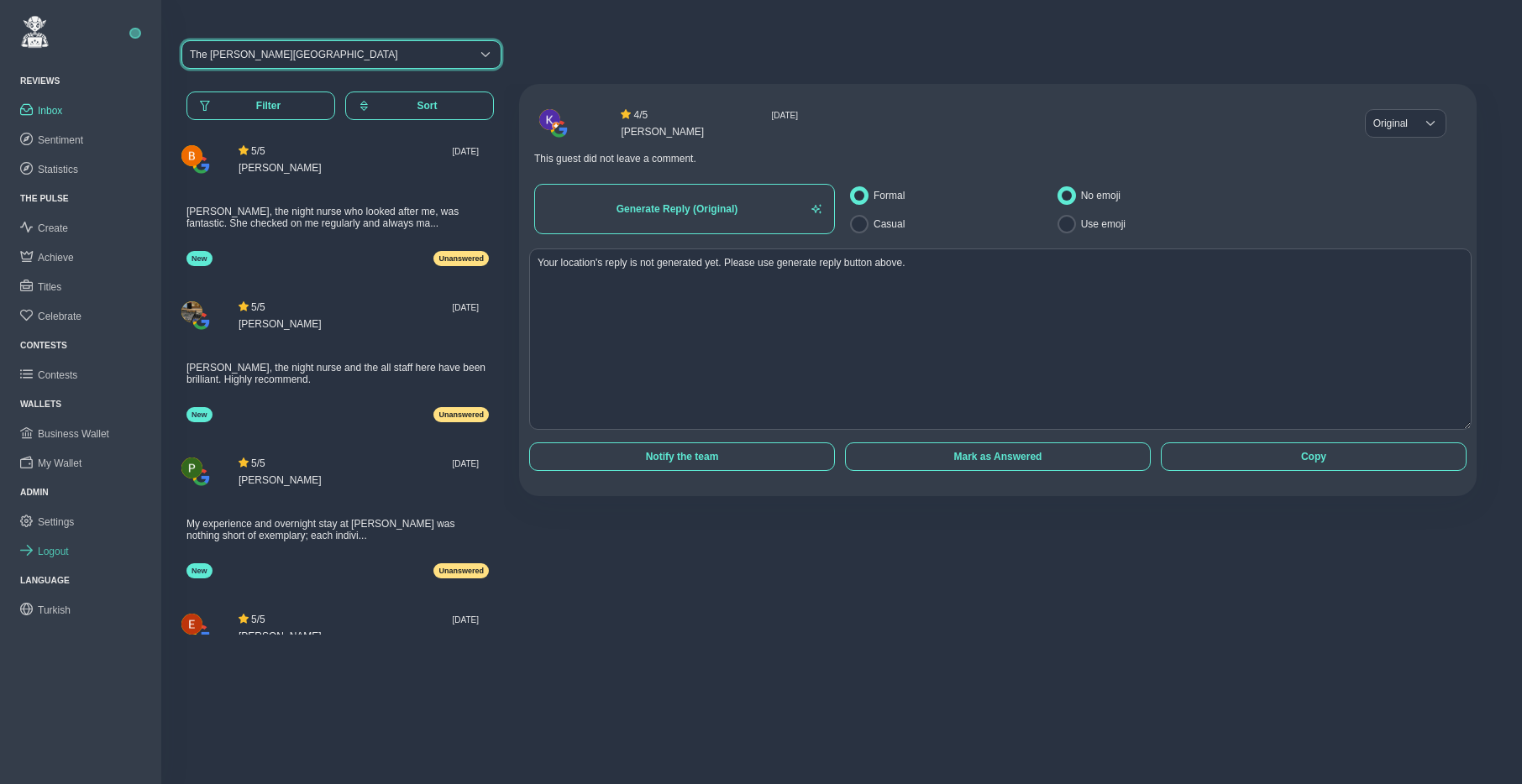
click at [54, 543] on link "Logout" at bounding box center [80, 551] width 161 height 29
